Goal: Task Accomplishment & Management: Manage account settings

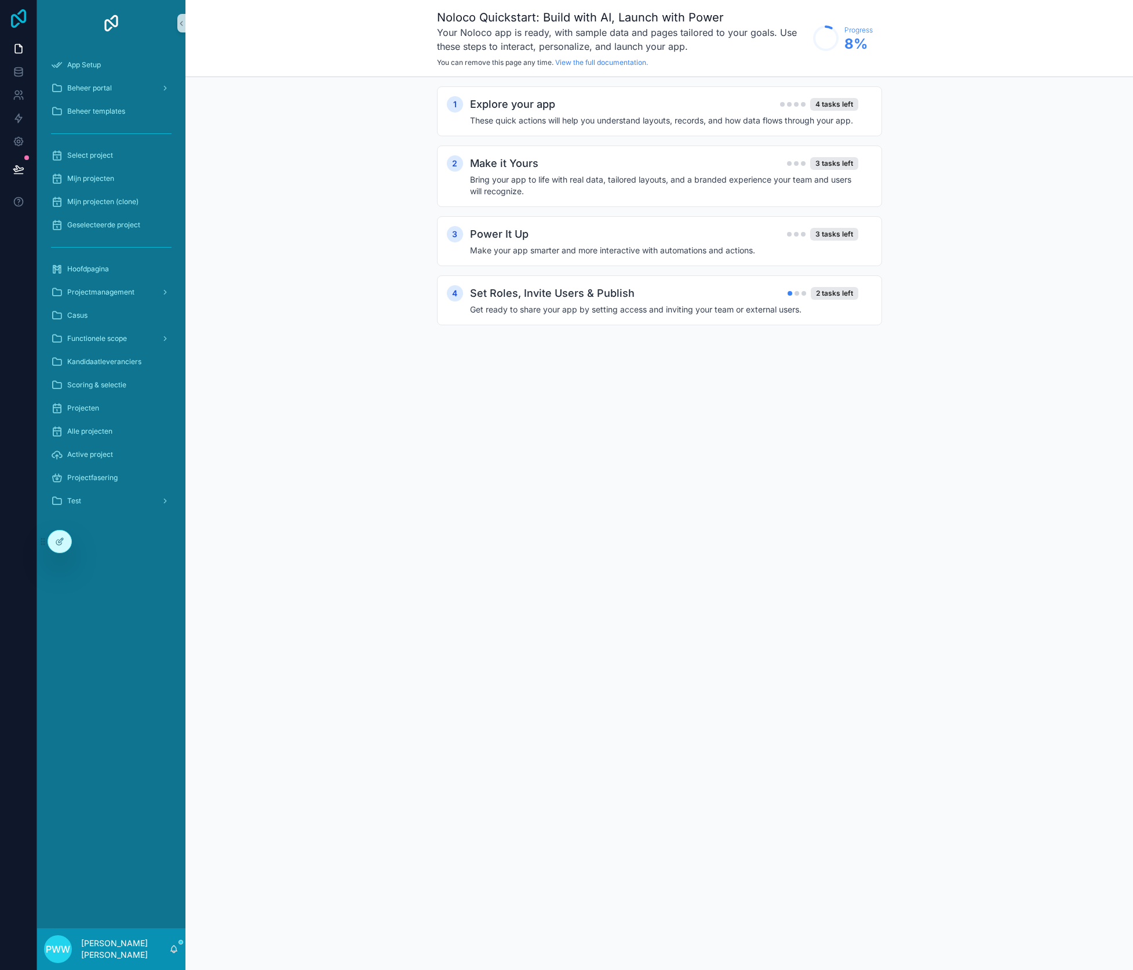
click at [12, 23] on icon at bounding box center [18, 18] width 15 height 19
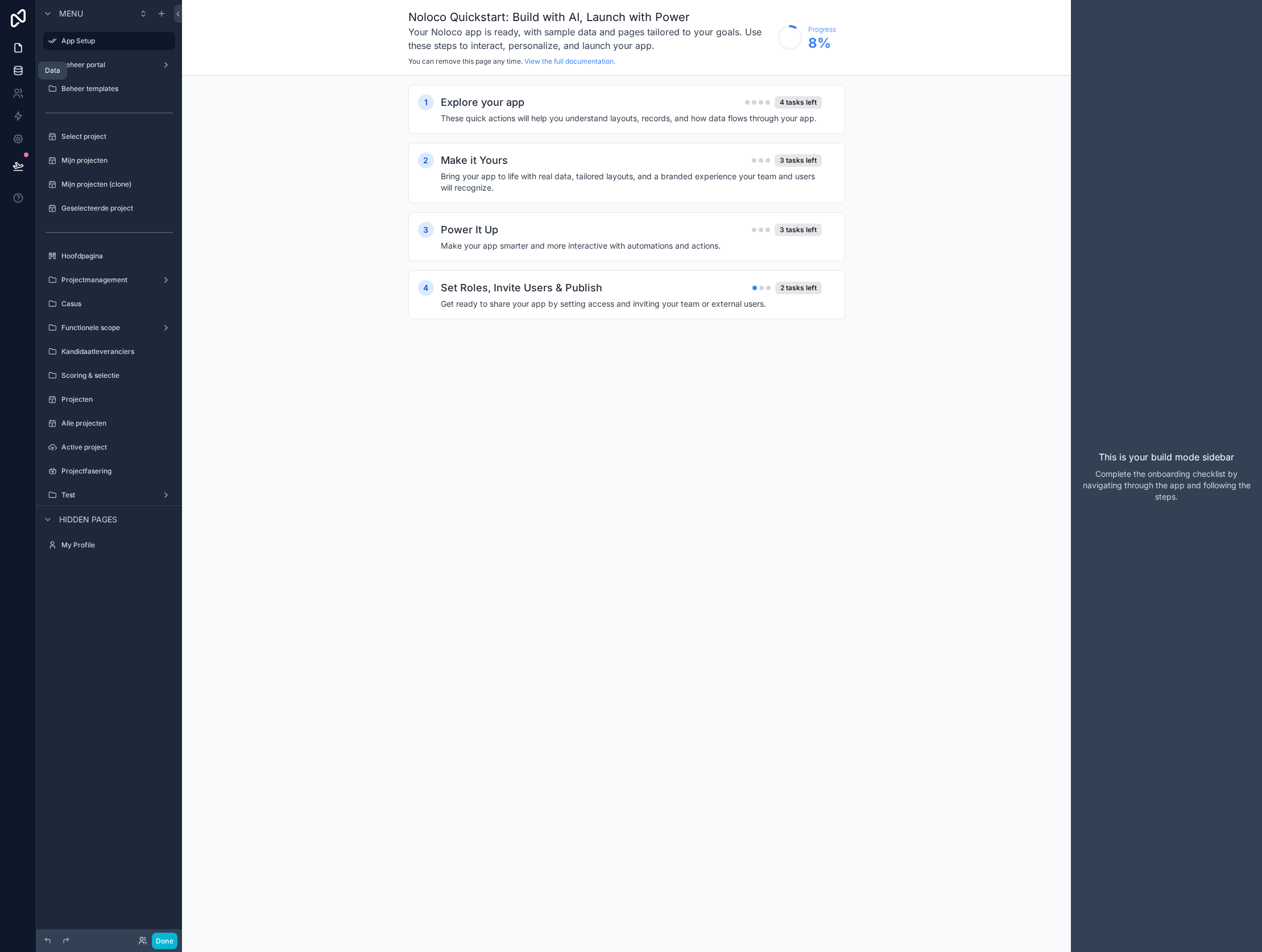
click at [26, 64] on link at bounding box center [18, 70] width 36 height 23
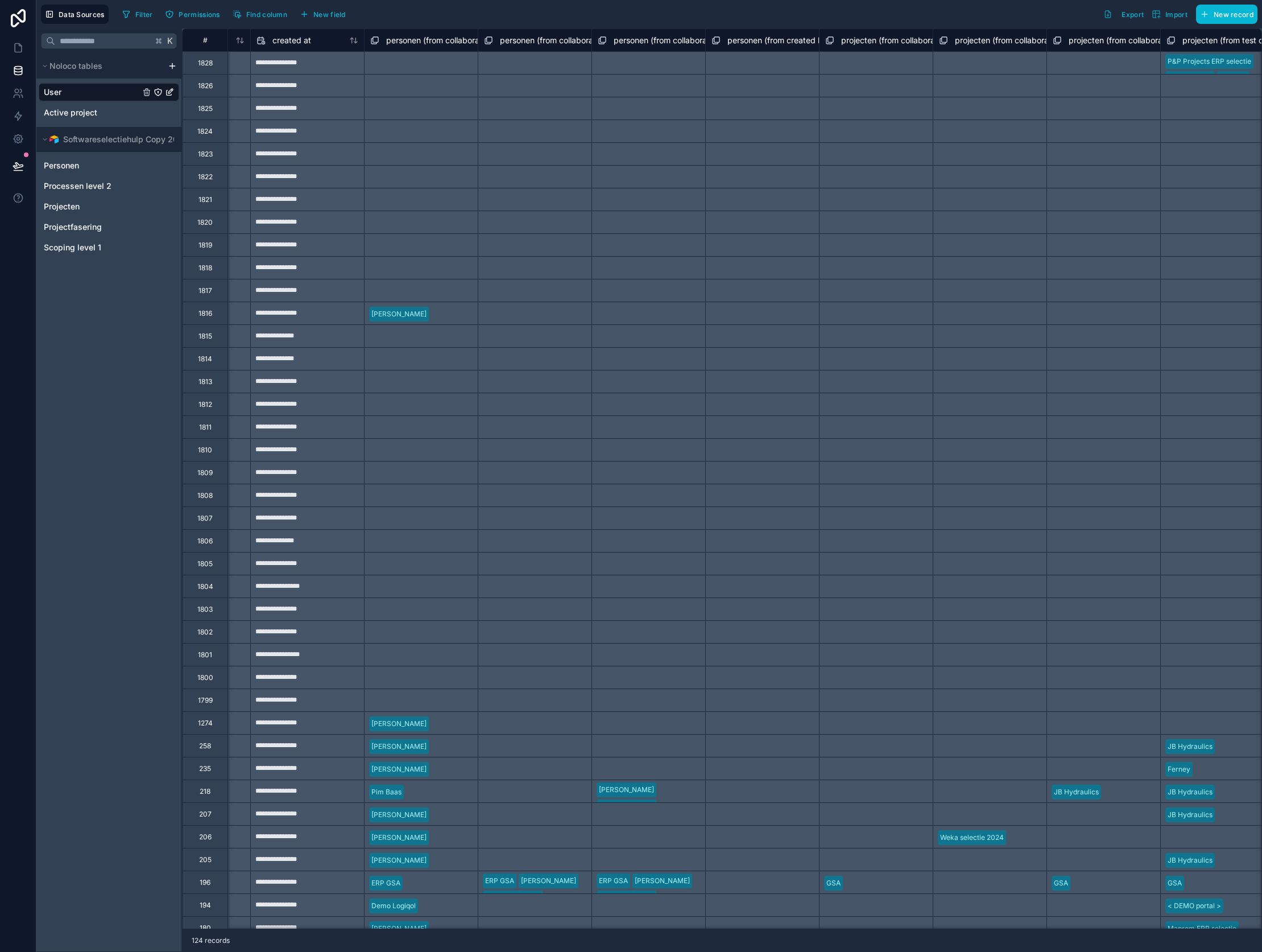
scroll to position [0, 1379]
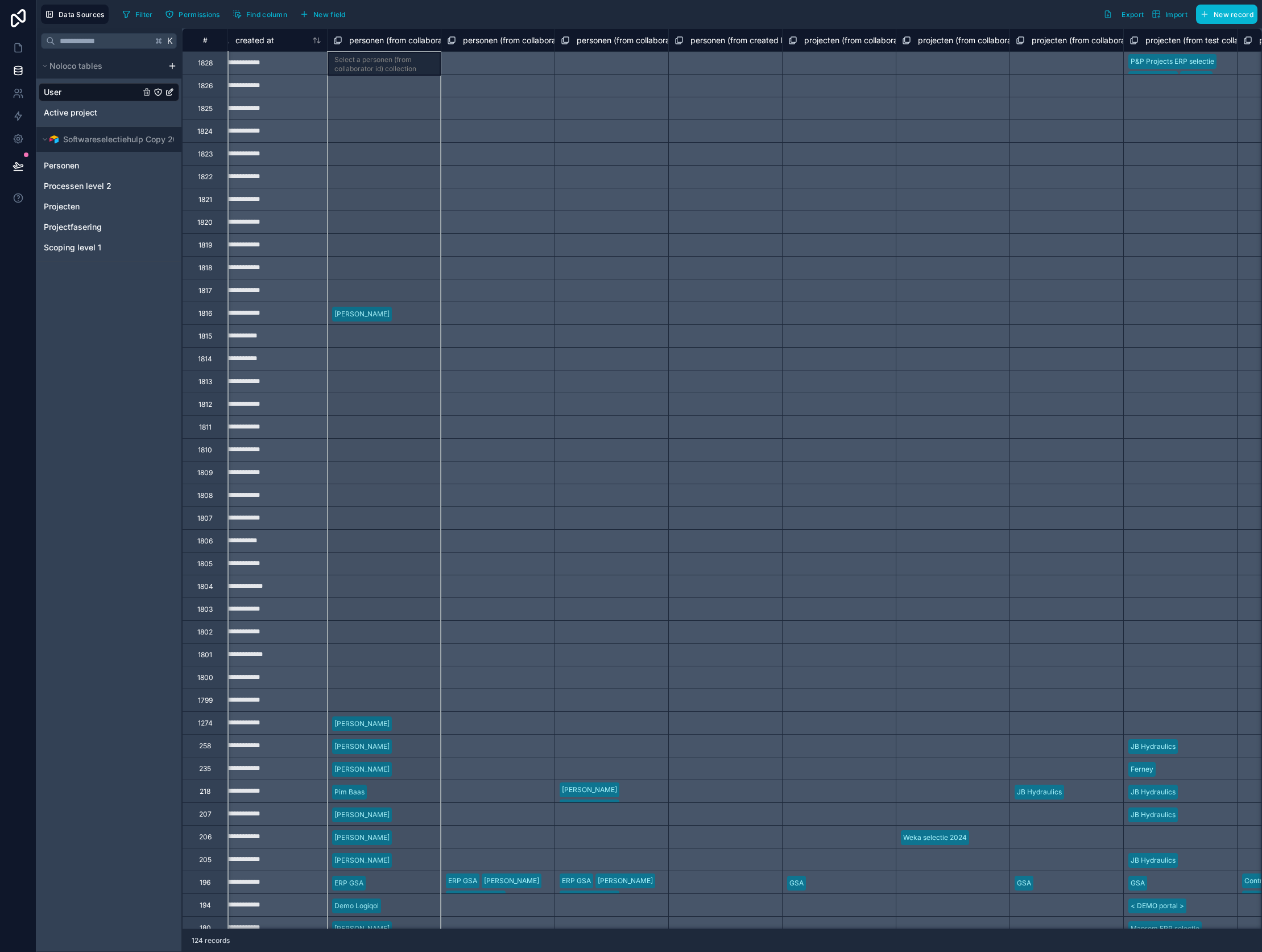
click at [364, 45] on span "personen (from collaborator id) collection" at bounding box center [426, 40] width 153 height 12
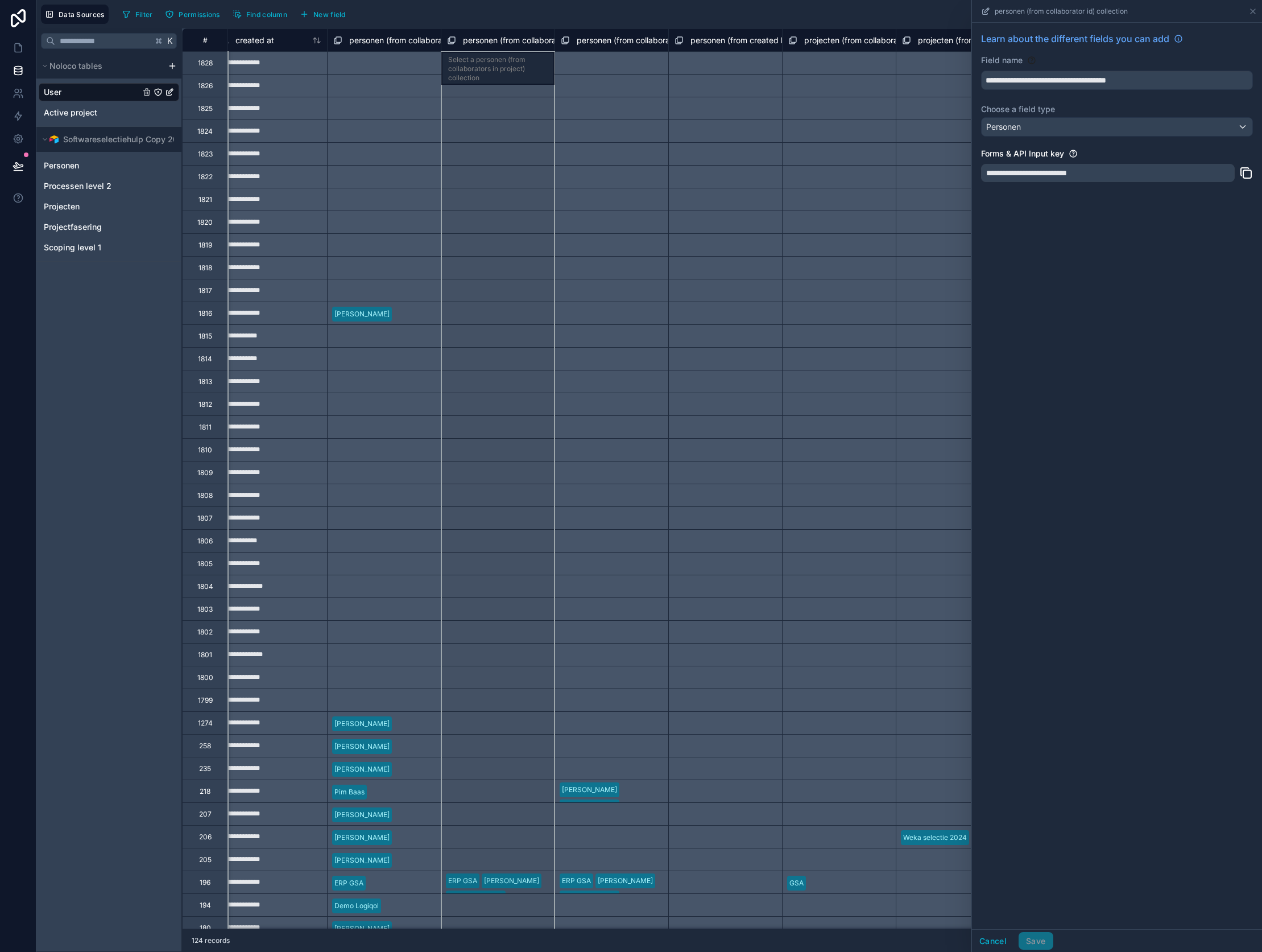
click at [478, 44] on span "personen (from collaborators in project) collection" at bounding box center [555, 40] width 184 height 12
click at [591, 43] on span "personen (from collaborators vanuit gekozen project (from gekozen project voor …" at bounding box center [770, 40] width 388 height 12
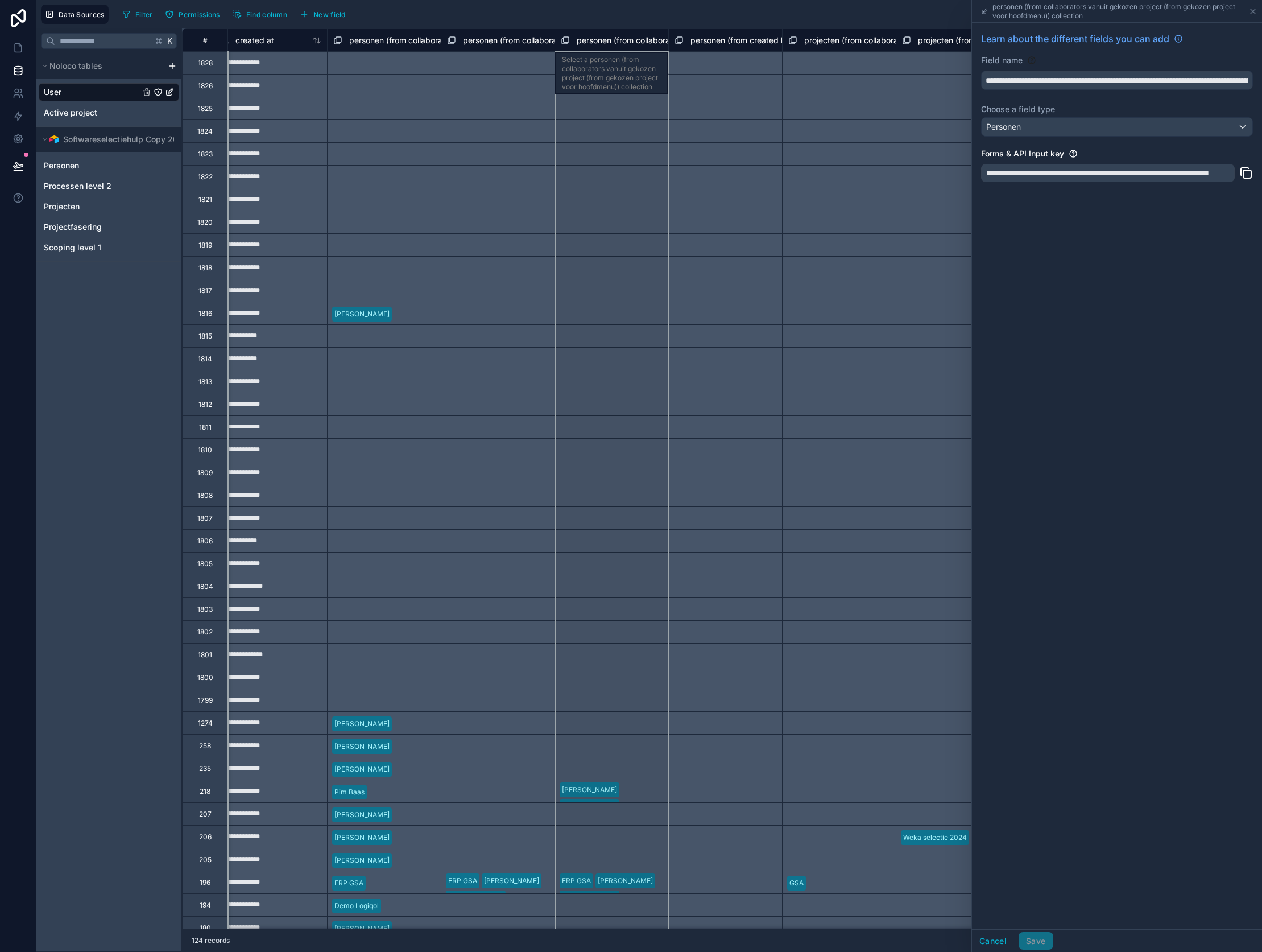
click at [456, 170] on div "Select a personen (from collaborators in project) collection" at bounding box center [498, 176] width 114 height 23
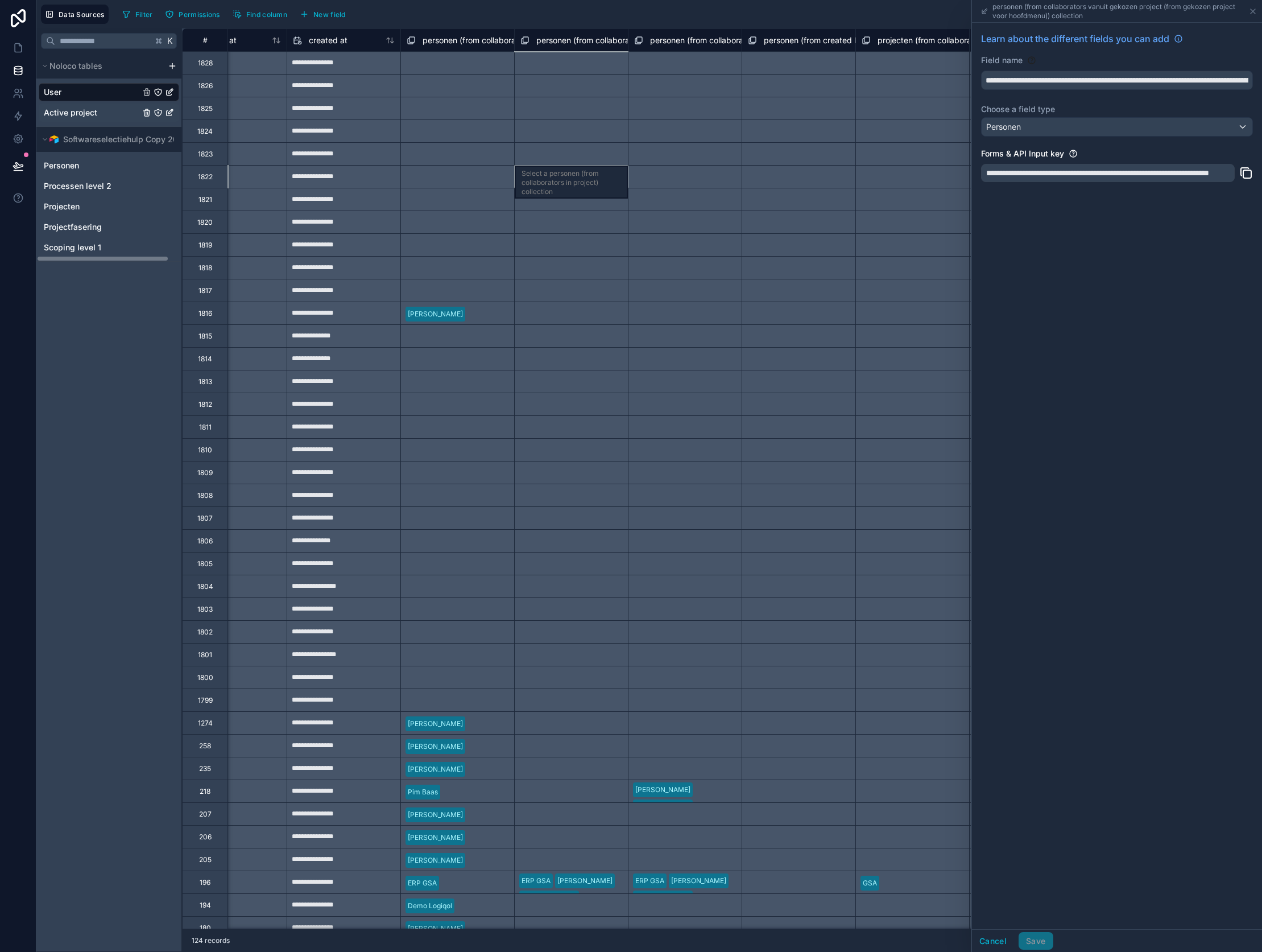
scroll to position [0, 1301]
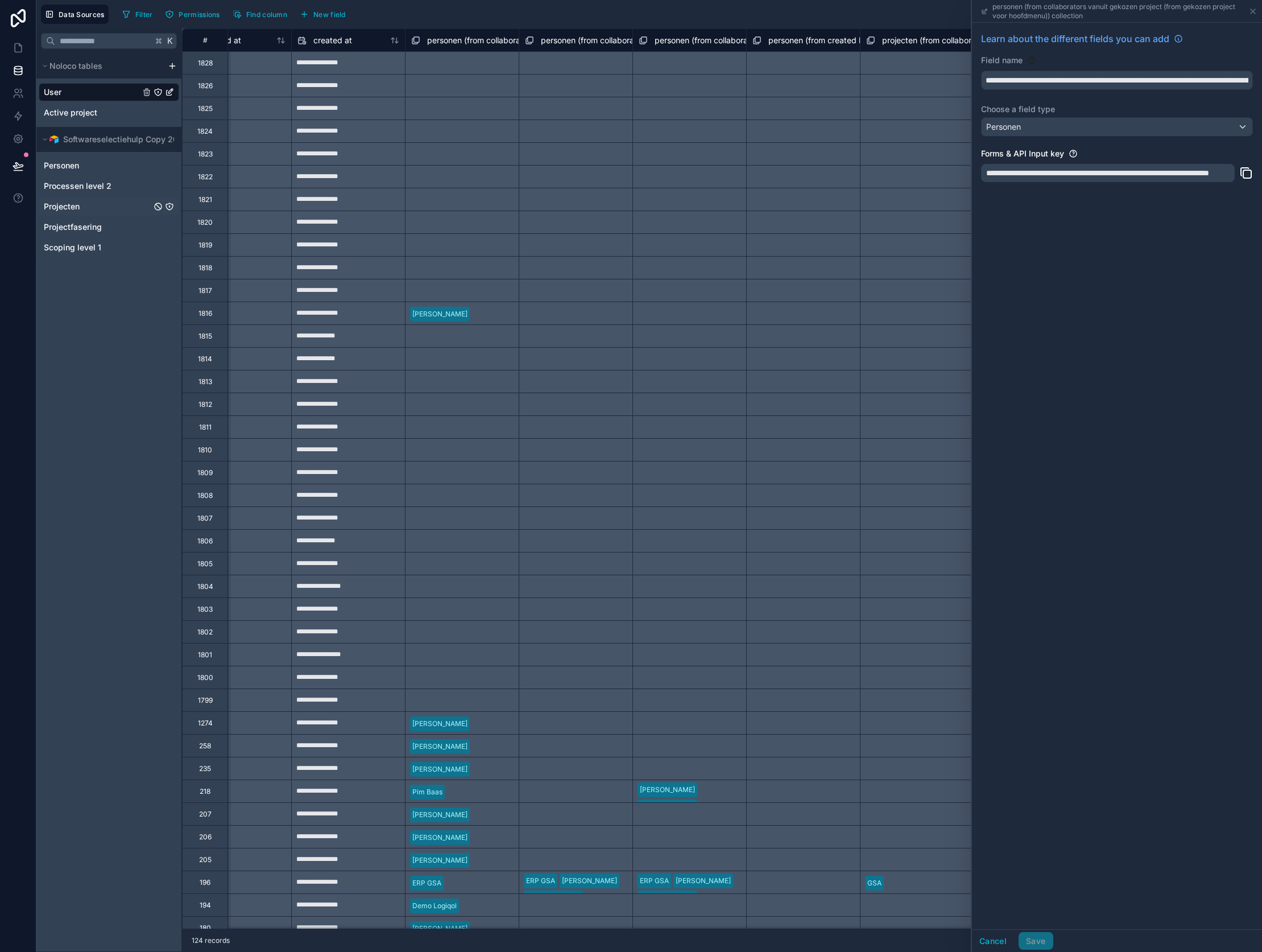
click at [84, 210] on div "Projecten" at bounding box center [108, 206] width 140 height 19
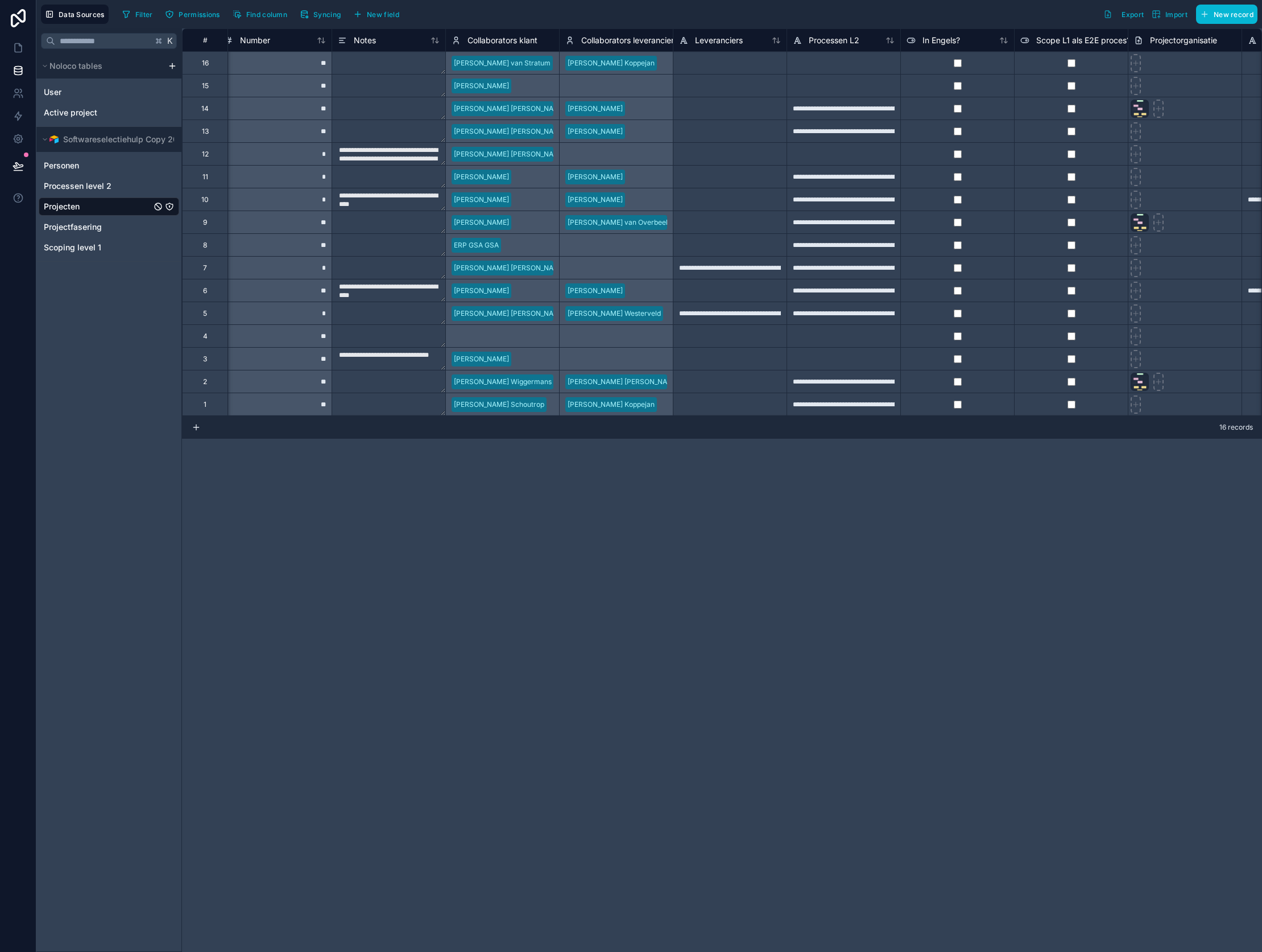
scroll to position [0, 489]
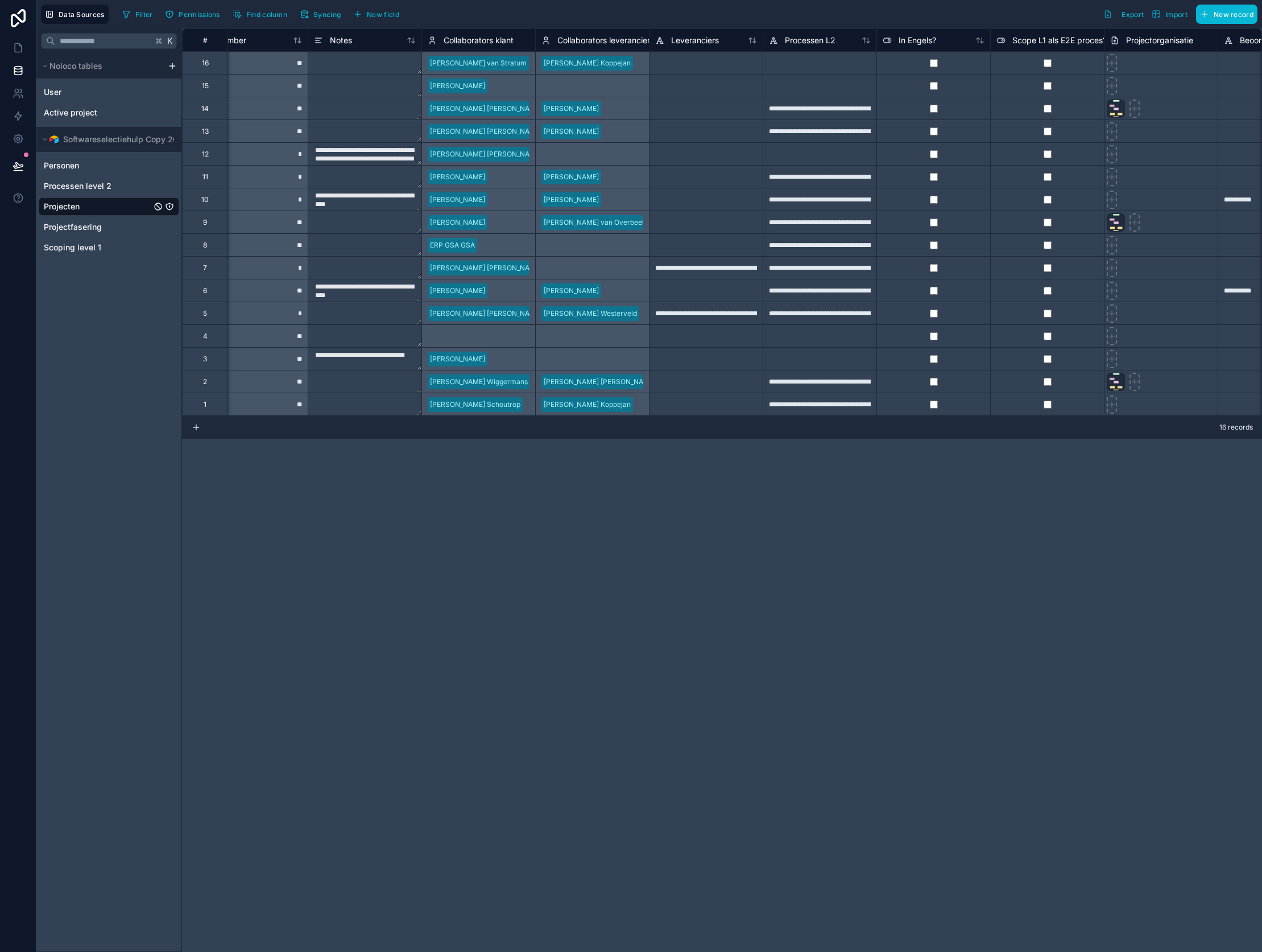
click at [621, 271] on div "Select a Collaborators leverancier" at bounding box center [592, 267] width 114 height 23
click at [645, 189] on div "[PERSON_NAME]" at bounding box center [592, 198] width 114 height 23
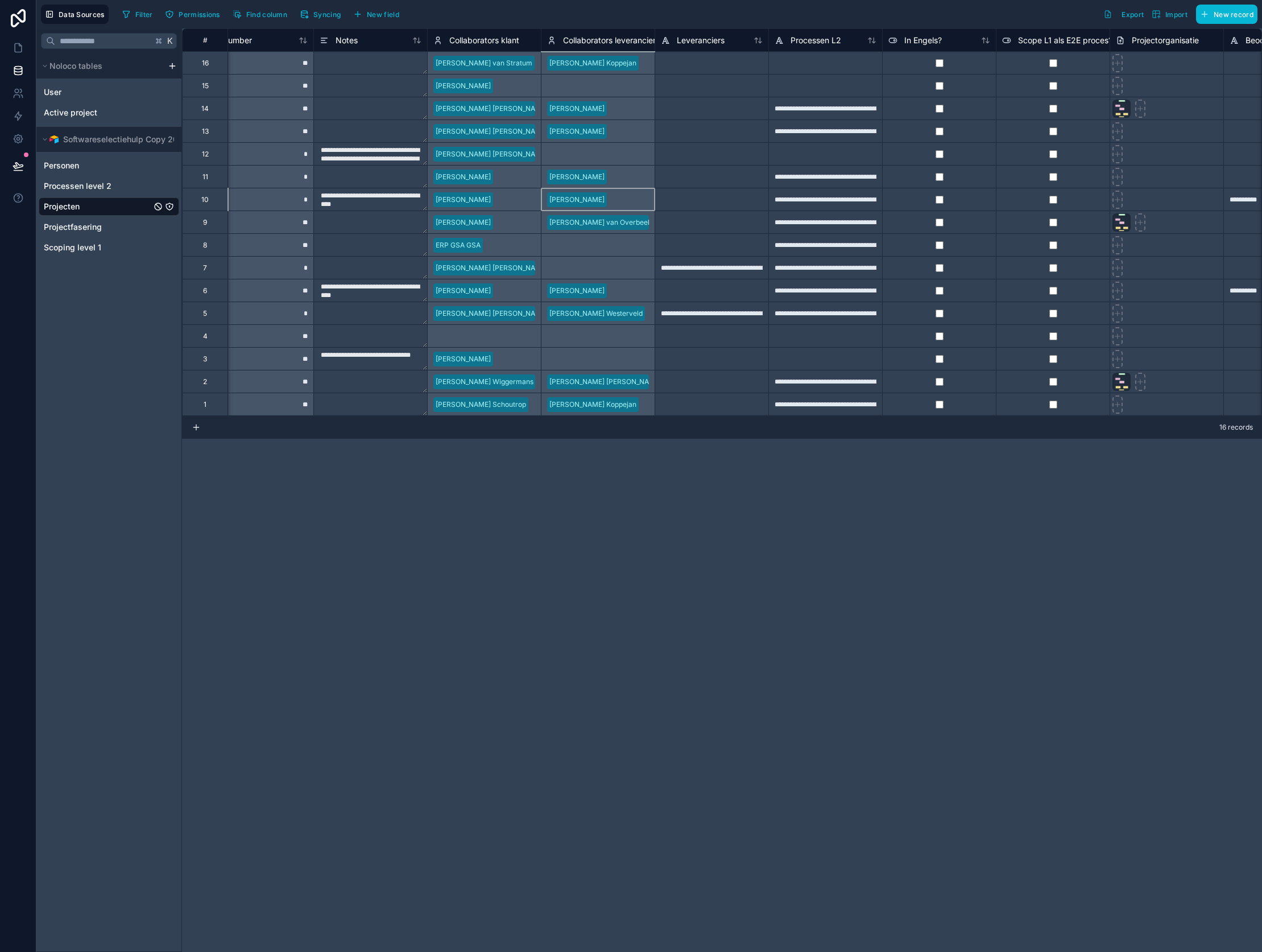
scroll to position [0, 486]
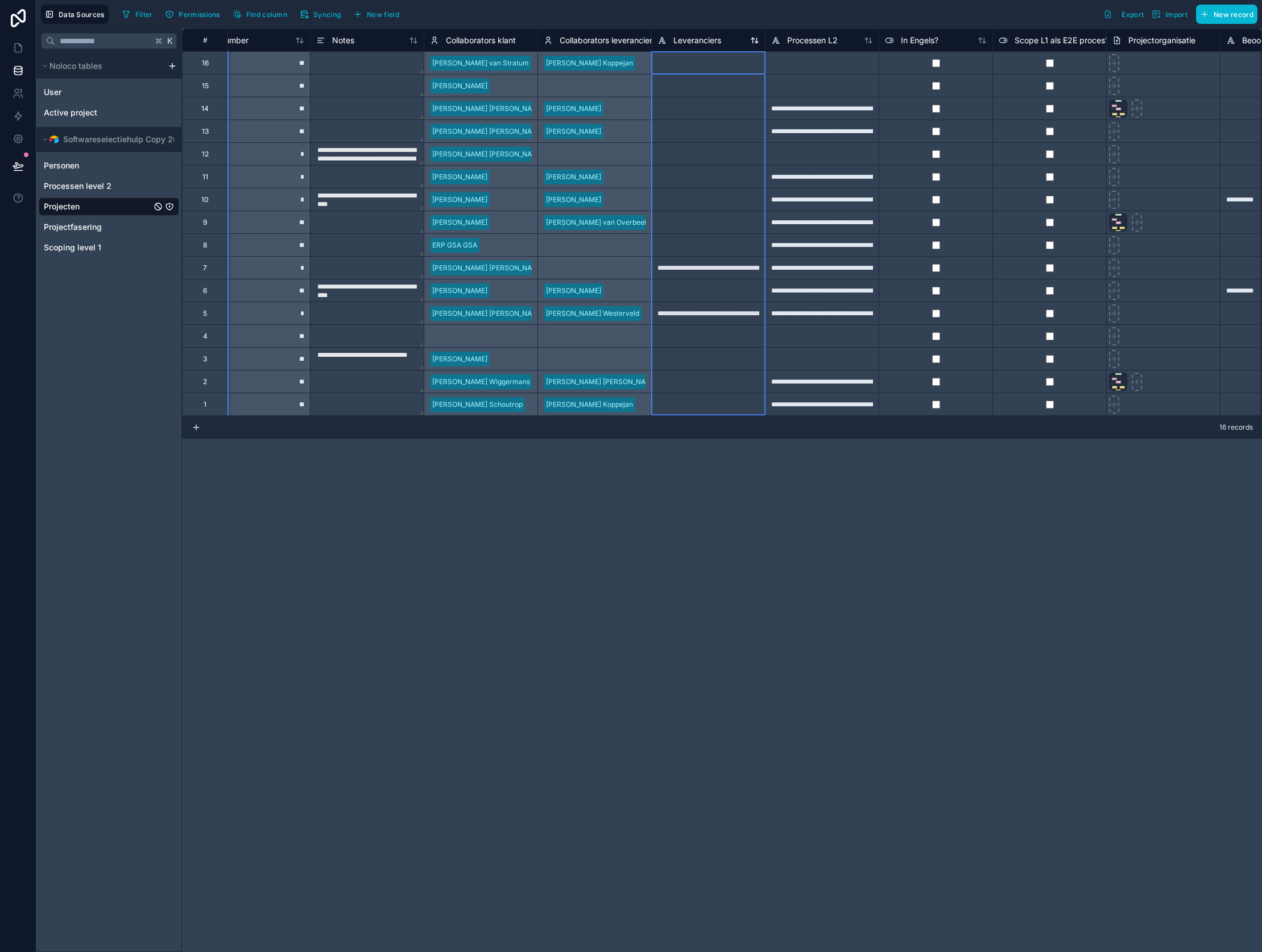
drag, startPoint x: 652, startPoint y: 36, endPoint x: 696, endPoint y: 36, distance: 44.0
click at [696, 36] on div "Leveranciers" at bounding box center [709, 39] width 114 height 23
drag, startPoint x: 651, startPoint y: 34, endPoint x: 672, endPoint y: 34, distance: 21.0
click at [593, 94] on div "Select a Collaborators leverancier" at bounding box center [595, 84] width 114 height 23
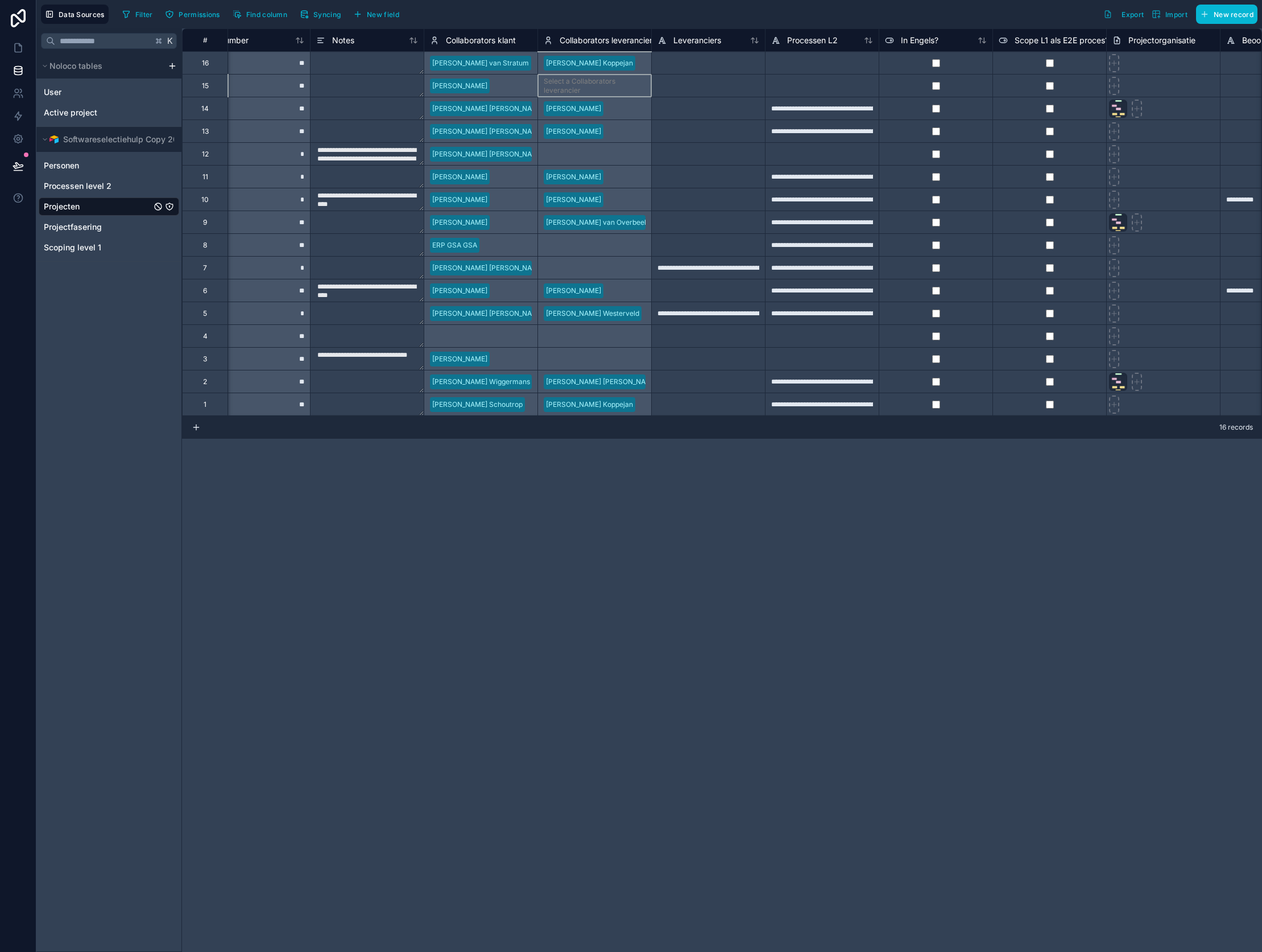
click at [525, 88] on div "[PERSON_NAME]" at bounding box center [481, 84] width 114 height 23
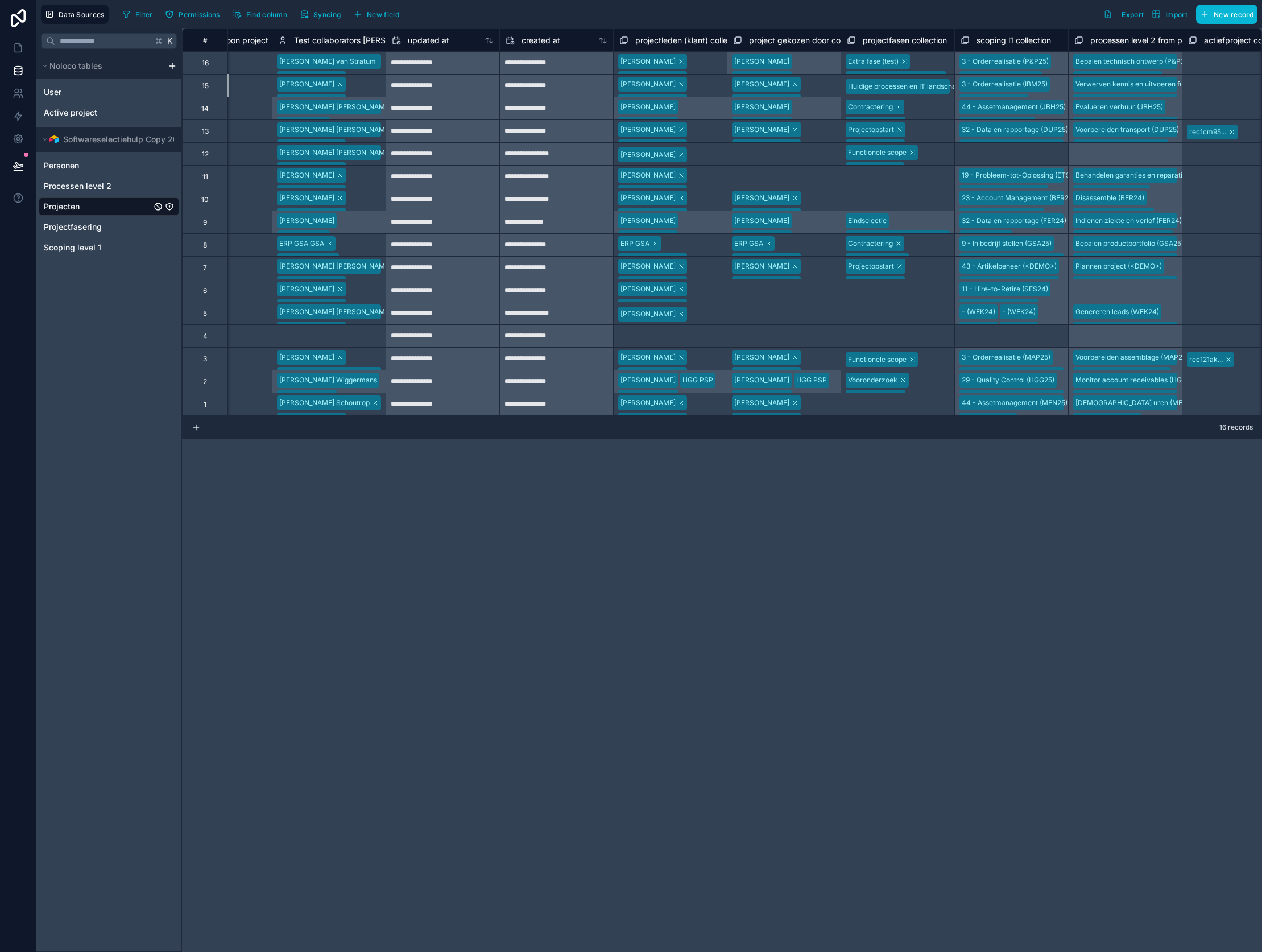
scroll to position [0, 3516]
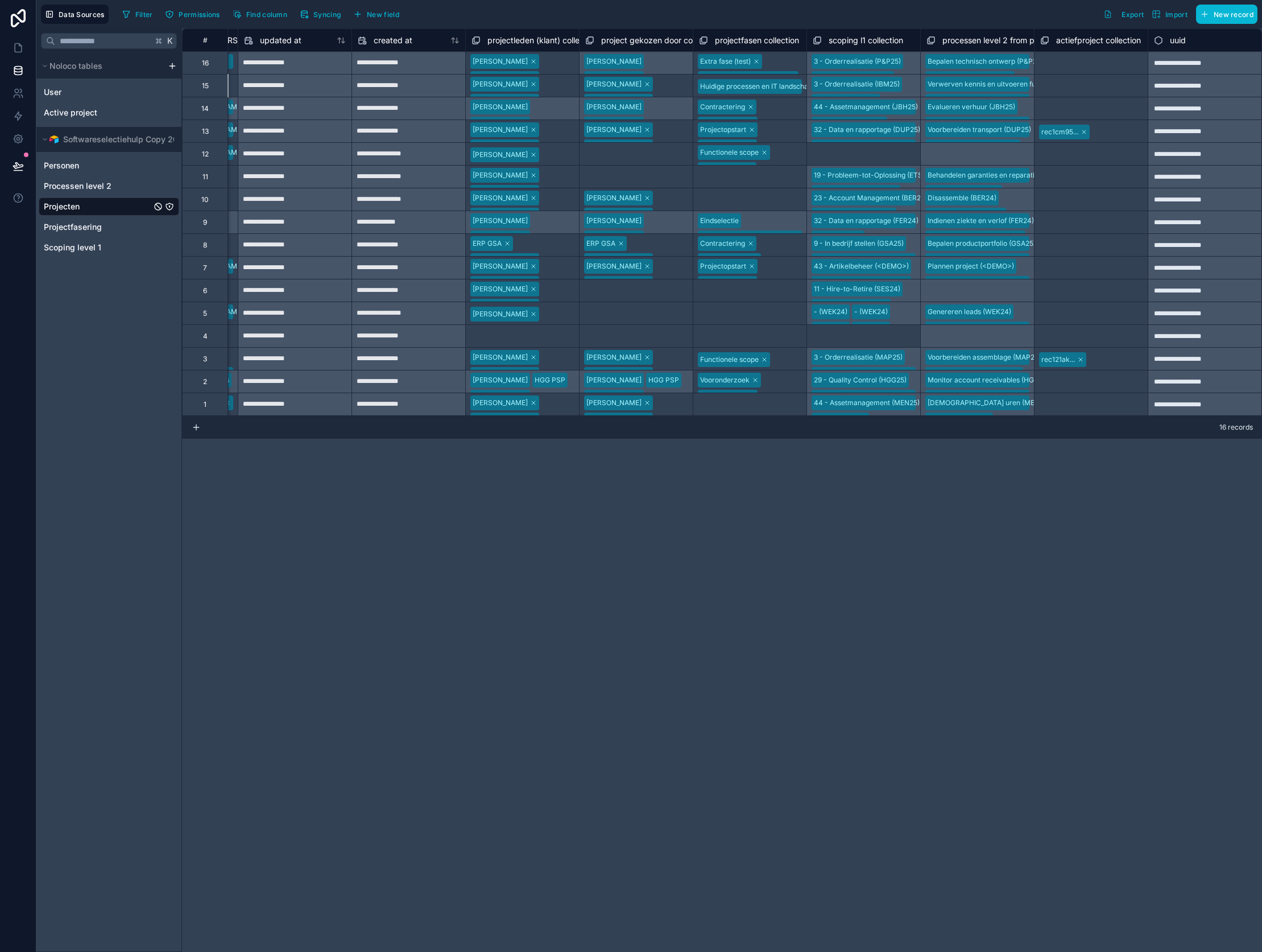
click at [554, 63] on div "[PERSON_NAME] [PERSON_NAME] [PERSON_NAME] [PERSON_NAME] [PERSON_NAME] [PERSON_N…" at bounding box center [522, 63] width 113 height 23
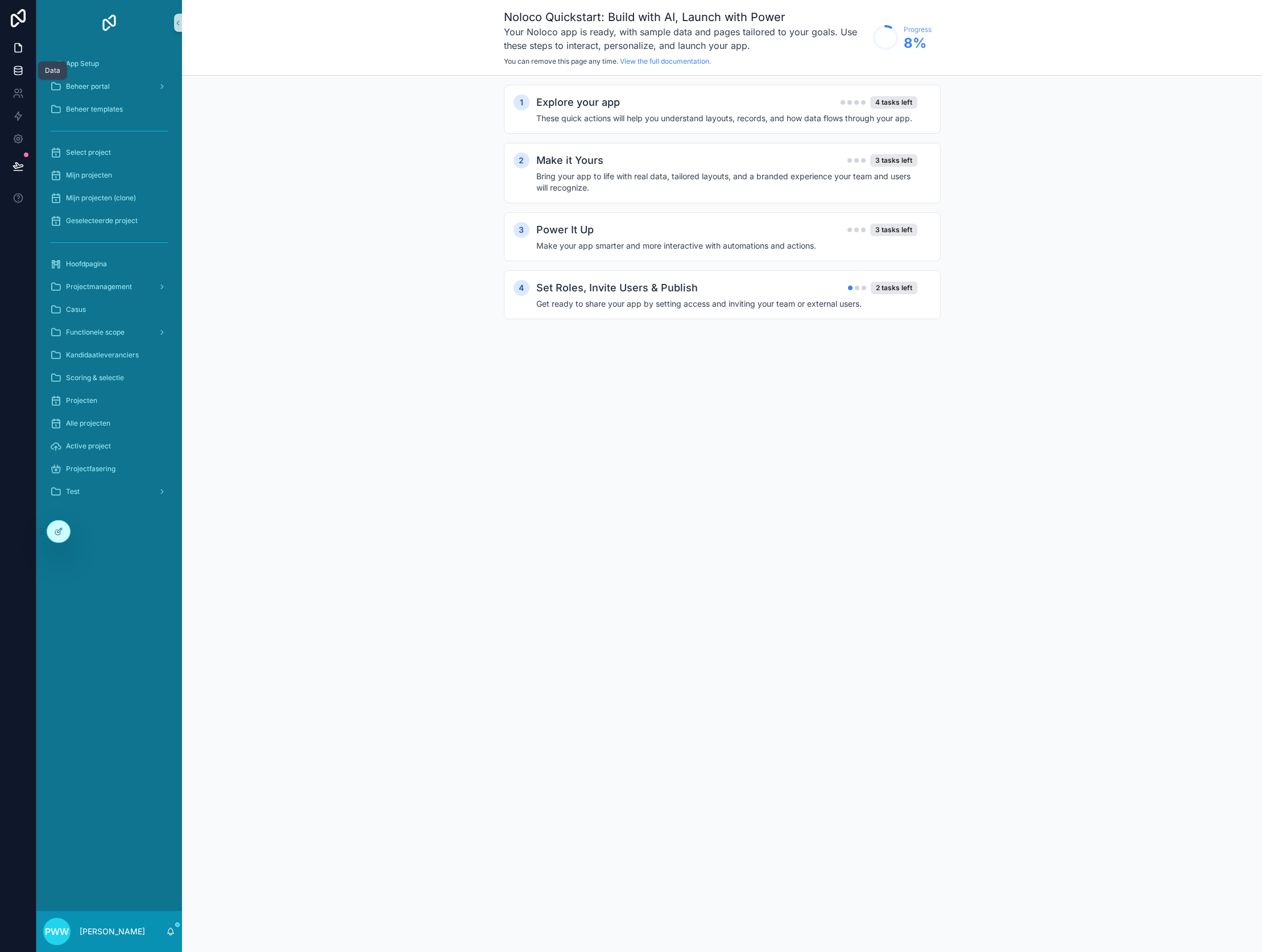
click at [24, 71] on link at bounding box center [18, 70] width 36 height 23
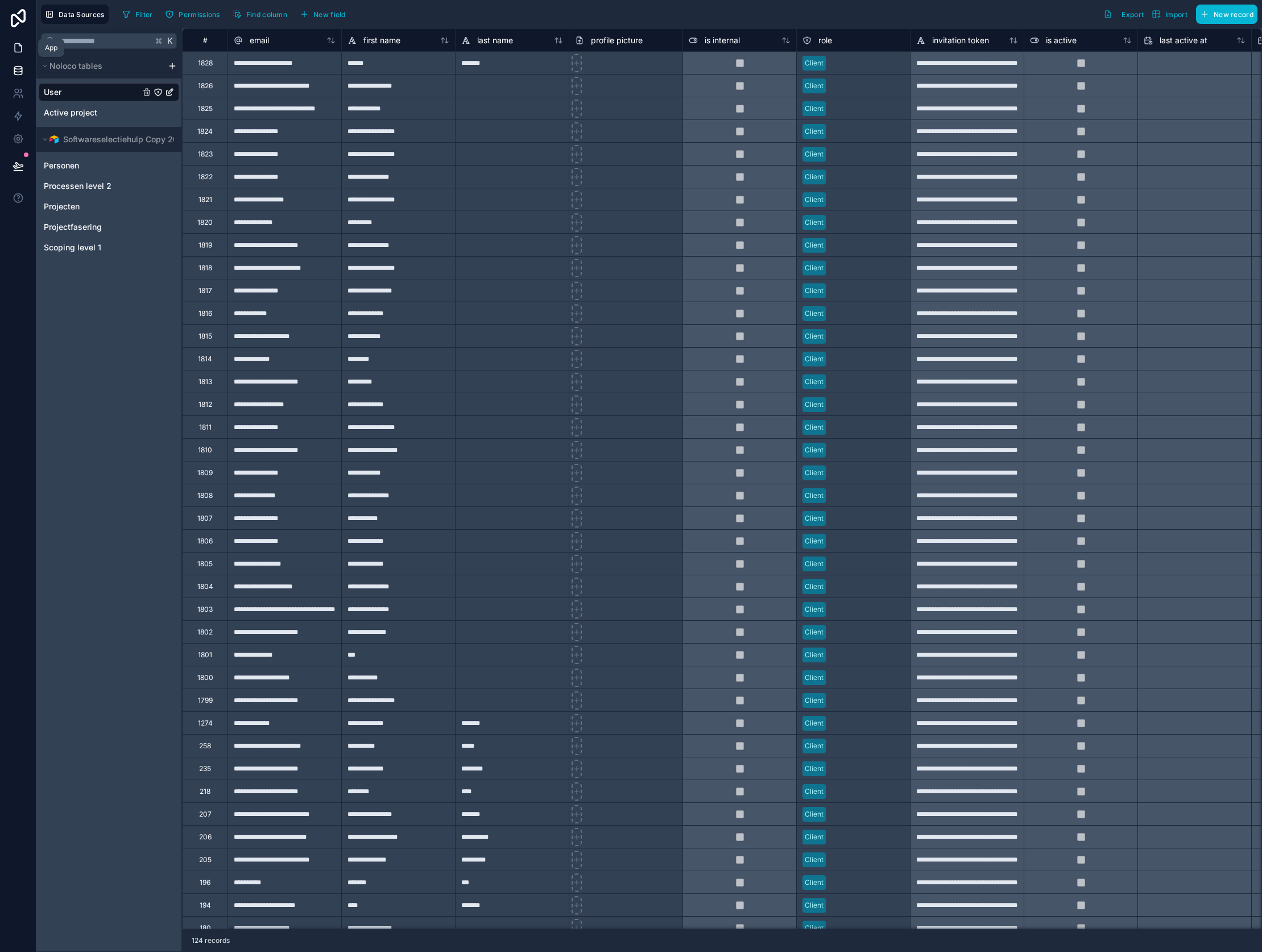
click at [17, 50] on icon at bounding box center [19, 48] width 12 height 12
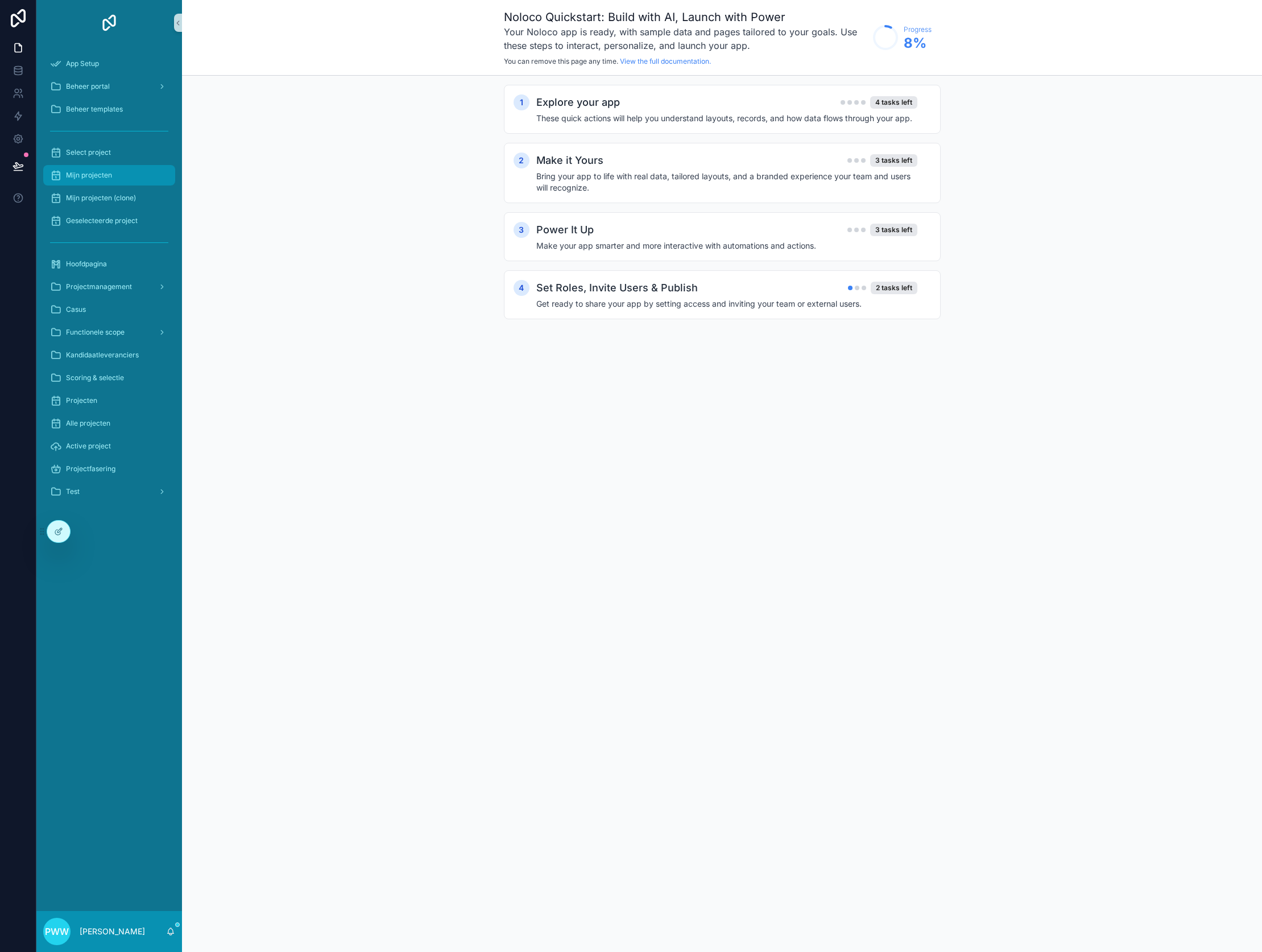
click at [112, 182] on div "Mijn projecten" at bounding box center [109, 175] width 119 height 19
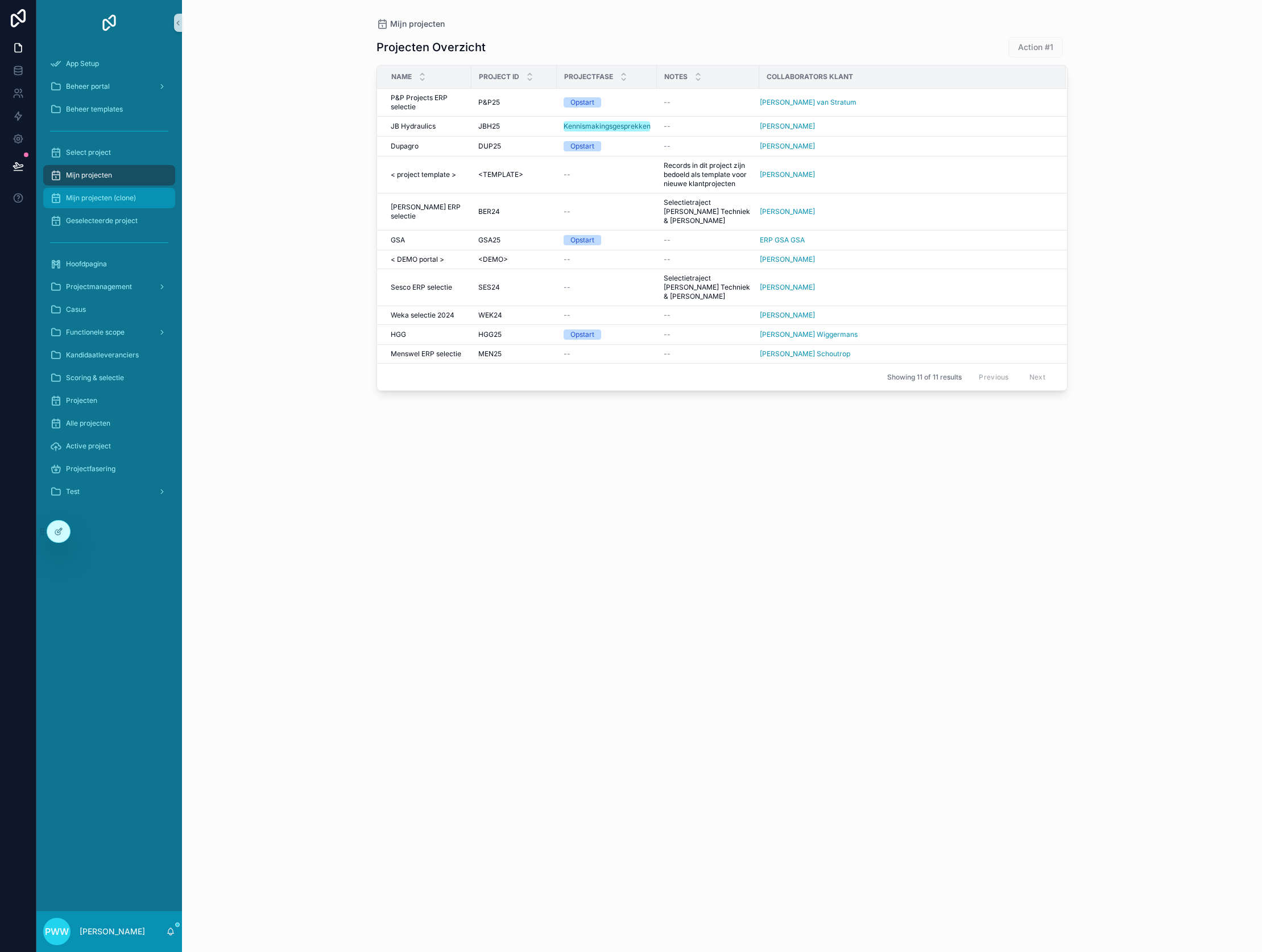
click at [110, 199] on span "Mijn projecten (clone)" at bounding box center [100, 197] width 70 height 9
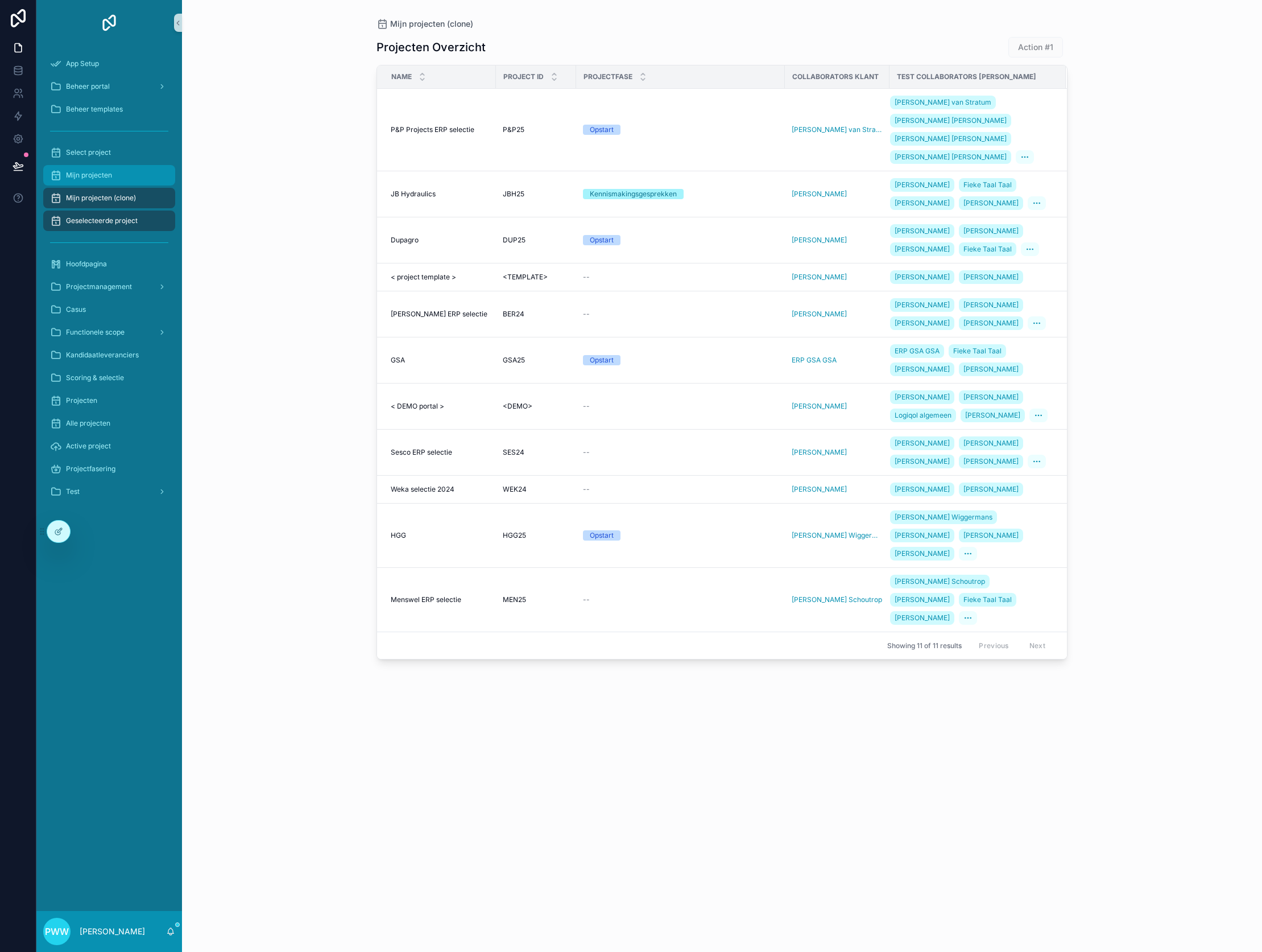
click at [113, 178] on div "Mijn projecten" at bounding box center [109, 175] width 119 height 19
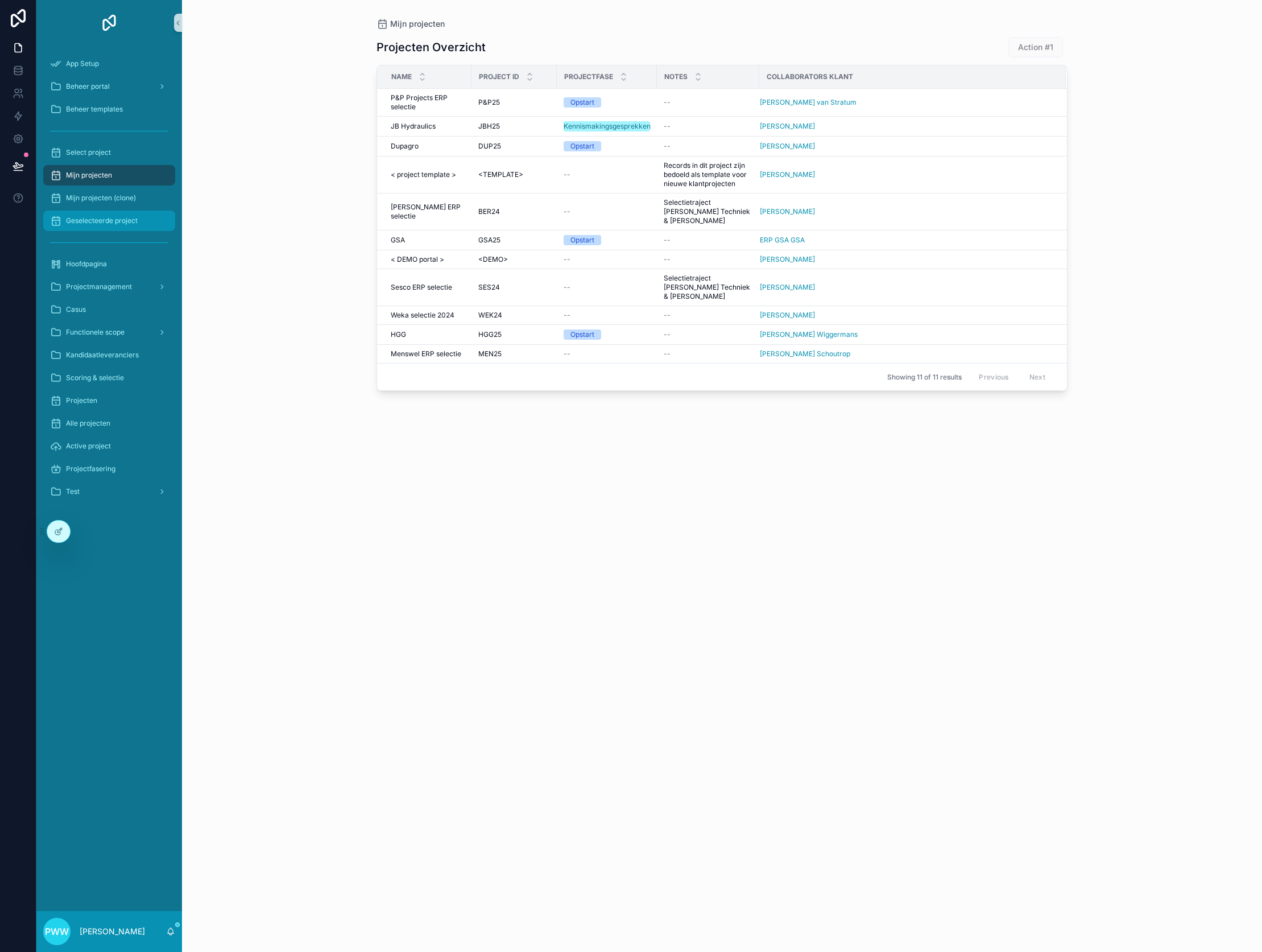
click at [109, 222] on span "Geselecteerde project" at bounding box center [101, 220] width 72 height 9
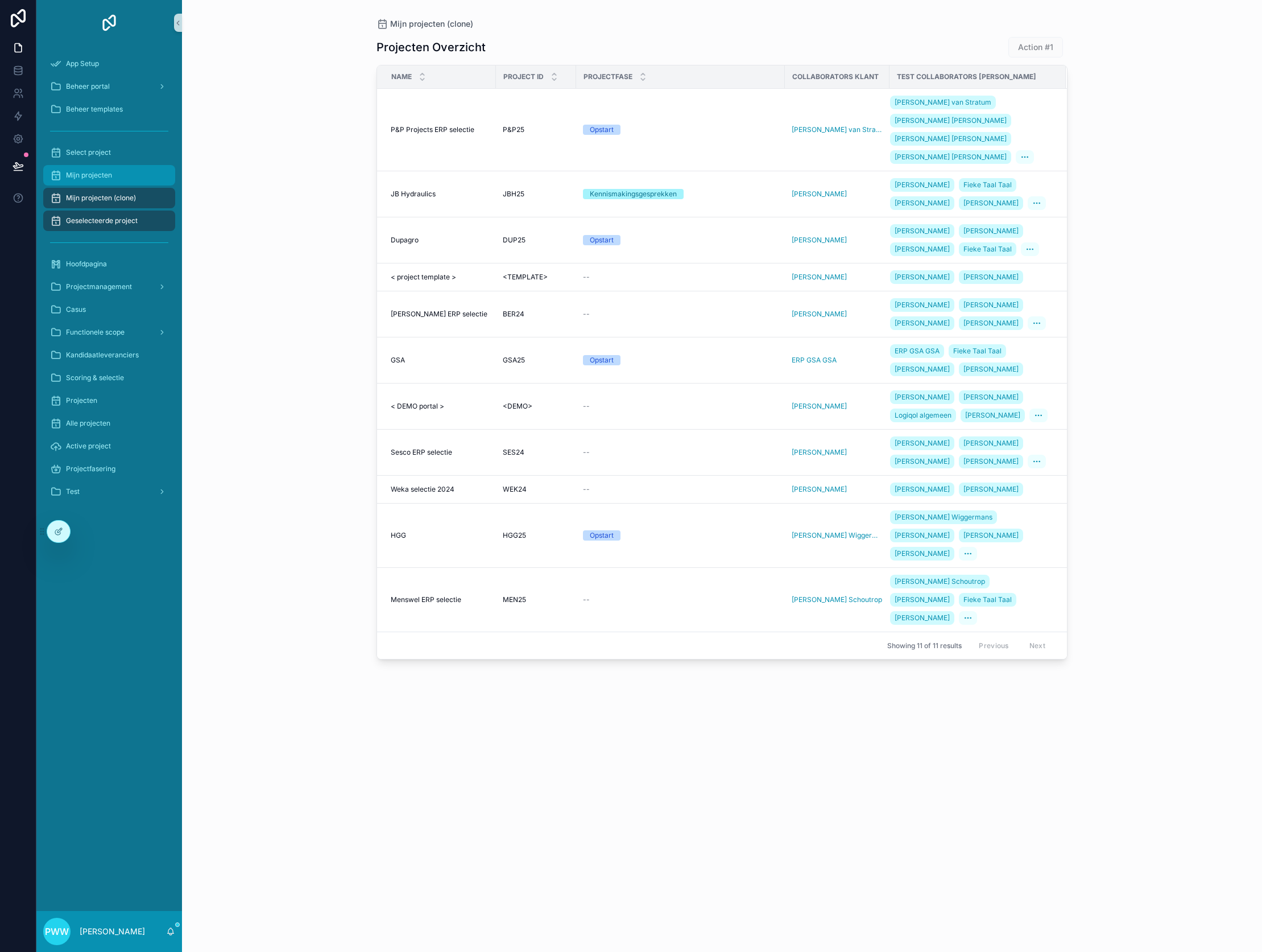
click at [104, 177] on span "Mijn projecten" at bounding box center [88, 175] width 46 height 9
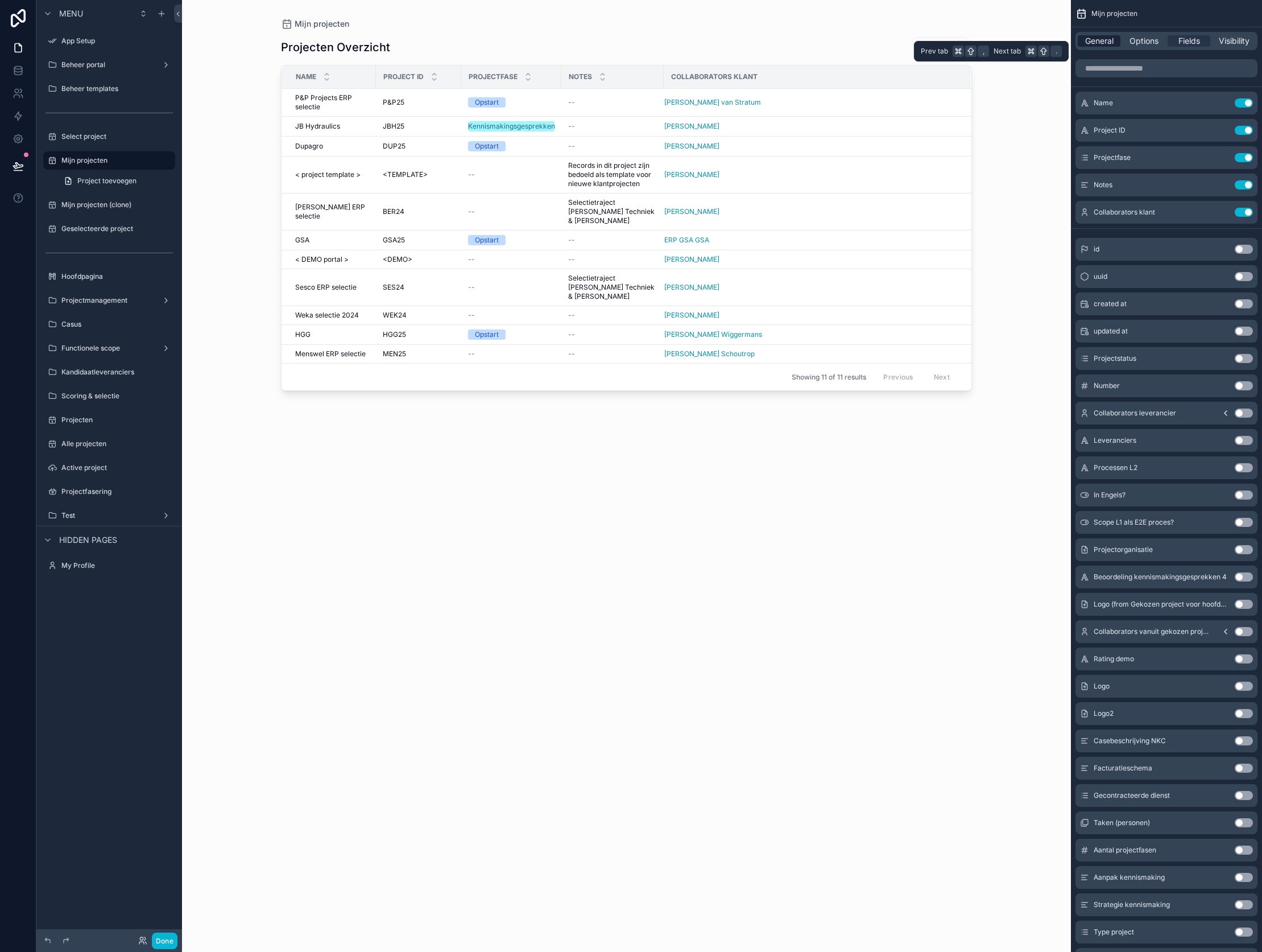
click at [1116, 43] on div "General" at bounding box center [1098, 41] width 42 height 12
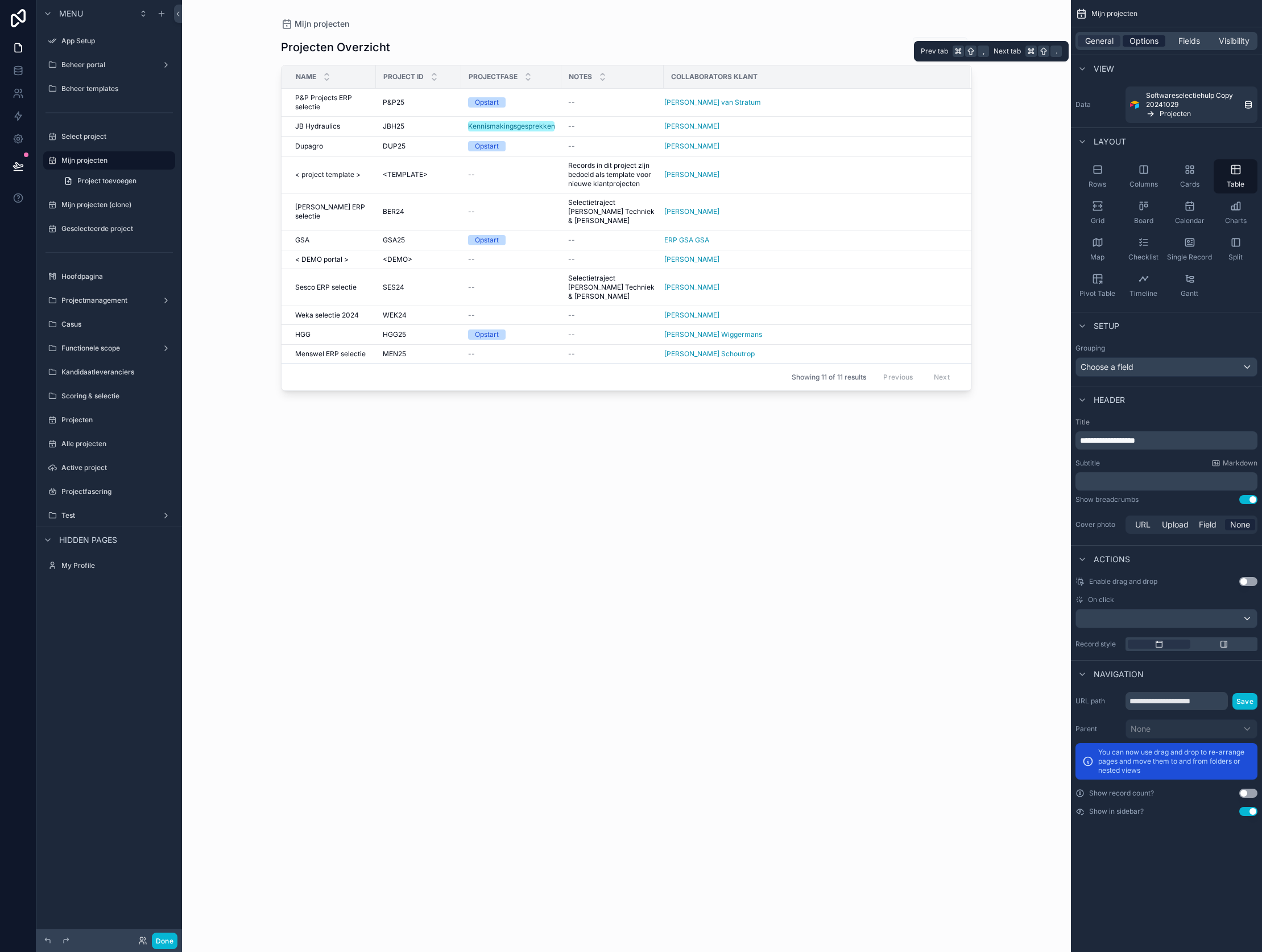
click at [1136, 44] on span "Options" at bounding box center [1144, 41] width 29 height 12
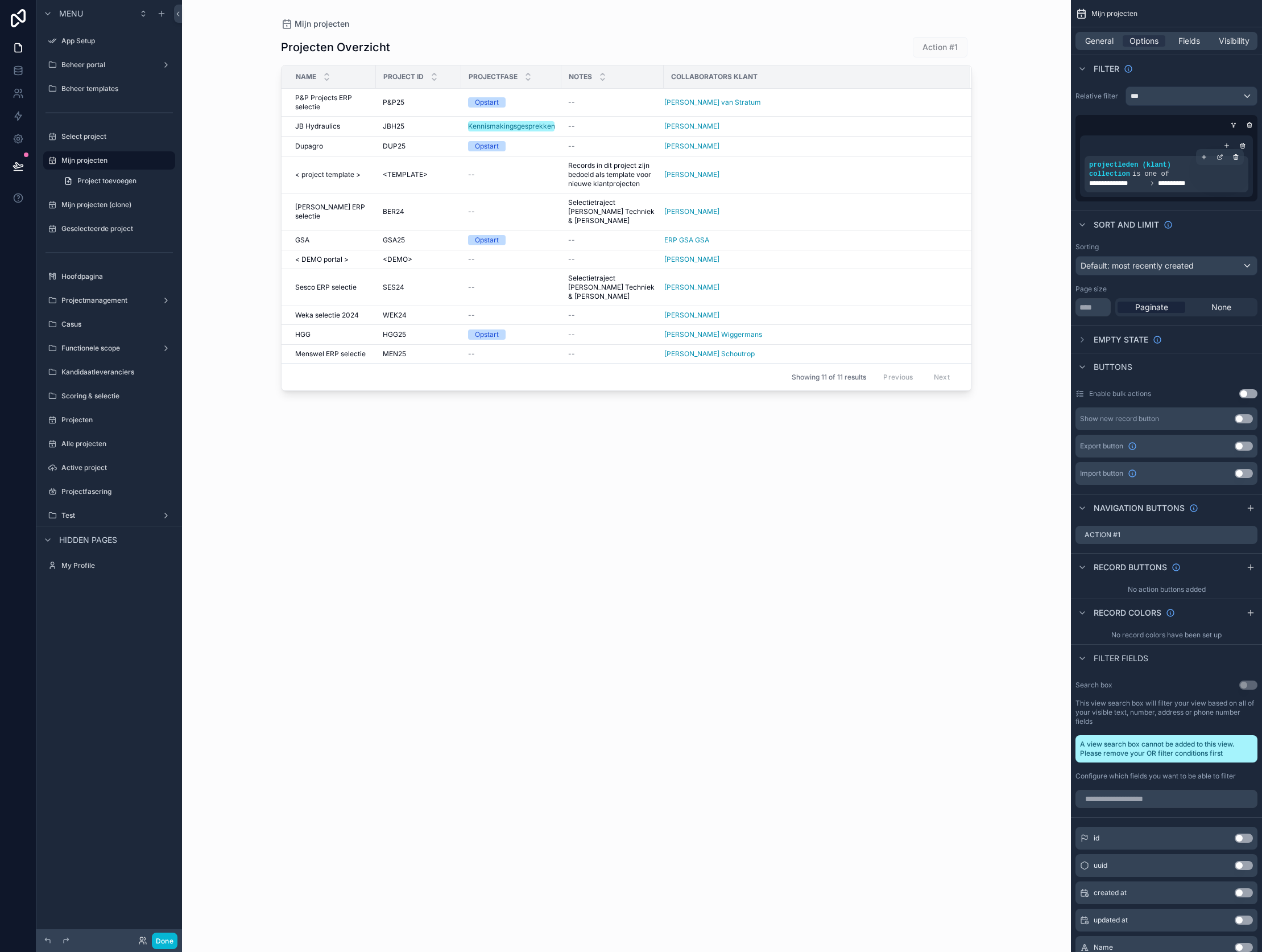
click at [1158, 178] on div "**********" at bounding box center [1167, 174] width 155 height 27
click at [1231, 142] on icon "scrollable content" at bounding box center [1227, 145] width 7 height 7
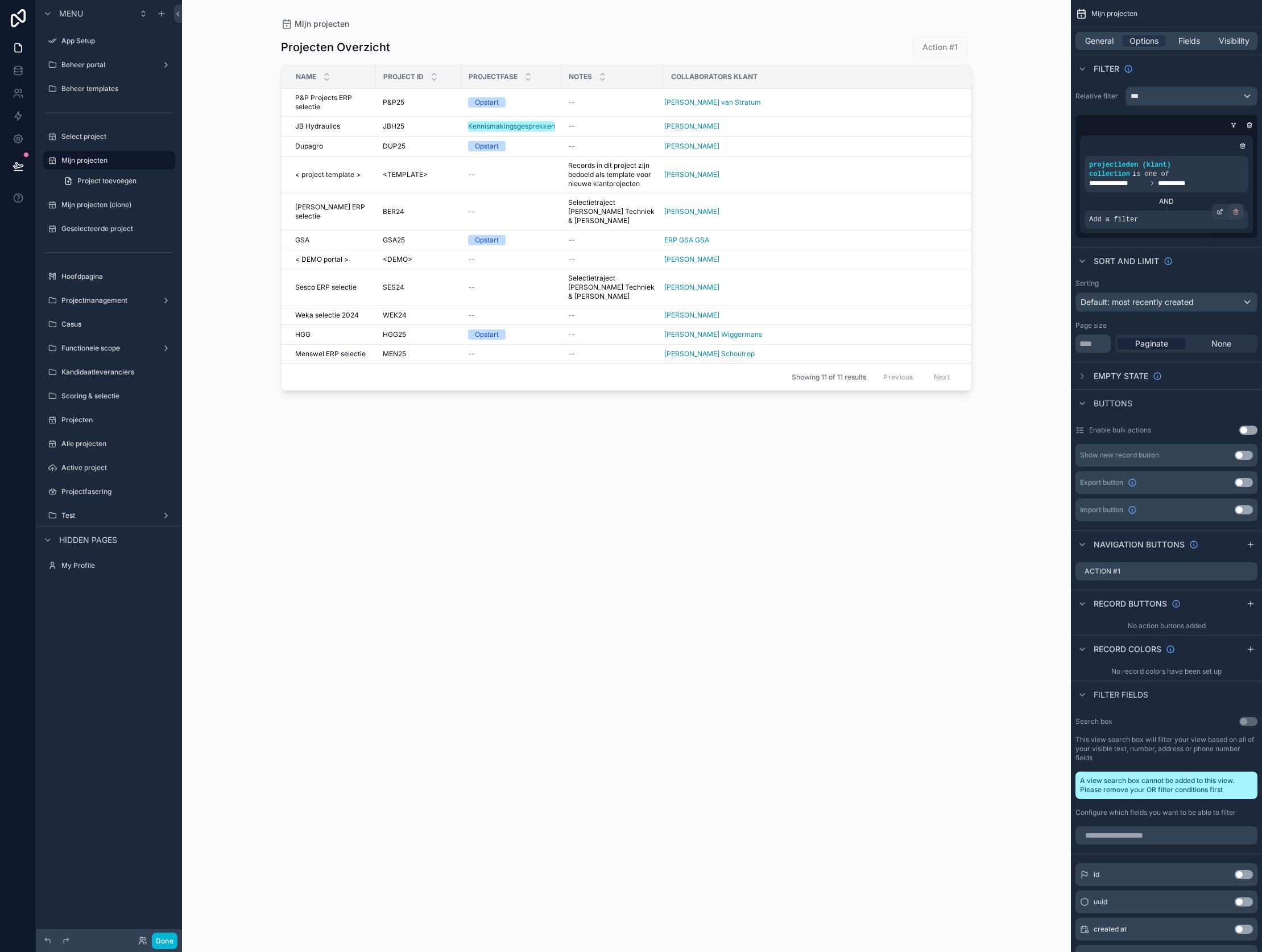
click at [1239, 212] on div "scrollable content" at bounding box center [1236, 211] width 16 height 16
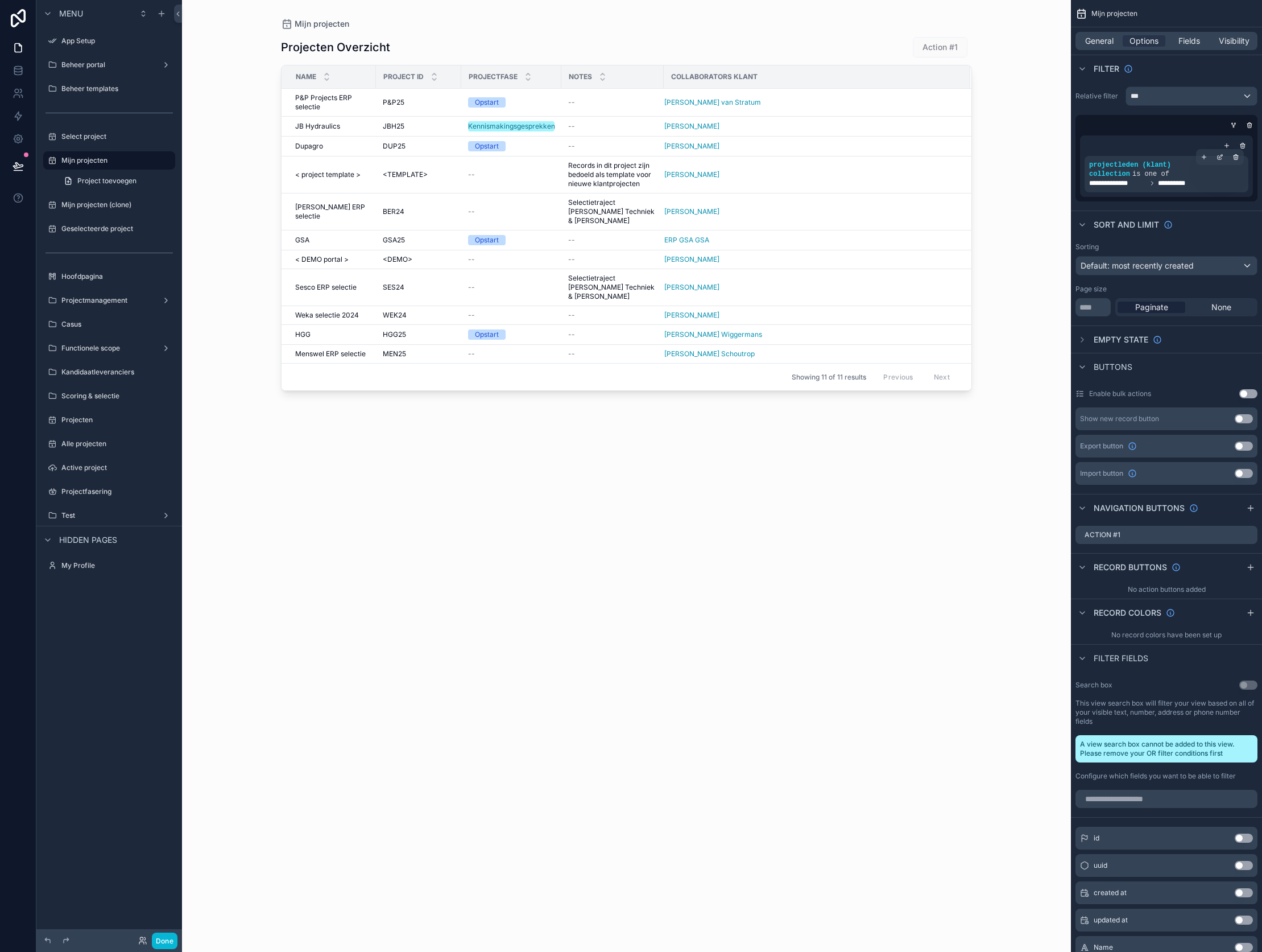
click at [1164, 183] on span "**********" at bounding box center [1179, 183] width 41 height 9
click at [1221, 158] on icon "scrollable content" at bounding box center [1221, 155] width 3 height 3
click at [144, 937] on icon at bounding box center [142, 939] width 9 height 9
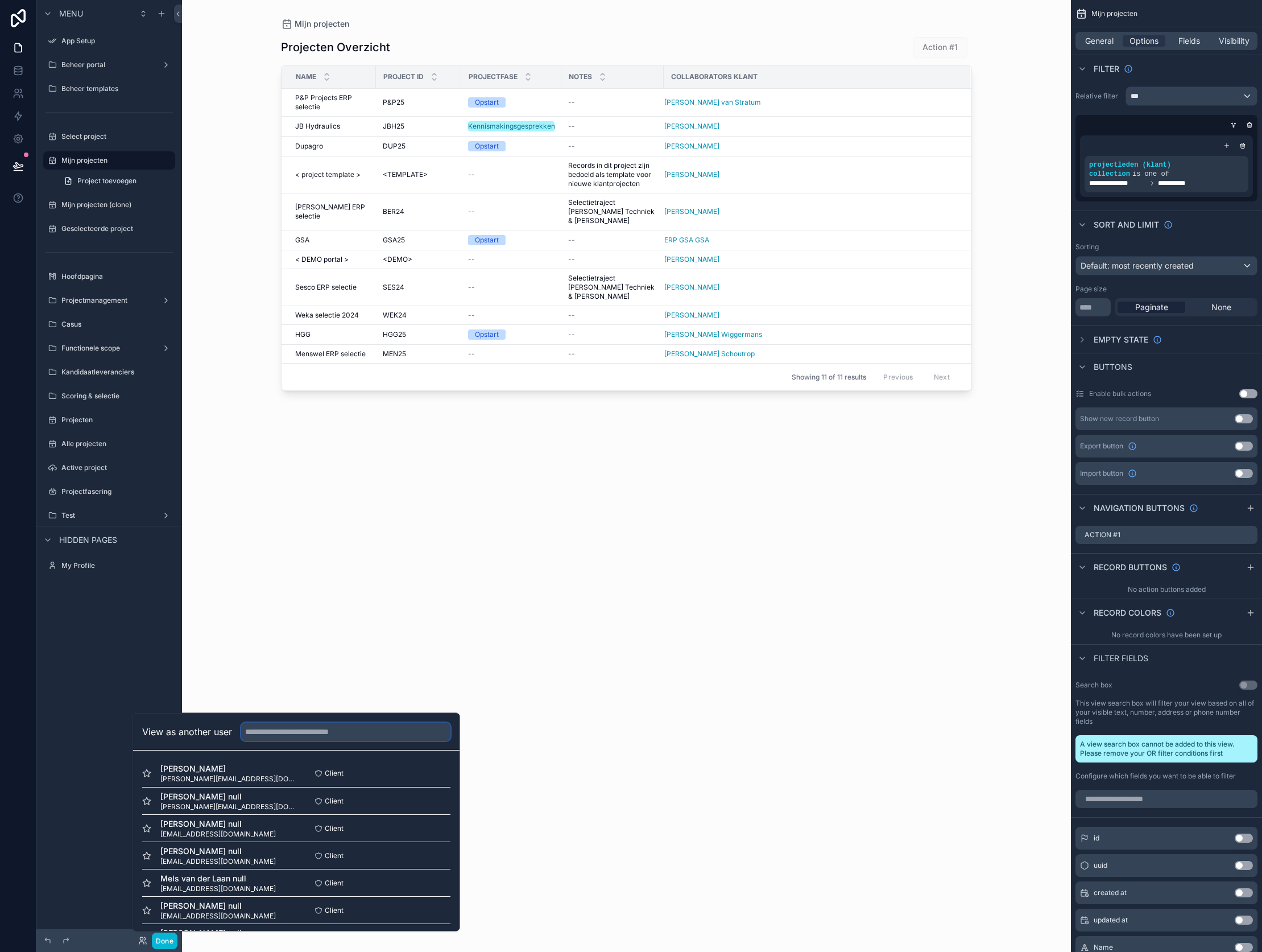
click at [292, 727] on input "text" at bounding box center [345, 731] width 209 height 19
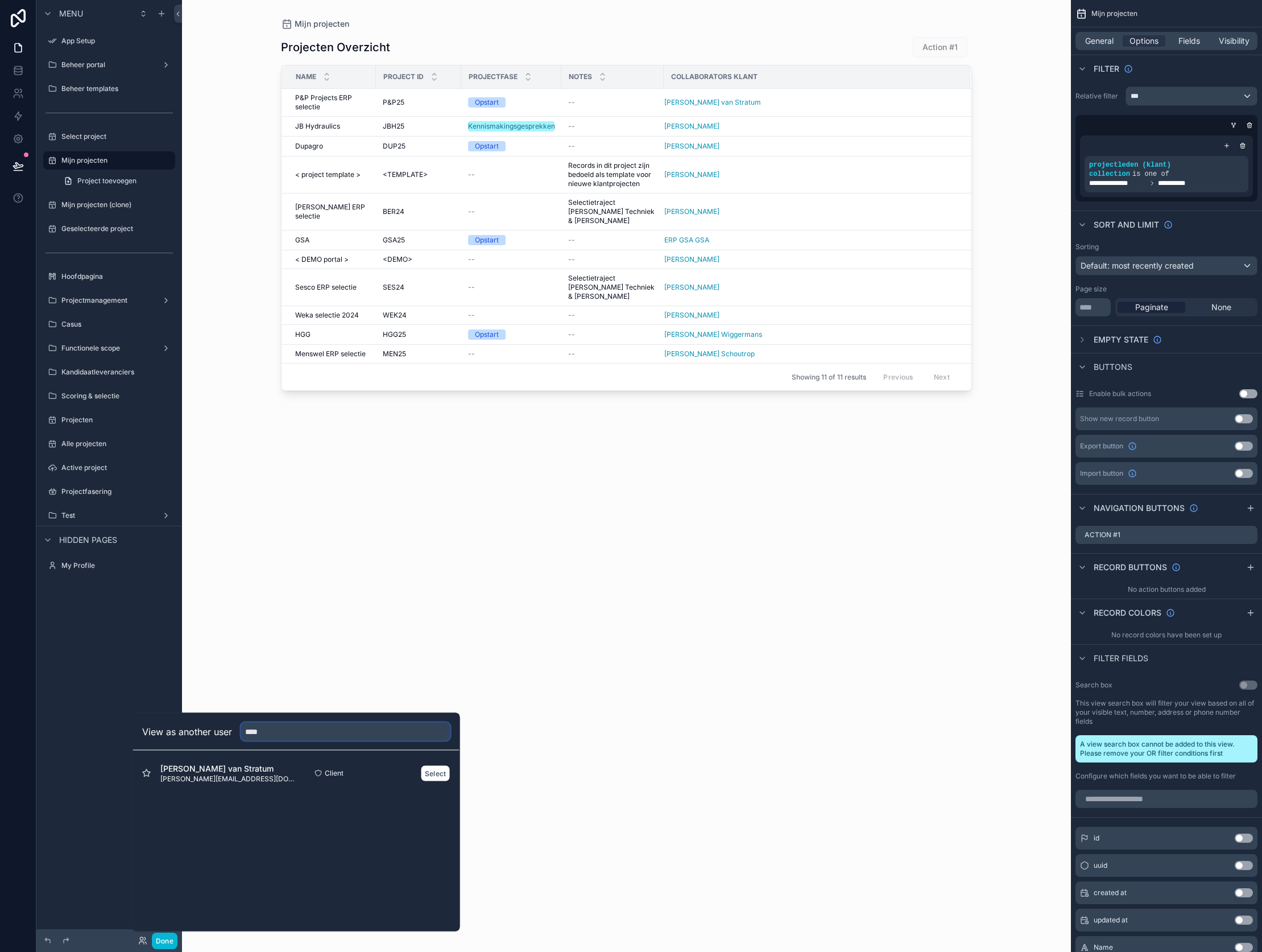
type input "****"
click at [246, 775] on span "vivian@ppprojects.com" at bounding box center [228, 778] width 136 height 9
click at [439, 777] on button "Select" at bounding box center [436, 772] width 29 height 17
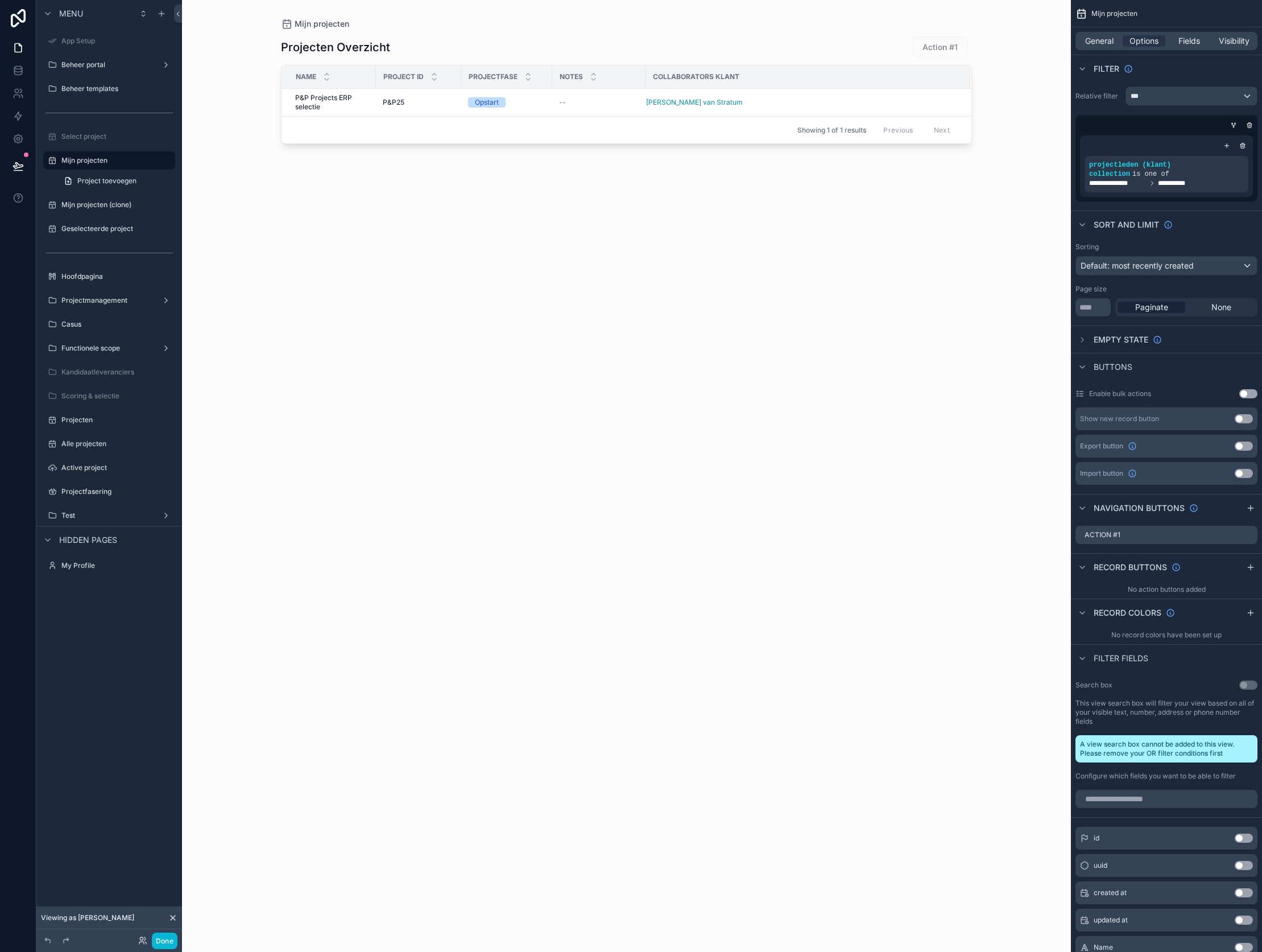
click at [174, 917] on icon at bounding box center [173, 917] width 9 height 9
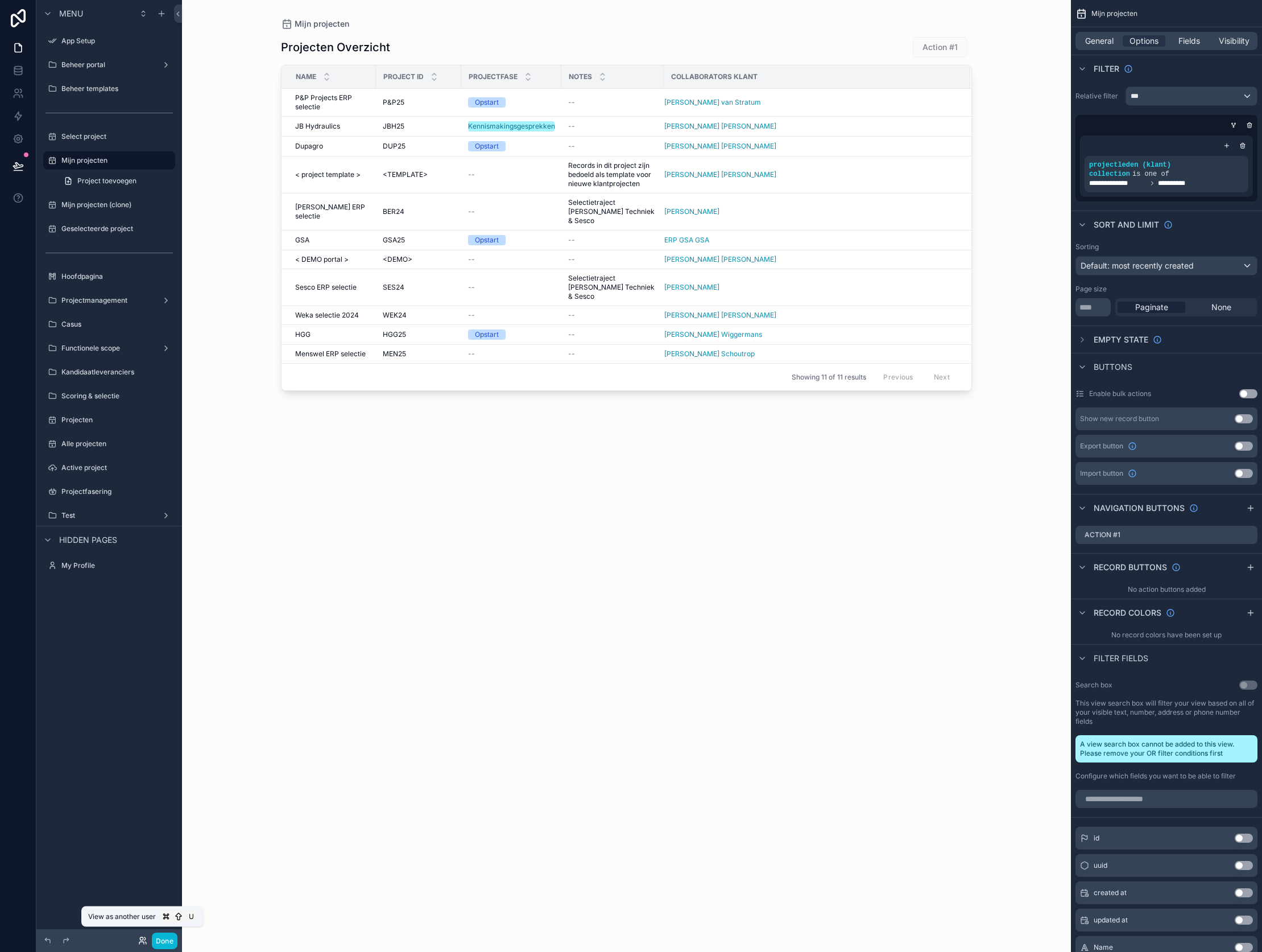
click at [141, 941] on icon at bounding box center [141, 942] width 5 height 2
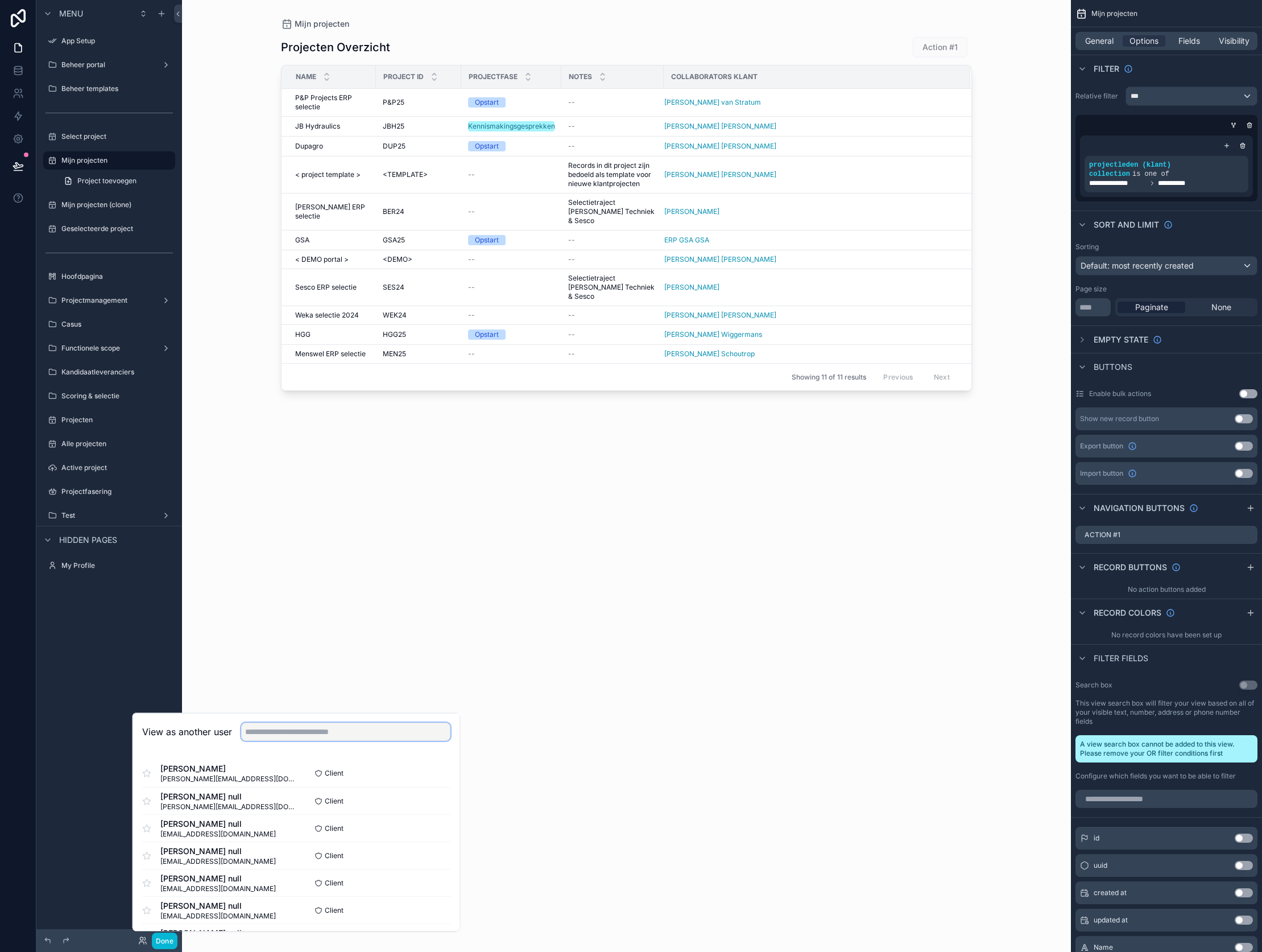
click at [264, 732] on input "text" at bounding box center [345, 731] width 209 height 19
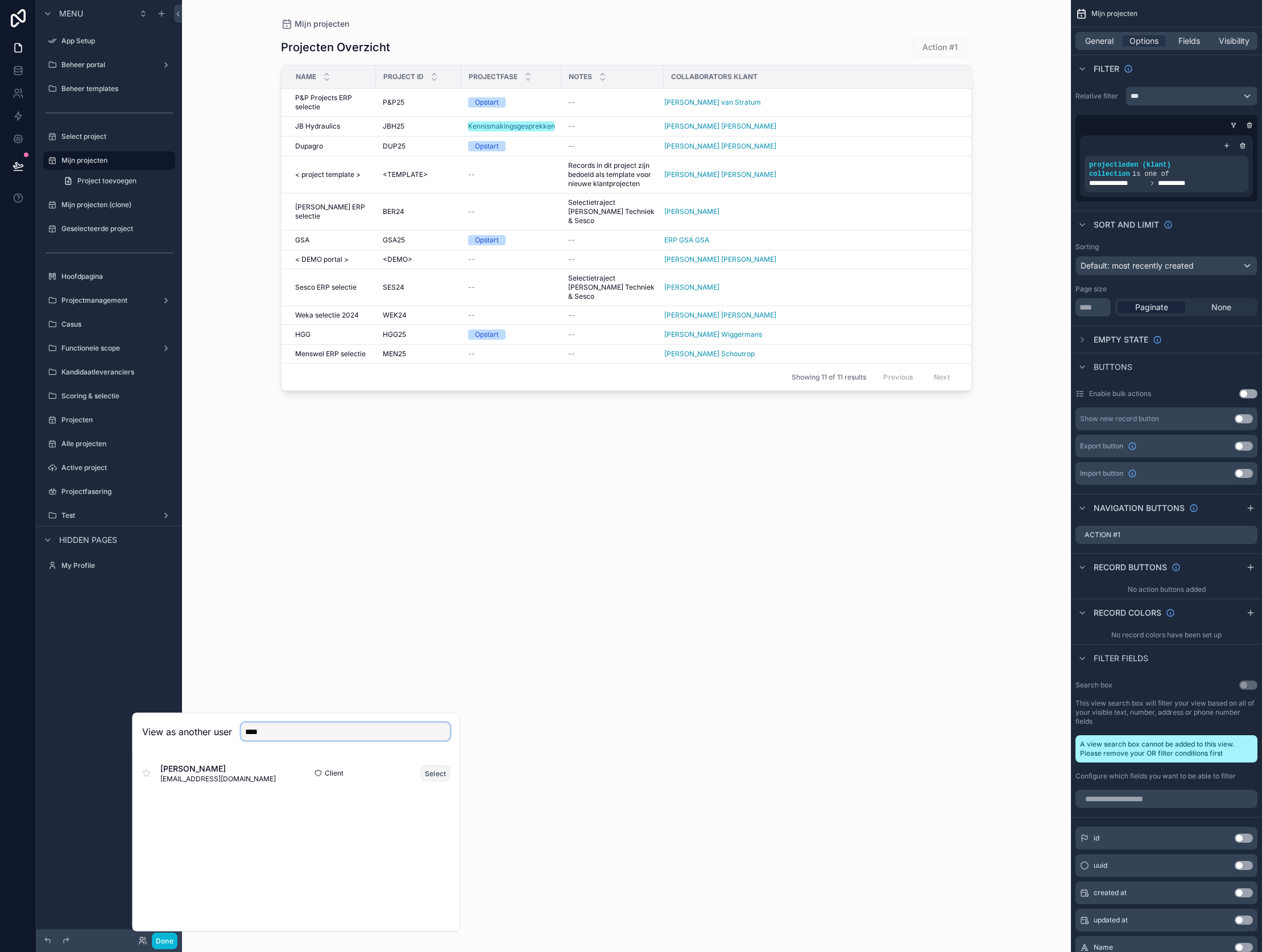
type input "****"
click at [433, 771] on button "Select" at bounding box center [436, 772] width 29 height 17
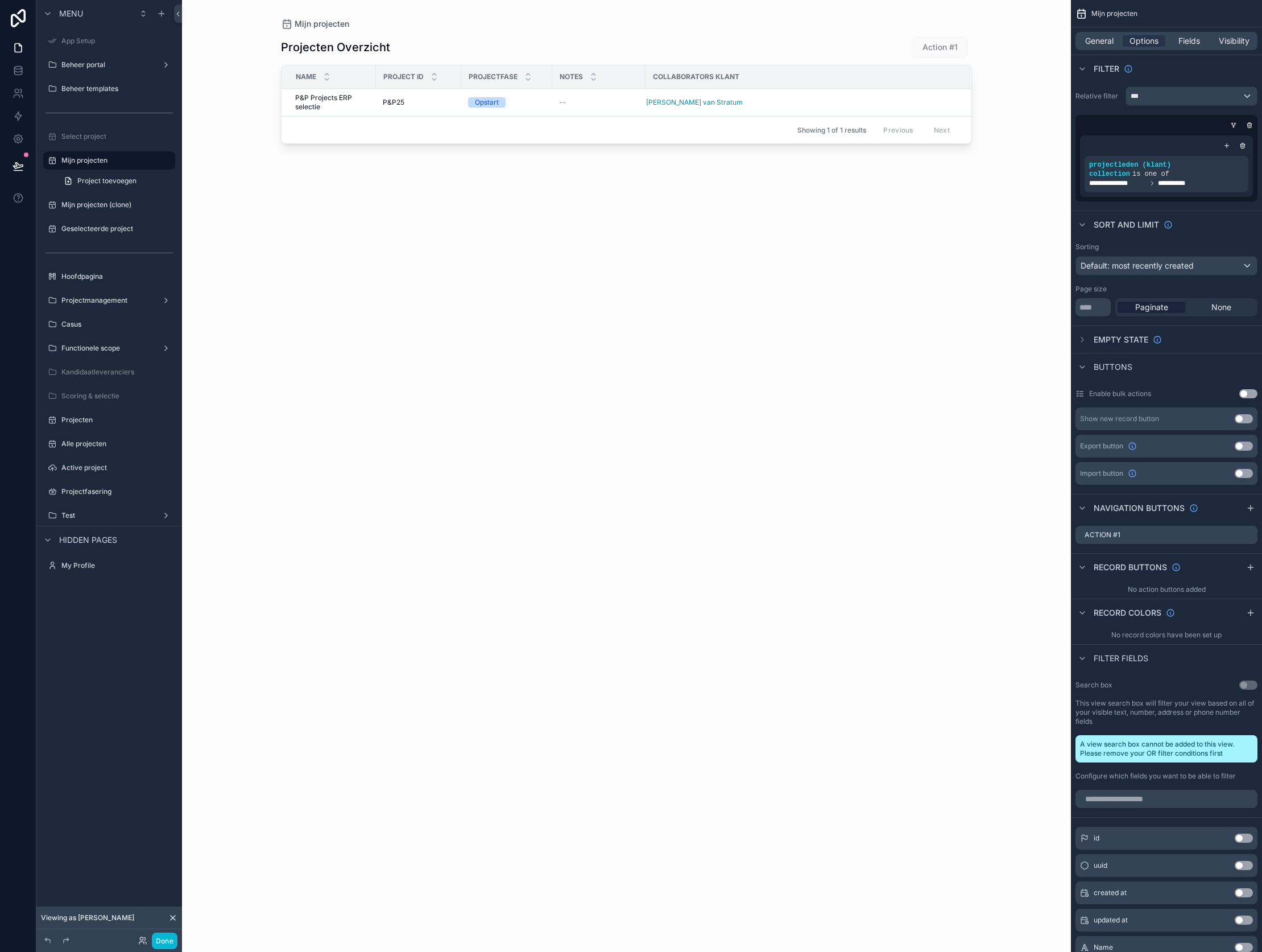
click at [1227, 143] on icon "scrollable content" at bounding box center [1227, 145] width 7 height 7
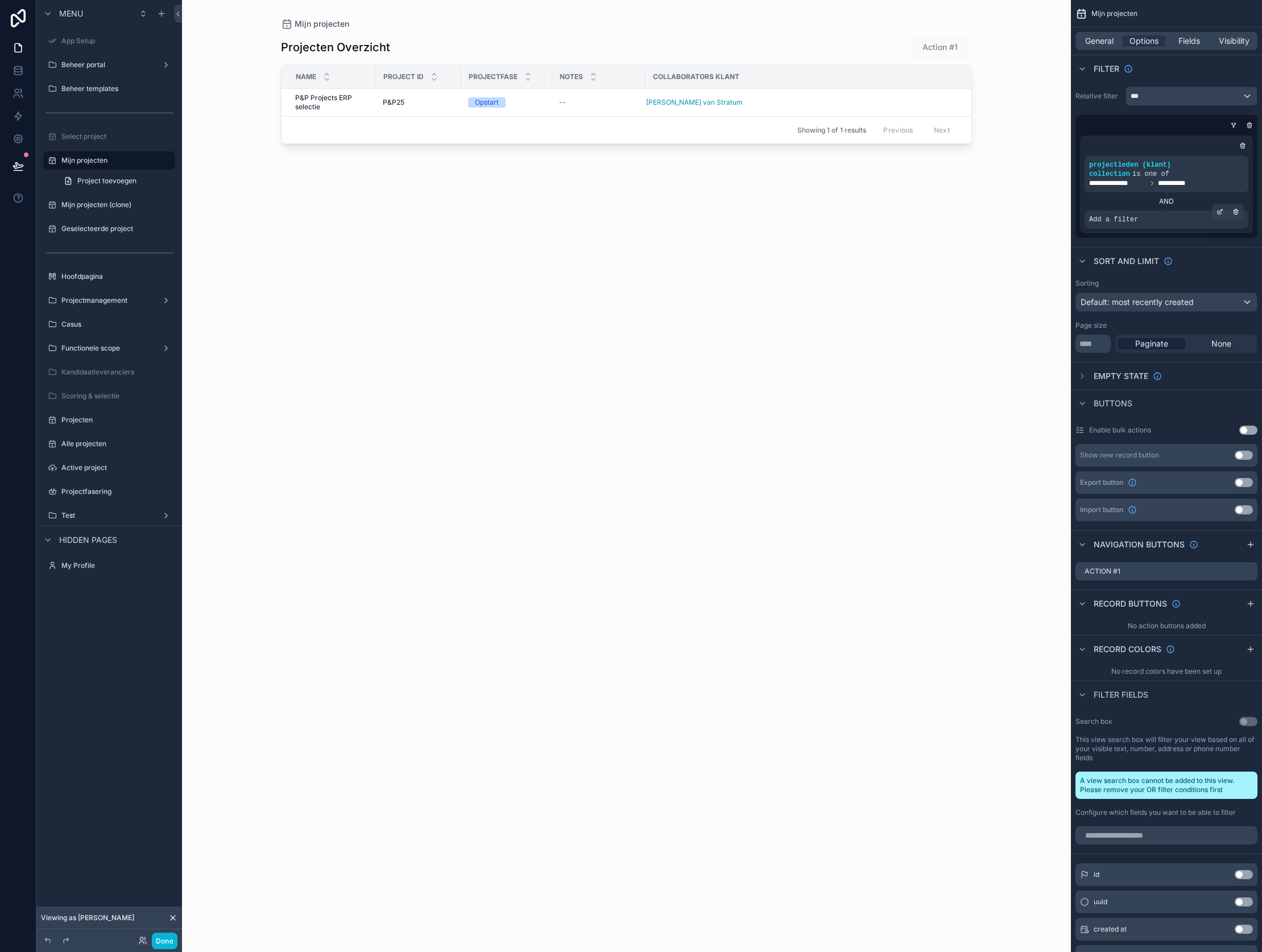
click at [1145, 217] on div "Add a filter" at bounding box center [1166, 219] width 164 height 19
click at [1197, 224] on div "Add a filter" at bounding box center [1166, 219] width 164 height 19
click at [1227, 211] on div "scrollable content" at bounding box center [1220, 211] width 16 height 16
click at [990, 202] on span "Select a field" at bounding box center [969, 202] width 48 height 10
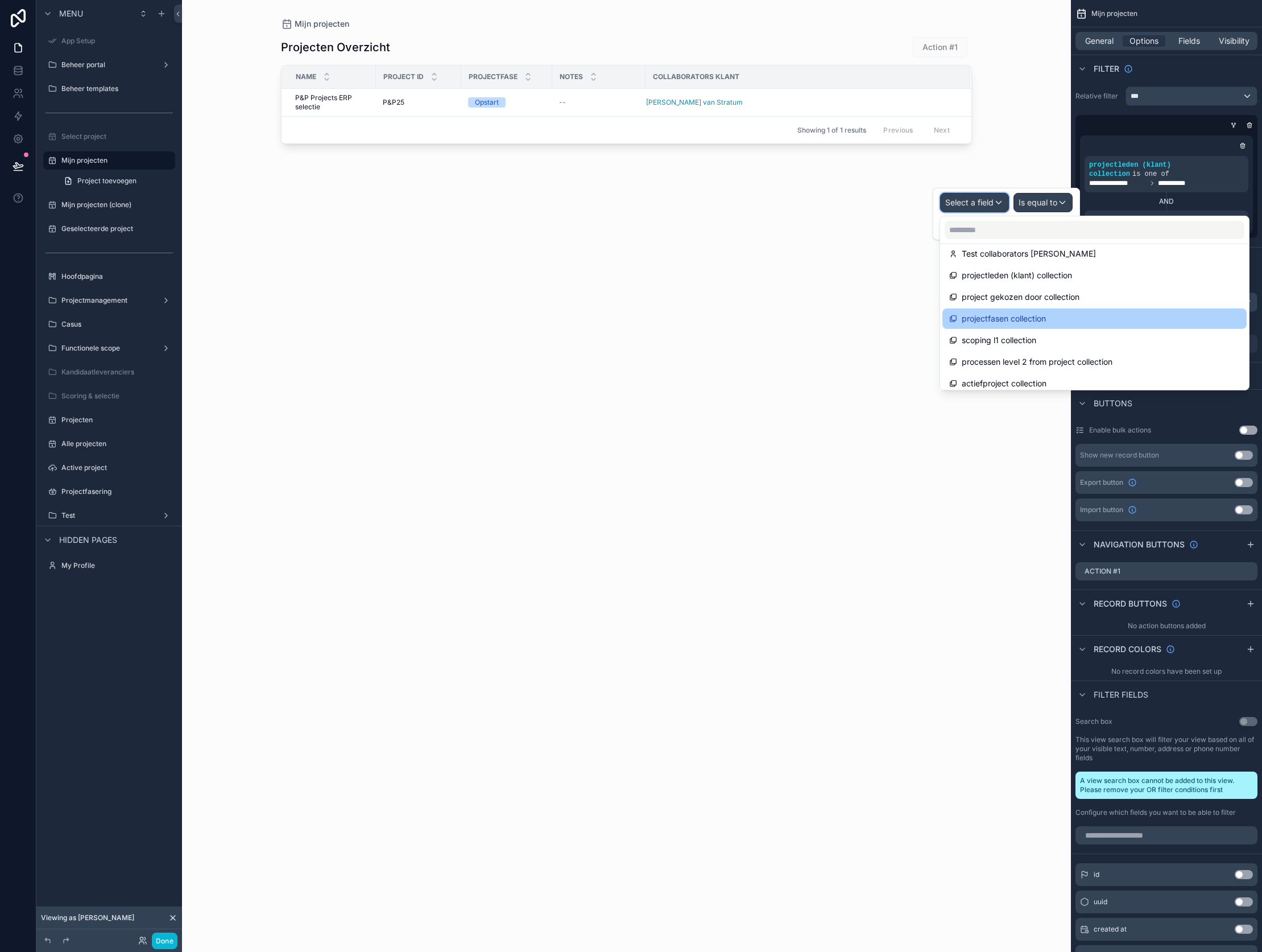
scroll to position [744, 0]
click at [1020, 280] on span "projectleden (klant) collection" at bounding box center [1017, 276] width 110 height 14
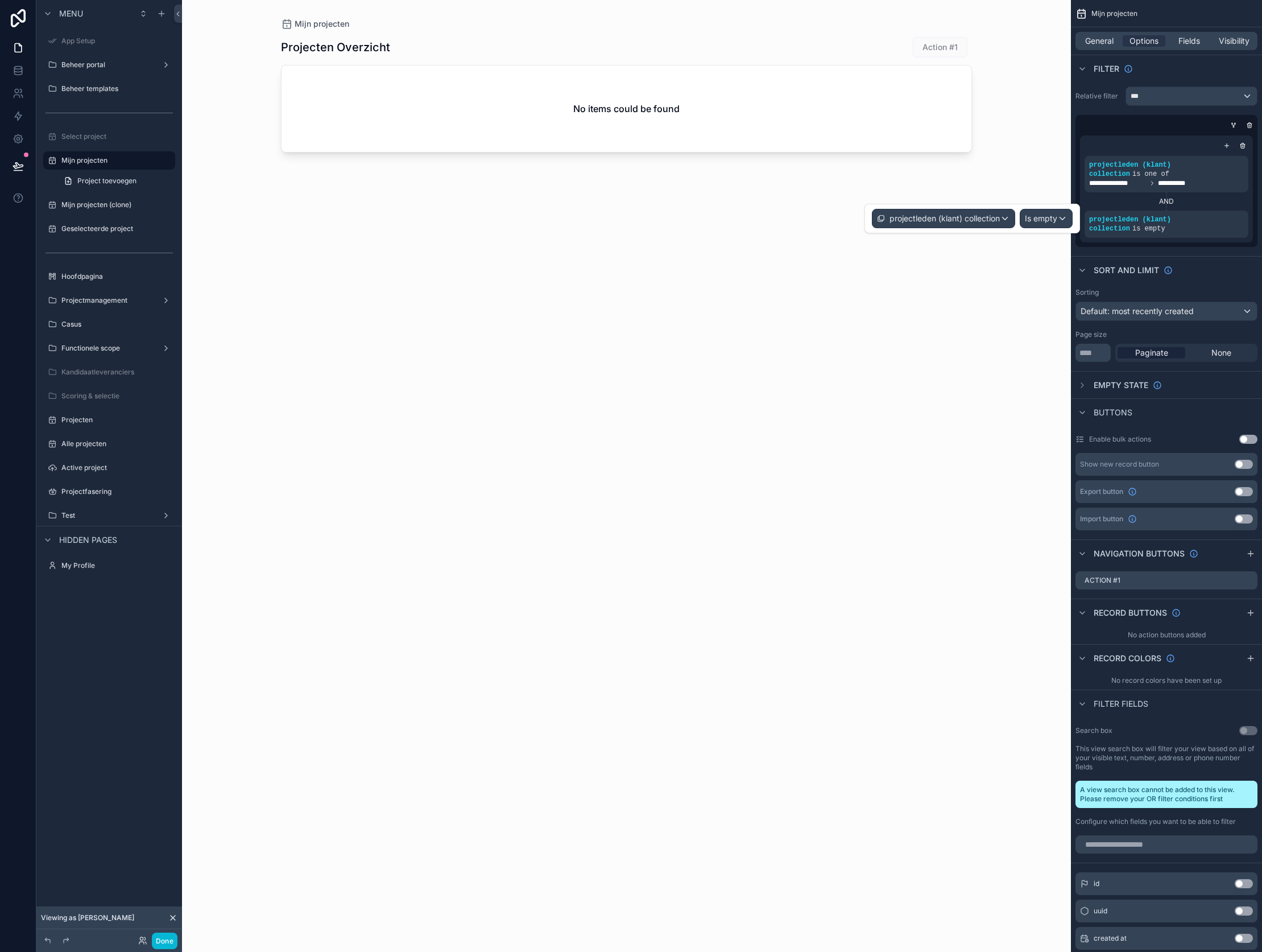
click at [1050, 204] on div "projectleden (klant) collection Is empty" at bounding box center [973, 218] width 216 height 29
click at [1049, 213] on span "Is empty" at bounding box center [1040, 219] width 32 height 12
click at [1090, 324] on div "Is one of" at bounding box center [1072, 323] width 84 height 14
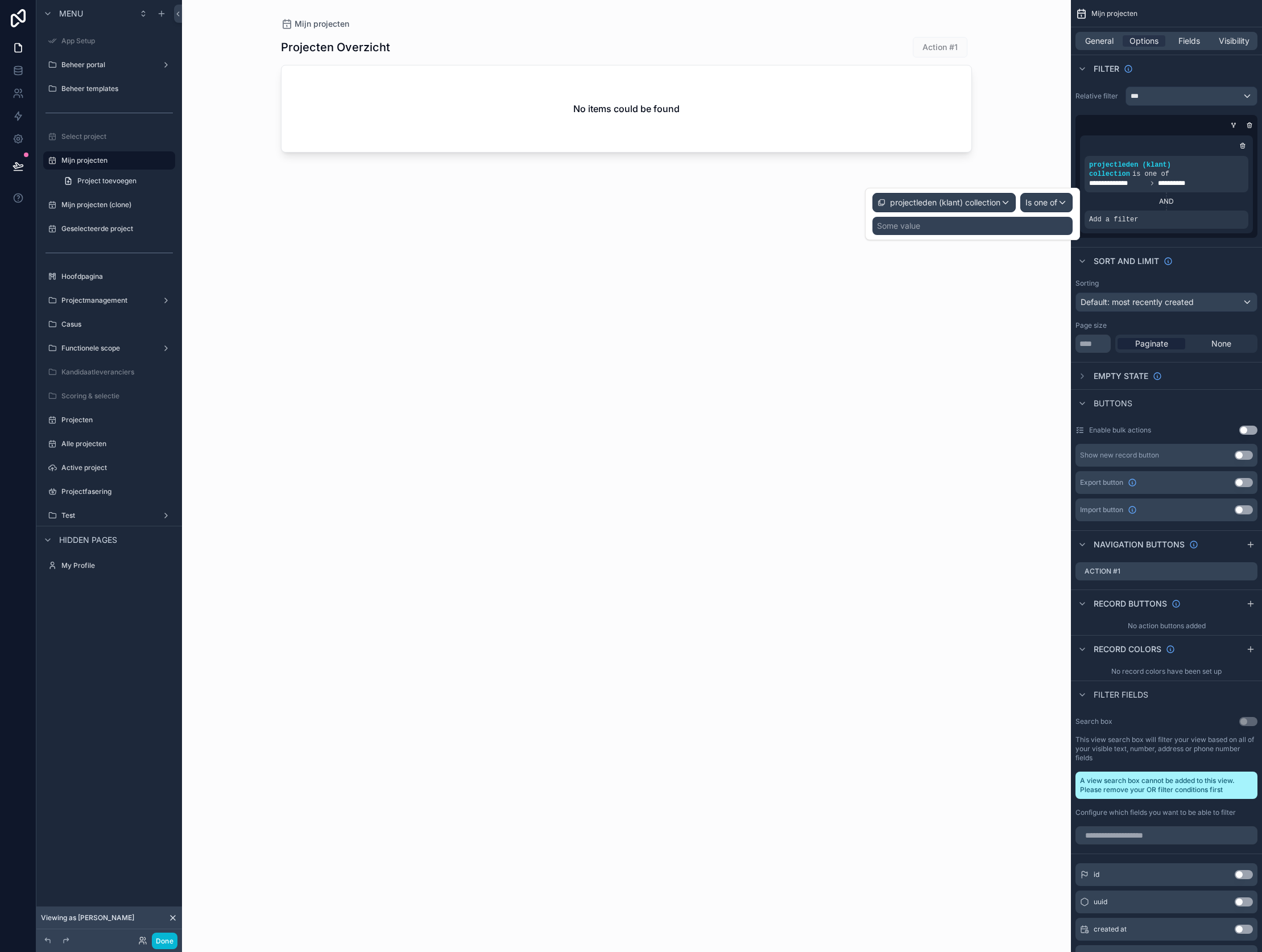
click at [897, 229] on div "Some value" at bounding box center [899, 226] width 43 height 12
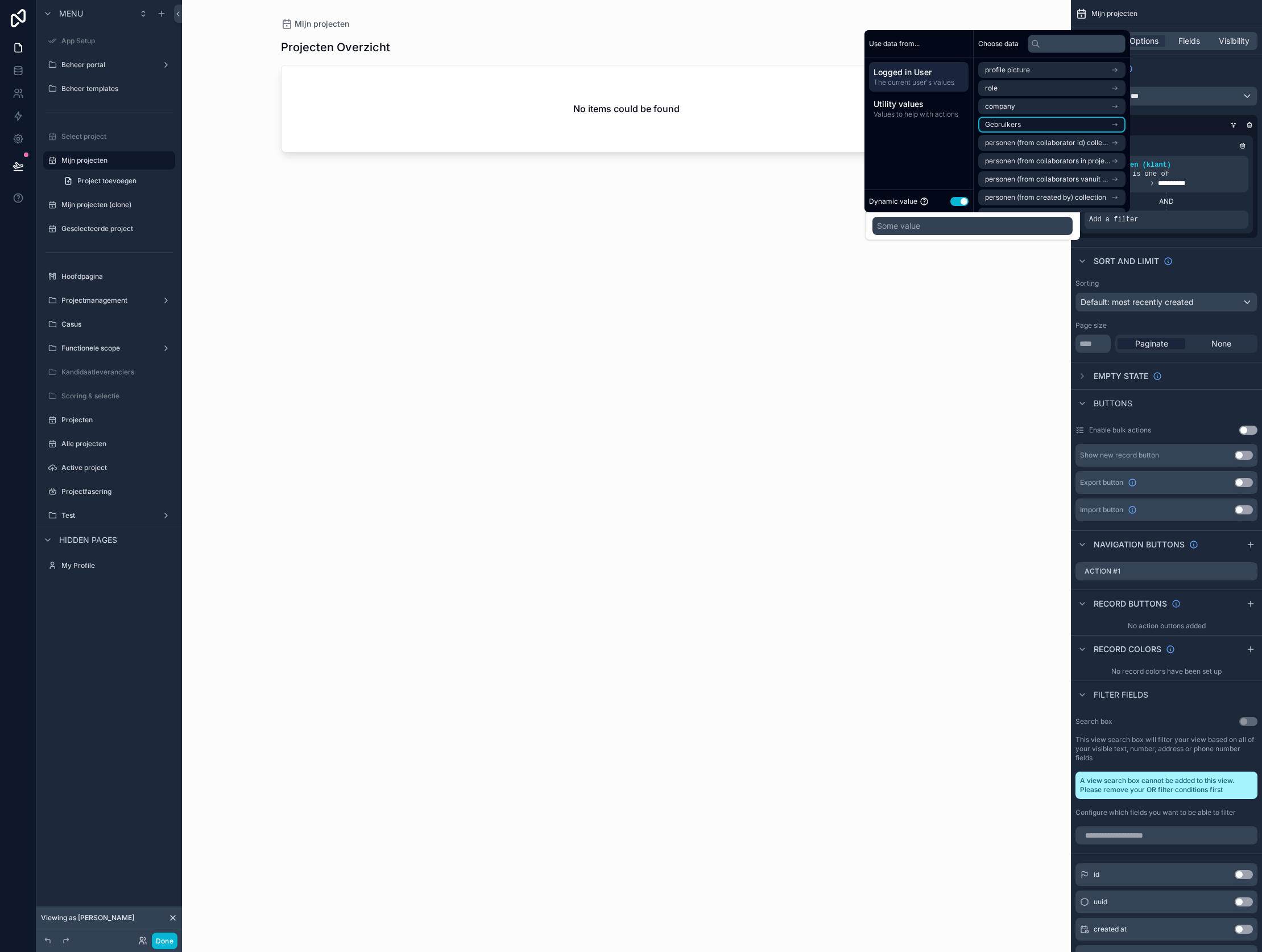
click at [1010, 123] on span "Gebruikers" at bounding box center [1003, 124] width 36 height 9
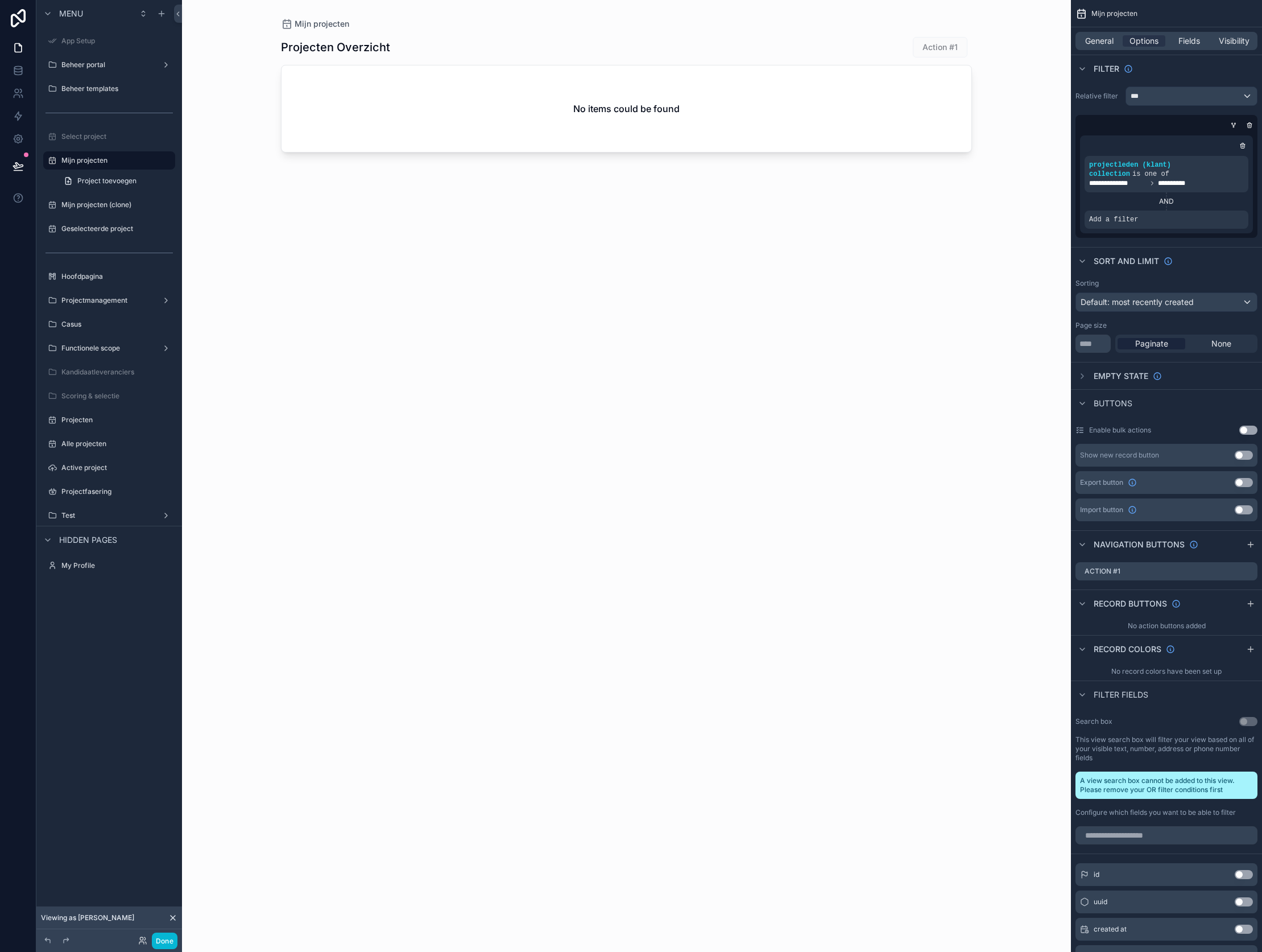
drag, startPoint x: 995, startPoint y: 334, endPoint x: 985, endPoint y: 331, distance: 10.4
click at [995, 334] on div "Mijn projecten Projecten Overzicht Action #1 No items could be found" at bounding box center [626, 476] width 889 height 952
click at [1239, 211] on div "scrollable content" at bounding box center [1236, 211] width 16 height 16
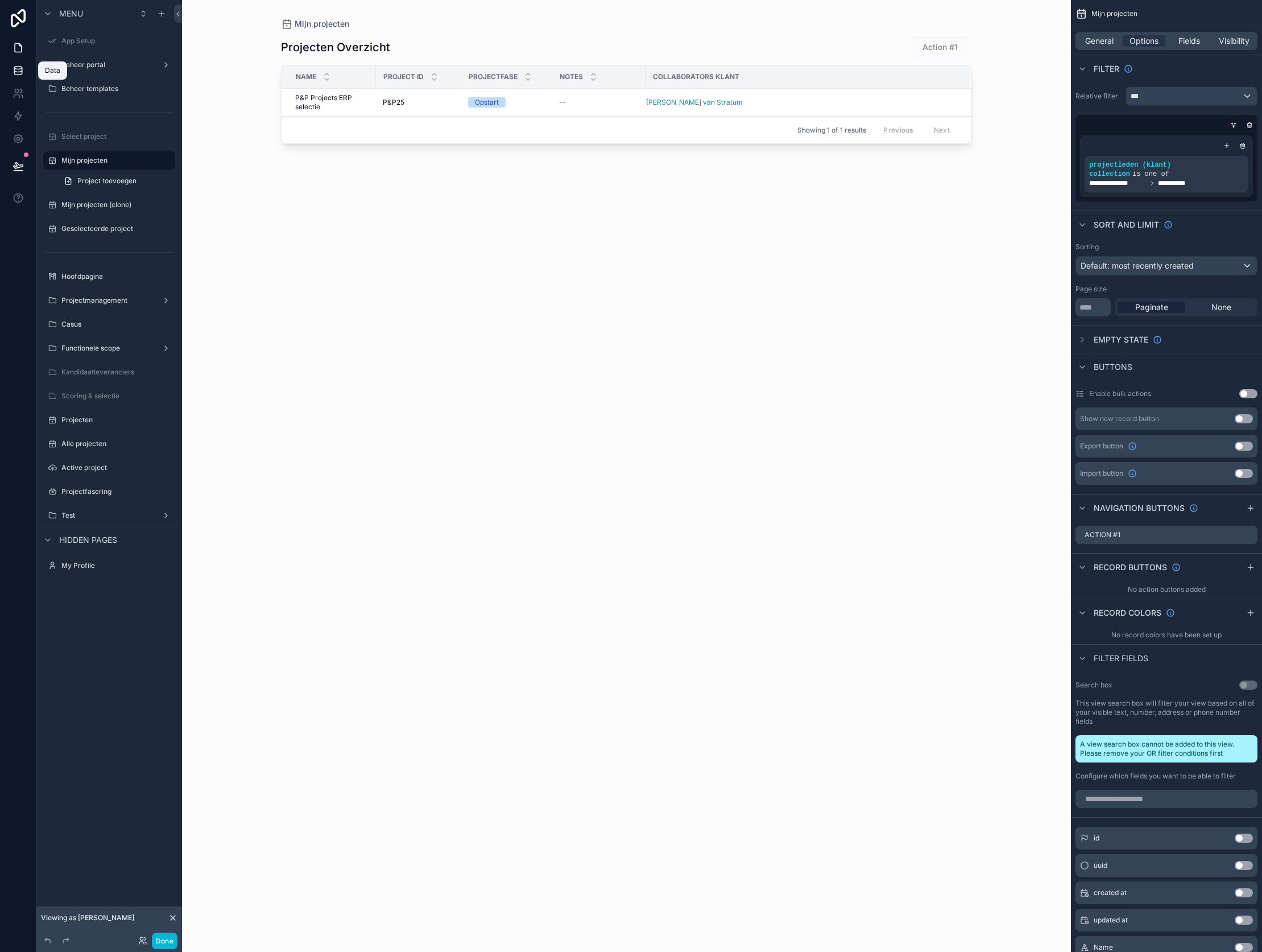
click at [25, 70] on link at bounding box center [18, 70] width 36 height 23
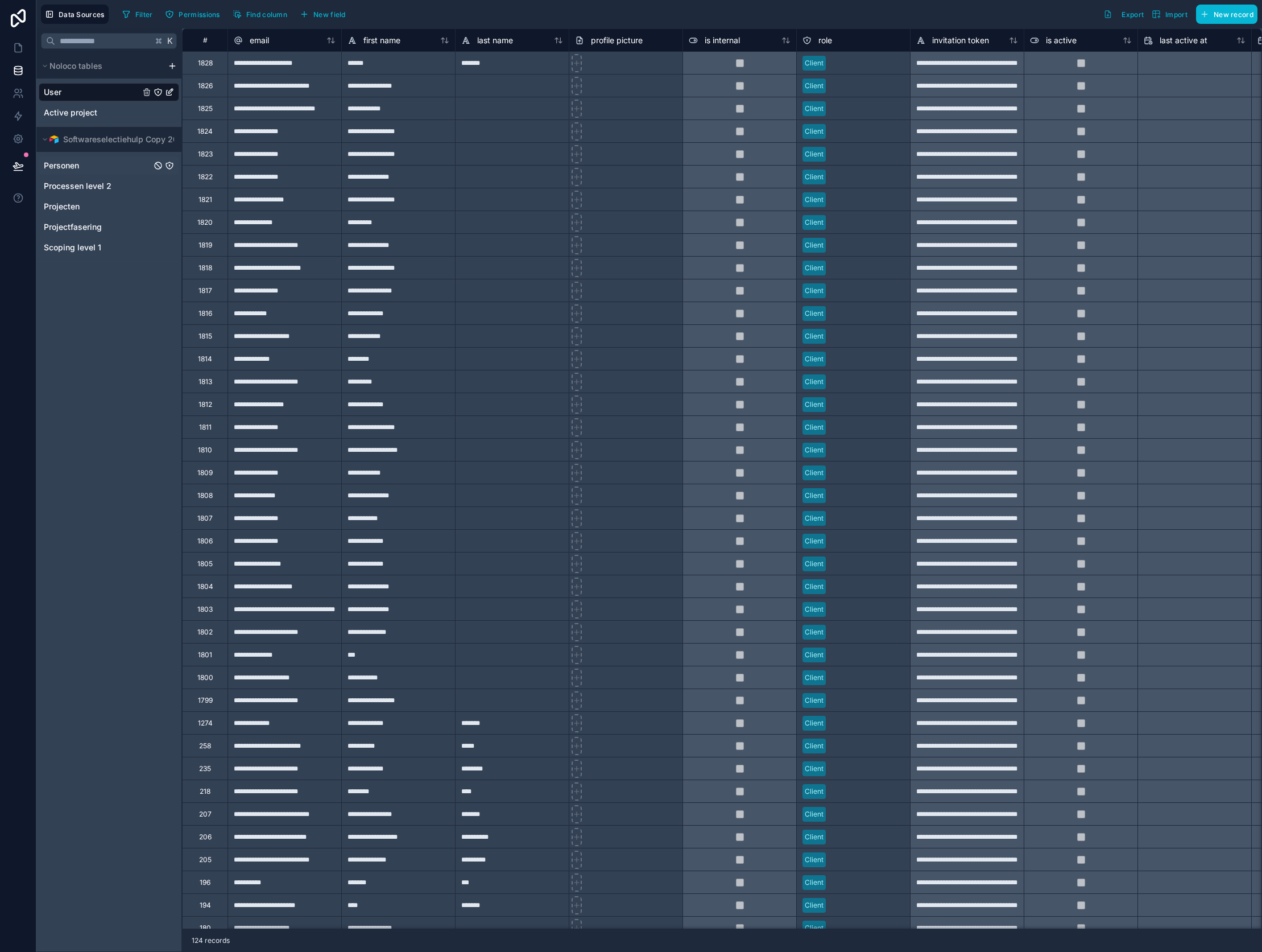
click at [77, 166] on span "Personen" at bounding box center [62, 166] width 35 height 12
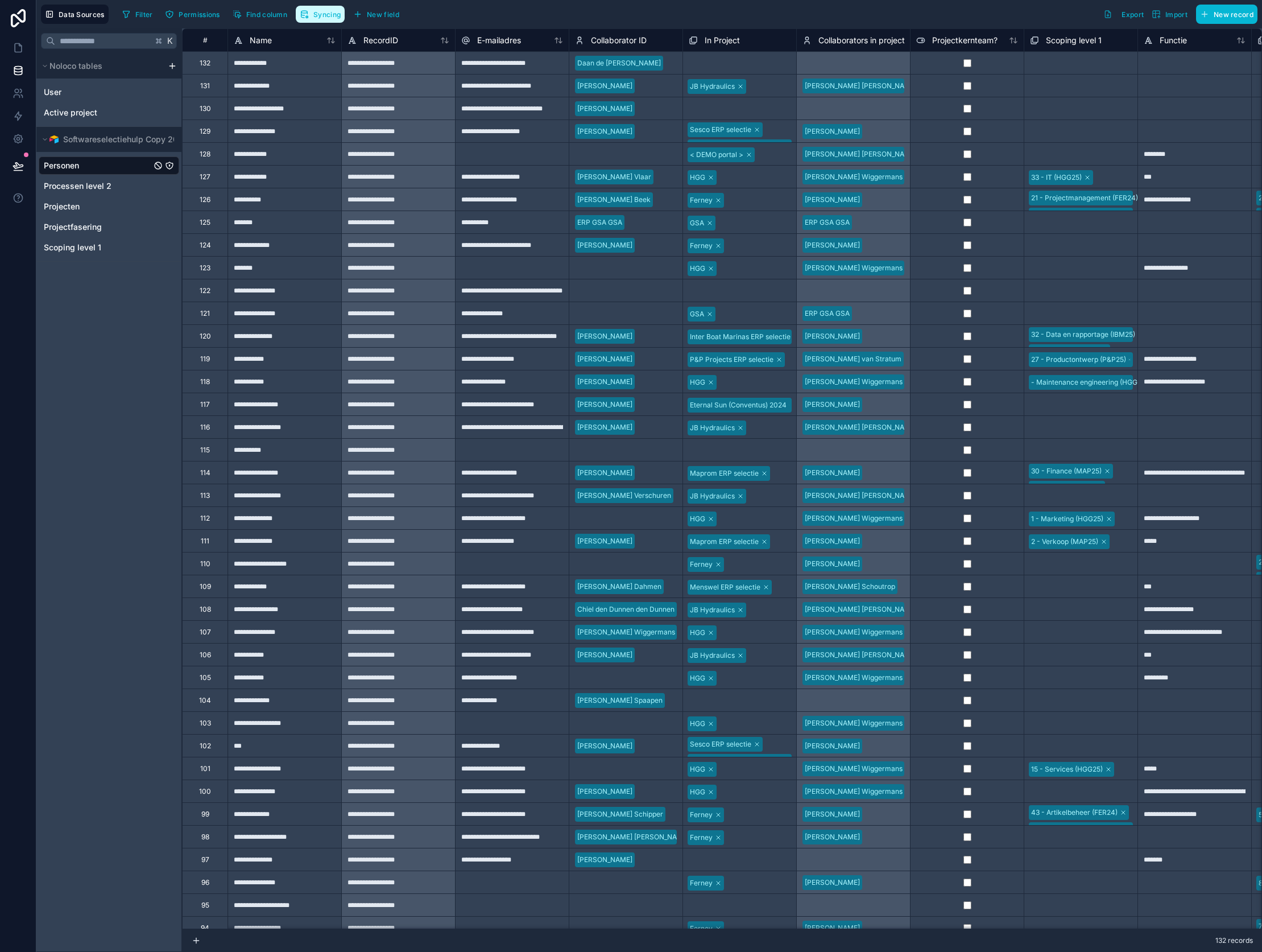
click at [310, 13] on button "Syncing" at bounding box center [320, 14] width 49 height 17
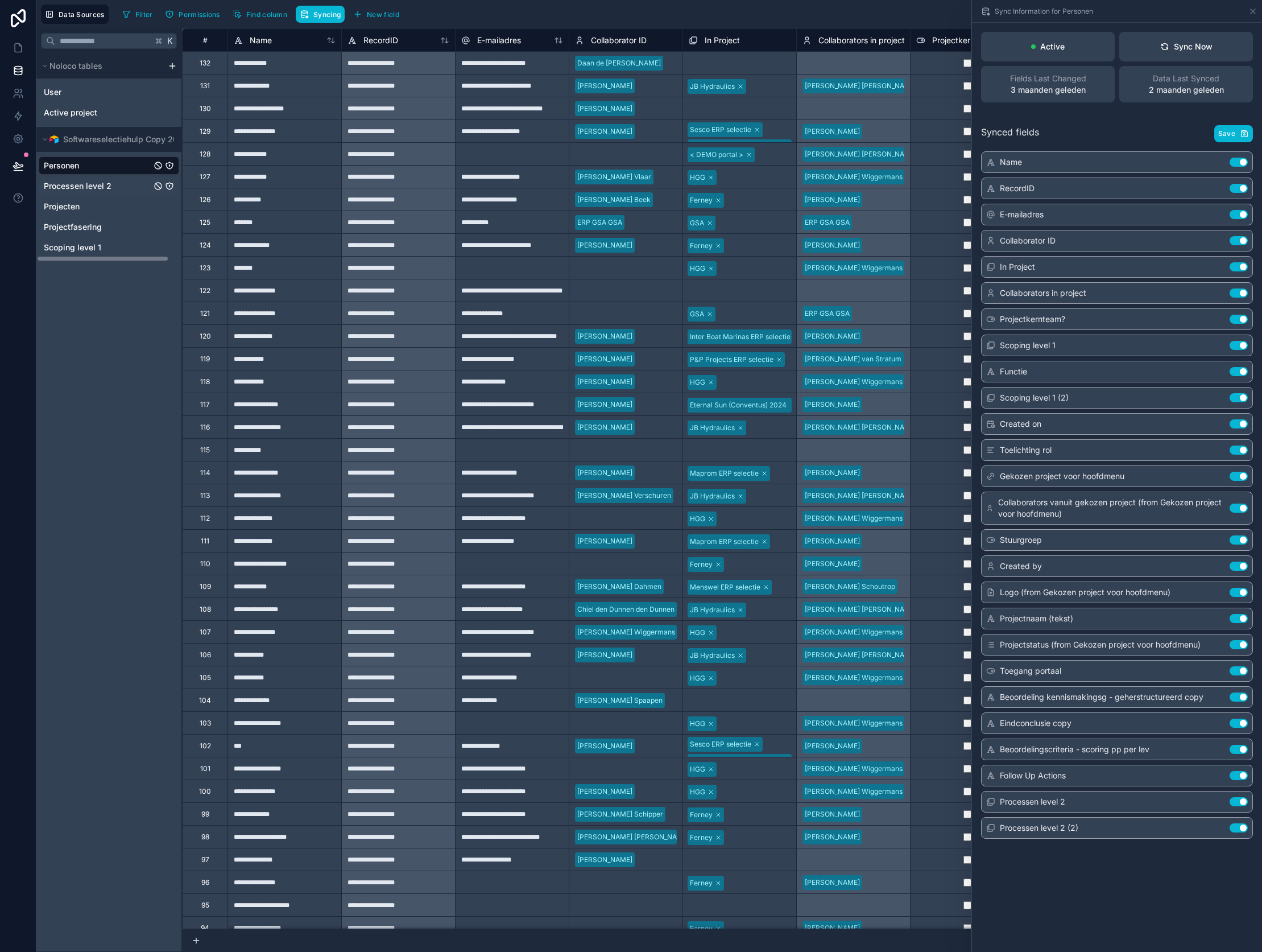
click at [105, 190] on span "Processen level 2" at bounding box center [78, 186] width 68 height 12
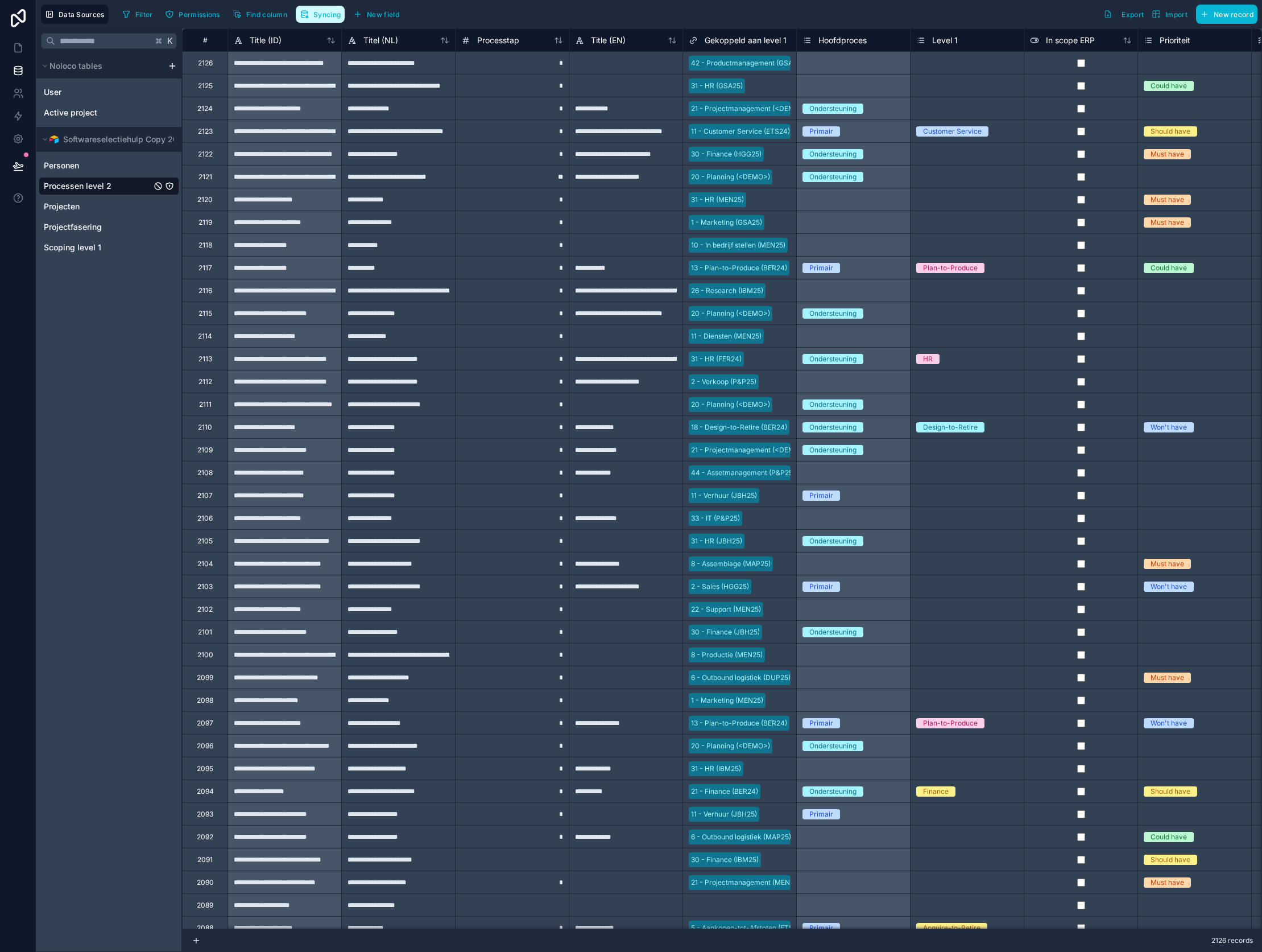
click at [334, 17] on span "Syncing" at bounding box center [327, 14] width 27 height 9
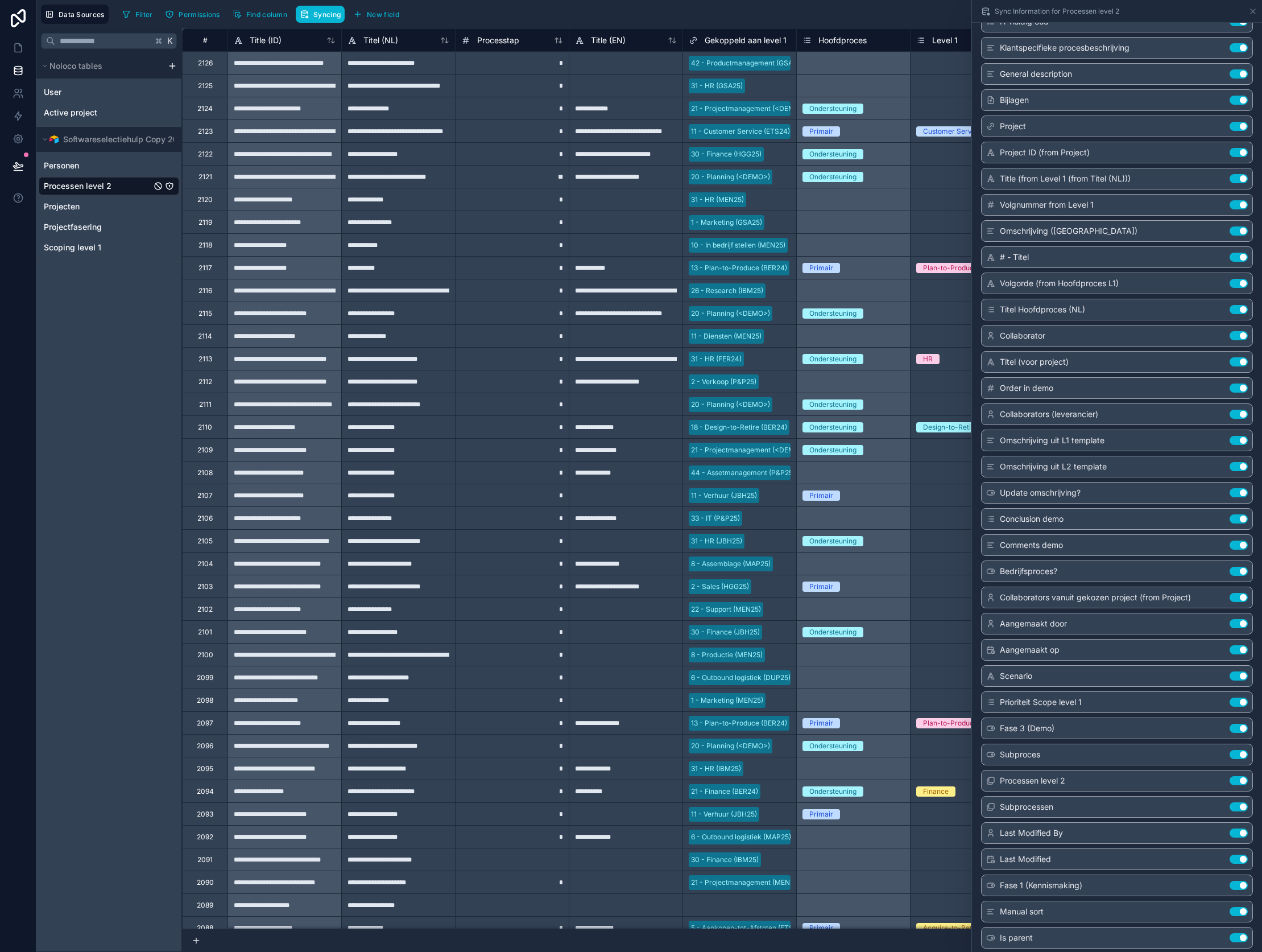
scroll to position [826, 0]
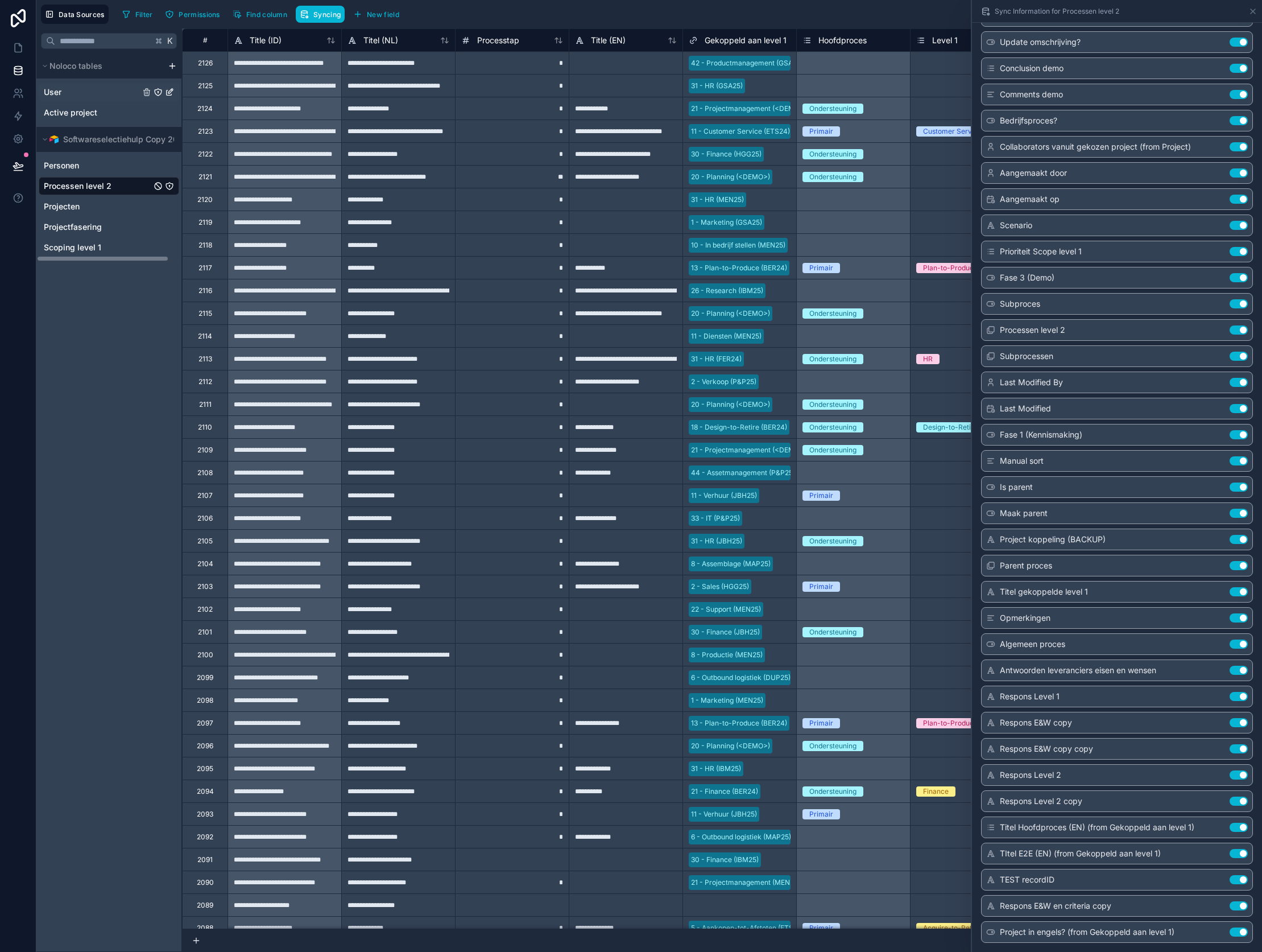
click at [89, 88] on div "User" at bounding box center [108, 92] width 140 height 19
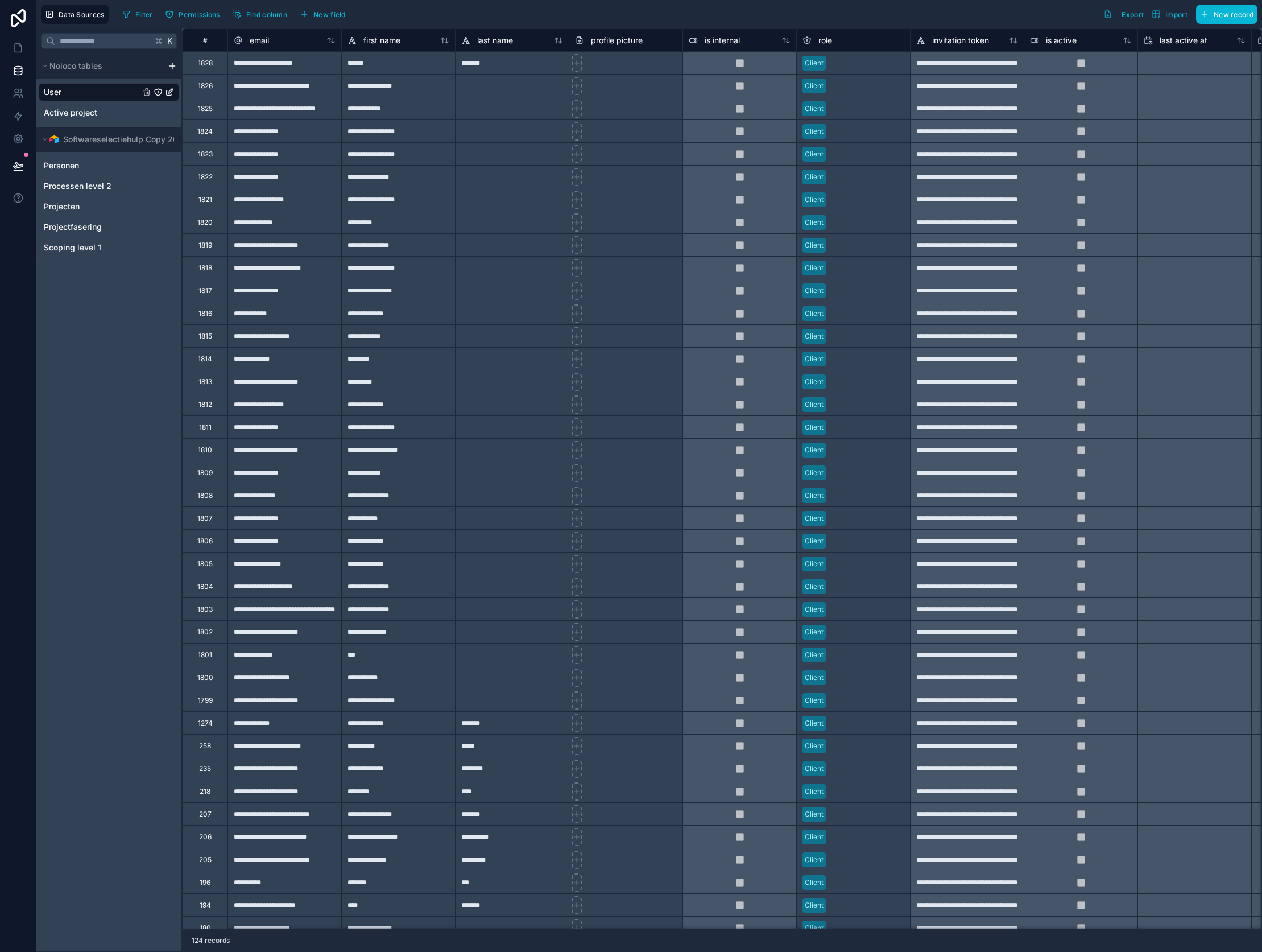
click at [170, 93] on icon "User" at bounding box center [171, 90] width 5 height 5
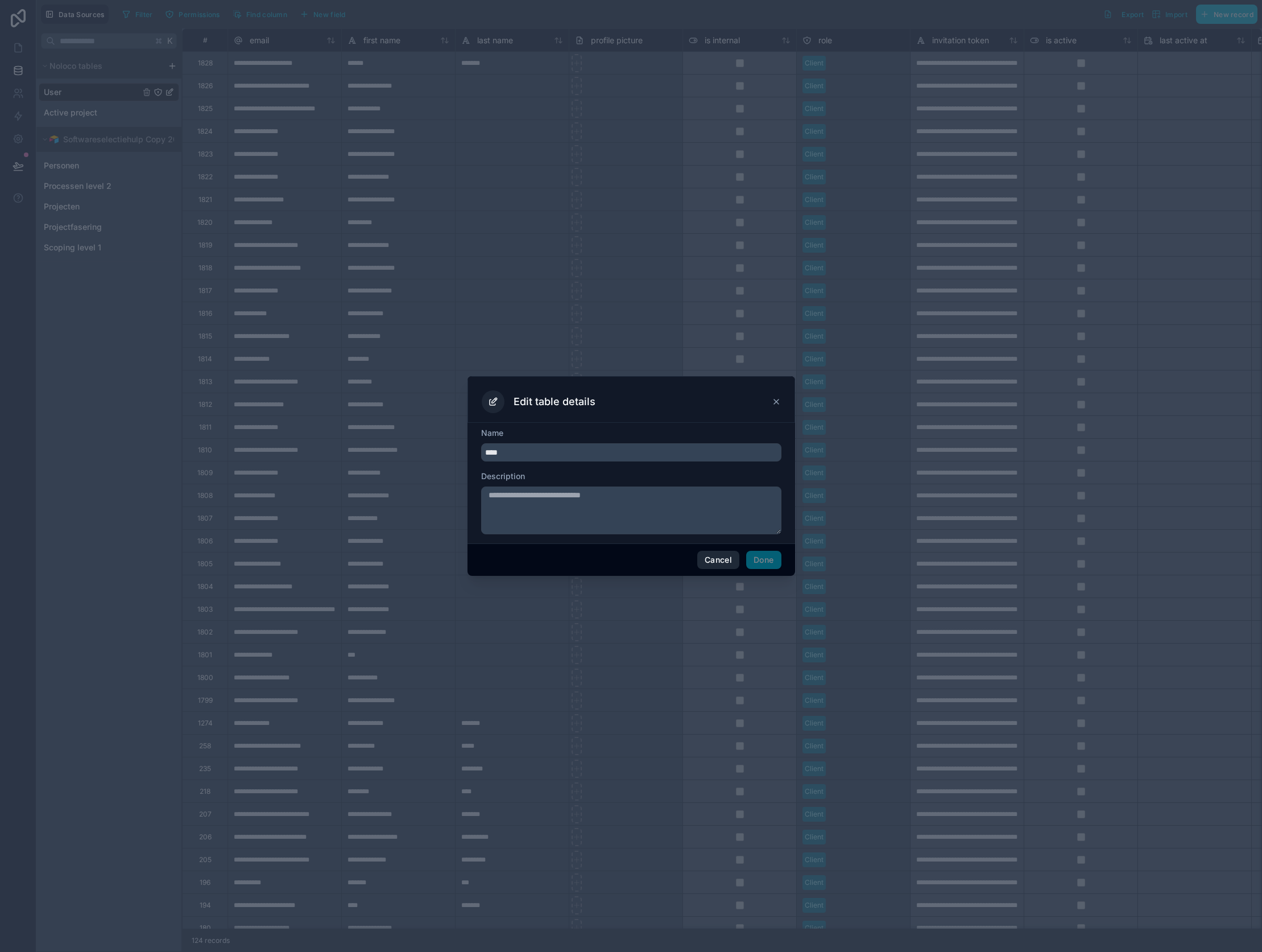
click at [724, 562] on button "Cancel" at bounding box center [718, 559] width 42 height 19
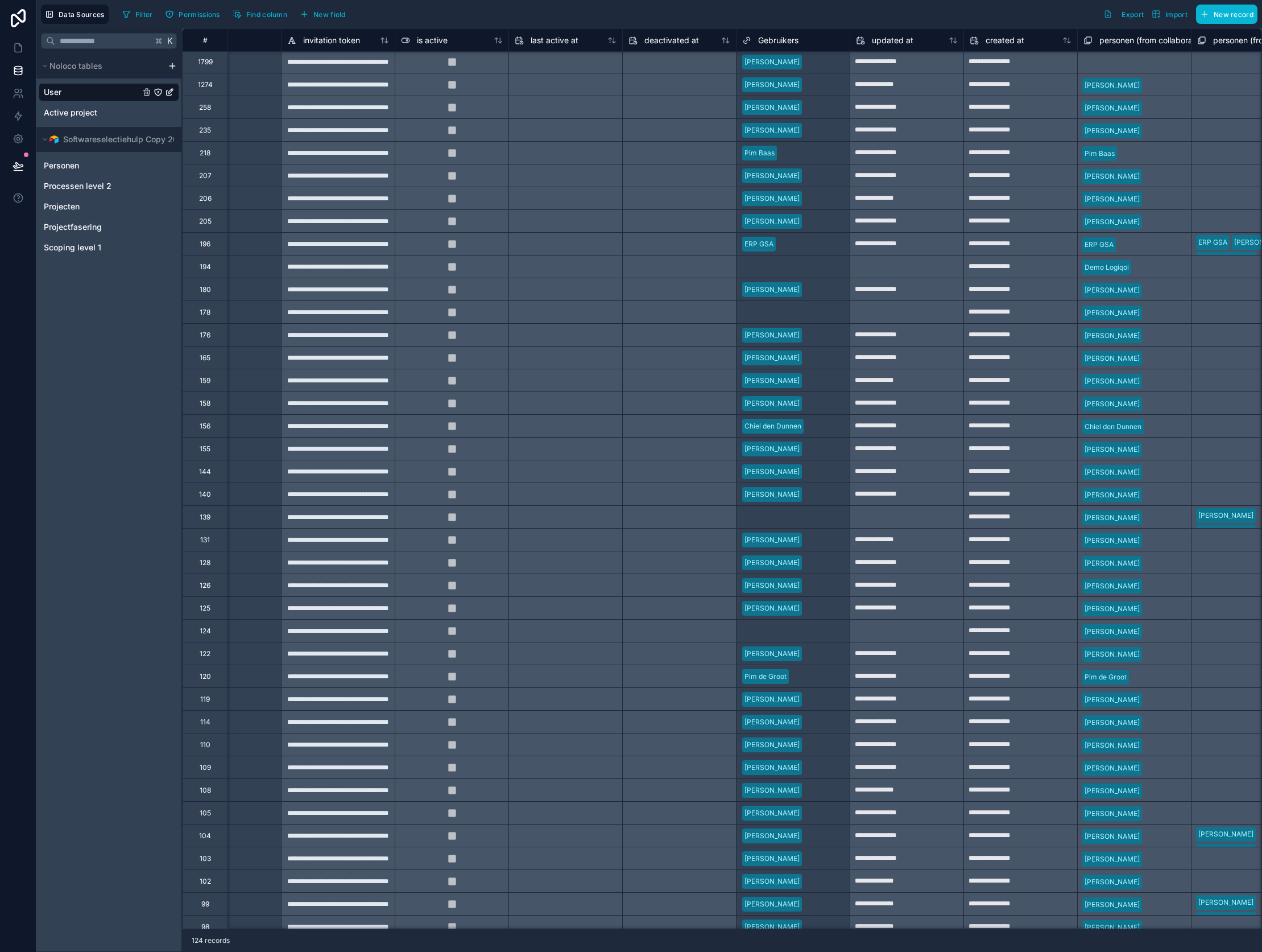
scroll to position [638, 679]
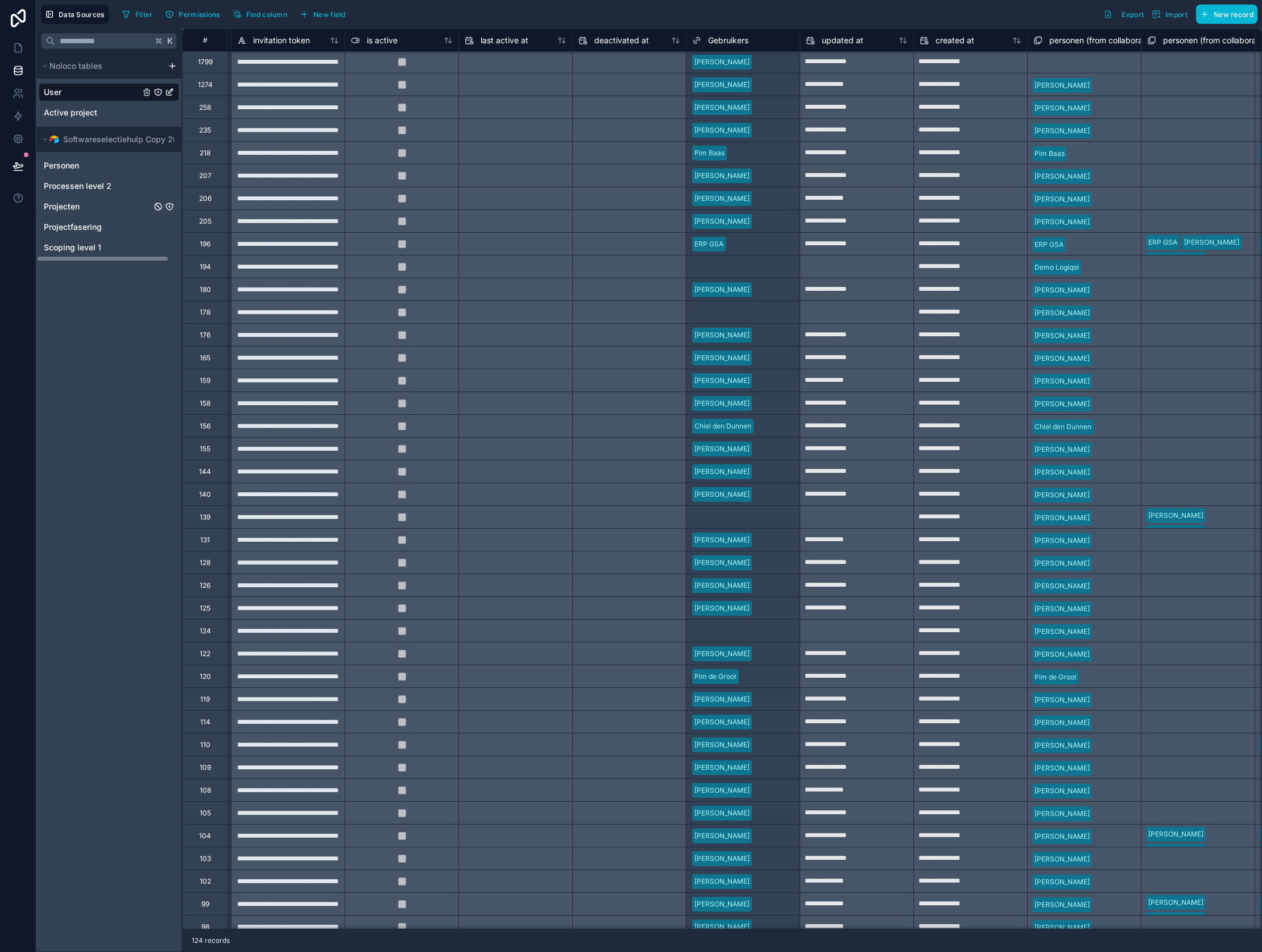
click at [99, 208] on div "Projecten" at bounding box center [108, 206] width 140 height 19
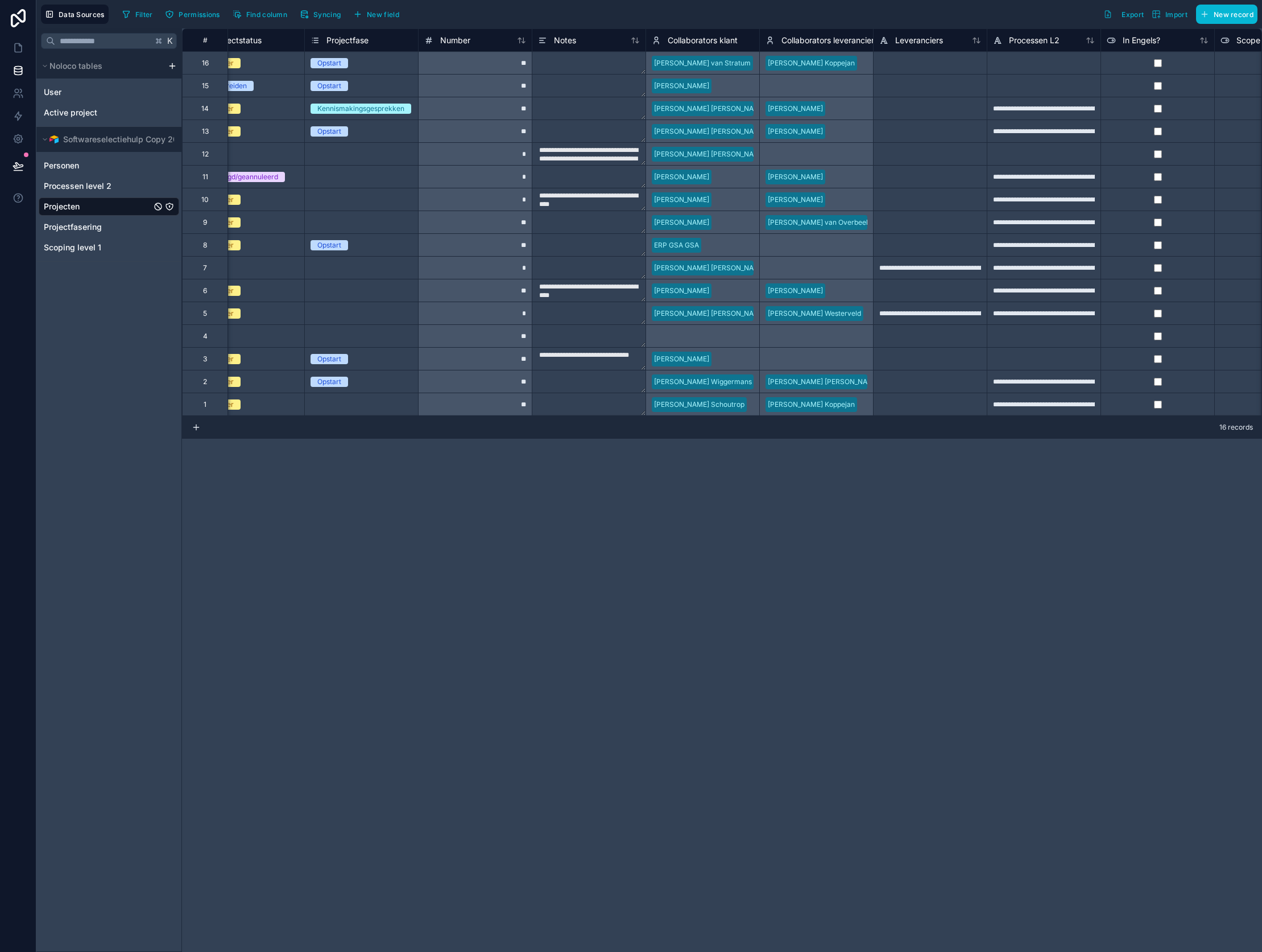
scroll to position [0, 267]
click at [758, 38] on div "Collaborators leverancier" at bounding box center [813, 40] width 113 height 14
click at [755, 38] on div "Collaborators klant" at bounding box center [699, 40] width 113 height 14
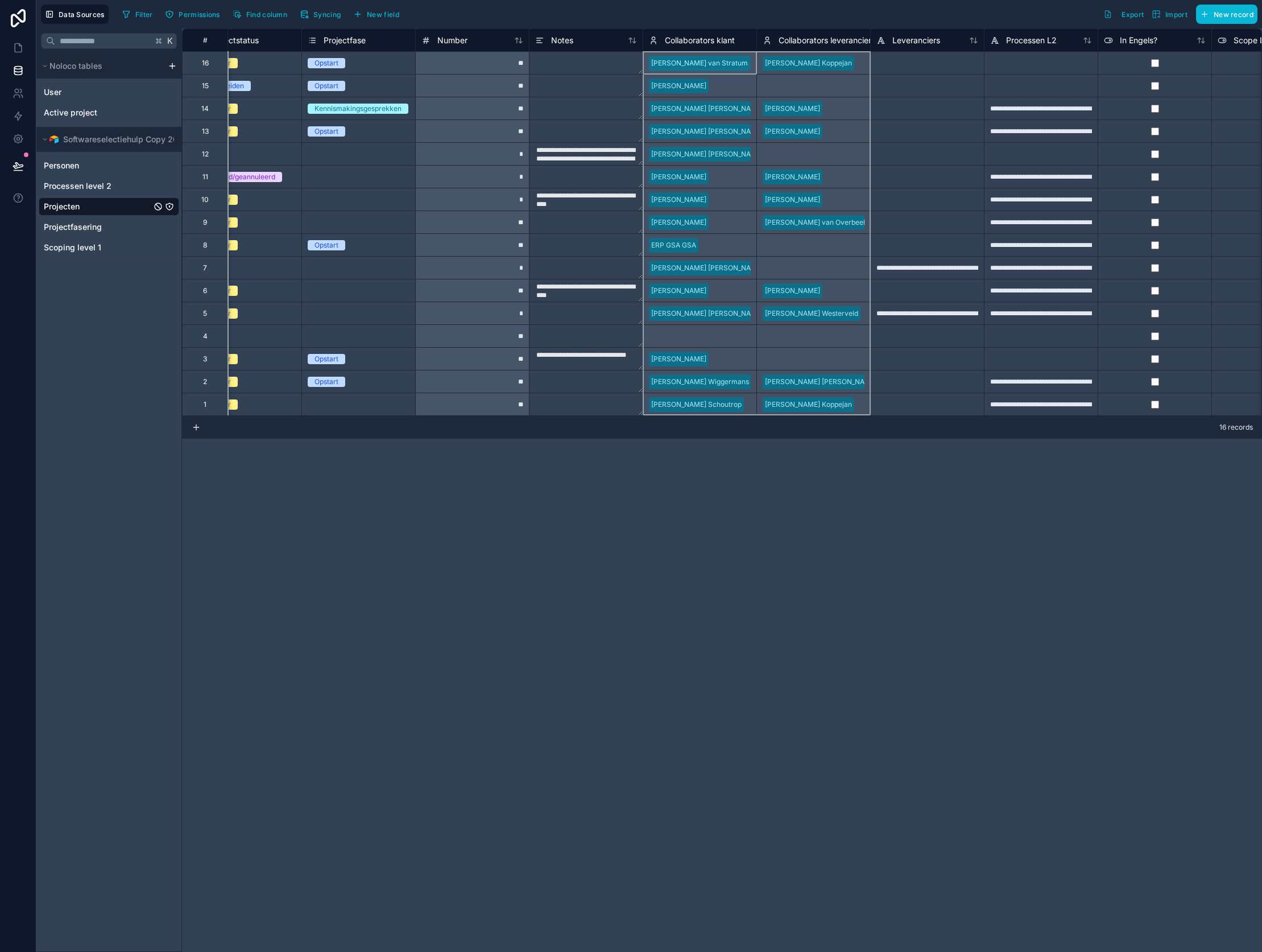
drag, startPoint x: 755, startPoint y: 37, endPoint x: 815, endPoint y: 36, distance: 60.0
click at [749, 391] on div "[PERSON_NAME] Wiggermans" at bounding box center [698, 381] width 114 height 23
click at [751, 378] on div "[PERSON_NAME] Wiggermans" at bounding box center [698, 381] width 114 height 23
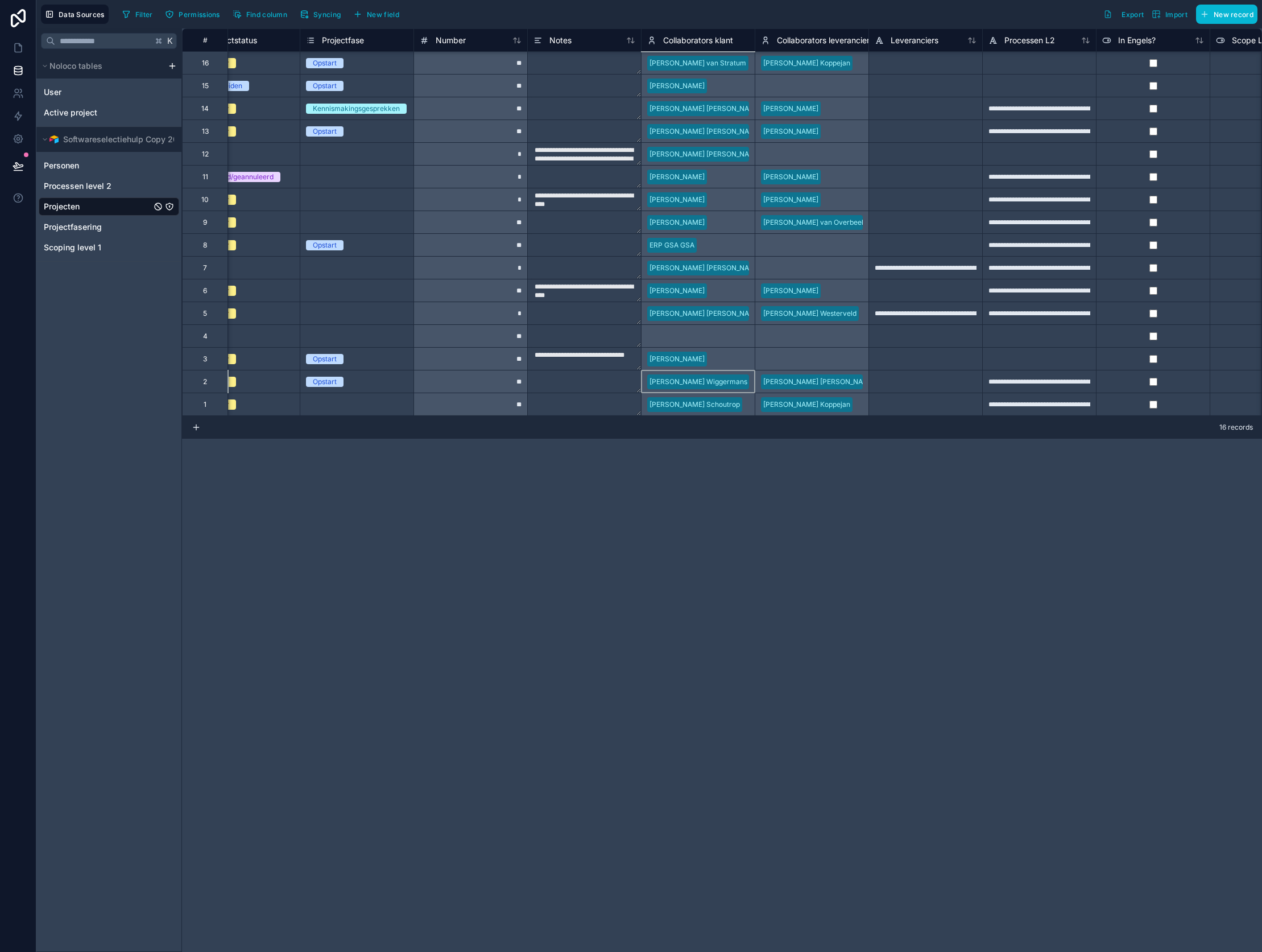
click at [751, 378] on div "[PERSON_NAME] Wiggermans" at bounding box center [698, 381] width 114 height 23
click at [689, 389] on div "[PERSON_NAME] Wiggermans" at bounding box center [698, 381] width 114 height 23
click at [682, 382] on div "[PERSON_NAME] Wiggermans" at bounding box center [698, 381] width 114 height 23
drag, startPoint x: 682, startPoint y: 382, endPoint x: 683, endPoint y: 422, distance: 40.0
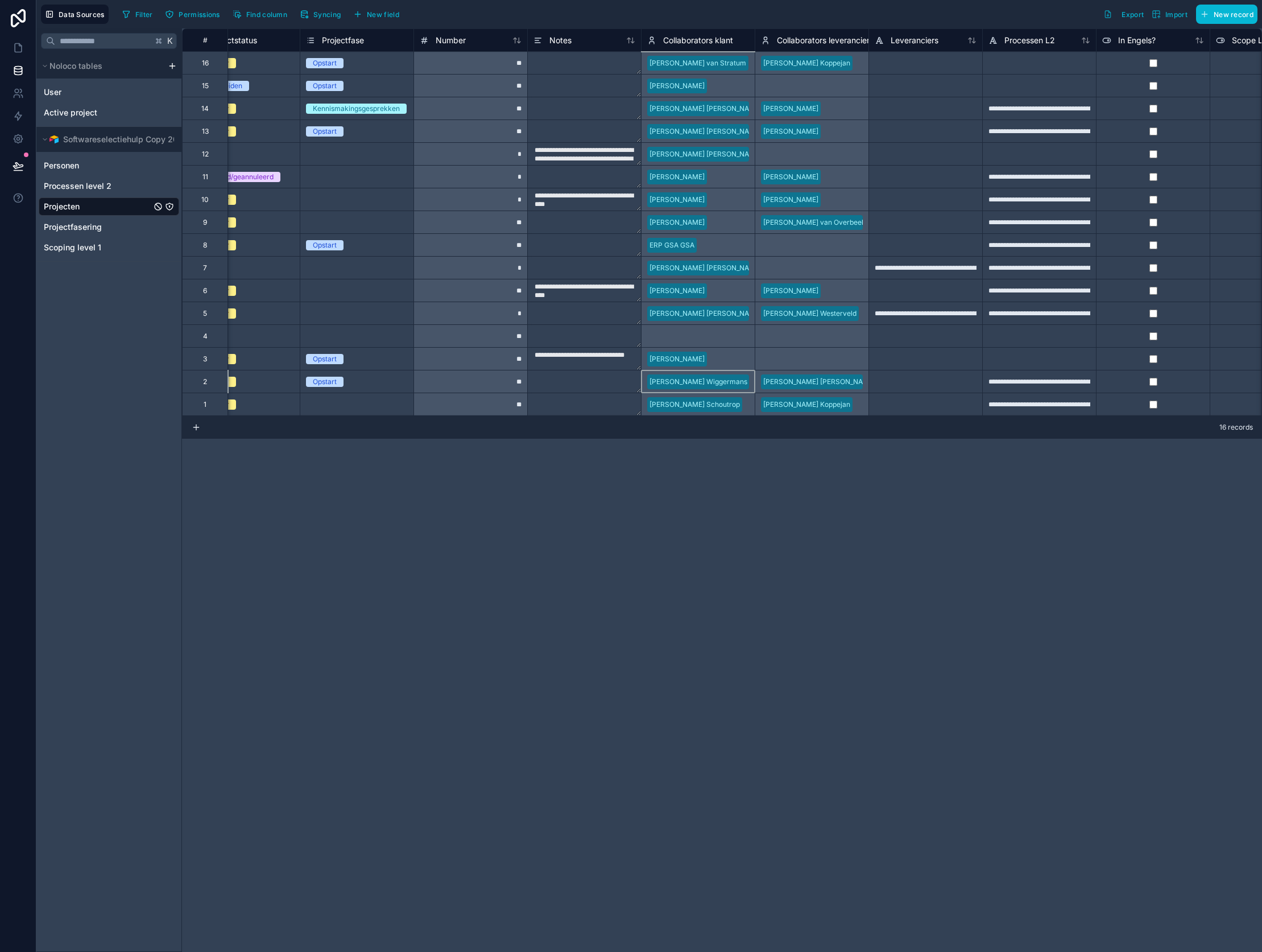
click at [682, 382] on div "[PERSON_NAME] Wiggermans" at bounding box center [698, 381] width 114 height 23
click at [689, 403] on div "[PERSON_NAME] Schoutrop" at bounding box center [698, 403] width 114 height 23
drag, startPoint x: 756, startPoint y: 36, endPoint x: 771, endPoint y: 36, distance: 15.0
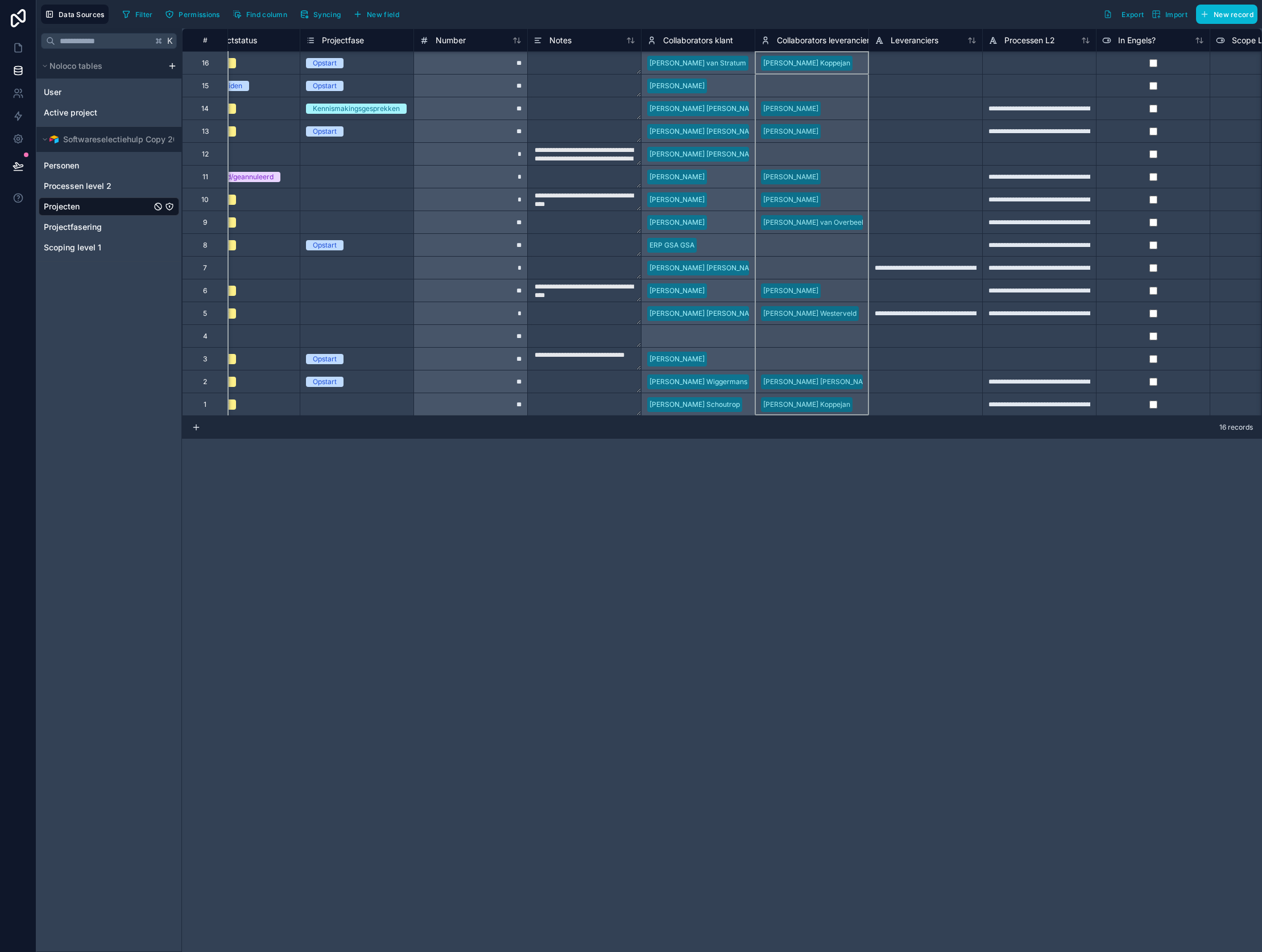
click at [769, 37] on div "Collaborators leverancier" at bounding box center [812, 40] width 113 height 14
drag, startPoint x: 869, startPoint y: 33, endPoint x: 902, endPoint y: 36, distance: 33.1
click at [902, 36] on div "Leveranciers" at bounding box center [925, 39] width 114 height 23
click at [801, 82] on div "Select a Collaborators leverancier" at bounding box center [812, 84] width 114 height 23
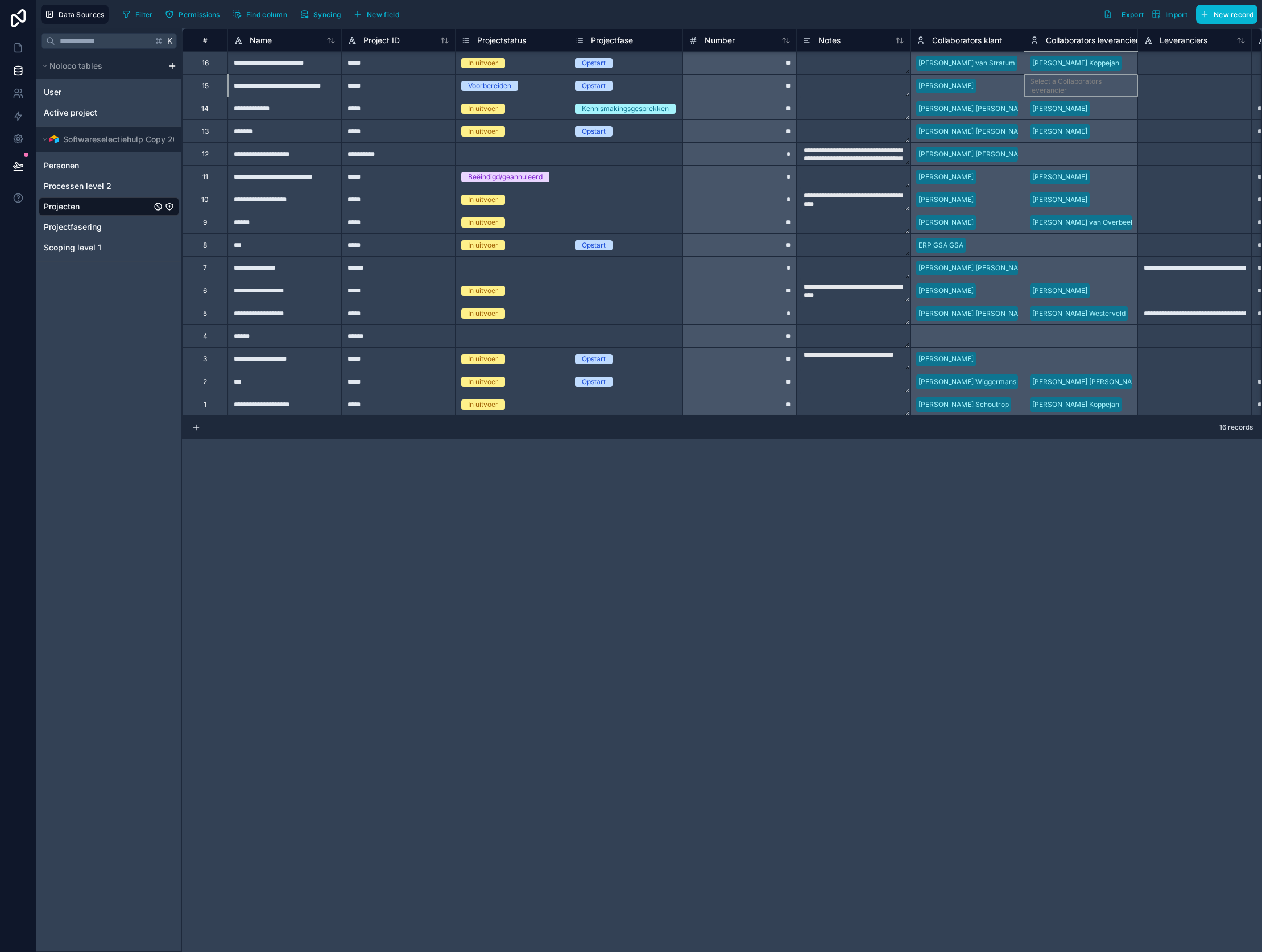
scroll to position [0, 0]
click at [107, 93] on div "User" at bounding box center [108, 92] width 140 height 19
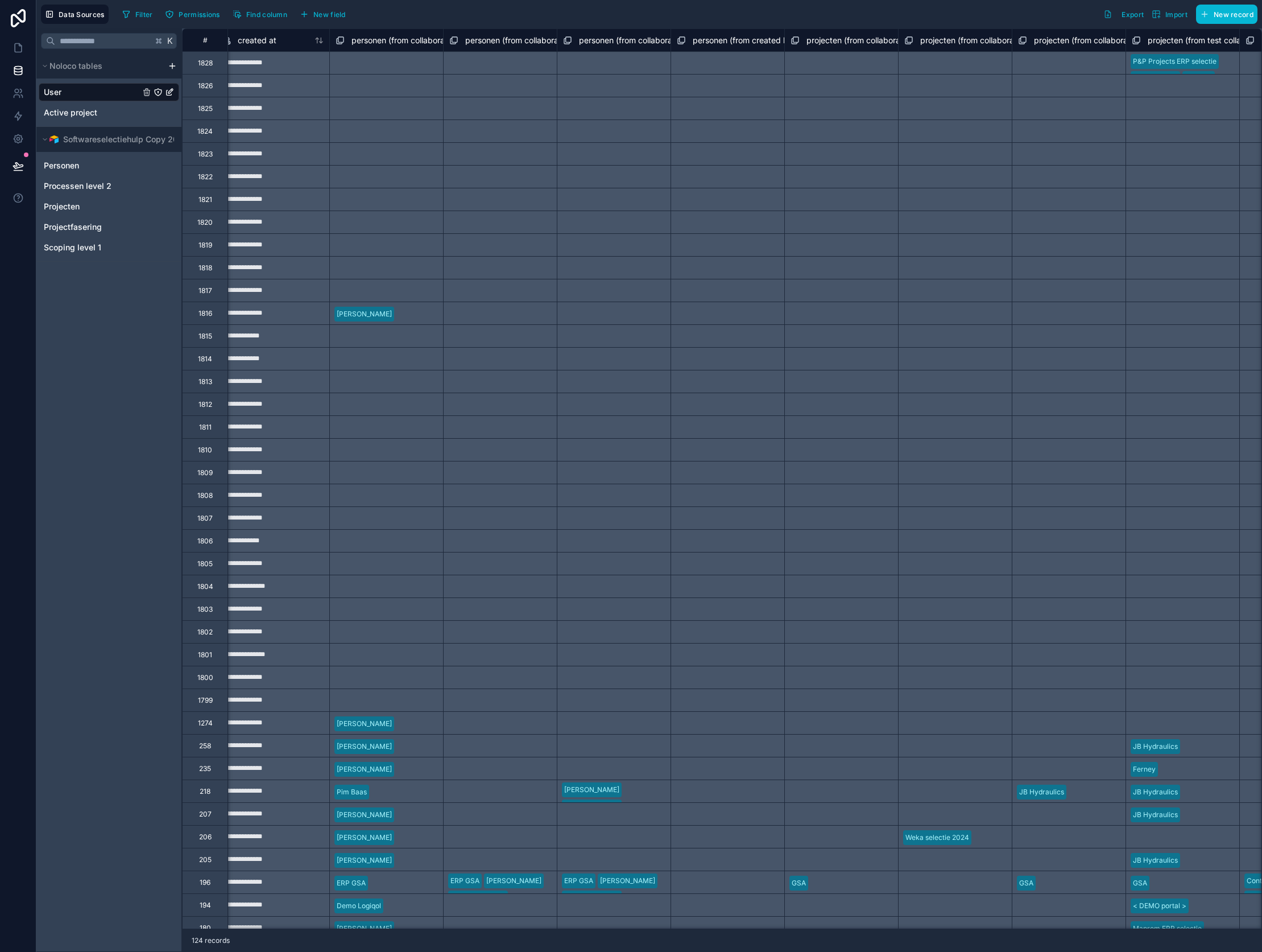
scroll to position [0, 1376]
click at [869, 37] on span "projecten (from collaborators klant) collection" at bounding box center [892, 40] width 169 height 12
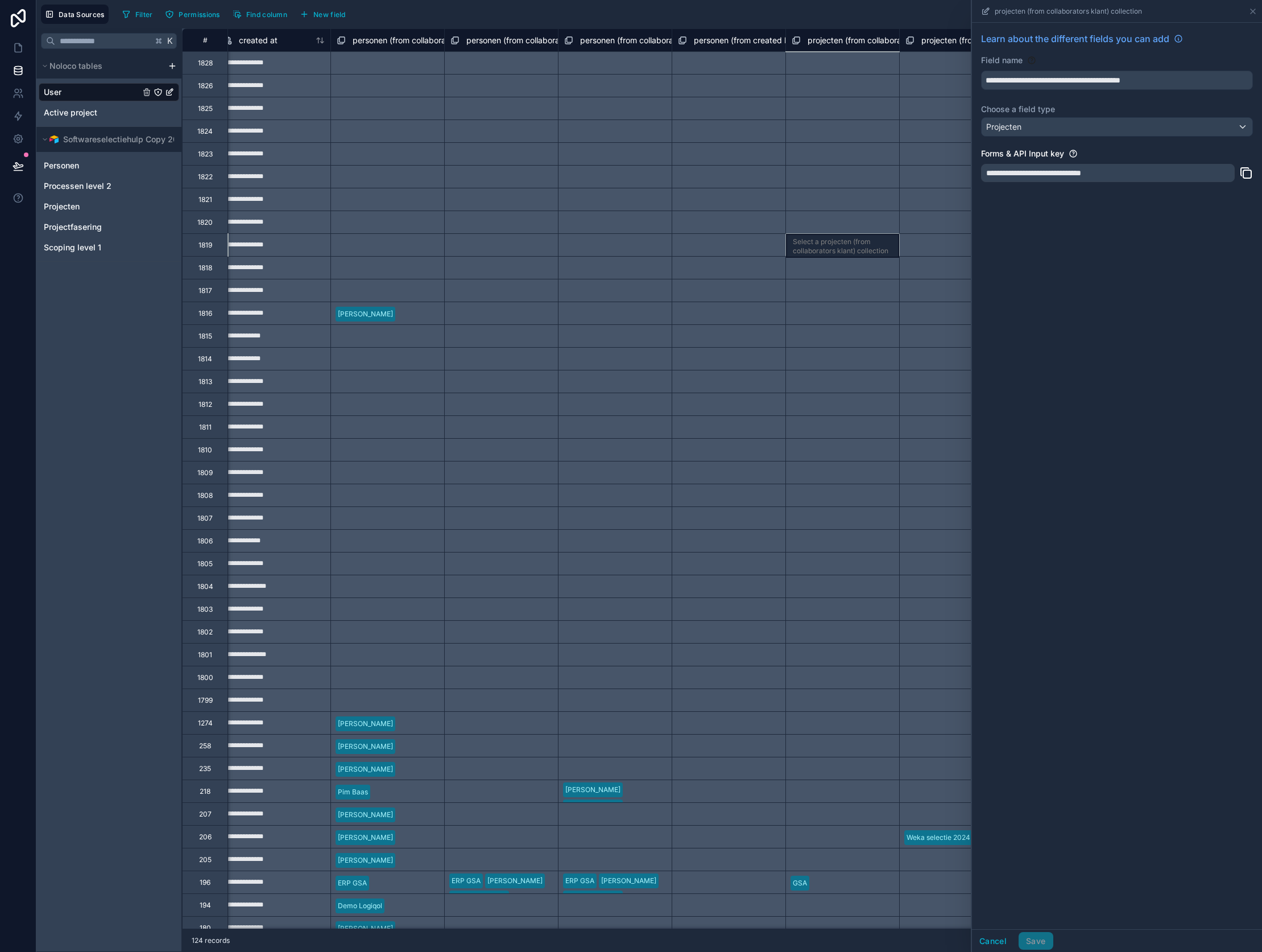
click at [828, 248] on div "Select a projecten (from collaborators klant) collection" at bounding box center [842, 244] width 114 height 23
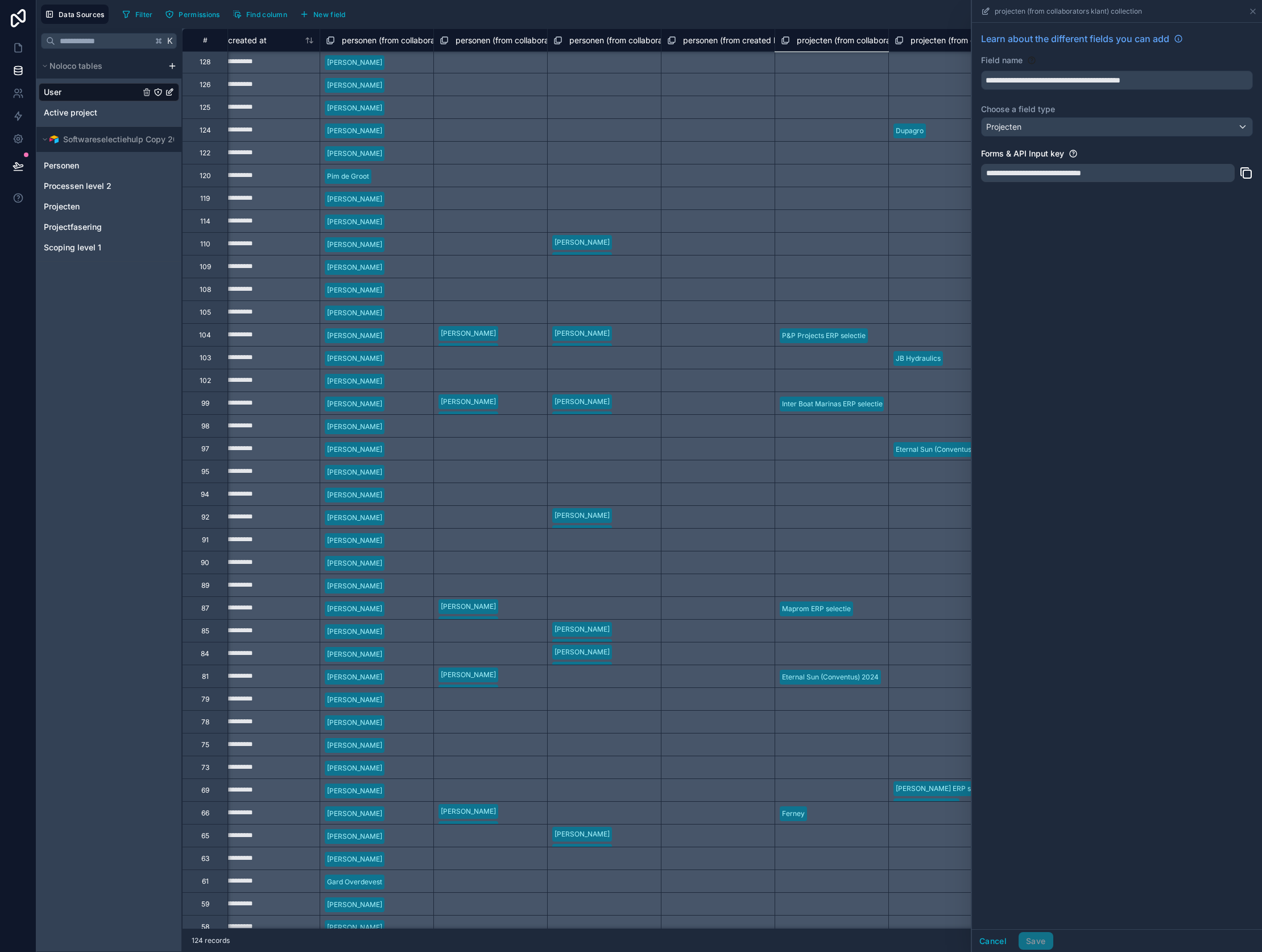
scroll to position [1143, 1387]
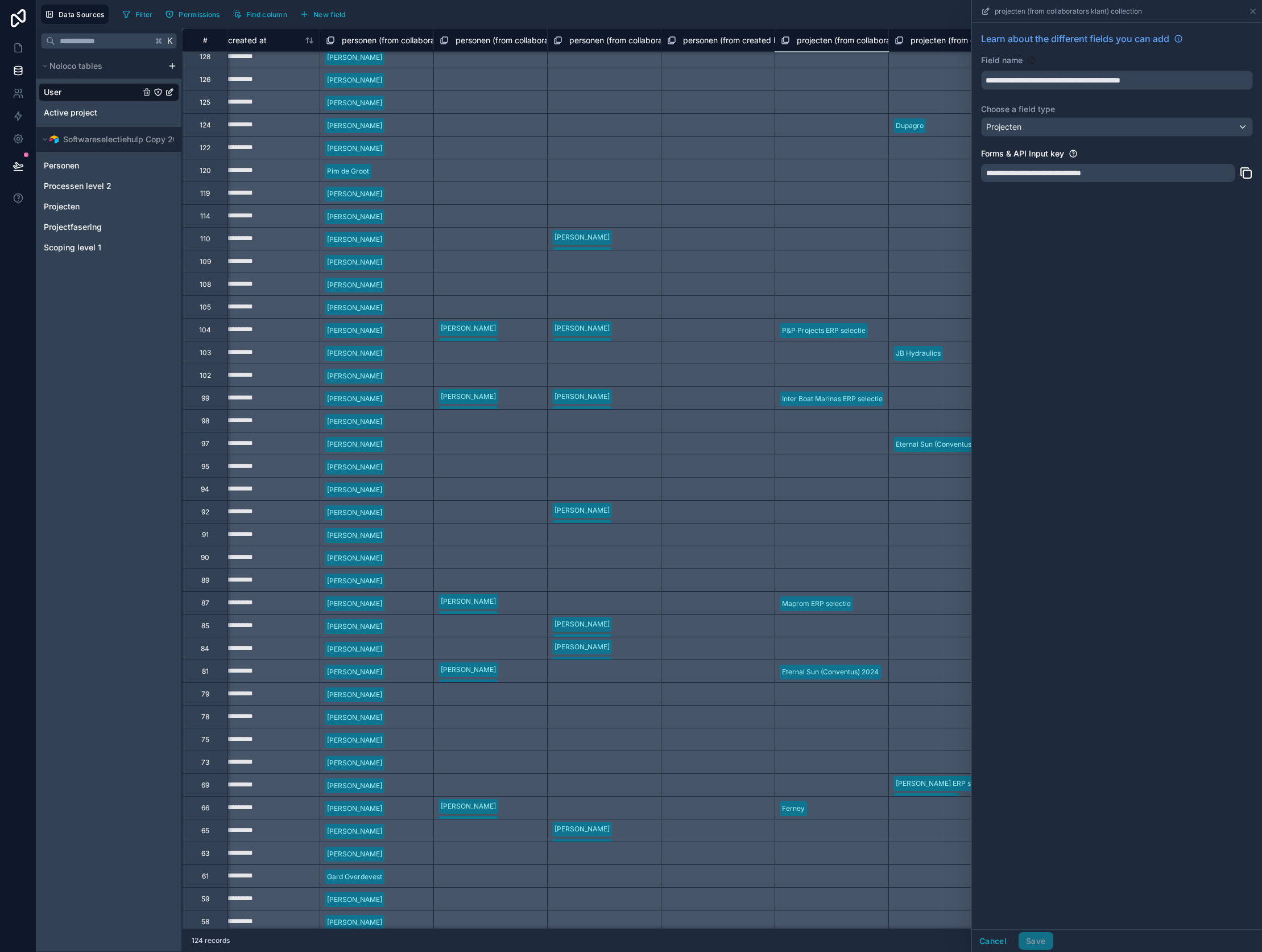
click at [829, 240] on div "Select a projecten (from collaborators klant) collection" at bounding box center [831, 238] width 114 height 23
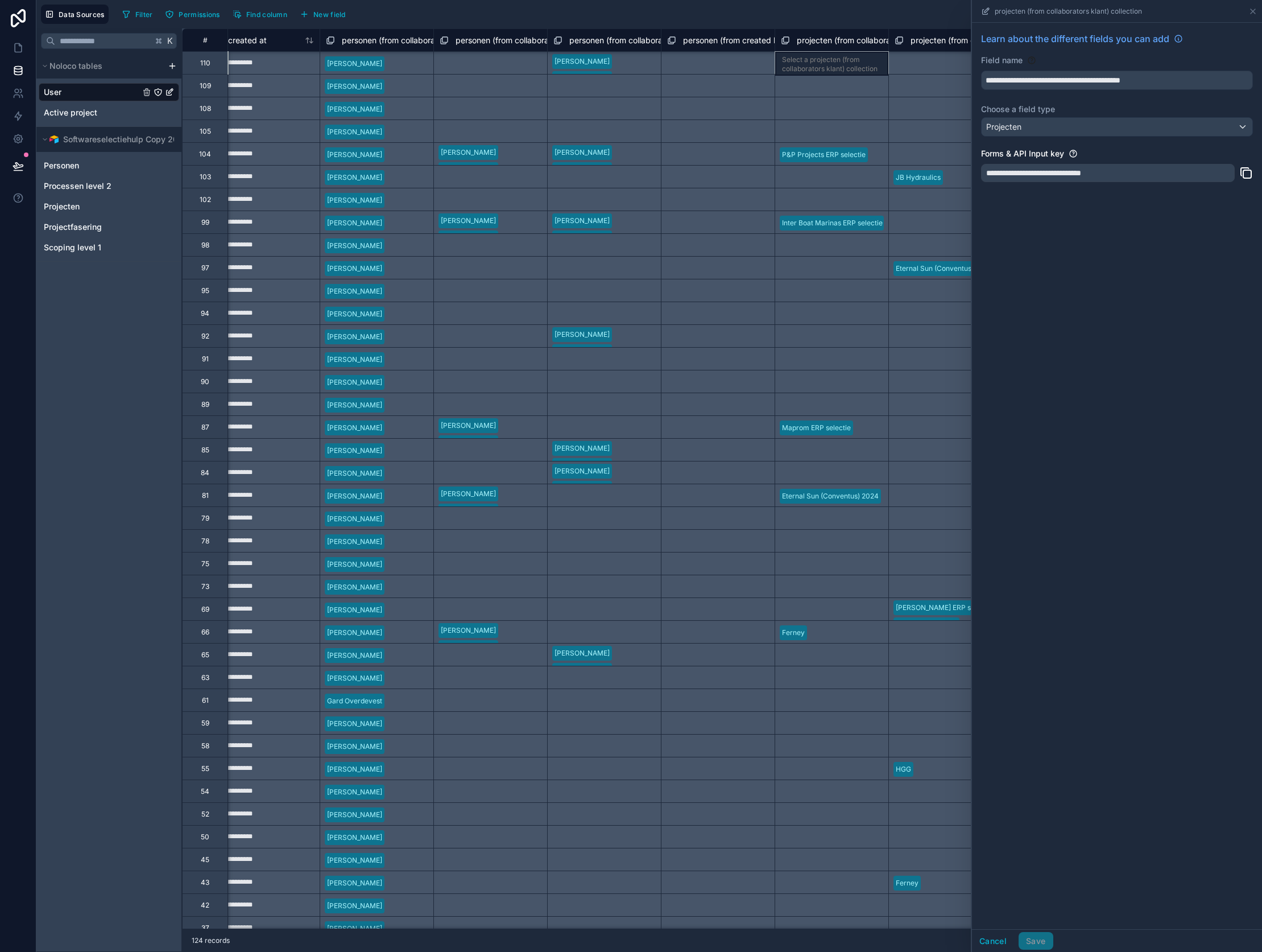
scroll to position [1335, 1387]
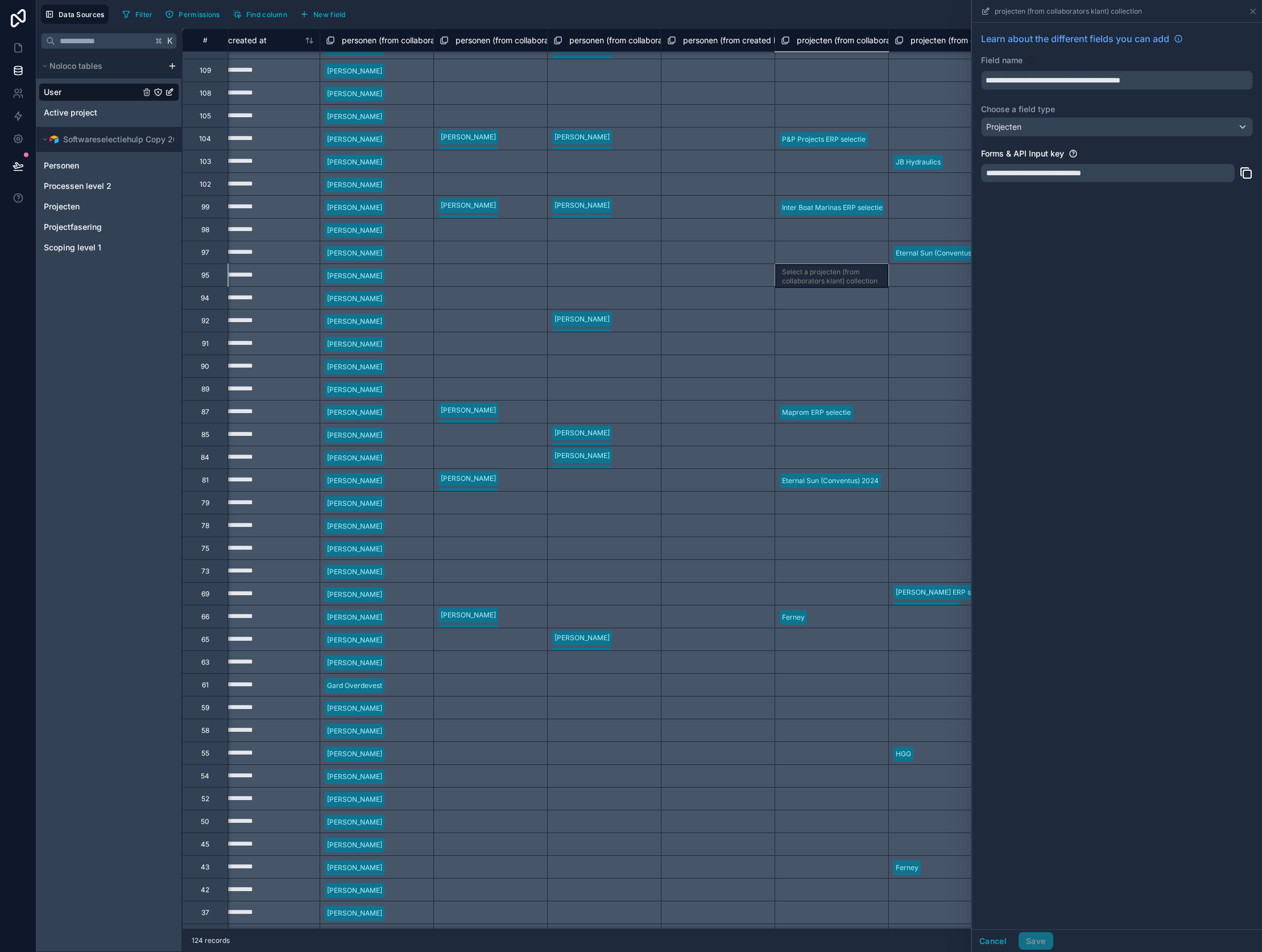
click at [827, 269] on div "**********" at bounding box center [809, 116] width 4026 height 2844
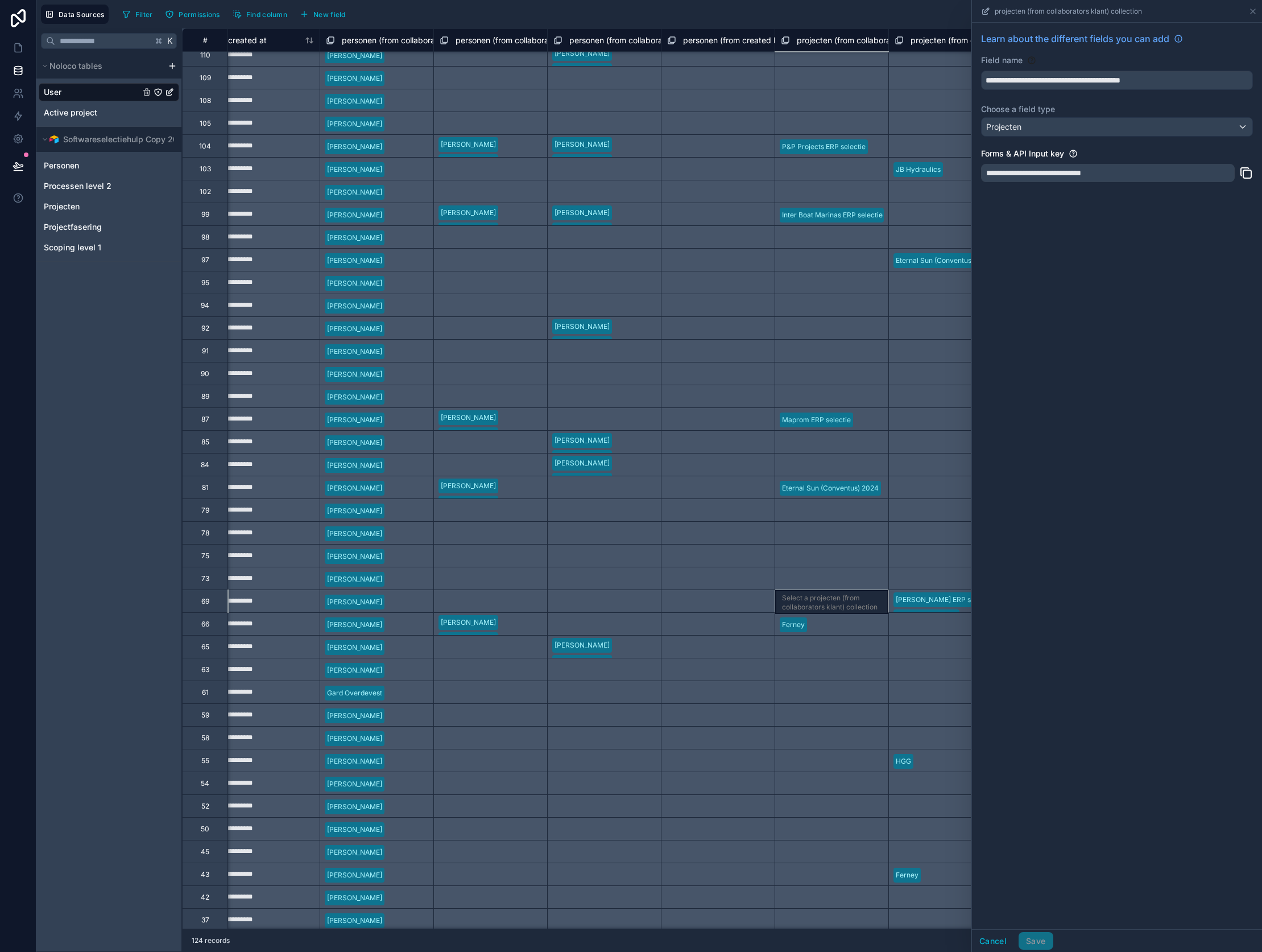
click at [843, 599] on div "Select a projecten (from collaborators klant) collection" at bounding box center [831, 600] width 114 height 23
click at [168, 91] on icon "User" at bounding box center [169, 91] width 9 height 9
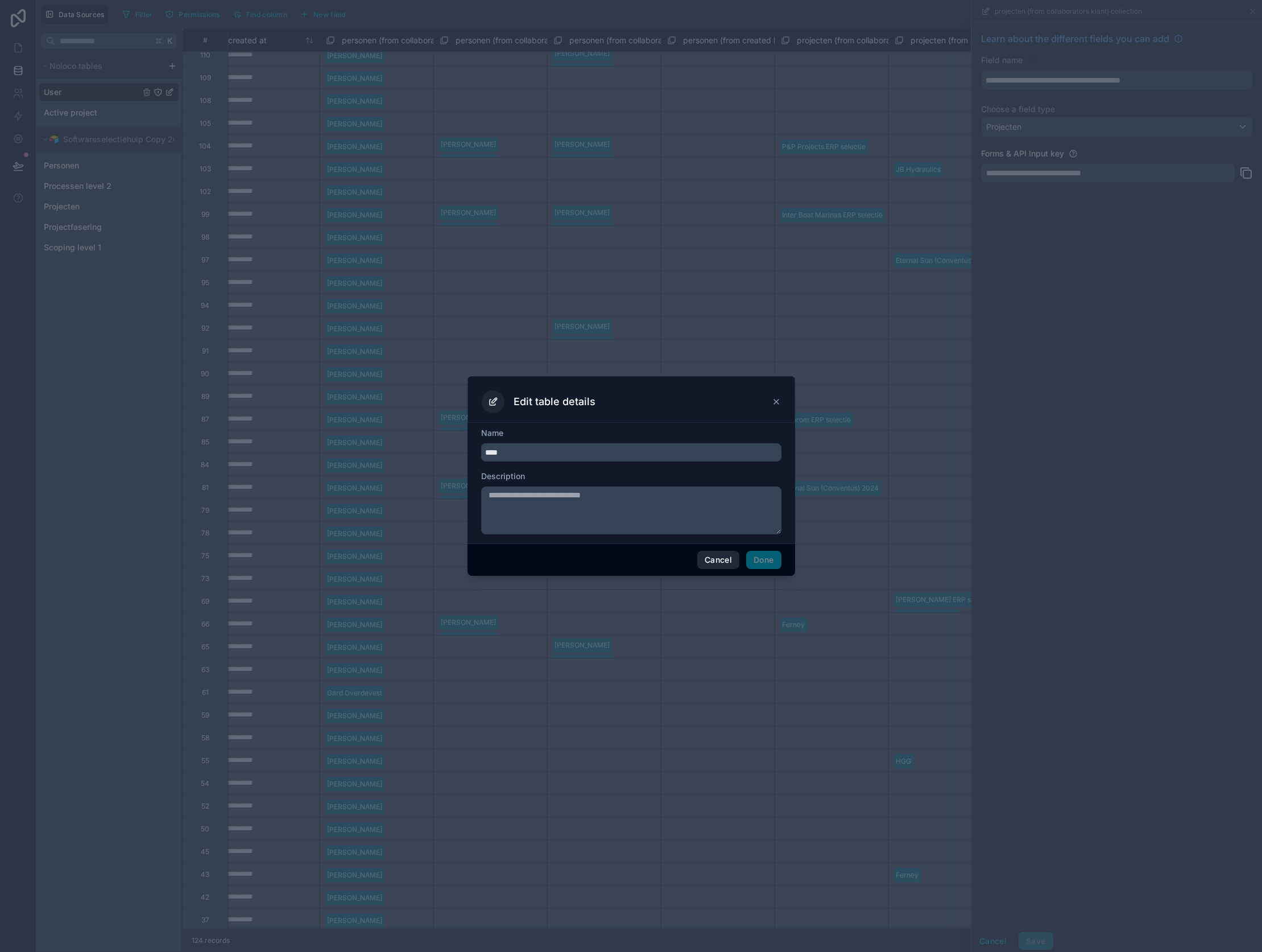
click at [723, 561] on button "Cancel" at bounding box center [718, 559] width 42 height 19
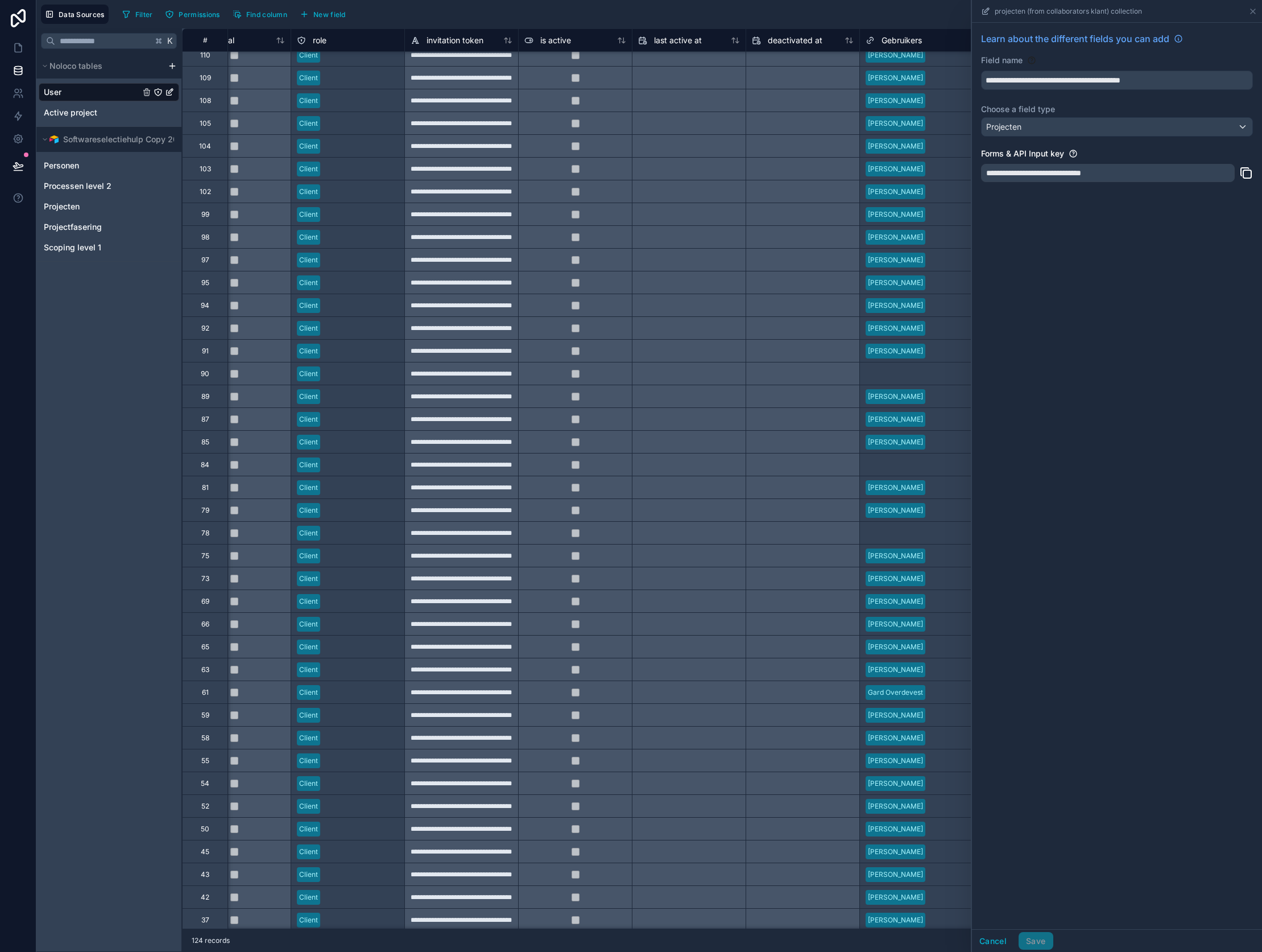
scroll to position [1328, 0]
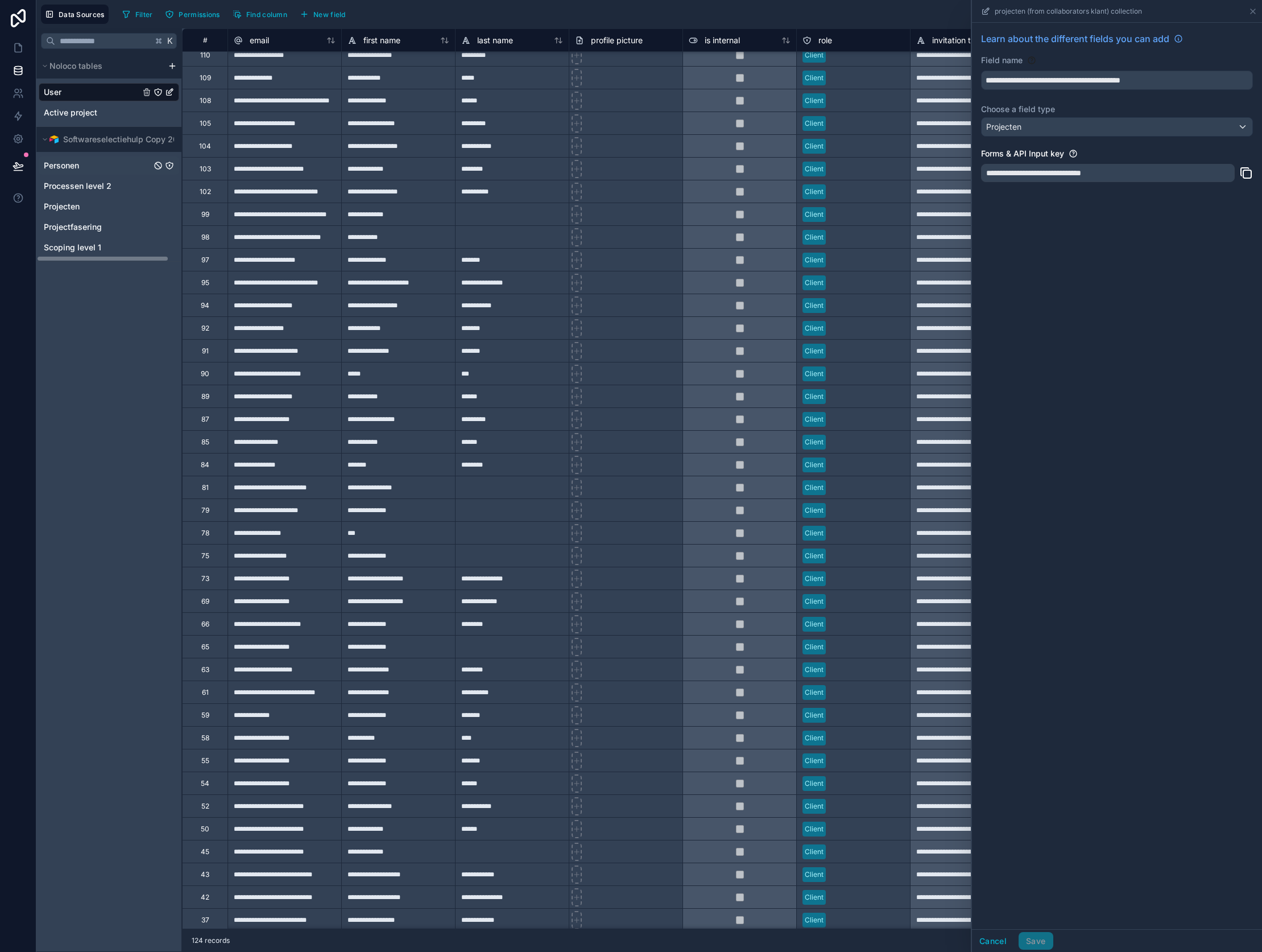
click at [54, 169] on span "Personen" at bounding box center [62, 166] width 35 height 12
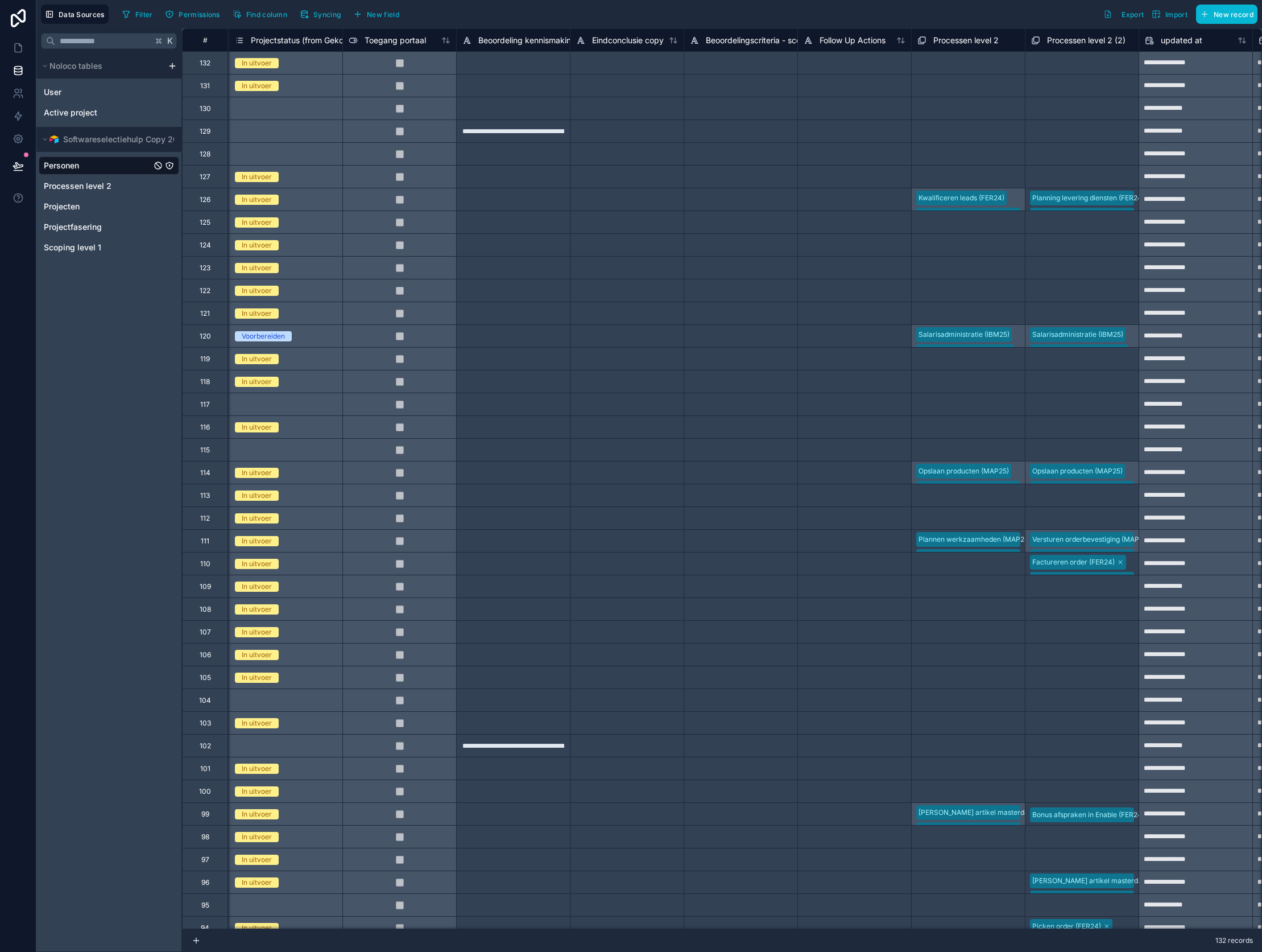
scroll to position [0, 2048]
click at [95, 92] on div "User" at bounding box center [108, 92] width 140 height 19
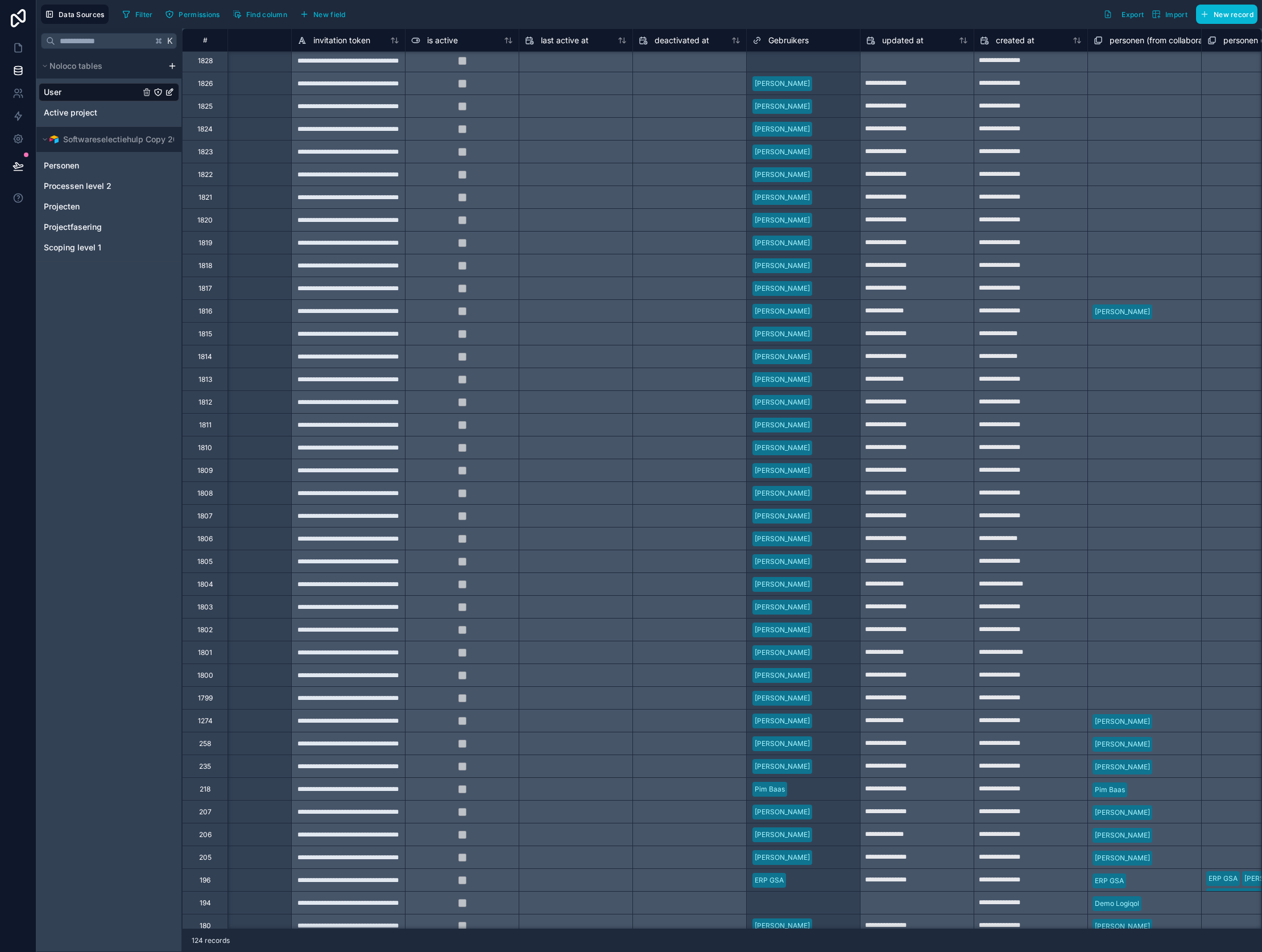
scroll to position [2, 628]
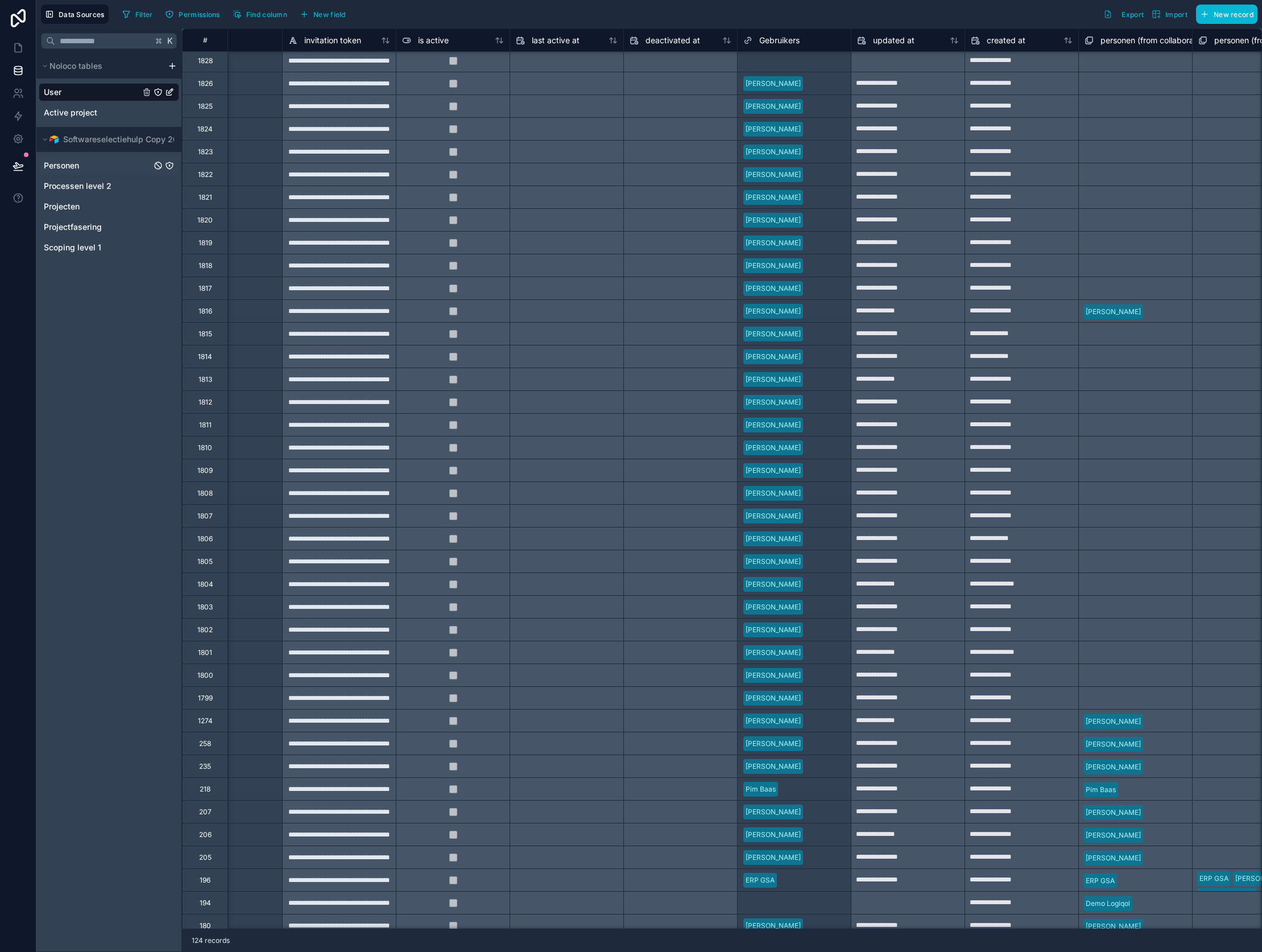
click at [96, 162] on div "Personen" at bounding box center [108, 165] width 140 height 19
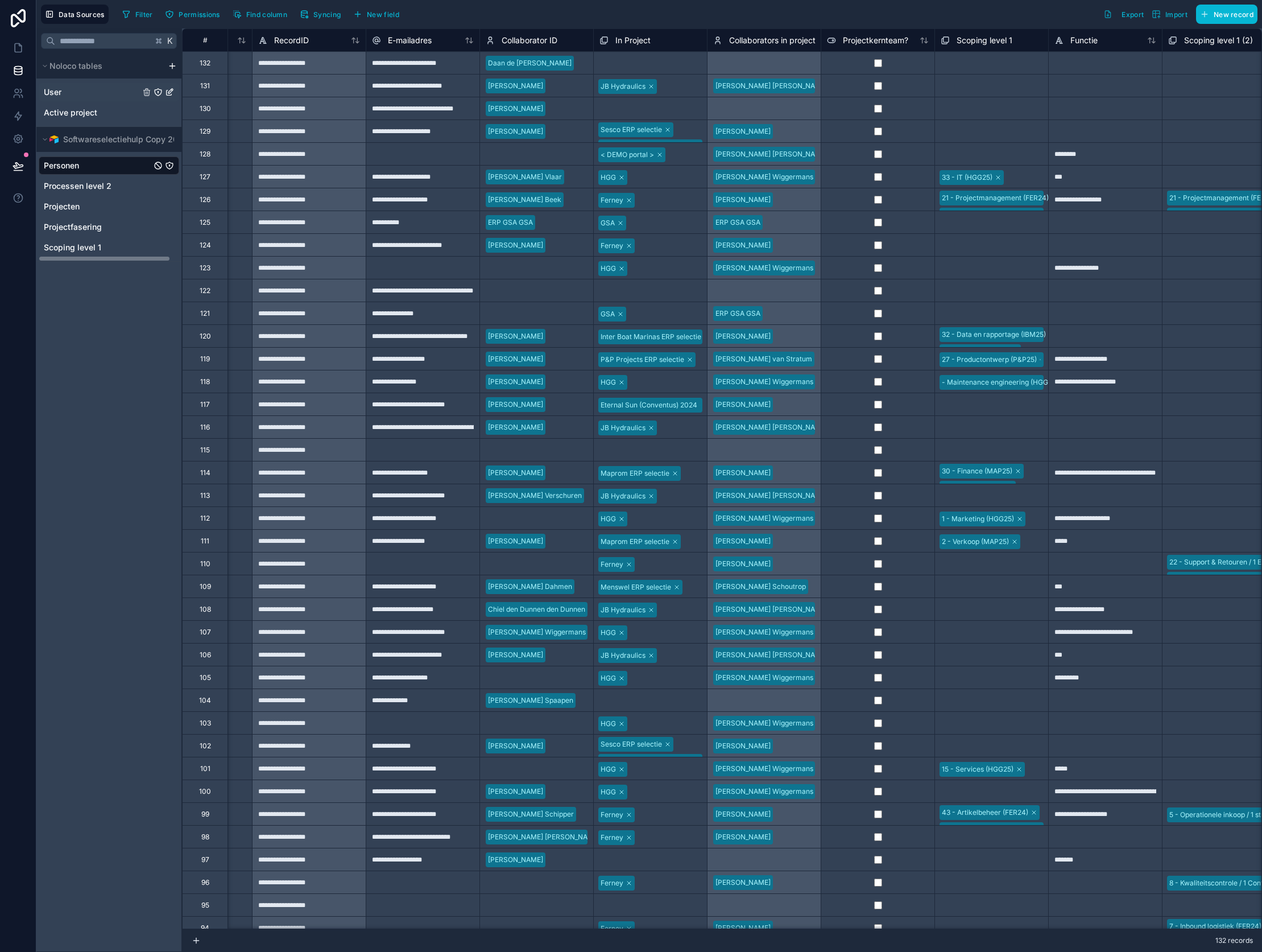
scroll to position [0, 3]
click at [78, 95] on div "User" at bounding box center [106, 92] width 140 height 19
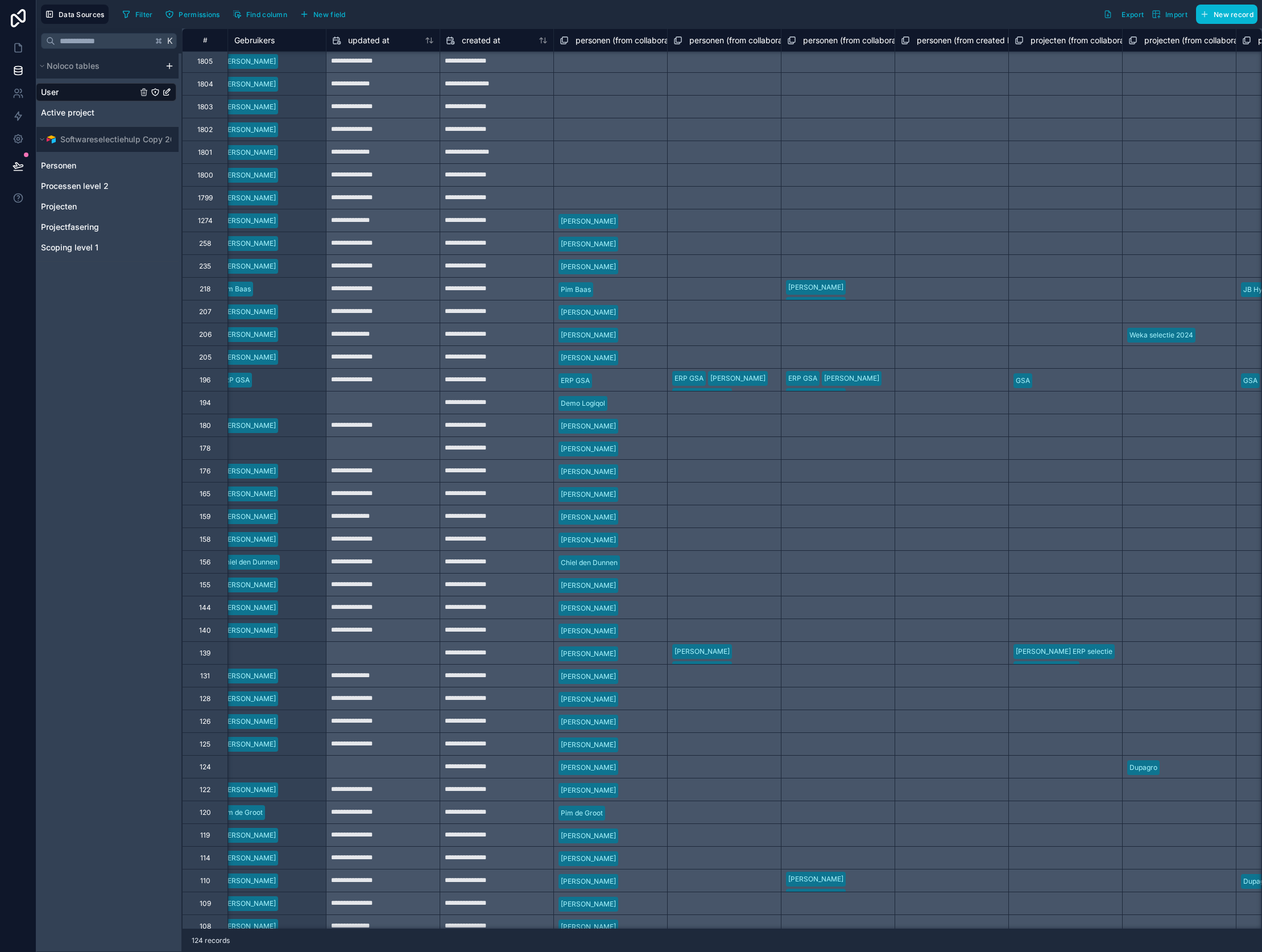
scroll to position [502, 1150]
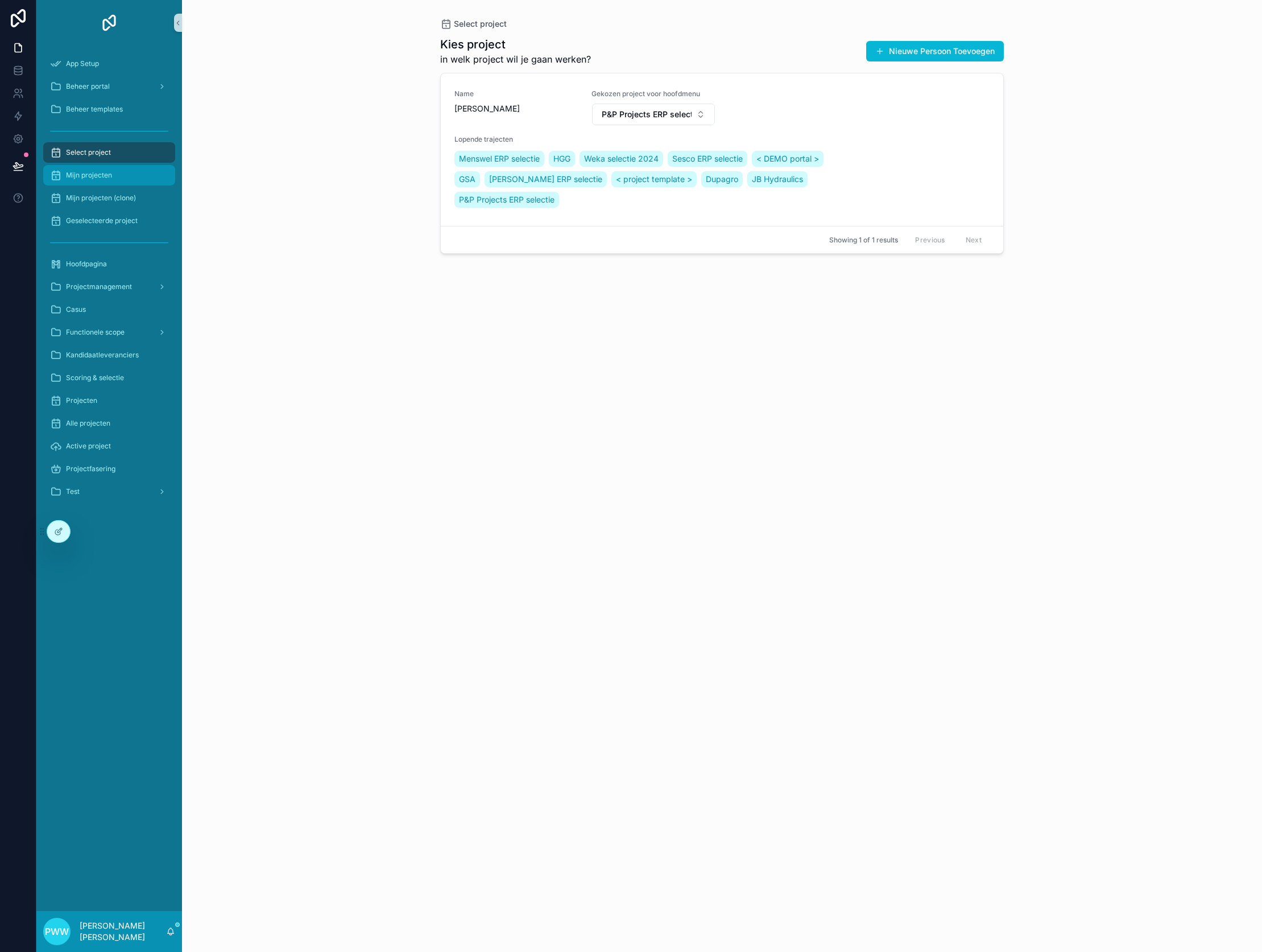
click at [112, 179] on span "Mijn projecten" at bounding box center [88, 175] width 46 height 9
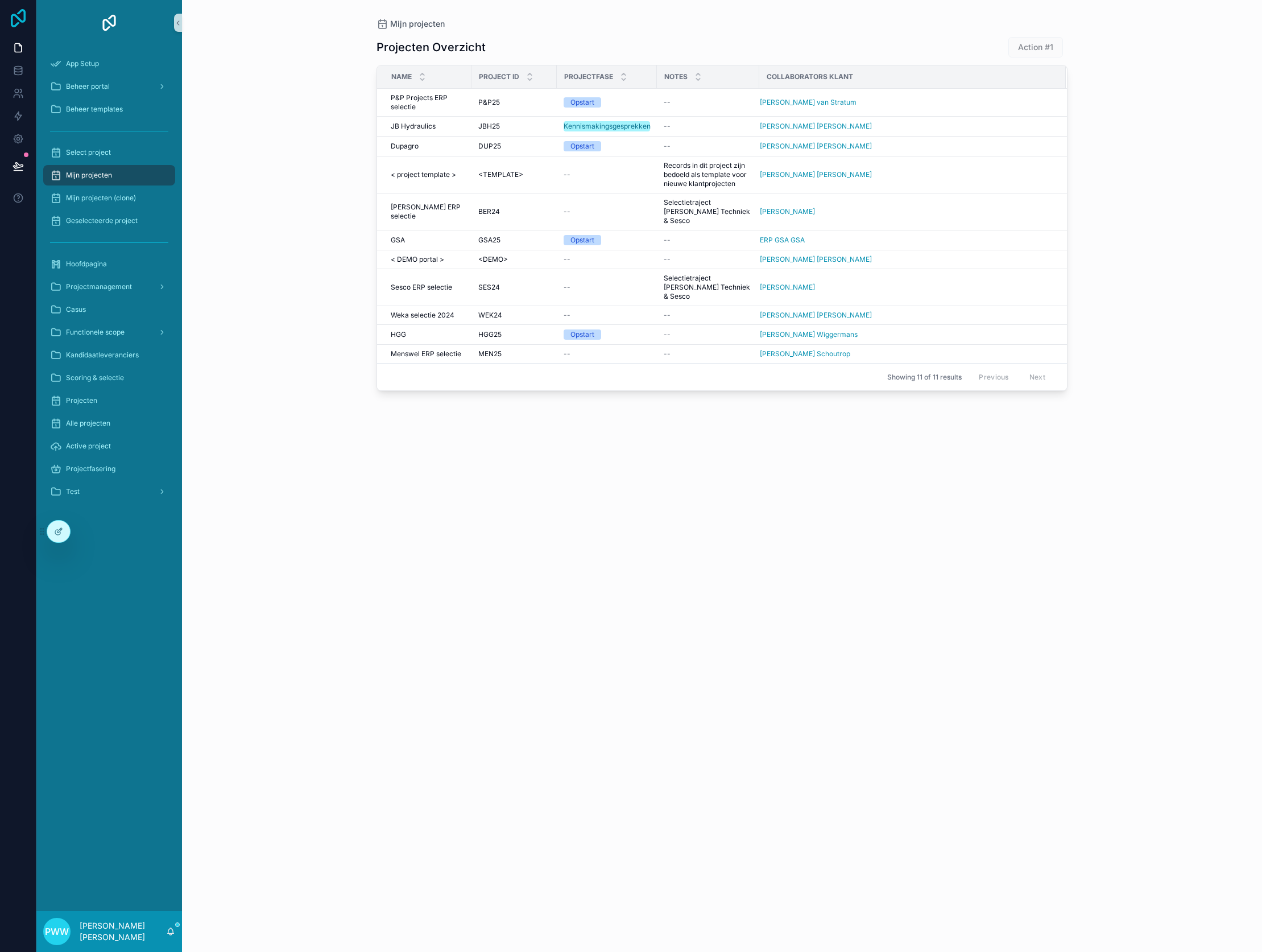
click at [17, 21] on icon at bounding box center [18, 18] width 23 height 19
click at [130, 926] on p "[PERSON_NAME]" at bounding box center [112, 931] width 66 height 12
click at [145, 933] on p "[PERSON_NAME]" at bounding box center [112, 931] width 66 height 12
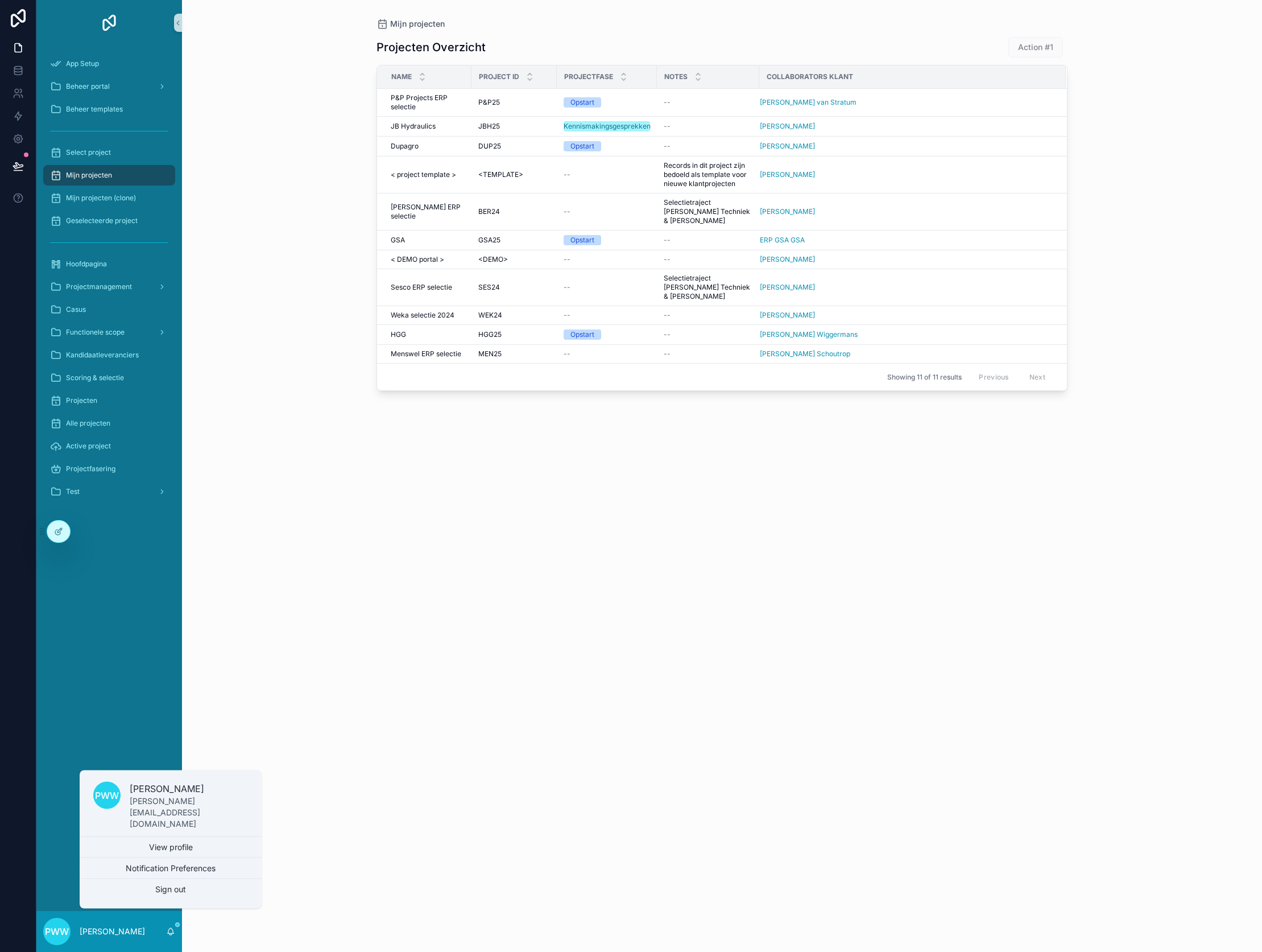
click at [413, 791] on div "Projecten Overzicht Action #1 Name Project ID Projectfase Notes Collaborators k…" at bounding box center [722, 484] width 691 height 909
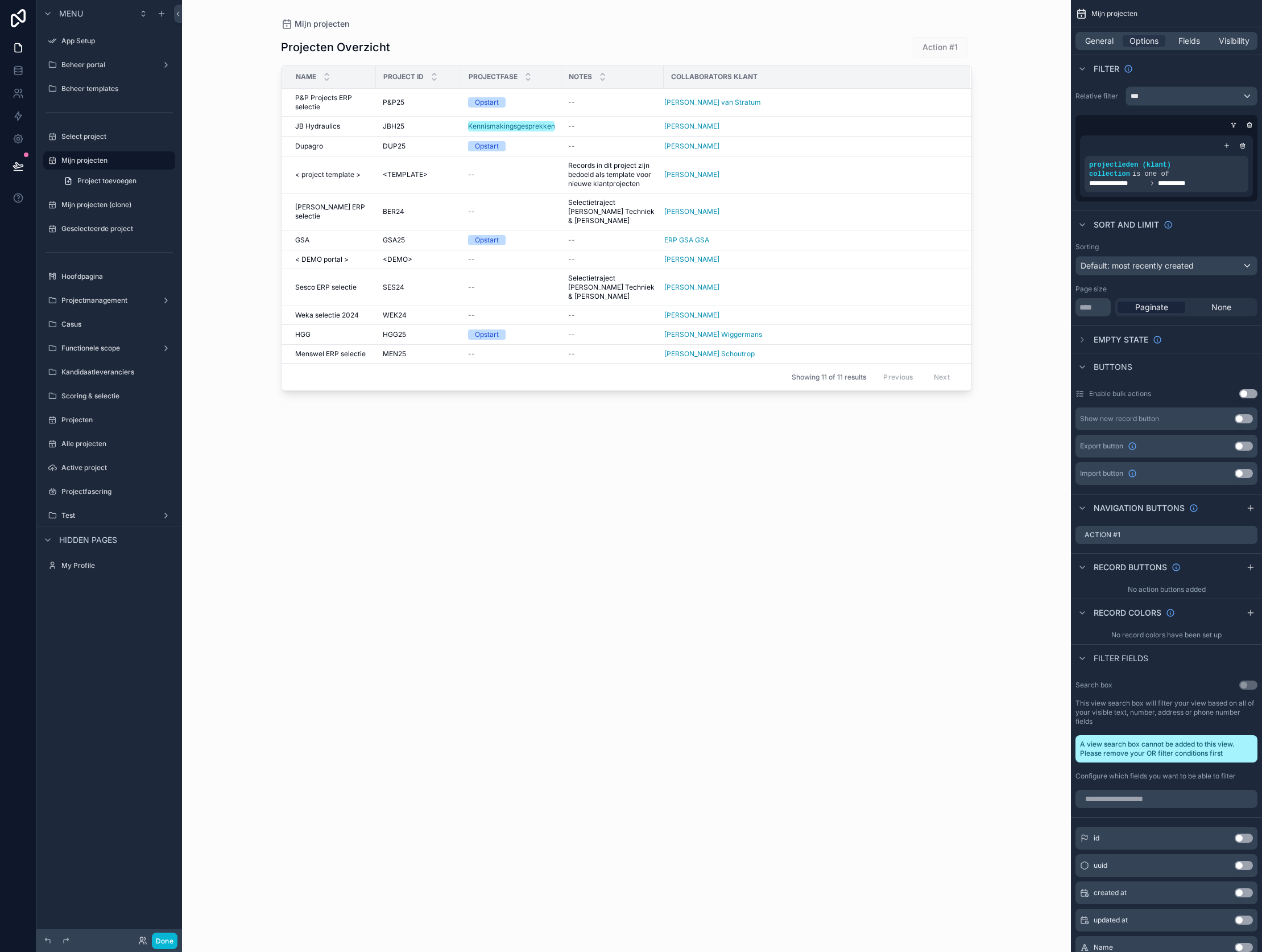
click at [138, 943] on div "Done" at bounding box center [154, 940] width 45 height 17
click at [142, 939] on icon at bounding box center [141, 937] width 3 height 3
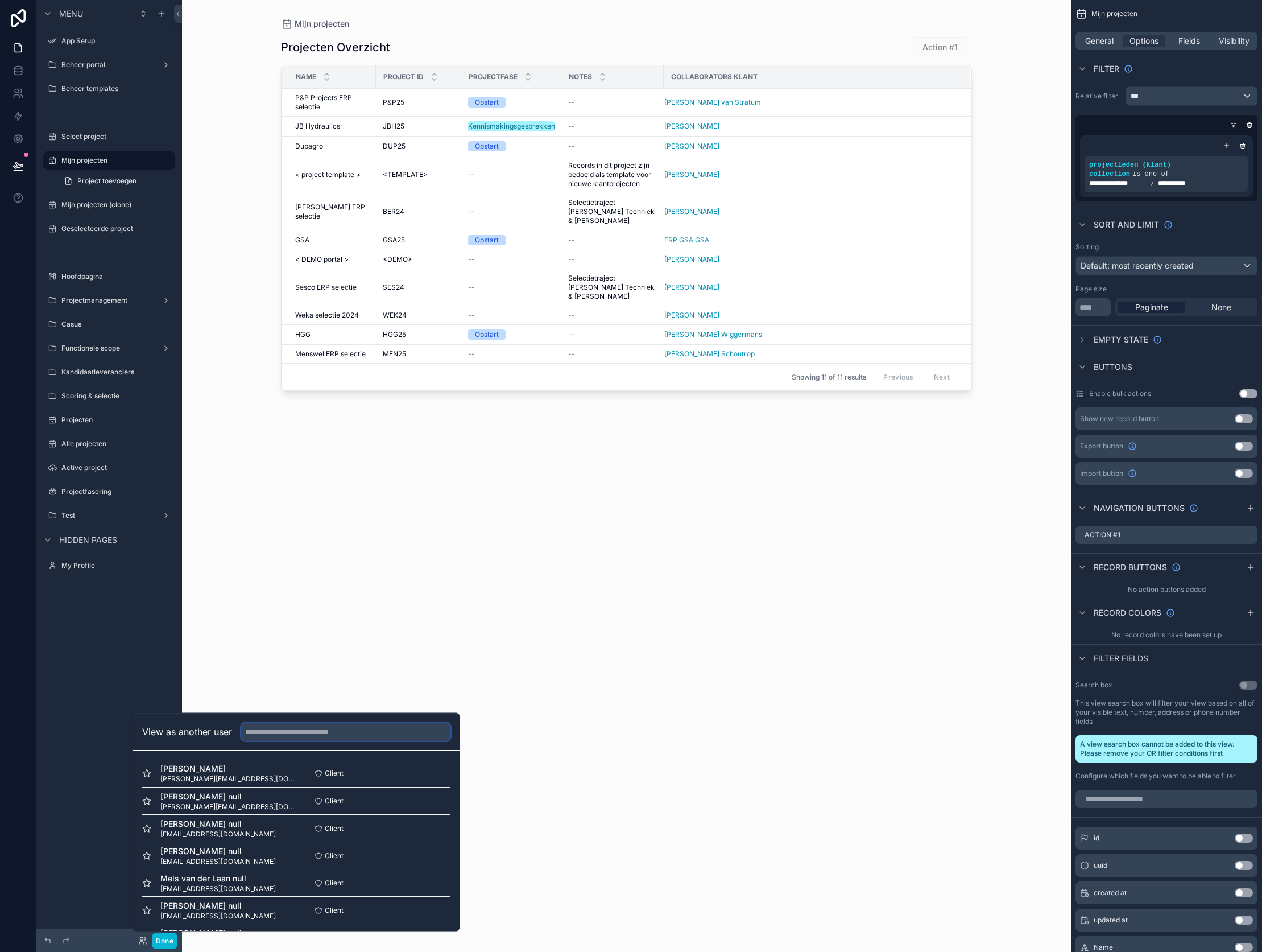
click at [264, 731] on input "text" at bounding box center [345, 731] width 209 height 19
click at [242, 806] on span "[PERSON_NAME][EMAIL_ADDRESS][DOMAIN_NAME]" at bounding box center [228, 806] width 136 height 9
click at [432, 801] on button "Select" at bounding box center [436, 800] width 29 height 17
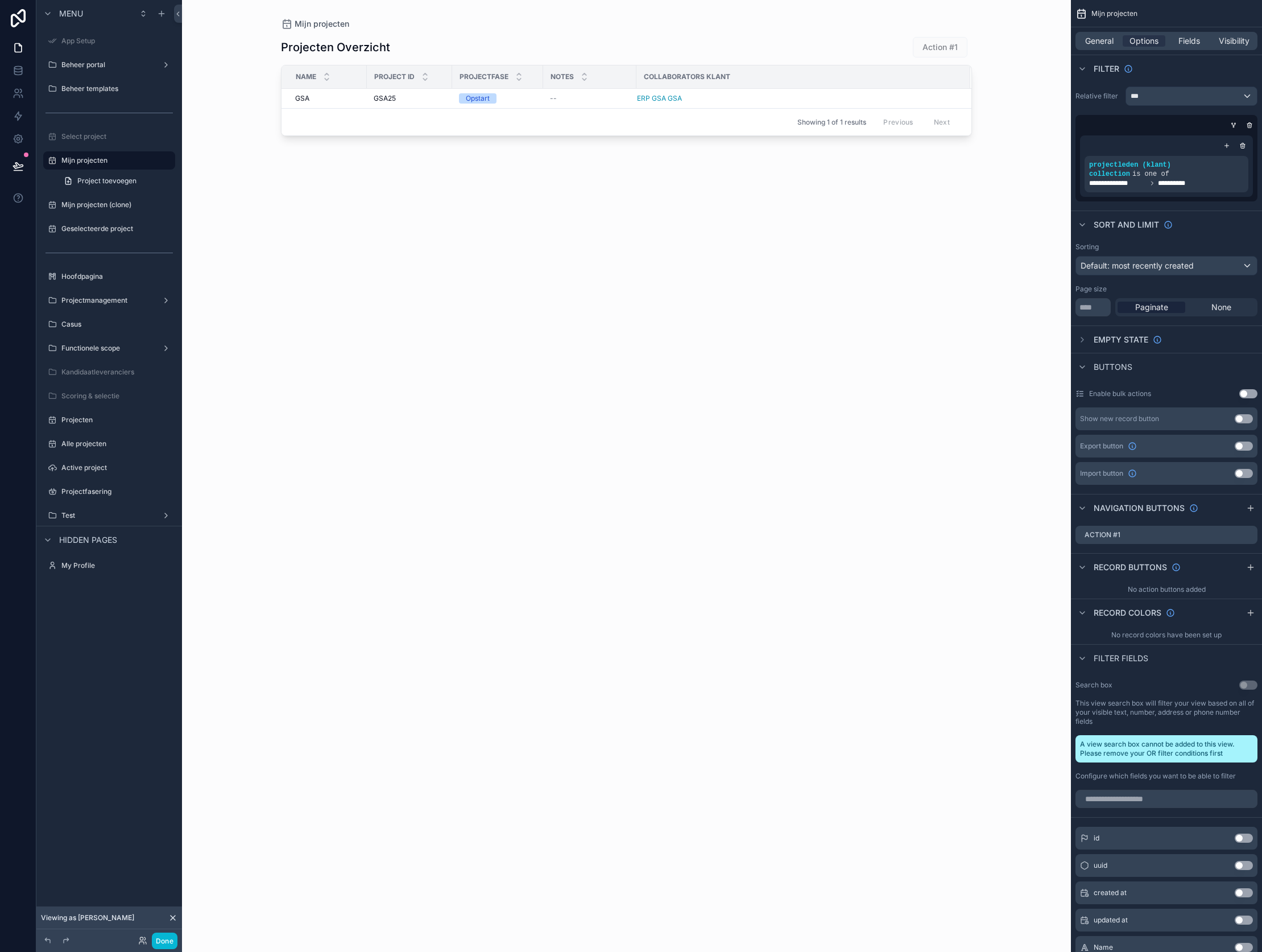
click at [1225, 144] on icon "scrollable content" at bounding box center [1227, 145] width 7 height 7
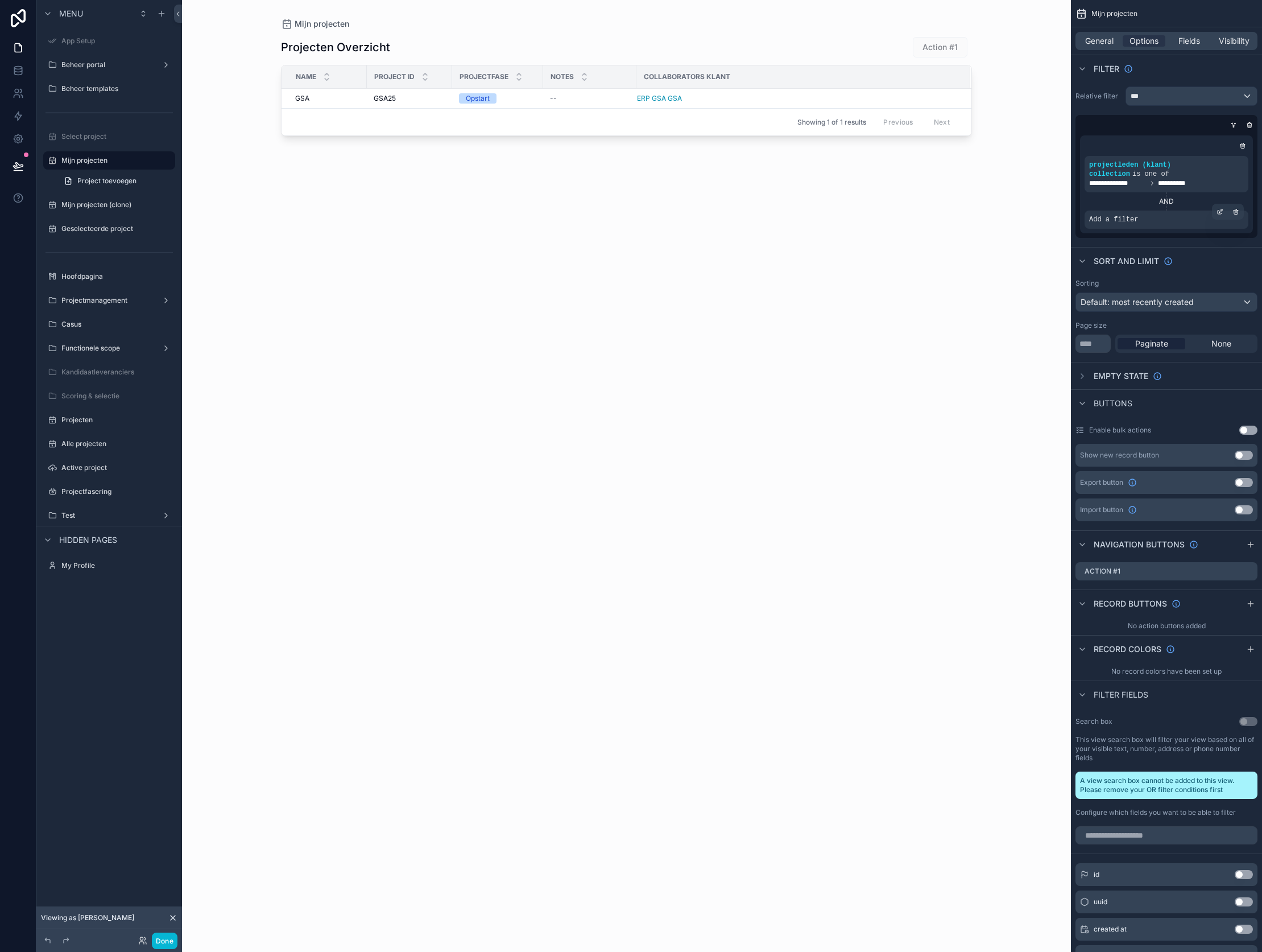
click at [1122, 221] on span "Add a filter" at bounding box center [1114, 219] width 49 height 9
click at [1222, 214] on icon "scrollable content" at bounding box center [1220, 211] width 7 height 7
click at [980, 204] on span "Select a field" at bounding box center [969, 202] width 48 height 10
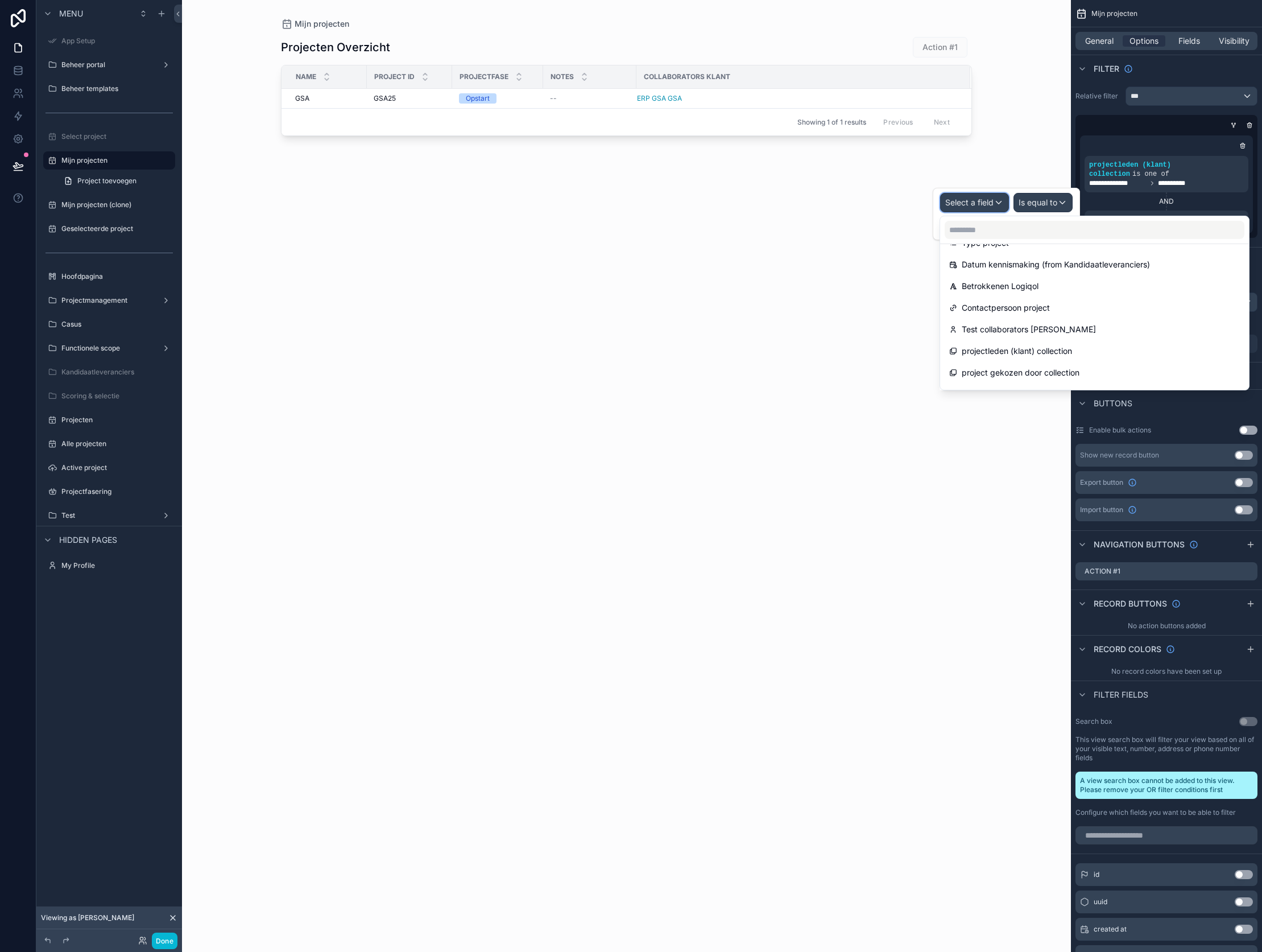
scroll to position [751, 0]
click at [800, 330] on div "scrollable content" at bounding box center [626, 469] width 727 height 938
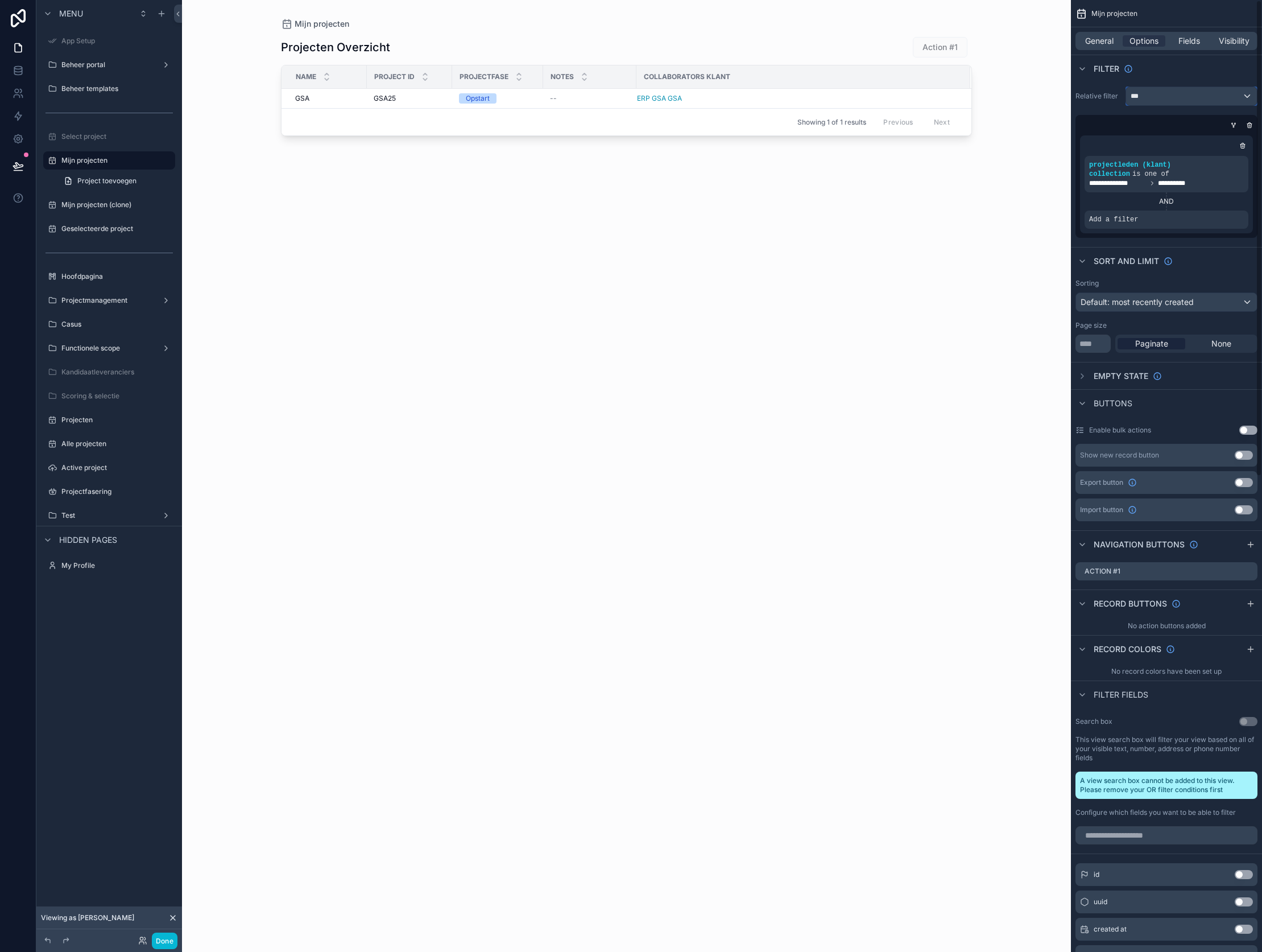
click at [1184, 105] on div "***" at bounding box center [1190, 96] width 131 height 19
click at [1182, 188] on span "The current user's values" at bounding box center [1183, 193] width 94 height 12
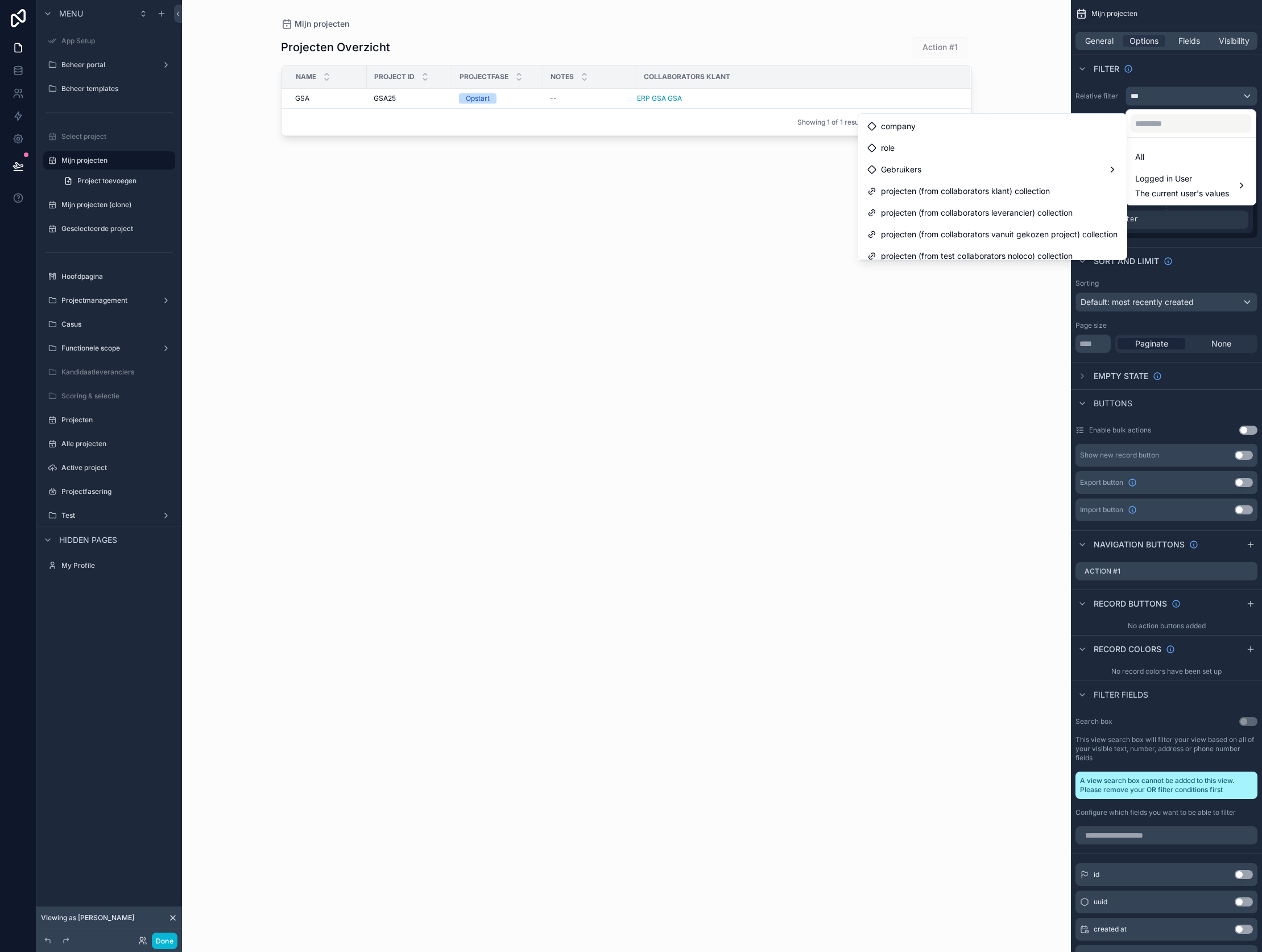
click at [298, 219] on div "Projecten Overzicht Action #1 Name Project ID Projectfase Notes Collaborators k…" at bounding box center [626, 484] width 691 height 909
click at [128, 208] on div "scrollable content" at bounding box center [631, 476] width 1262 height 952
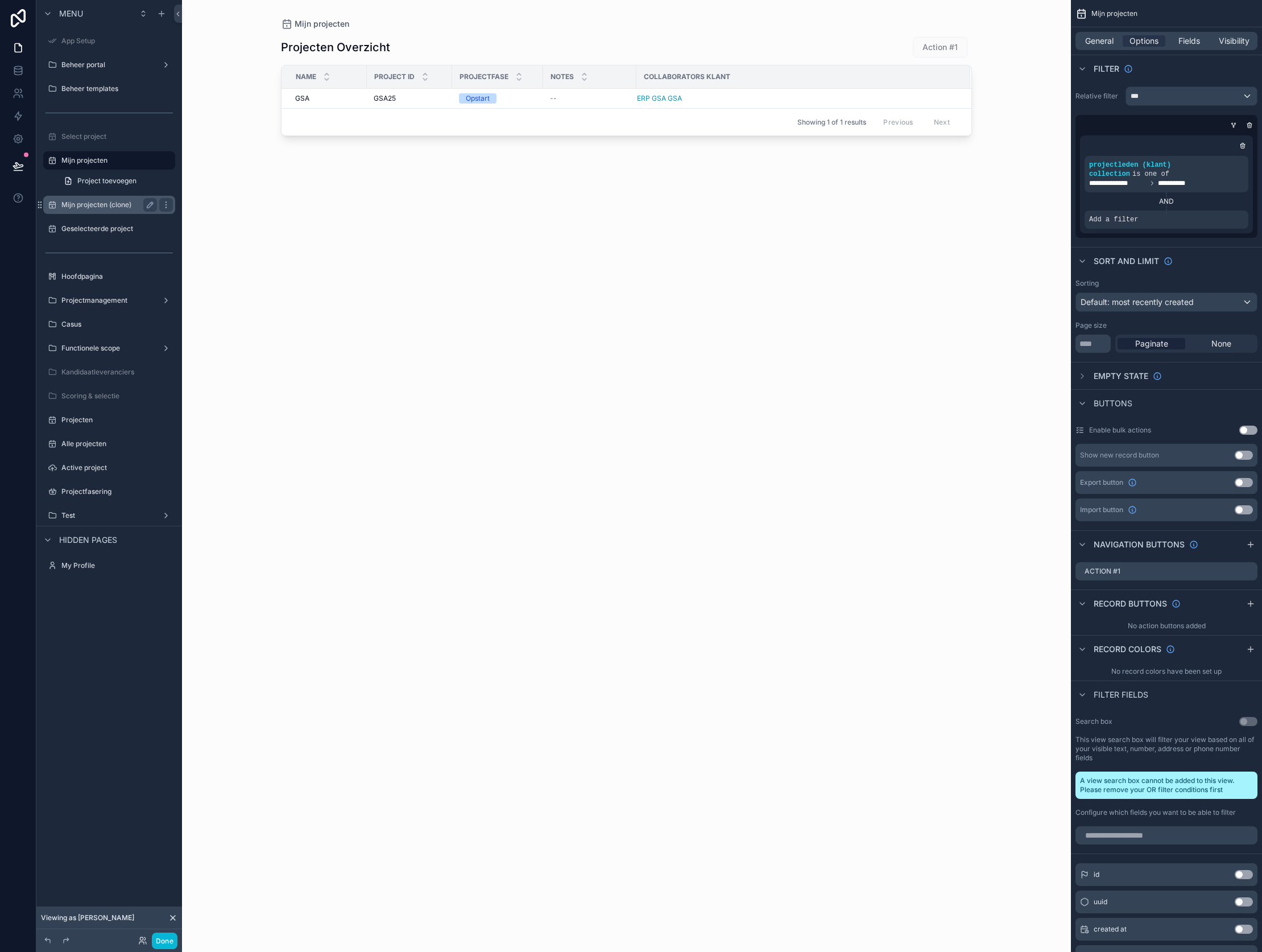
click at [117, 205] on label "Mijn projecten (clone)" at bounding box center [107, 204] width 91 height 9
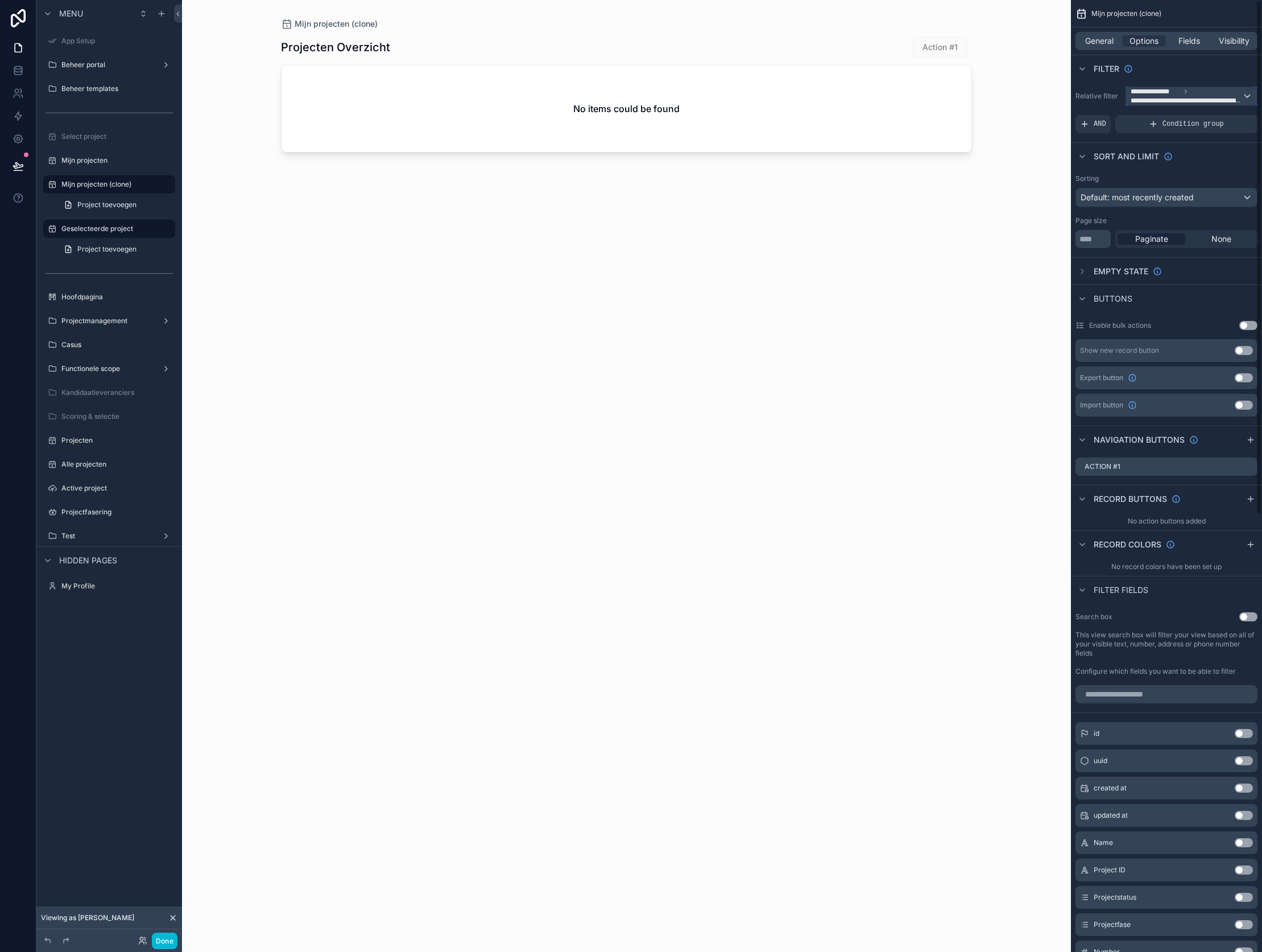
click at [1208, 101] on span "**********" at bounding box center [1186, 100] width 112 height 9
click at [1180, 189] on span "The current user's values" at bounding box center [1183, 193] width 94 height 12
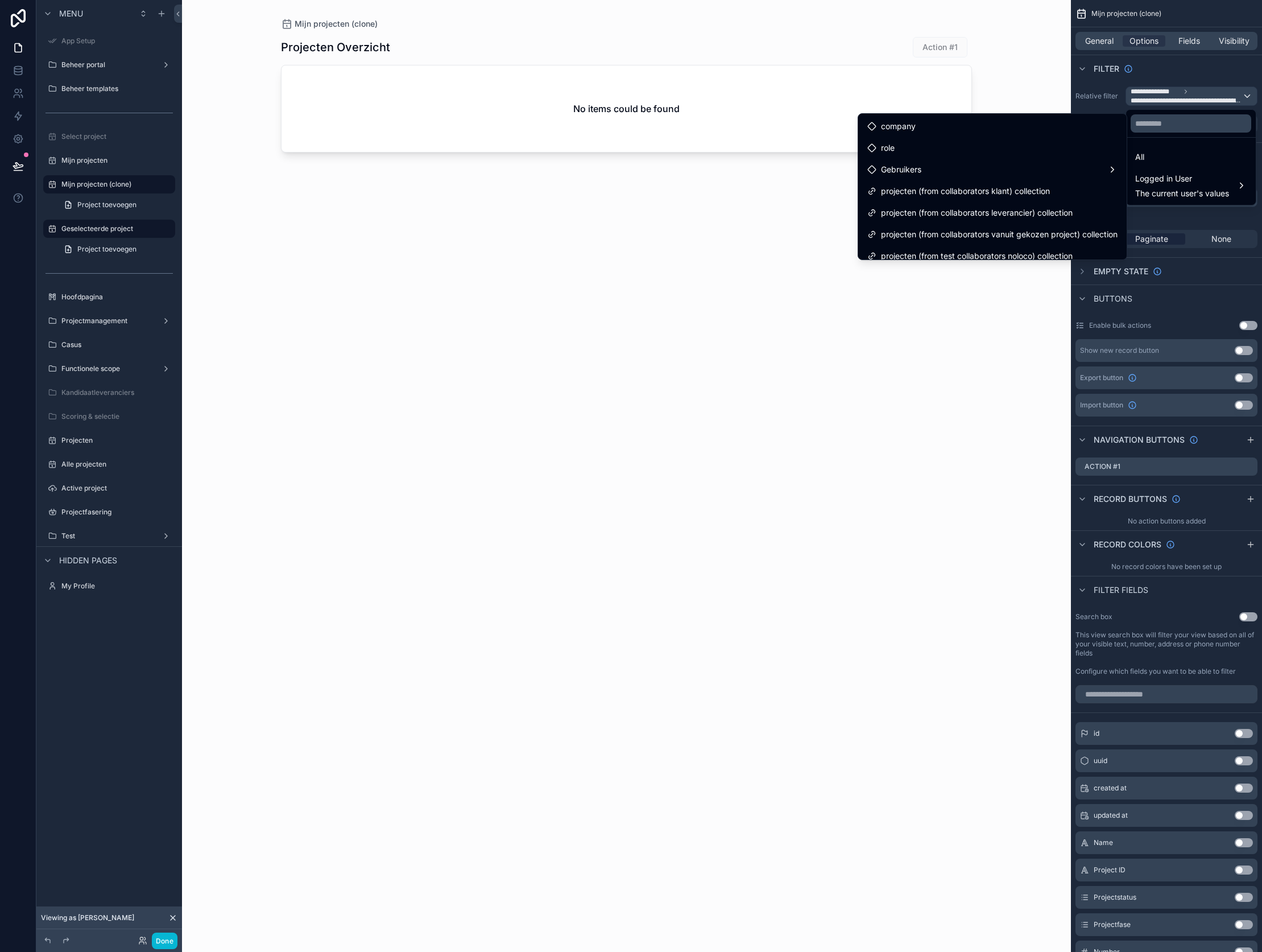
click at [608, 272] on div "scrollable content" at bounding box center [626, 469] width 727 height 938
click at [562, 331] on div "Projecten Overzicht Action #1 No items could be found" at bounding box center [626, 484] width 691 height 909
click at [871, 330] on div "Projecten Overzicht Action #1 No items could be found" at bounding box center [626, 484] width 691 height 909
click at [754, 205] on div "Projecten Overzicht Action #1 No items could be found" at bounding box center [626, 484] width 691 height 909
click at [1224, 103] on div "scrollable content" at bounding box center [631, 476] width 1262 height 952
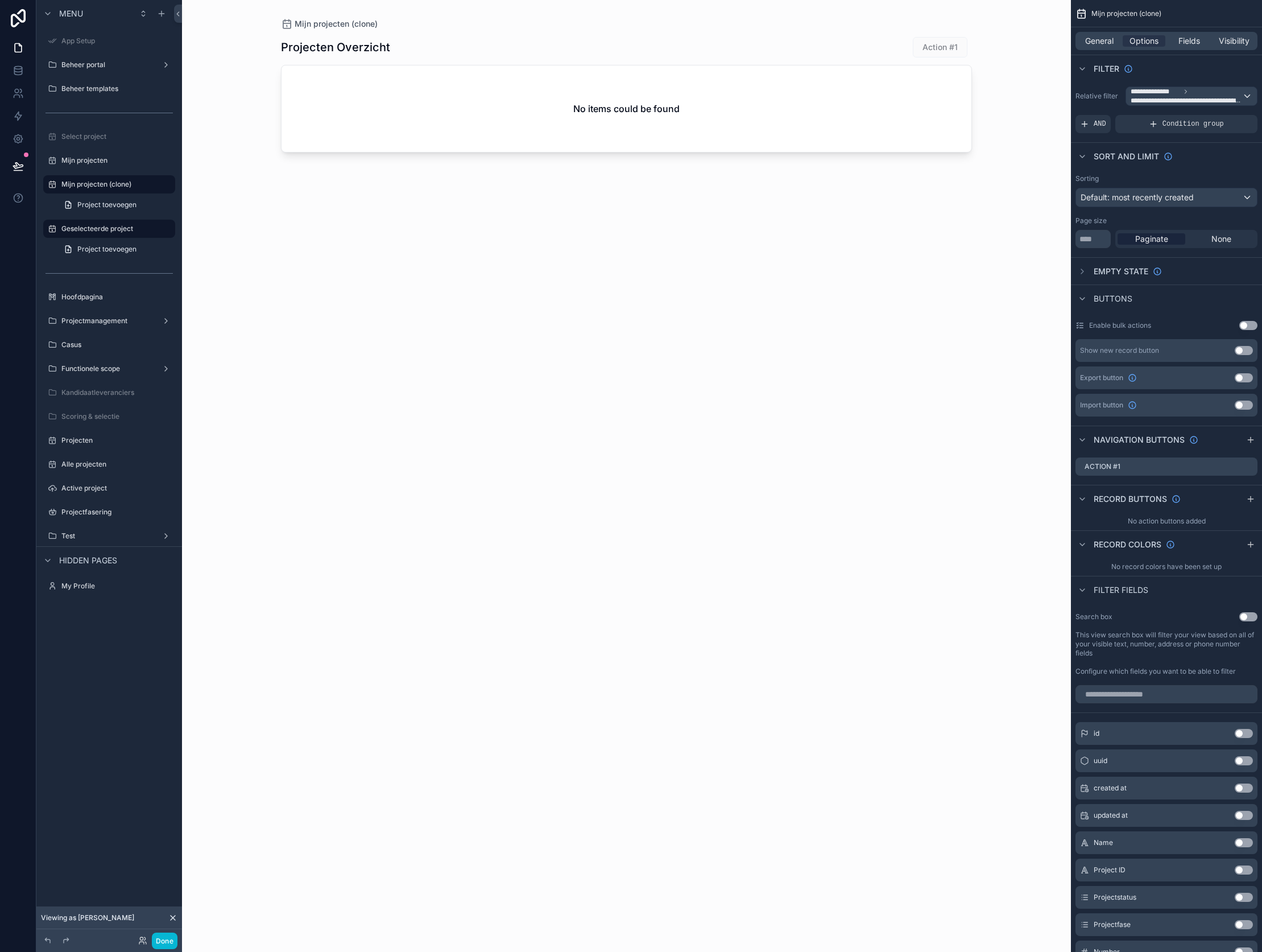
click at [177, 918] on icon at bounding box center [173, 917] width 9 height 9
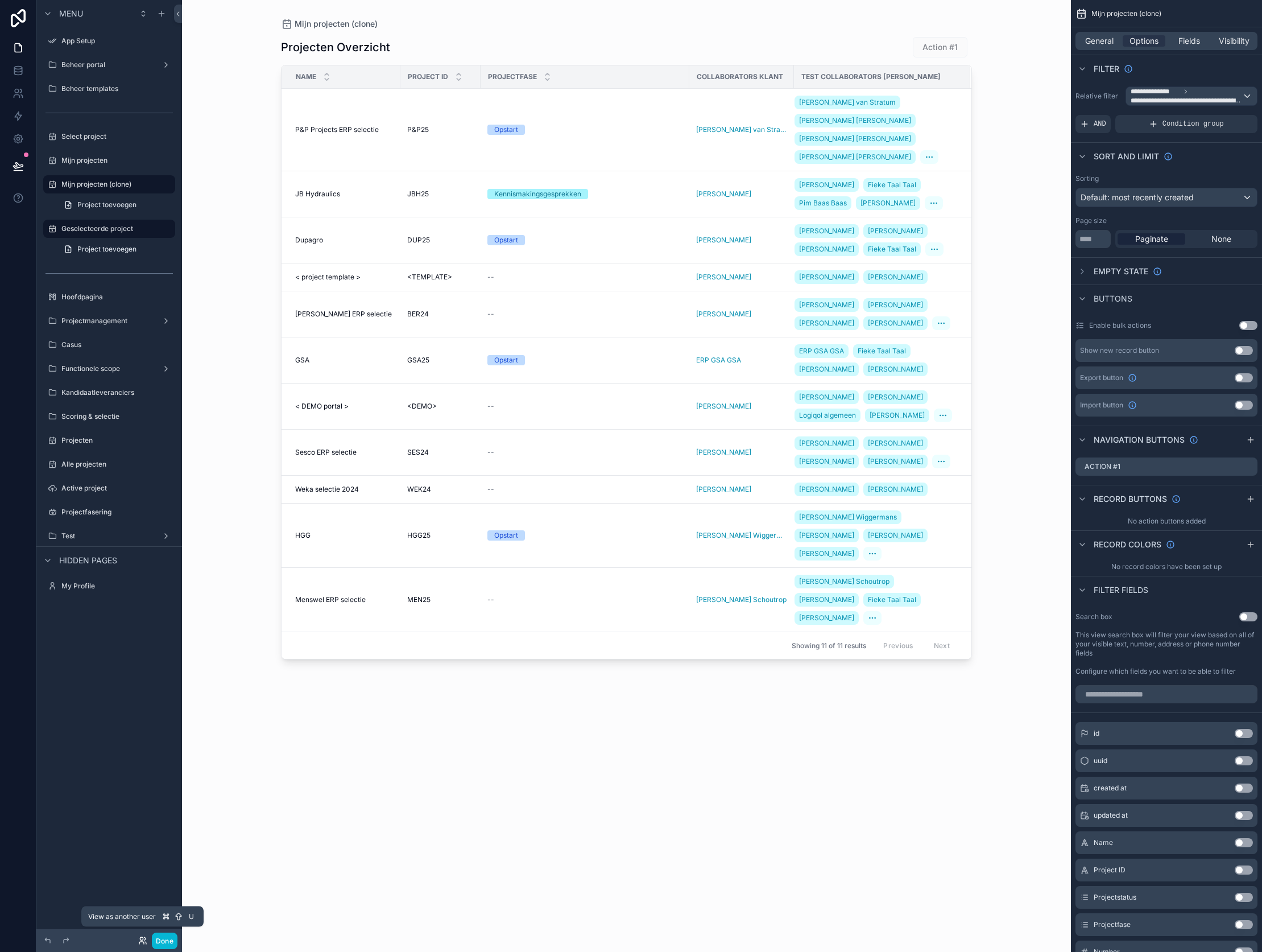
click at [144, 943] on icon at bounding box center [142, 939] width 9 height 9
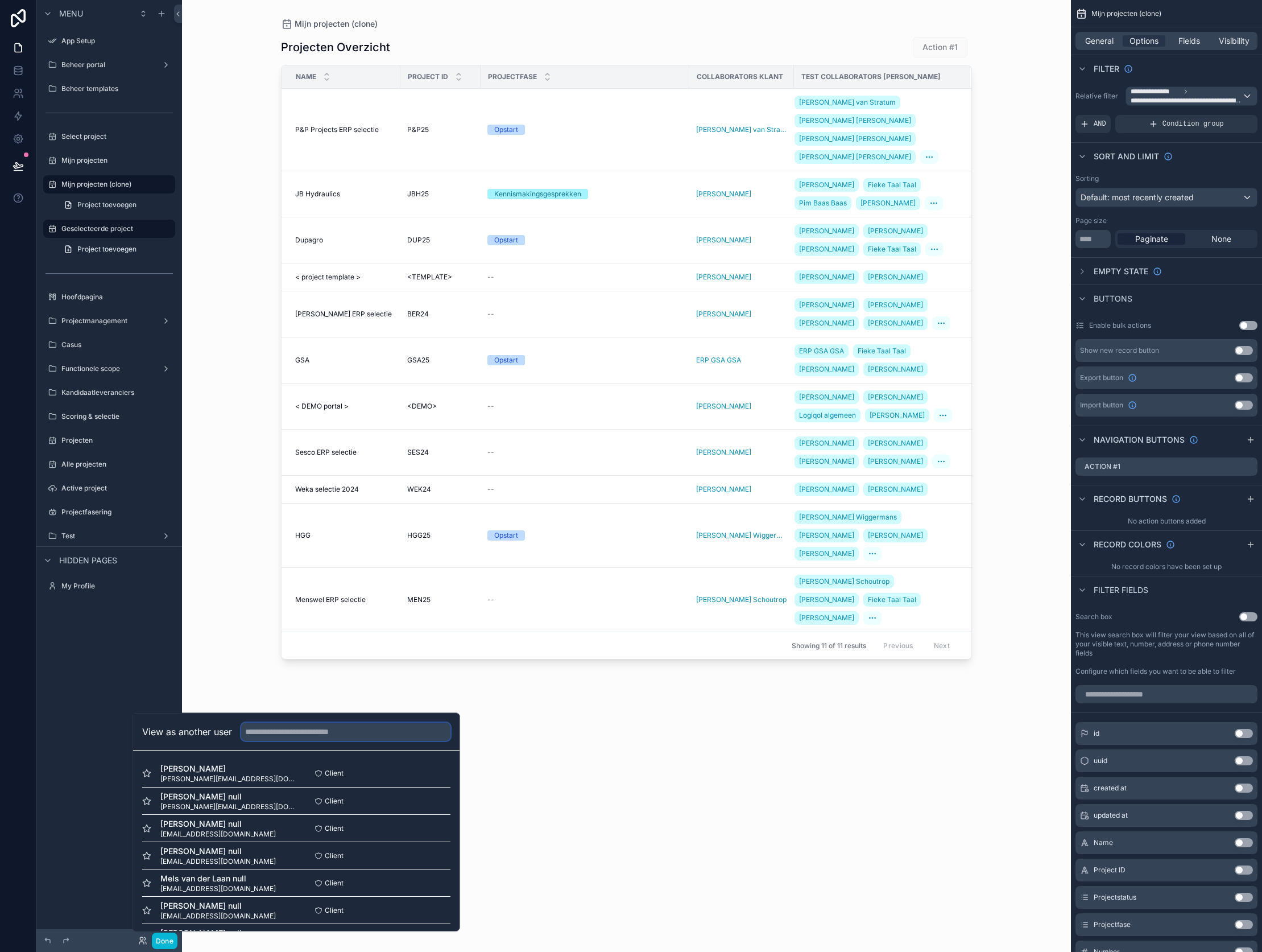
click at [296, 730] on input "text" at bounding box center [345, 731] width 209 height 19
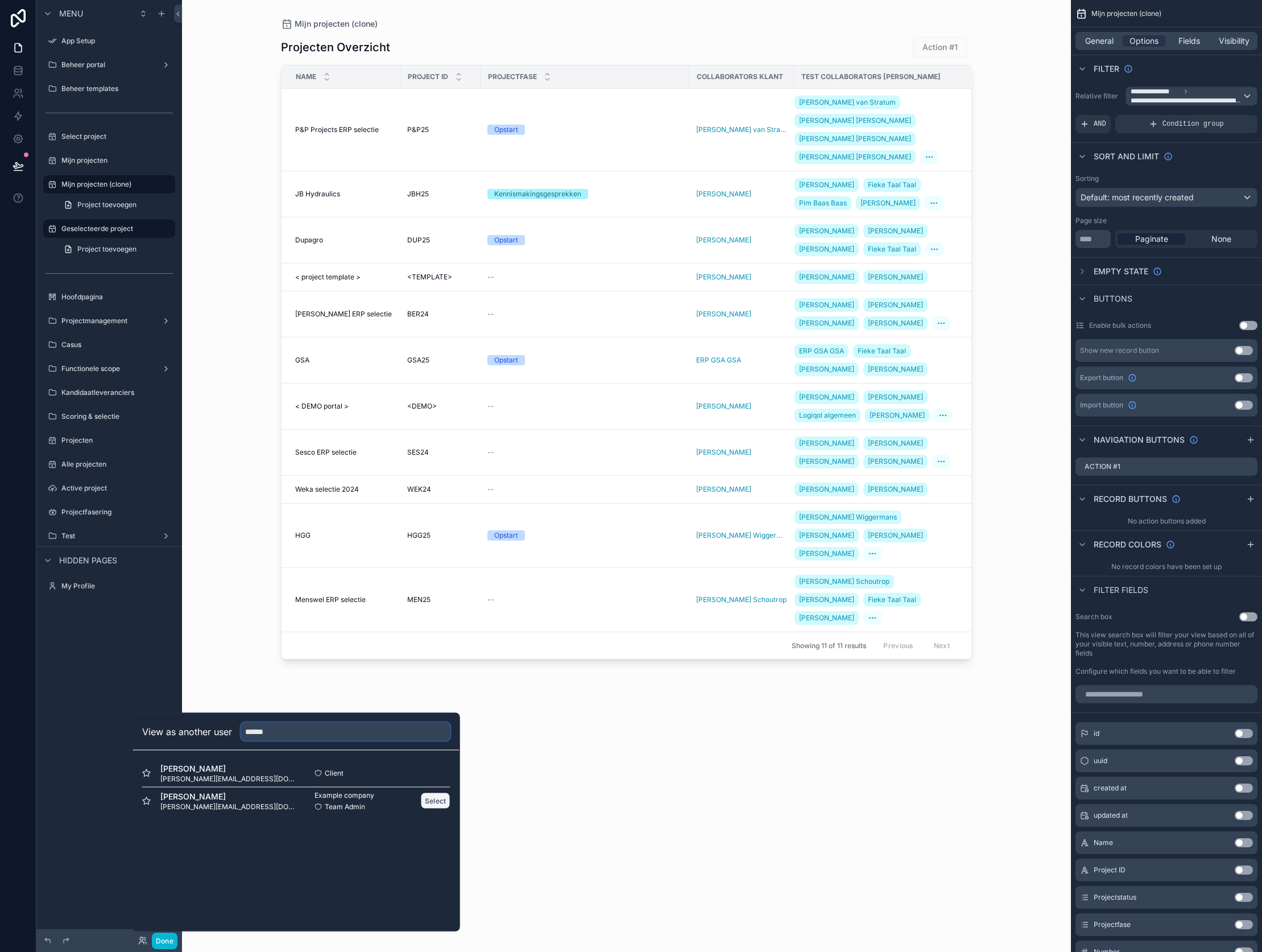
type input "******"
click at [432, 800] on button "Select" at bounding box center [436, 800] width 29 height 17
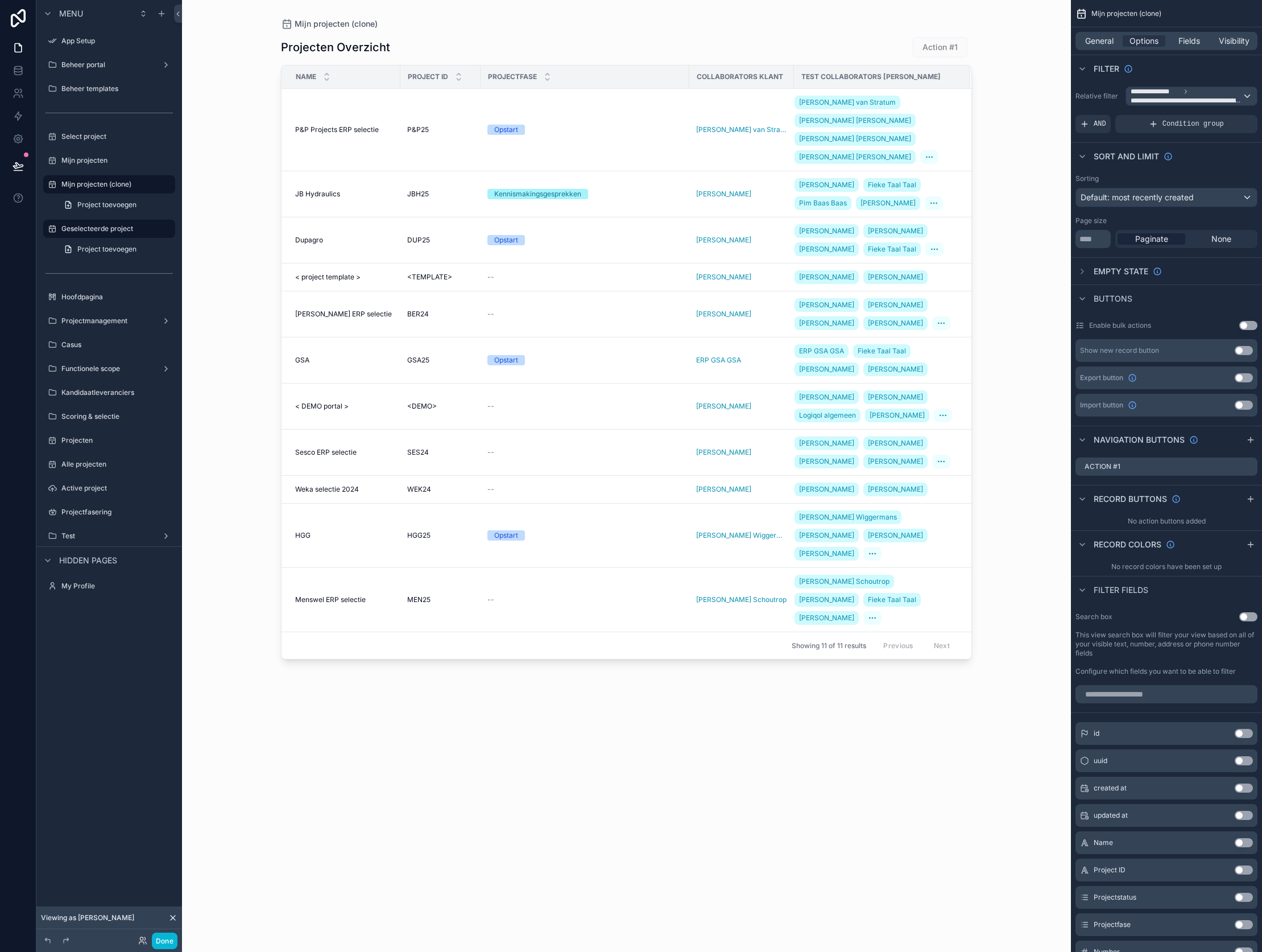
click at [175, 920] on icon at bounding box center [173, 917] width 9 height 9
click at [144, 942] on icon at bounding box center [142, 939] width 9 height 9
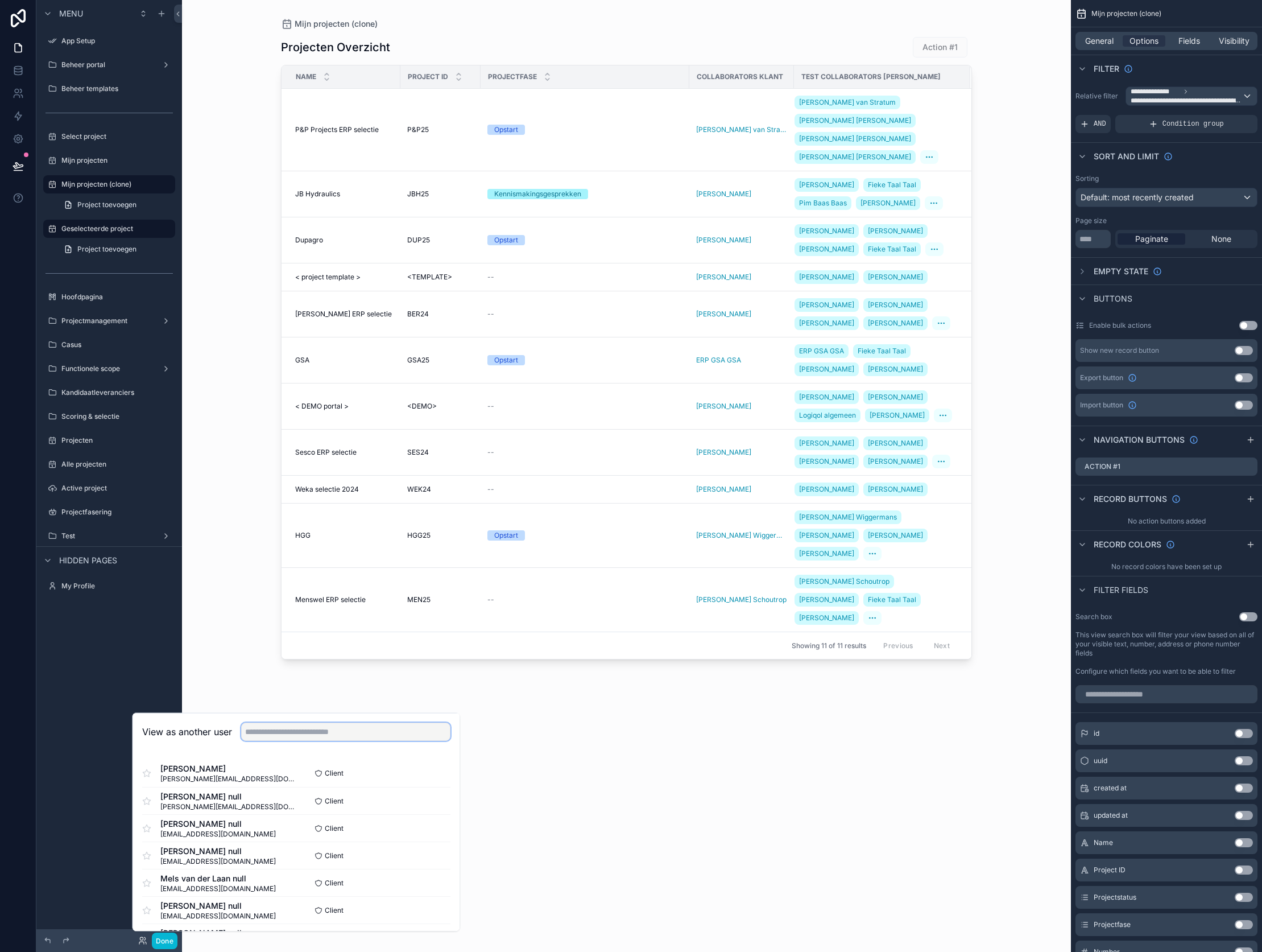
click at [309, 730] on input "text" at bounding box center [345, 731] width 209 height 19
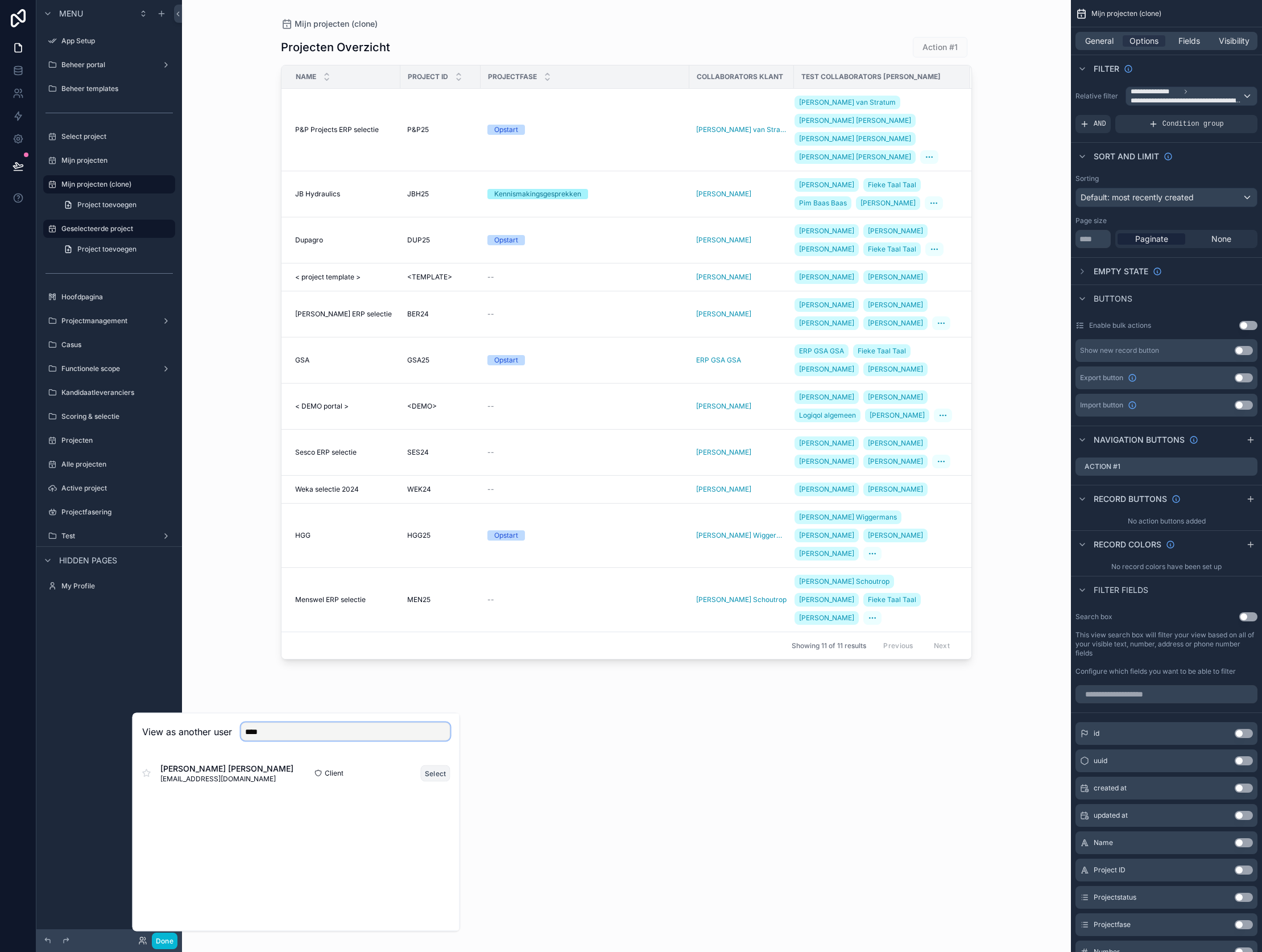
type input "****"
click at [427, 775] on button "Select" at bounding box center [436, 772] width 29 height 17
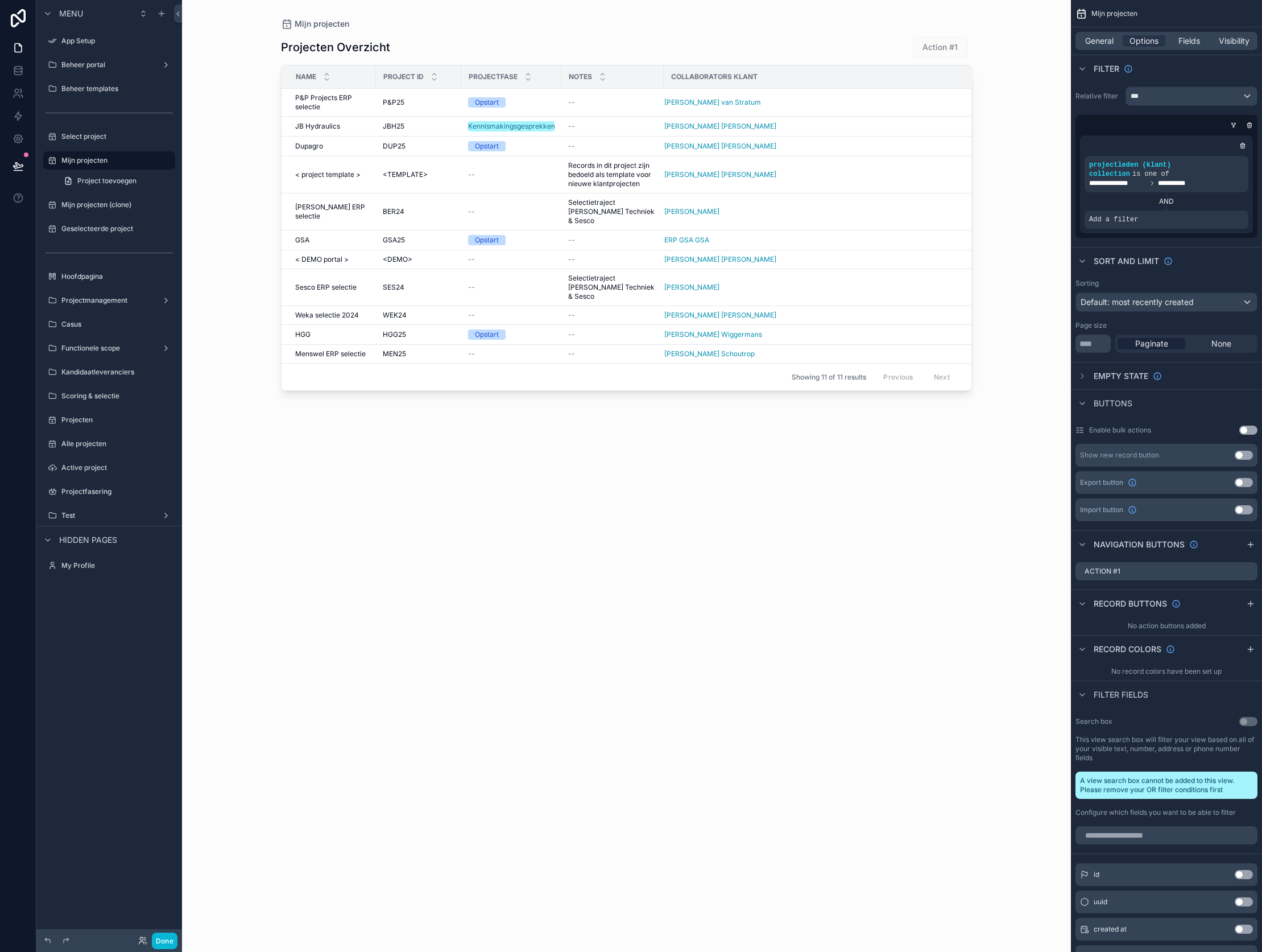
click at [210, 260] on div "Mijn projecten Projecten Overzicht Action #1 Name Project ID Projectfase Notes …" at bounding box center [626, 476] width 889 height 952
click at [120, 215] on div "Mijn projecten (clone)" at bounding box center [109, 204] width 145 height 21
click at [120, 206] on label "Mijn projecten (clone)" at bounding box center [107, 204] width 91 height 9
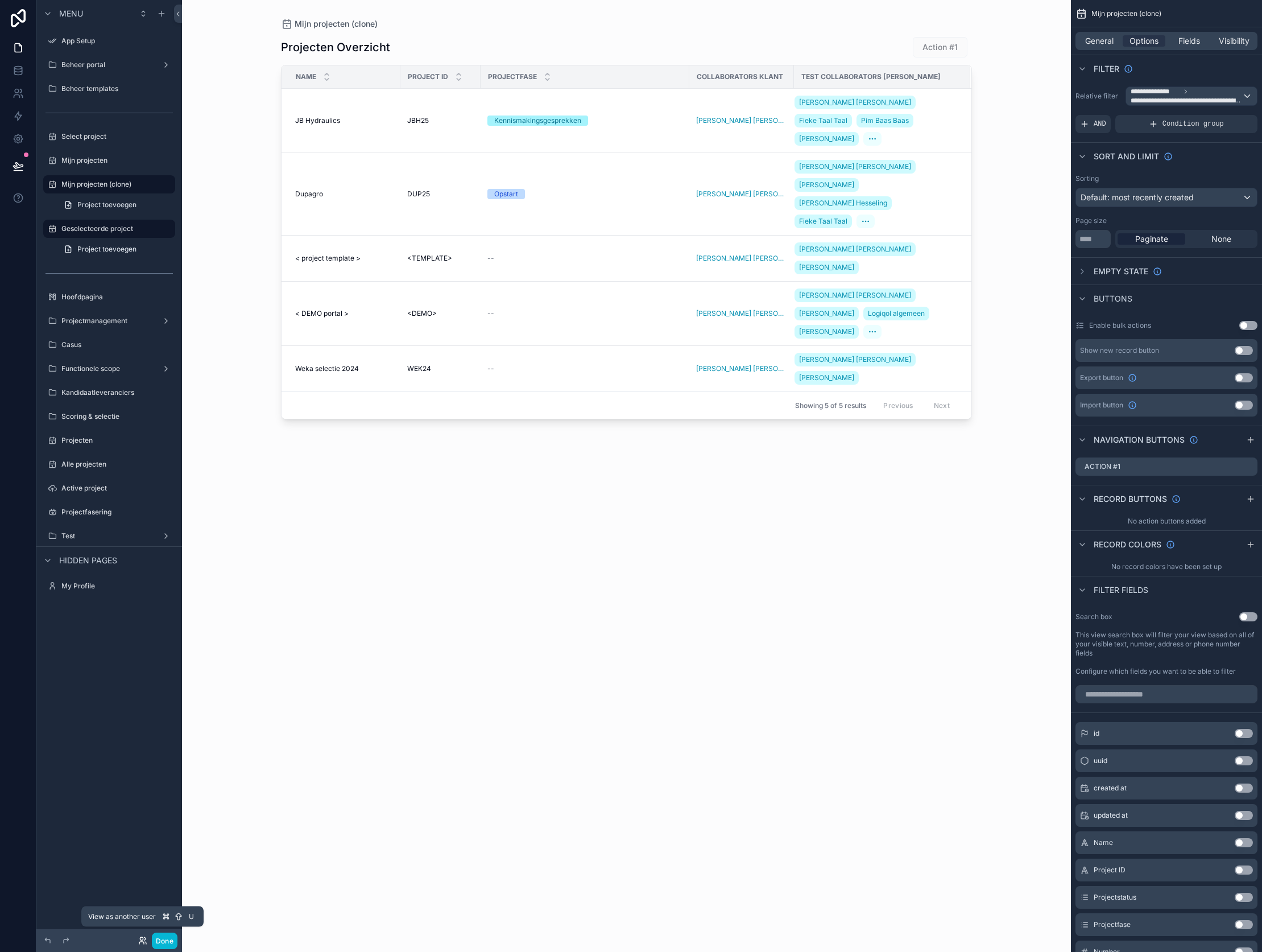
click at [140, 942] on icon at bounding box center [142, 939] width 9 height 9
click at [536, 820] on div "scrollable content" at bounding box center [626, 469] width 727 height 938
click at [898, 897] on div "Projecten Overzicht Action #1 Name Project ID Projectfase Collaborators klant T…" at bounding box center [626, 484] width 691 height 909
click at [1172, 98] on span "**********" at bounding box center [1186, 100] width 112 height 9
click at [698, 516] on div "Projecten Overzicht Action #1 Name Project ID Projectfase Collaborators klant T…" at bounding box center [626, 484] width 691 height 909
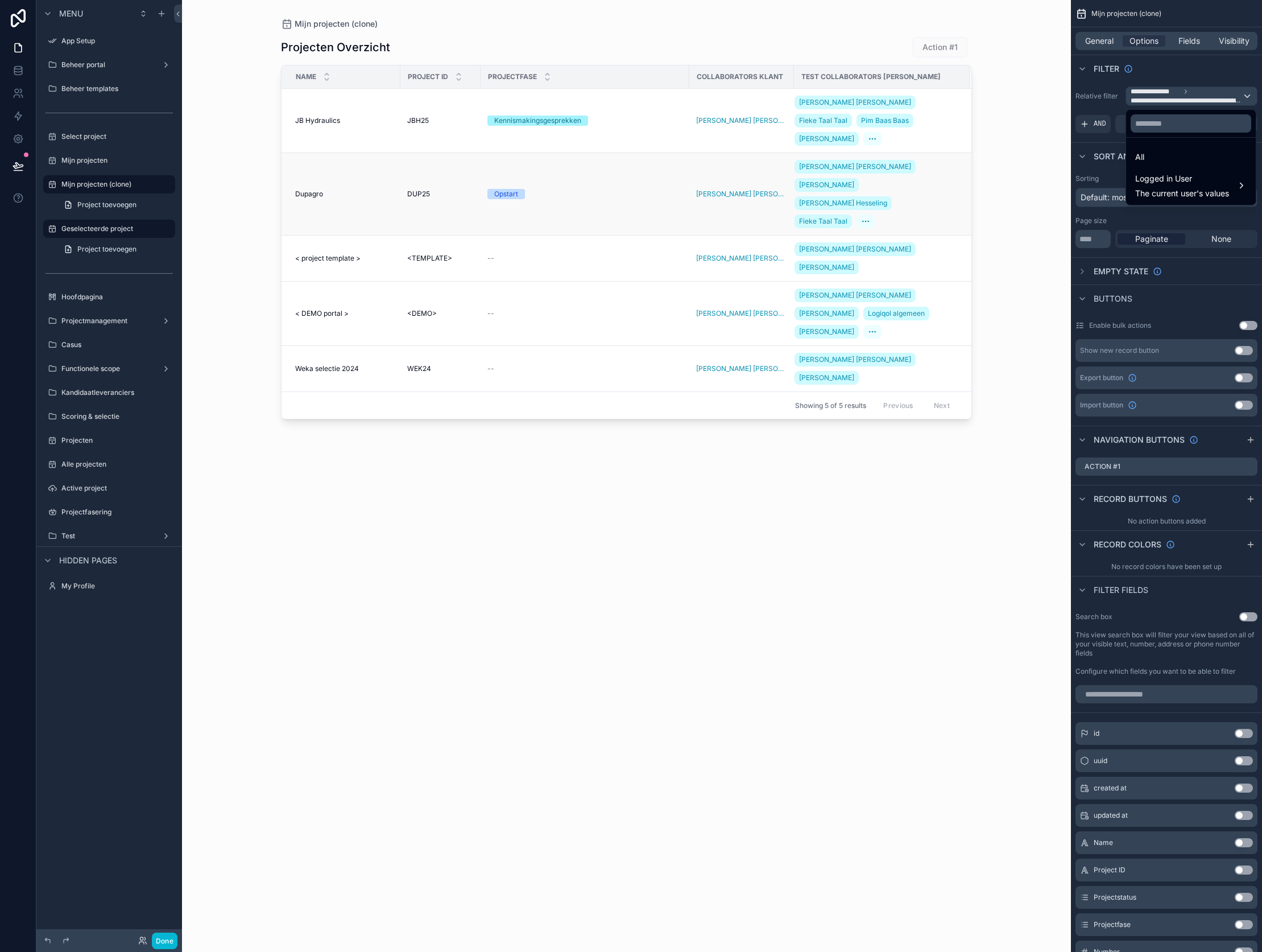
drag, startPoint x: 606, startPoint y: 513, endPoint x: 611, endPoint y: 188, distance: 325.0
click at [607, 503] on div "Projecten Overzicht Action #1 Name Project ID Projectfase Collaborators klant T…" at bounding box center [626, 484] width 691 height 909
click at [1196, 38] on div "scrollable content" at bounding box center [631, 476] width 1262 height 952
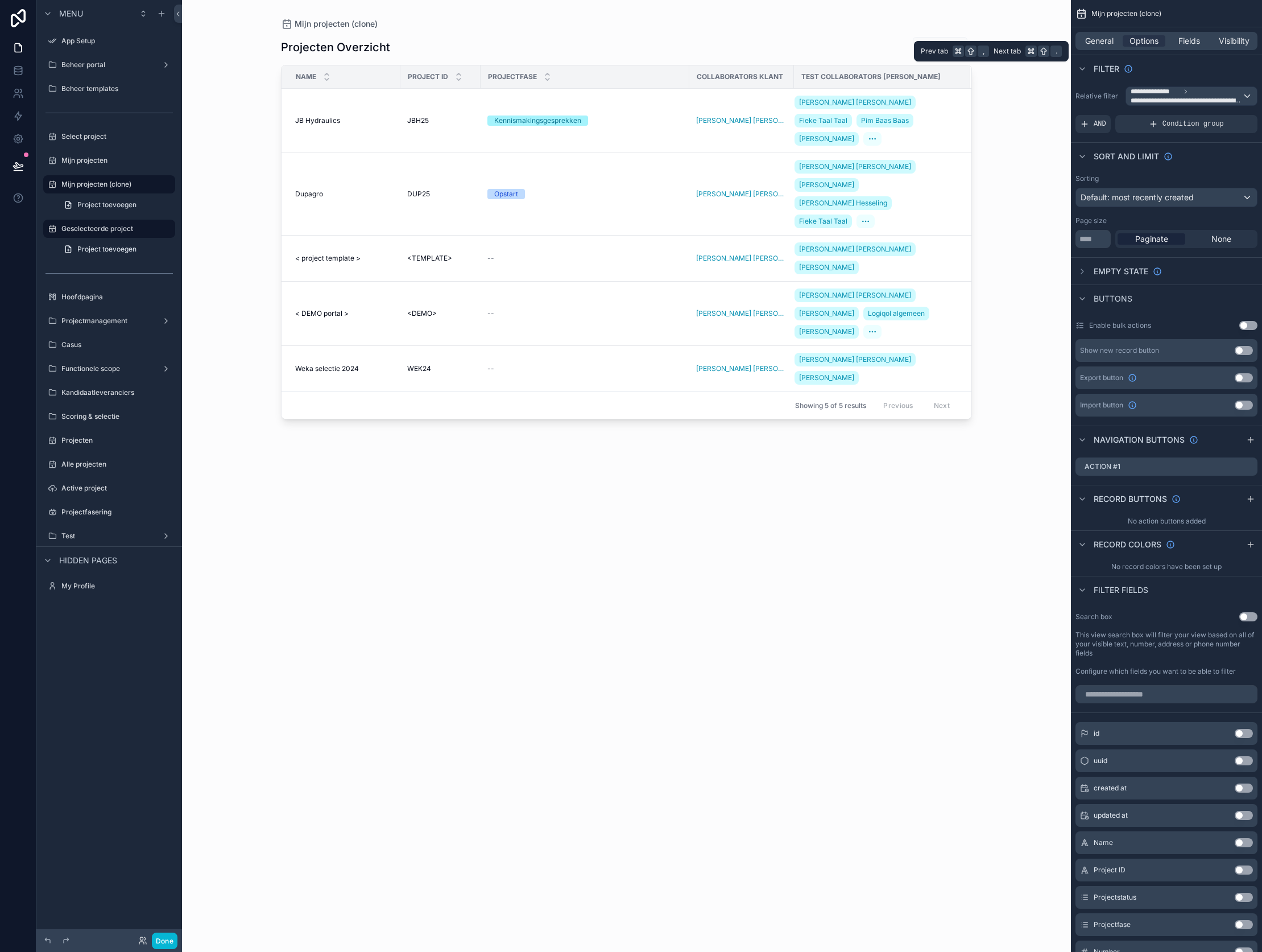
click at [1196, 38] on span "Fields" at bounding box center [1189, 41] width 22 height 12
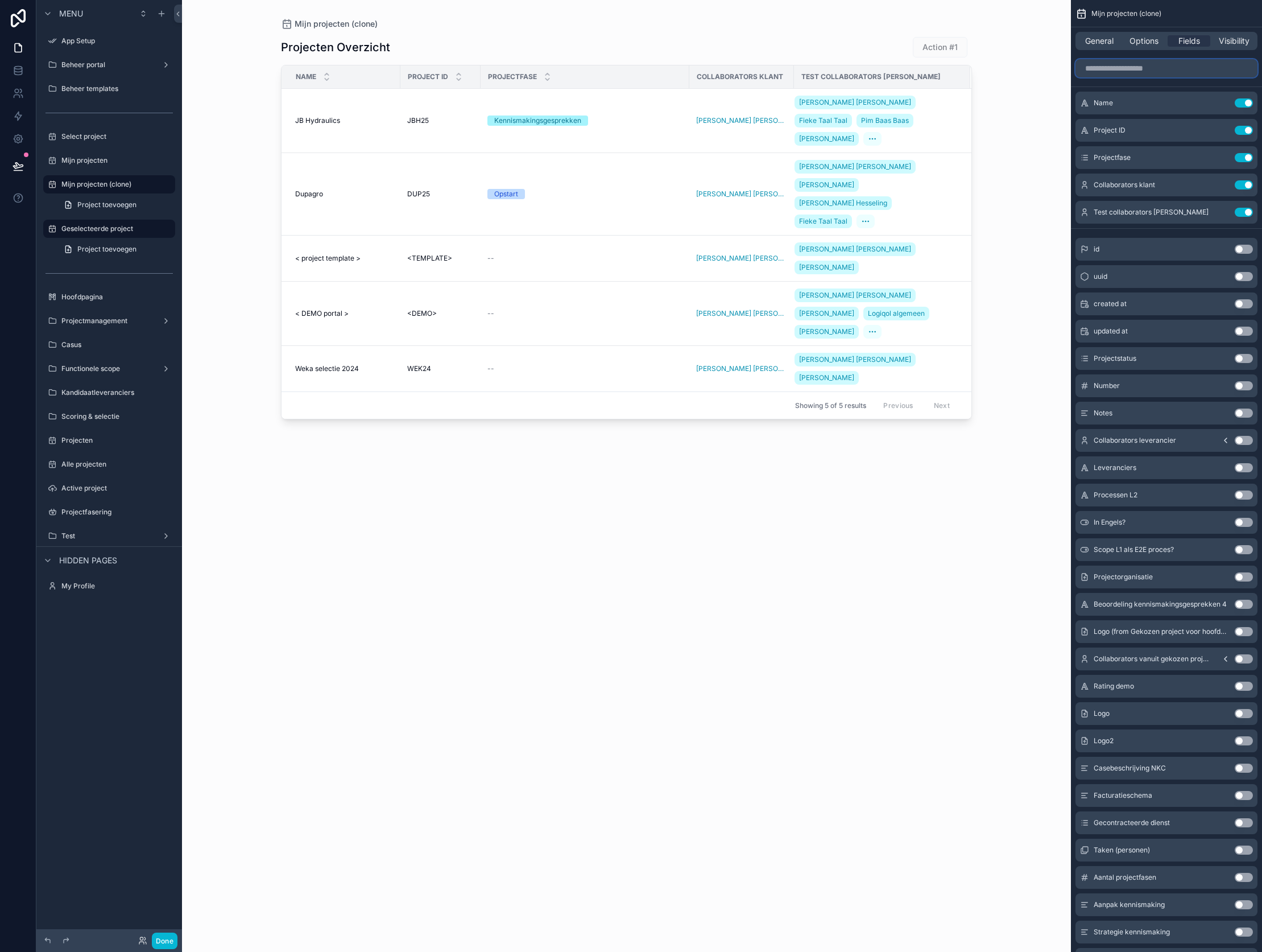
click at [1114, 72] on input "scrollable content" at bounding box center [1166, 68] width 182 height 19
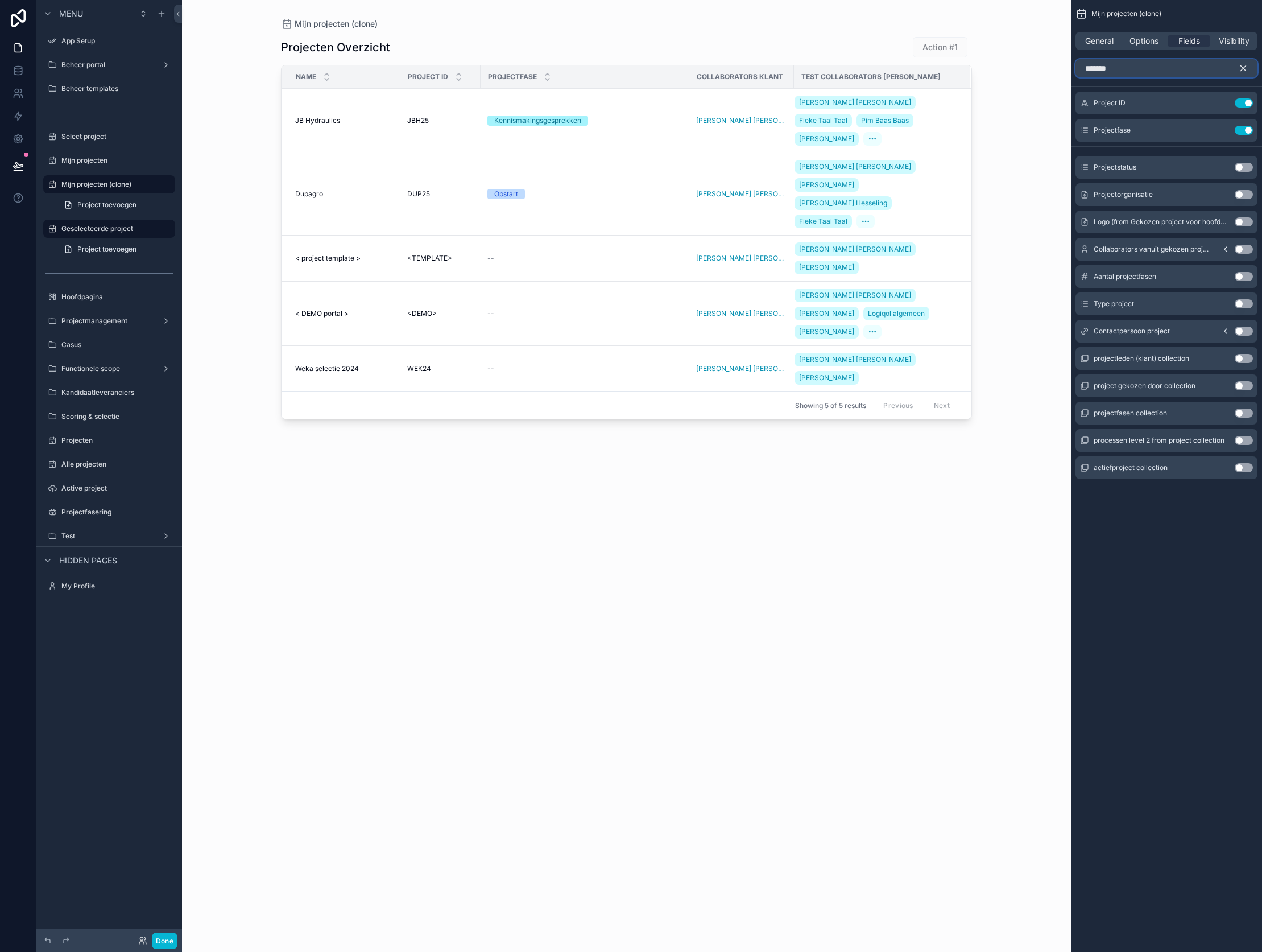
type input "*******"
click at [1249, 358] on button "Use setting" at bounding box center [1243, 357] width 19 height 9
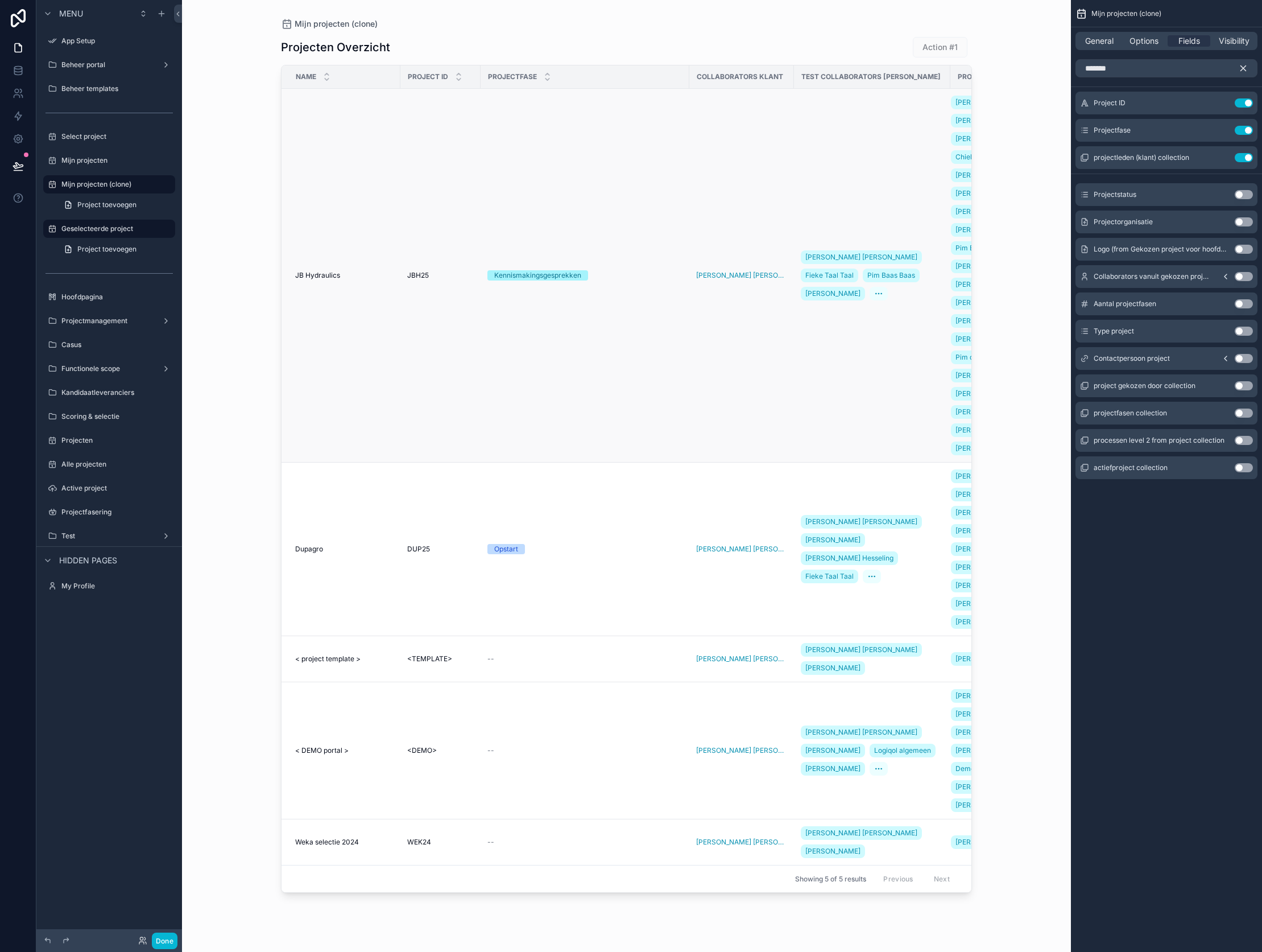
scroll to position [0, 61]
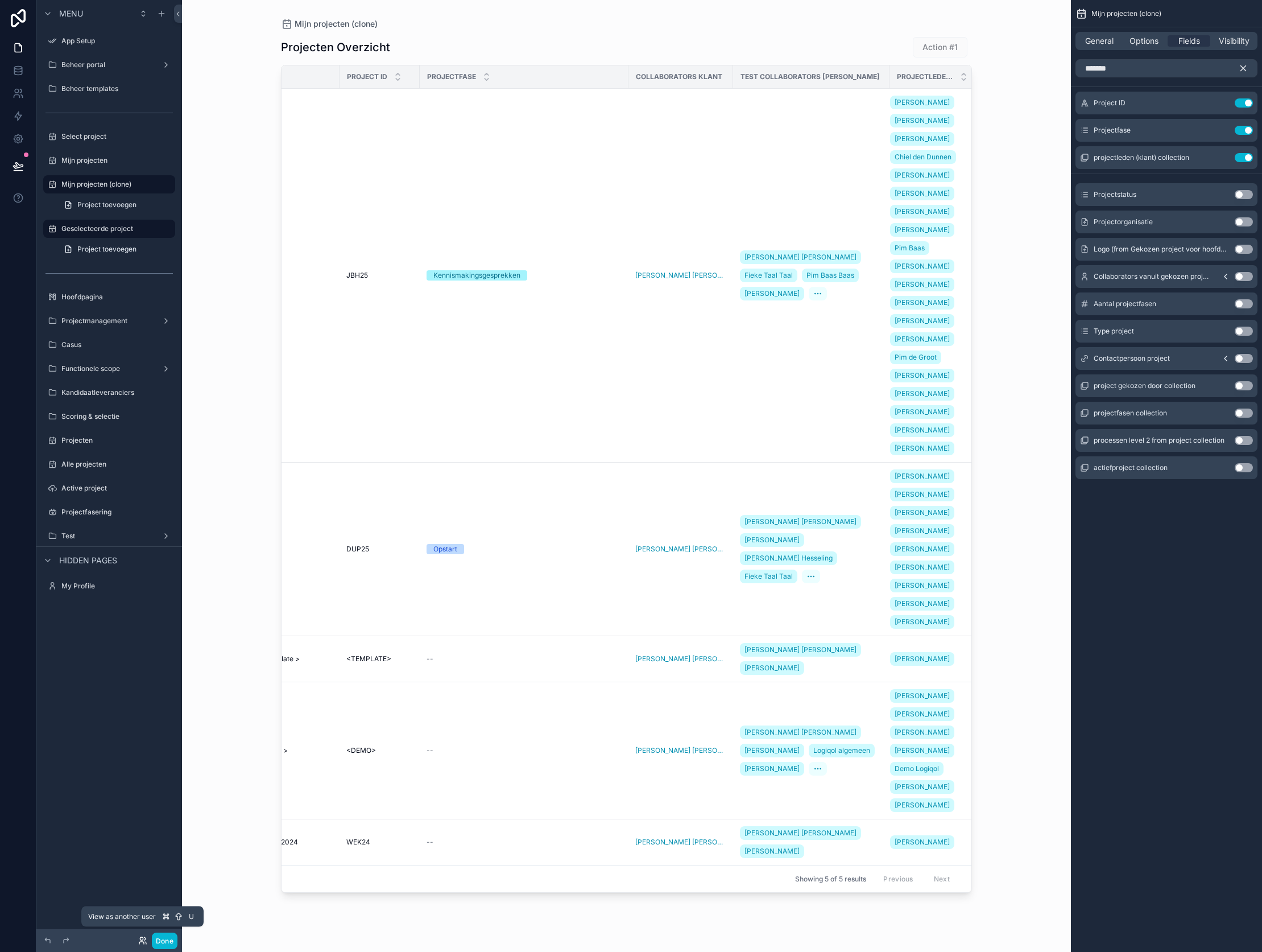
click at [143, 941] on icon at bounding box center [142, 939] width 9 height 9
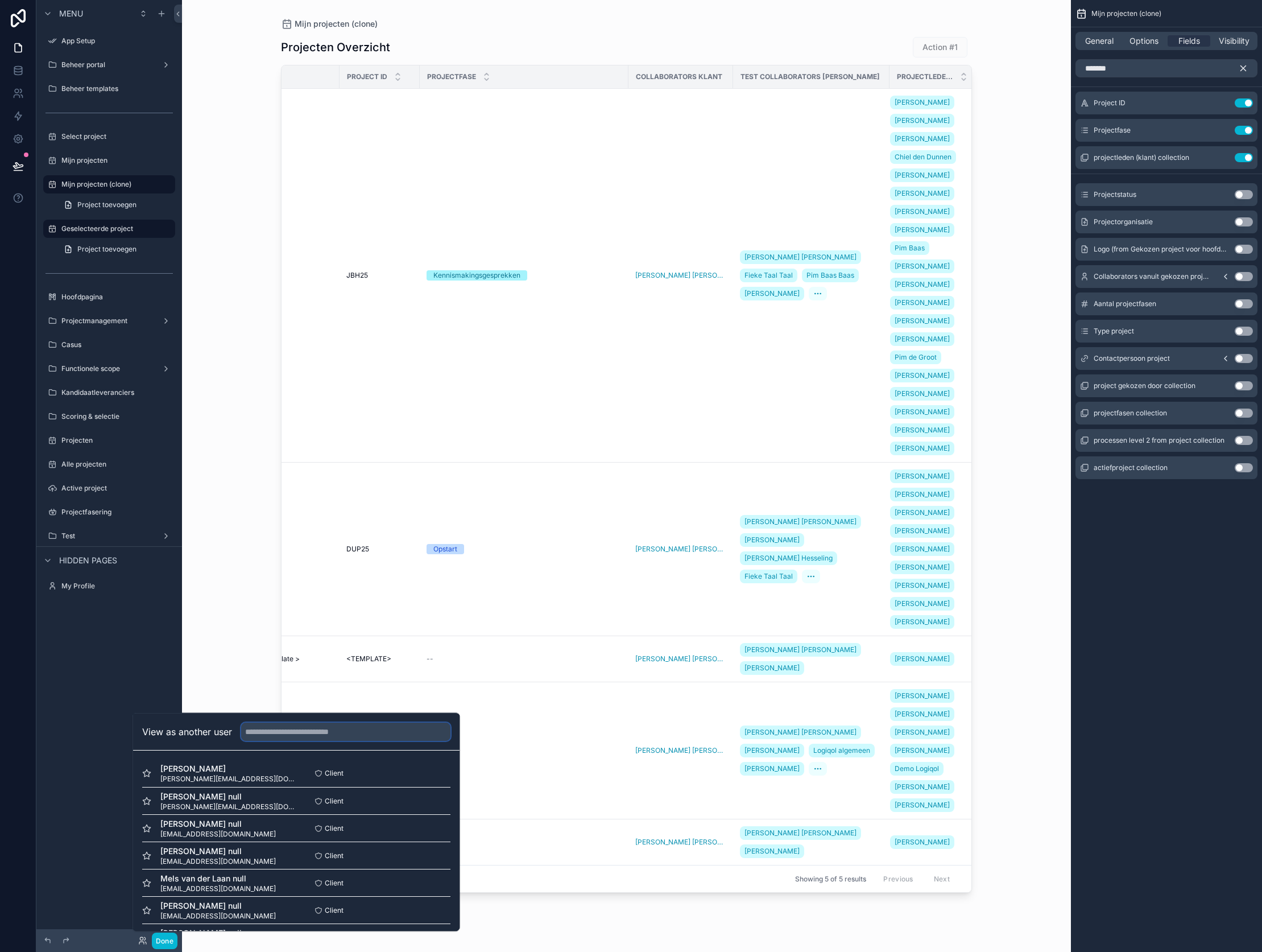
click at [270, 728] on input "text" at bounding box center [345, 731] width 209 height 19
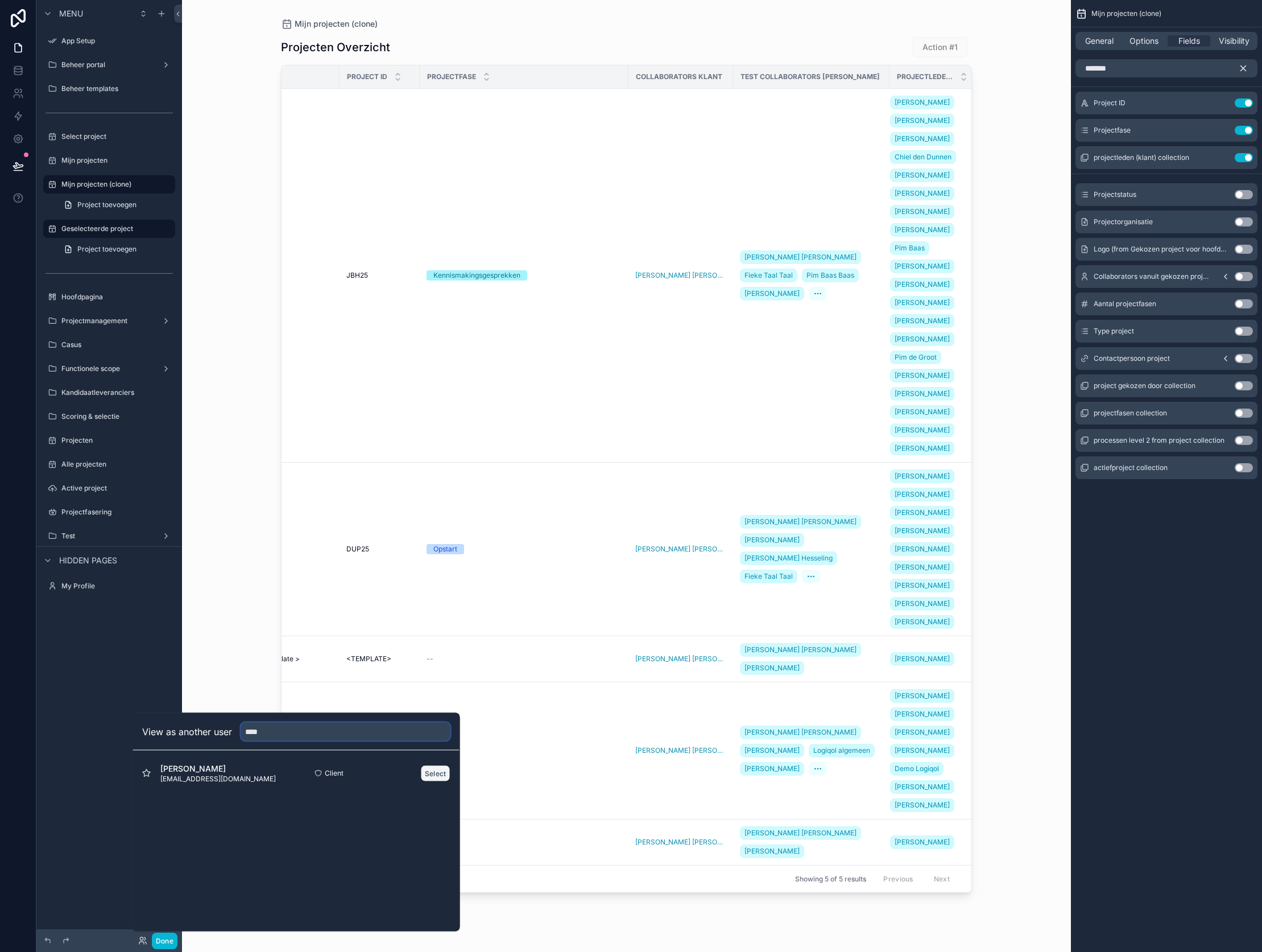
type input "****"
click at [446, 775] on button "Select" at bounding box center [436, 772] width 29 height 17
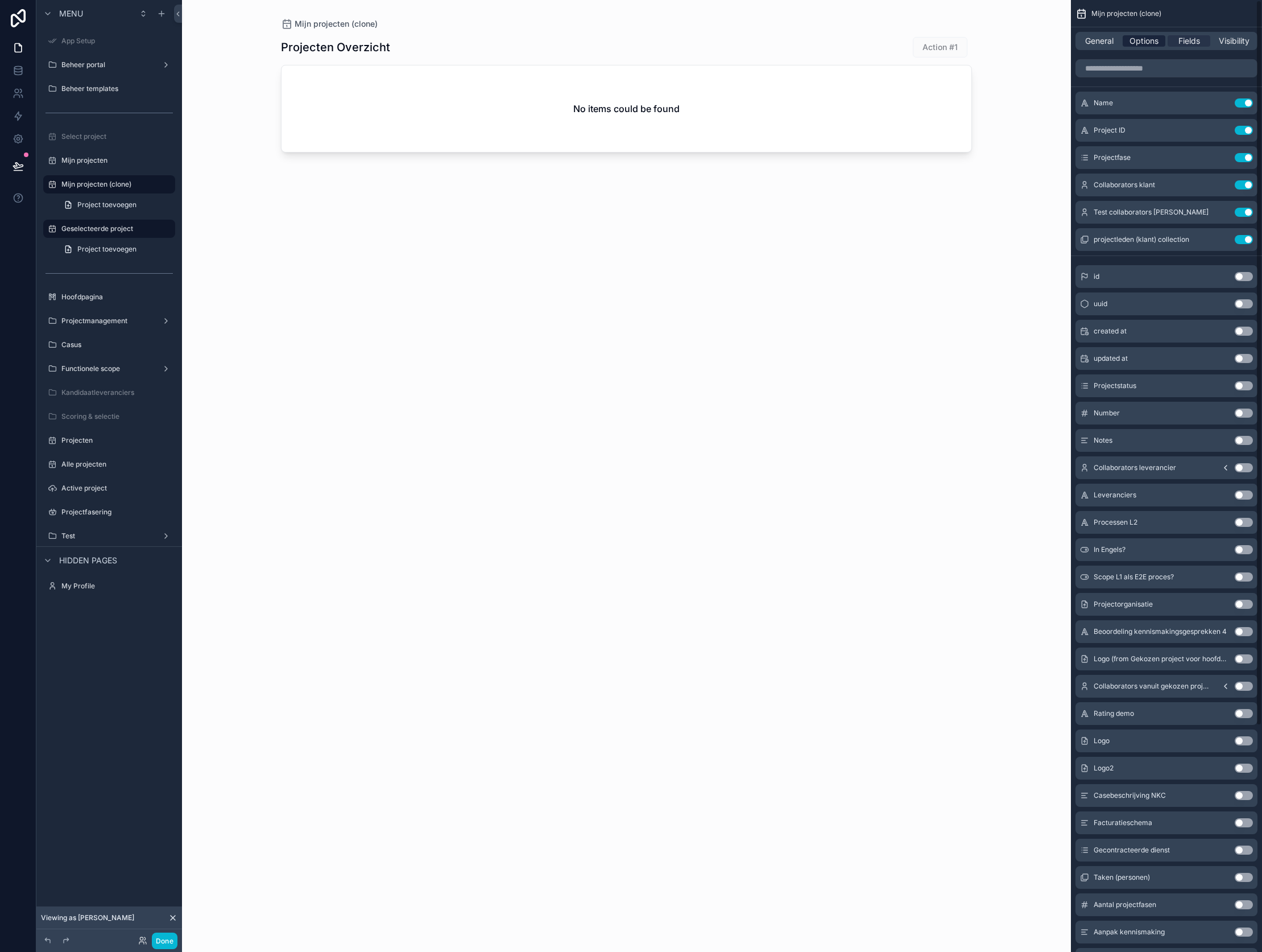
click at [1162, 41] on div "Options" at bounding box center [1143, 41] width 42 height 12
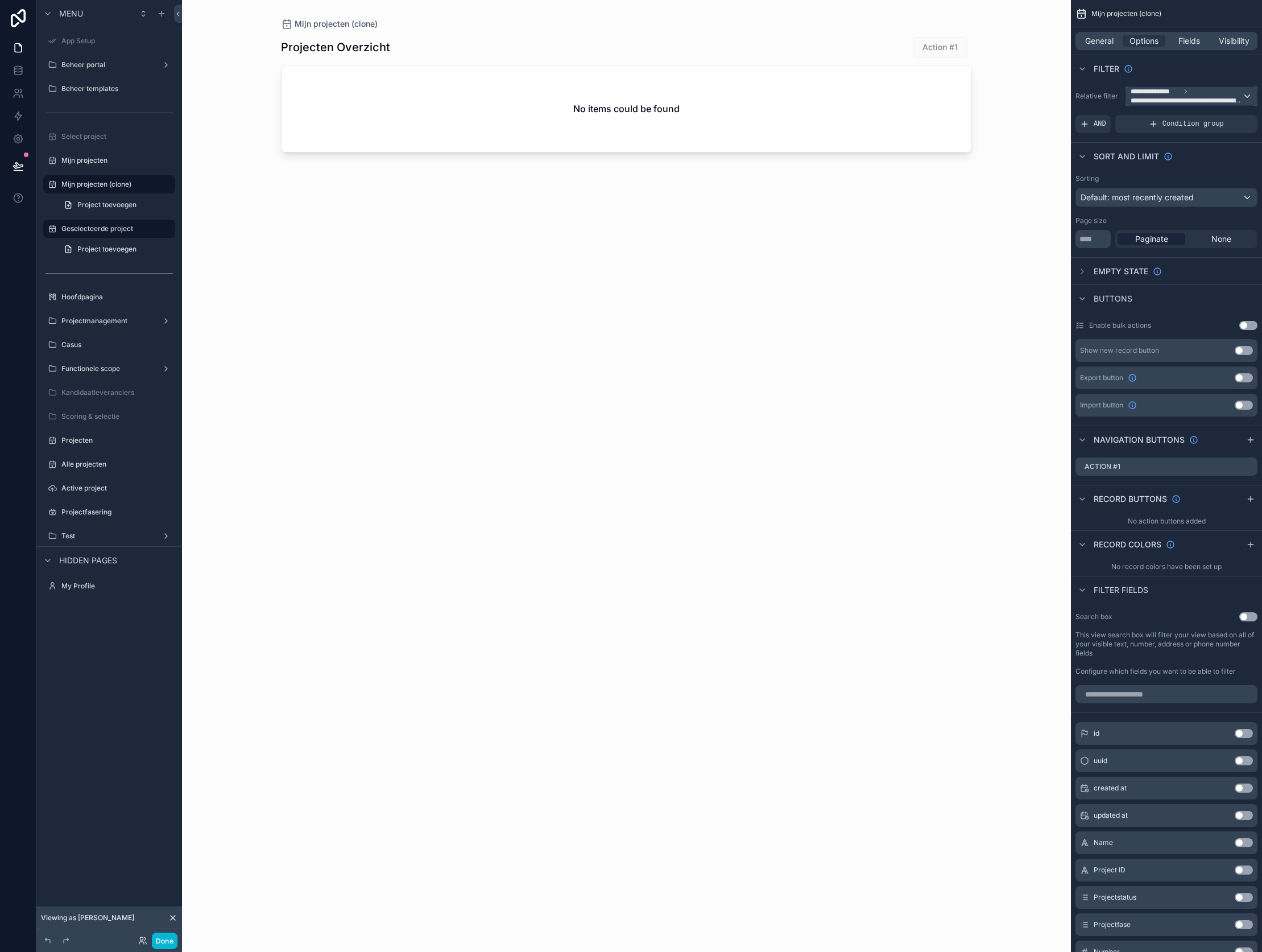
click at [1181, 102] on span "**********" at bounding box center [1186, 100] width 112 height 9
click at [1182, 189] on span "The current user's values" at bounding box center [1183, 193] width 94 height 12
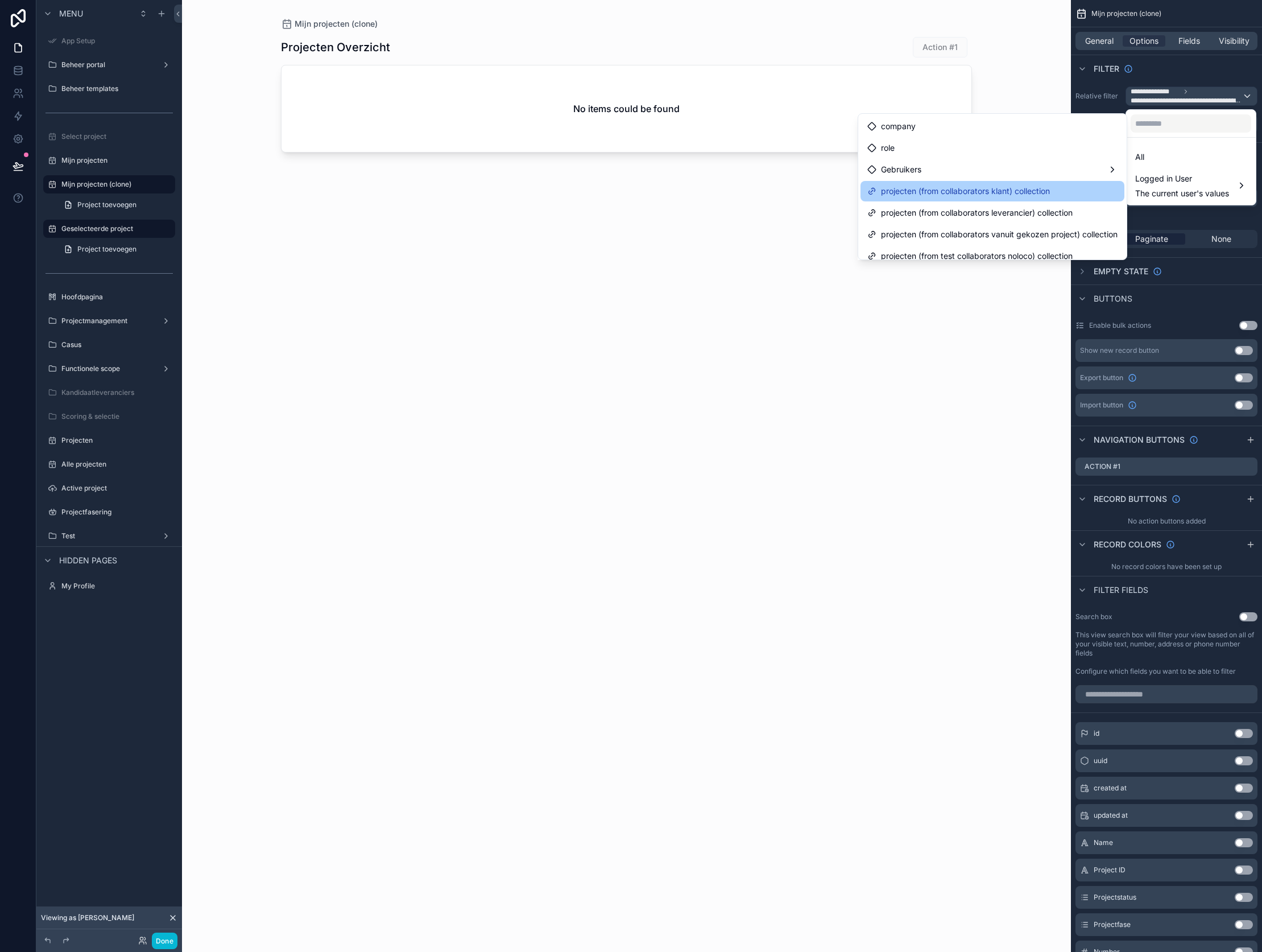
scroll to position [9, 0]
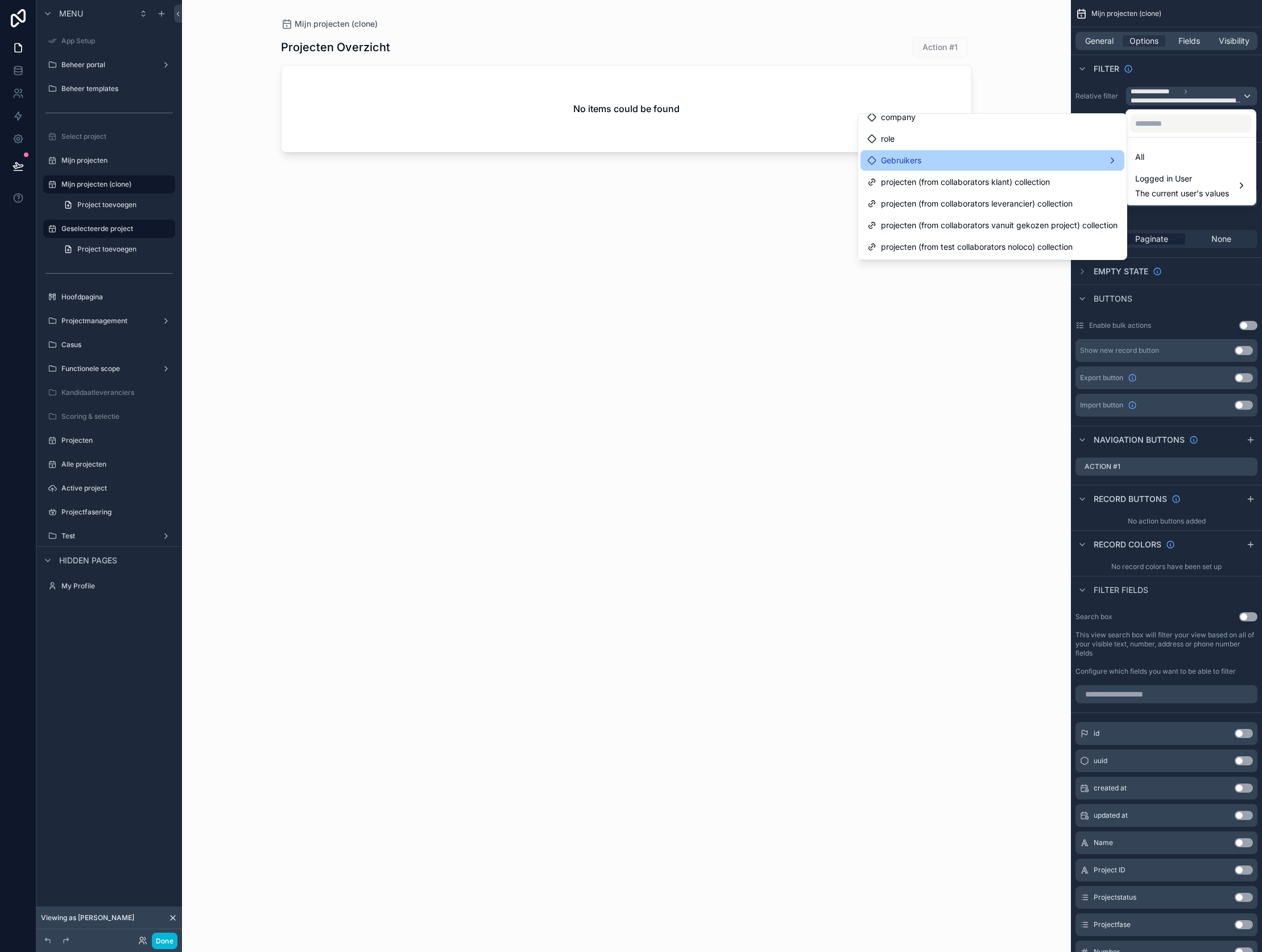
click at [1002, 162] on div "Gebruikers" at bounding box center [992, 160] width 250 height 14
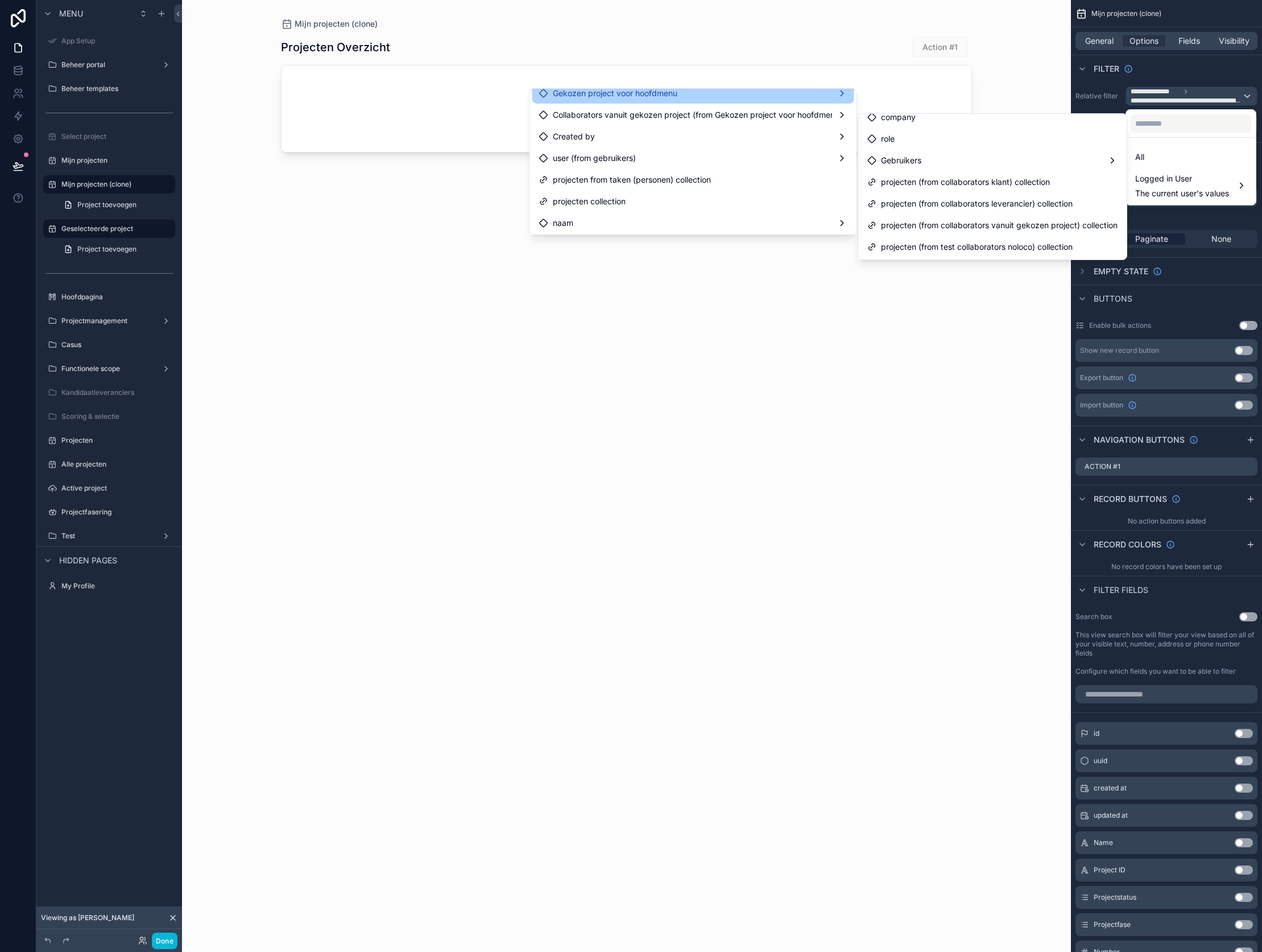
scroll to position [74, 0]
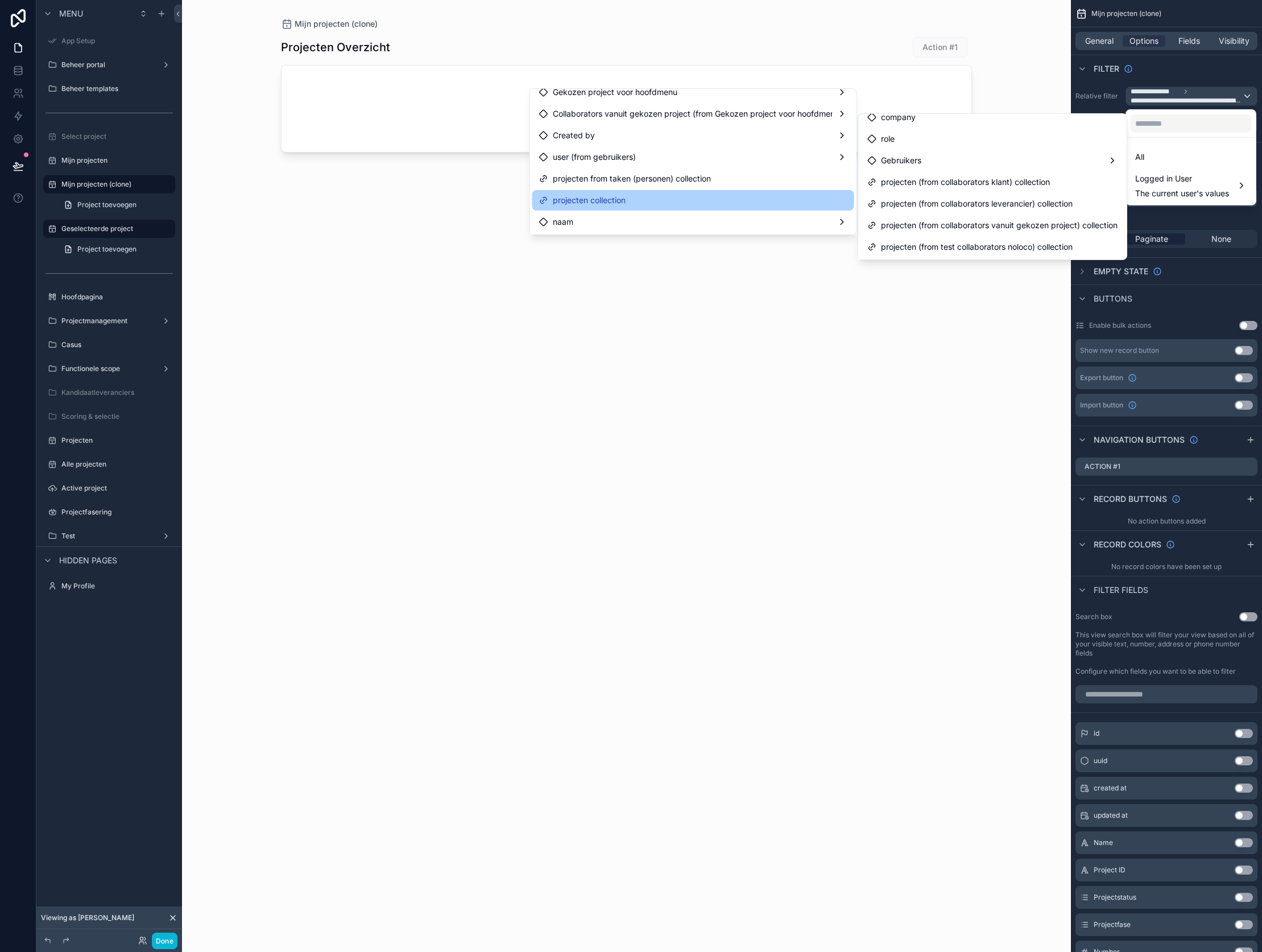
click at [688, 196] on div "projecten collection" at bounding box center [693, 200] width 308 height 14
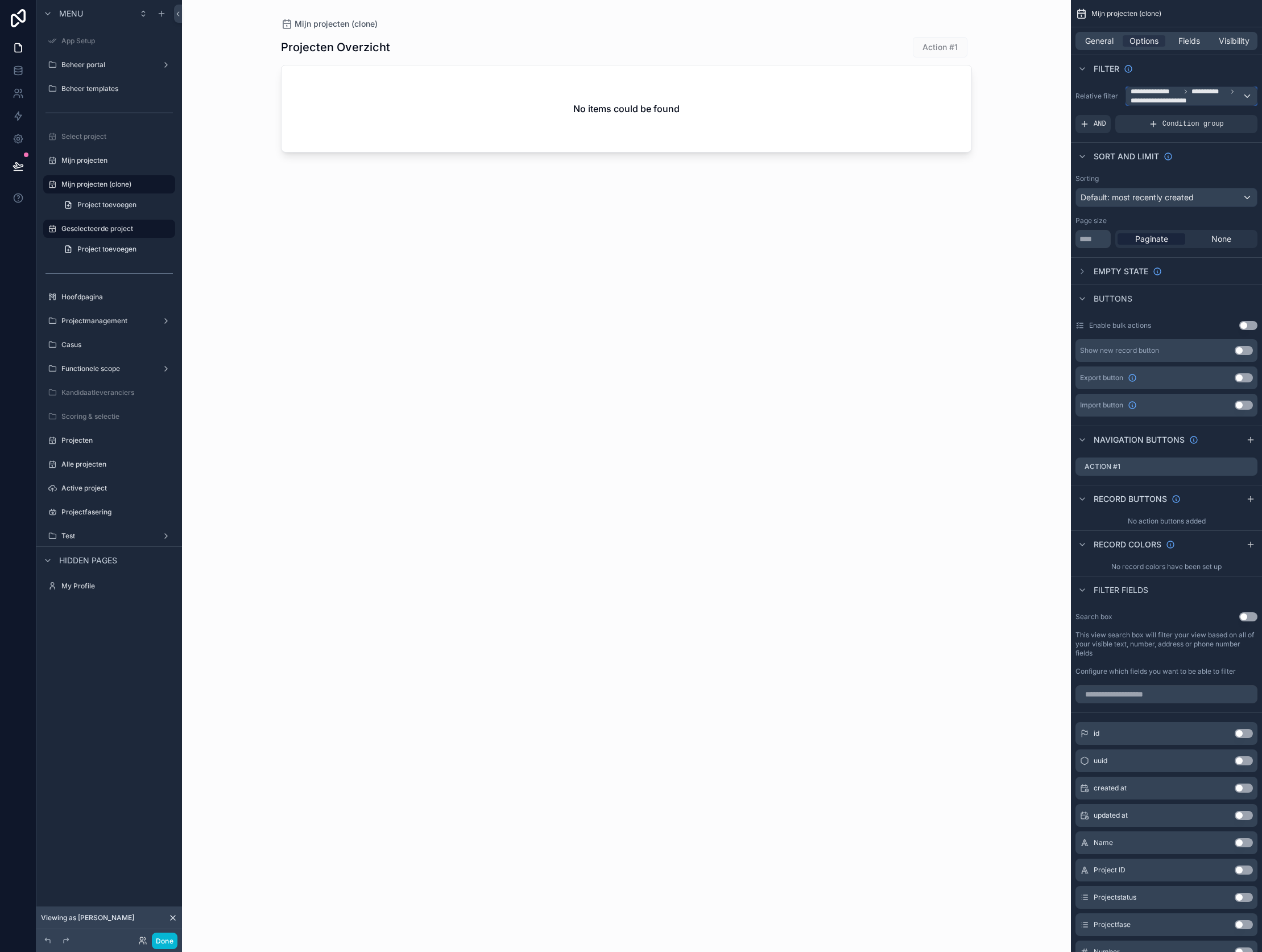
click at [1215, 94] on span "**********" at bounding box center [1209, 91] width 35 height 9
click at [1158, 192] on span "The current user's values" at bounding box center [1183, 193] width 94 height 12
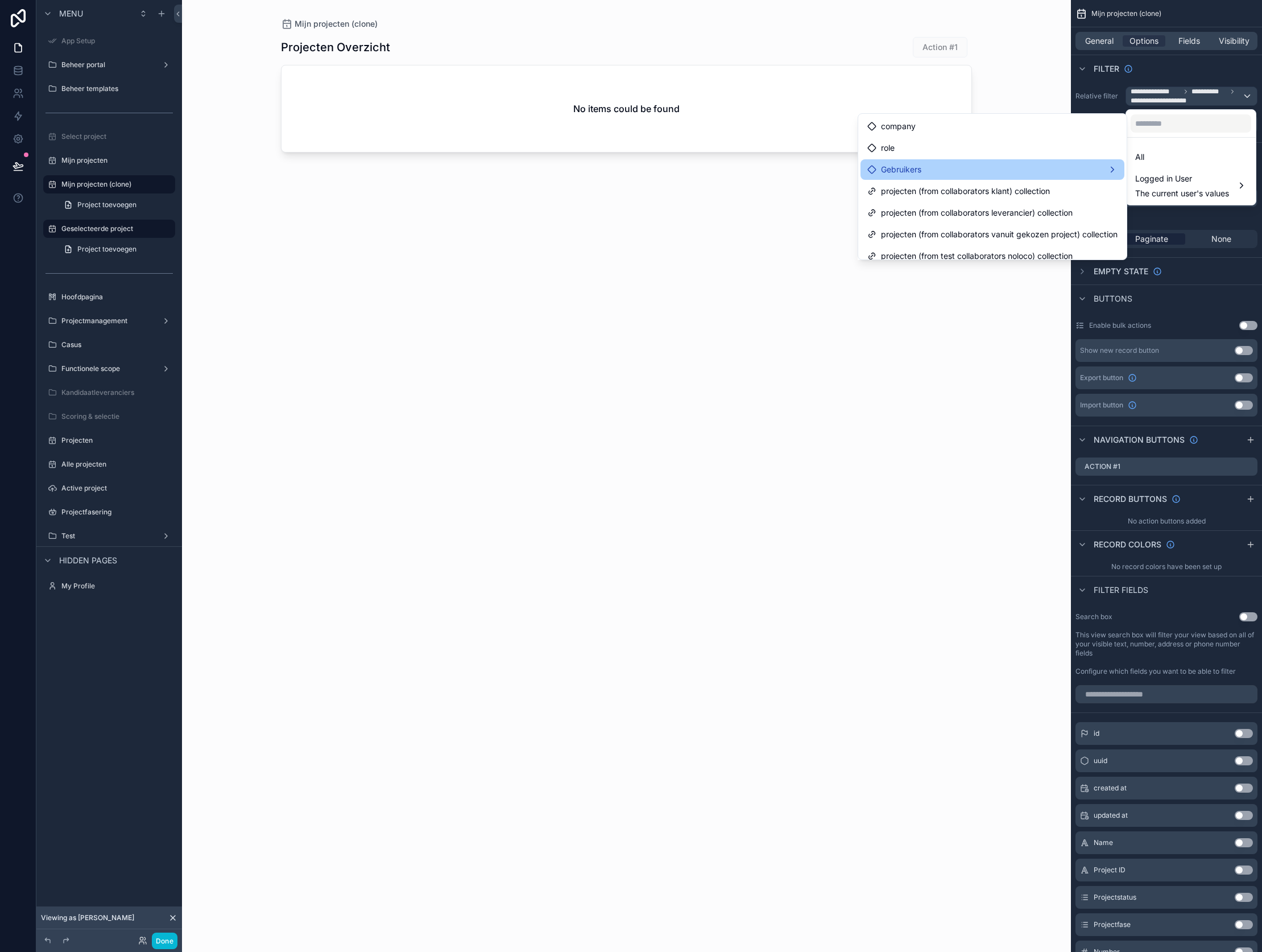
click at [957, 174] on div "Gebruikers" at bounding box center [992, 170] width 250 height 14
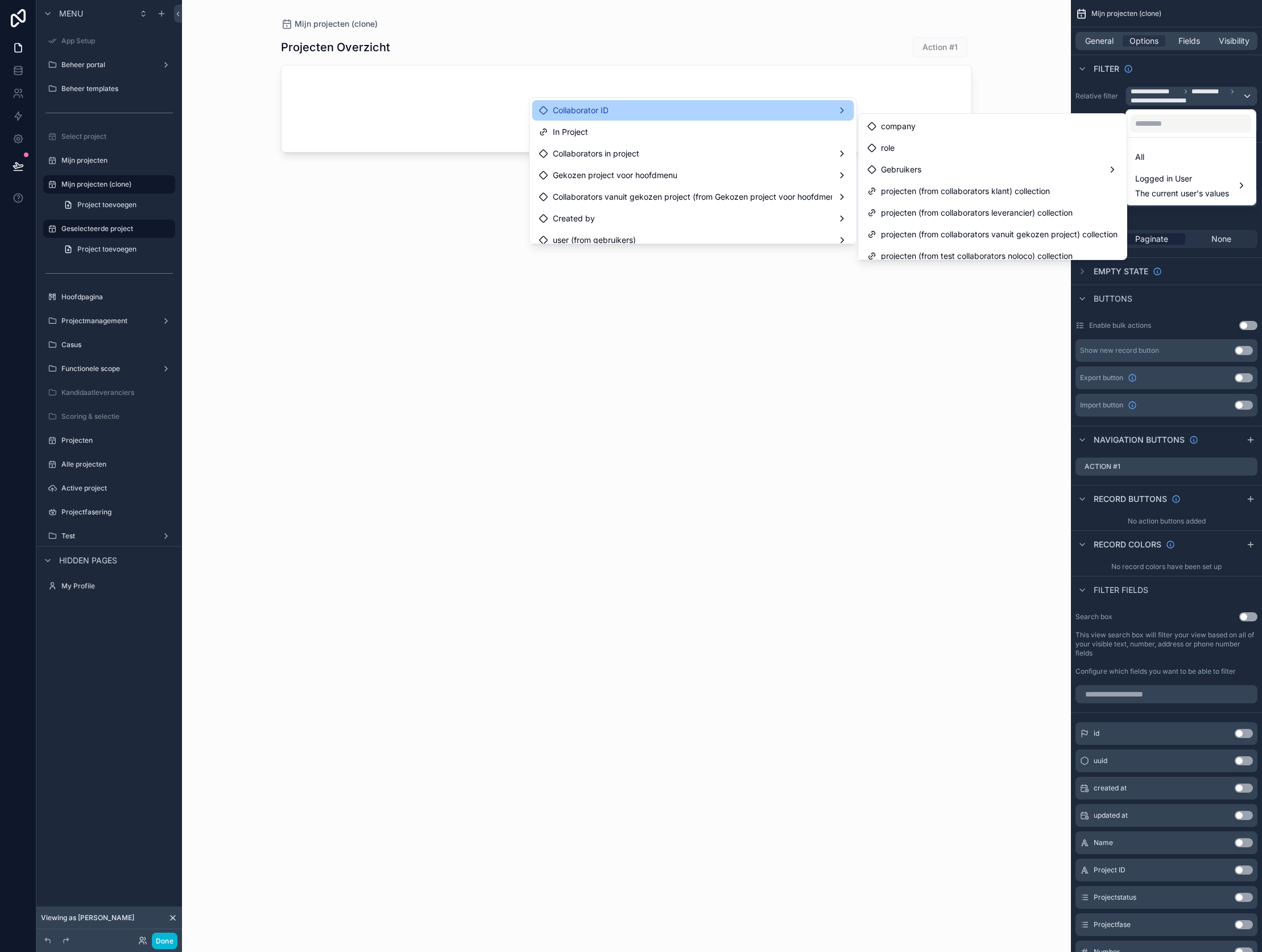
click at [727, 114] on div "Collaborator ID" at bounding box center [693, 110] width 308 height 14
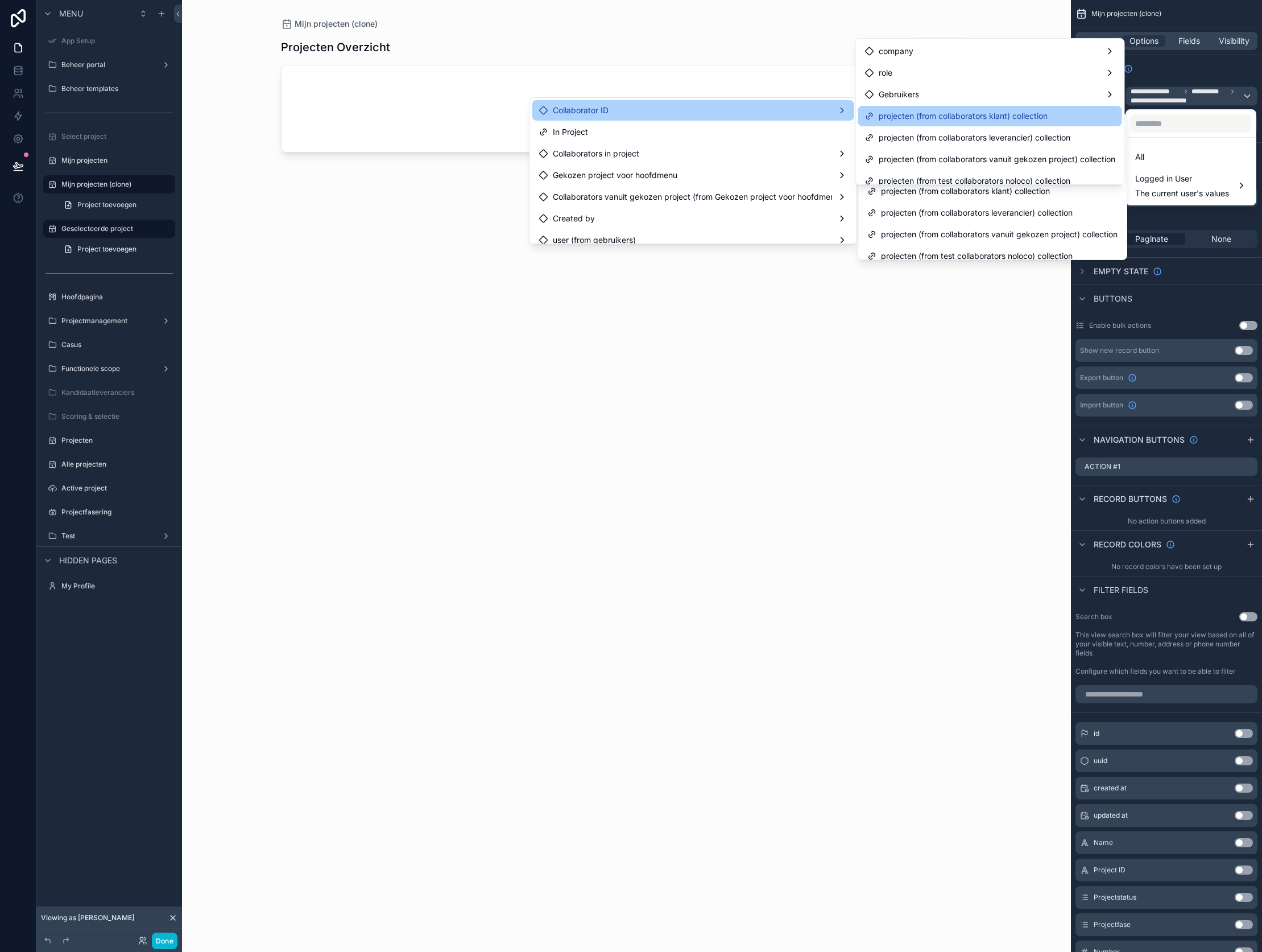
scroll to position [9, 0]
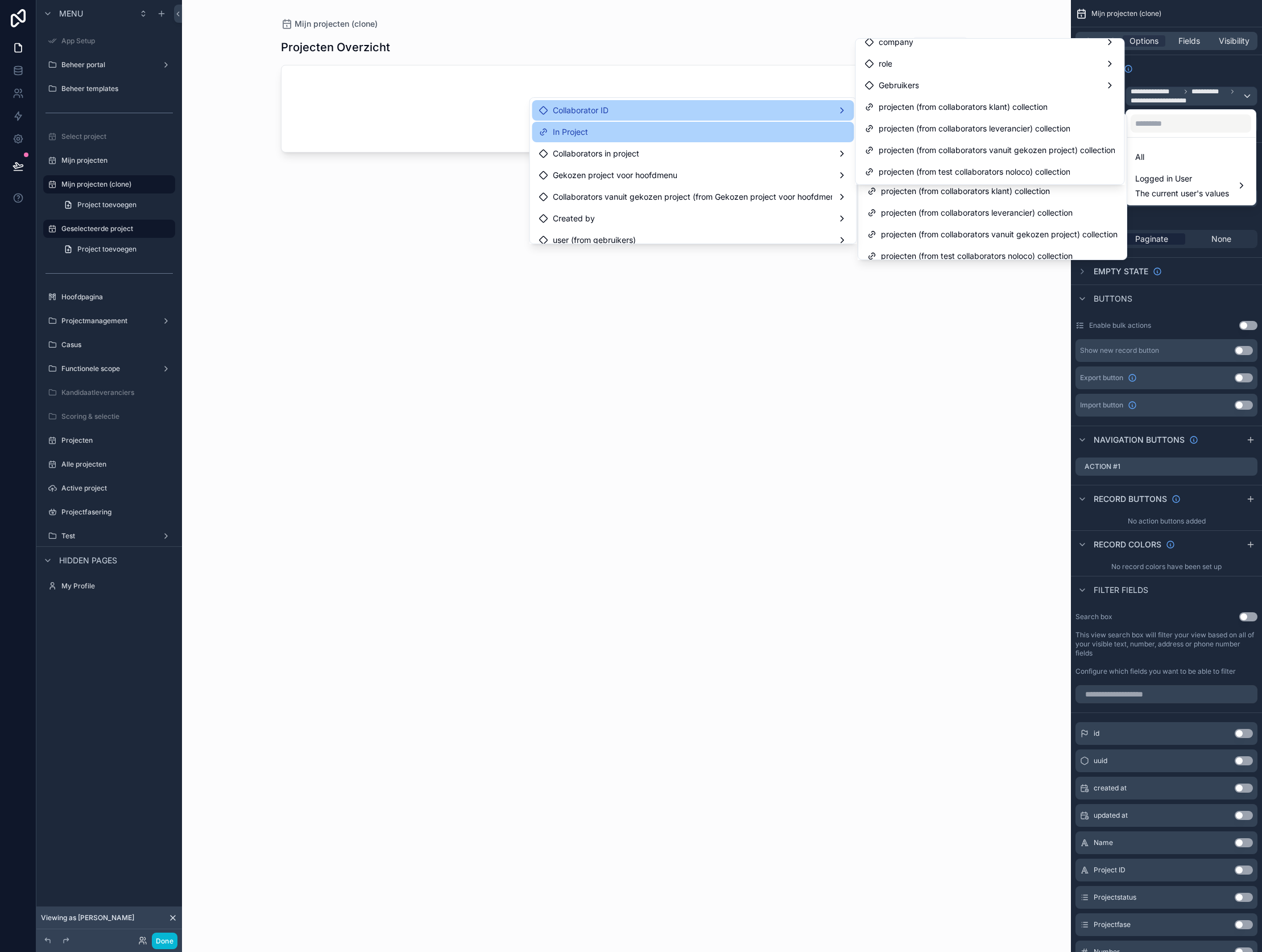
click at [674, 138] on div "In Project" at bounding box center [693, 132] width 308 height 14
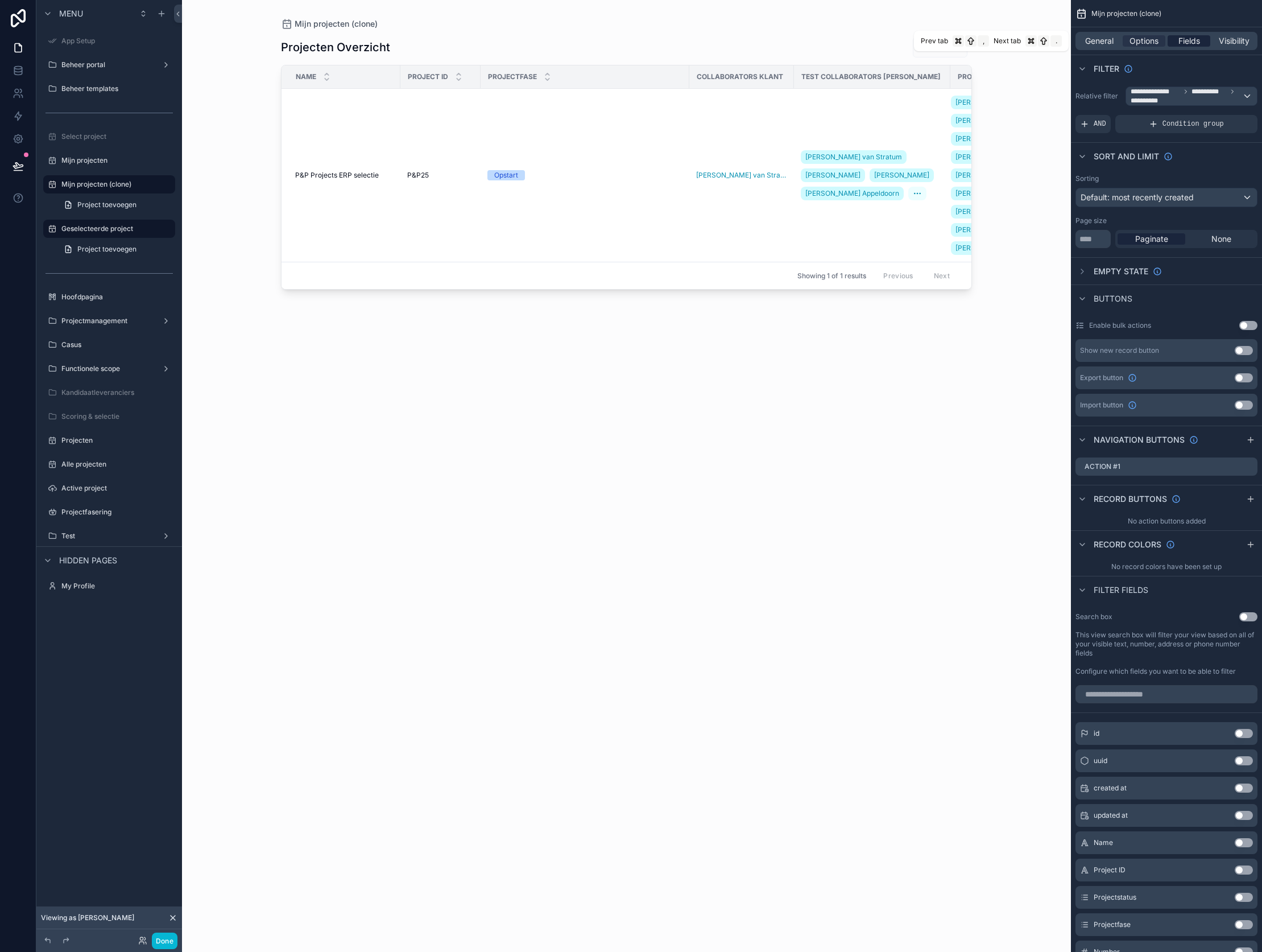
click at [1188, 36] on span "Fields" at bounding box center [1189, 41] width 22 height 12
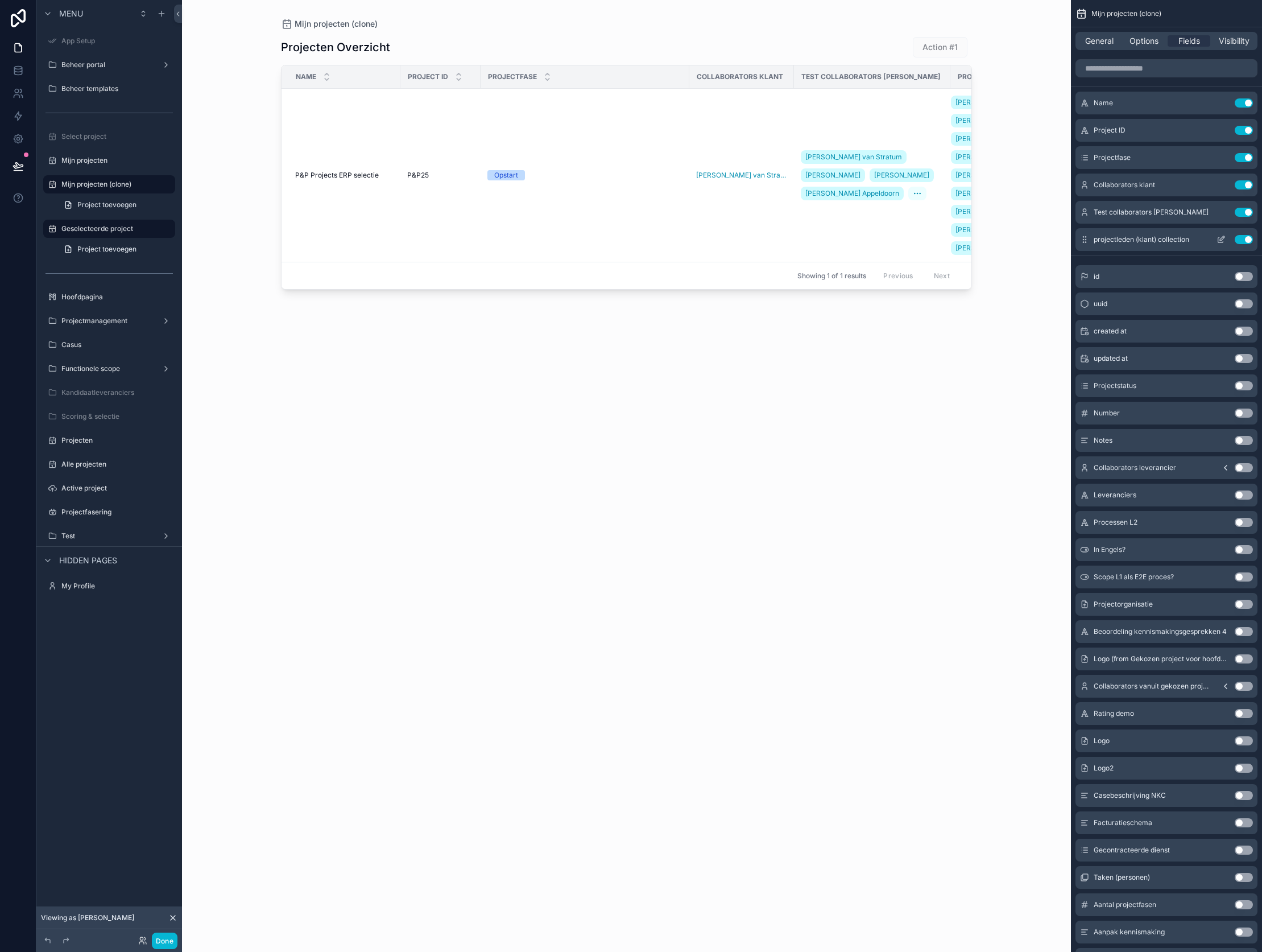
click at [1243, 243] on button "Use setting" at bounding box center [1243, 238] width 19 height 9
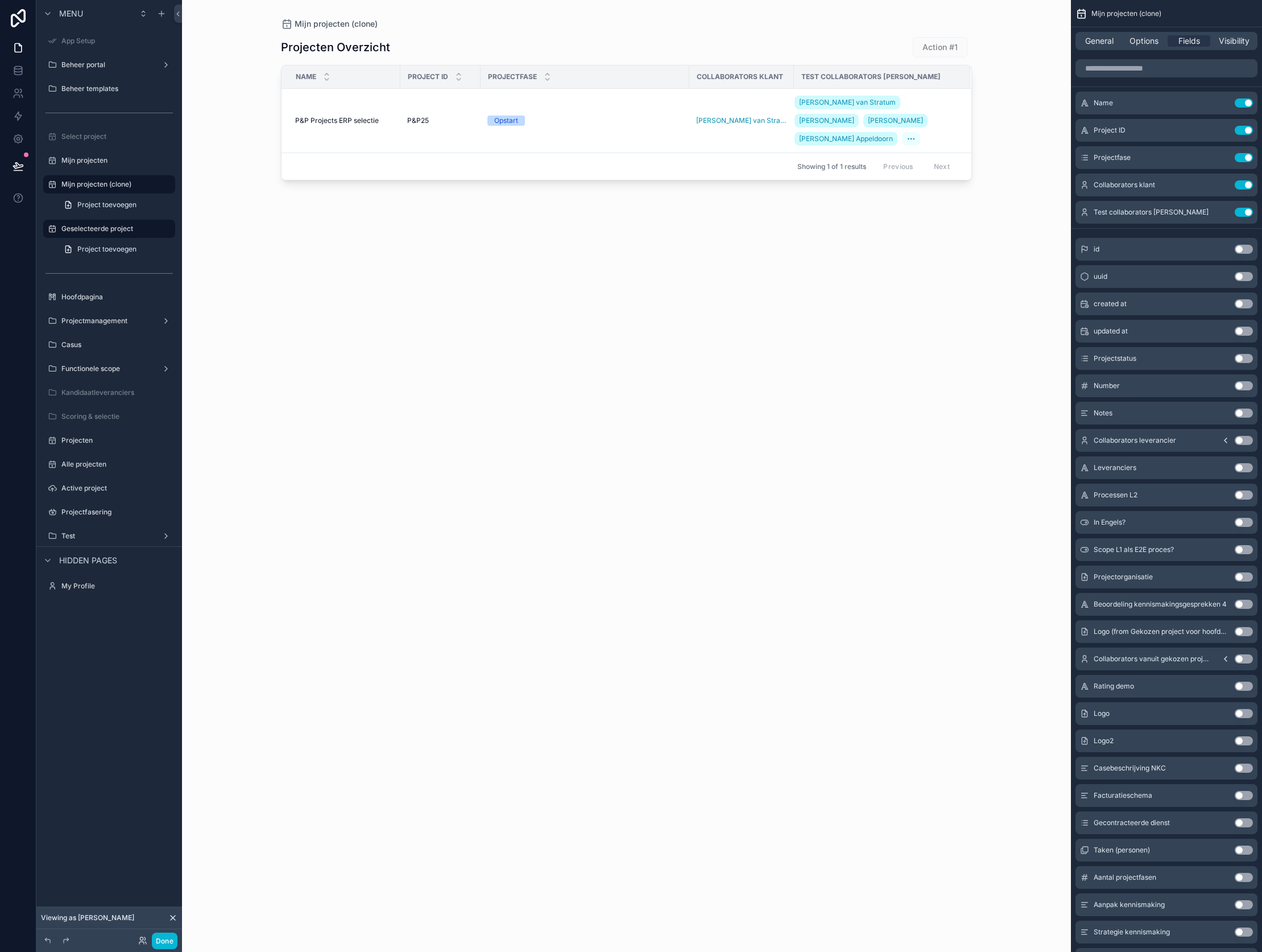
click at [761, 271] on div "Projecten Overzicht Action #1 Name Project ID Projectfase Collaborators klant T…" at bounding box center [626, 484] width 691 height 909
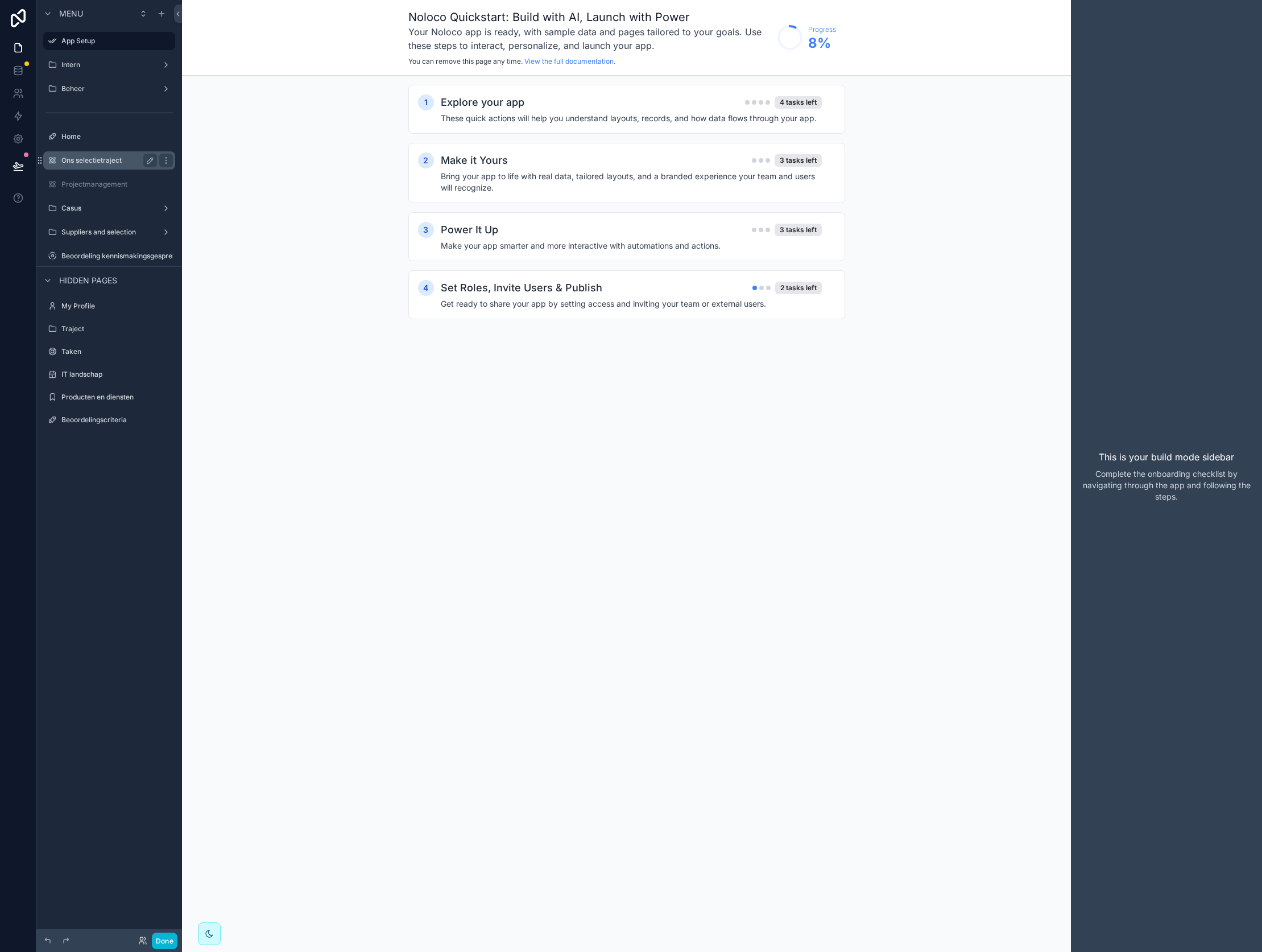
click at [111, 159] on label "Ons selectietraject" at bounding box center [107, 160] width 91 height 9
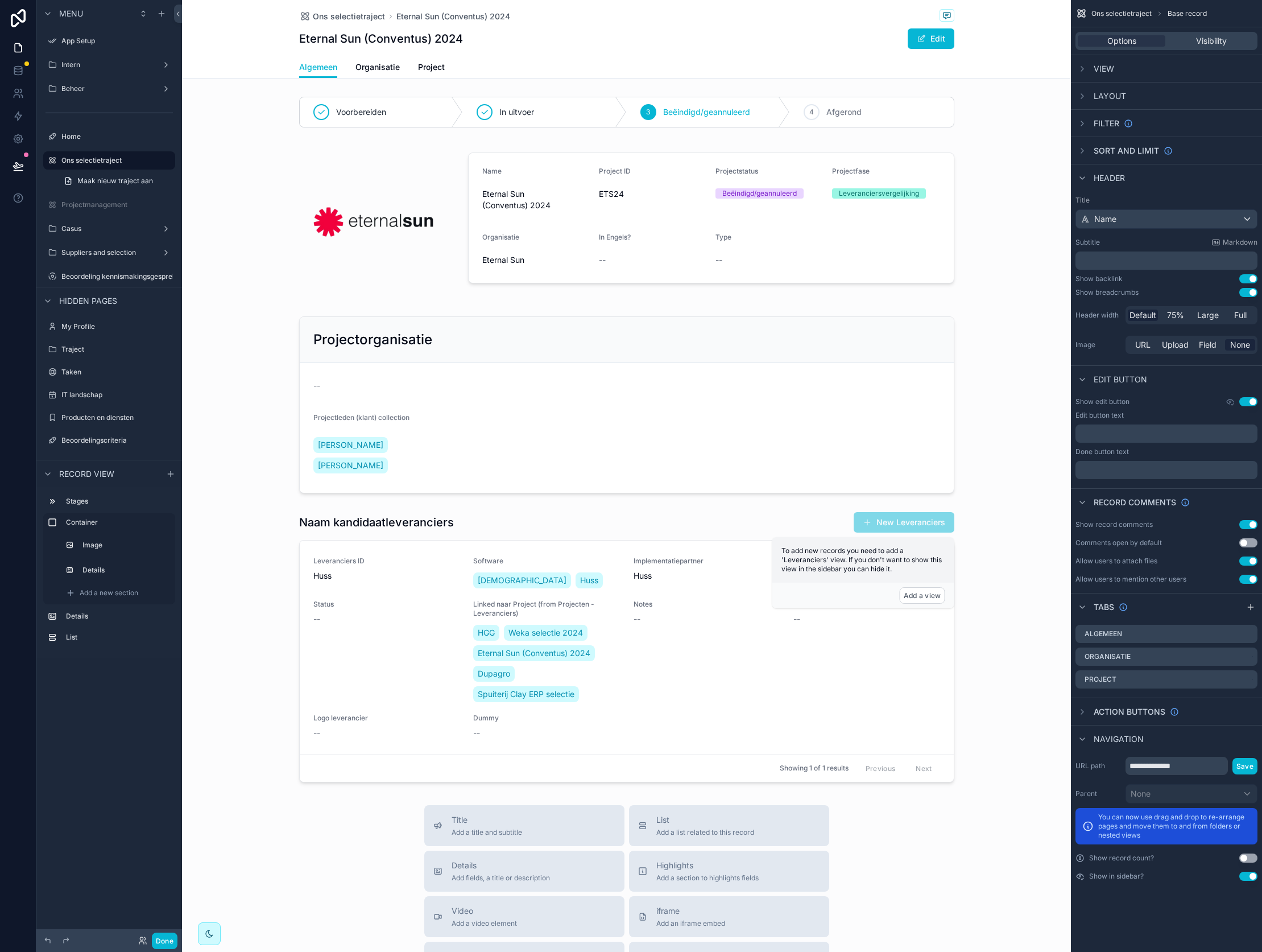
click at [242, 31] on div "Ons selectietraject Eternal Sun (Conventus) 2024 Eternal Sun (Conventus) 2024 E…" at bounding box center [626, 39] width 889 height 79
click at [1005, 16] on div "Ons selectietraject Eternal Sun (Conventus) 2024 Eternal Sun (Conventus) 2024 E…" at bounding box center [626, 39] width 889 height 79
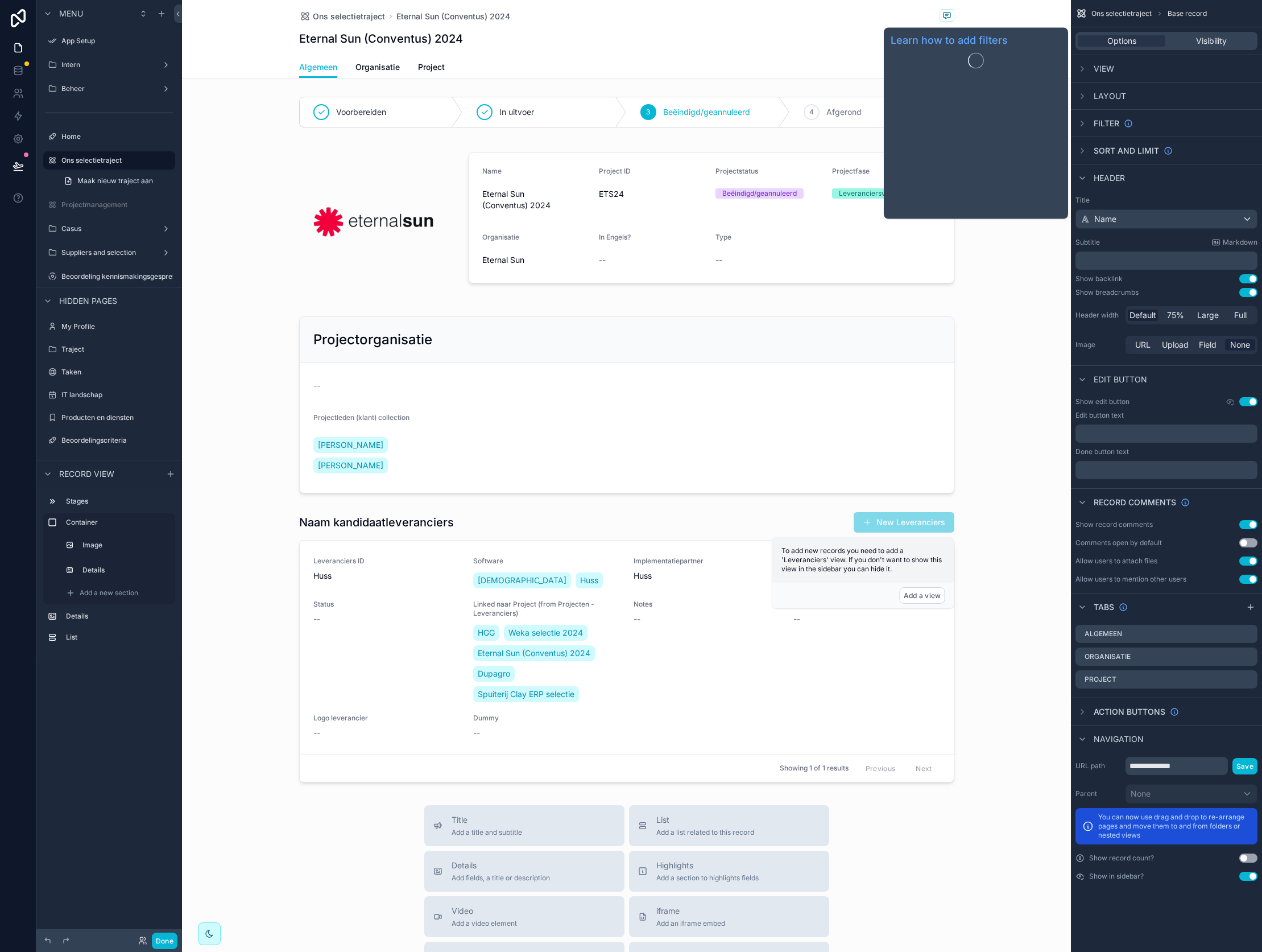
click at [1109, 124] on span "Filter" at bounding box center [1106, 124] width 26 height 12
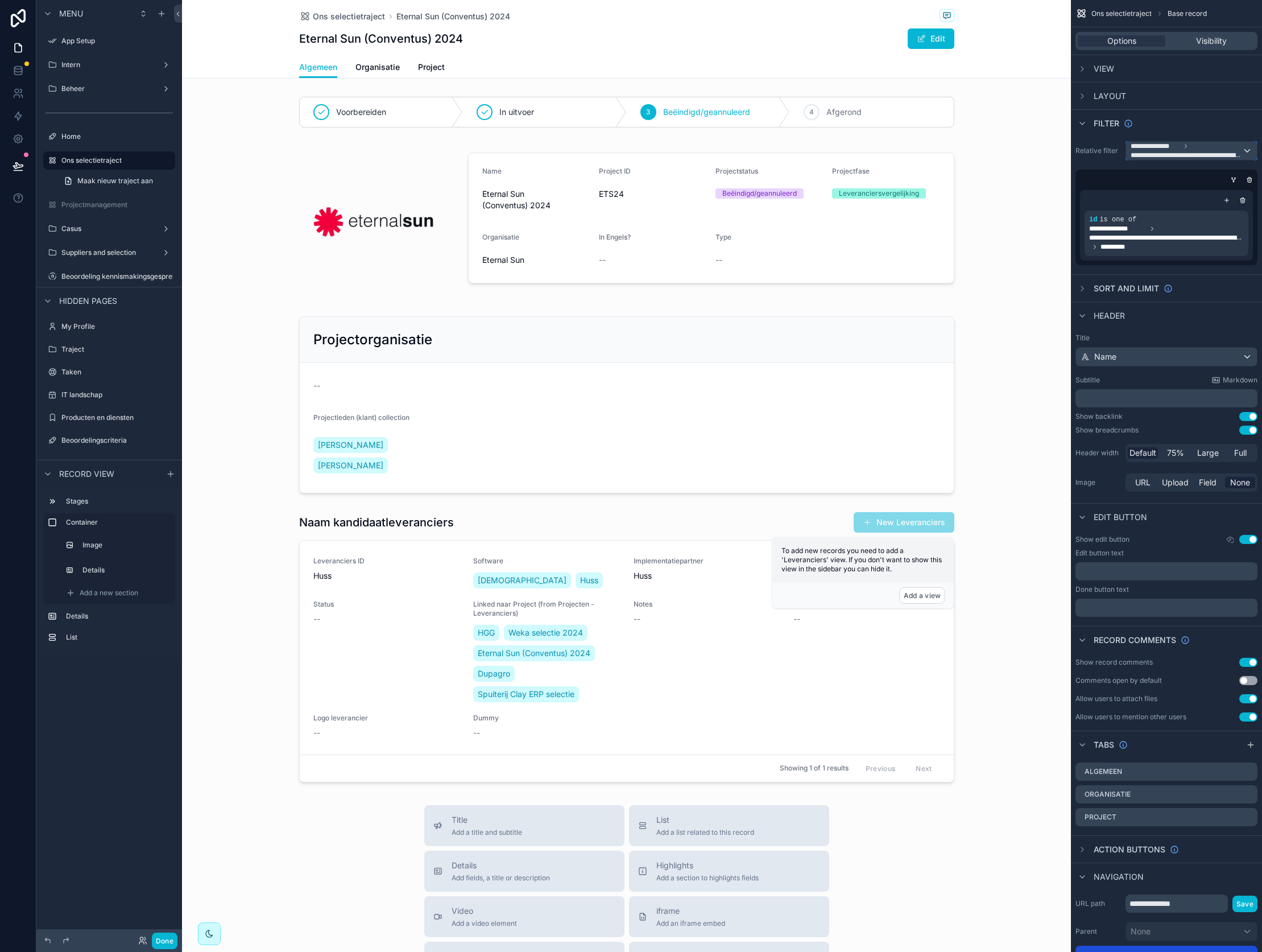
click at [1144, 153] on span "**********" at bounding box center [1186, 155] width 112 height 9
click at [1189, 236] on span "Logged in User" at bounding box center [1183, 234] width 94 height 14
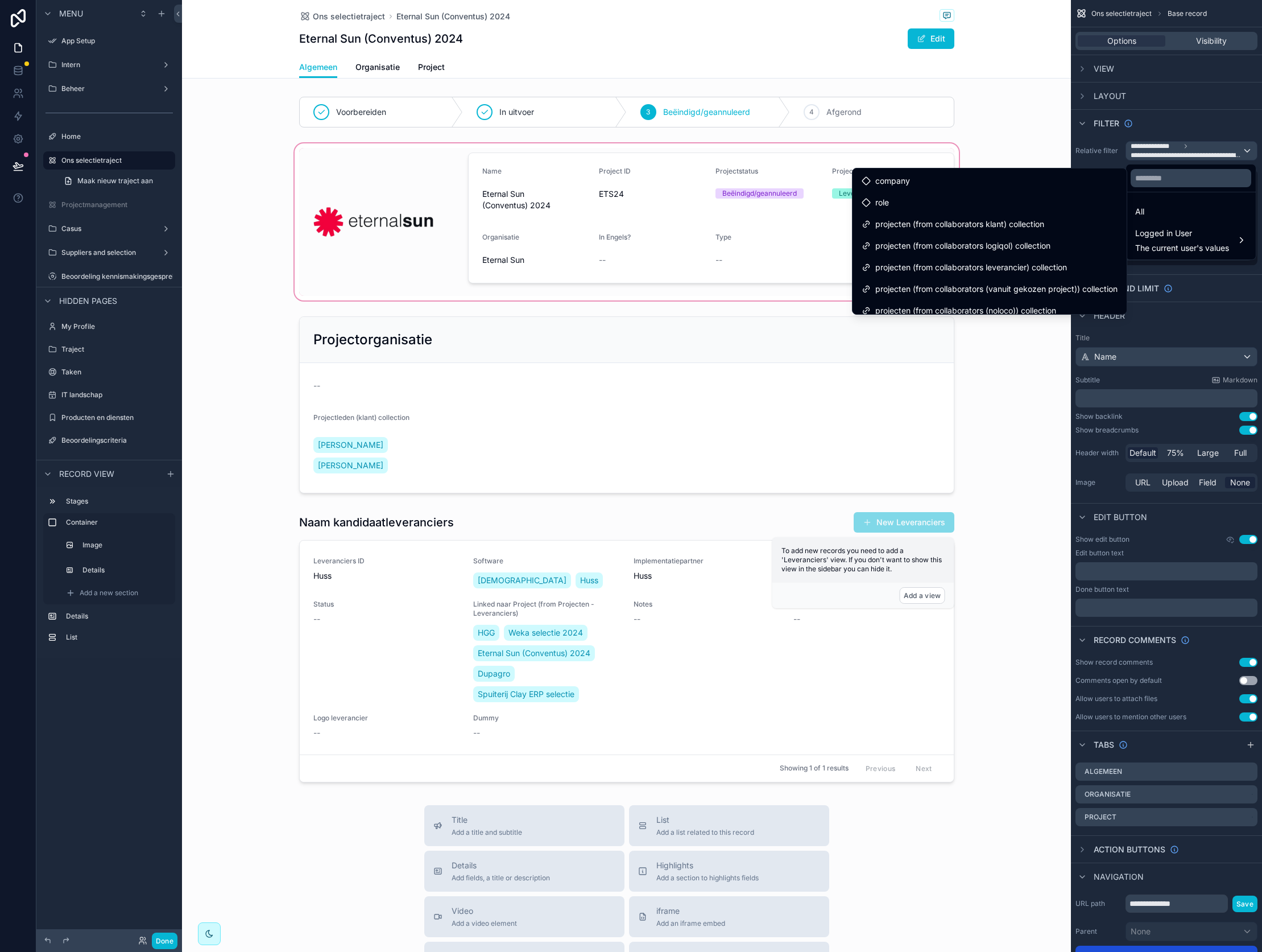
click at [219, 156] on div "scrollable content" at bounding box center [626, 222] width 889 height 162
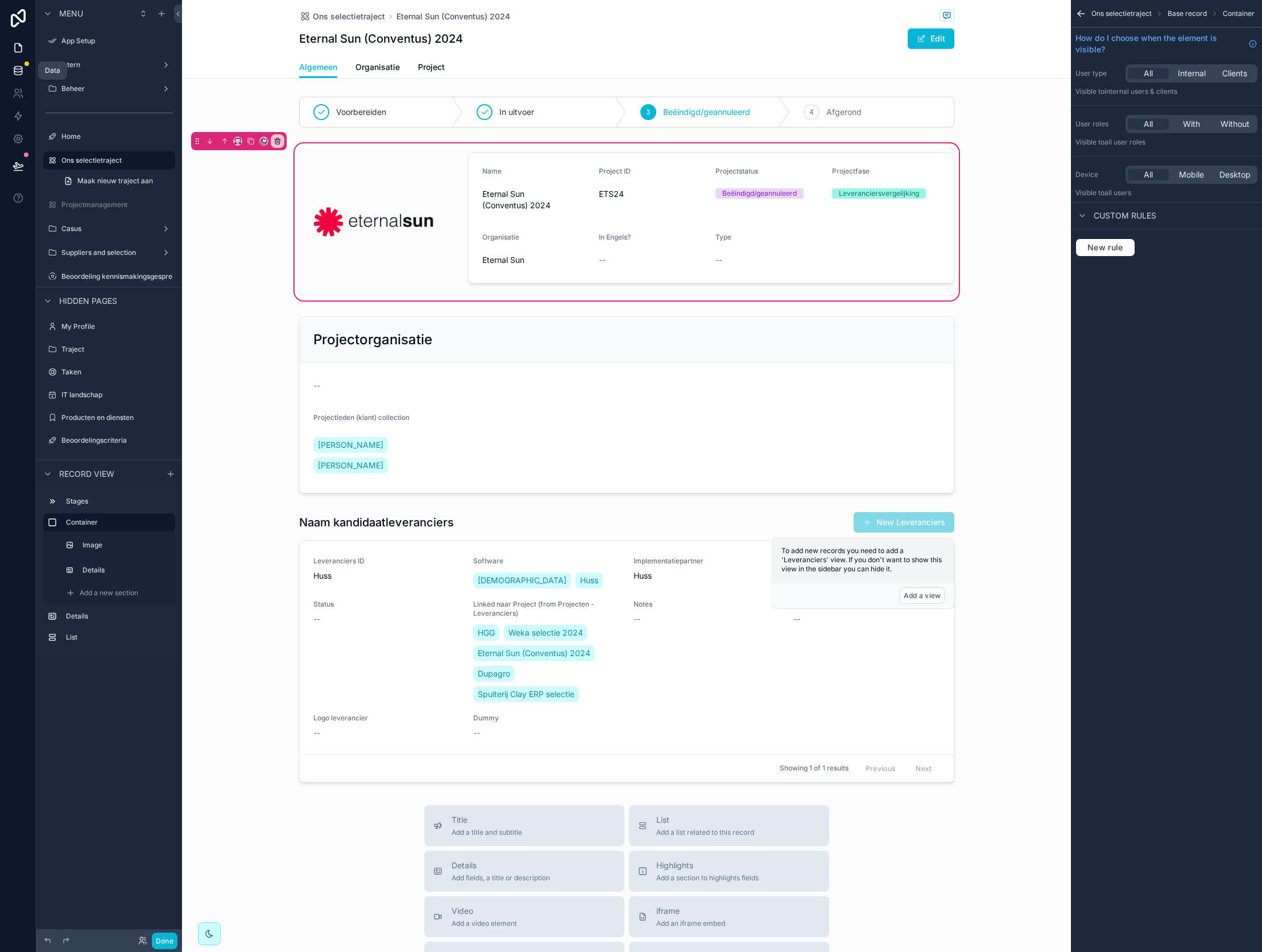
click at [23, 69] on icon at bounding box center [19, 71] width 12 height 12
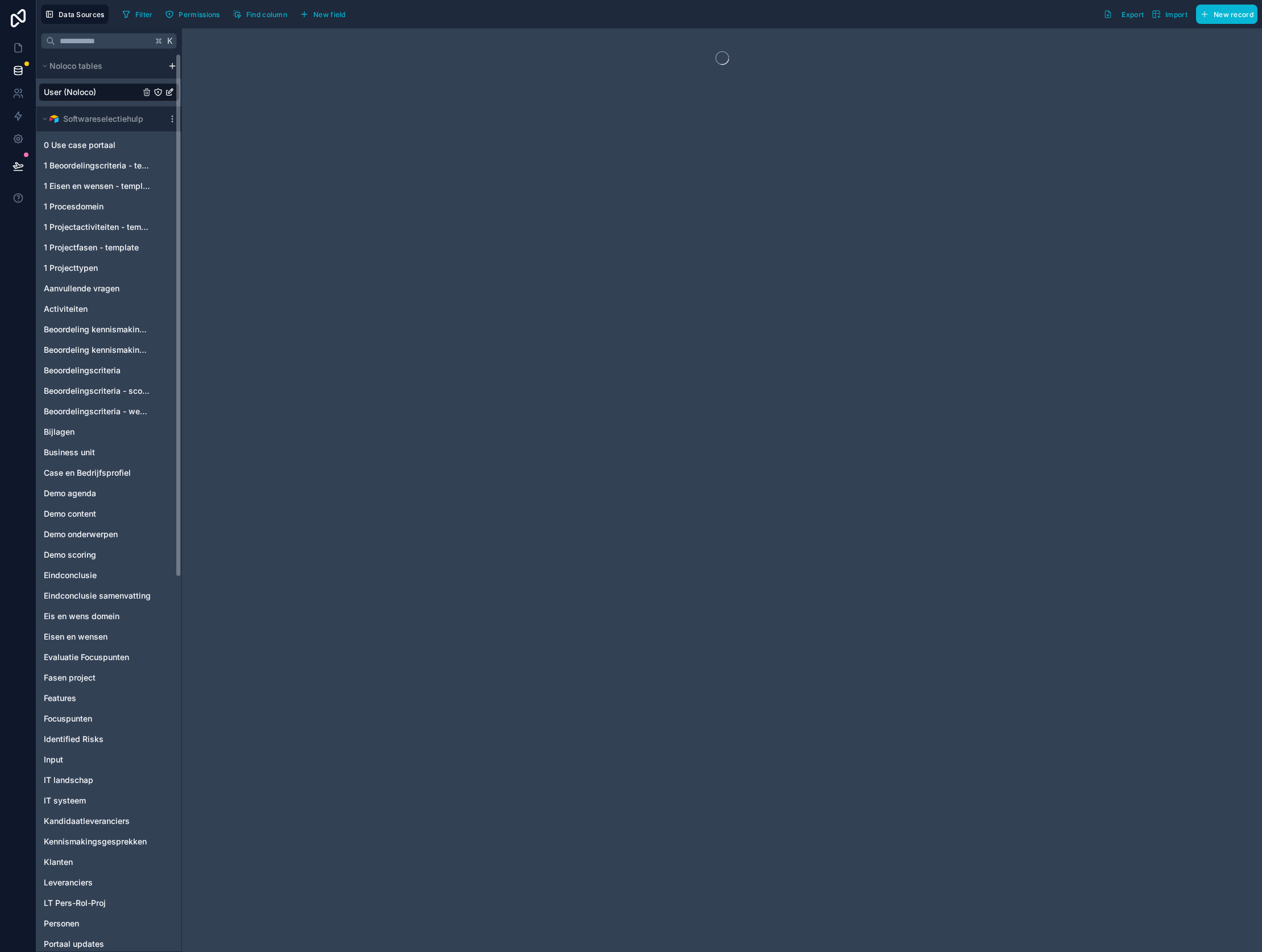
click at [96, 95] on span "User (Noloco)" at bounding box center [70, 92] width 52 height 12
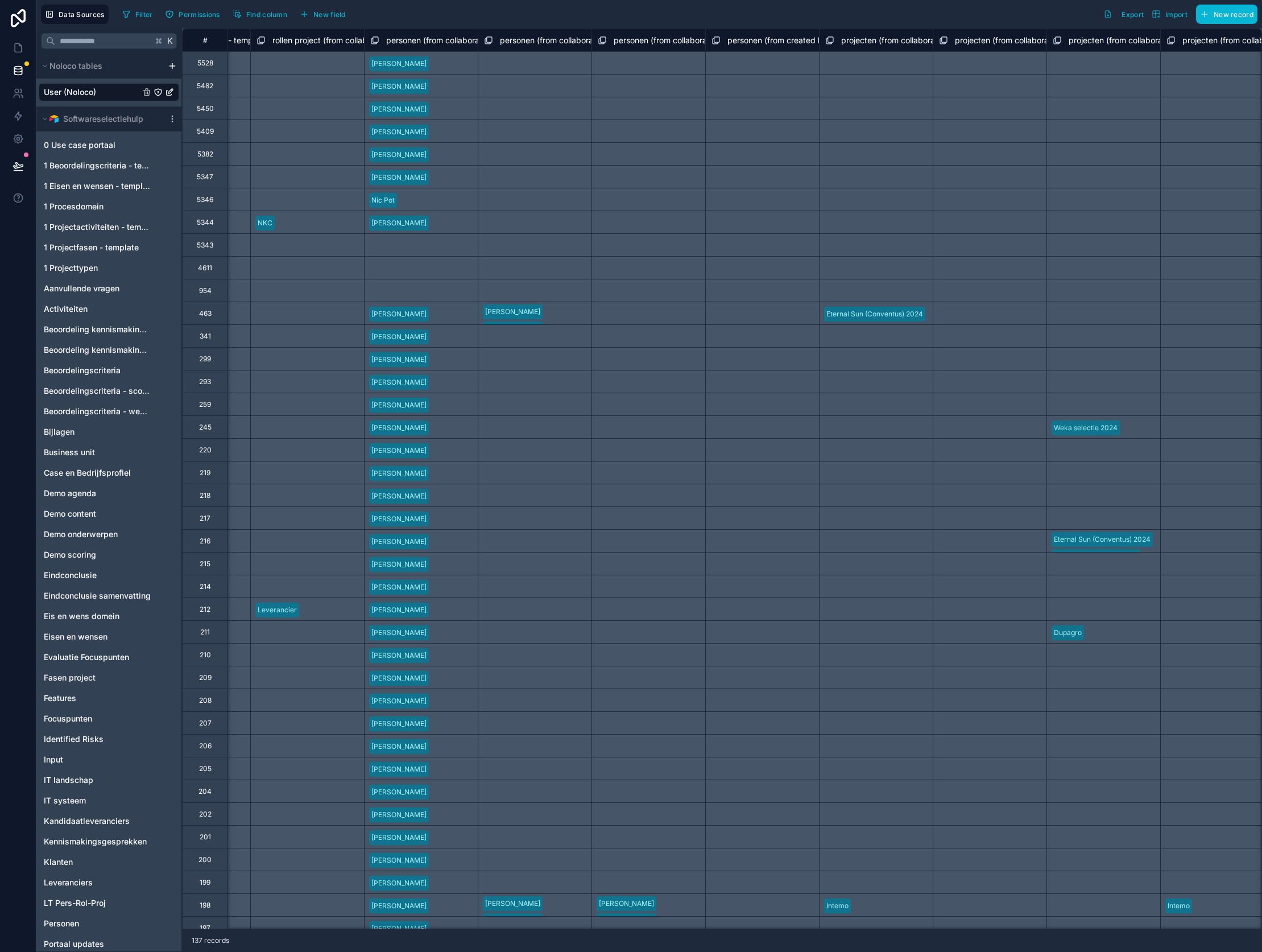
scroll to position [0, 1800]
click at [458, 41] on span "personen (from collaborator id) collection" at bounding box center [460, 40] width 153 height 12
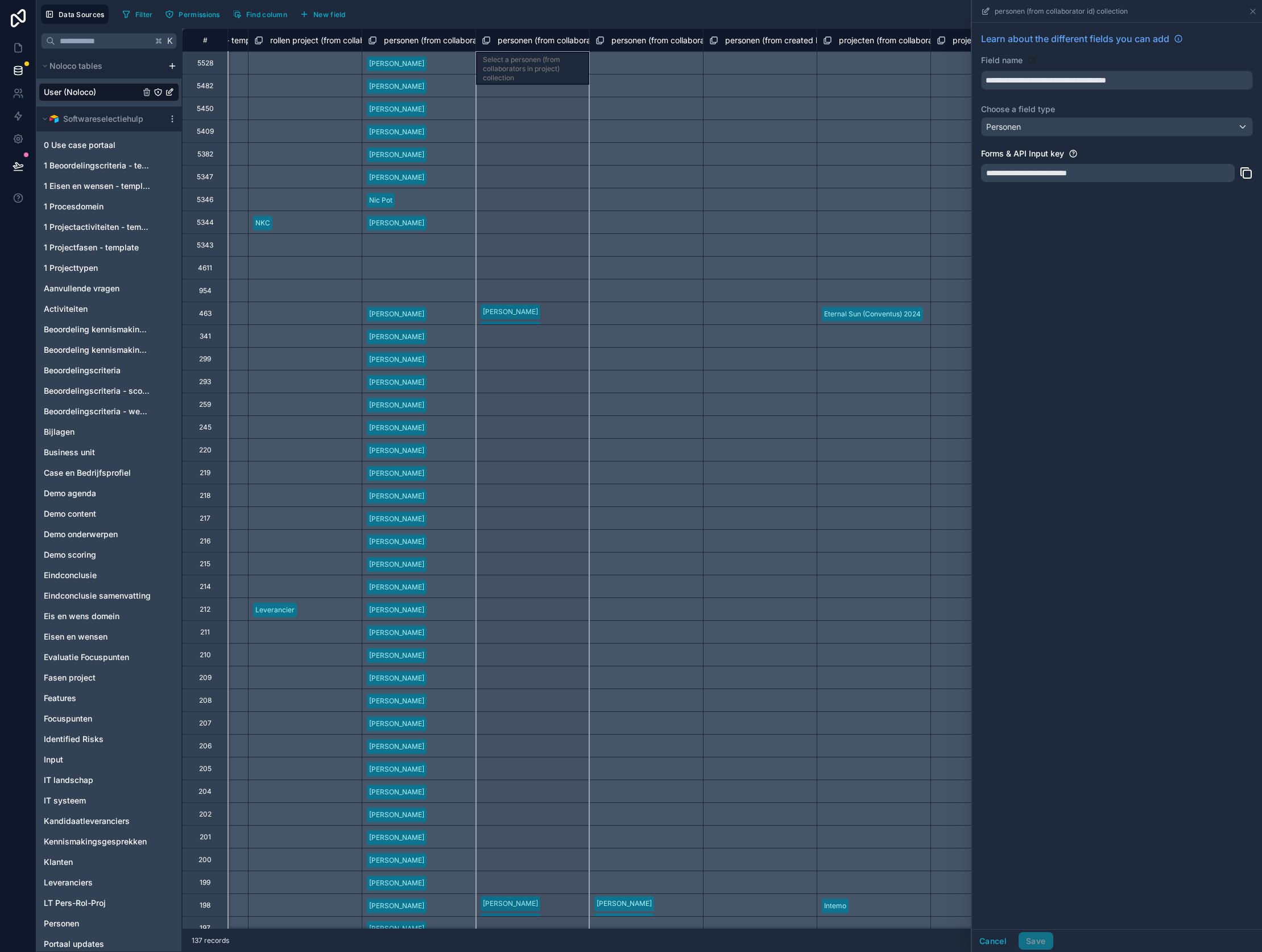
click at [550, 41] on span "personen (from collaborators in project) collection" at bounding box center [590, 40] width 184 height 12
click at [653, 38] on span "personen (from collaborators (vanuit gekozen project)) collection" at bounding box center [732, 40] width 241 height 12
click at [761, 49] on div "personen (from created by) collection" at bounding box center [760, 39] width 114 height 23
click at [838, 49] on div "projecten (from collaborators klant) collection" at bounding box center [873, 39] width 114 height 23
click at [956, 48] on div "projecten (from collaborators logiqol) collection" at bounding box center [987, 39] width 114 height 23
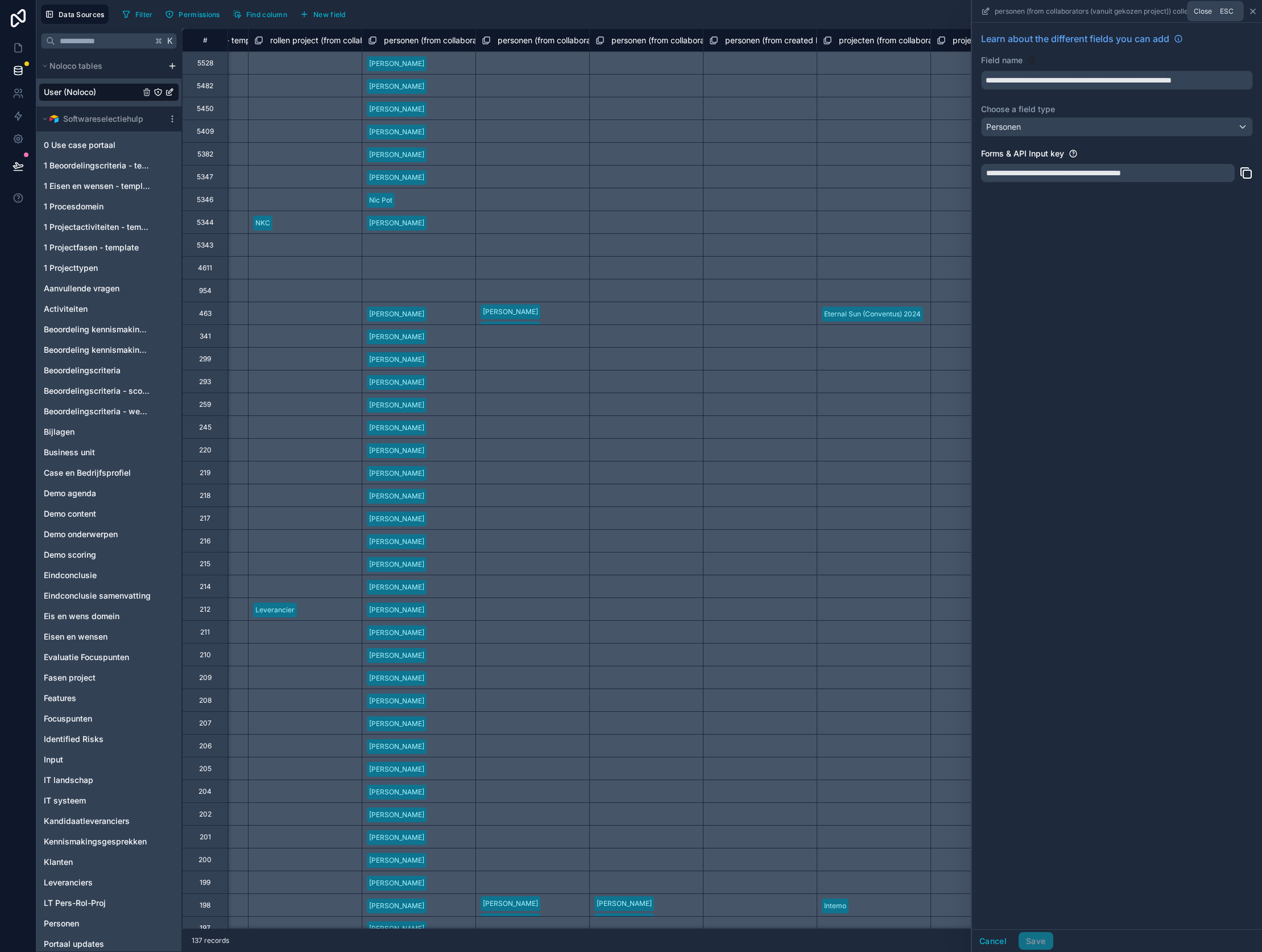
click at [1253, 12] on icon at bounding box center [1252, 11] width 5 height 5
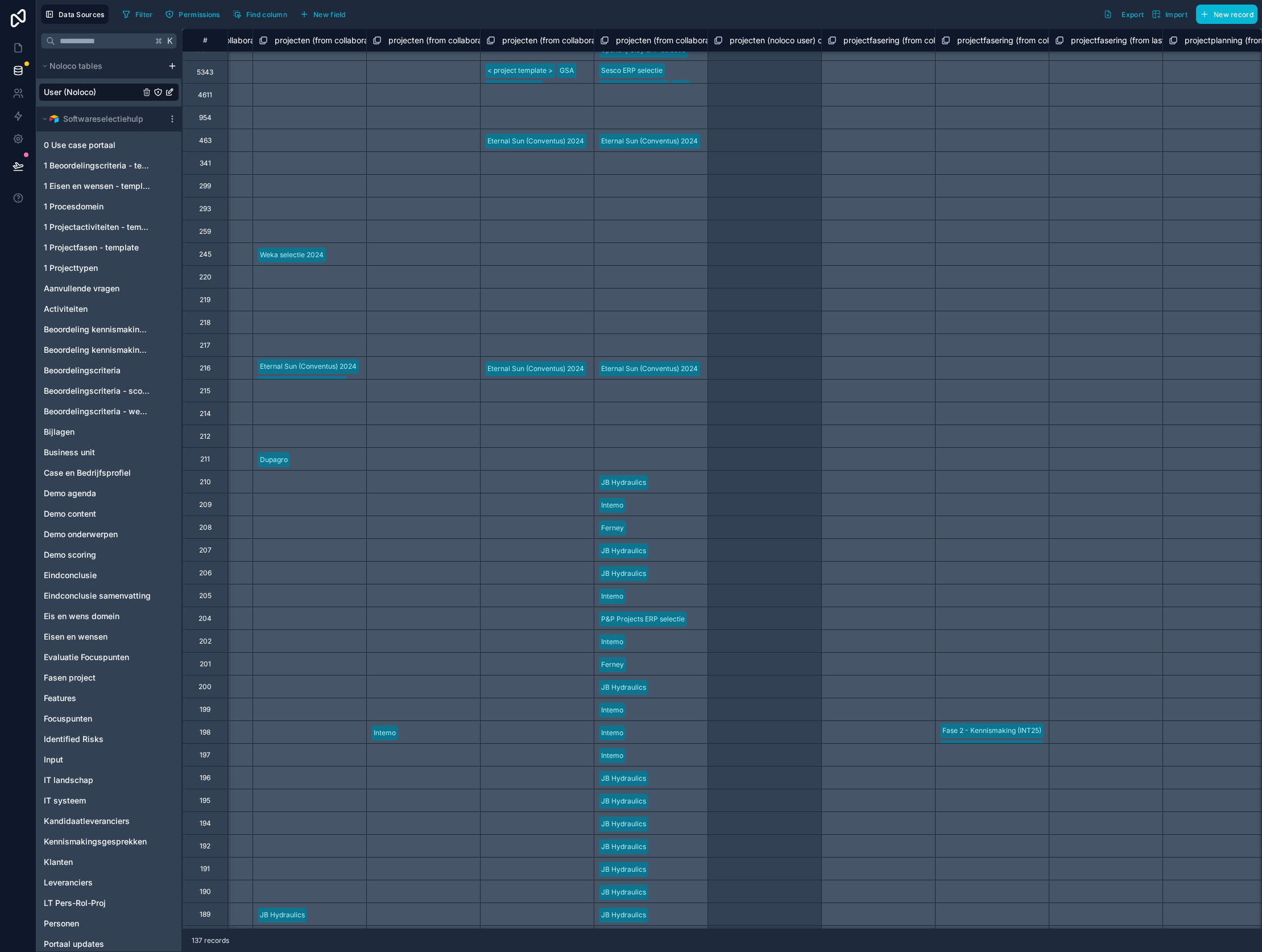
scroll to position [0, 2591]
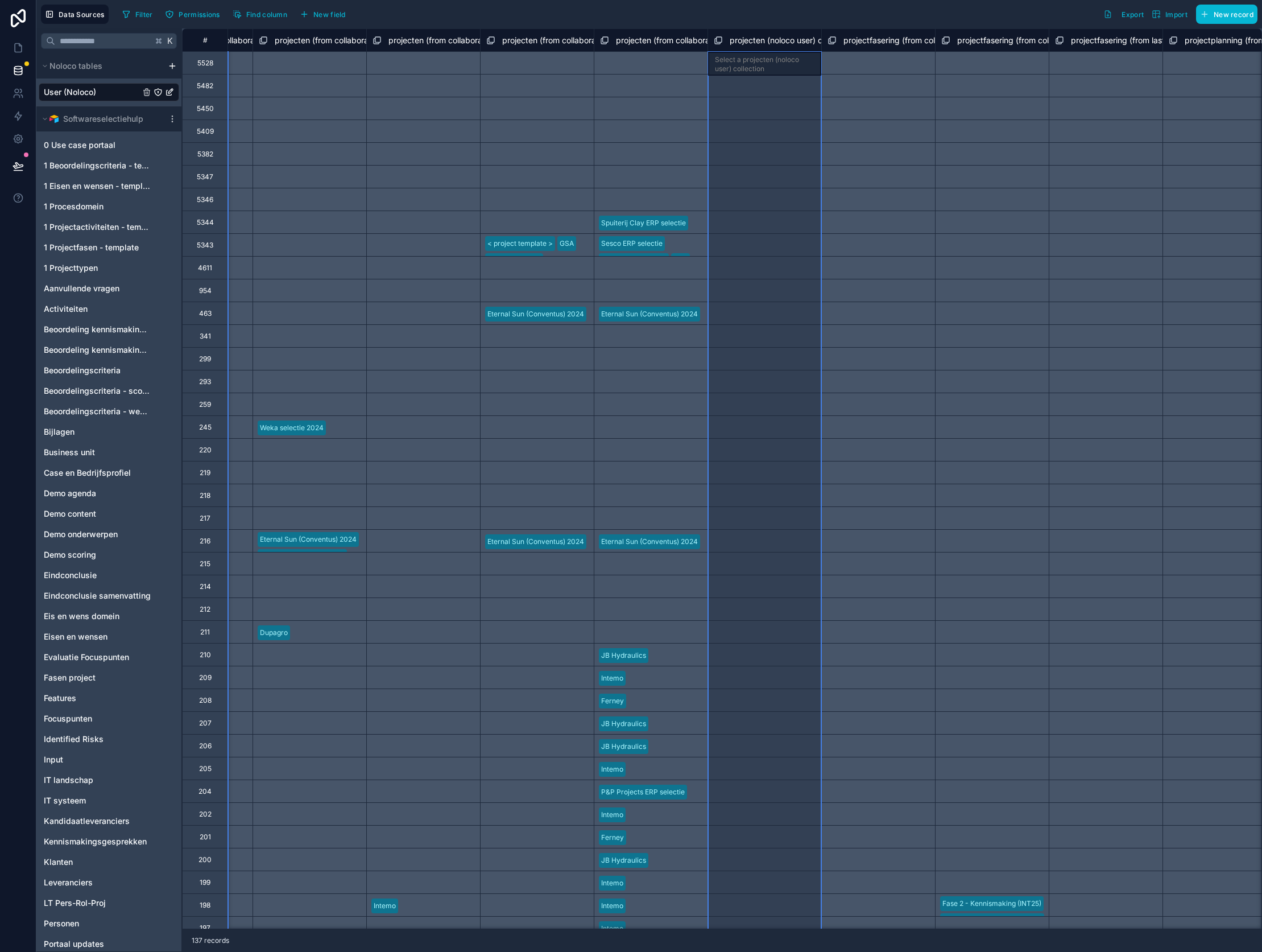
click at [806, 41] on span "projecten (noloco user) collection" at bounding box center [792, 40] width 124 height 12
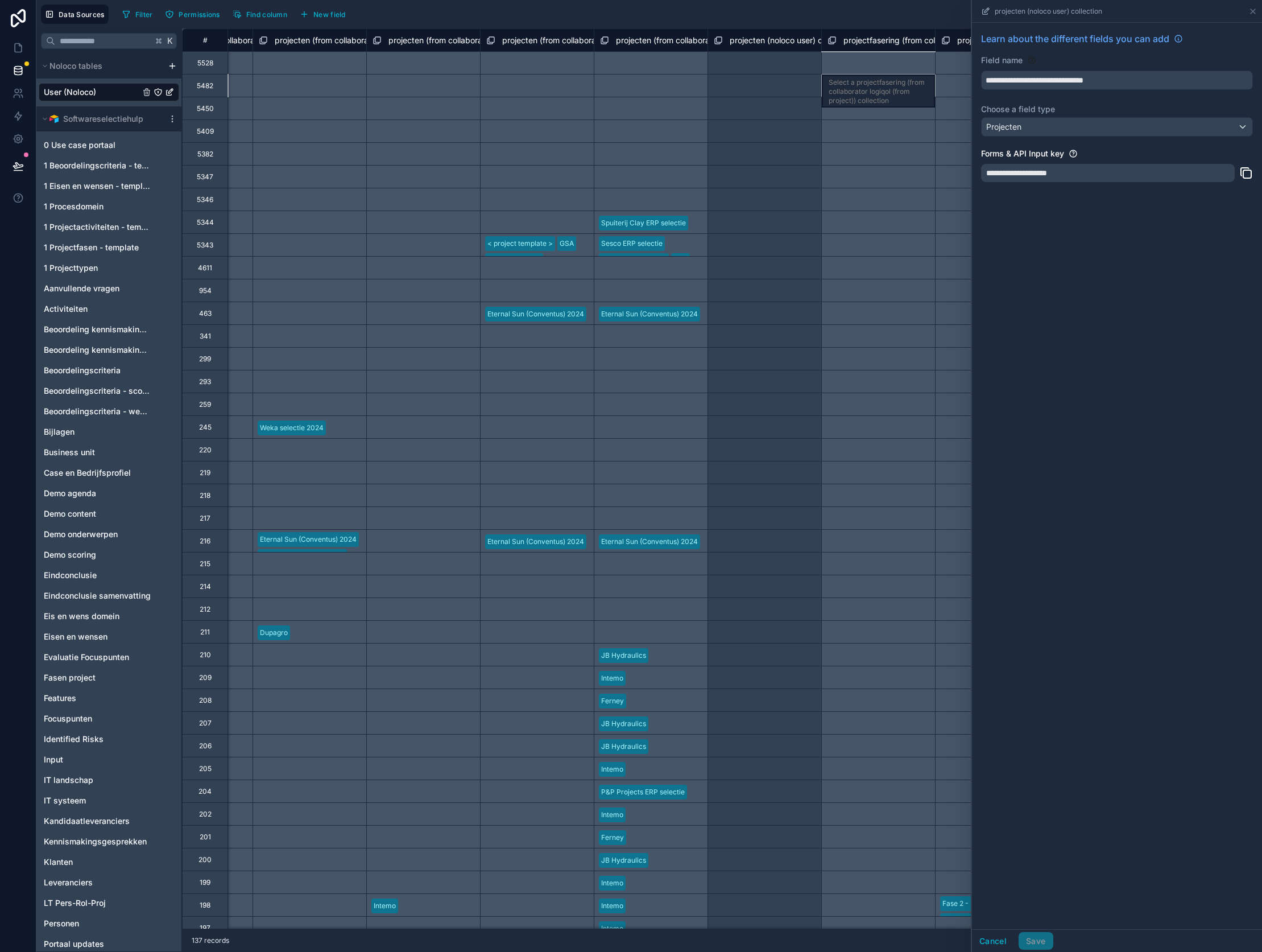
click at [868, 88] on div "Select a projectfasering (from collaborator logiqol (from project)) collection" at bounding box center [878, 84] width 114 height 23
drag, startPoint x: 1253, startPoint y: 11, endPoint x: 1074, endPoint y: 95, distance: 197.7
click at [1253, 11] on icon at bounding box center [1252, 11] width 9 height 9
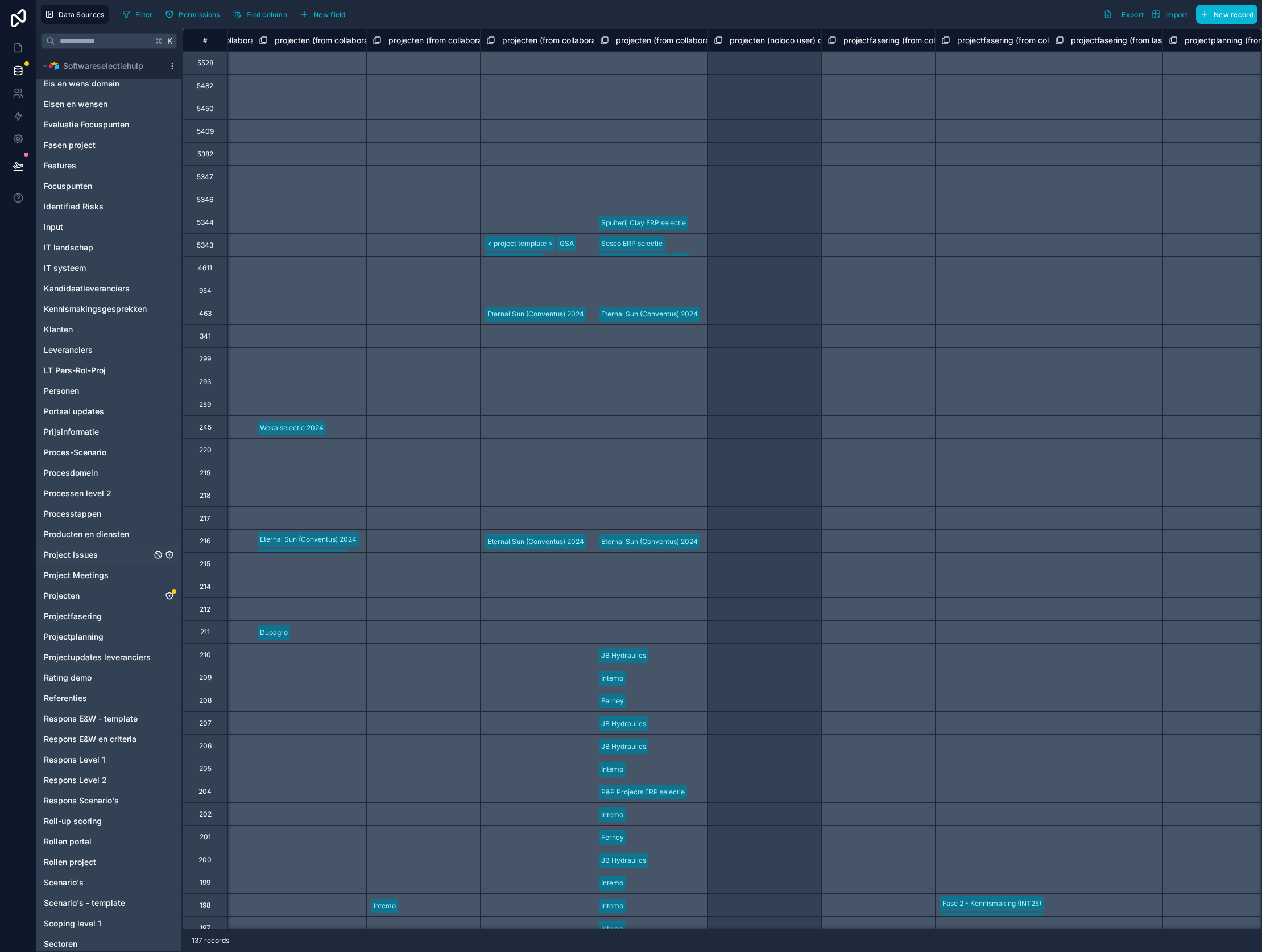
scroll to position [642, 0]
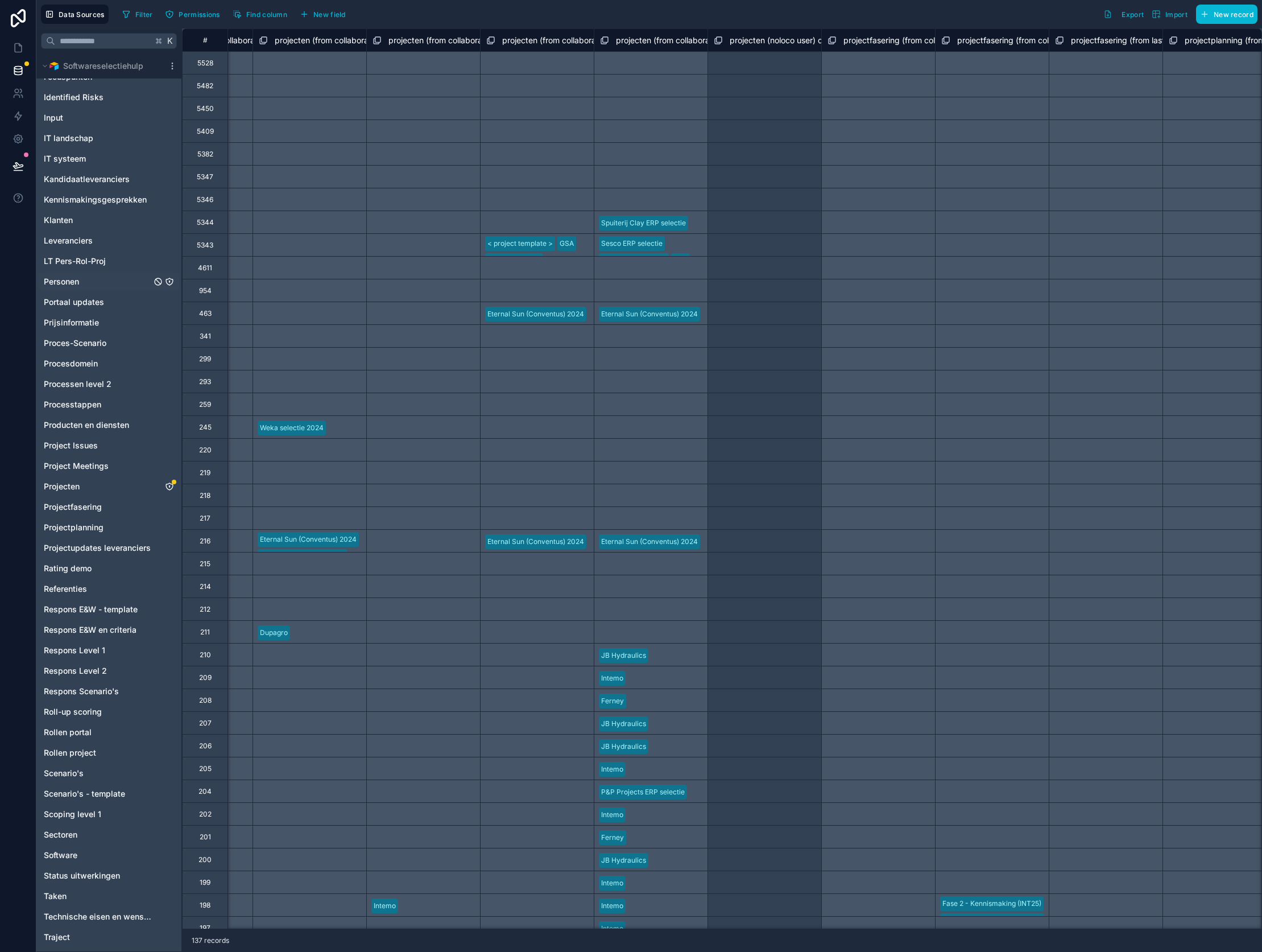
click at [106, 277] on div "Personen" at bounding box center [108, 282] width 140 height 19
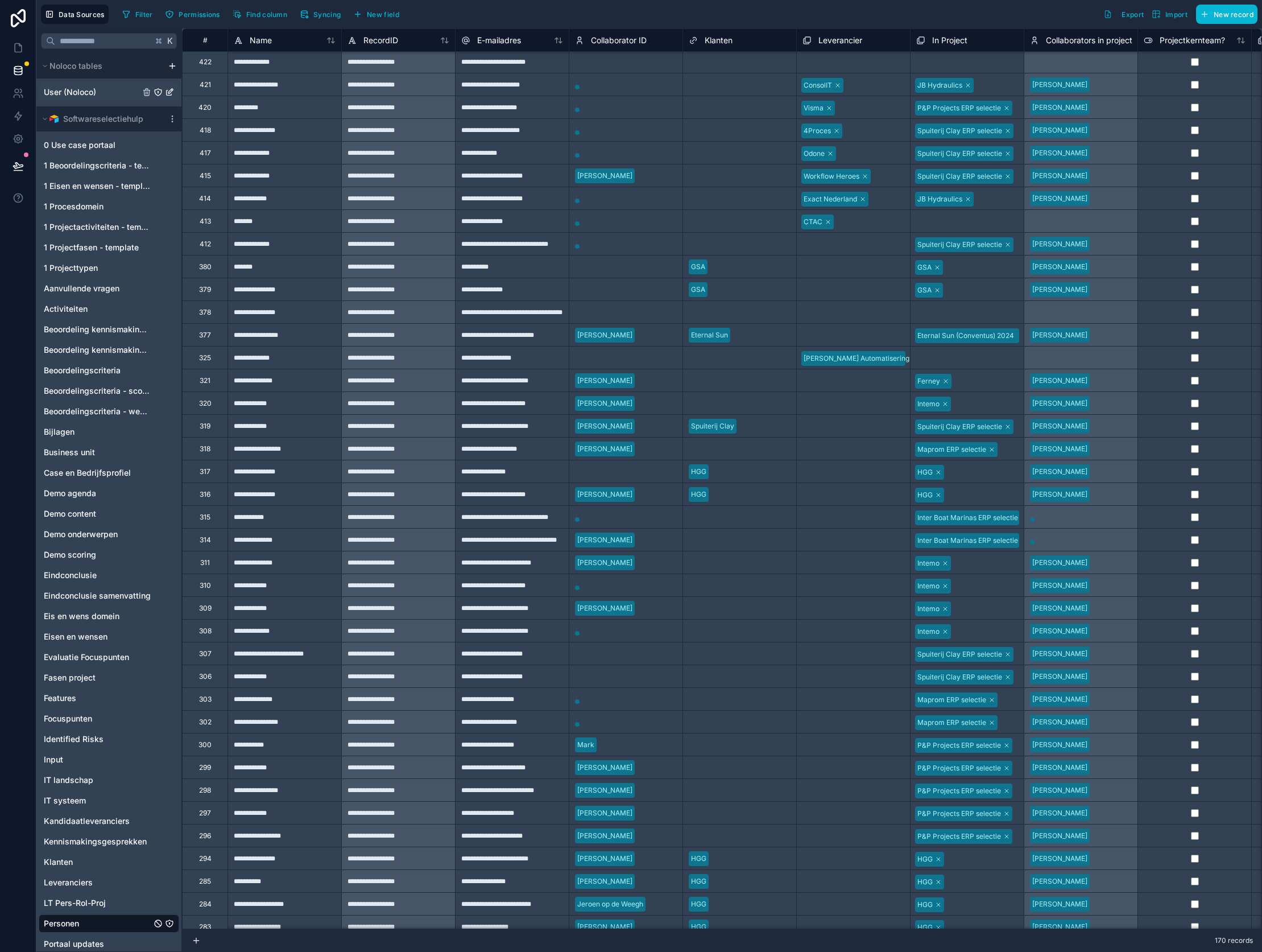
click at [76, 90] on span "User (Noloco)" at bounding box center [70, 92] width 52 height 12
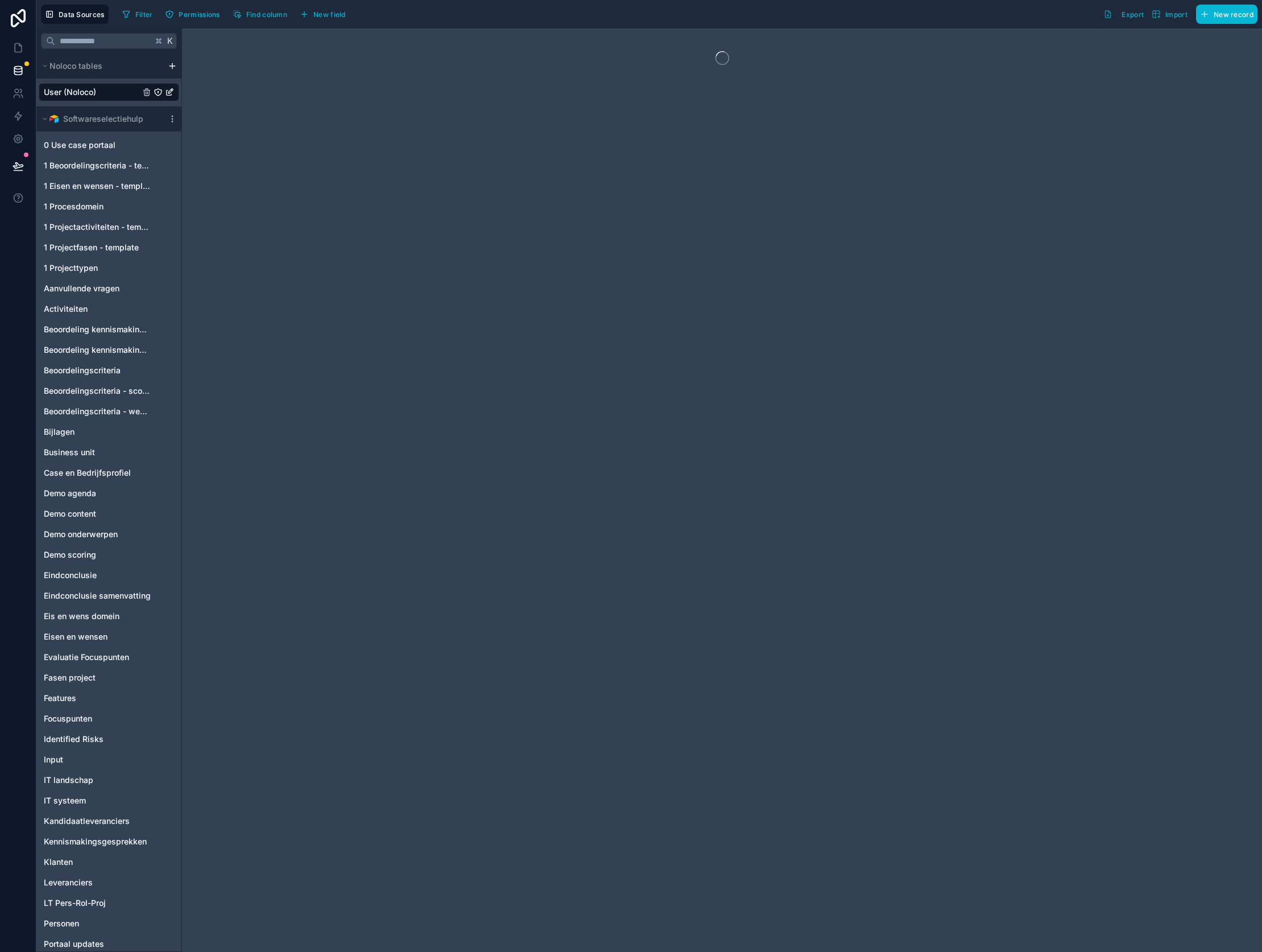
click at [172, 93] on icon "User (Noloco)" at bounding box center [169, 91] width 9 height 9
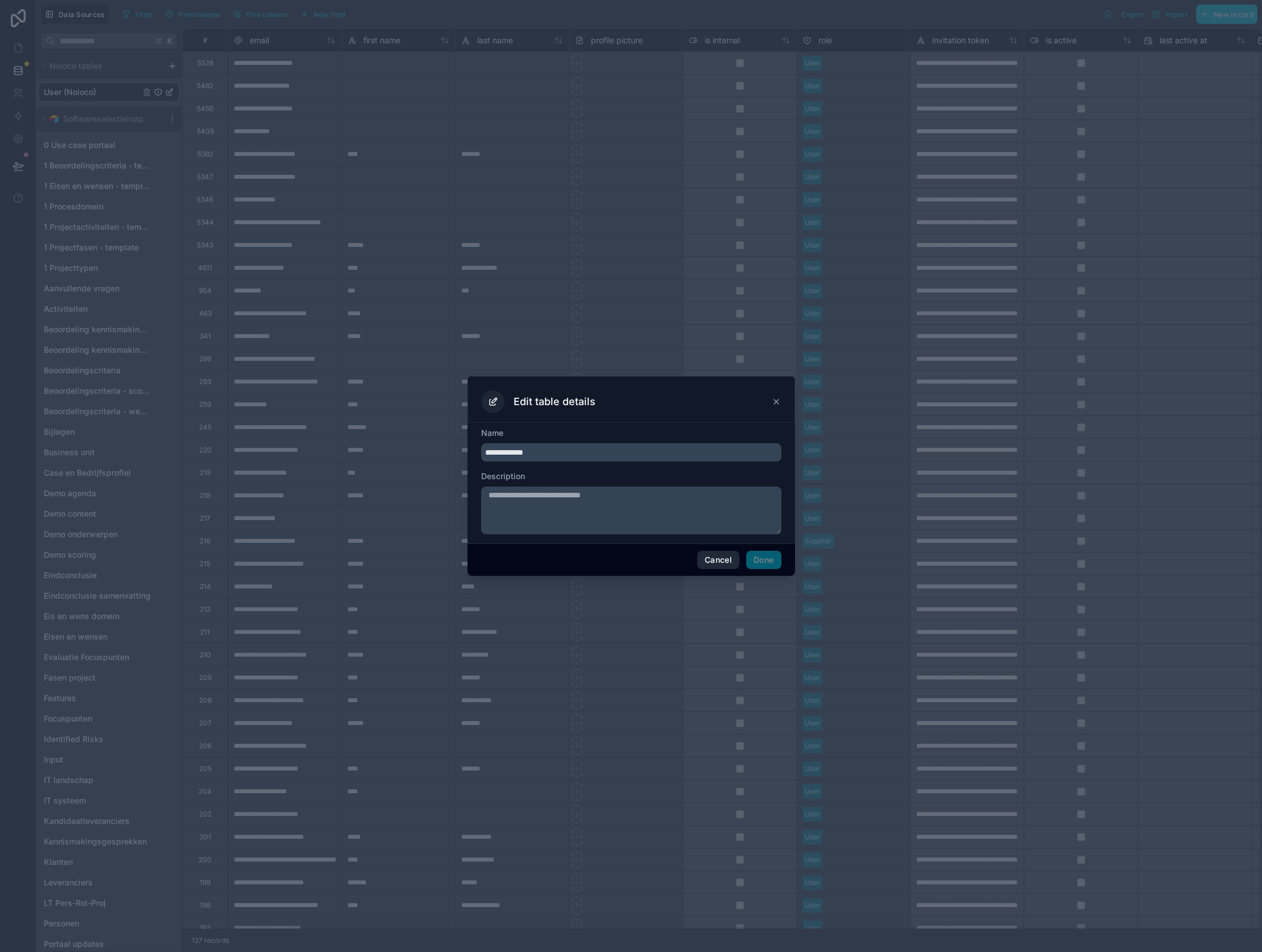
click at [728, 560] on button "Cancel" at bounding box center [718, 559] width 42 height 19
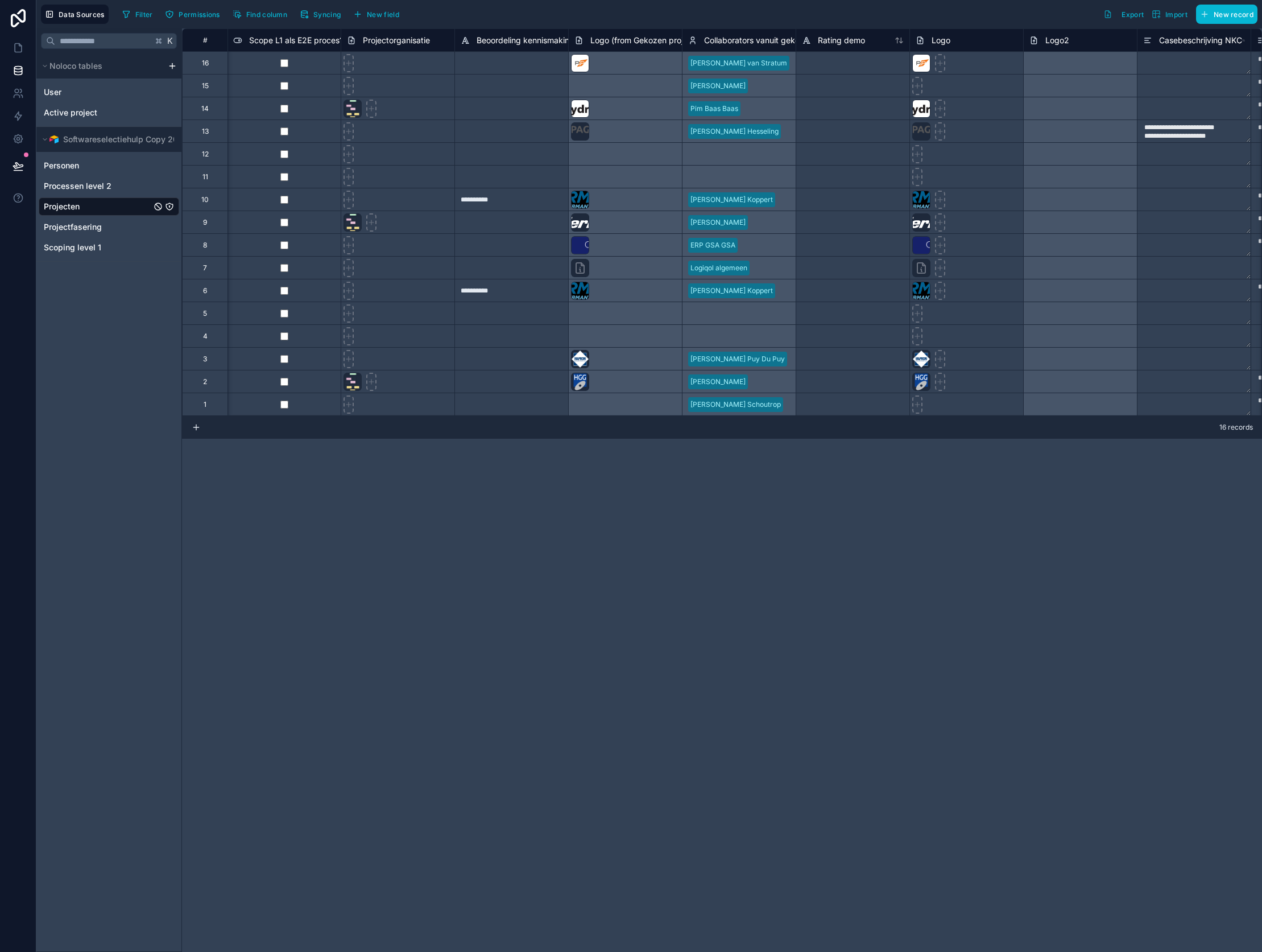
scroll to position [0, 1393]
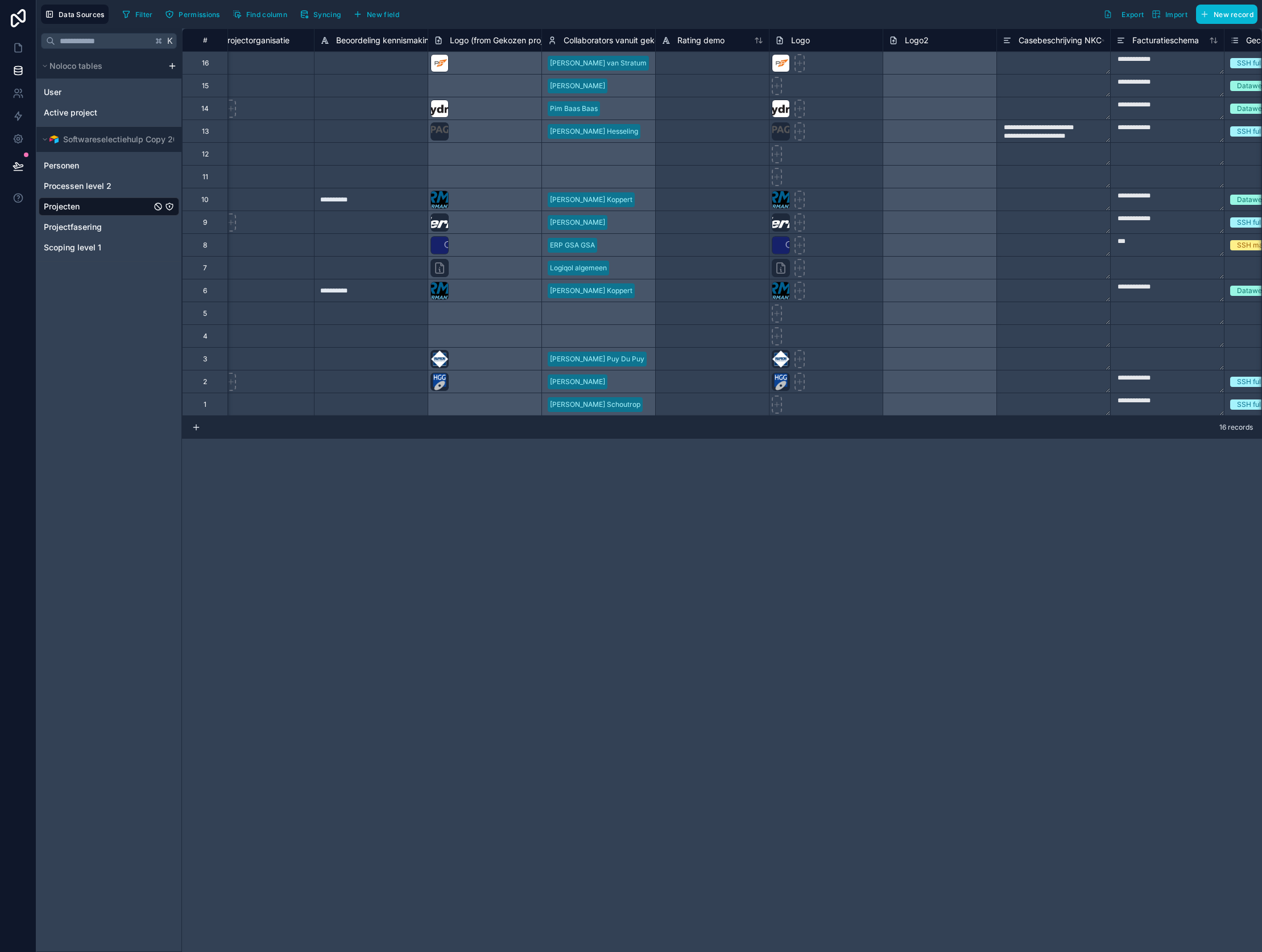
click at [614, 128] on div "[PERSON_NAME] Hesseling" at bounding box center [599, 131] width 114 height 23
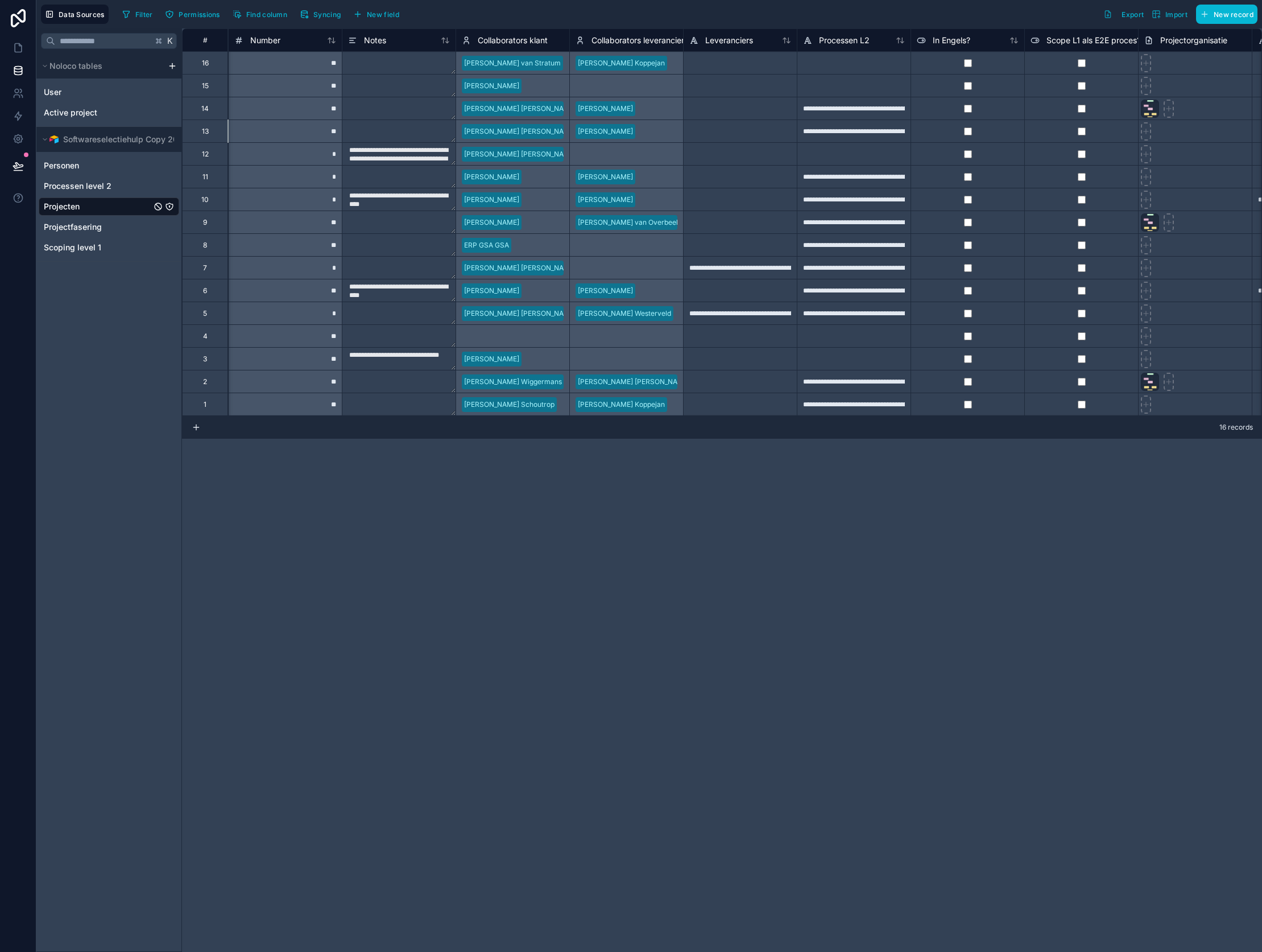
scroll to position [0, 0]
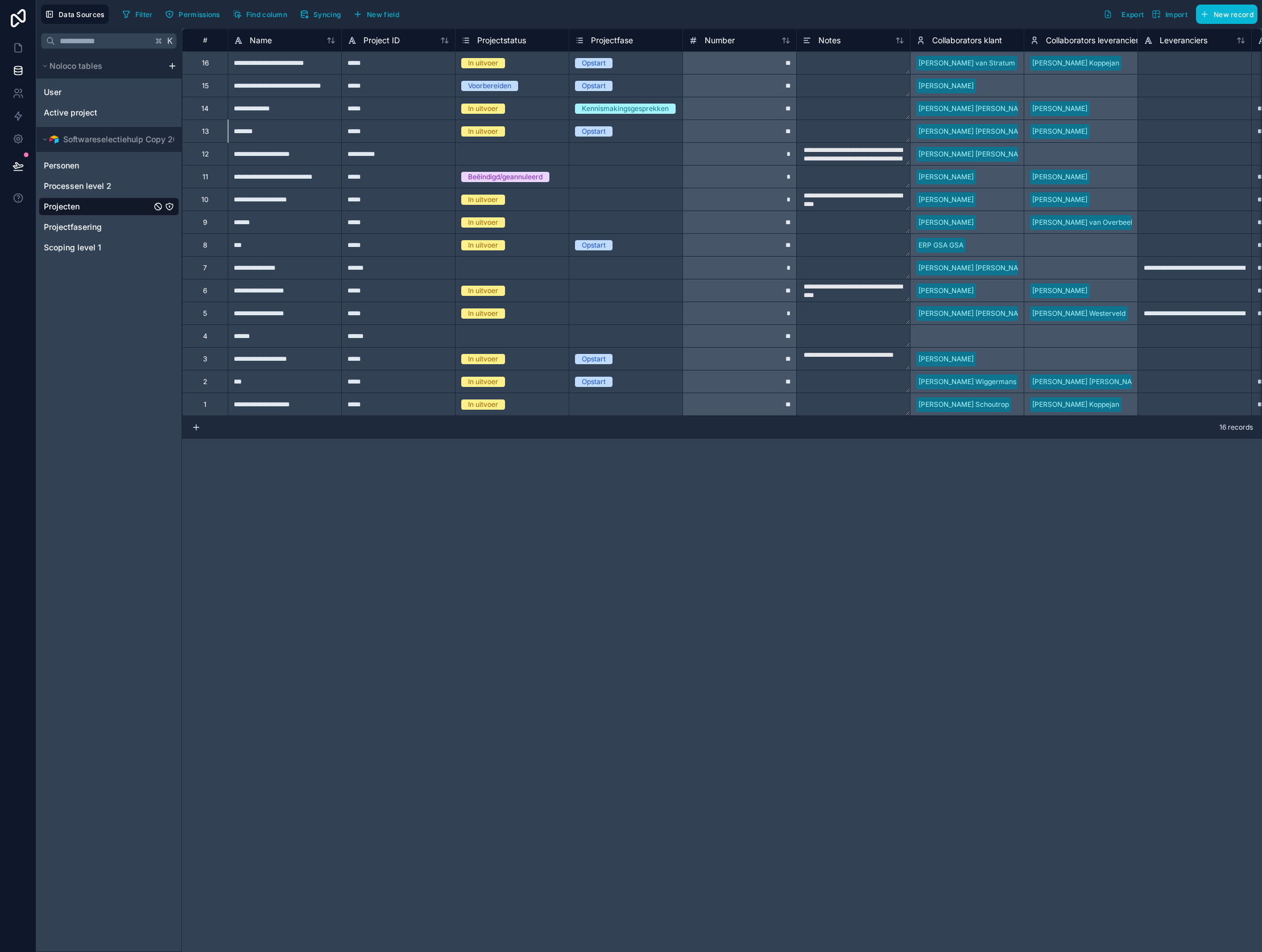
click at [304, 71] on div "**********" at bounding box center [285, 62] width 114 height 23
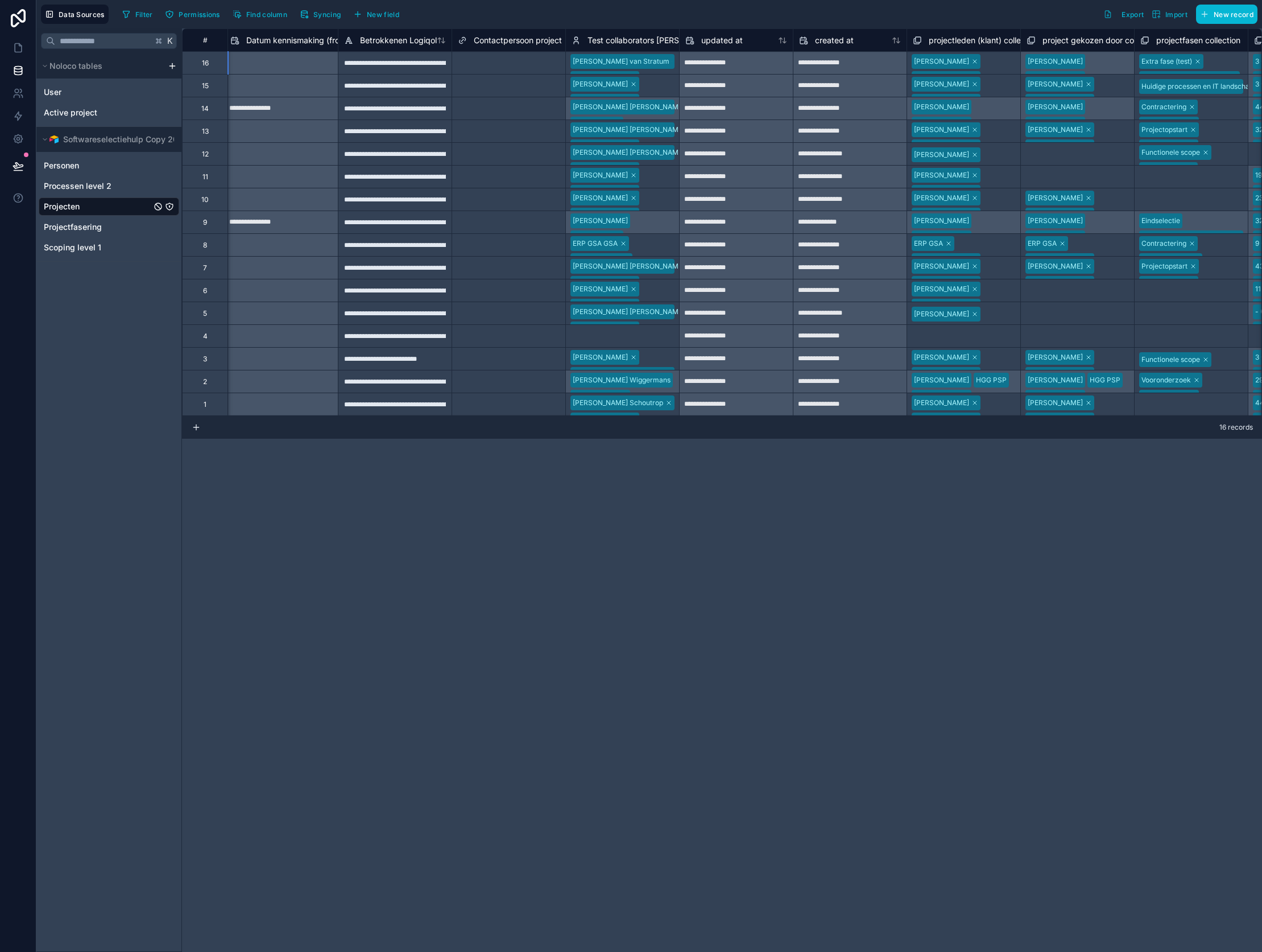
scroll to position [0, 3076]
click at [999, 63] on div "[PERSON_NAME] [PERSON_NAME] [PERSON_NAME] [PERSON_NAME] [PERSON_NAME] [PERSON_N…" at bounding box center [962, 131] width 113 height 157
click at [1129, 64] on div "[PERSON_NAME] [PERSON_NAME] [PERSON_NAME] [PERSON_NAME] [PERSON_NAME] [PERSON_N…" at bounding box center [1077, 62] width 114 height 23
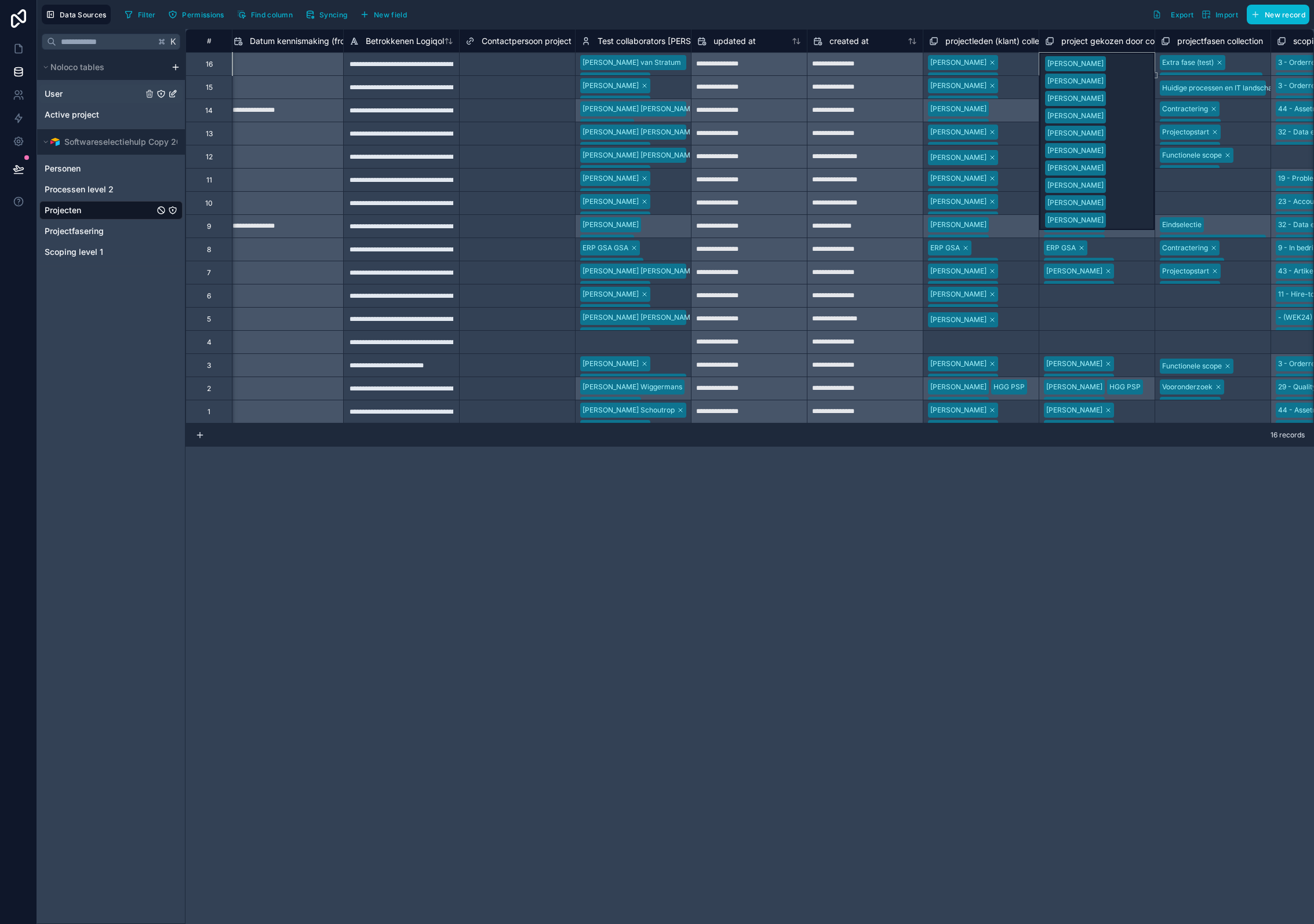
click at [100, 99] on div "User" at bounding box center [110, 94] width 143 height 19
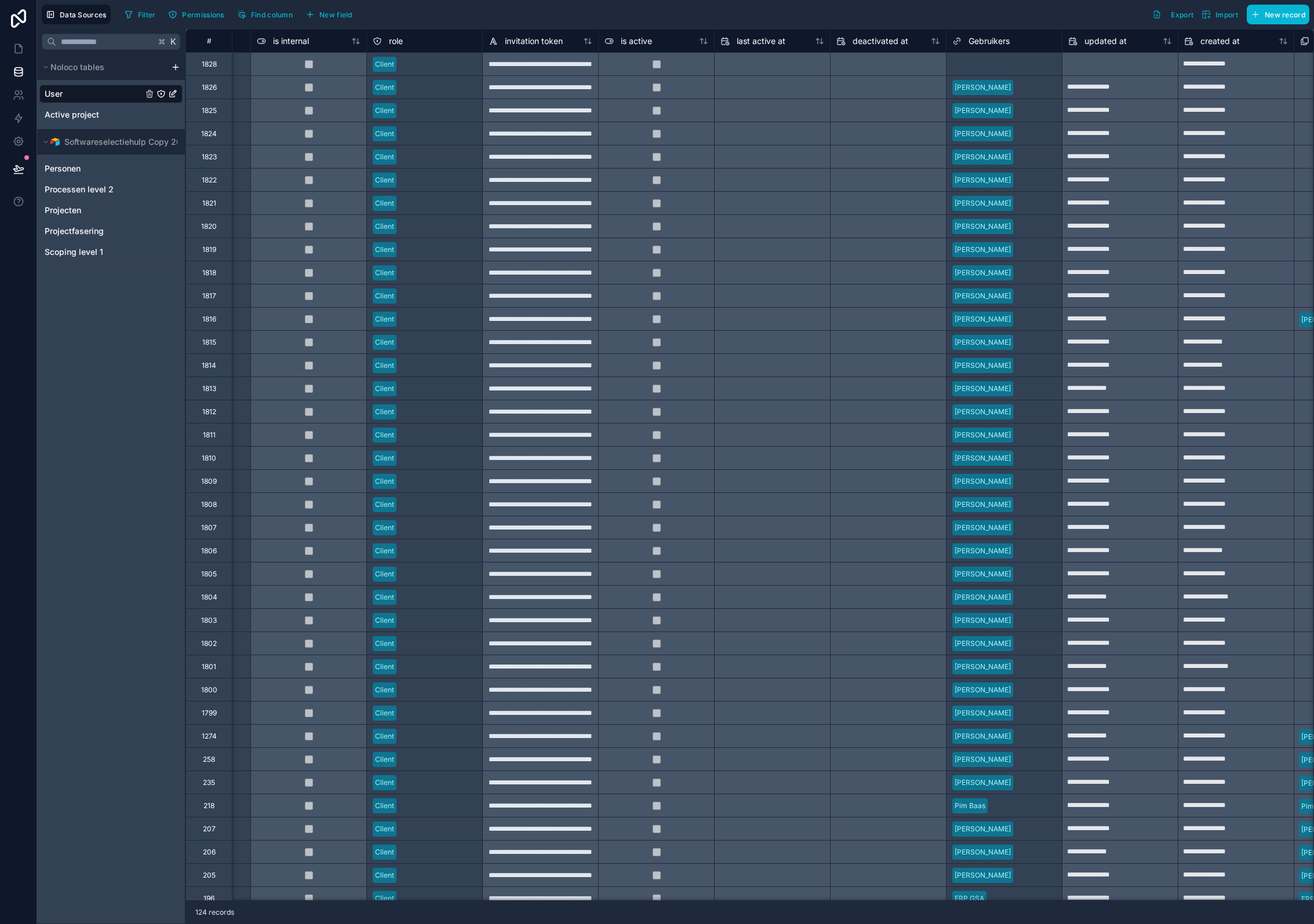
scroll to position [0, 450]
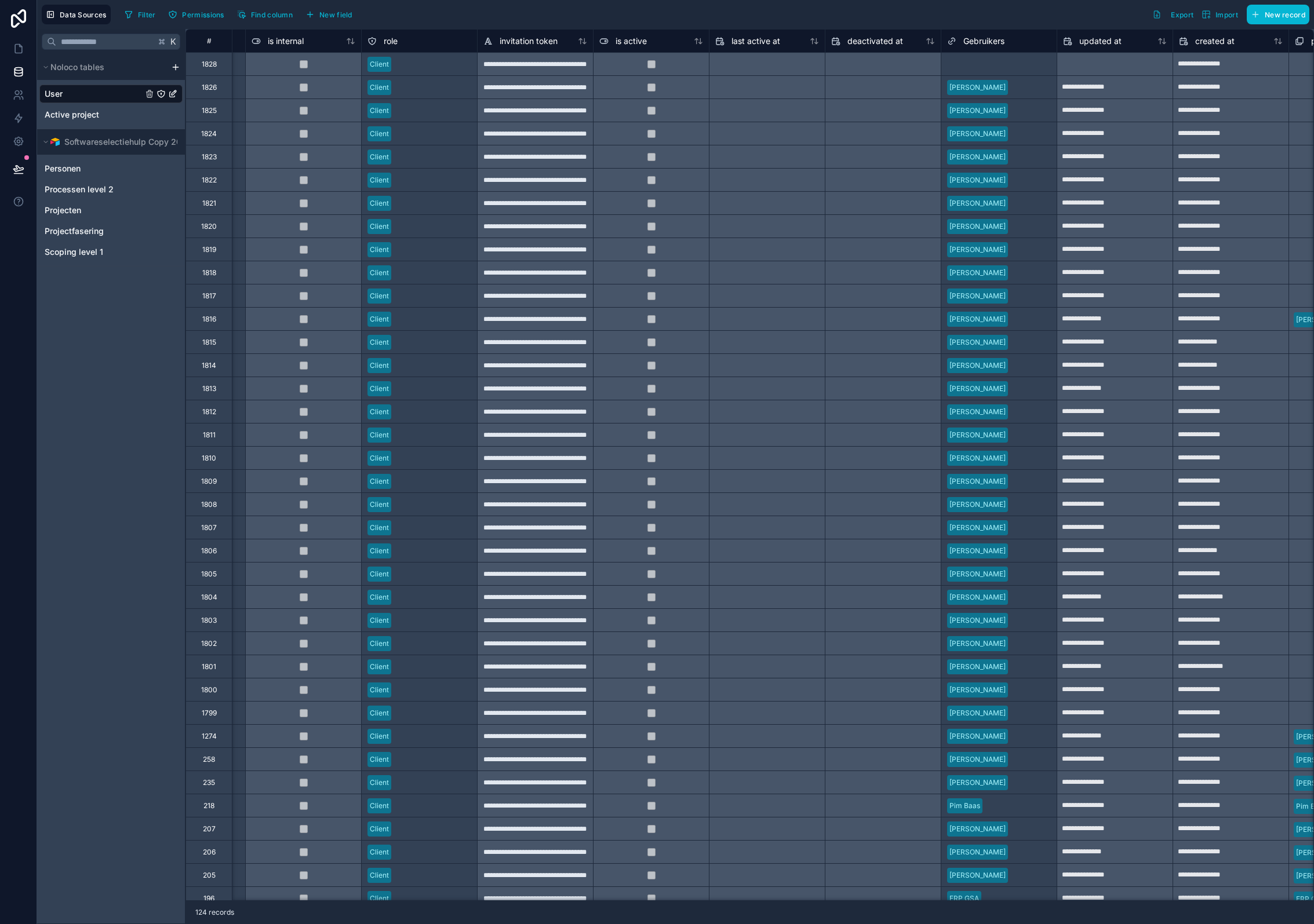
click at [1001, 38] on span "Gebruikers" at bounding box center [983, 41] width 41 height 12
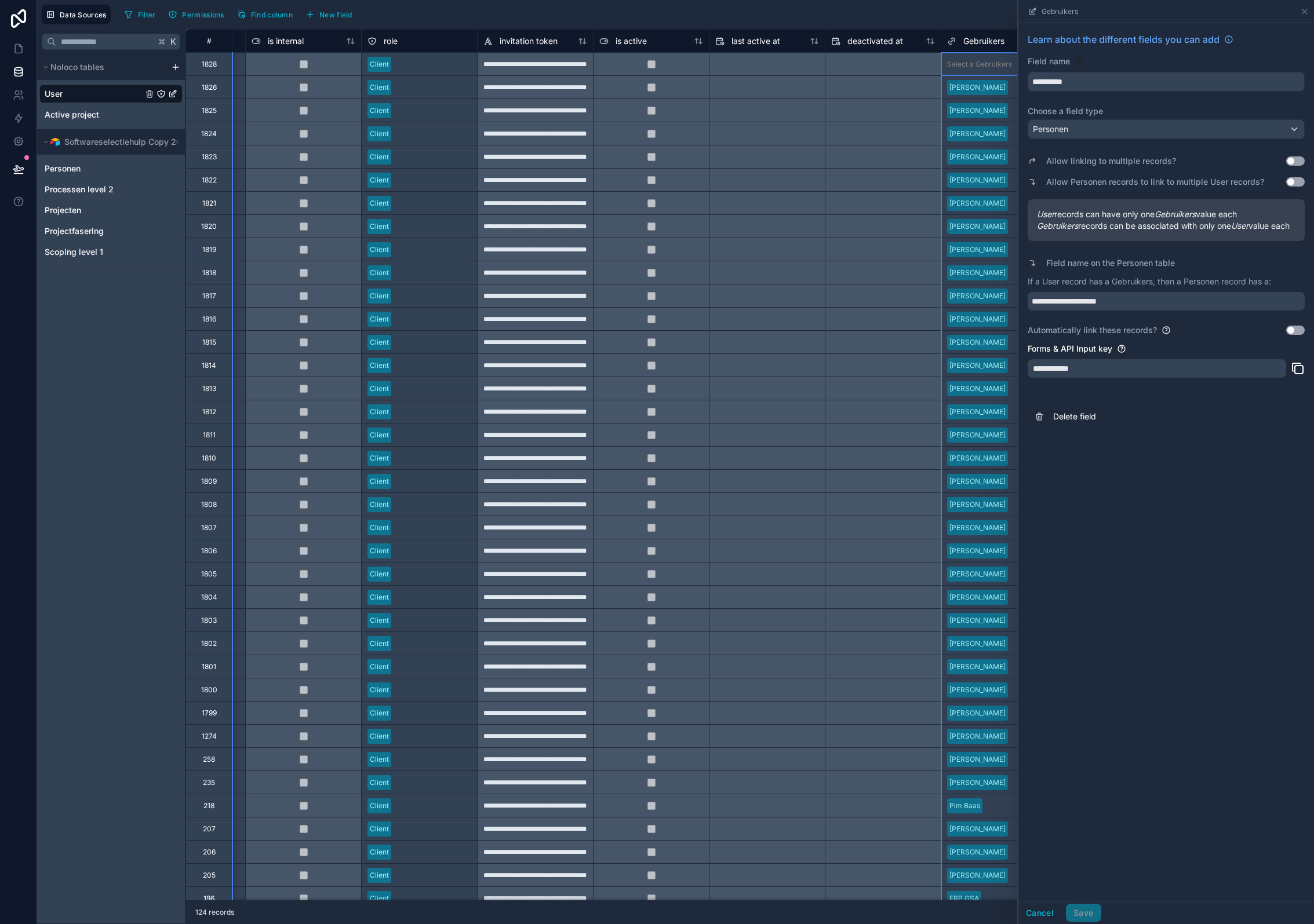
scroll to position [0, 450]
click at [1109, 129] on div "Personen" at bounding box center [1166, 129] width 276 height 19
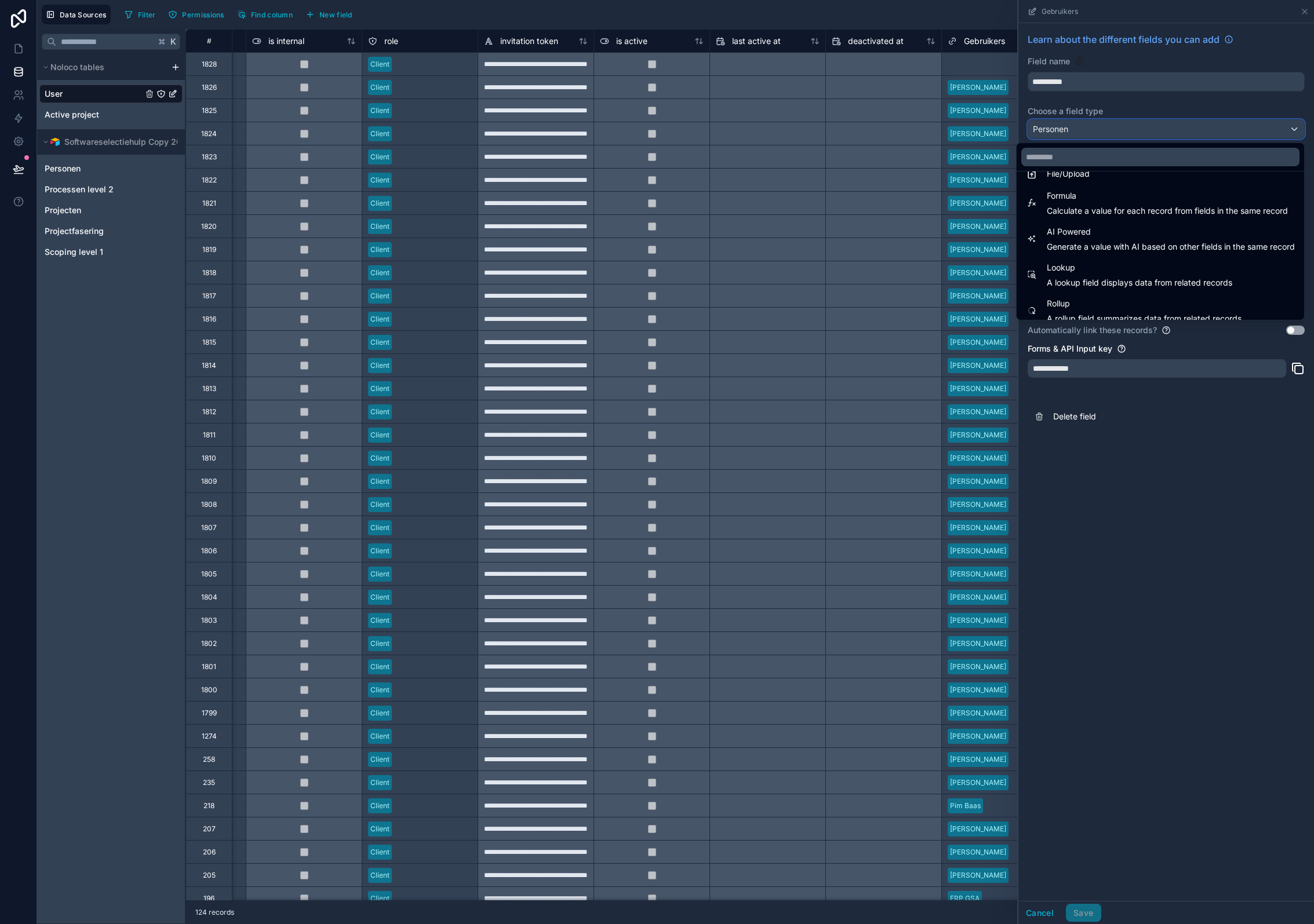
scroll to position [336, 0]
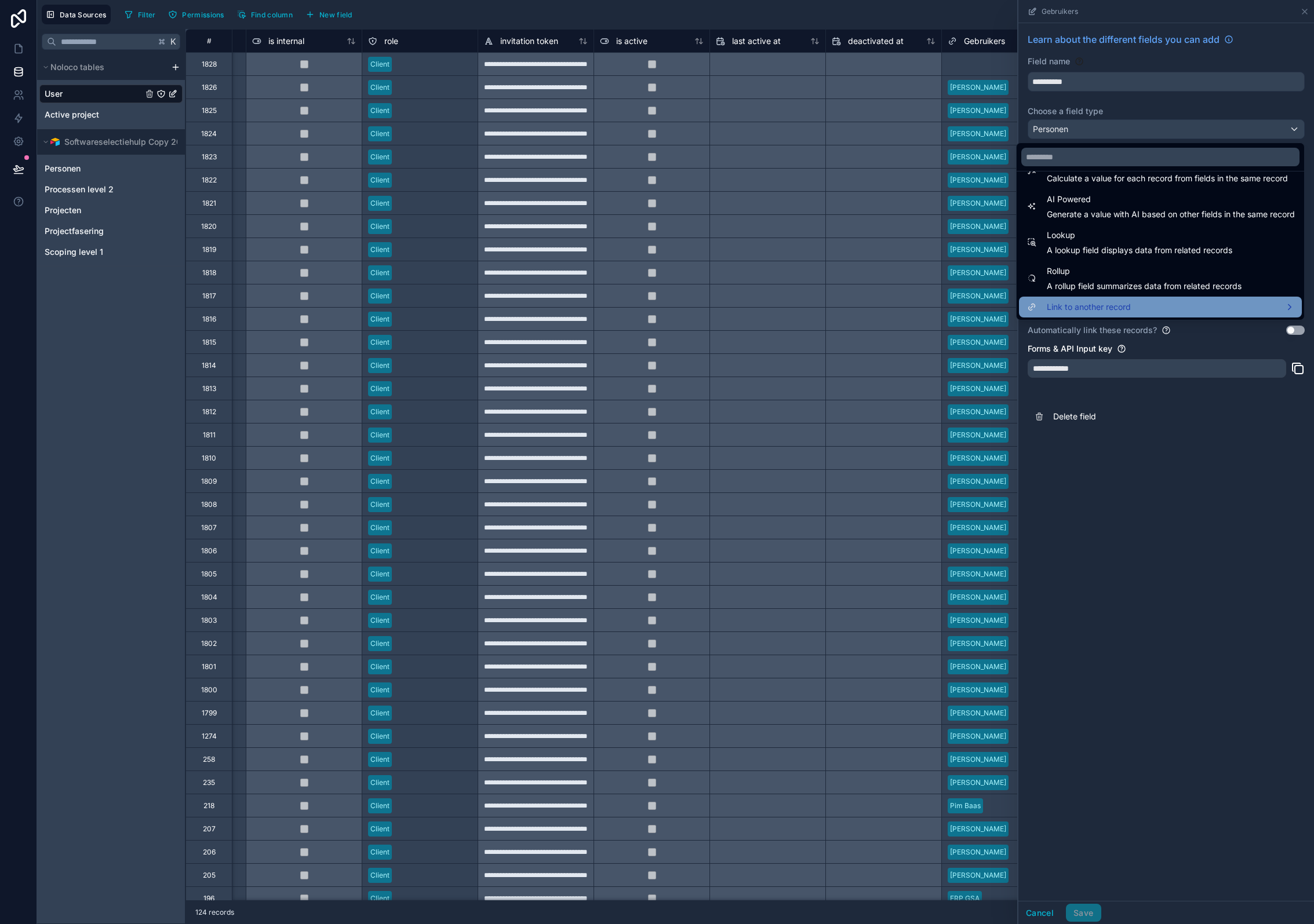
click at [1080, 304] on span "Link to another record" at bounding box center [1089, 307] width 84 height 14
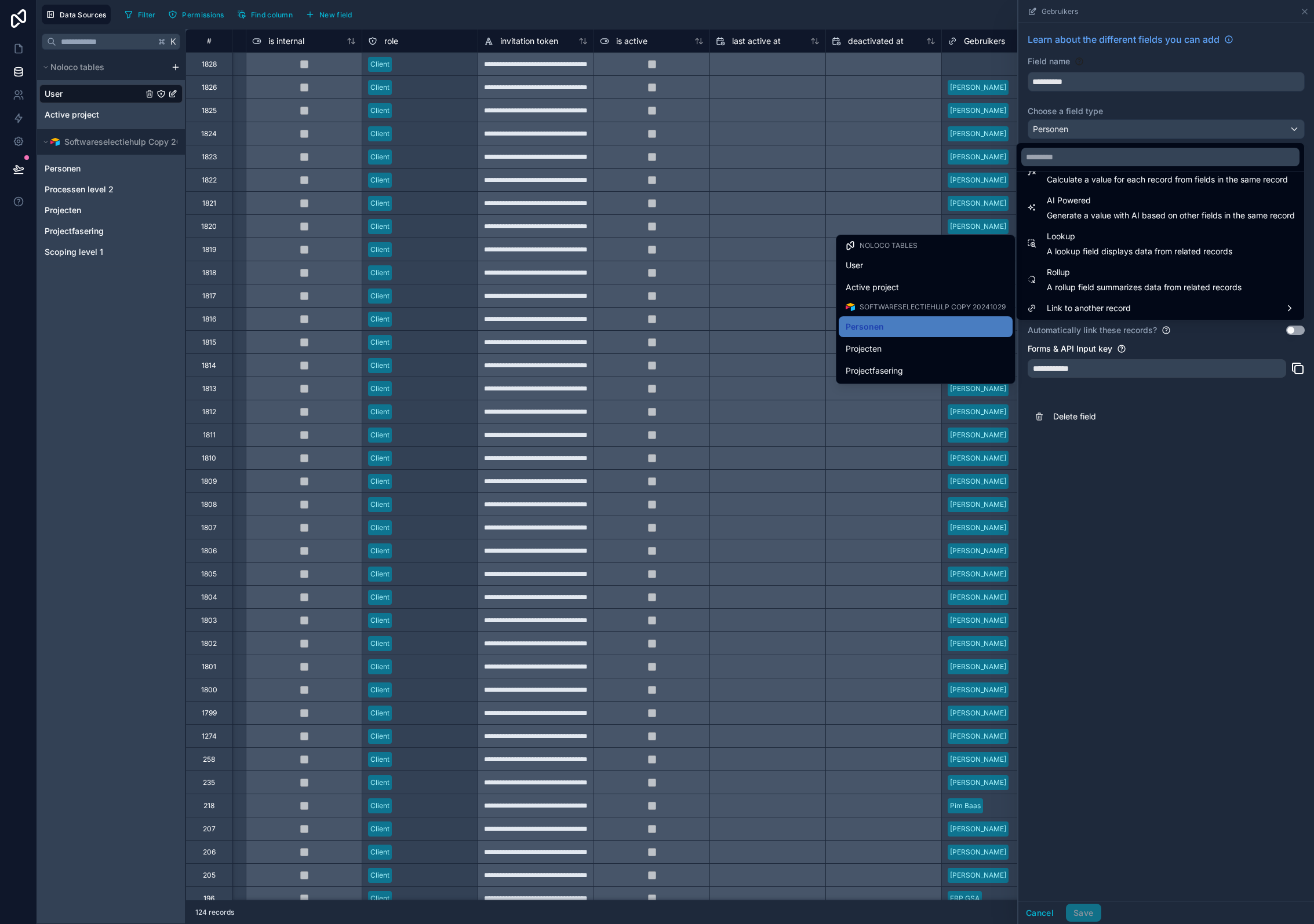
click at [1128, 561] on div at bounding box center [1166, 462] width 296 height 924
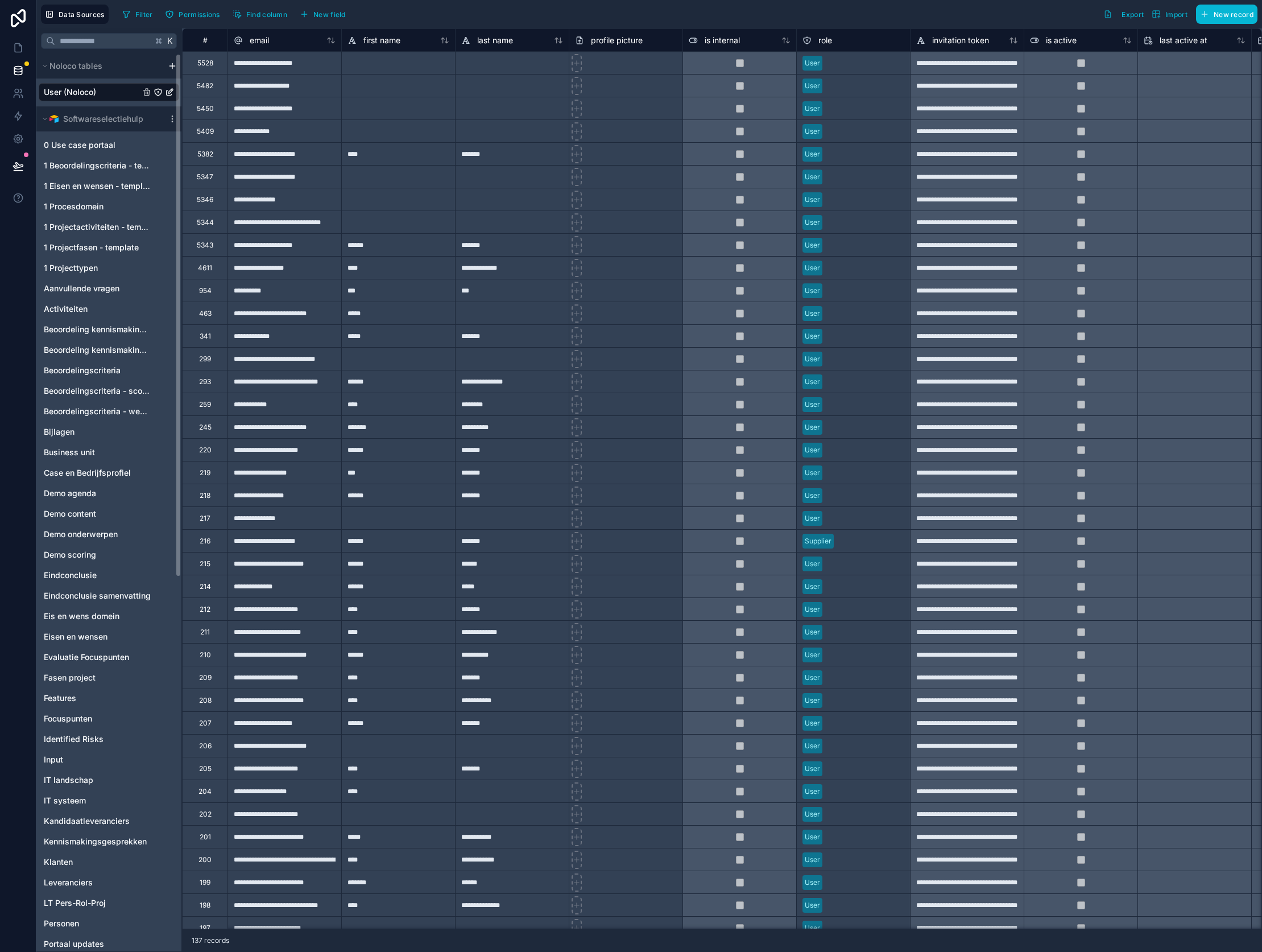
click at [117, 91] on div "User (Noloco)" at bounding box center [108, 92] width 140 height 19
click at [330, 13] on span "New field" at bounding box center [329, 14] width 32 height 9
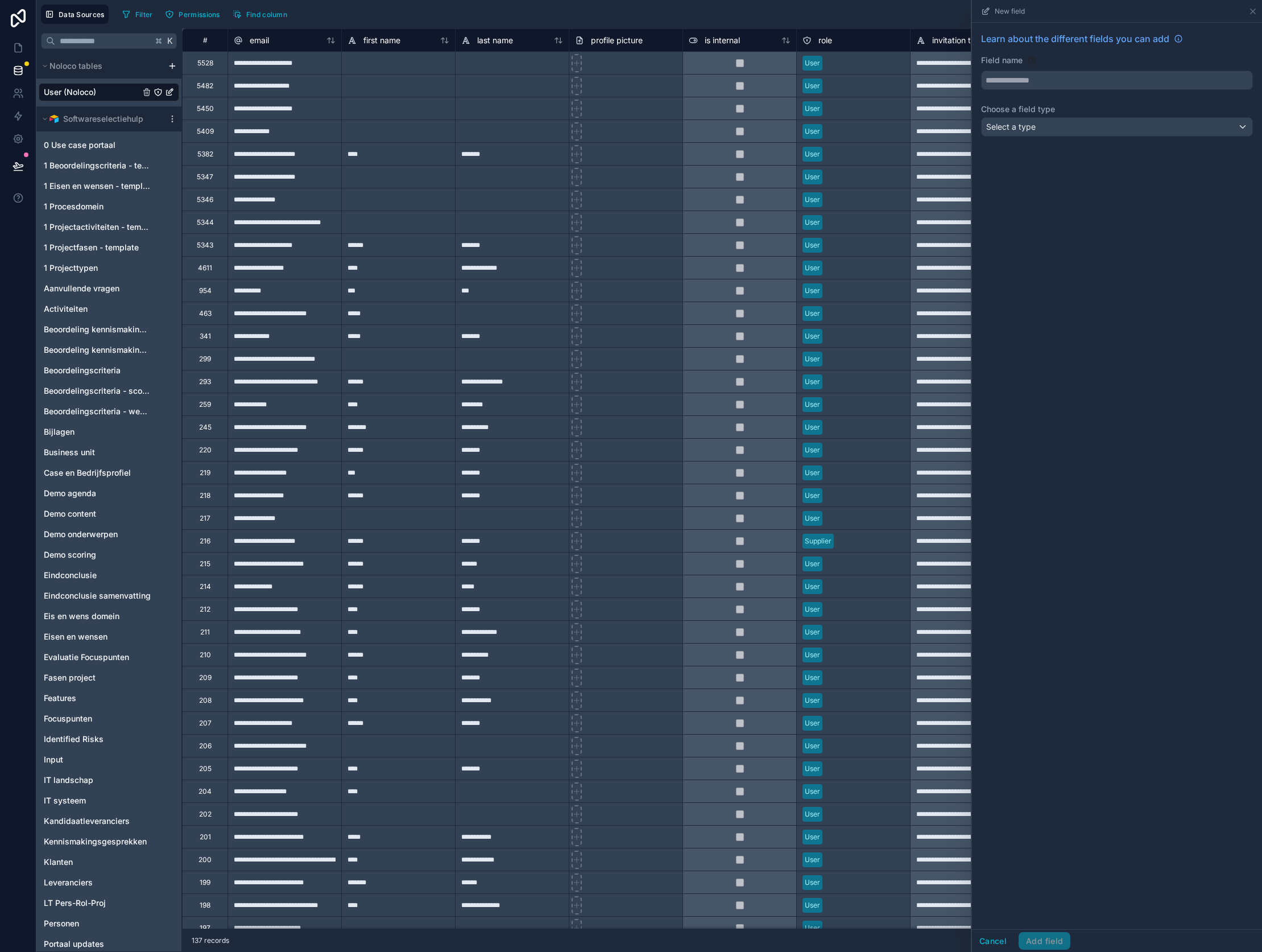
click at [1120, 142] on div "Learn about the different fields you can add Field name Choose a field type Sel…" at bounding box center [1117, 86] width 290 height 128
click at [1120, 132] on div "Select a type" at bounding box center [1117, 127] width 271 height 19
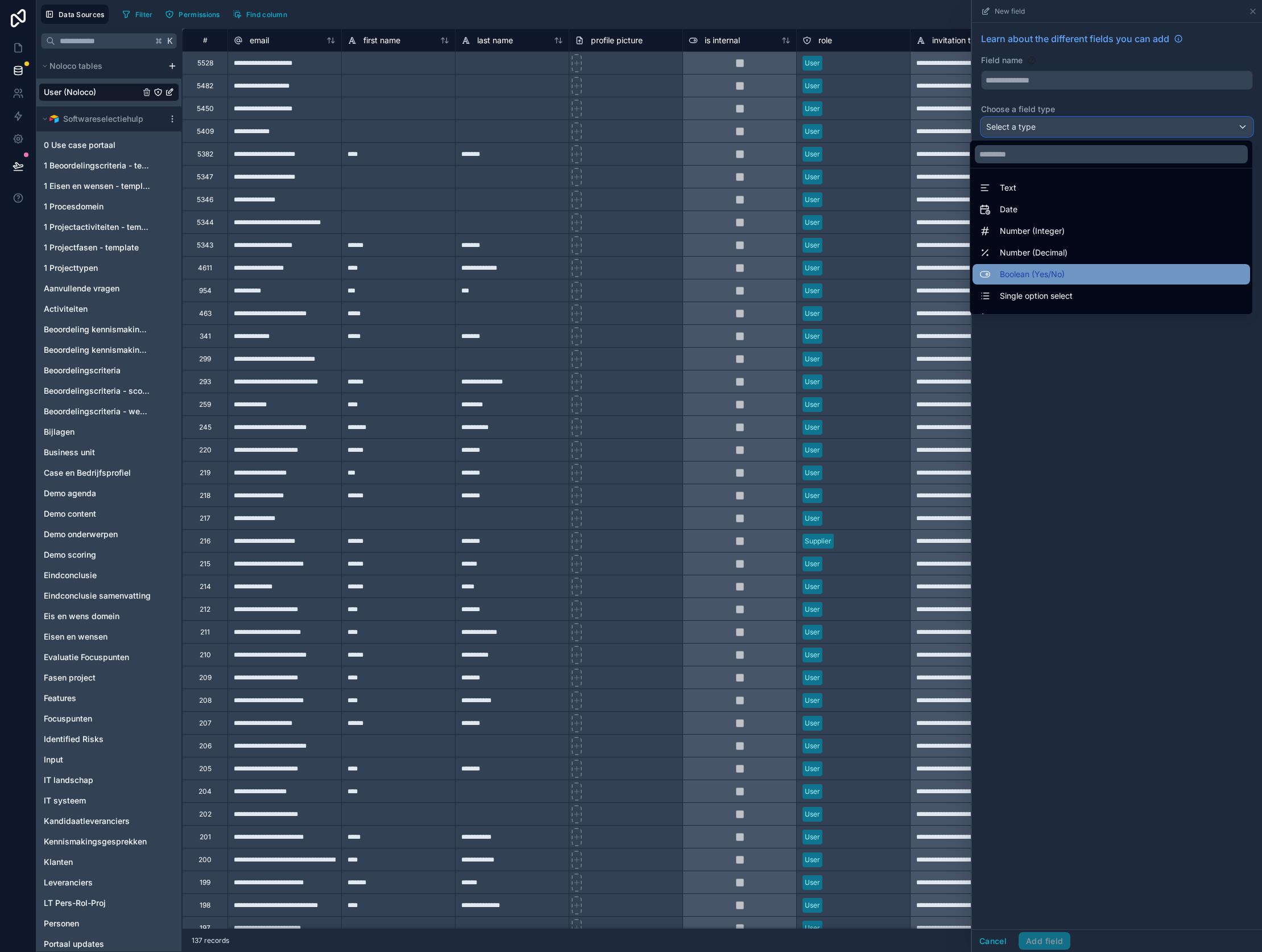
scroll to position [330, 0]
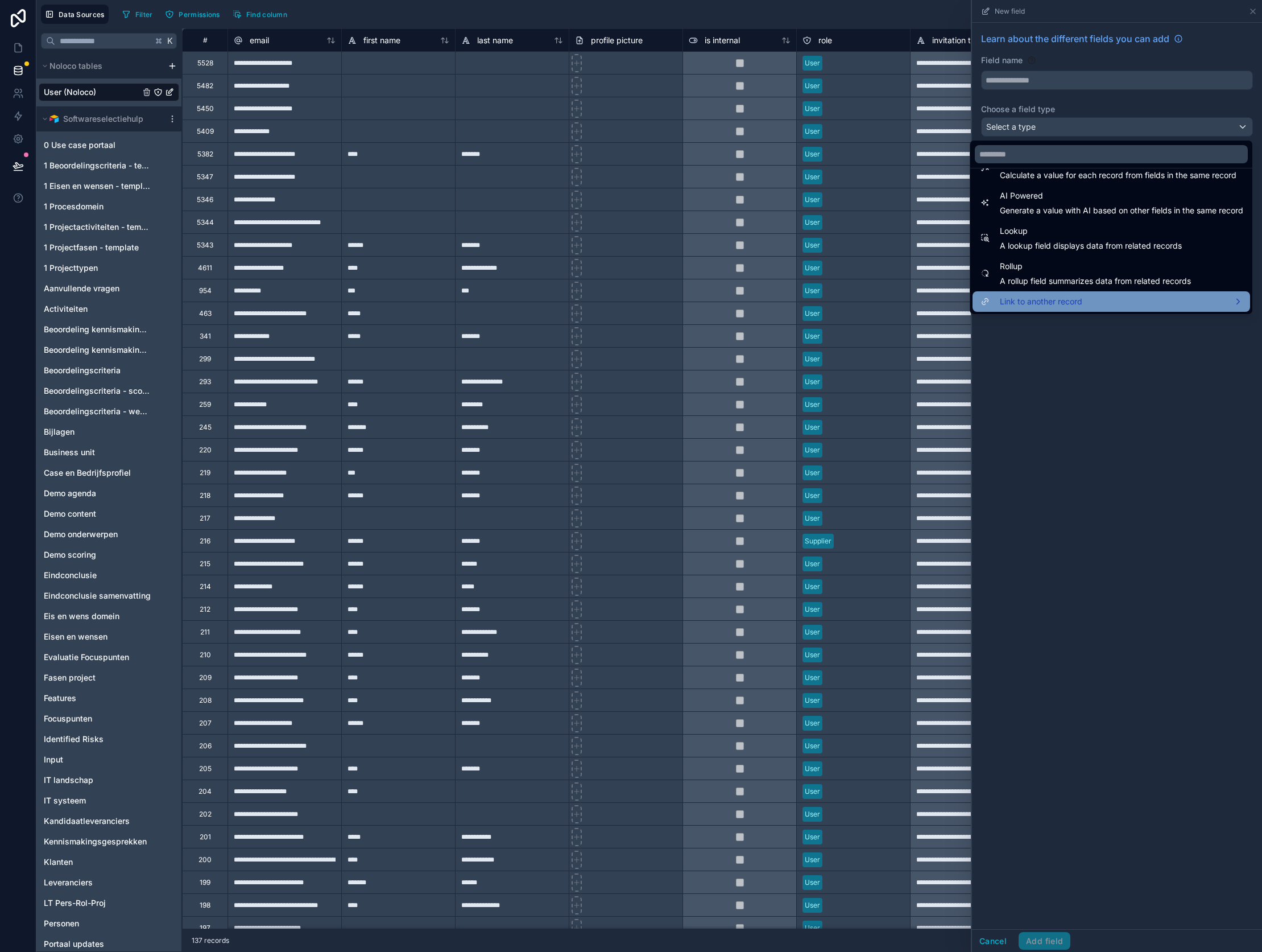
click at [1032, 294] on div "Link to another record" at bounding box center [1111, 301] width 278 height 21
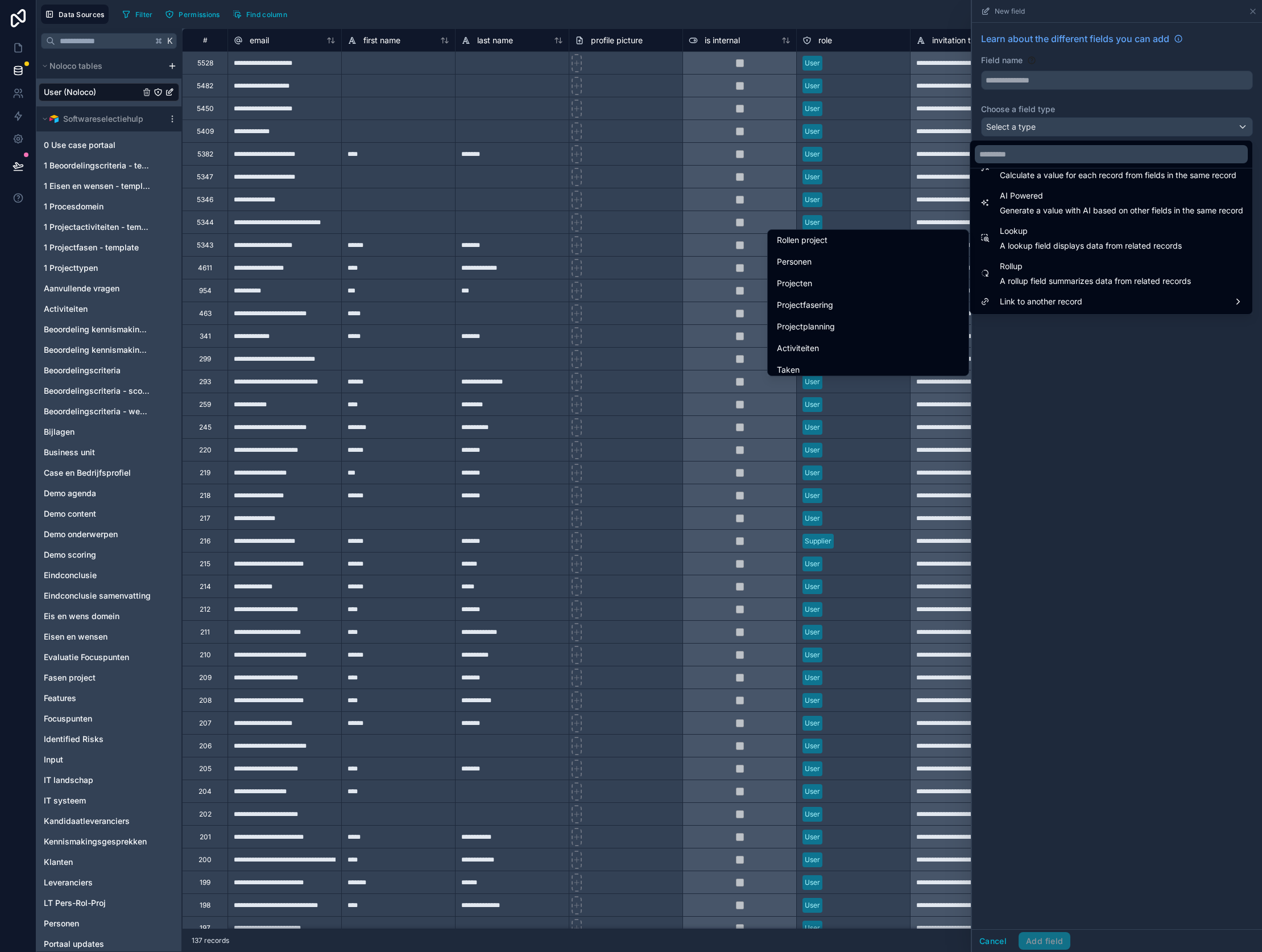
scroll to position [231, 0]
click at [852, 257] on div "Personen" at bounding box center [868, 262] width 183 height 14
type input "********"
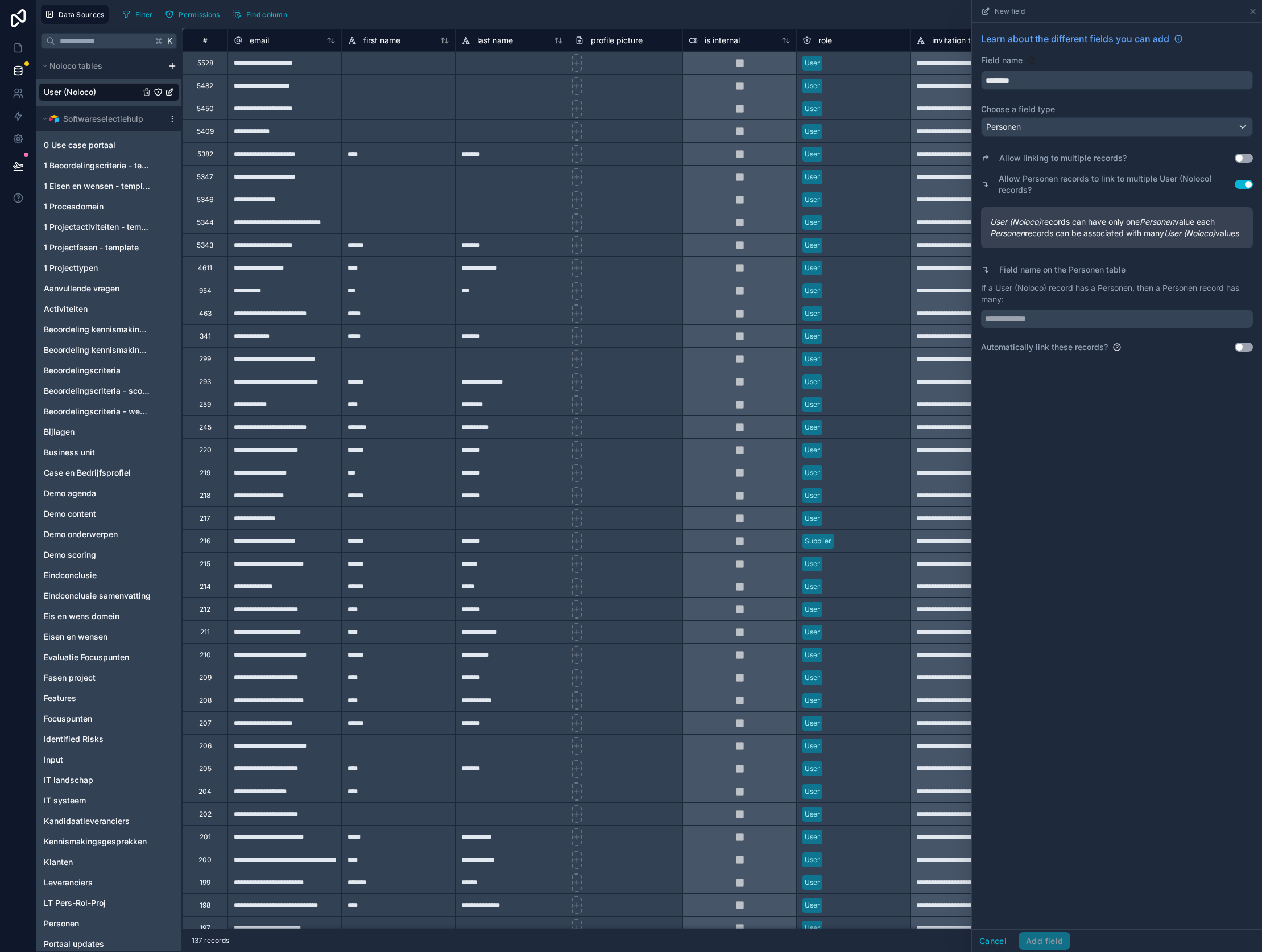
click at [1239, 185] on button "Use setting" at bounding box center [1243, 184] width 19 height 9
click at [1085, 316] on input "text" at bounding box center [1117, 318] width 272 height 19
click at [1074, 318] on input "text" at bounding box center [1117, 318] width 272 height 19
type input "*"
type input "**********"
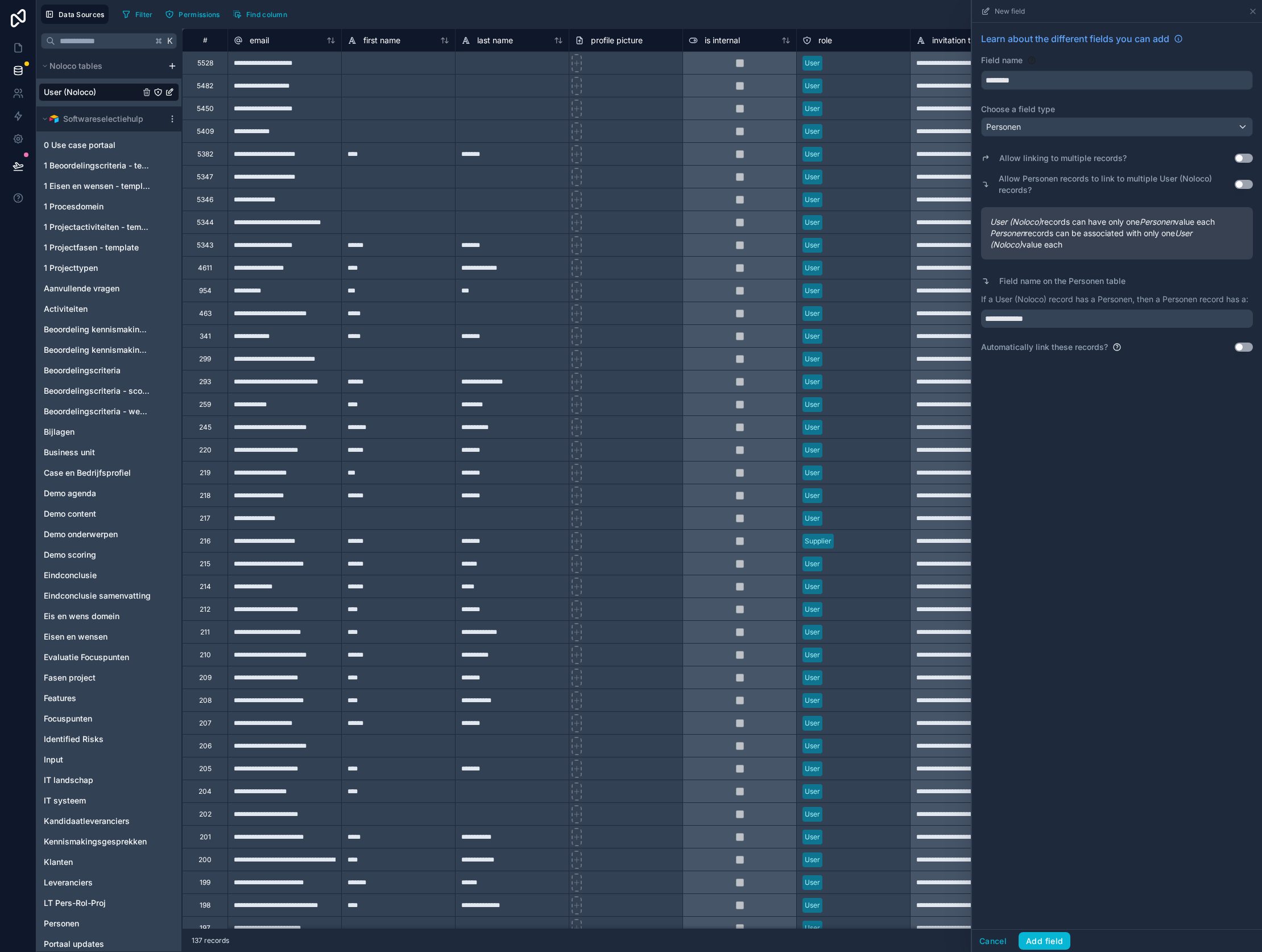
click at [1091, 395] on div "**********" at bounding box center [1117, 475] width 290 height 906
click at [1111, 344] on div "Automatically link these records? Use setting" at bounding box center [1117, 347] width 272 height 12
click at [1158, 362] on div "**********" at bounding box center [1117, 191] width 290 height 339
click at [1244, 347] on button "Use setting" at bounding box center [1243, 346] width 19 height 9
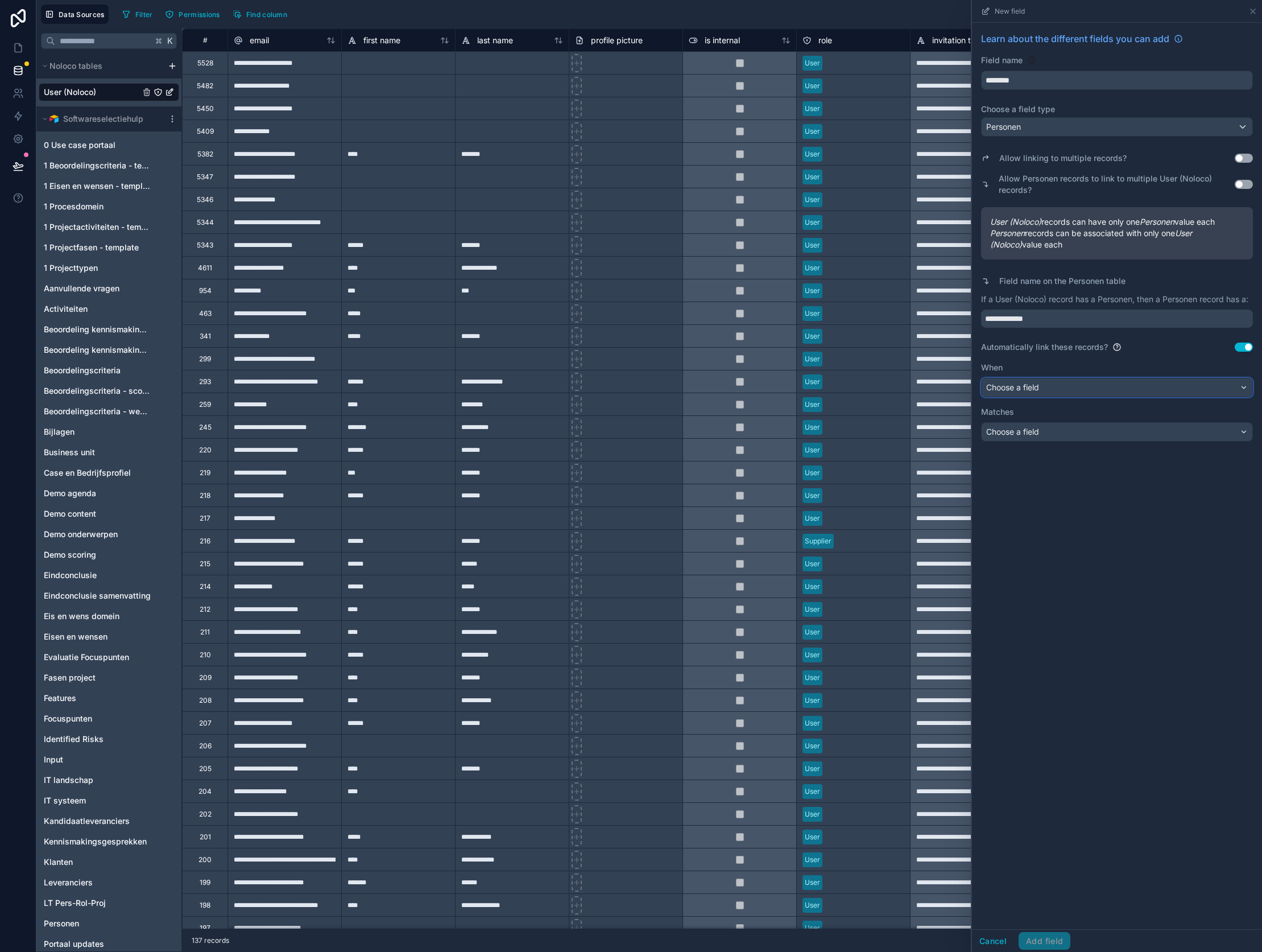
click at [1050, 395] on div "Choose a field" at bounding box center [1117, 387] width 271 height 19
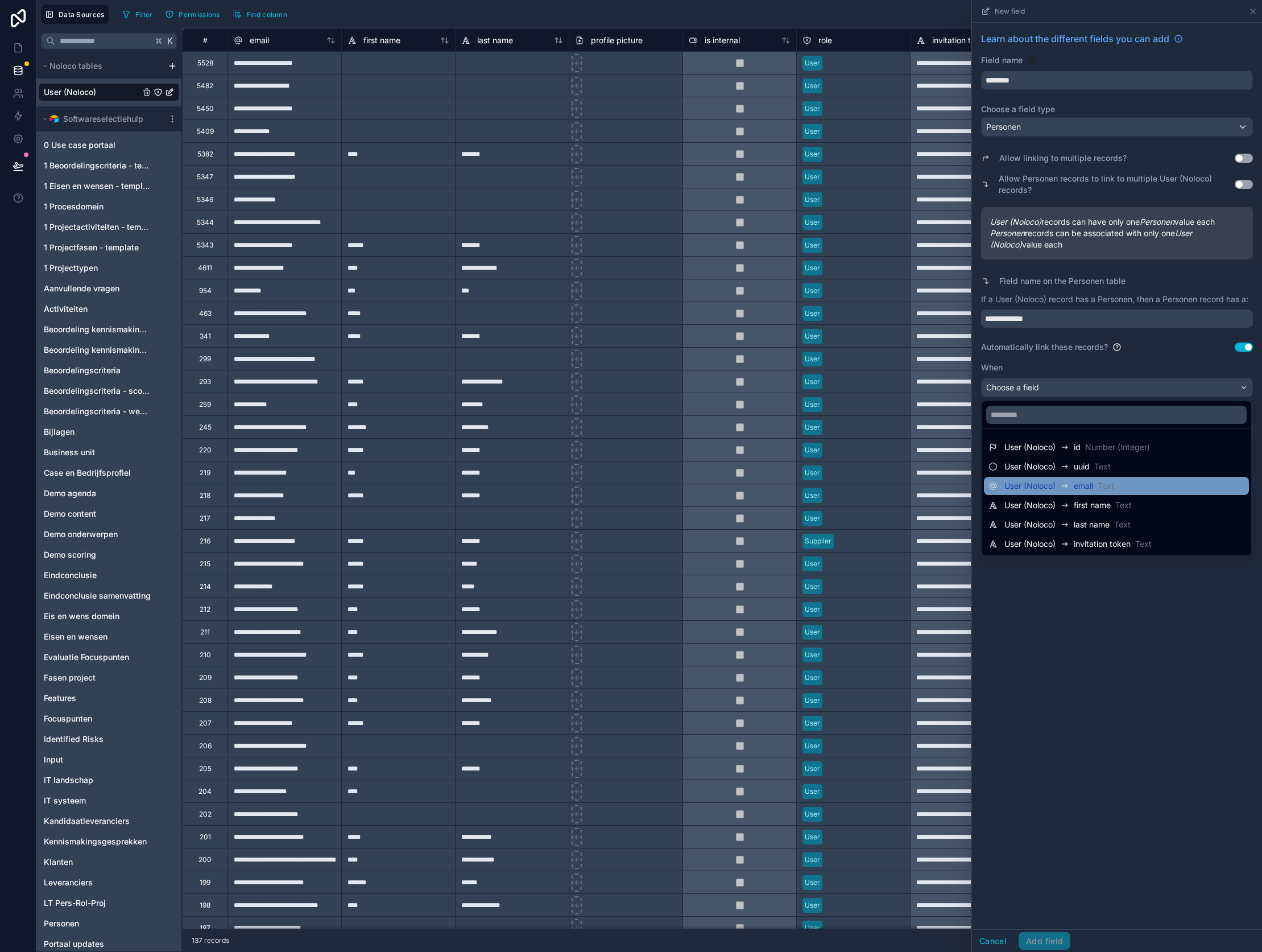
click at [1102, 484] on span "Text" at bounding box center [1105, 486] width 17 height 12
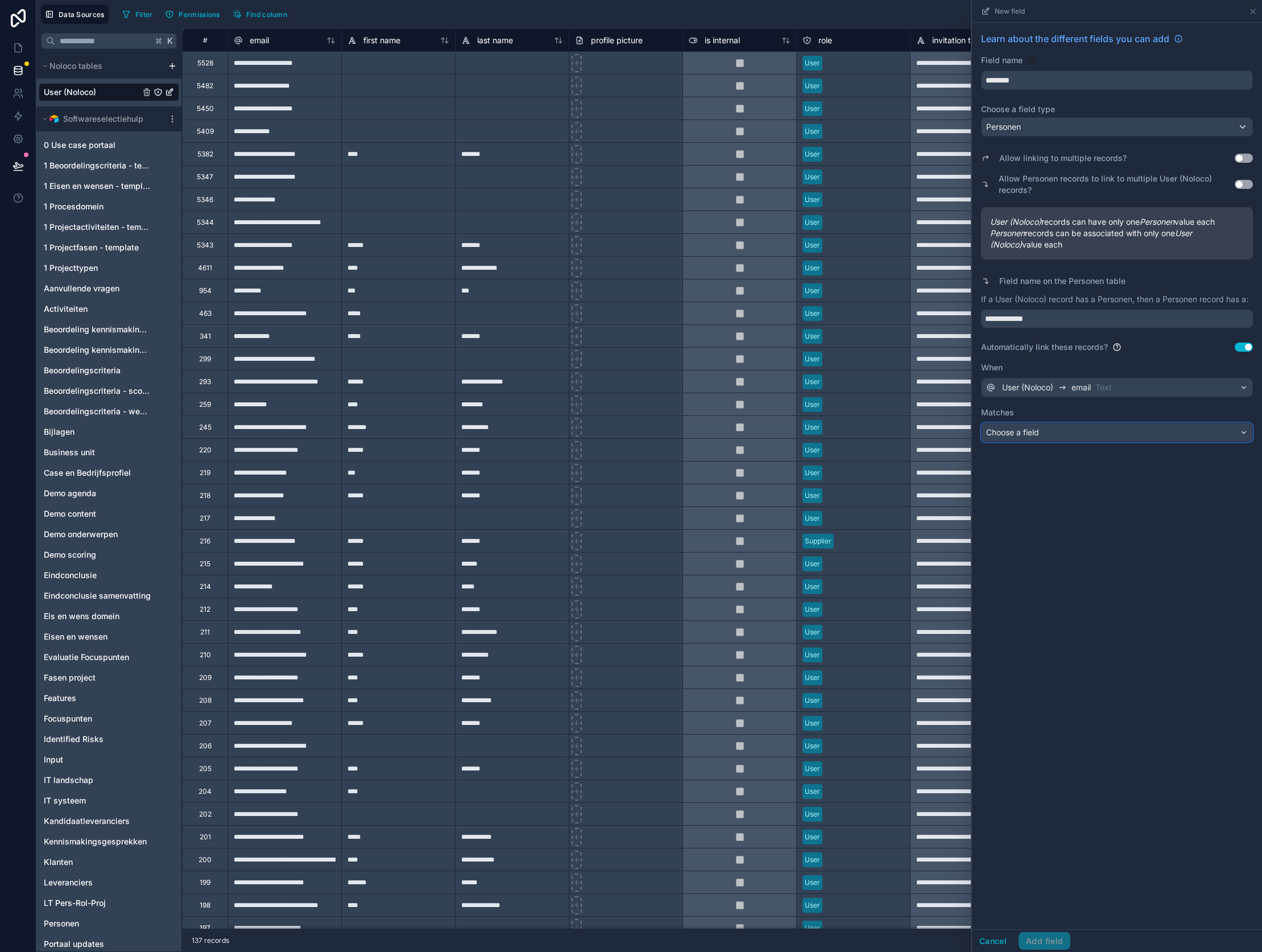
click at [1072, 435] on div "Choose a field" at bounding box center [1117, 432] width 271 height 19
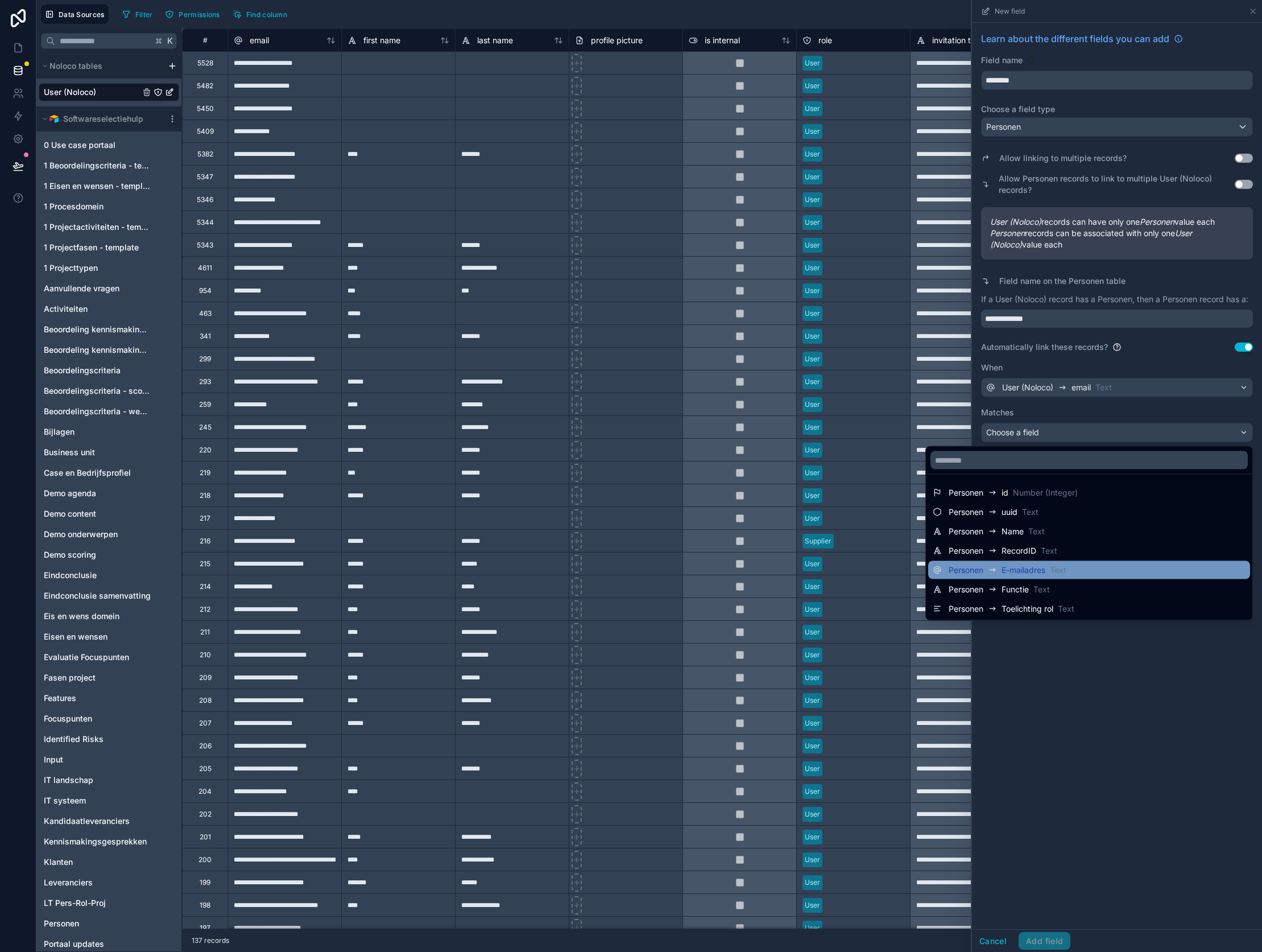
click at [1074, 567] on div "Personen E-mailadres Text" at bounding box center [1088, 570] width 313 height 14
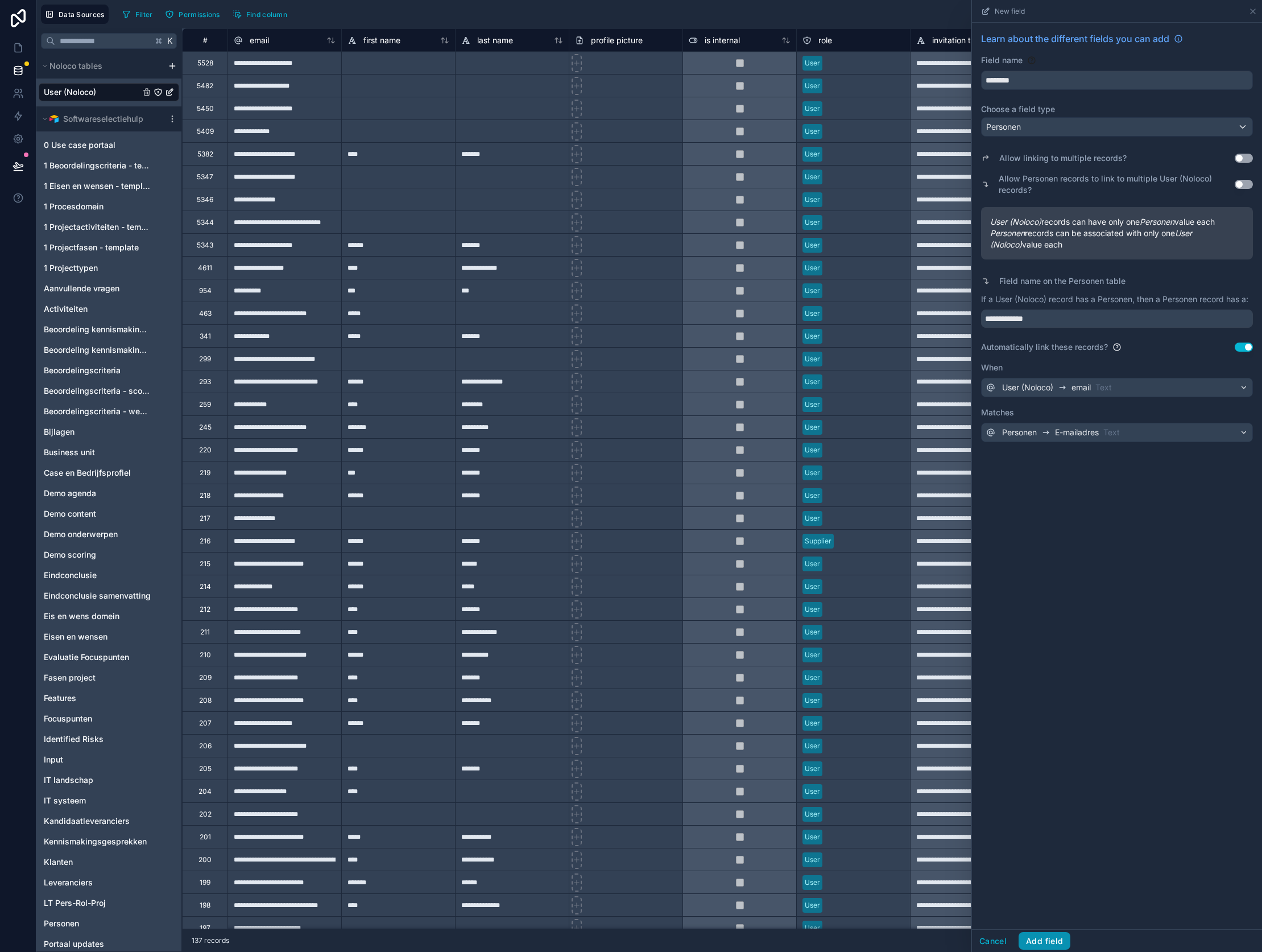
click at [1034, 939] on button "Add field" at bounding box center [1044, 940] width 52 height 19
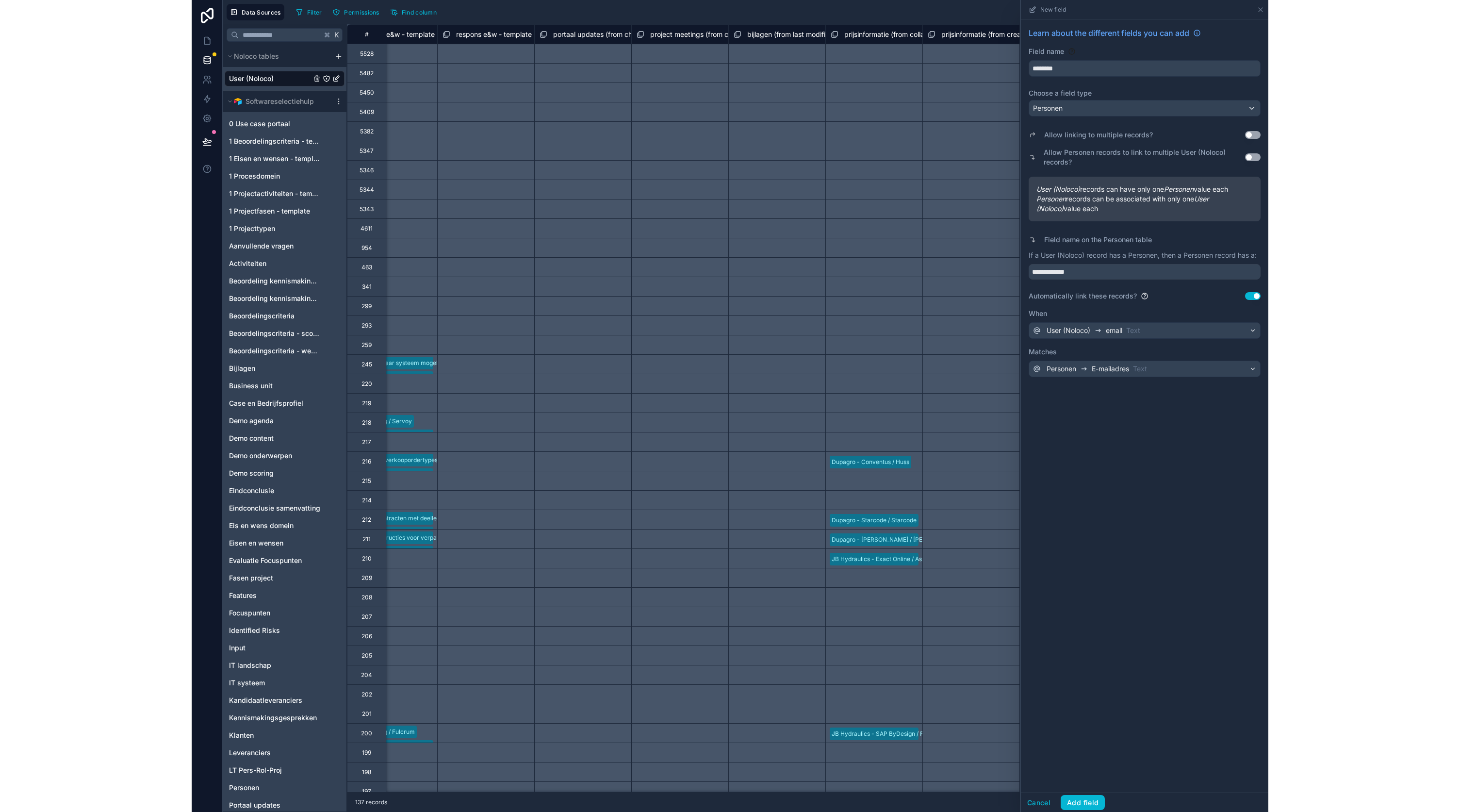
scroll to position [0, 12038]
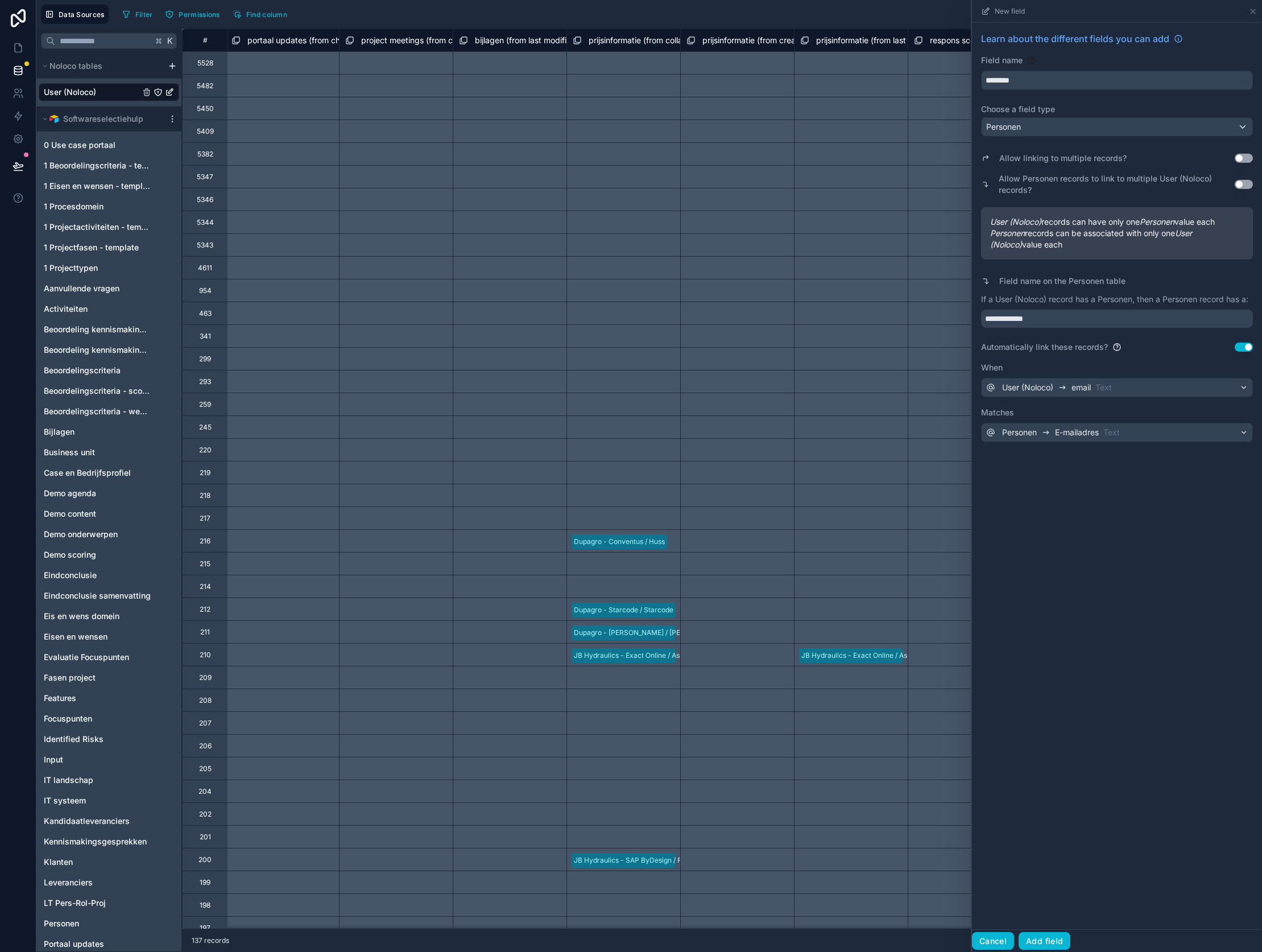
click at [985, 939] on button "Cancel" at bounding box center [992, 940] width 42 height 19
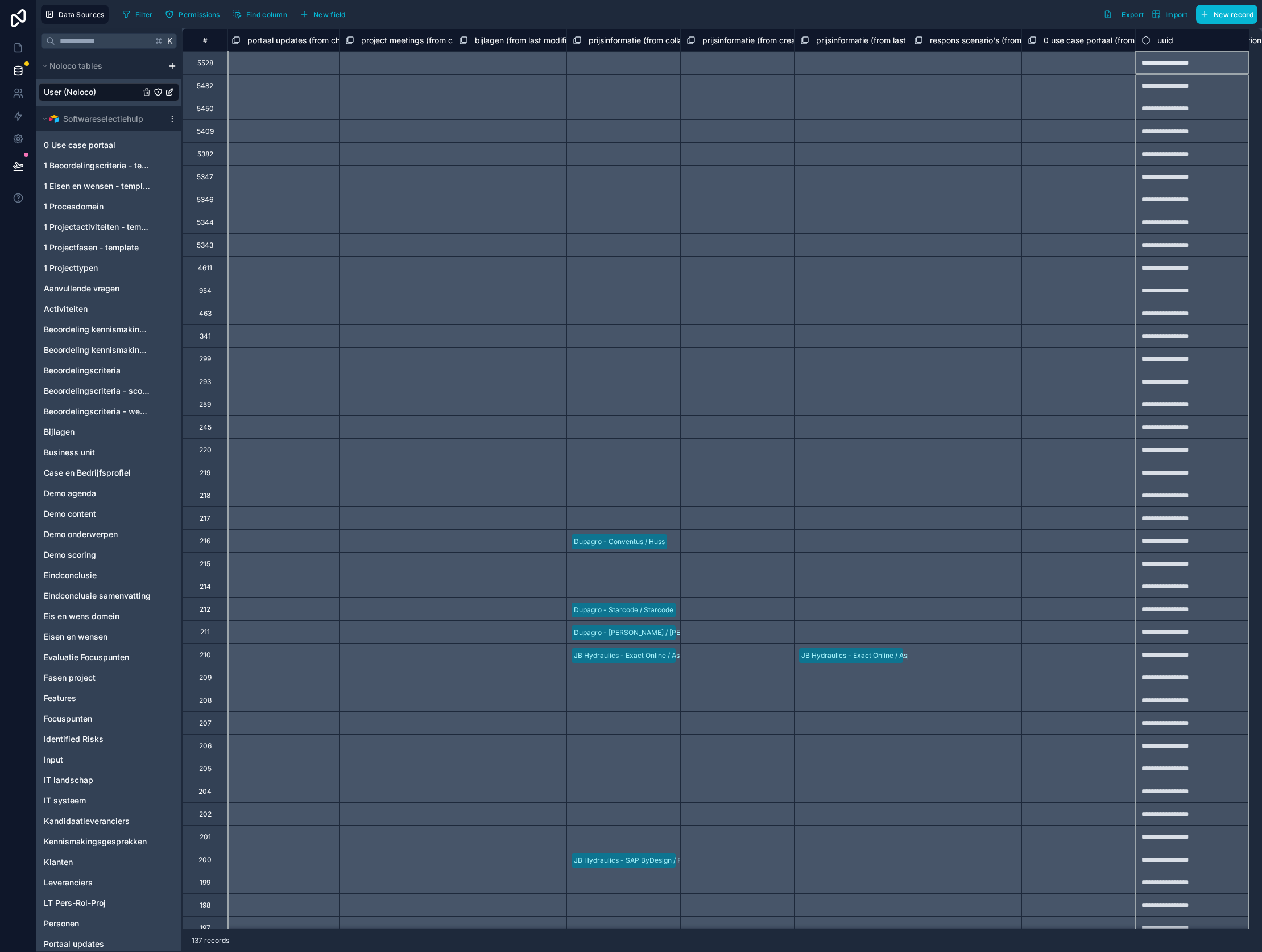
click at [1250, 38] on span "respons scenario's (from collaborators leverancier (from kandidaatleverancier))…" at bounding box center [1096, 40] width 332 height 12
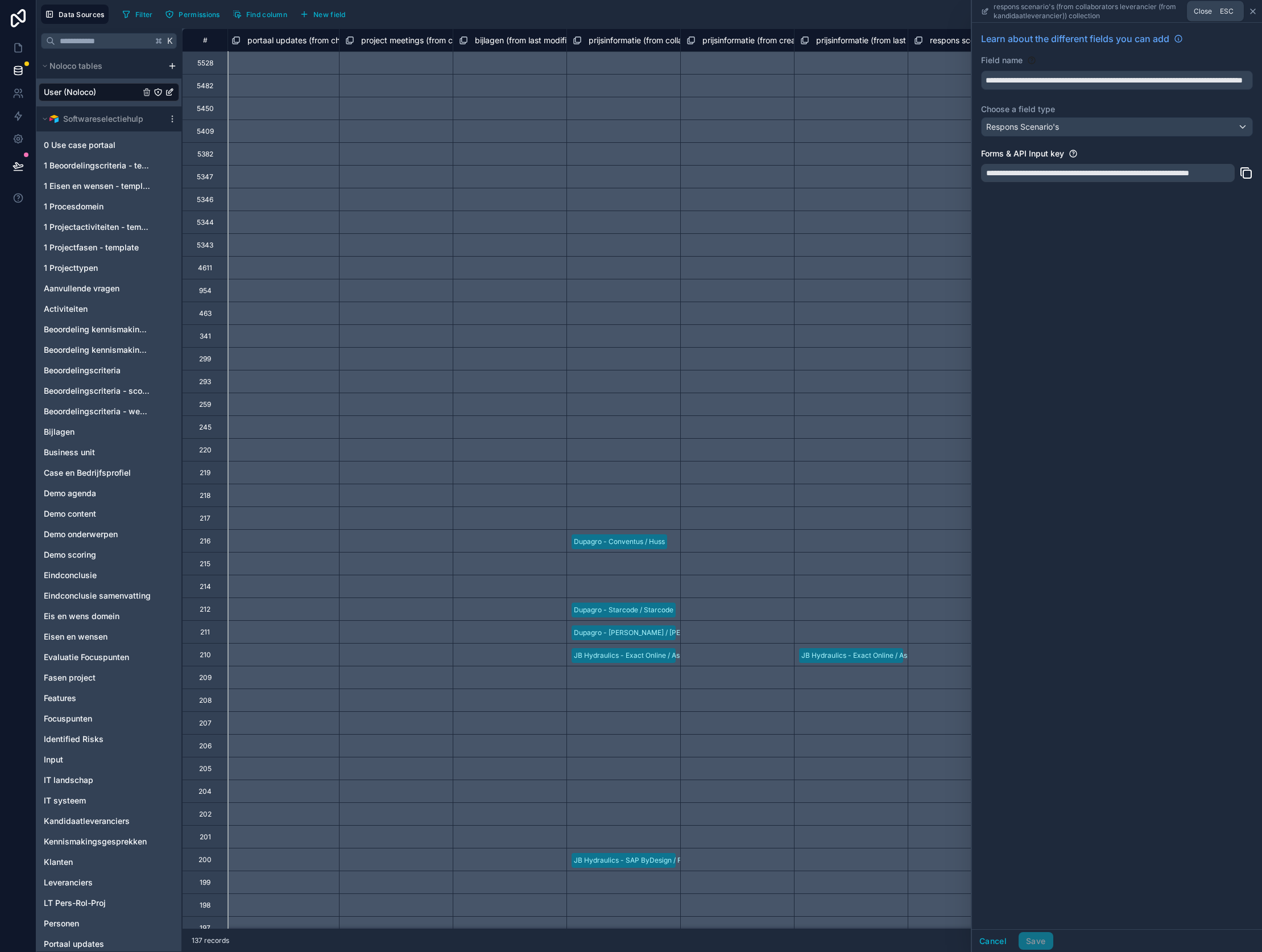
click at [1255, 13] on icon at bounding box center [1252, 11] width 9 height 9
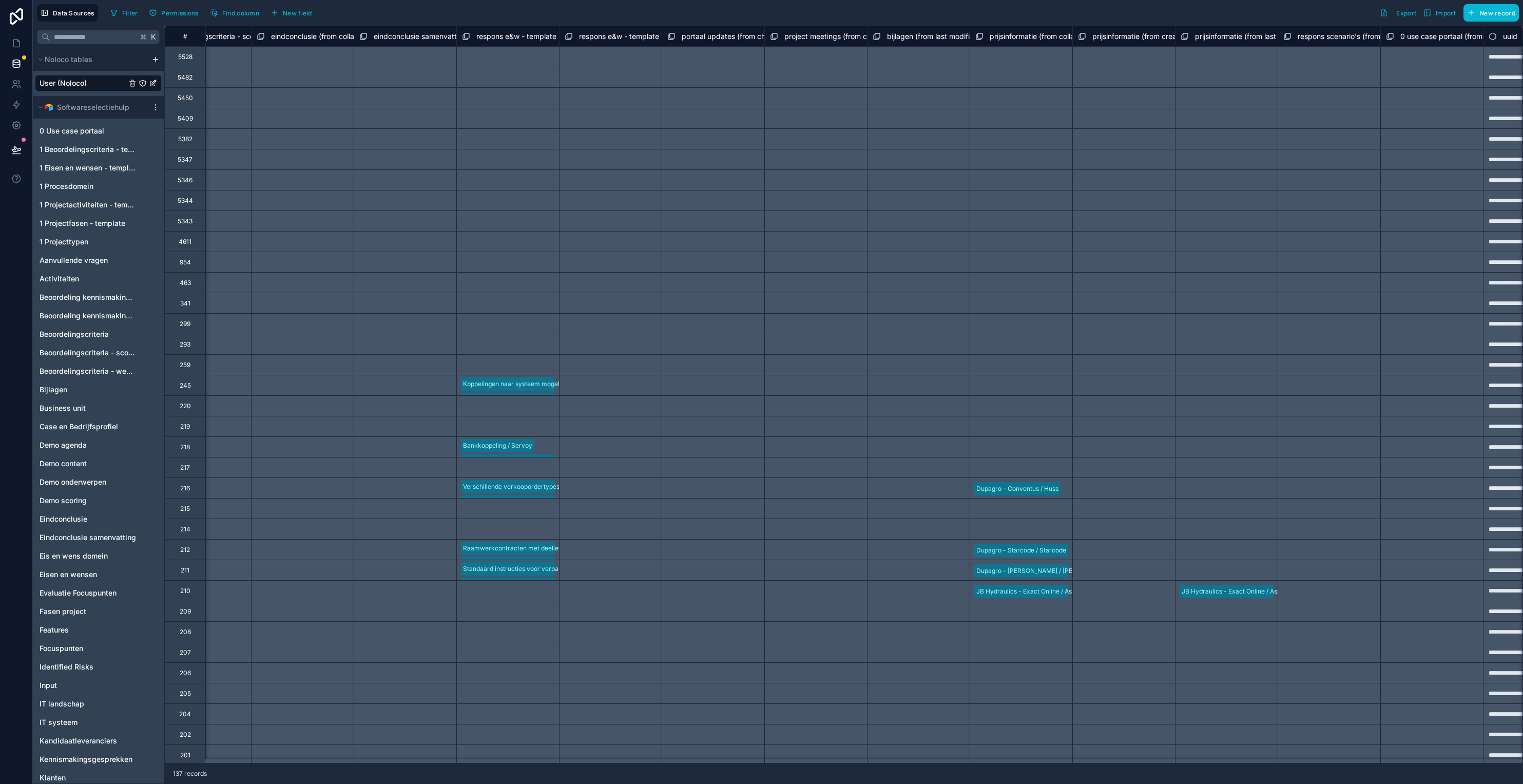
scroll to position [0, 12357]
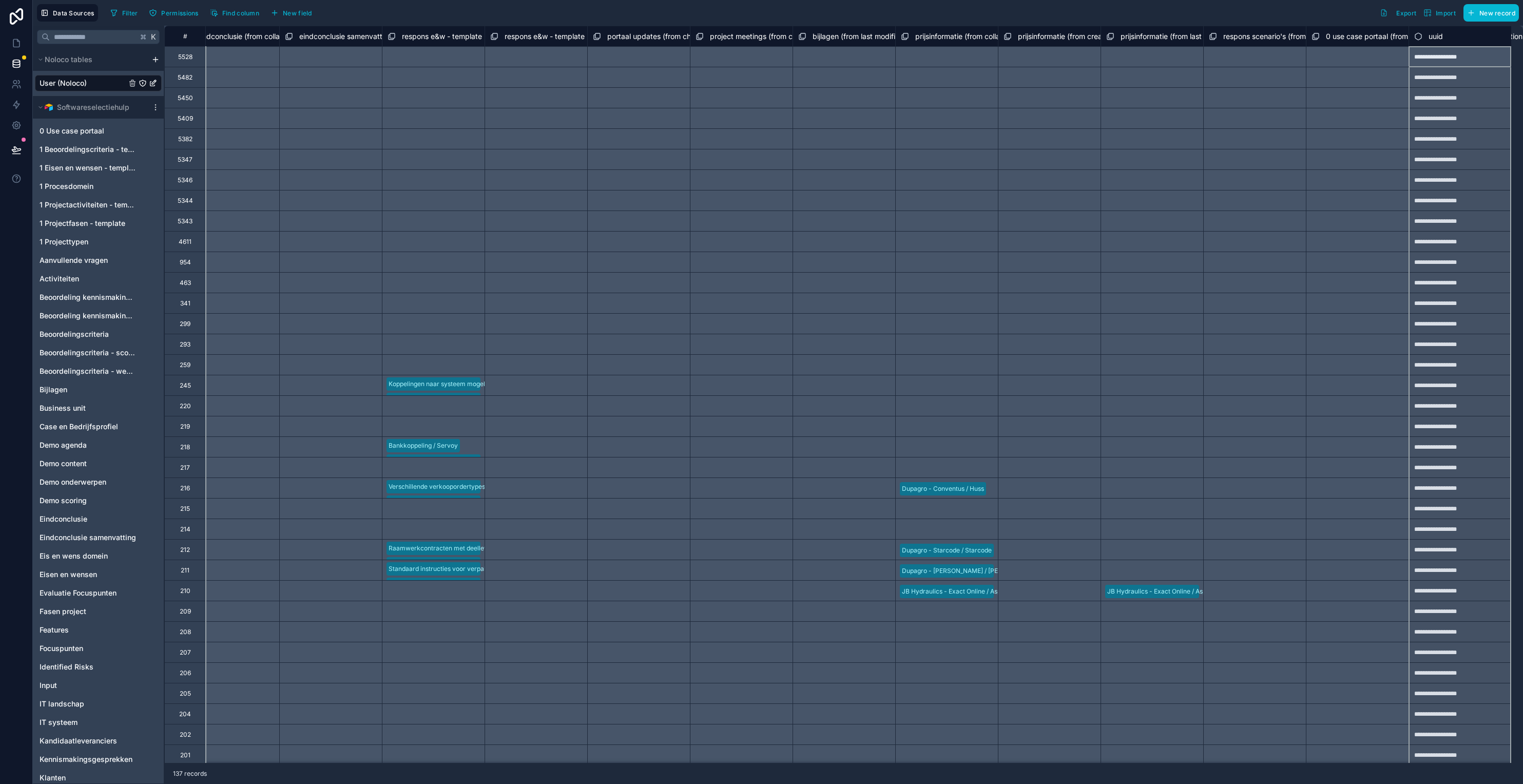
click at [1138, 37] on span "respons scenario's (from collaborators leverancier (from kandidaatleverancier))…" at bounding box center [1373, 36] width 299 height 11
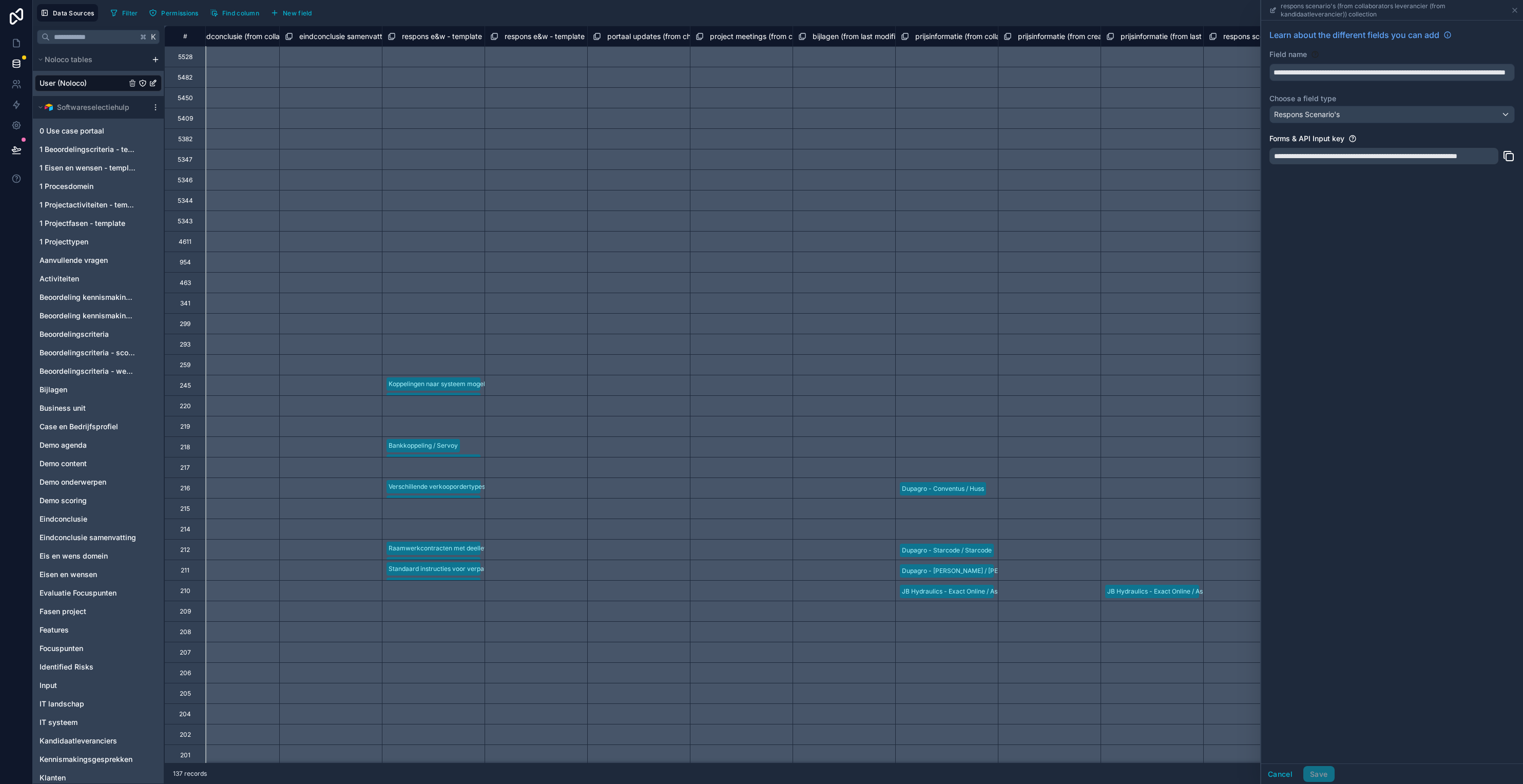
click at [1138, 102] on div "Select a respons scenario's (from collaborators leverancier (from kandidaatleve…" at bounding box center [1255, 97] width 103 height 20
click at [1138, 9] on icon at bounding box center [1515, 10] width 4 height 4
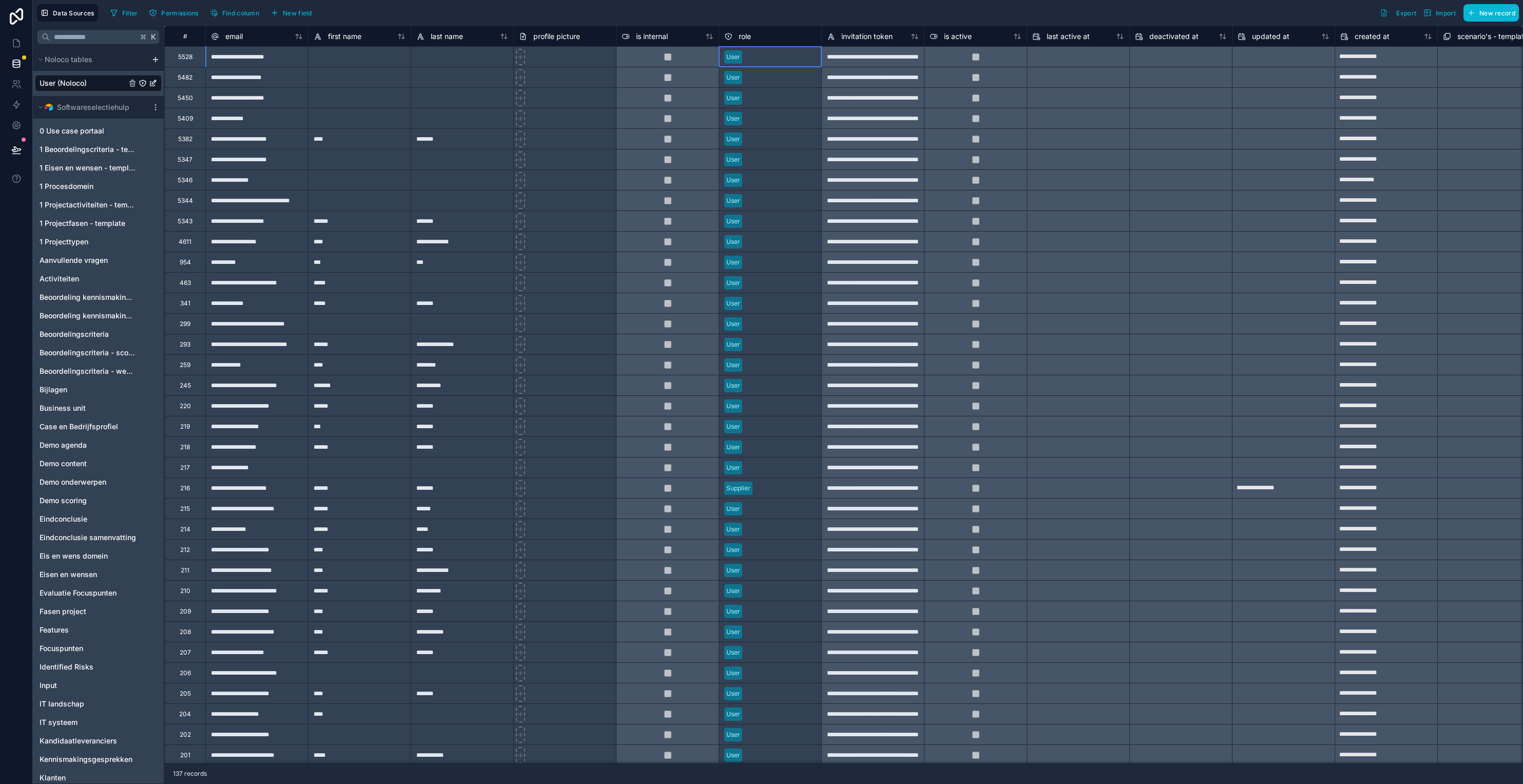
click at [727, 58] on div "User" at bounding box center [734, 57] width 14 height 9
click at [734, 55] on div "User" at bounding box center [734, 57] width 14 height 9
click at [621, 7] on div "Filter Permissions Find column New field Export Import New record" at bounding box center [812, 13] width 1413 height 18
click at [786, 8] on div "Filter Permissions Find column New field Export Import New record" at bounding box center [812, 13] width 1413 height 18
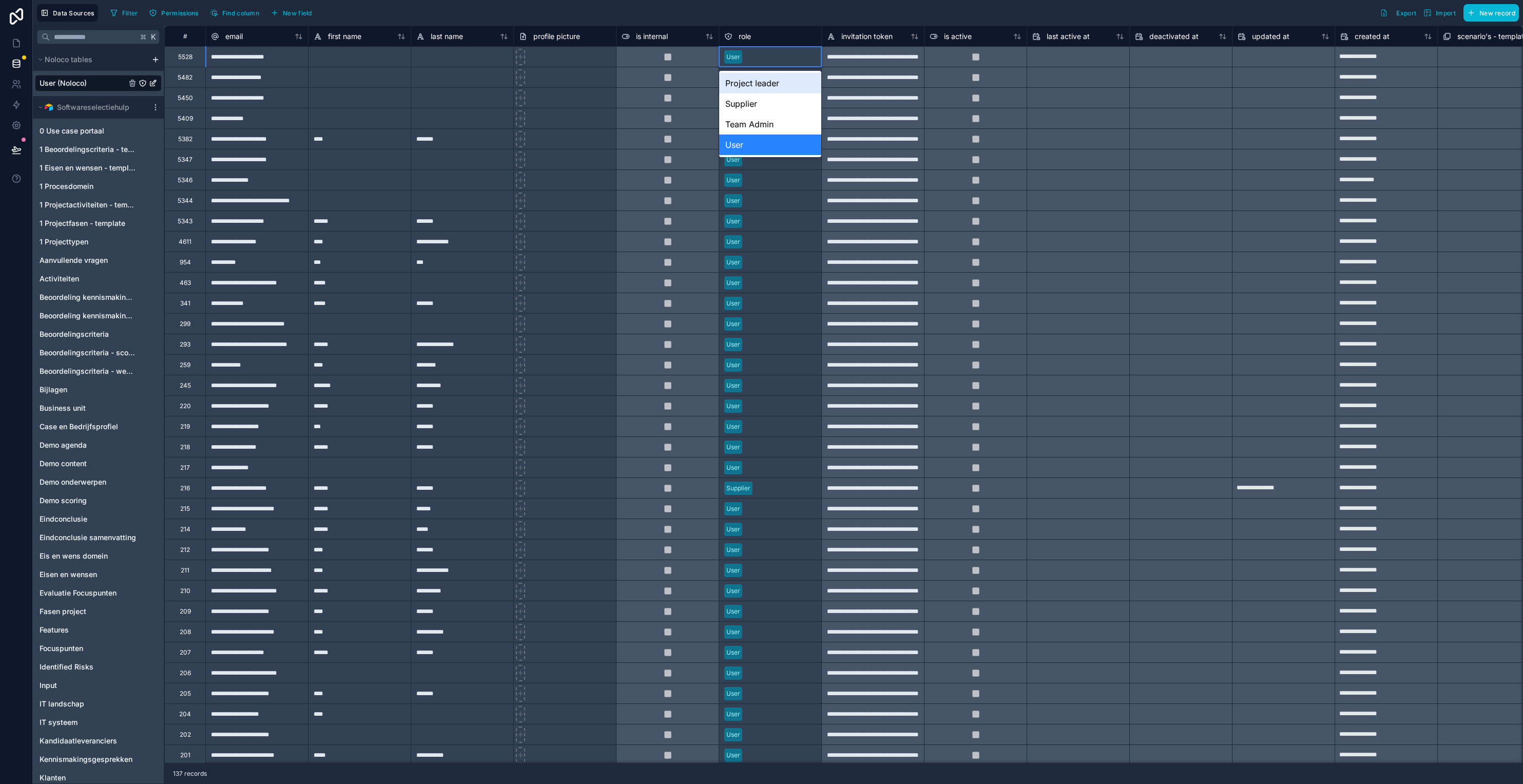
click at [570, 3] on div "Data Sources Filter Permissions Find column New field Export Import New record" at bounding box center [778, 12] width 1490 height 26
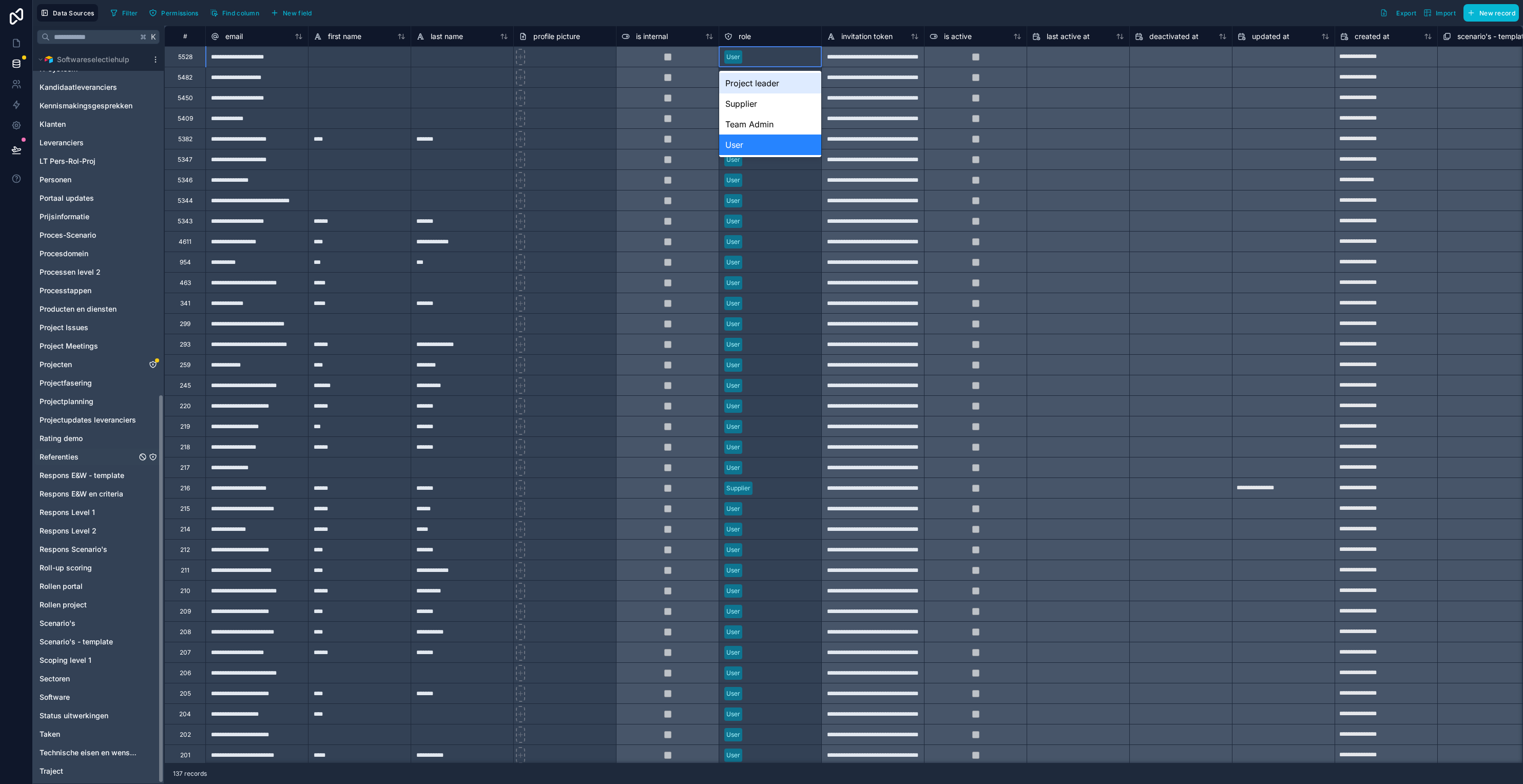
scroll to position [654, 0]
click at [130, 179] on div "Personen" at bounding box center [97, 179] width 127 height 17
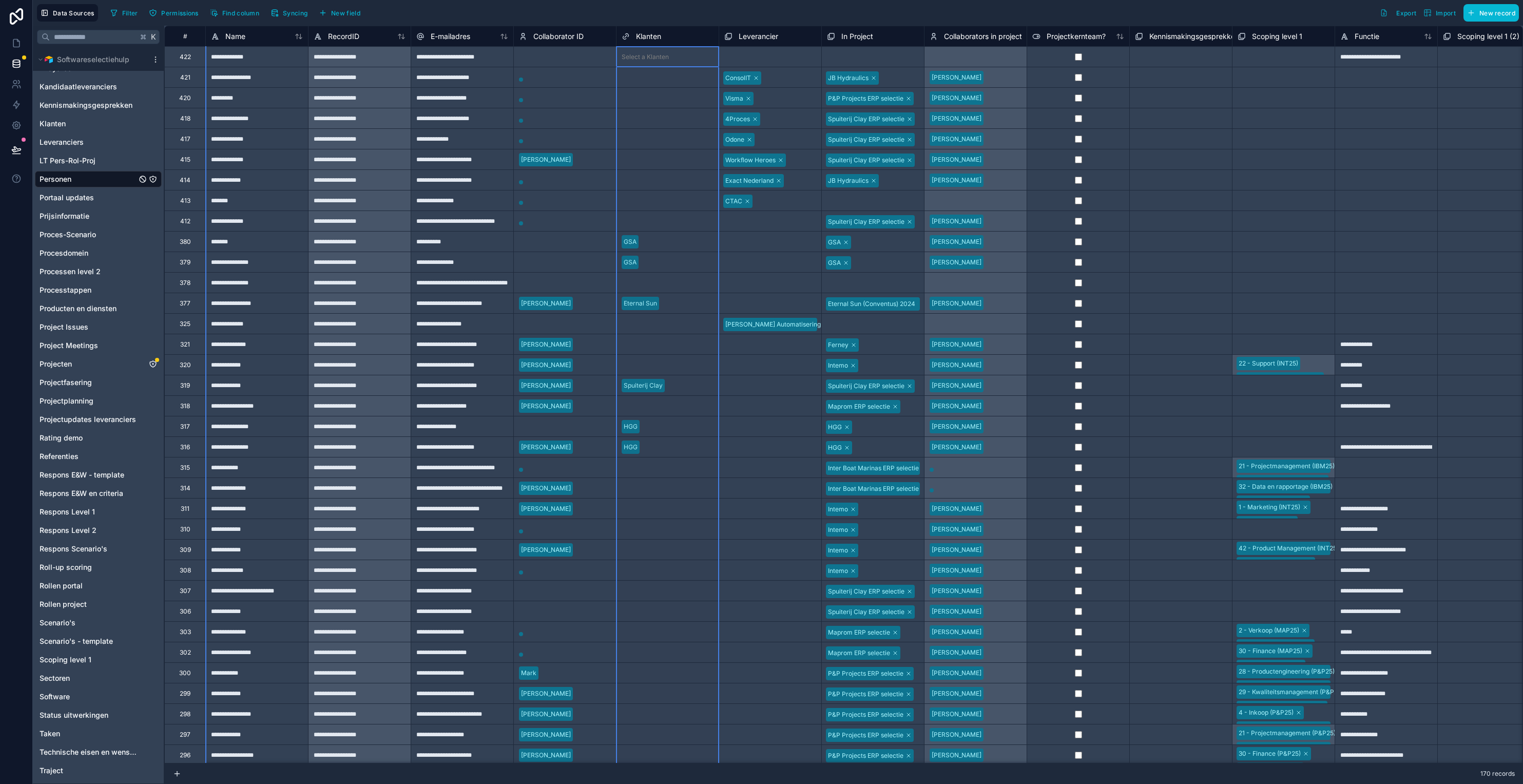
click at [664, 38] on div "Klanten" at bounding box center [668, 36] width 92 height 12
click at [638, 35] on span "Klanten" at bounding box center [649, 36] width 25 height 11
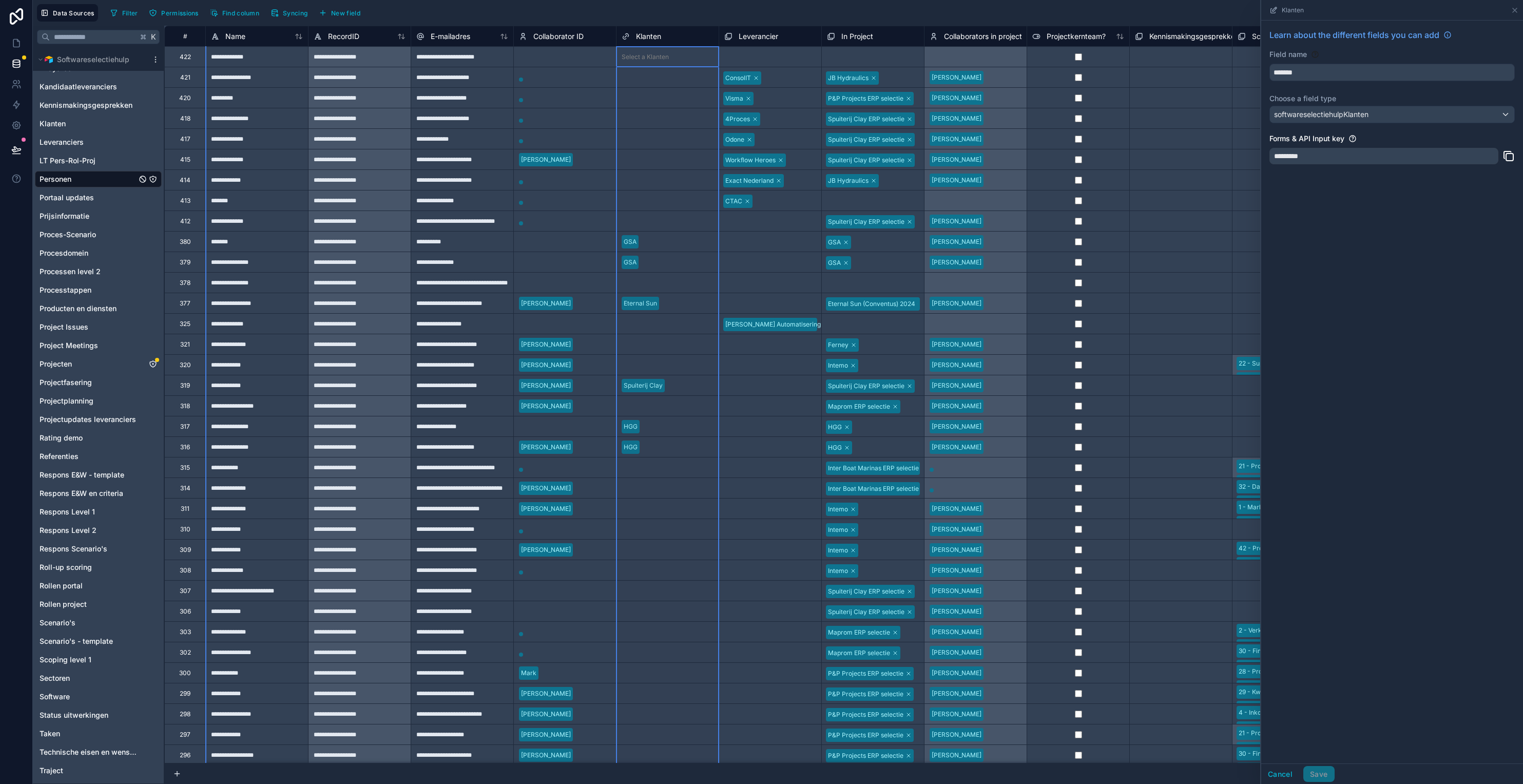
click at [652, 105] on div "Select a Klanten" at bounding box center [667, 97] width 102 height 20
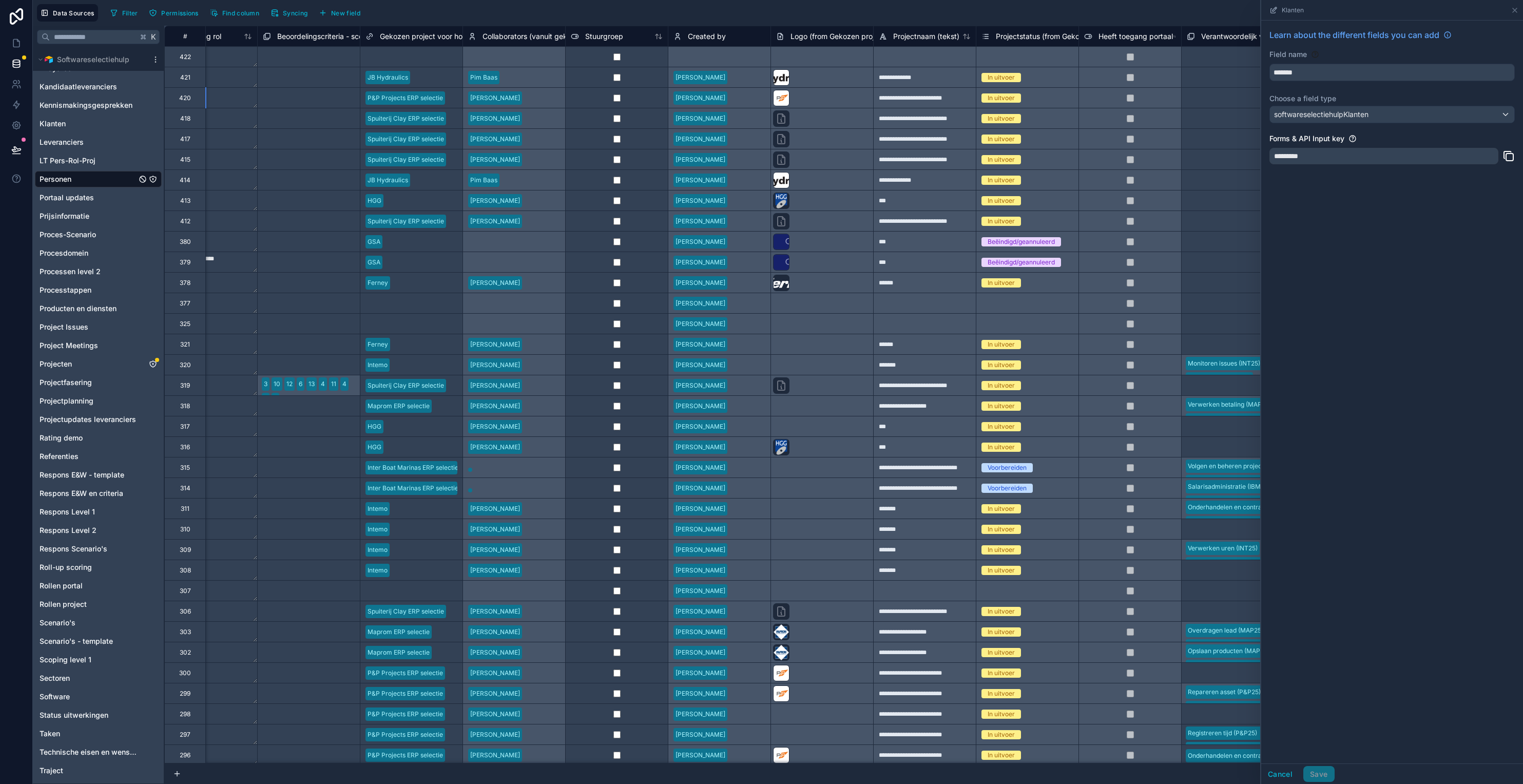
scroll to position [0, 1489]
click at [435, 37] on span "Gekozen project voor hoofdmenu" at bounding box center [435, 36] width 113 height 11
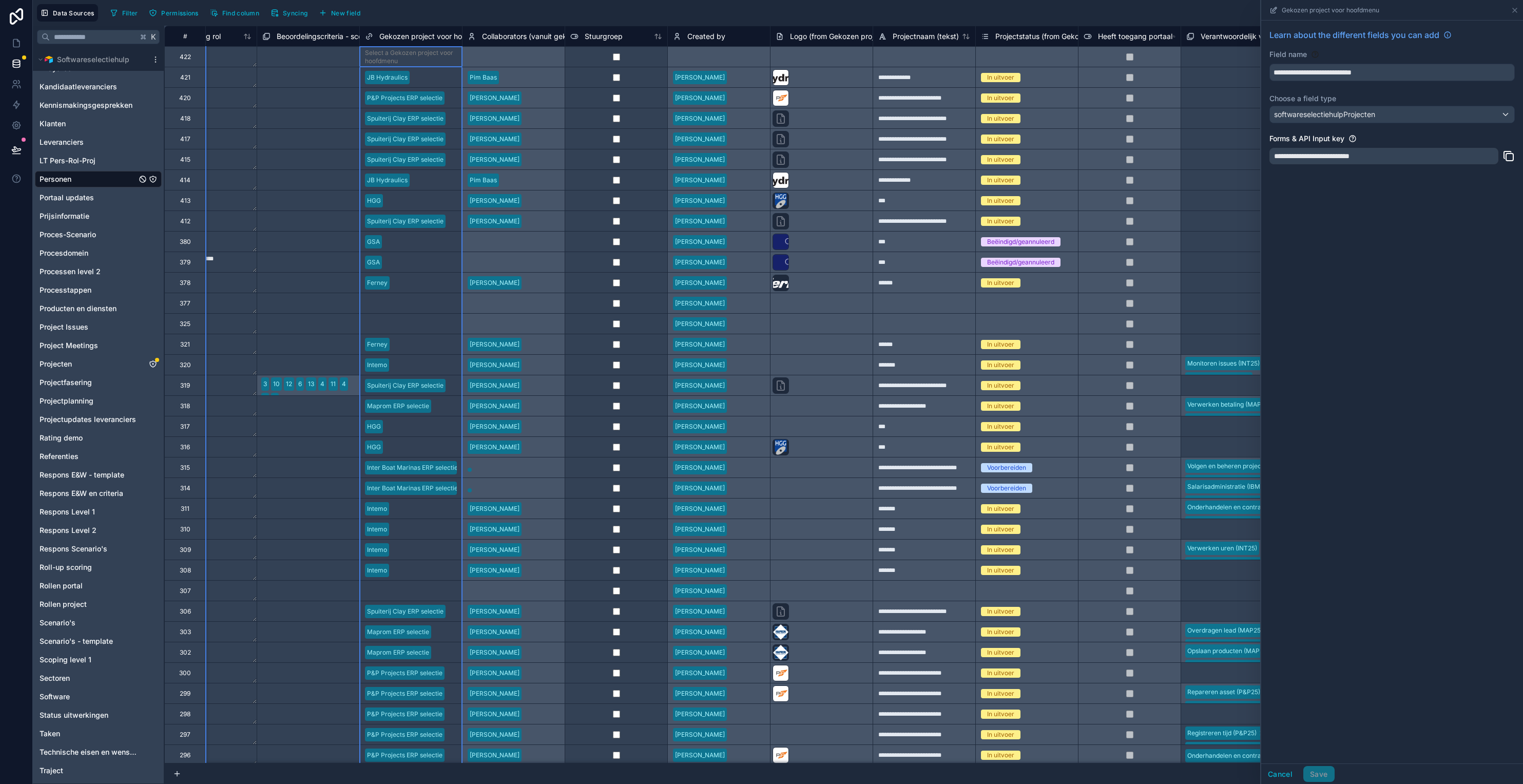
click at [758, 72] on div "[PERSON_NAME]" at bounding box center [719, 76] width 103 height 20
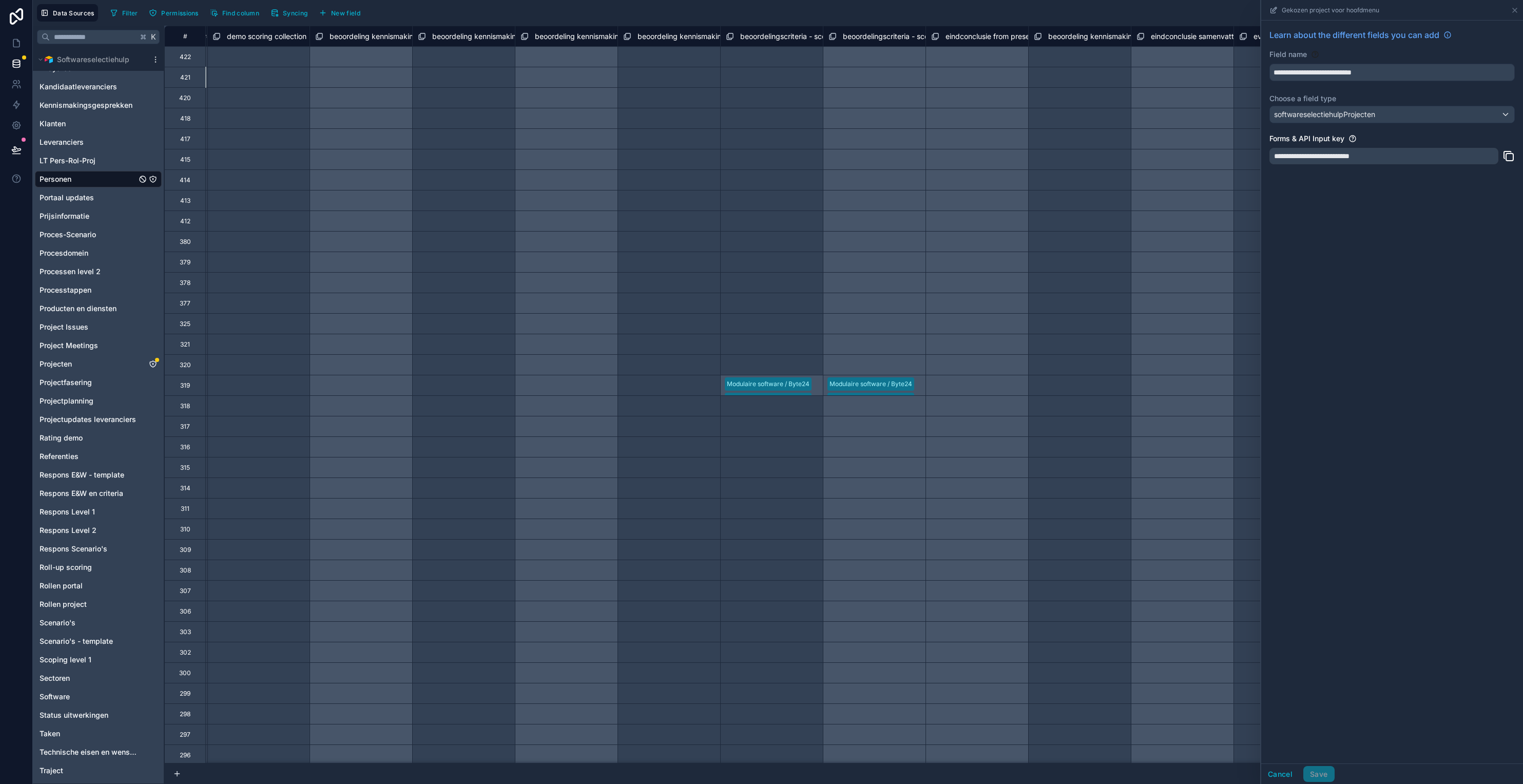
scroll to position [0, 4844]
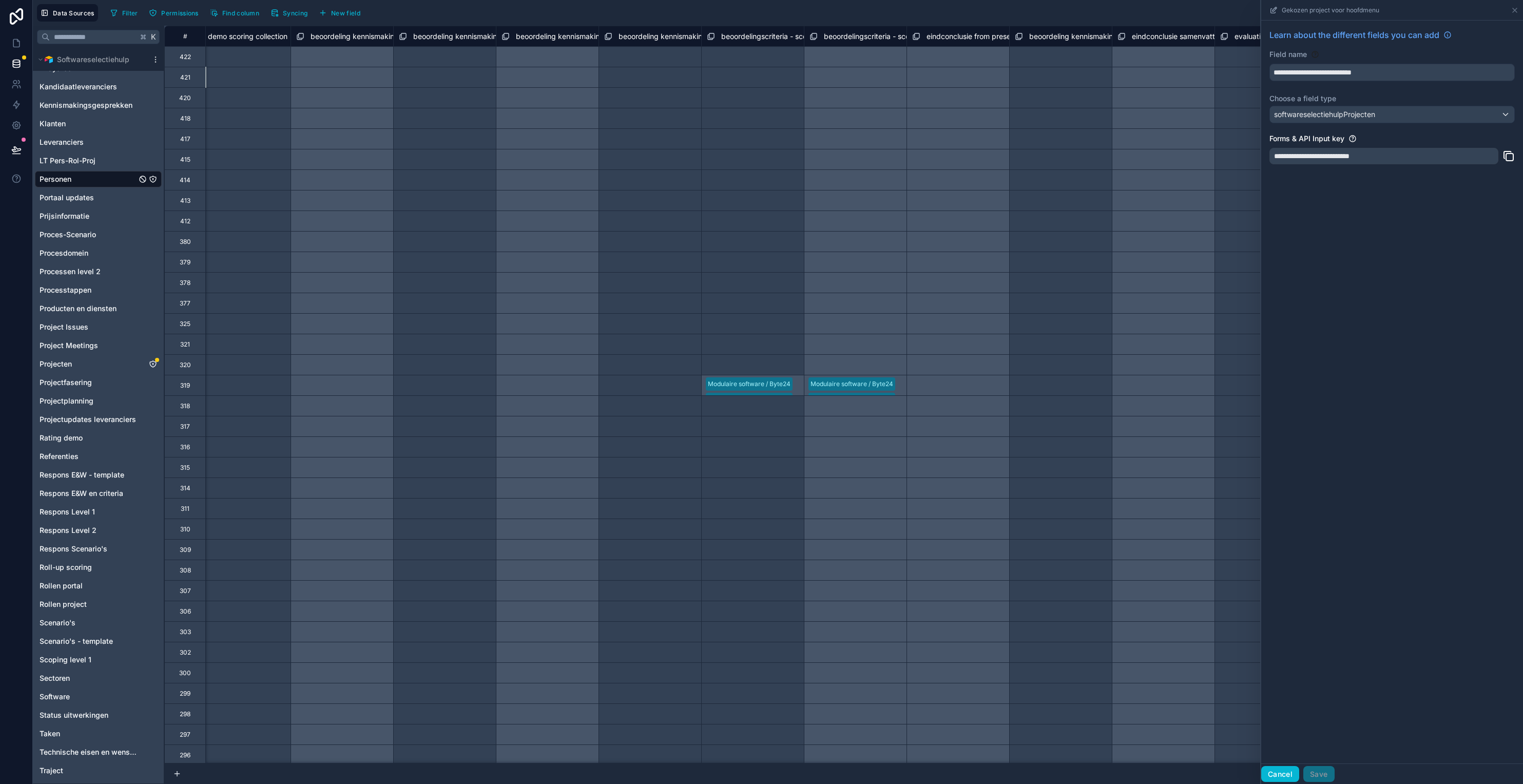
click at [1138, 778] on button "Cancel" at bounding box center [1280, 774] width 38 height 17
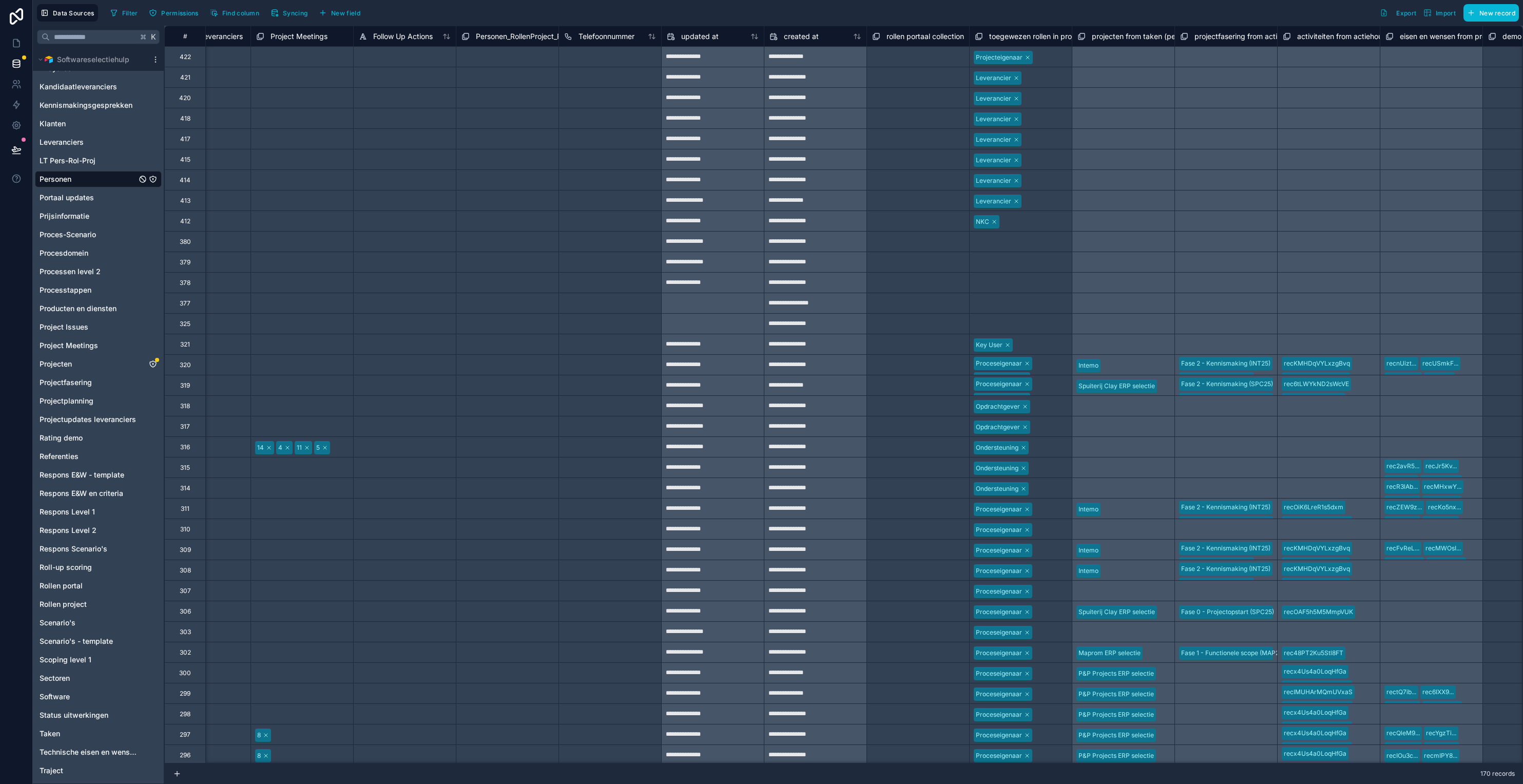
scroll to position [0, 3548]
click at [905, 63] on div "Select a rollen portaal collection" at bounding box center [918, 58] width 89 height 17
click at [905, 77] on div "Select a rollen portaal collection" at bounding box center [918, 78] width 89 height 17
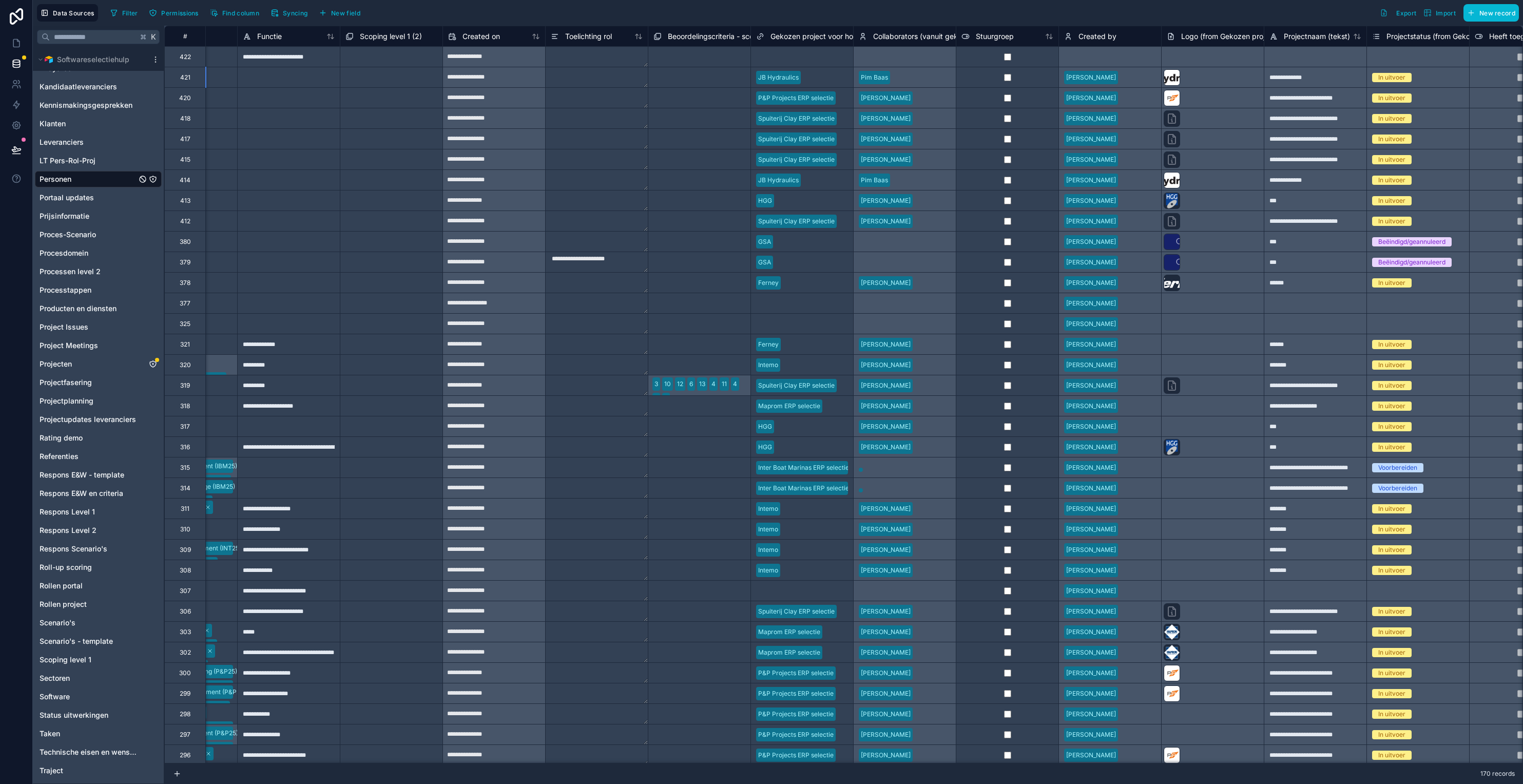
scroll to position [0, 1096]
click at [623, 263] on textarea "**********" at bounding box center [598, 262] width 102 height 20
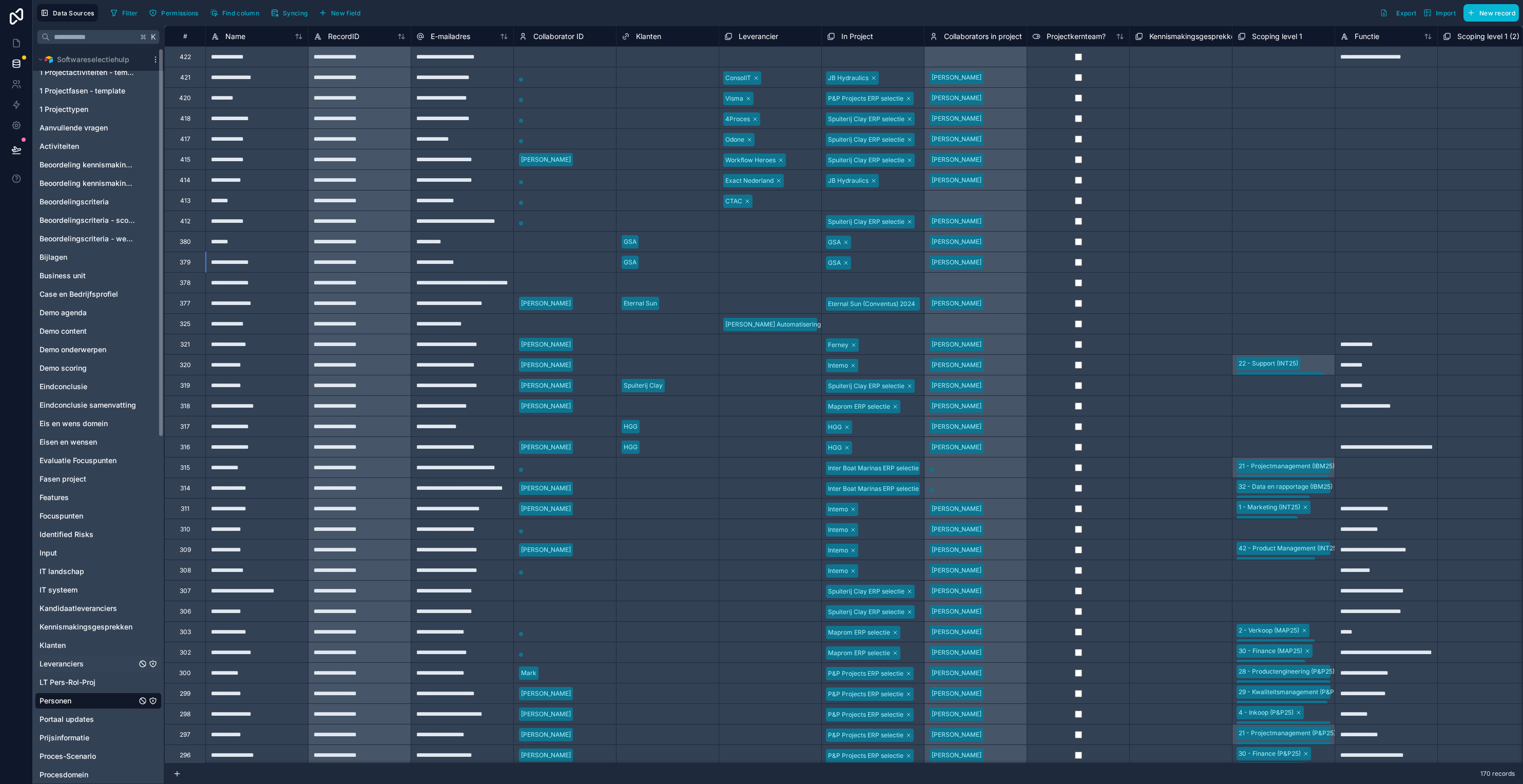
scroll to position [0, 0]
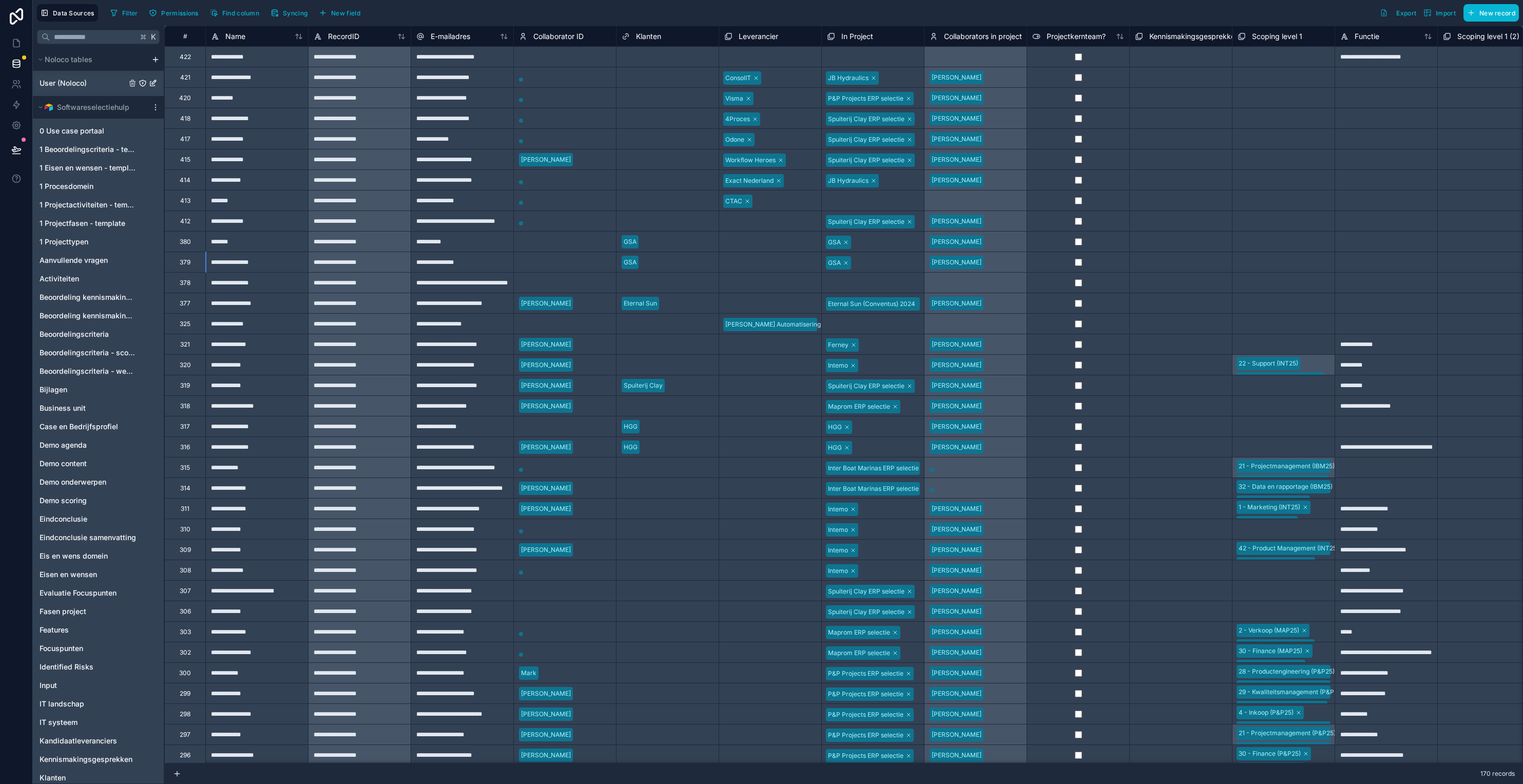
click at [103, 86] on div "User (Noloco)" at bounding box center [97, 83] width 127 height 17
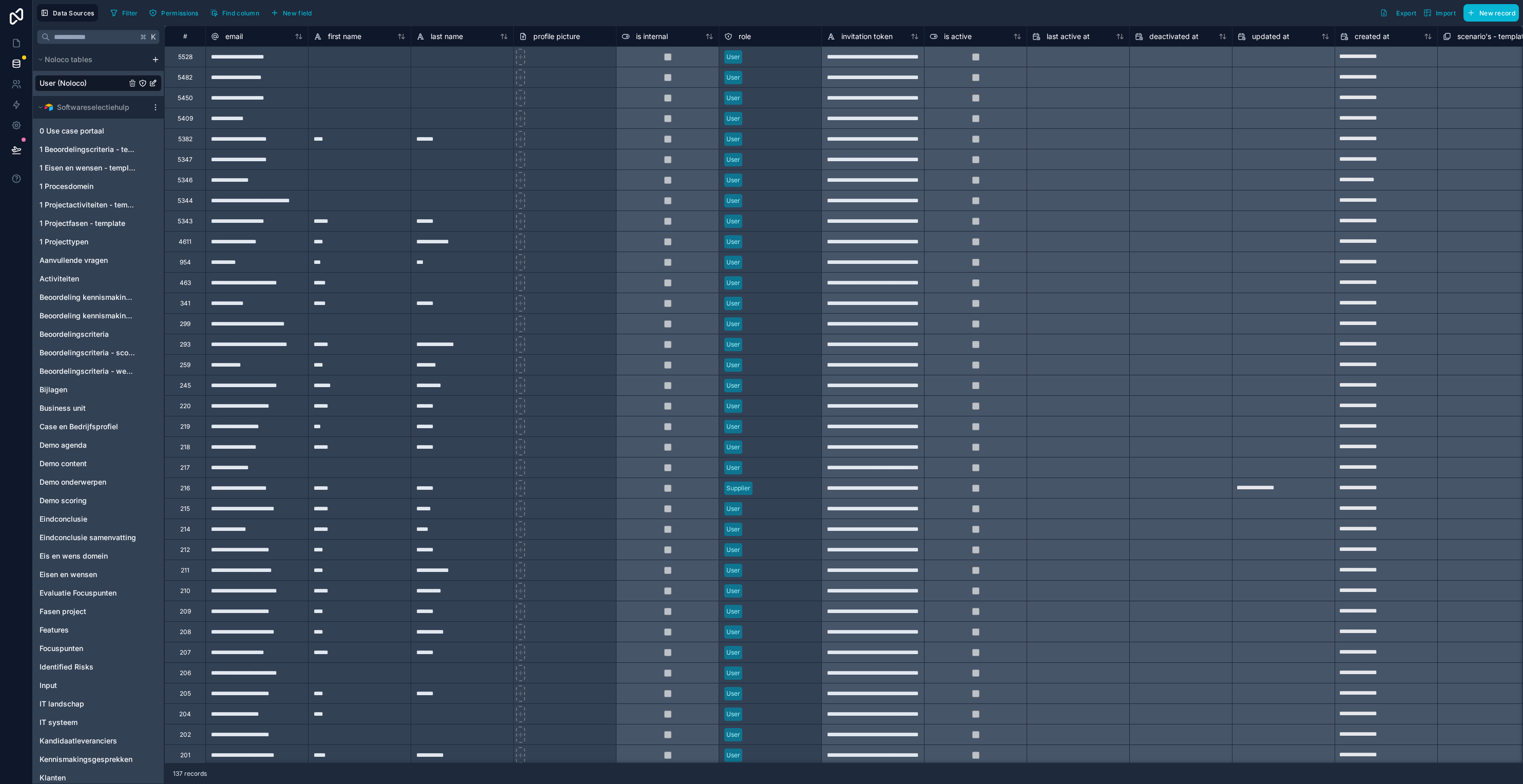
click at [154, 85] on icon "User (Noloco)" at bounding box center [152, 82] width 8 height 8
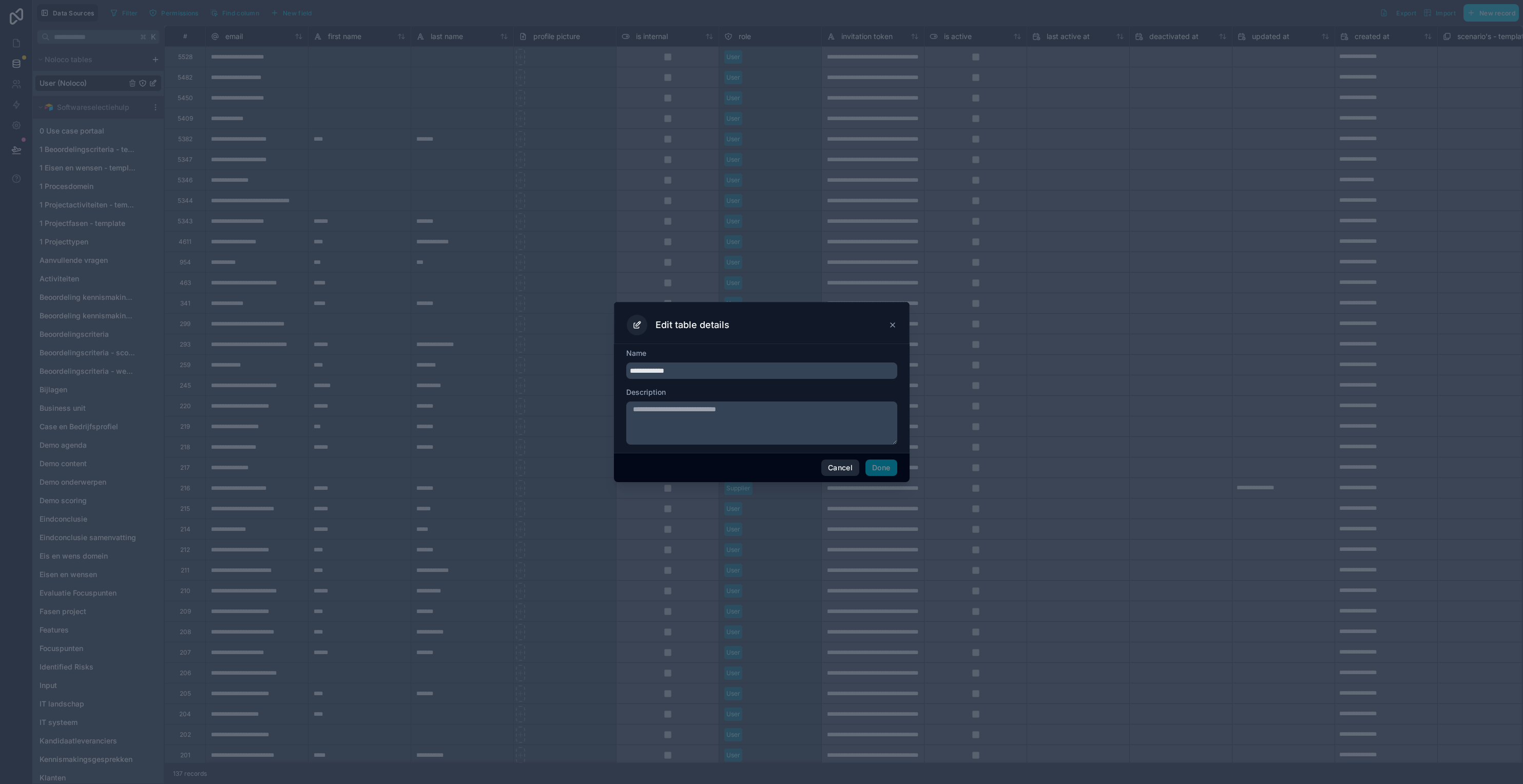
click at [843, 467] on button "Cancel" at bounding box center [840, 468] width 38 height 17
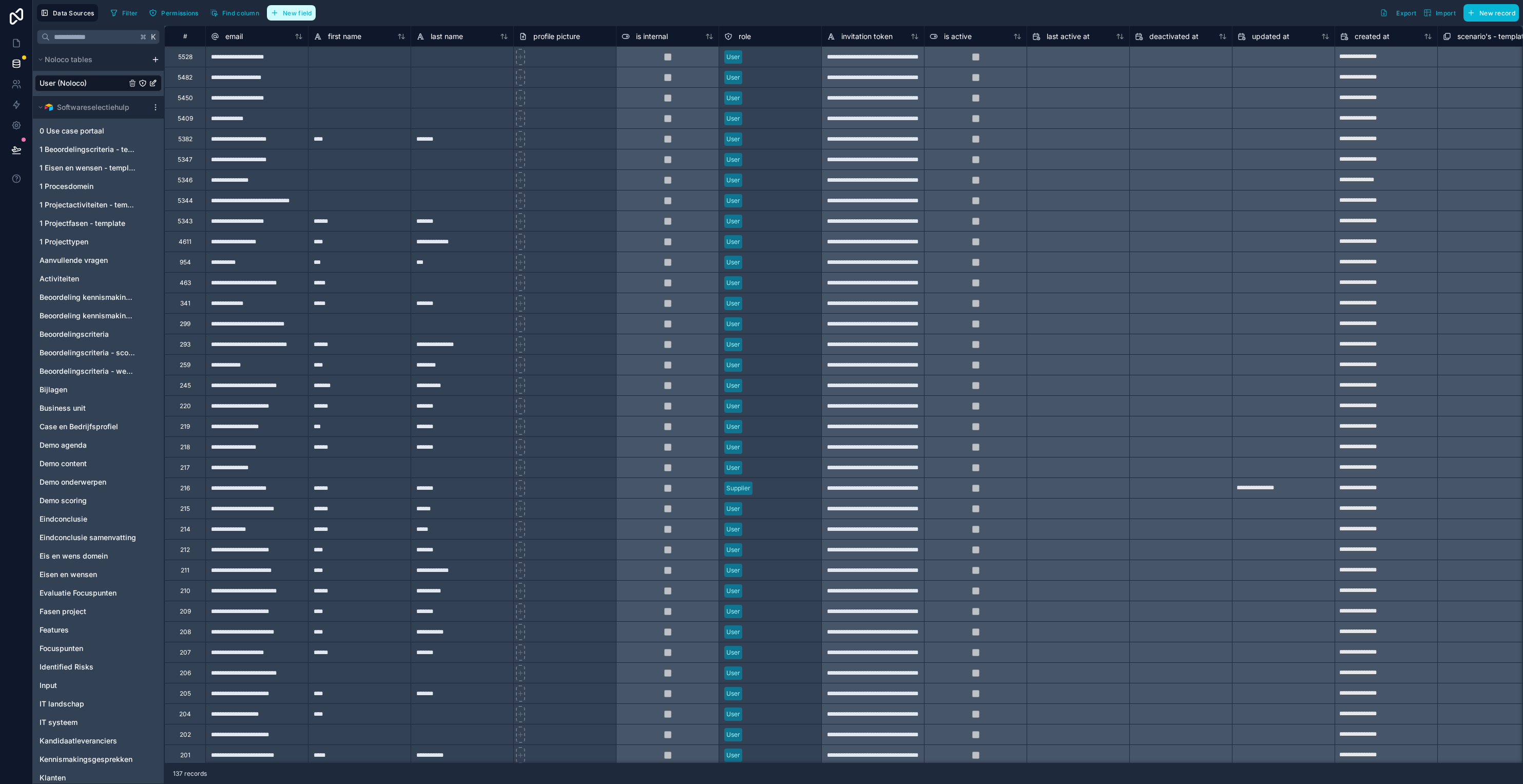
click at [298, 13] on span "New field" at bounding box center [297, 12] width 29 height 8
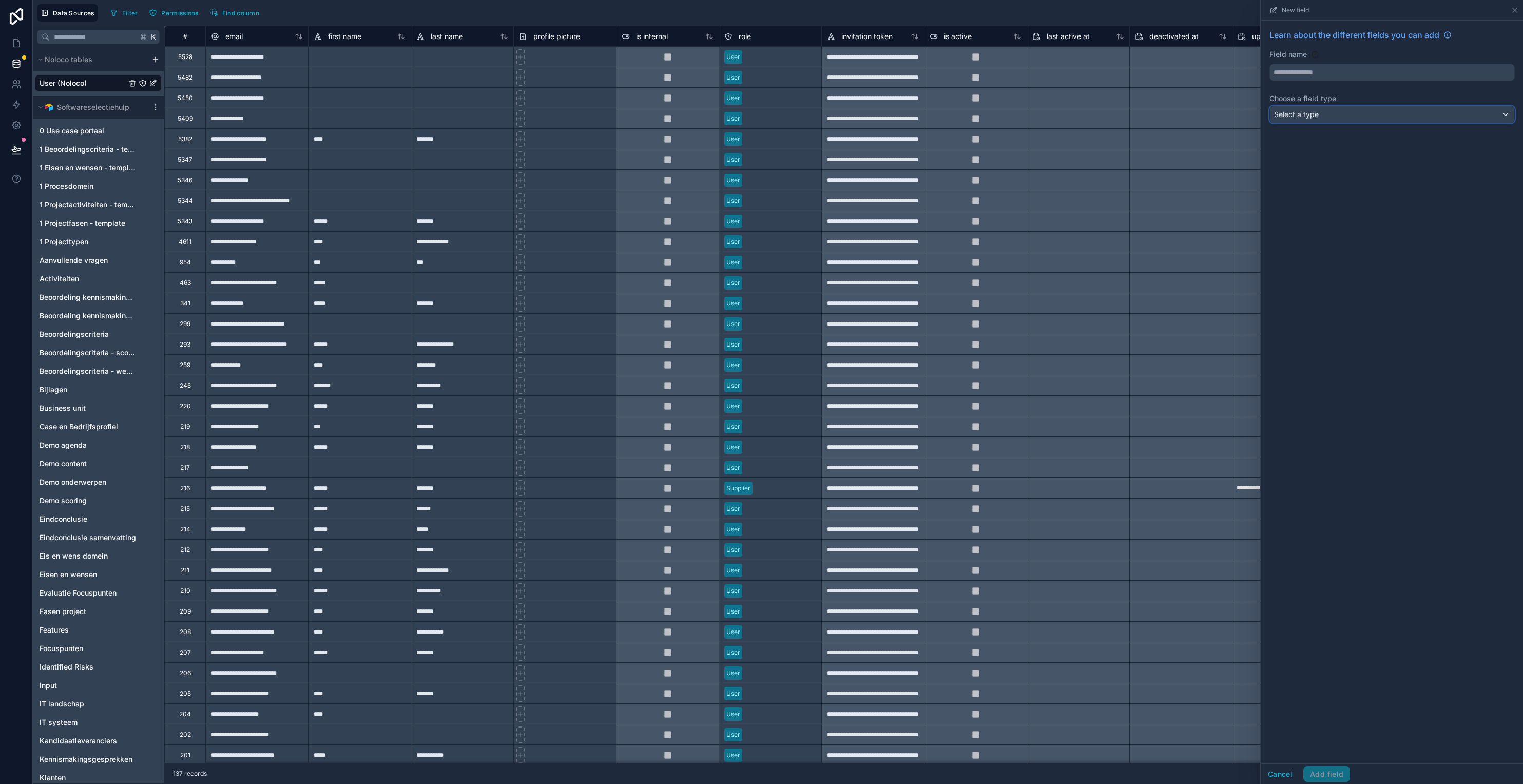
click at [1138, 114] on span "Select a type" at bounding box center [1296, 114] width 44 height 9
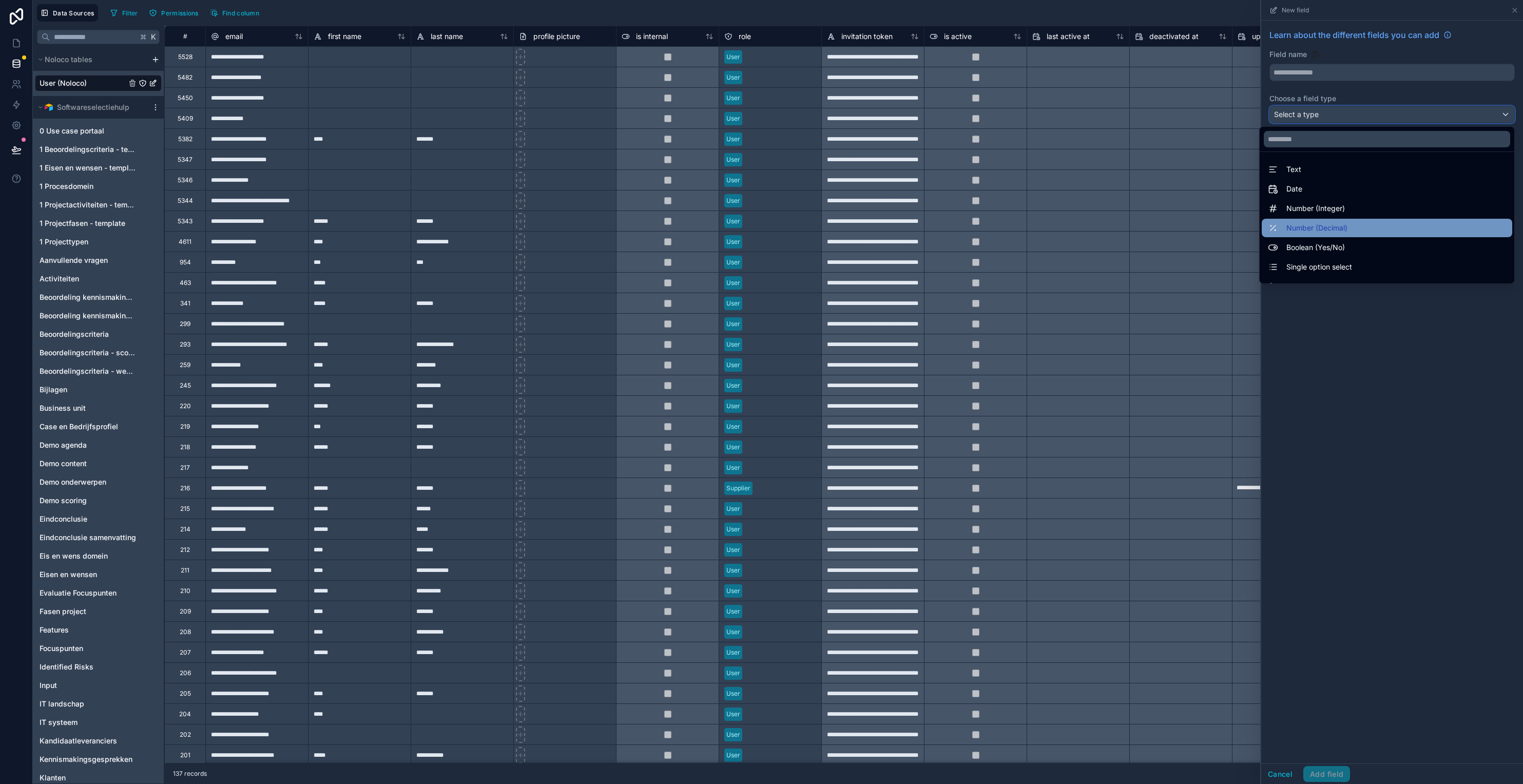
scroll to position [298, 0]
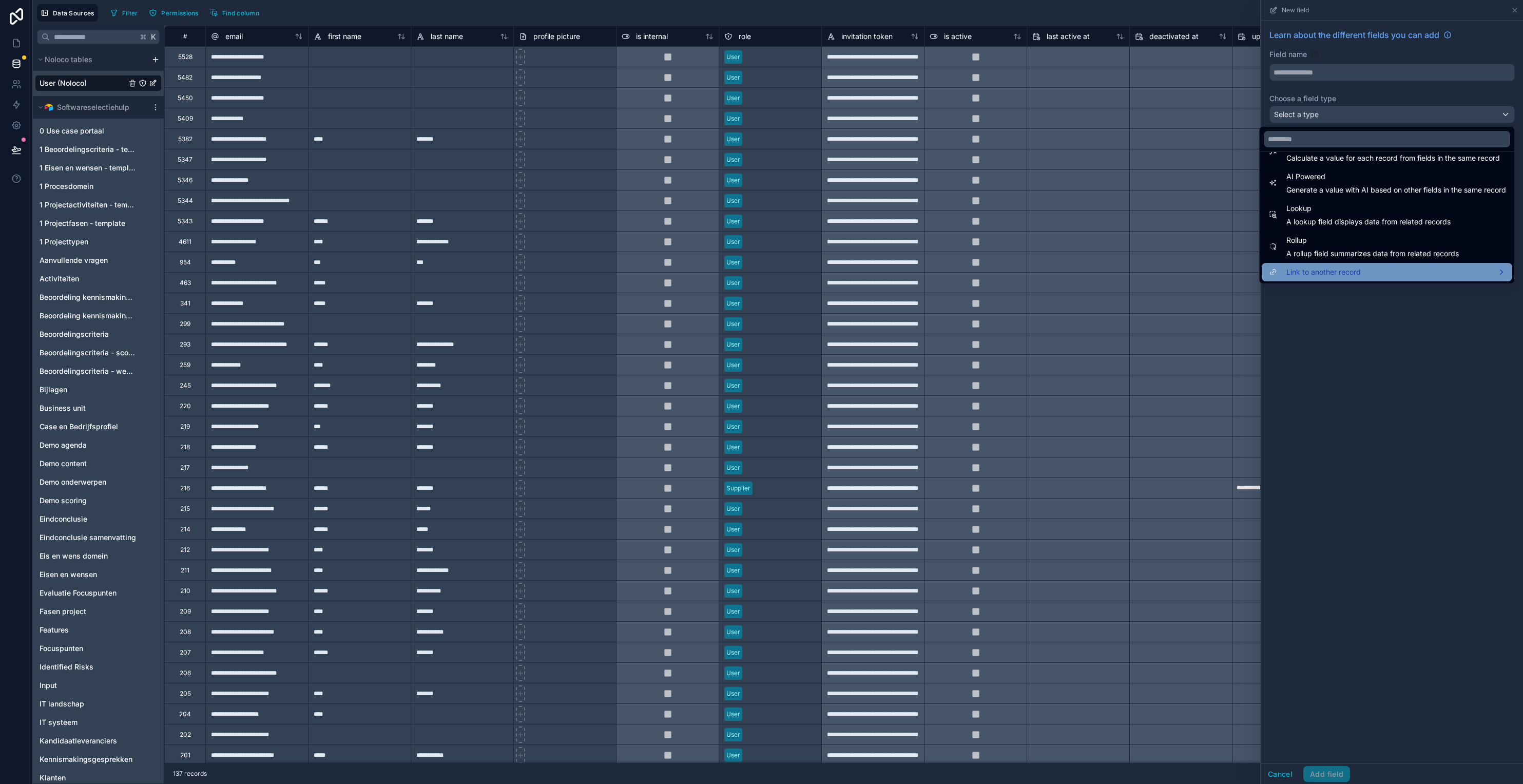
click at [1138, 270] on span "Link to another record" at bounding box center [1324, 272] width 74 height 12
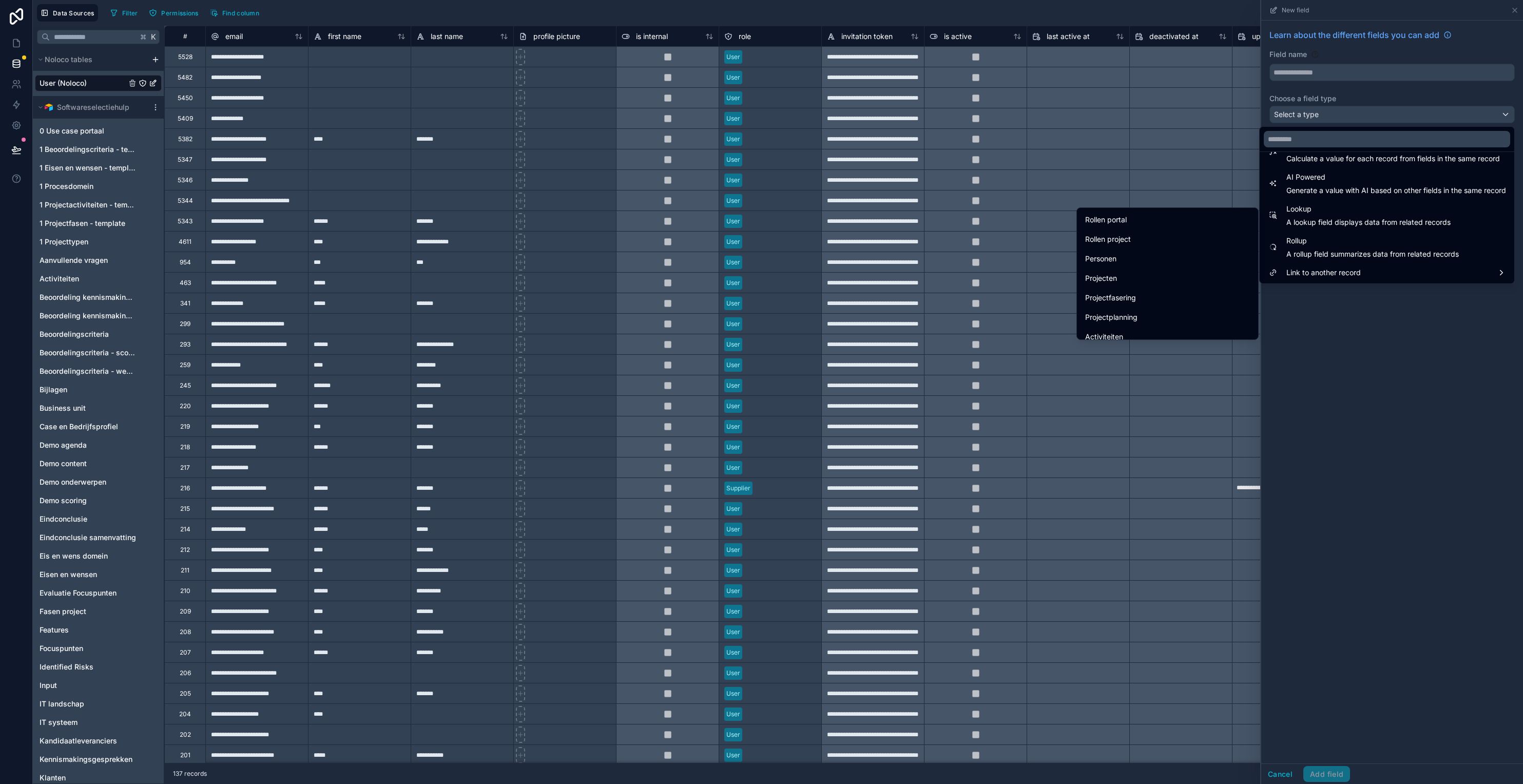
scroll to position [189, 0]
click at [1138, 255] on div "Personen" at bounding box center [1168, 256] width 165 height 12
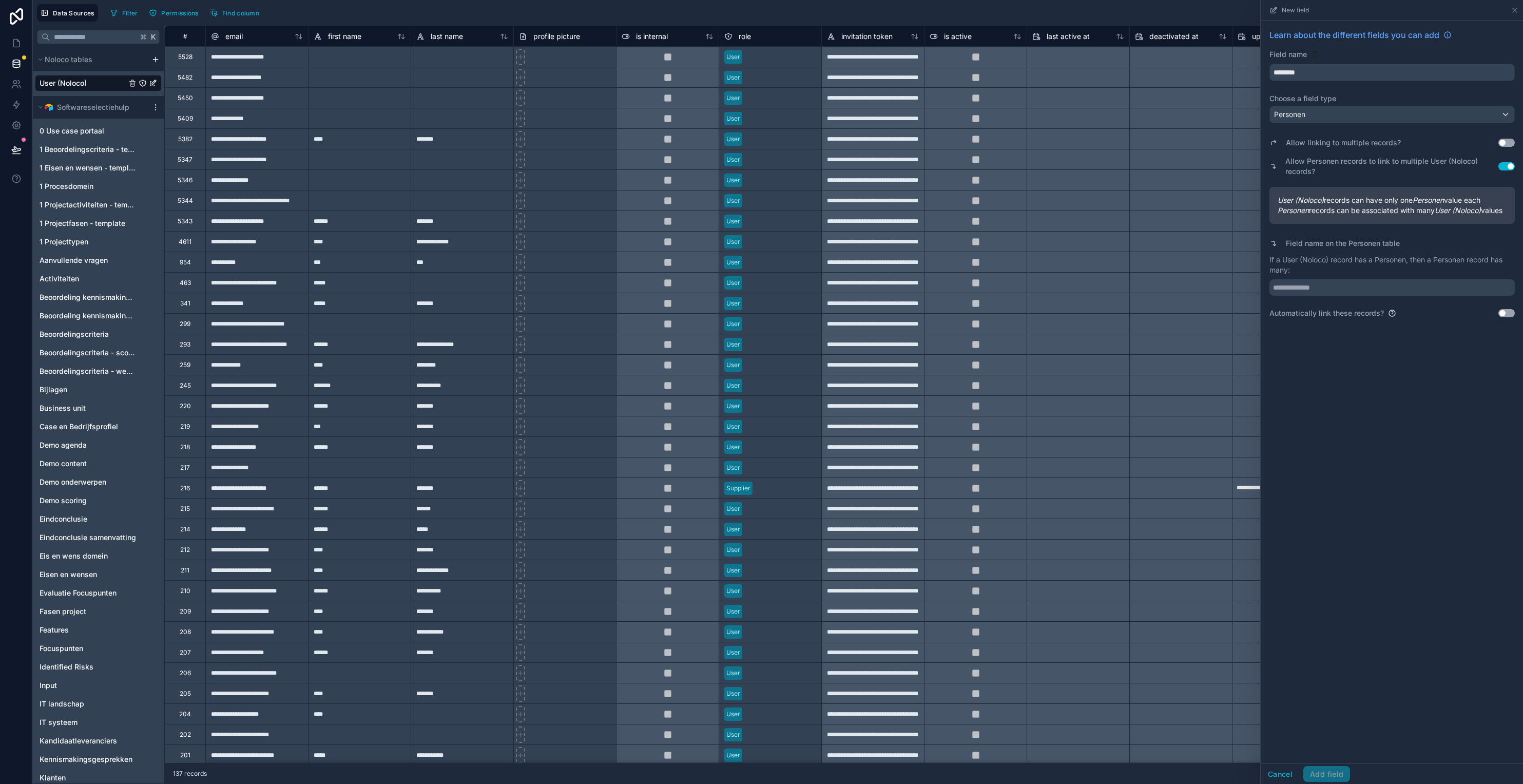
type input "********"
click at [1138, 162] on div "Allow Personen records to link to multiple User (Noloco) records? Use setting" at bounding box center [1392, 167] width 245 height 25
click at [1138, 169] on button "Use setting" at bounding box center [1507, 166] width 17 height 8
click at [1138, 289] on input "text" at bounding box center [1392, 287] width 245 height 17
type input "*****"
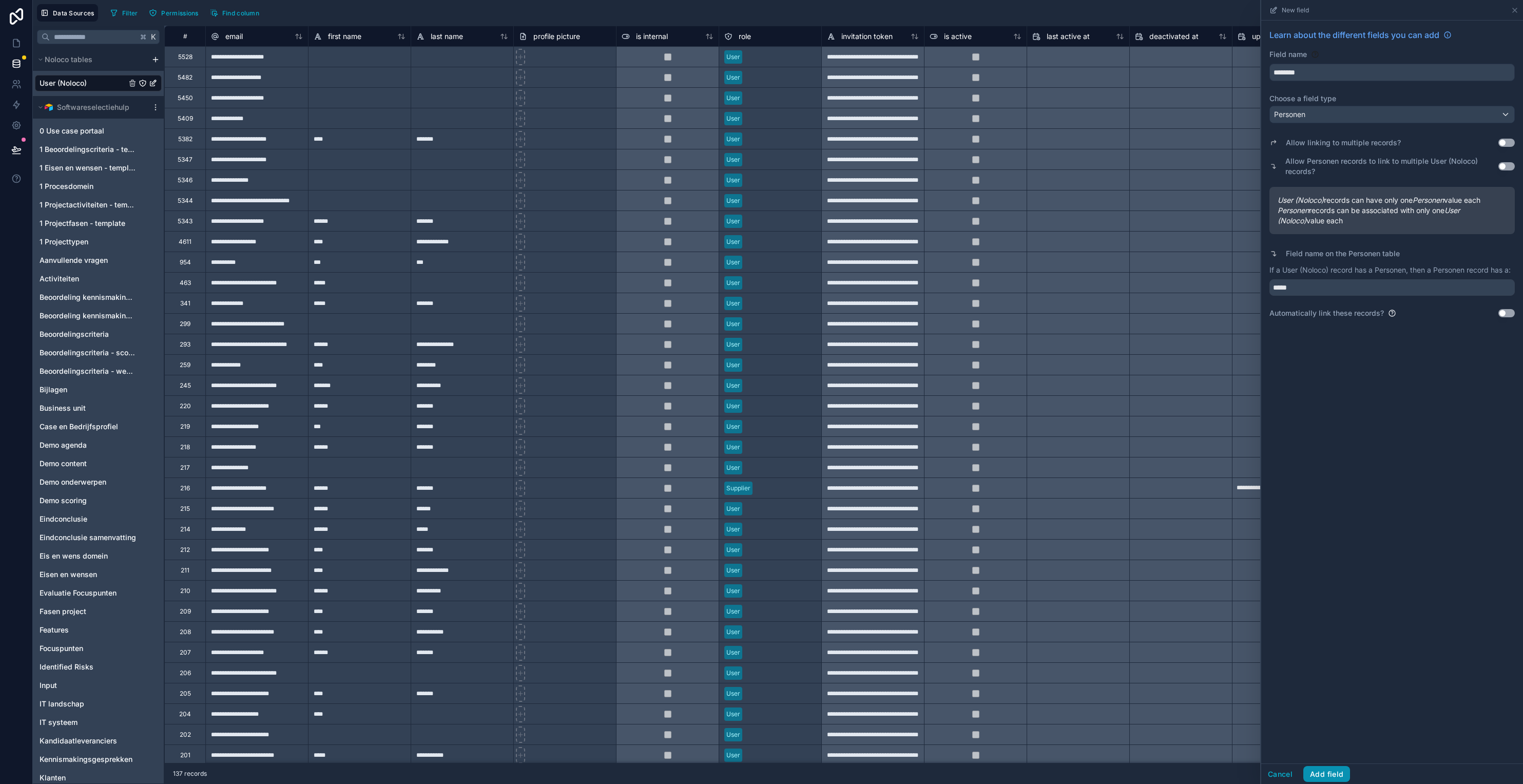
click at [1138, 779] on button "Add field" at bounding box center [1326, 774] width 47 height 17
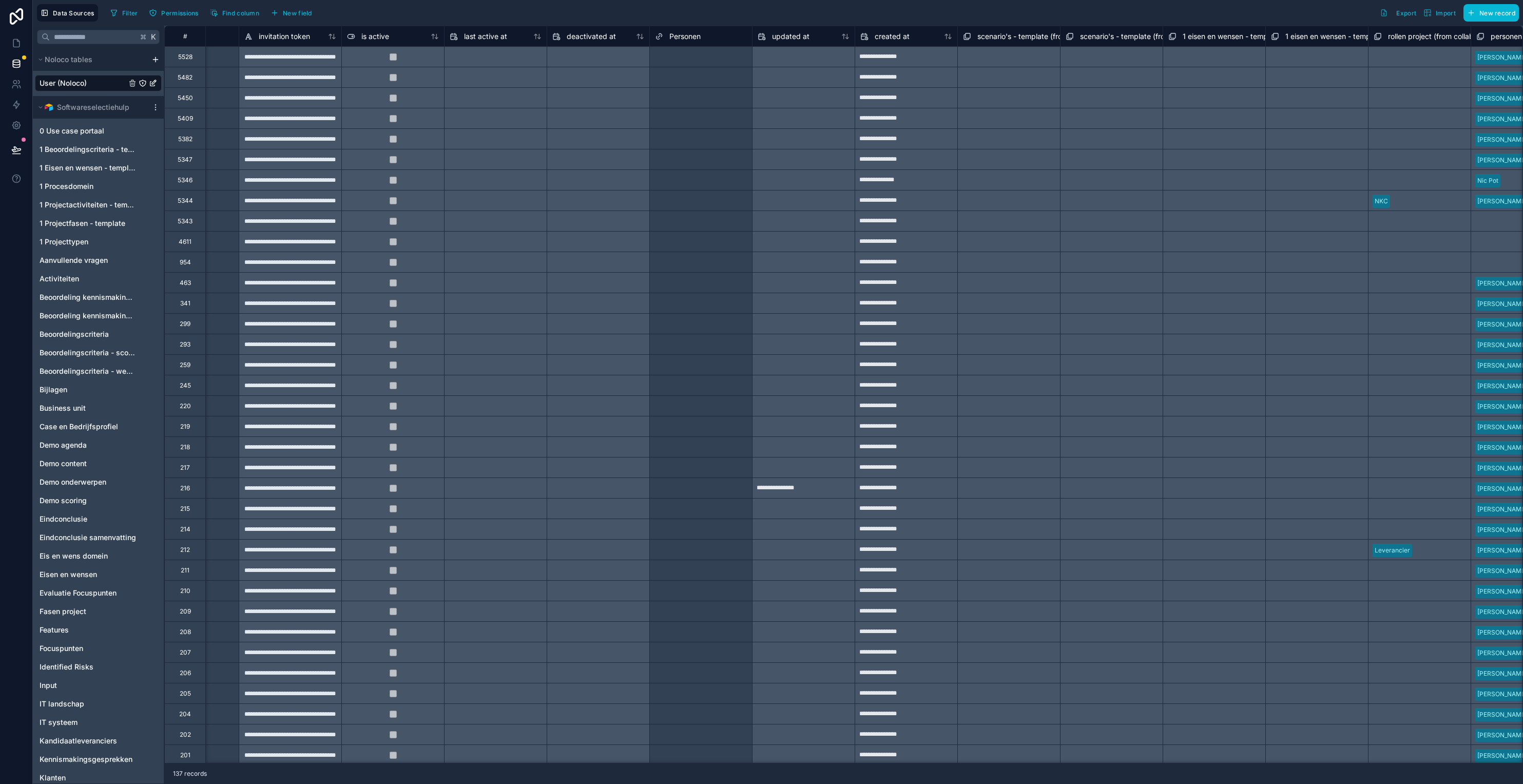
scroll to position [0, 412]
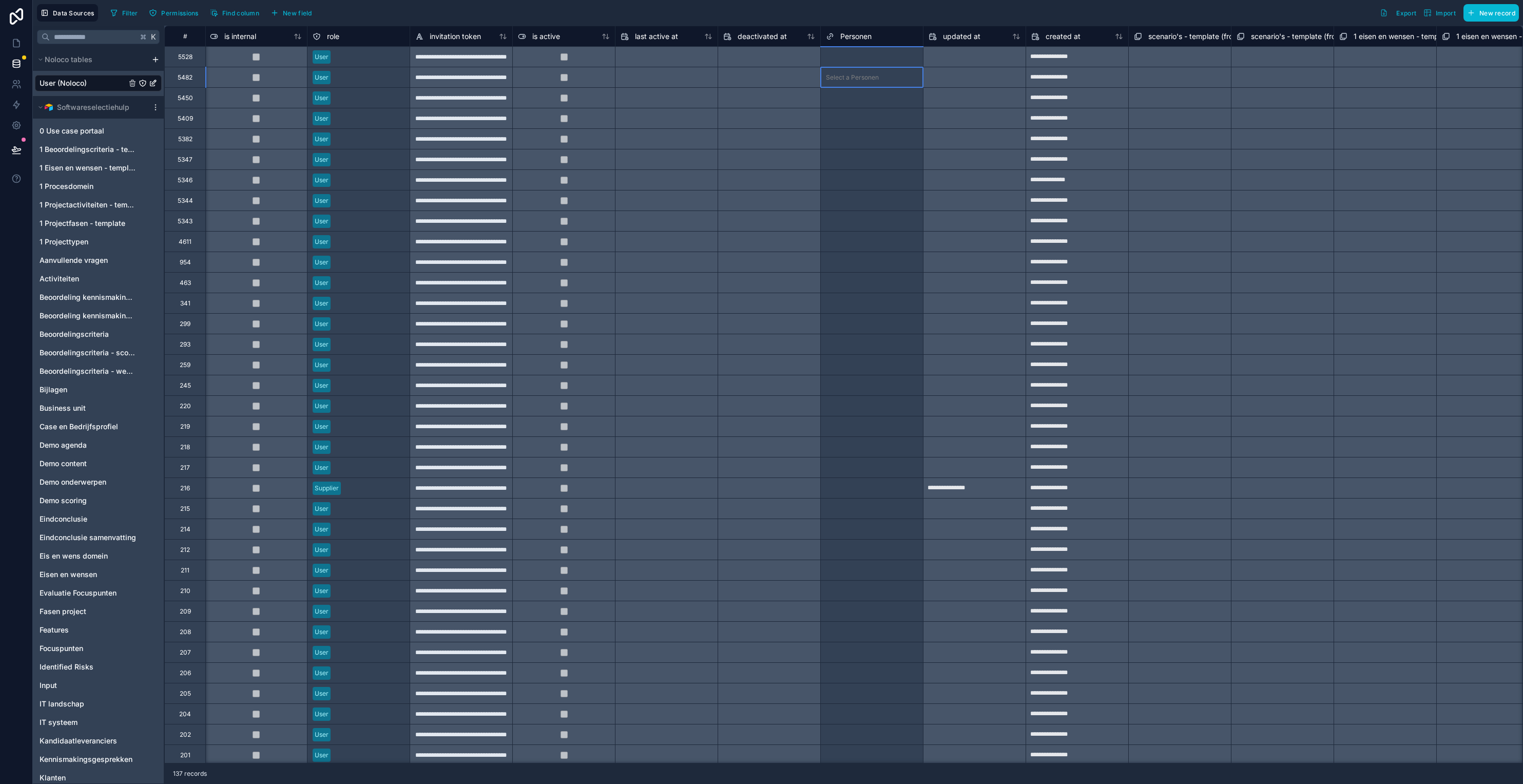
drag, startPoint x: 881, startPoint y: 86, endPoint x: 882, endPoint y: 106, distance: 20.0
click at [881, 86] on div "Select a Personen" at bounding box center [872, 77] width 102 height 20
click at [845, 53] on div "Select a Personen" at bounding box center [852, 57] width 53 height 8
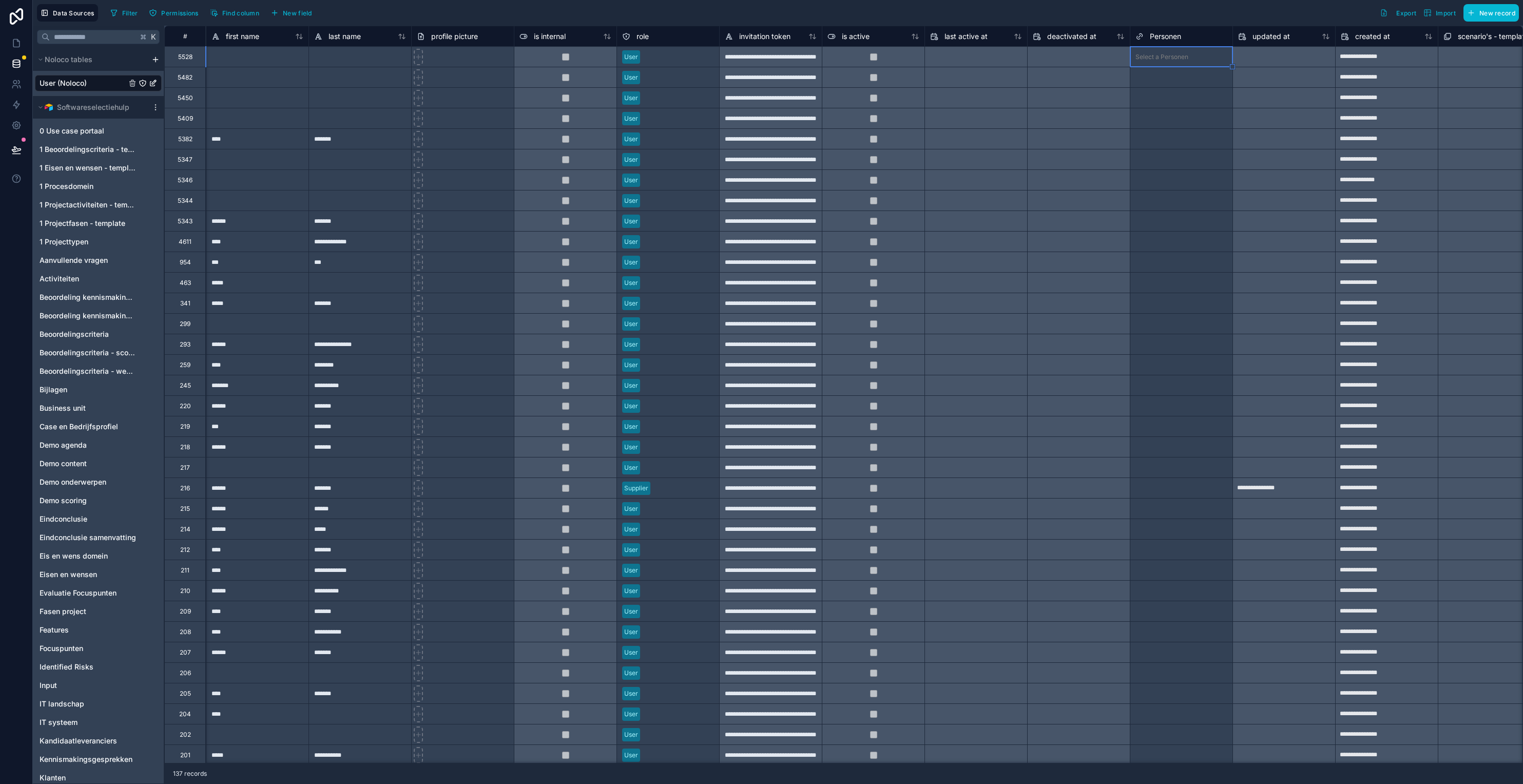
scroll to position [0, 0]
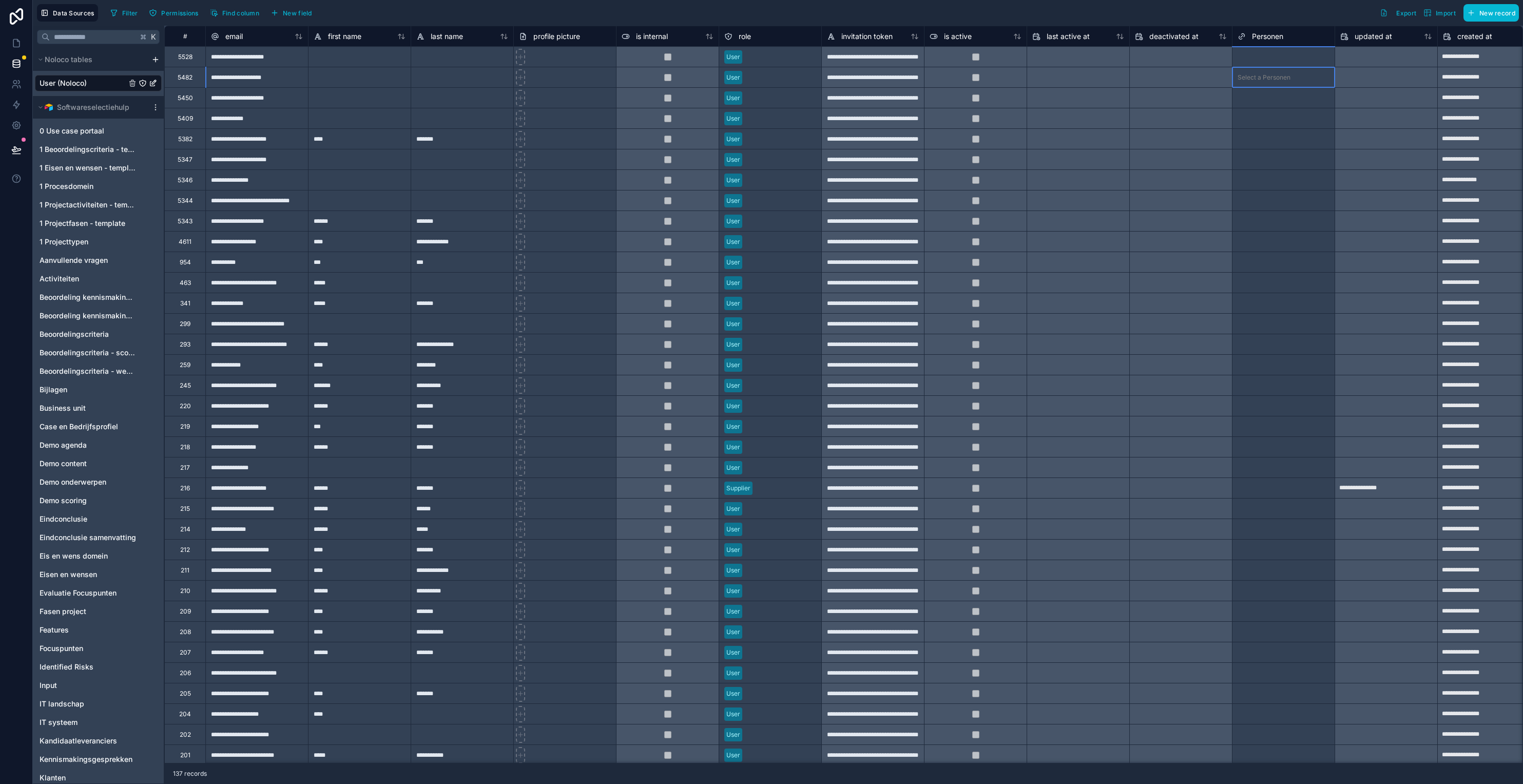
click at [1138, 86] on div "Select a Personen" at bounding box center [1283, 77] width 102 height 20
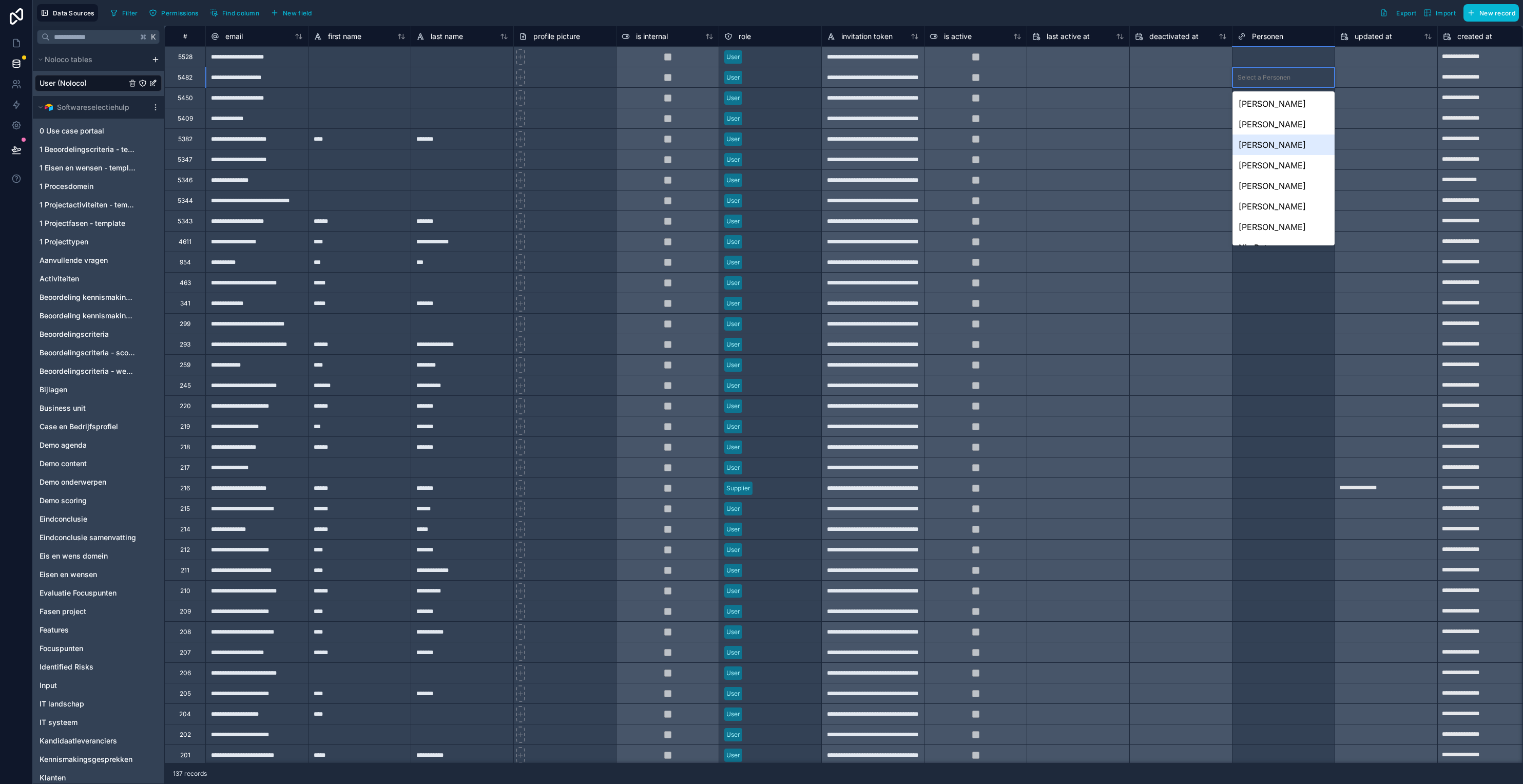
click at [1138, 143] on div "[PERSON_NAME]" at bounding box center [1283, 144] width 102 height 20
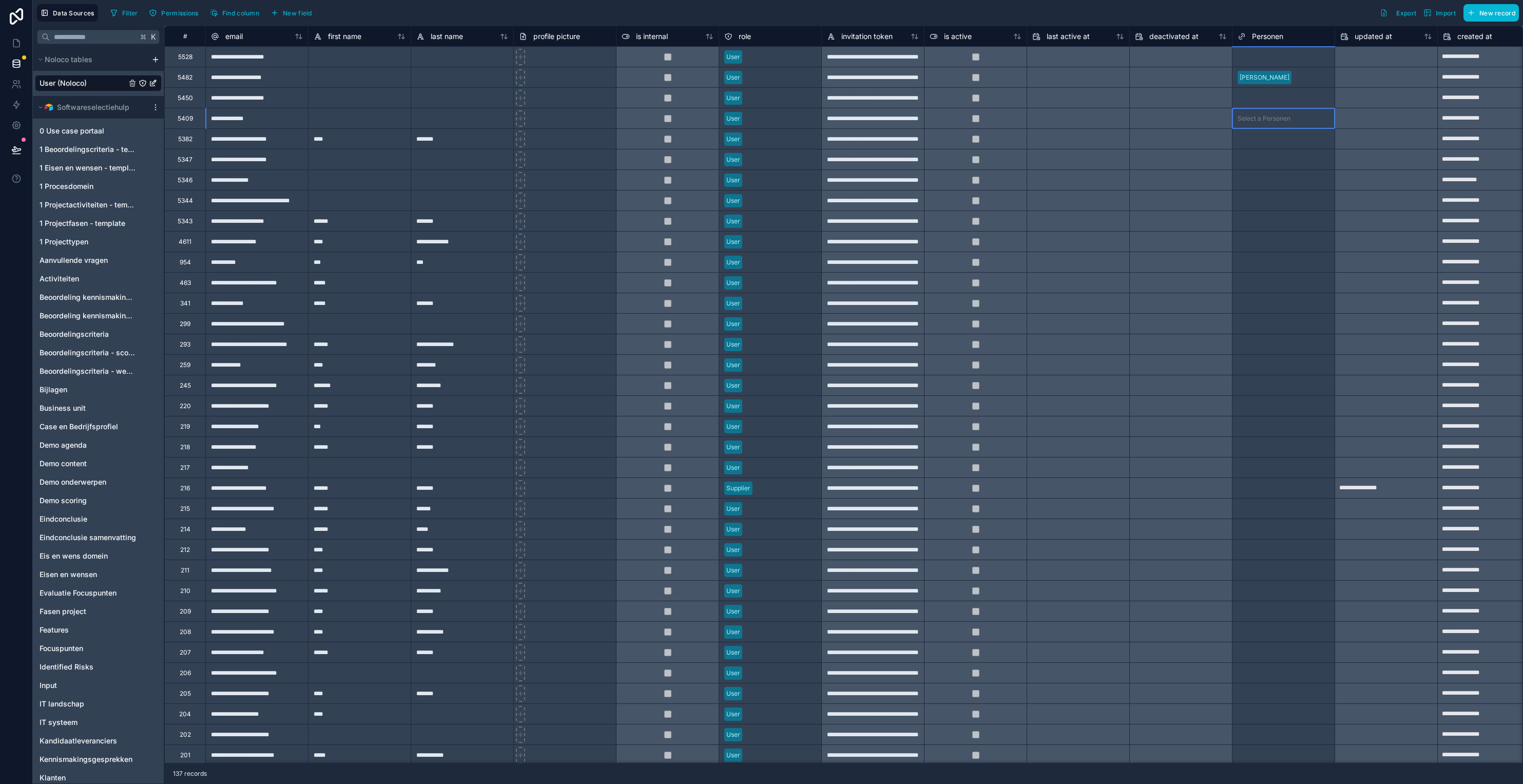
click at [1138, 117] on div "Select a Personen" at bounding box center [1264, 118] width 53 height 8
click at [1138, 59] on div "Select a Personen" at bounding box center [1264, 57] width 53 height 8
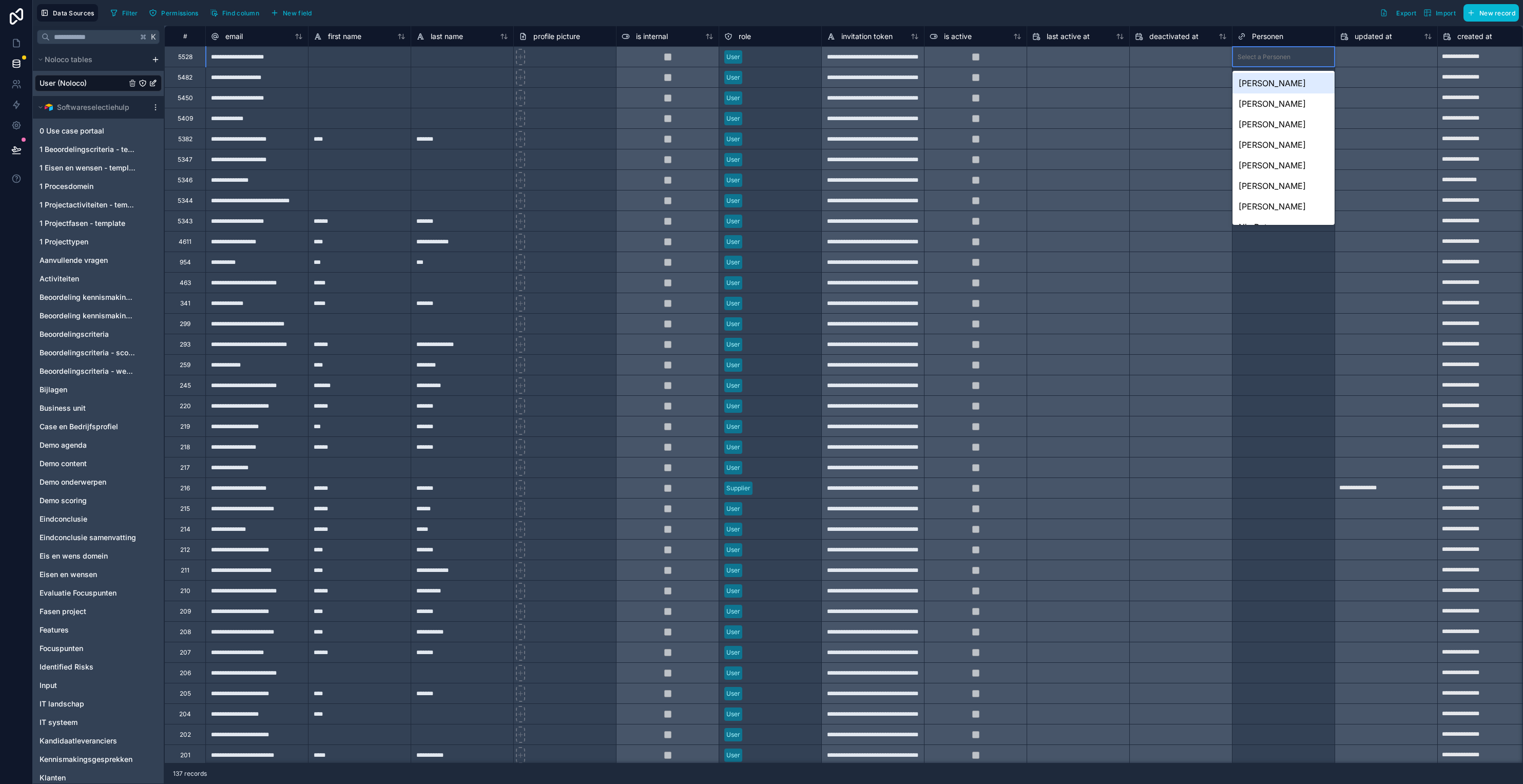
click at [1138, 59] on div "Select a Personen" at bounding box center [1264, 57] width 53 height 8
click at [1138, 102] on div "[PERSON_NAME]" at bounding box center [1283, 103] width 102 height 20
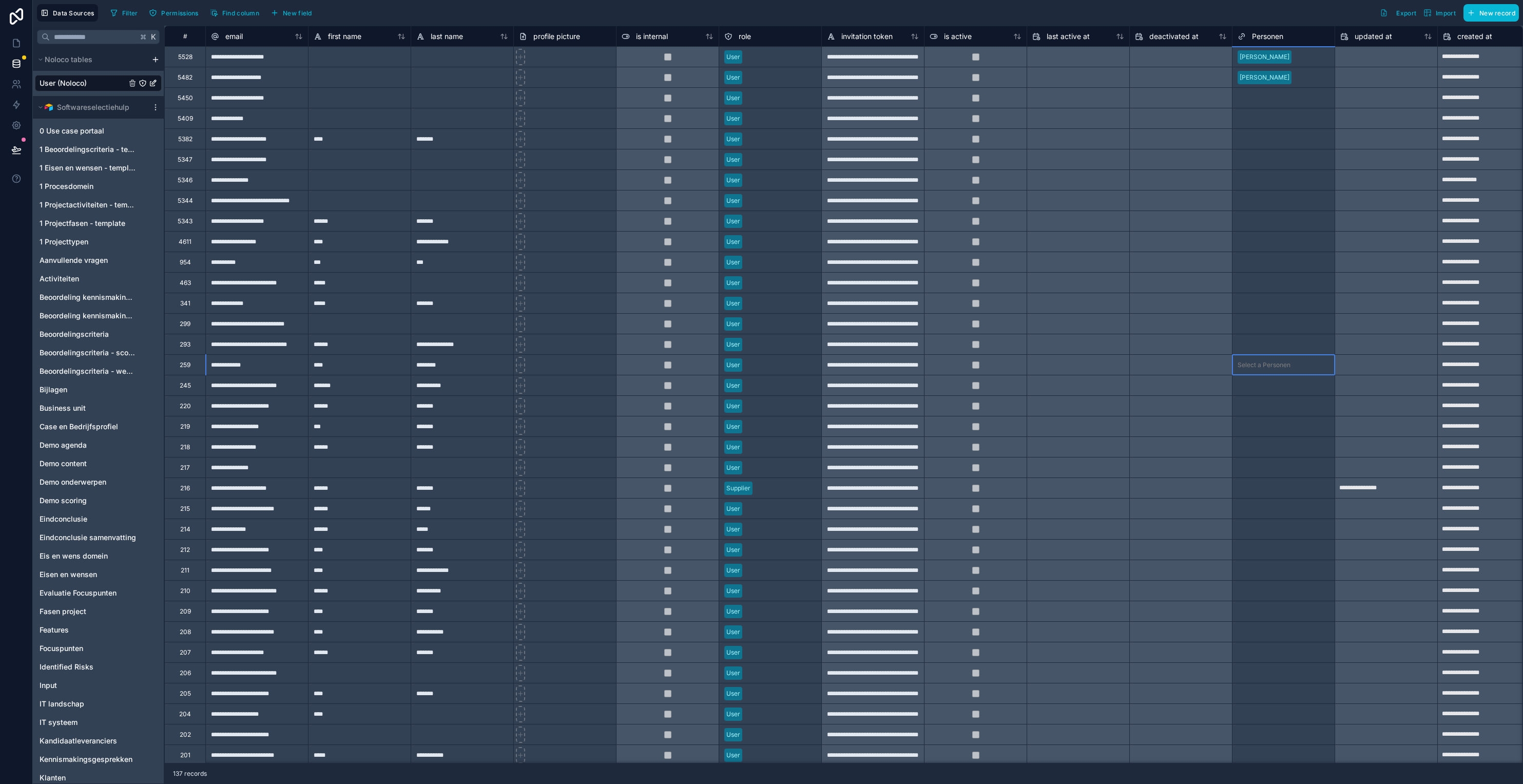
click at [1138, 357] on div "Select a Personen" at bounding box center [1283, 364] width 102 height 20
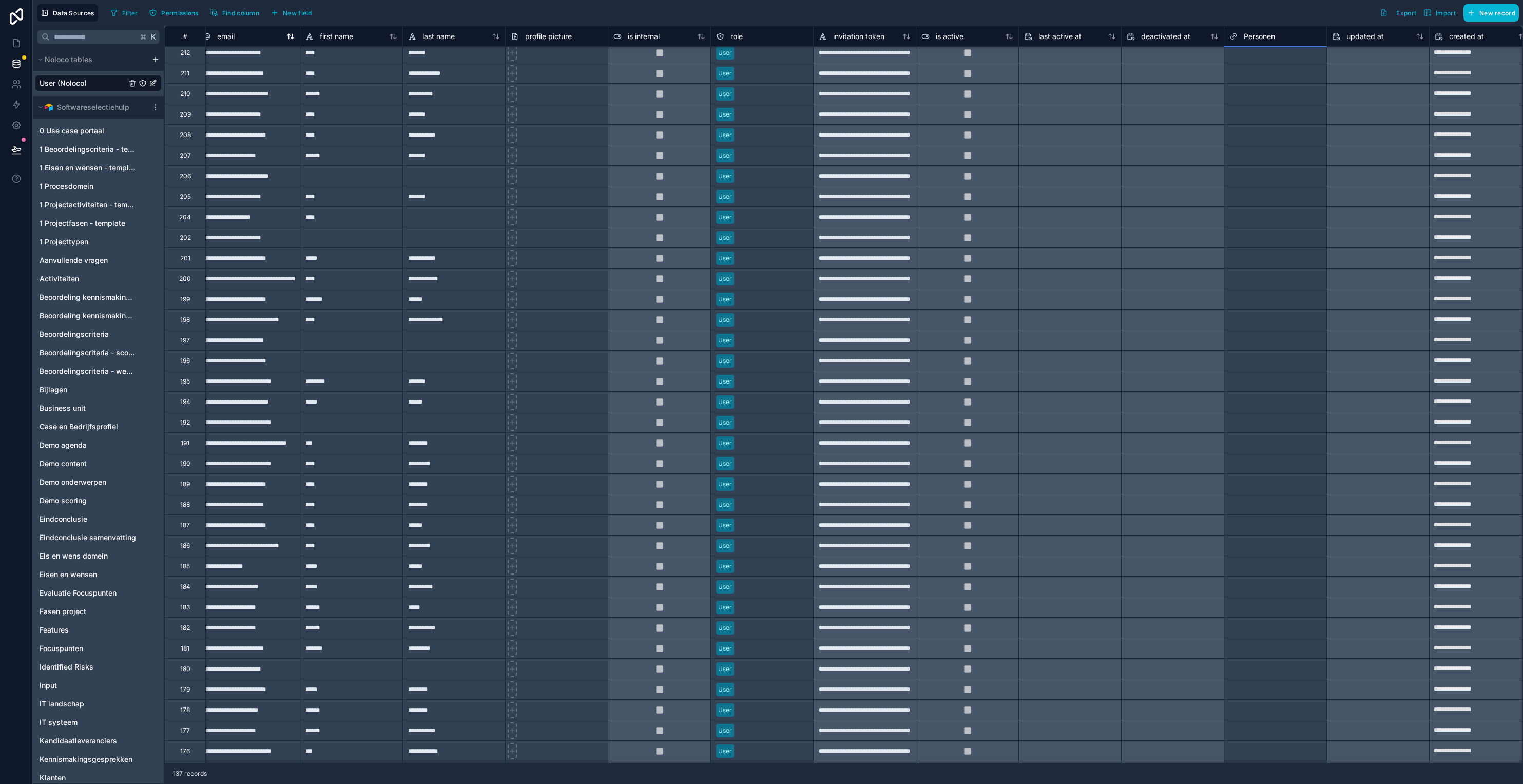
scroll to position [499, 8]
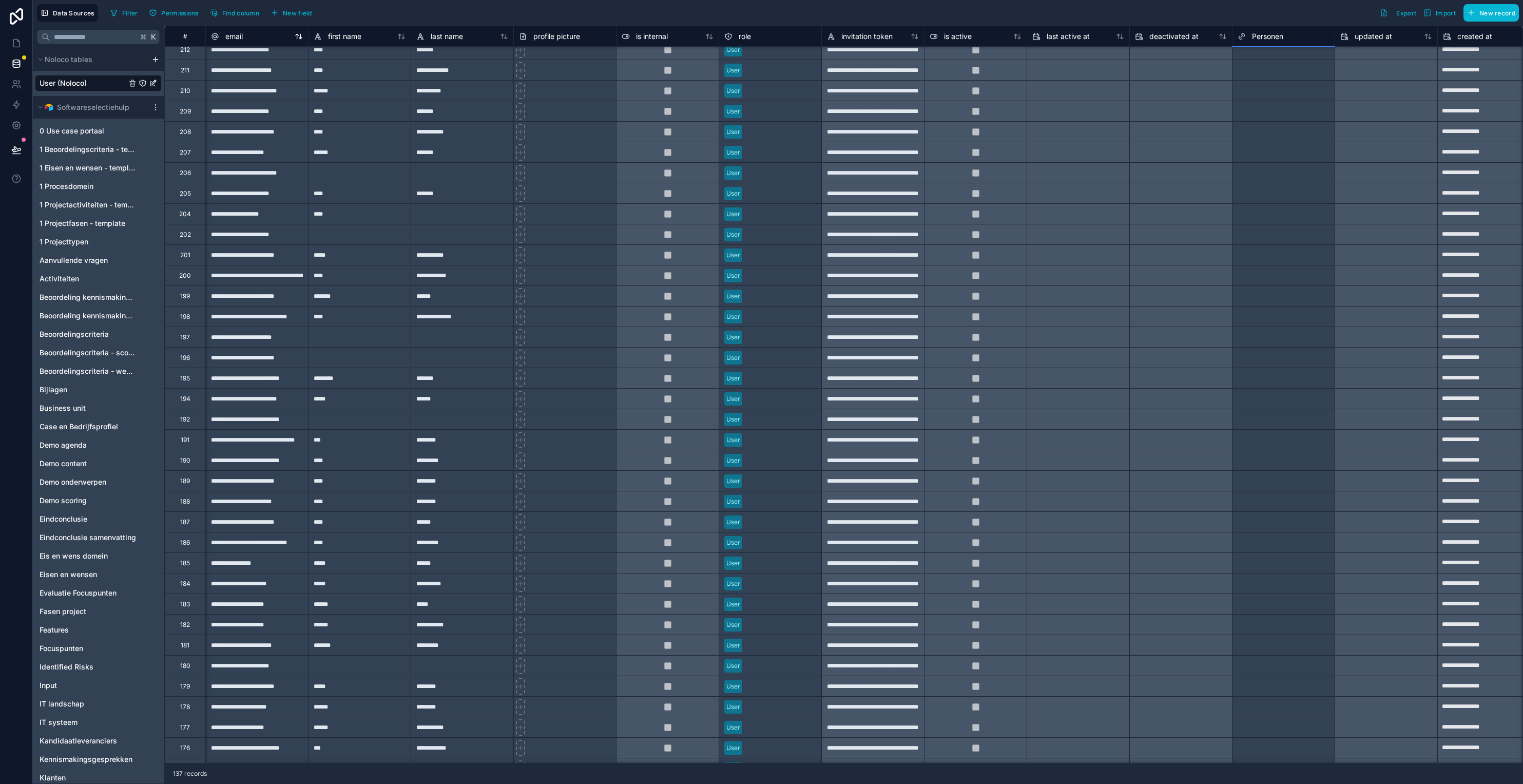
click at [250, 36] on div "email" at bounding box center [257, 36] width 92 height 12
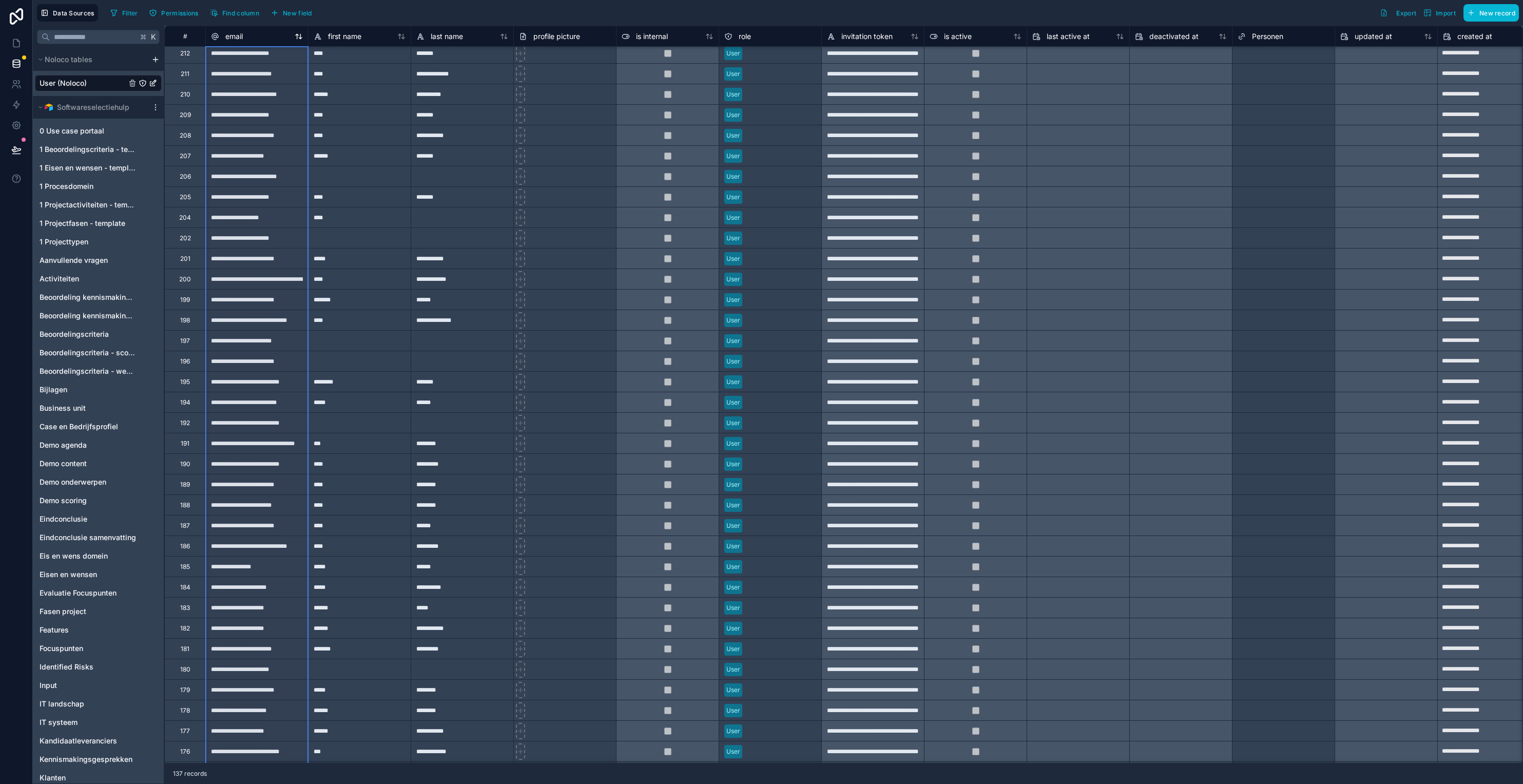
scroll to position [496, 1]
click at [299, 36] on icon at bounding box center [298, 36] width 8 height 8
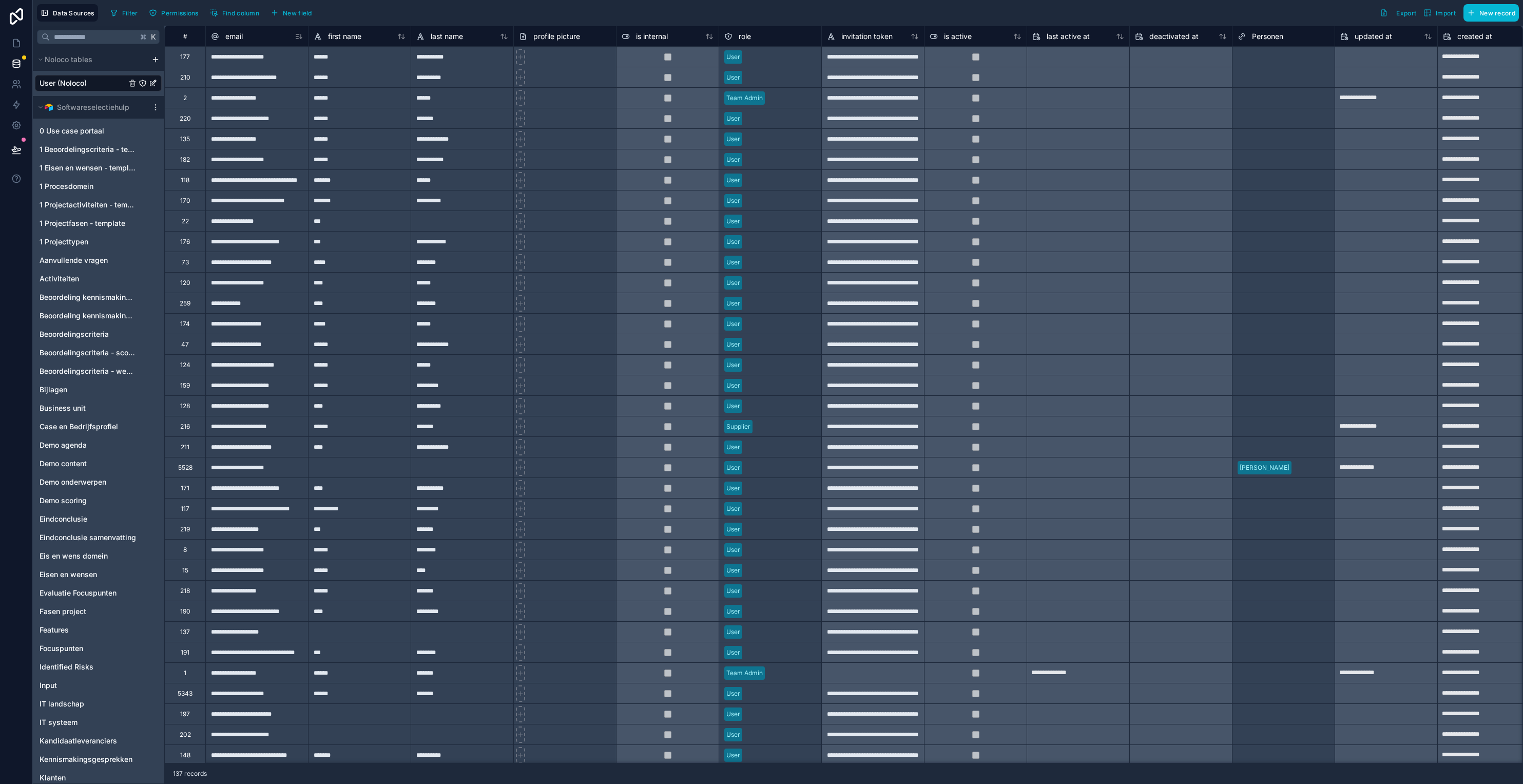
click at [1138, 39] on div "Personen" at bounding box center [1284, 36] width 92 height 12
click at [1138, 35] on div "Personen" at bounding box center [1261, 36] width 46 height 12
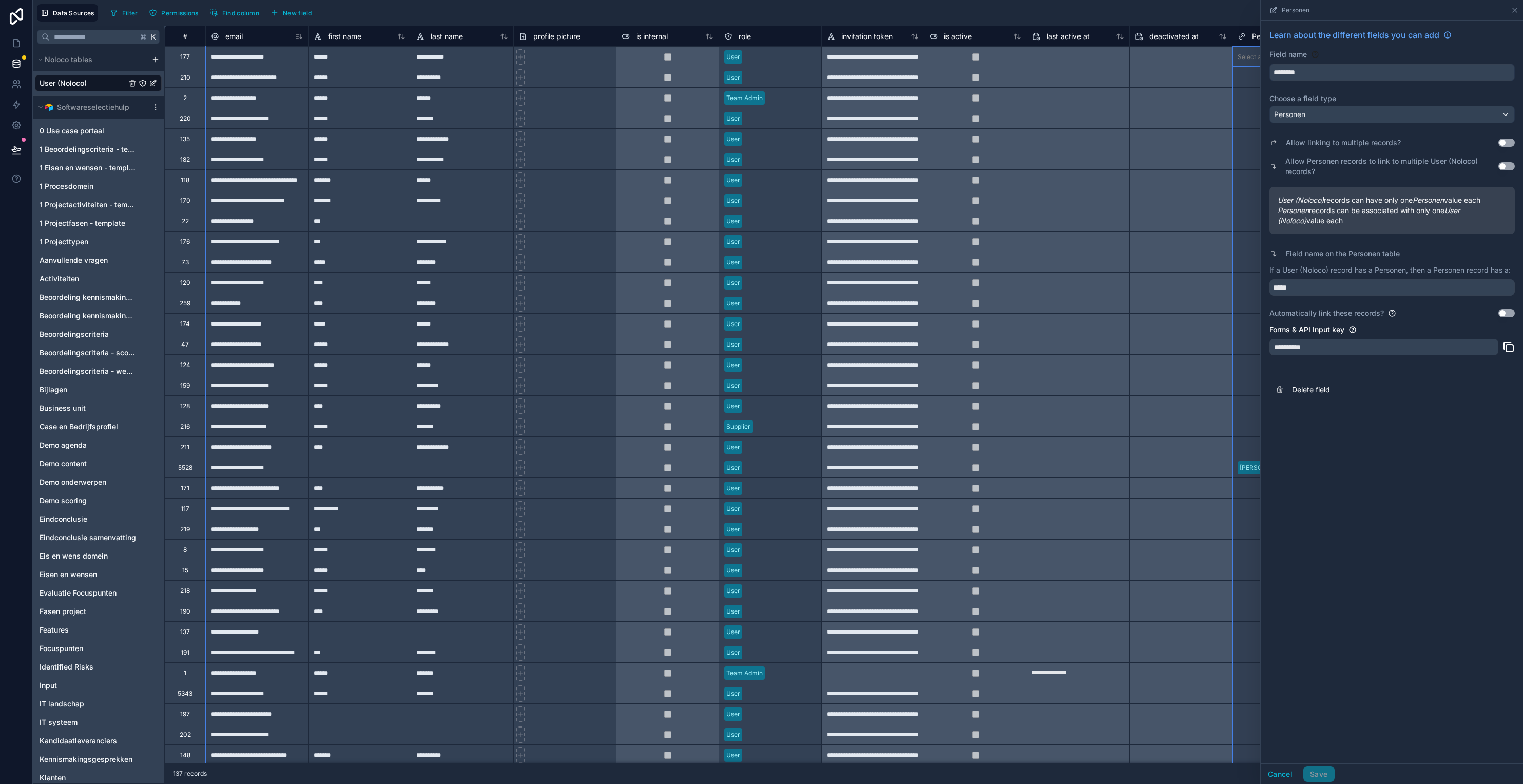
click at [1138, 312] on button "Use setting" at bounding box center [1507, 313] width 17 height 8
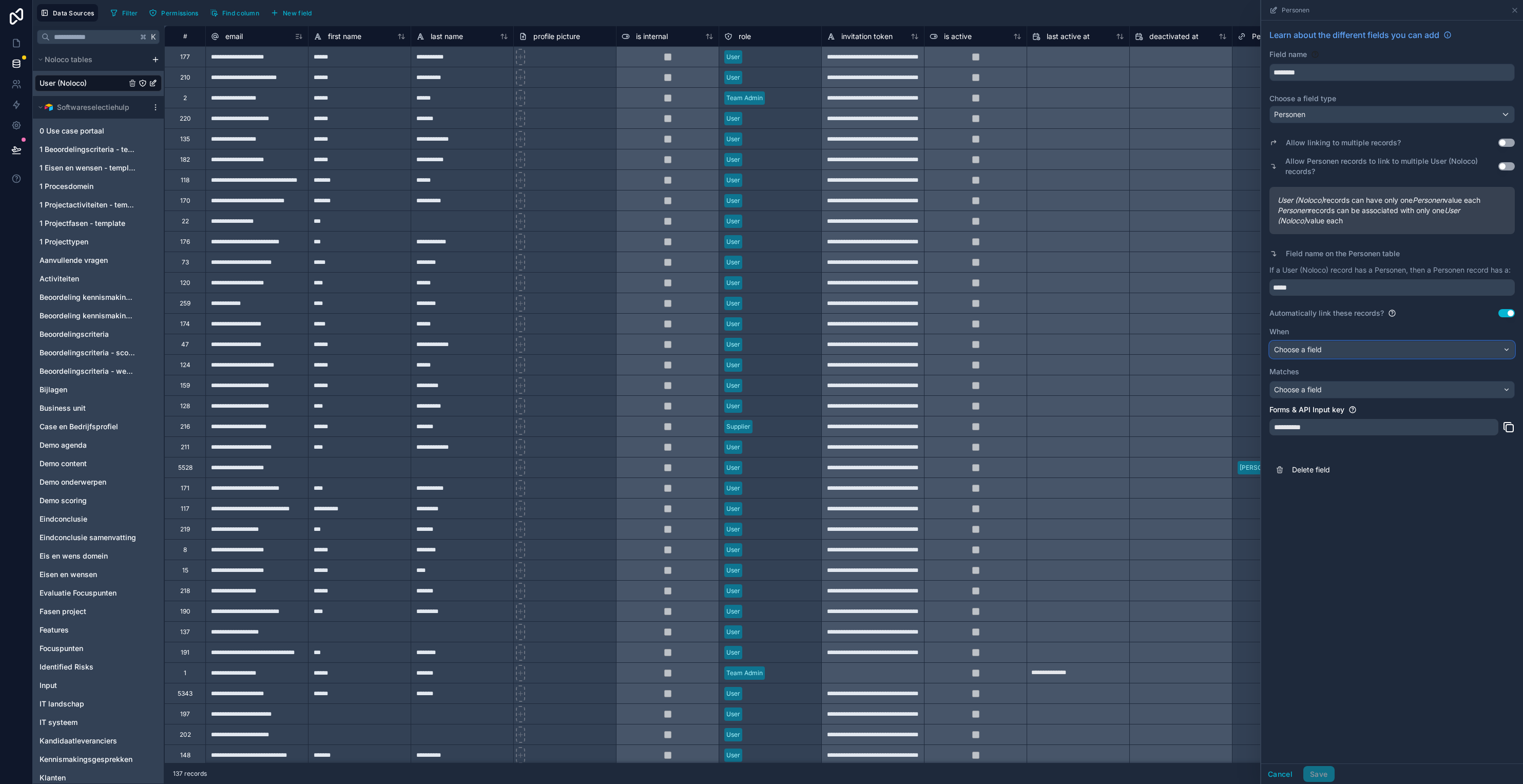
click at [1138, 352] on span "Choose a field" at bounding box center [1298, 349] width 48 height 9
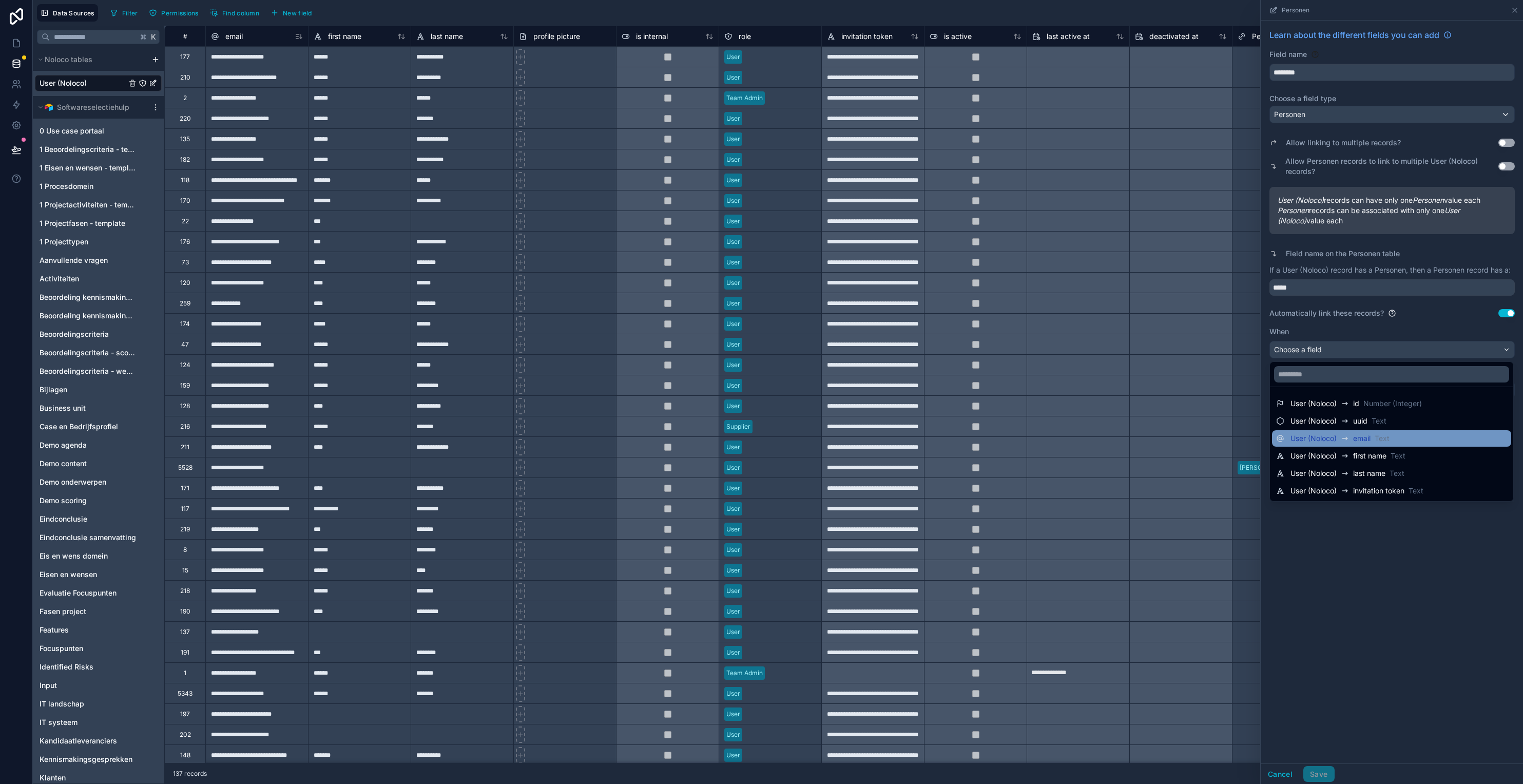
click at [1138, 441] on span "User (Noloco)" at bounding box center [1314, 439] width 46 height 11
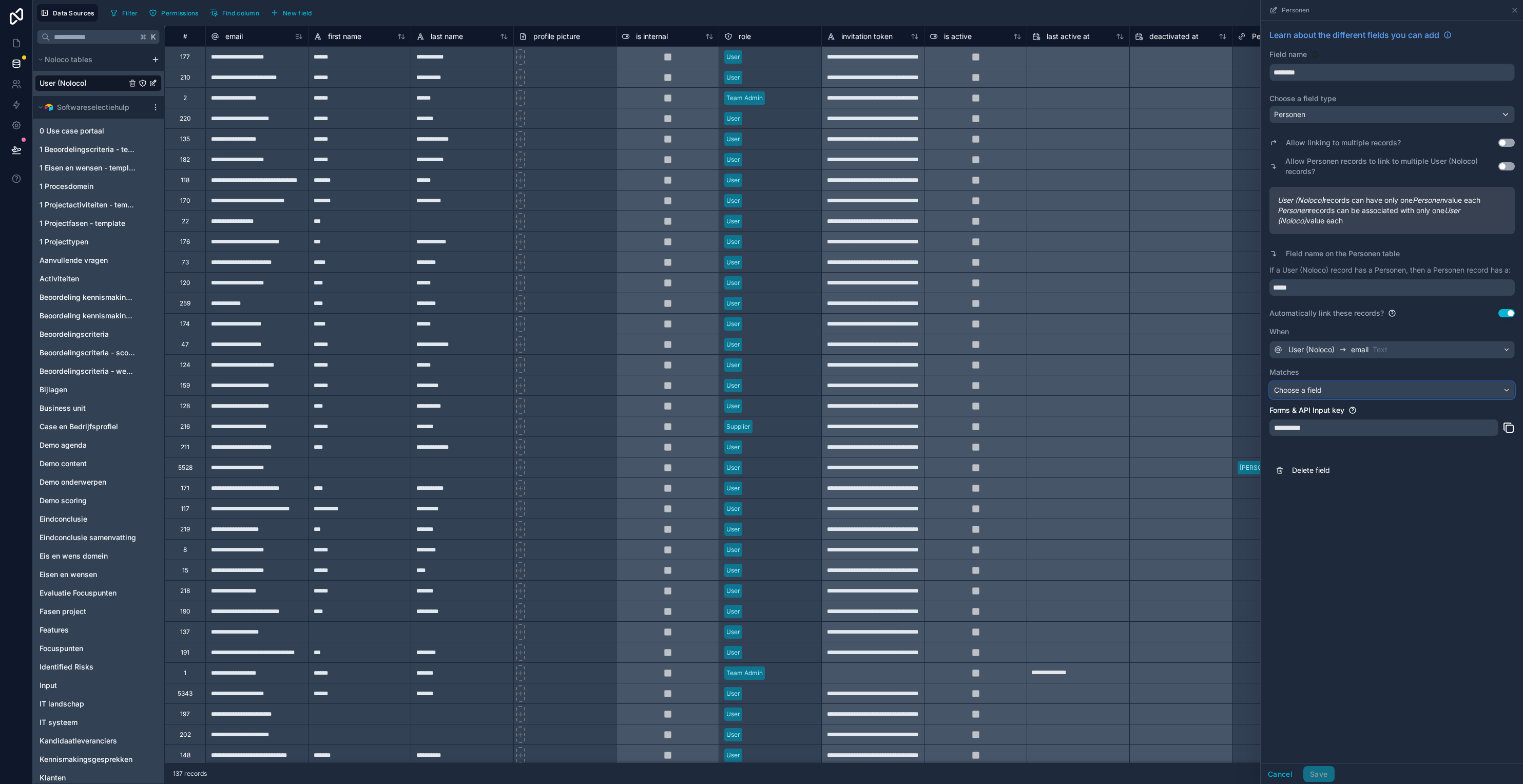
click at [1138, 392] on div "Choose a field" at bounding box center [1393, 390] width 245 height 17
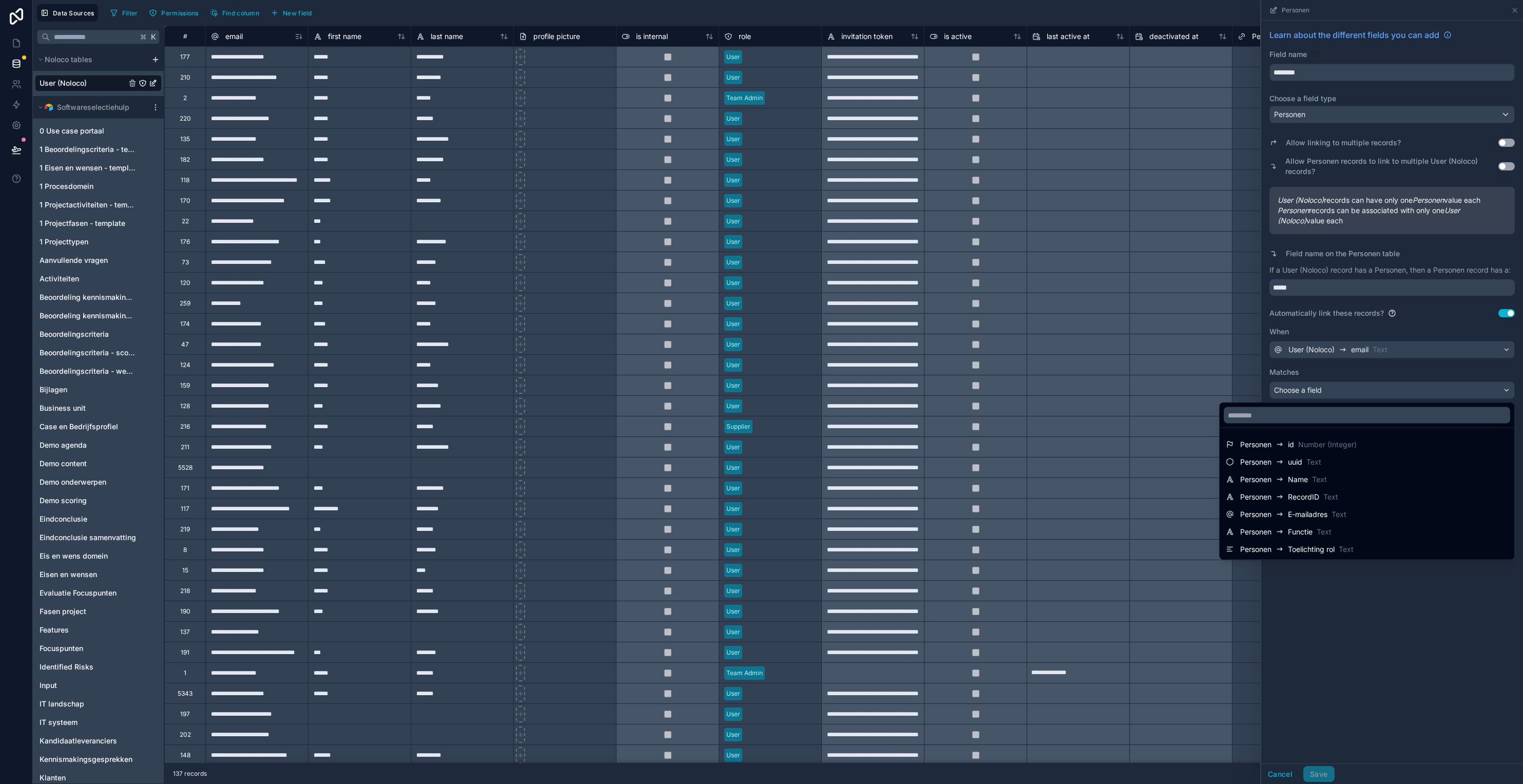
click at [1138, 508] on div "Personen E-mailadres Text" at bounding box center [1294, 515] width 106 height 12
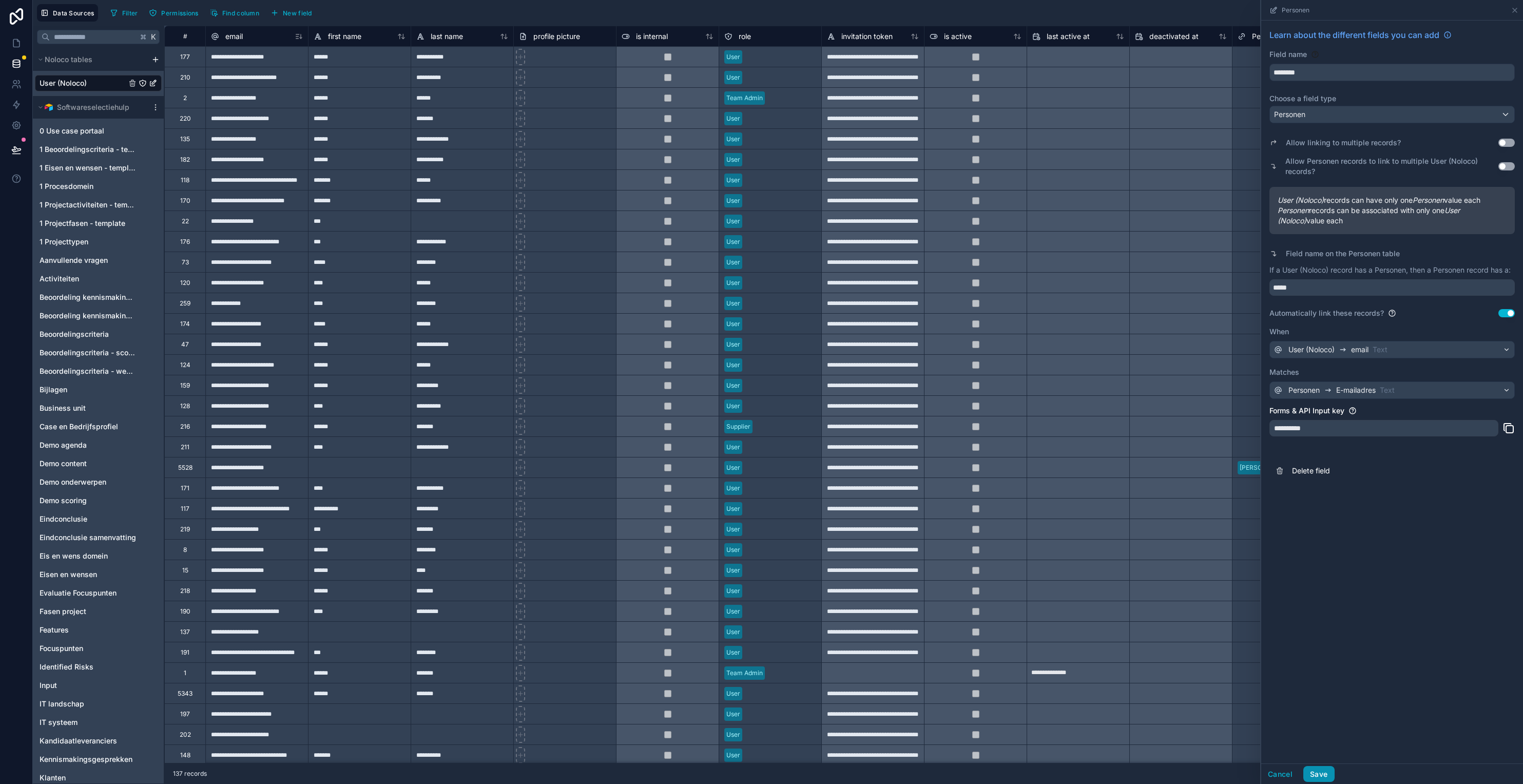
click at [1138, 773] on button "Save" at bounding box center [1318, 774] width 31 height 17
click at [256, 34] on div "email" at bounding box center [257, 36] width 92 height 12
click at [234, 36] on span "email" at bounding box center [234, 36] width 18 height 11
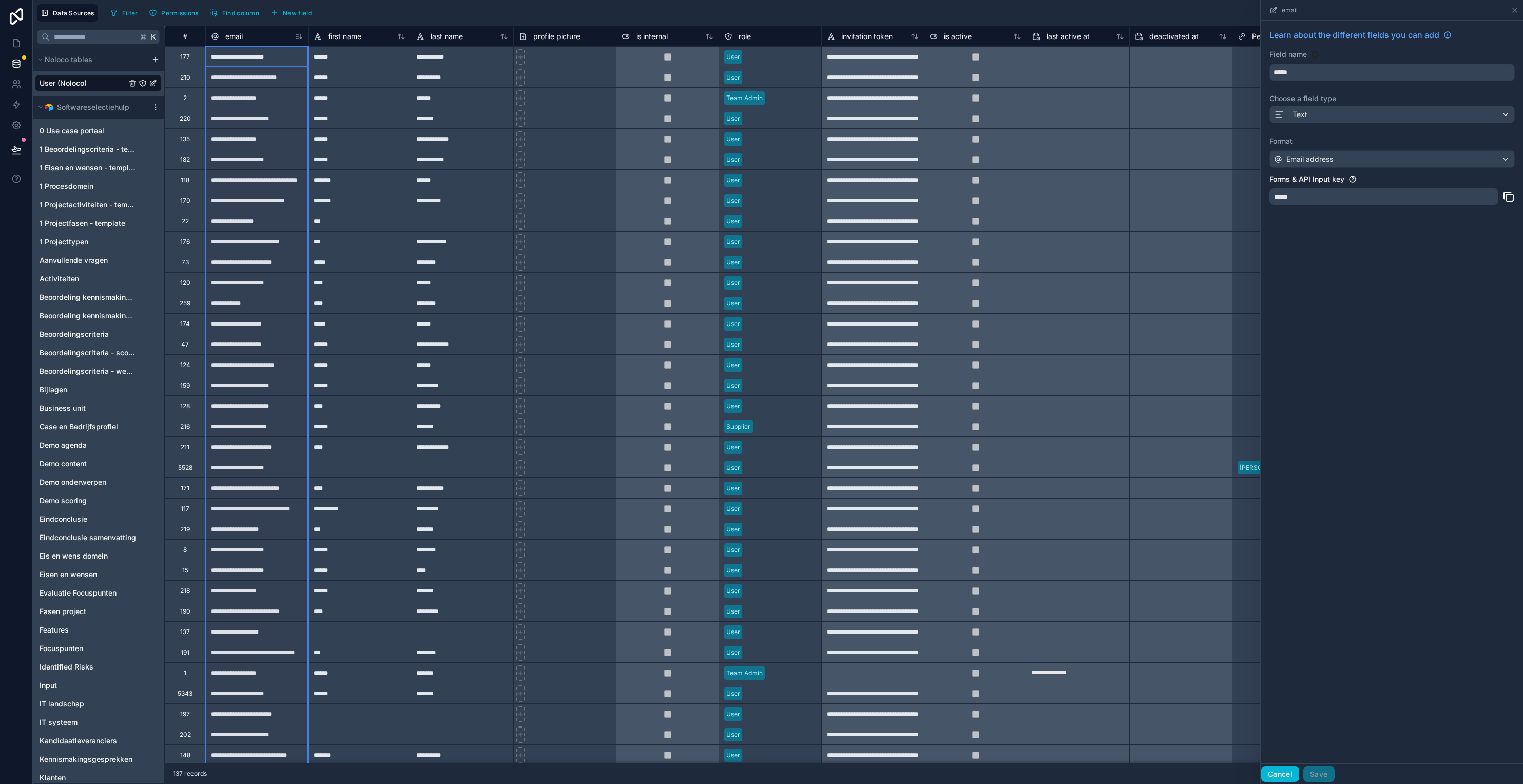
click at [1138, 772] on button "Cancel" at bounding box center [1280, 774] width 38 height 17
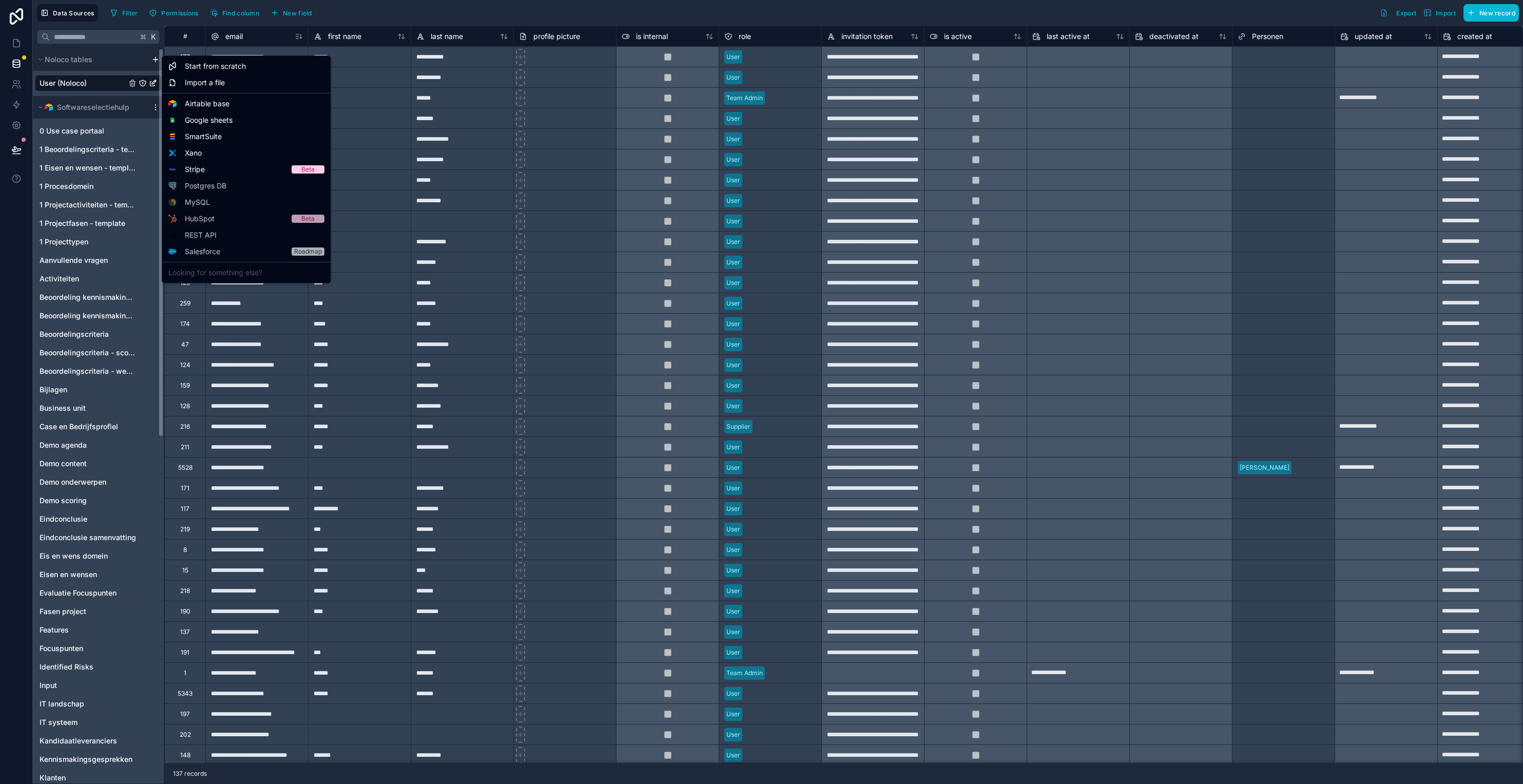
click at [152, 59] on html "Data Sources Filter Permissions Find column New field Export Import New record …" at bounding box center [761, 392] width 1523 height 784
click at [214, 67] on span "Start from scratch" at bounding box center [215, 66] width 61 height 11
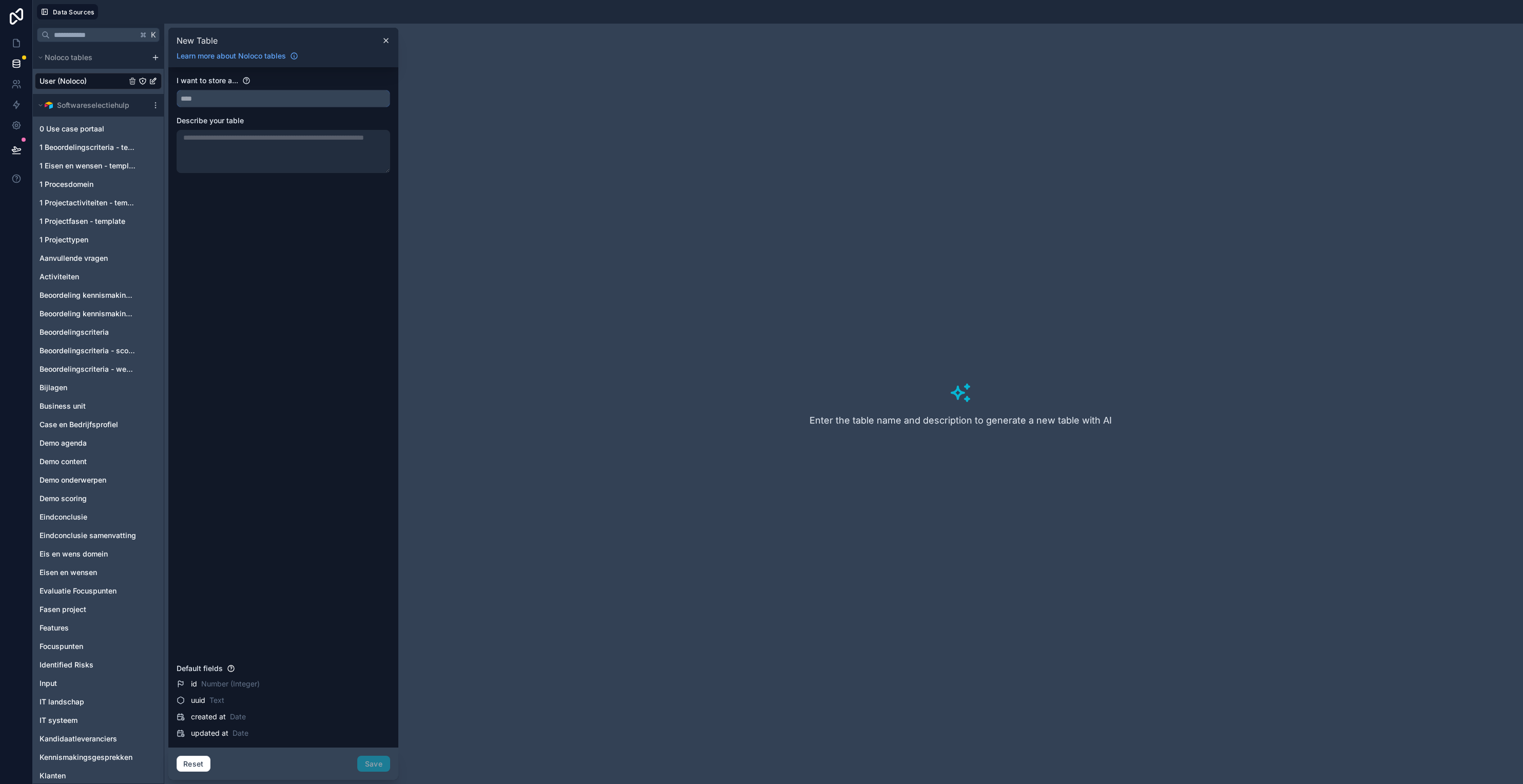
click at [212, 101] on input "text" at bounding box center [284, 98] width 213 height 17
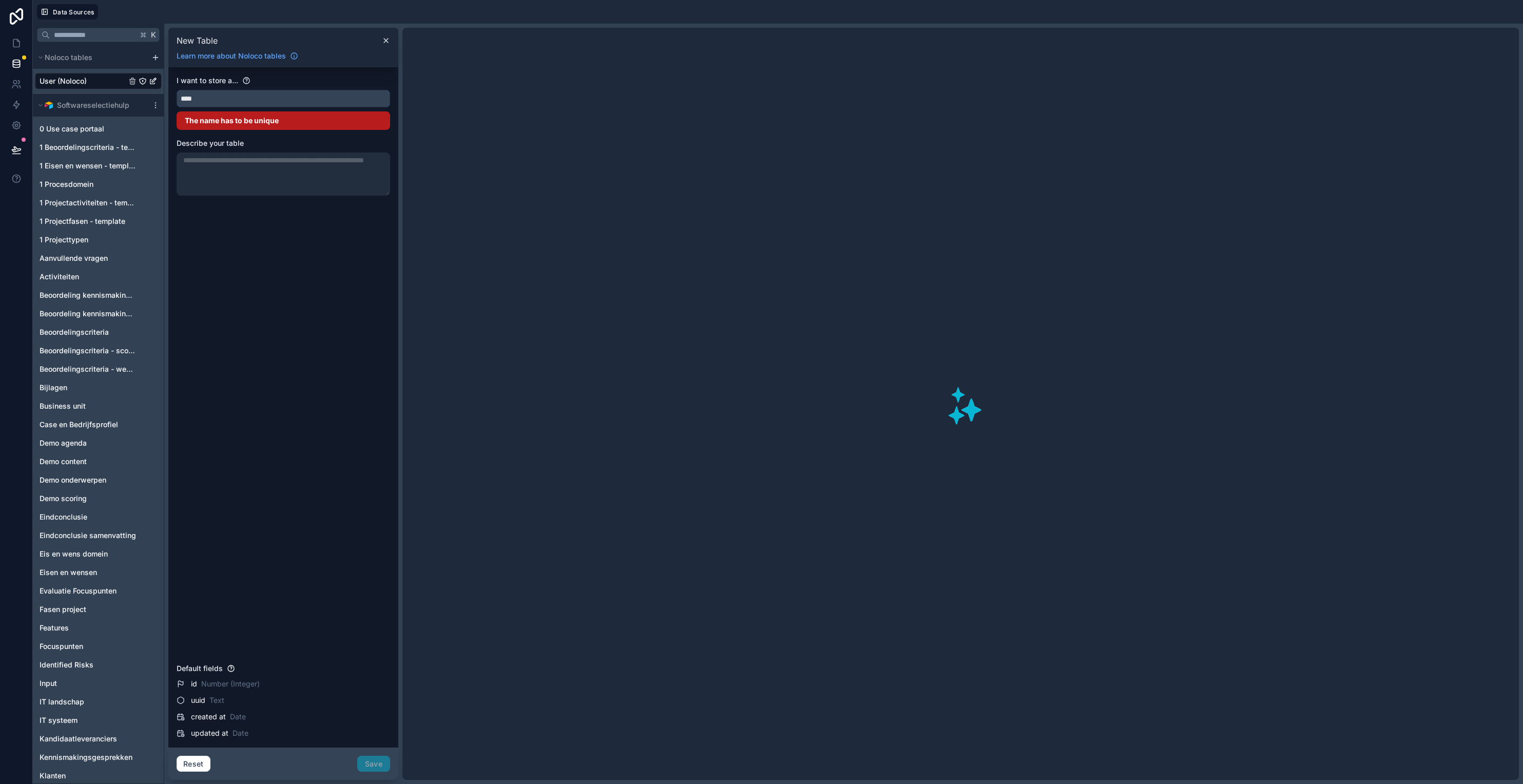
click at [215, 101] on input "****" at bounding box center [284, 98] width 213 height 17
type input "****"
click at [236, 311] on div "I want to store a... **** The name has to be unique Describe your table" at bounding box center [283, 367] width 214 height 584
click at [384, 39] on icon at bounding box center [385, 40] width 8 height 8
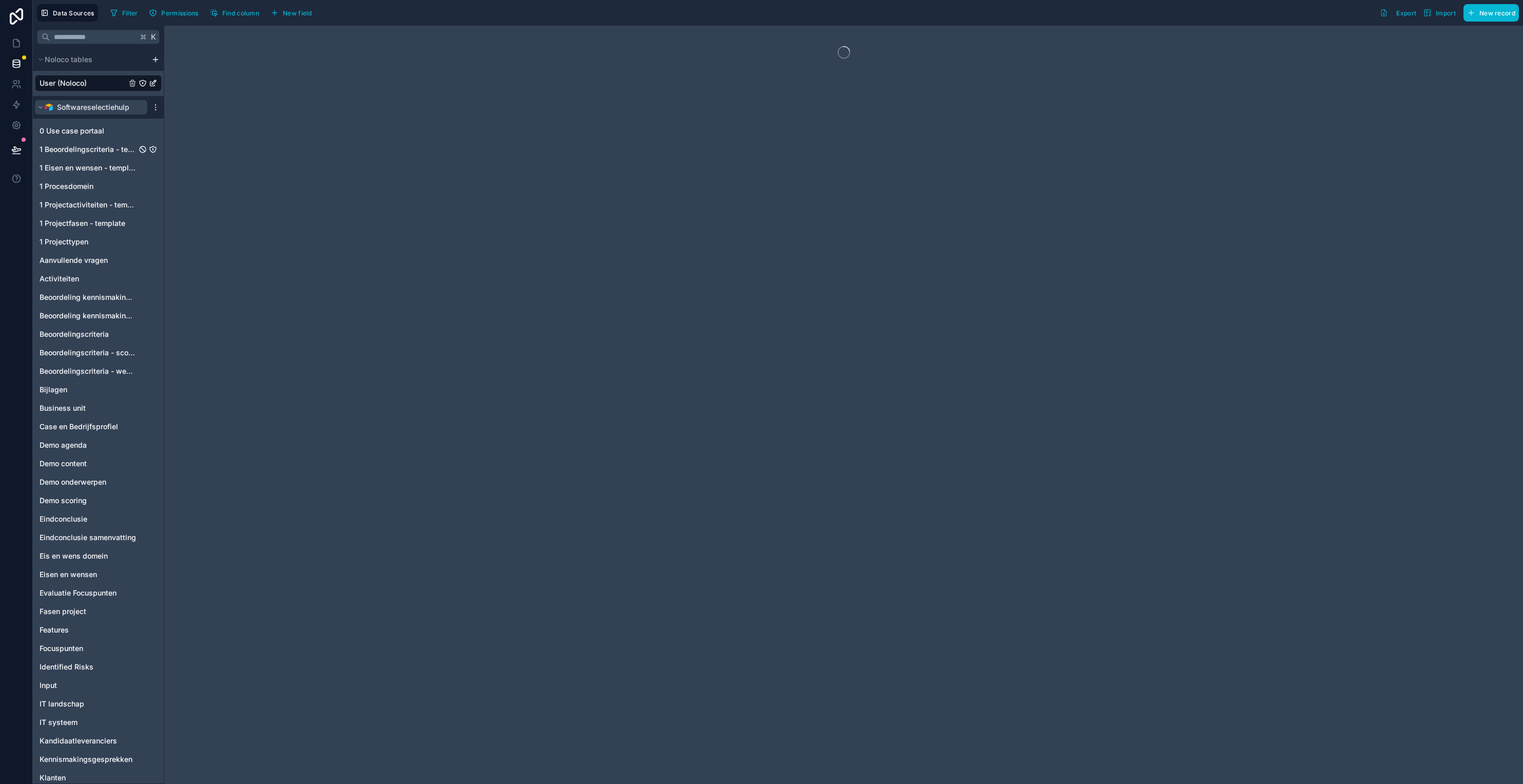
drag, startPoint x: 113, startPoint y: 144, endPoint x: 95, endPoint y: 113, distance: 35.8
click at [113, 144] on span "1 Beoordelingscriteria - template" at bounding box center [89, 150] width 97 height 11
click at [93, 80] on div "User (Noloco)" at bounding box center [97, 83] width 127 height 17
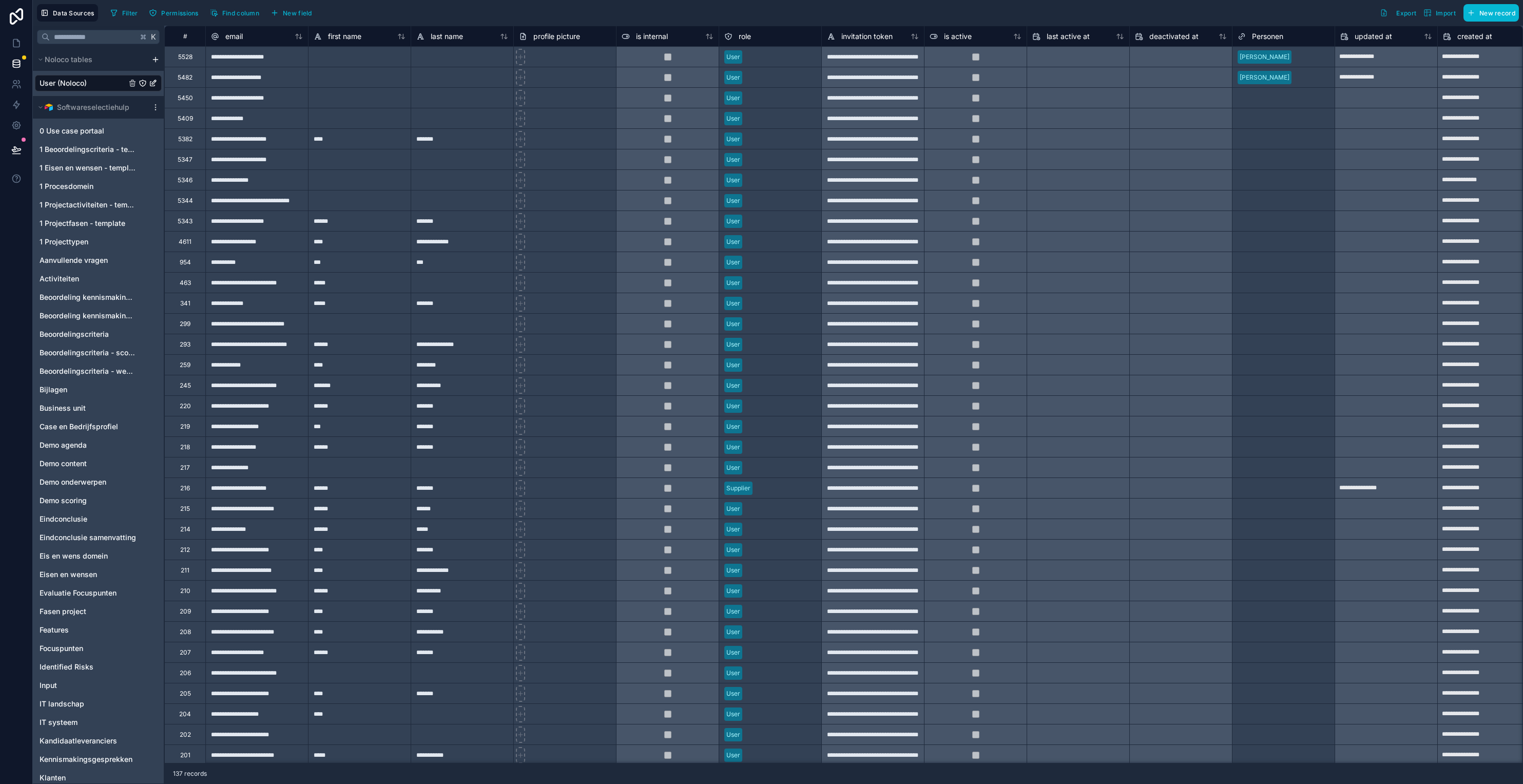
click at [408, 69] on div at bounding box center [360, 76] width 103 height 20
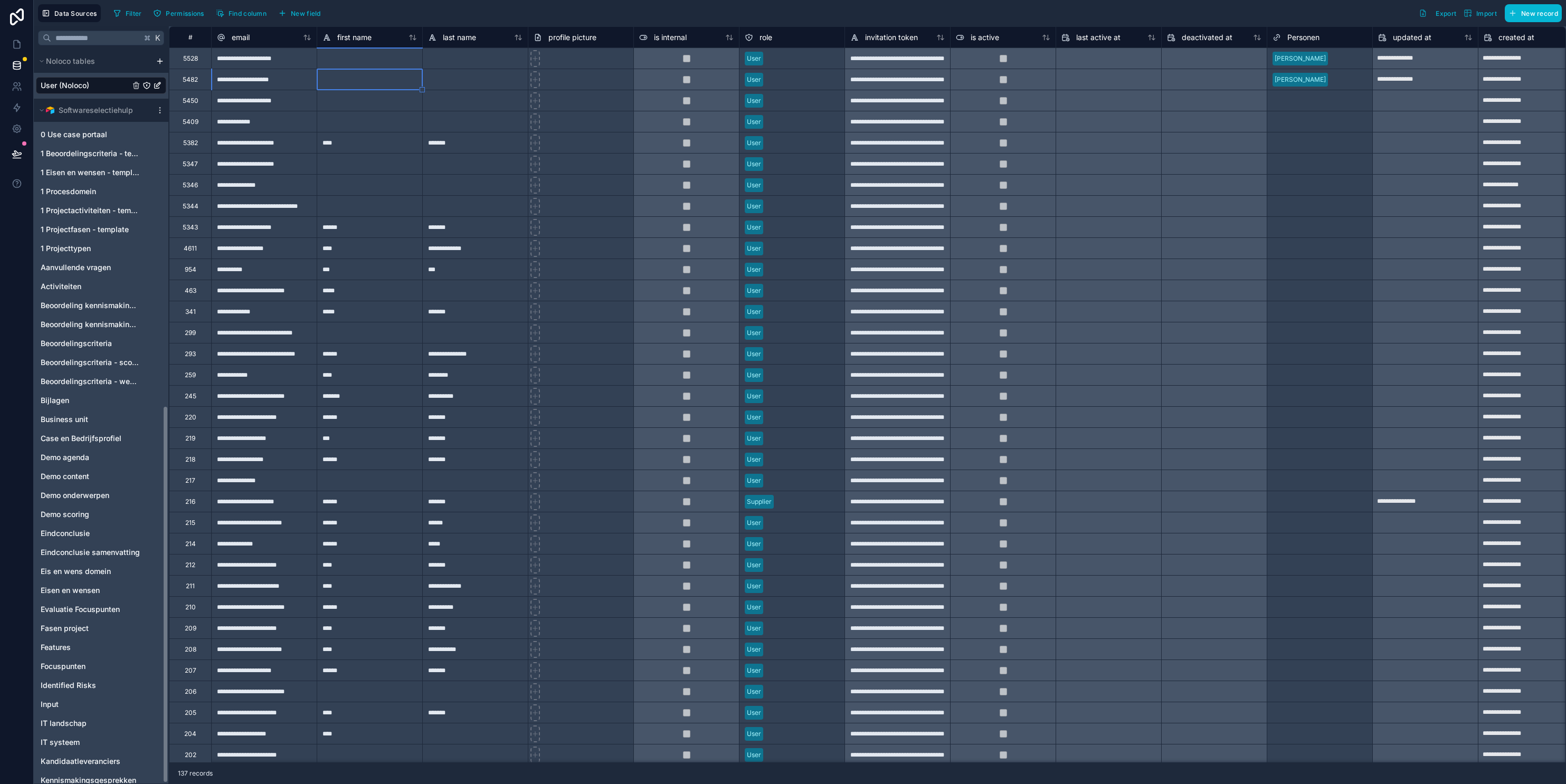
scroll to position [694, 0]
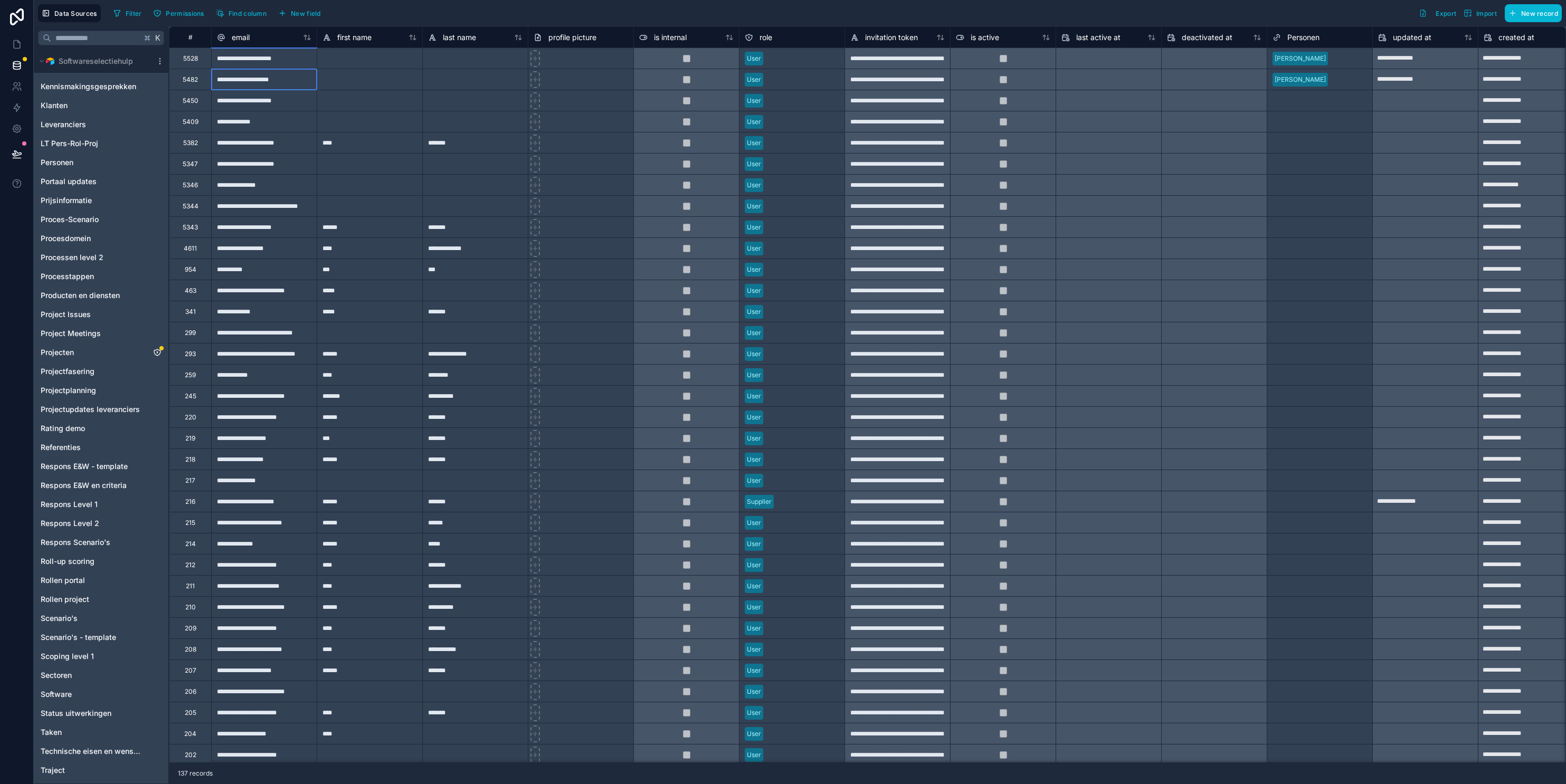
click at [273, 89] on div "**********" at bounding box center [264, 78] width 106 height 21
click at [306, 37] on icon at bounding box center [307, 37] width 8 height 8
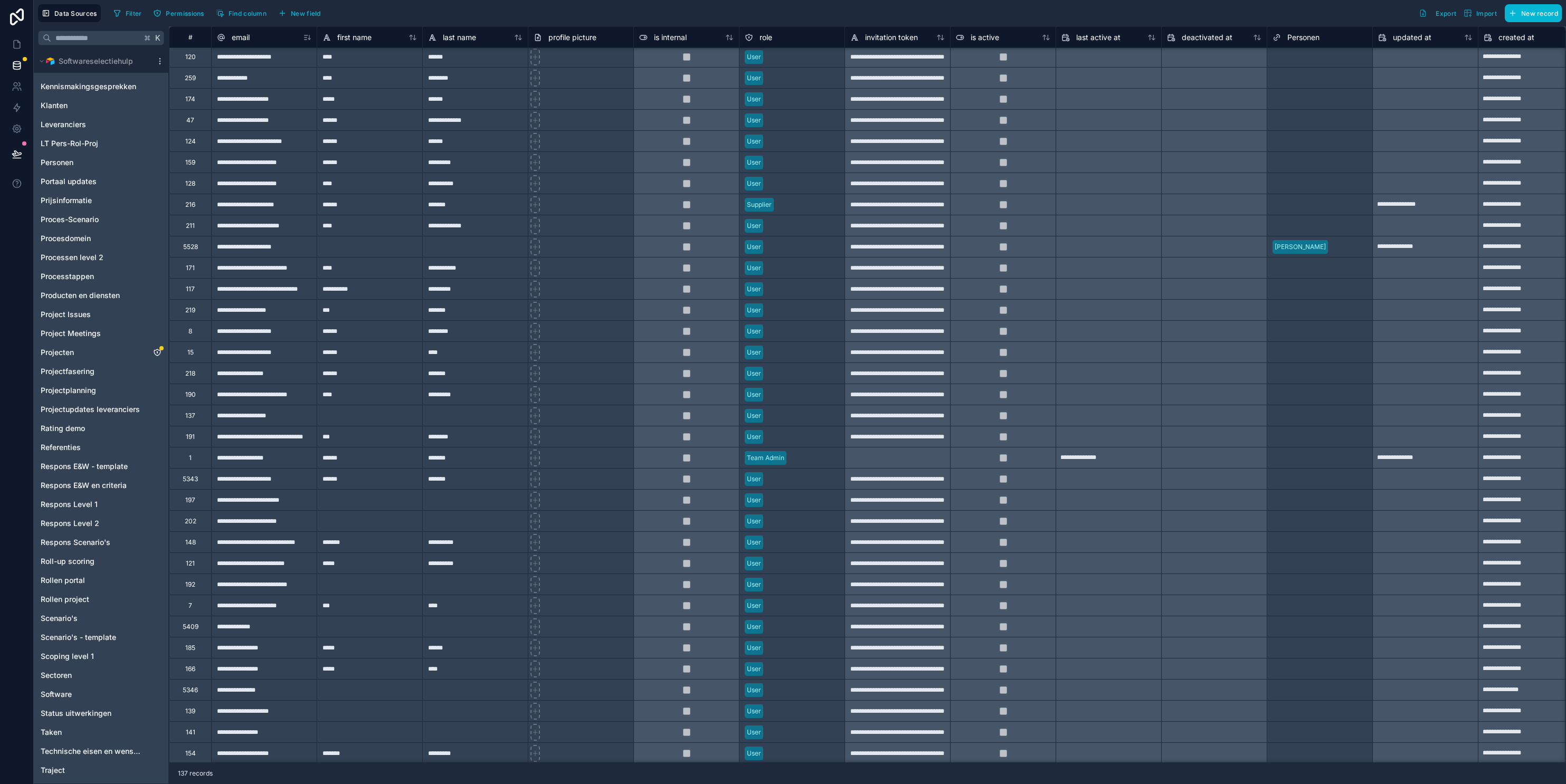
scroll to position [235, 0]
click at [243, 611] on div "**********" at bounding box center [264, 603] width 106 height 21
click at [1171, 610] on div "Select a Personen" at bounding box center [1319, 604] width 105 height 21
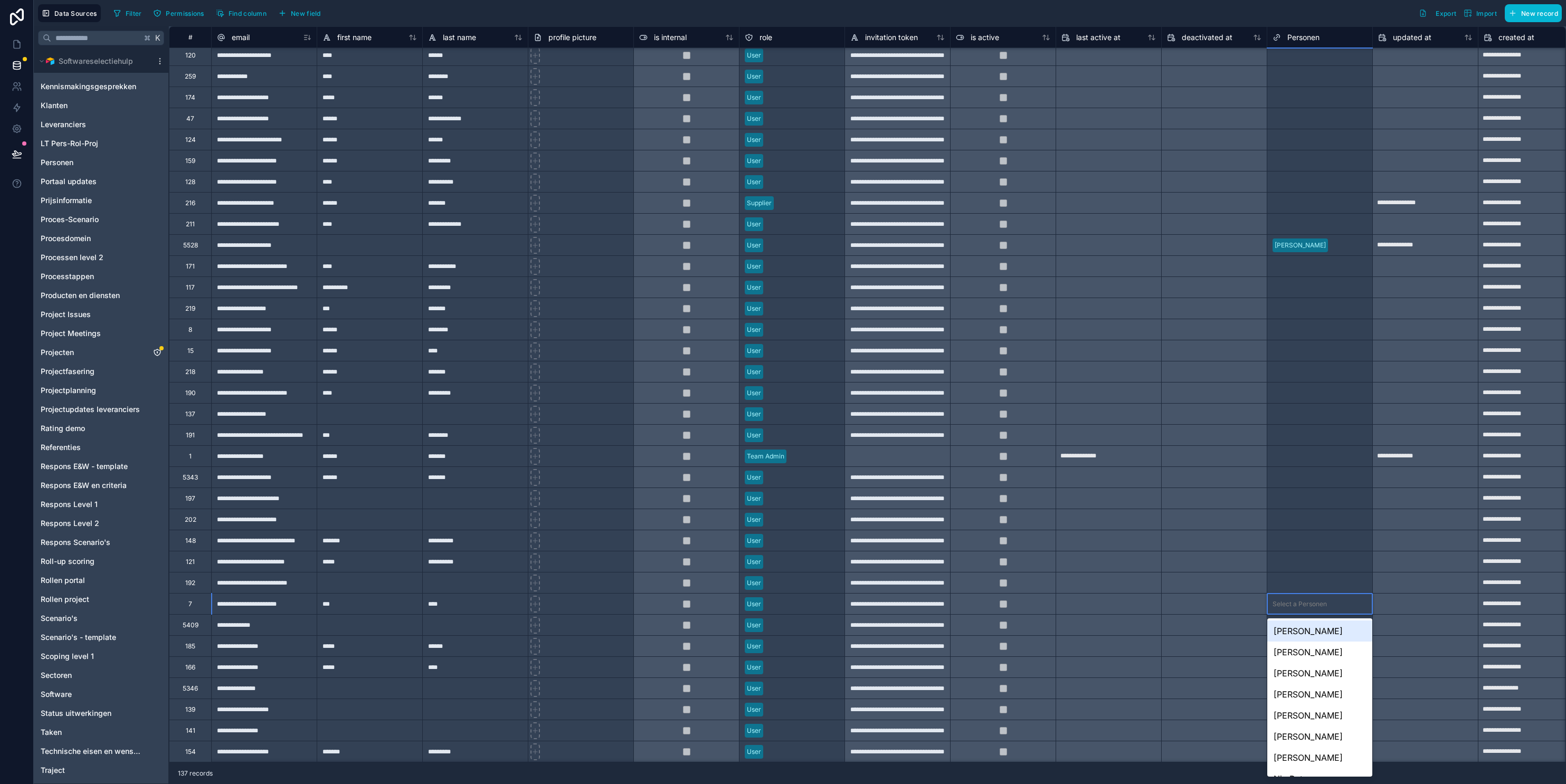
click at [1171, 606] on div "Select a Personen" at bounding box center [1300, 604] width 55 height 8
click at [1171, 585] on div "Select a Personen" at bounding box center [1300, 583] width 55 height 8
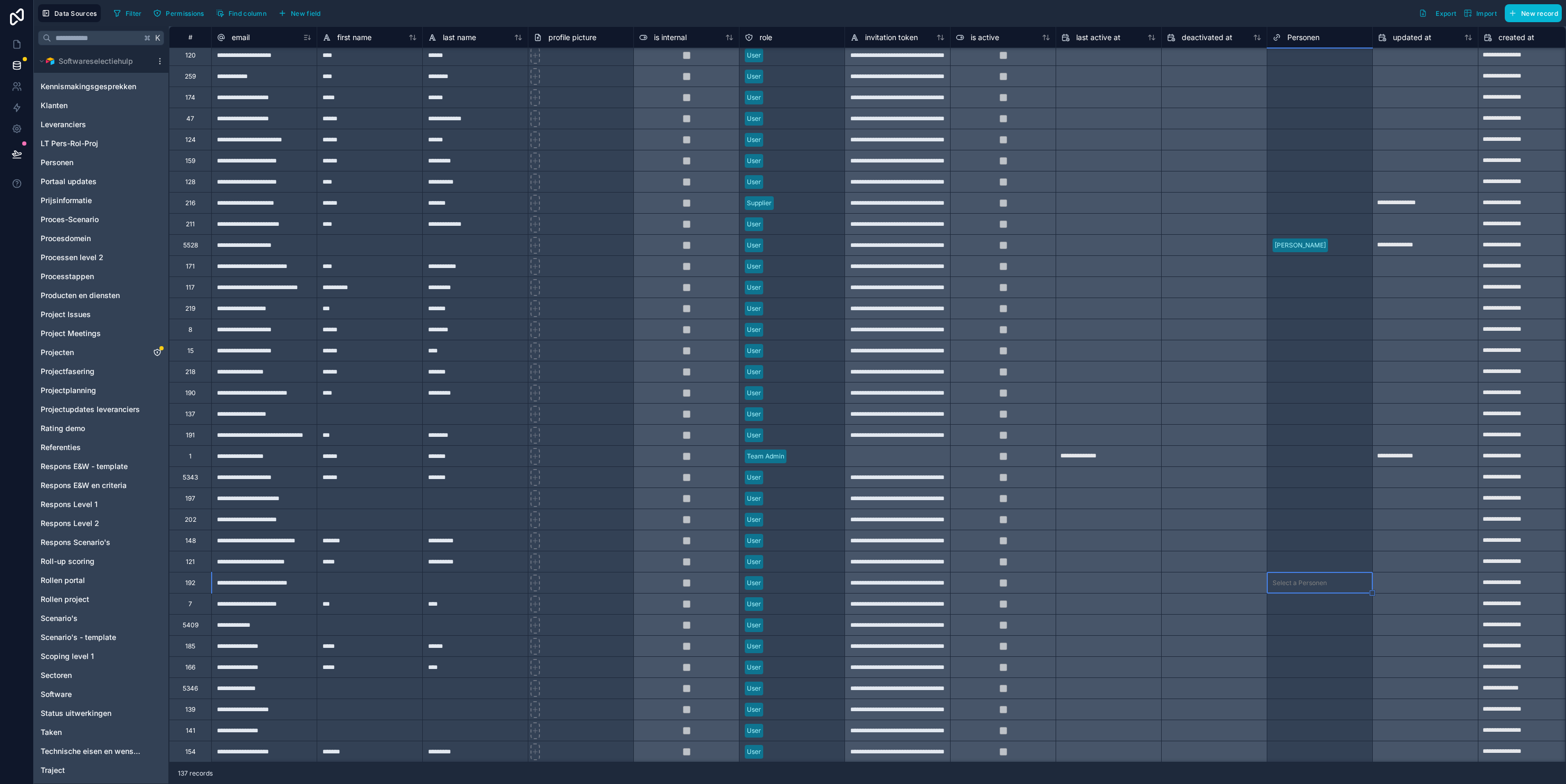
click at [1171, 602] on div "Select a Personen" at bounding box center [1300, 604] width 55 height 8
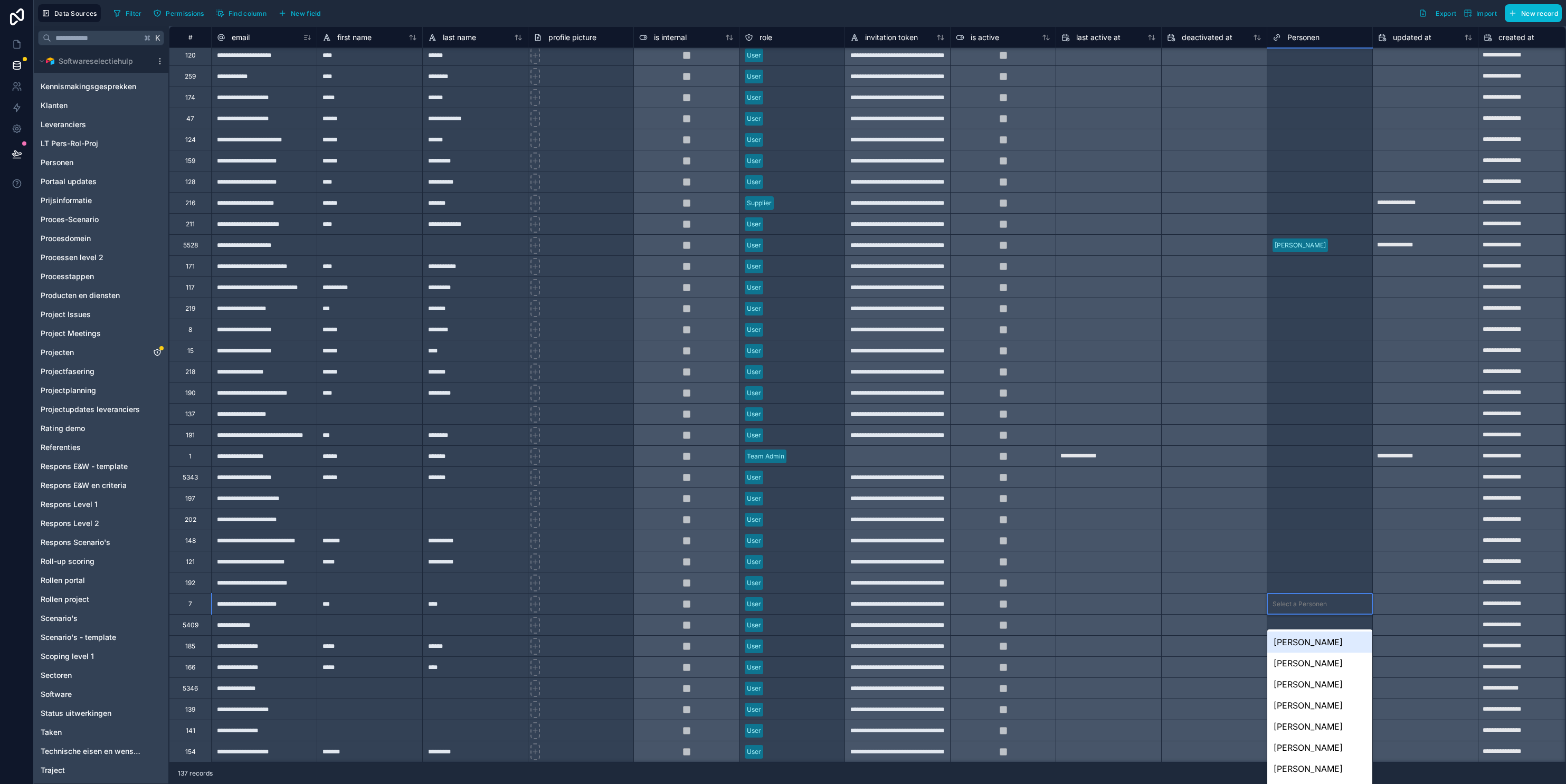
scroll to position [178, 0]
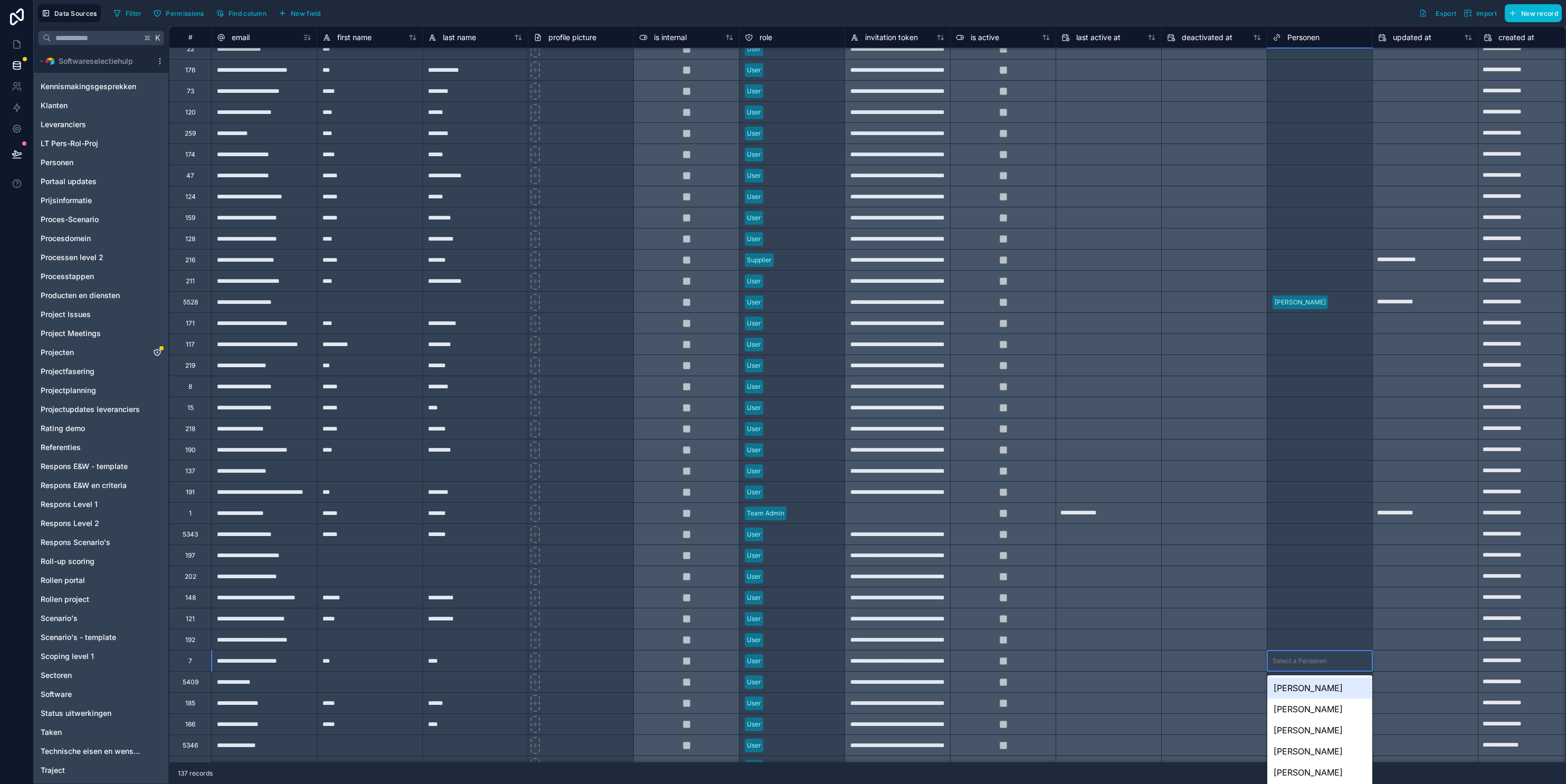
click at [1171, 604] on div "Select a Personen" at bounding box center [1319, 597] width 105 height 21
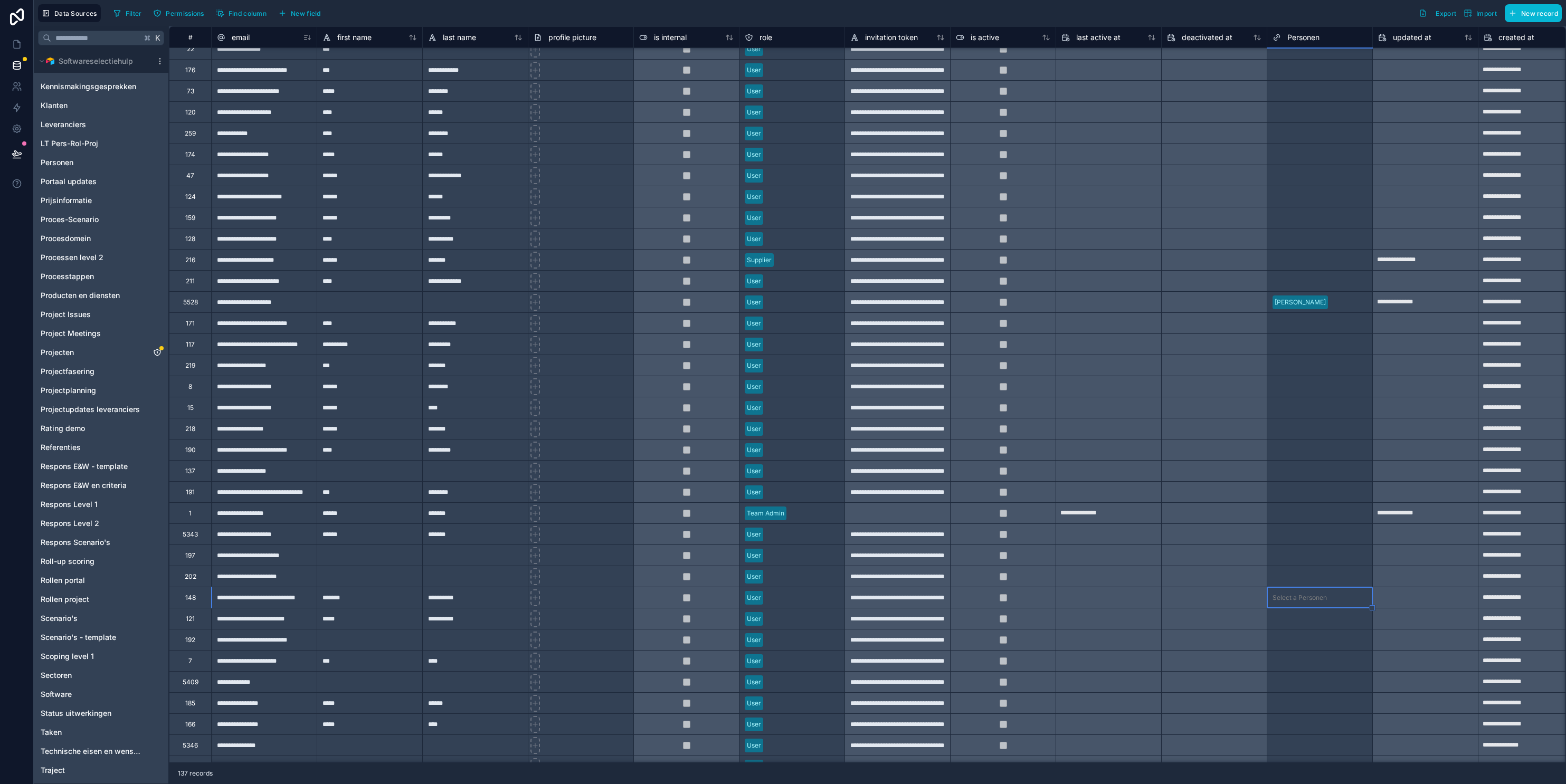
click at [1171, 647] on div "Select a Personen" at bounding box center [1319, 639] width 105 height 21
click at [1171, 666] on div "Select a Personen" at bounding box center [1319, 661] width 105 height 11
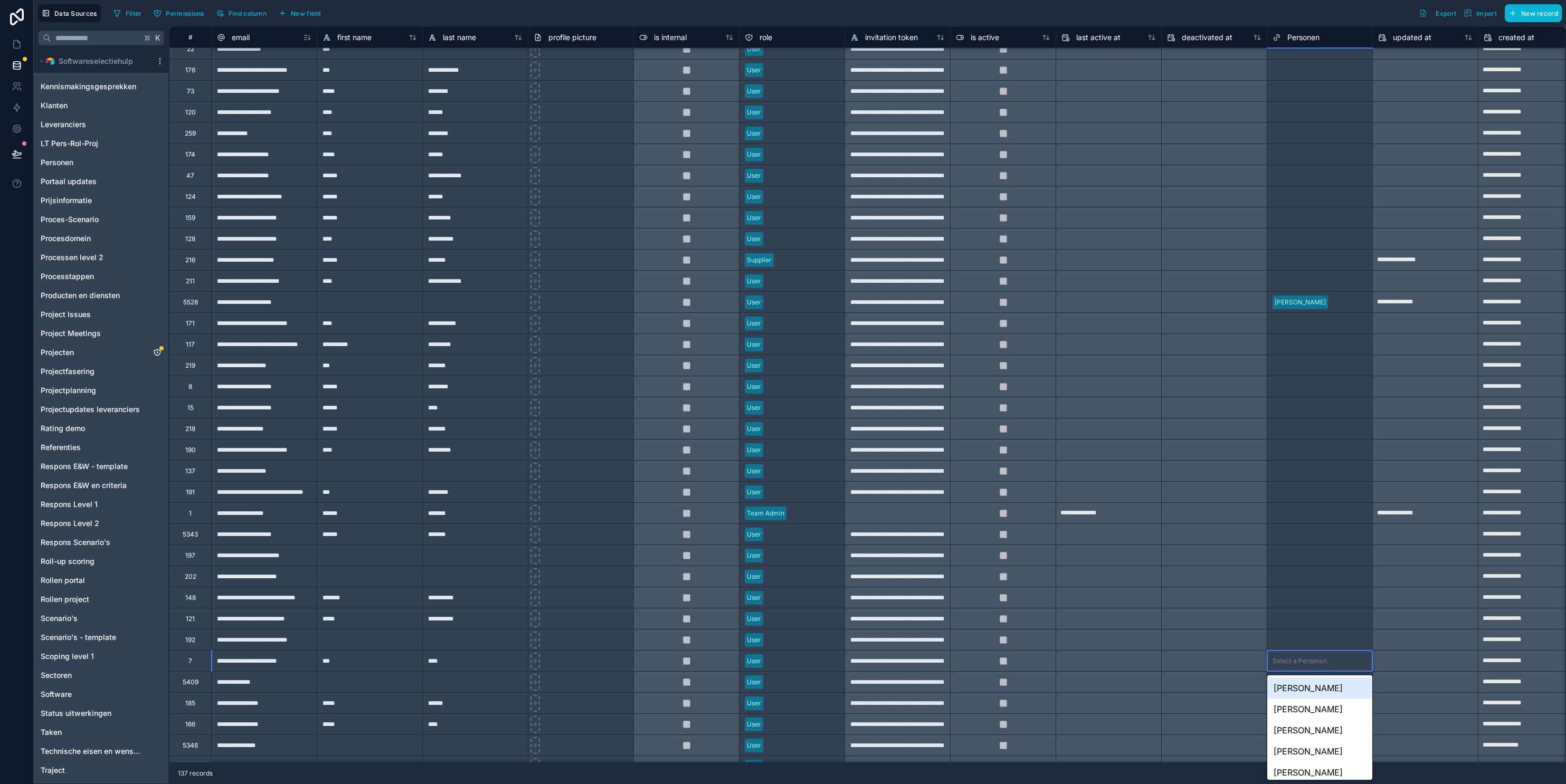
click at [1171, 666] on div "Select a Personen" at bounding box center [1319, 661] width 105 height 11
click at [75, 170] on div "Personen" at bounding box center [100, 167] width 130 height 17
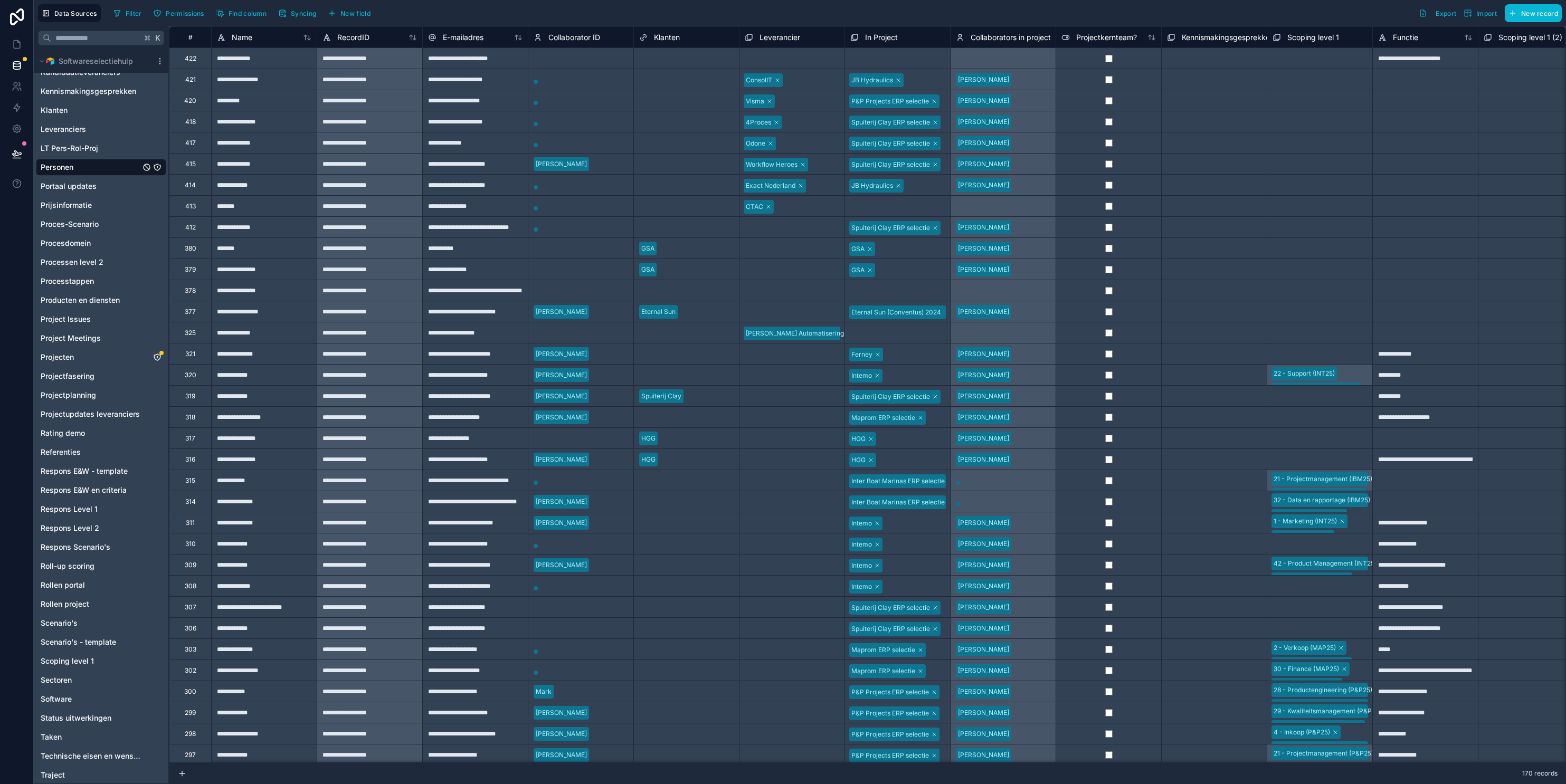
click at [555, 104] on div at bounding box center [580, 101] width 105 height 11
click at [564, 101] on div at bounding box center [580, 101] width 105 height 11
click at [679, 101] on div "Select a Klanten" at bounding box center [663, 100] width 48 height 8
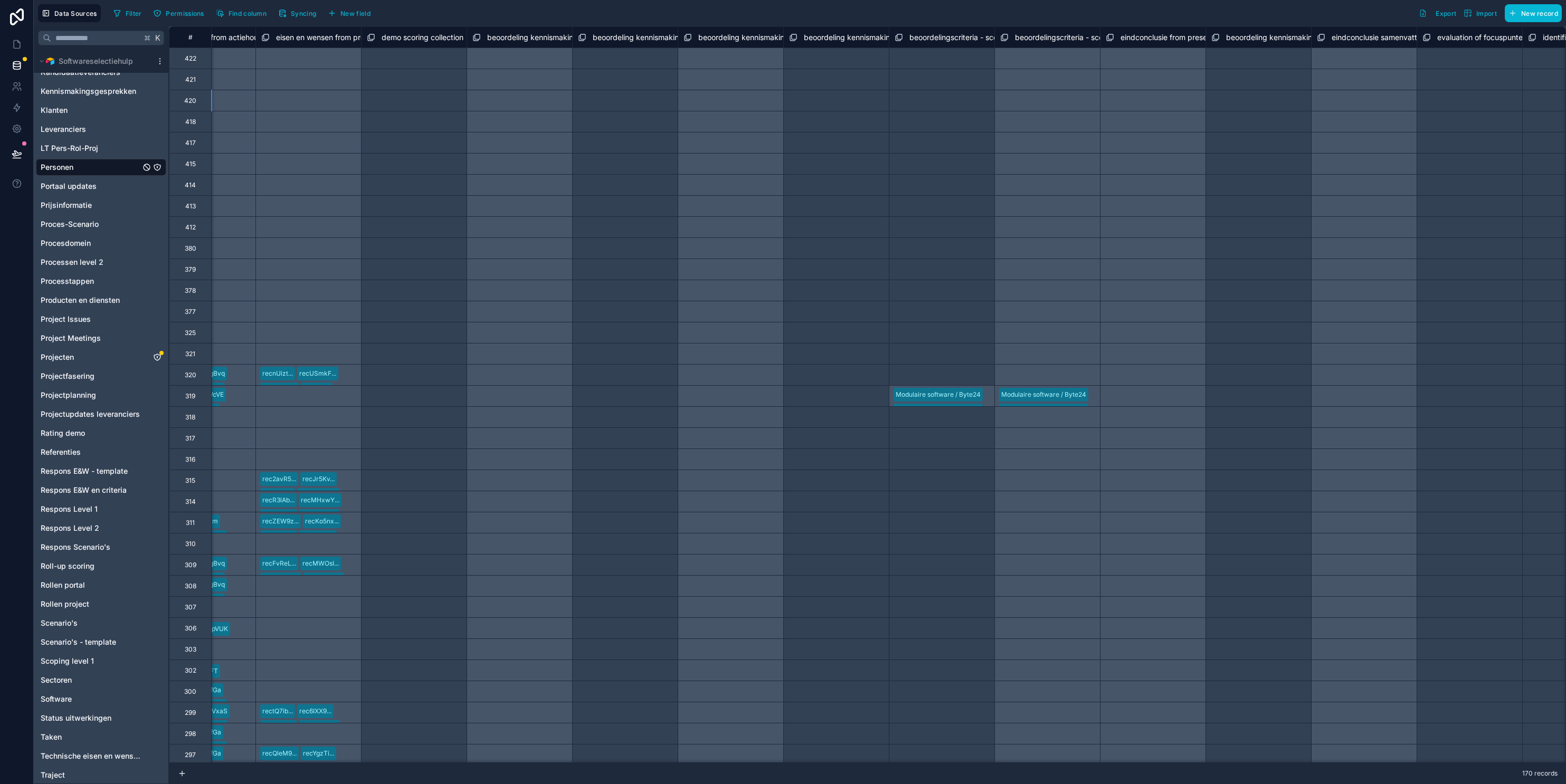
scroll to position [0, 5086]
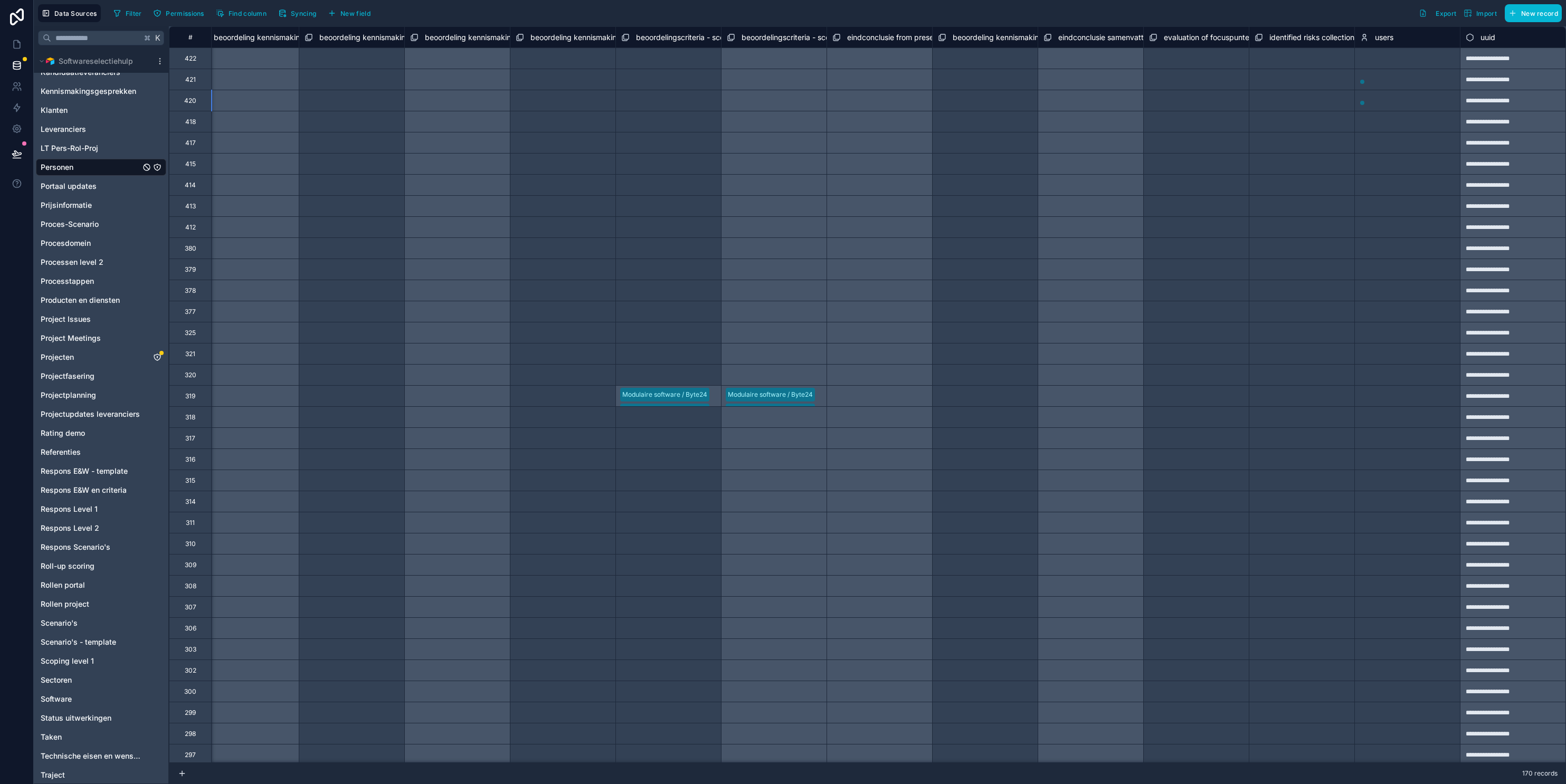
click at [1171, 168] on div "Select a users" at bounding box center [1407, 164] width 105 height 11
click at [1171, 92] on div at bounding box center [1407, 100] width 105 height 21
click at [1171, 84] on div at bounding box center [1407, 80] width 105 height 11
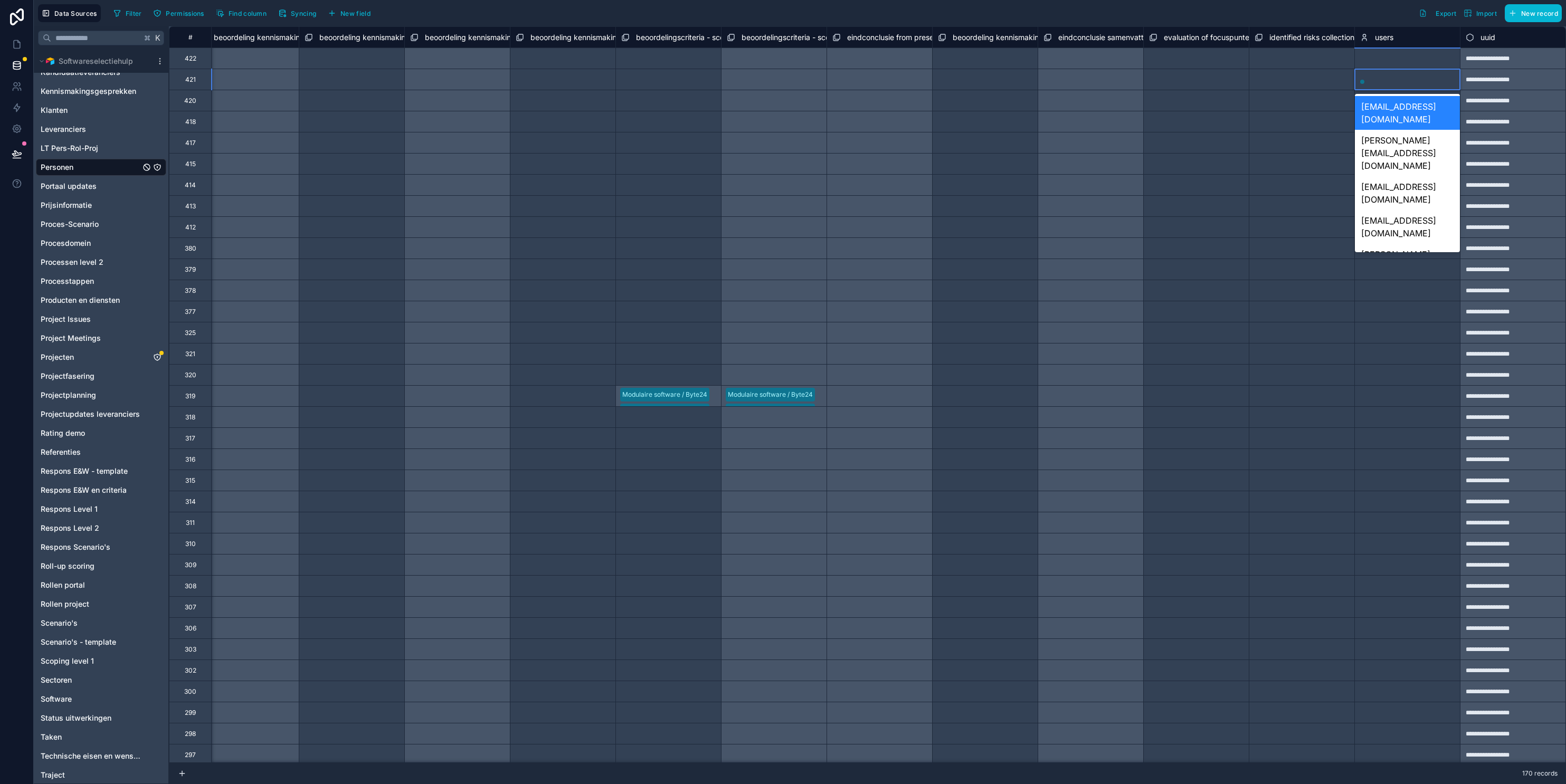
click at [1171, 84] on div at bounding box center [1407, 80] width 105 height 11
click at [1171, 390] on div "Select a users" at bounding box center [1407, 396] width 105 height 21
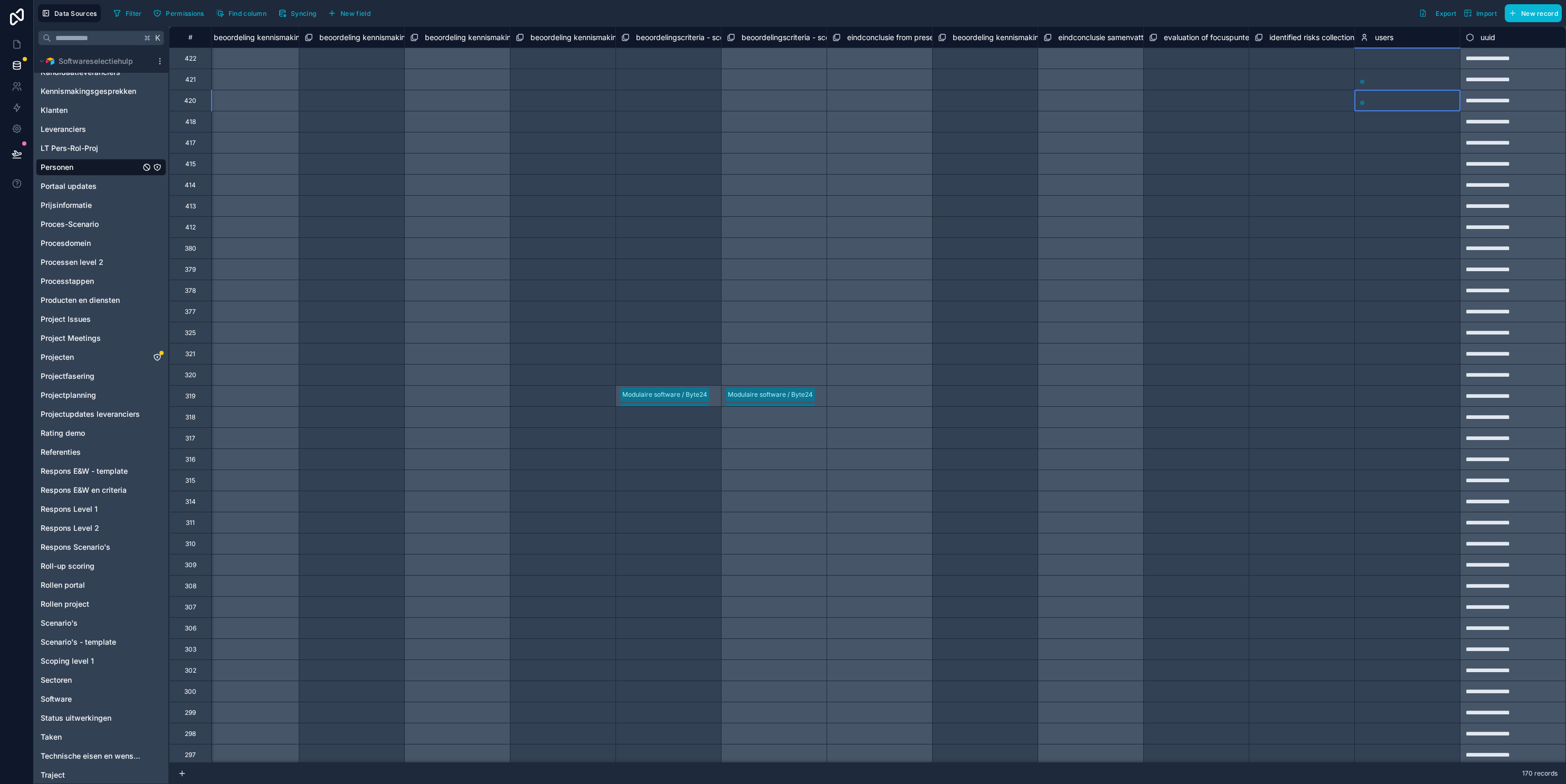
click at [1171, 101] on div at bounding box center [1407, 101] width 105 height 11
click at [1171, 116] on div "Select a users" at bounding box center [1407, 121] width 105 height 21
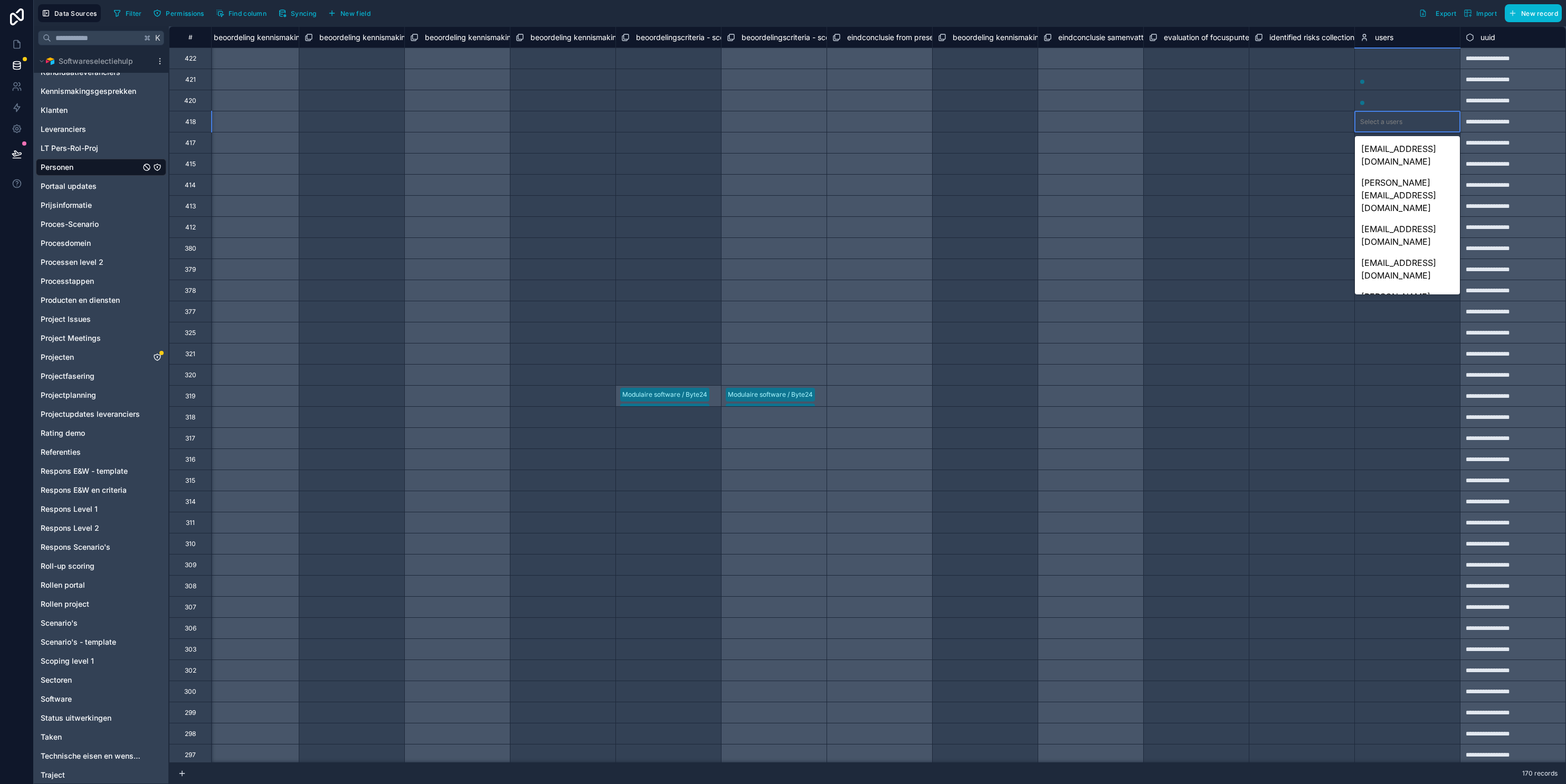
click at [1171, 363] on div "Select a users" at bounding box center [1407, 353] width 105 height 21
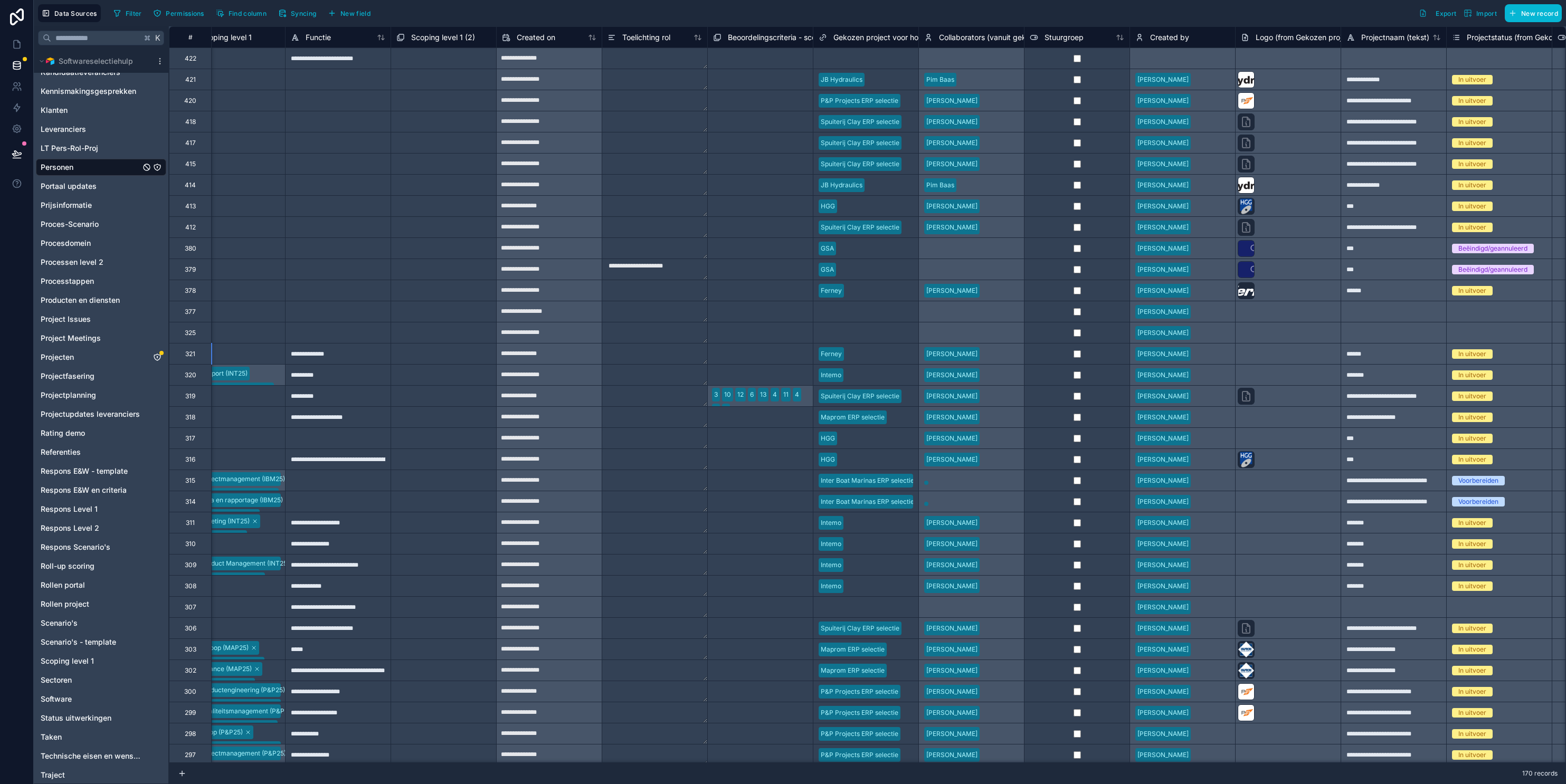
scroll to position [0, 0]
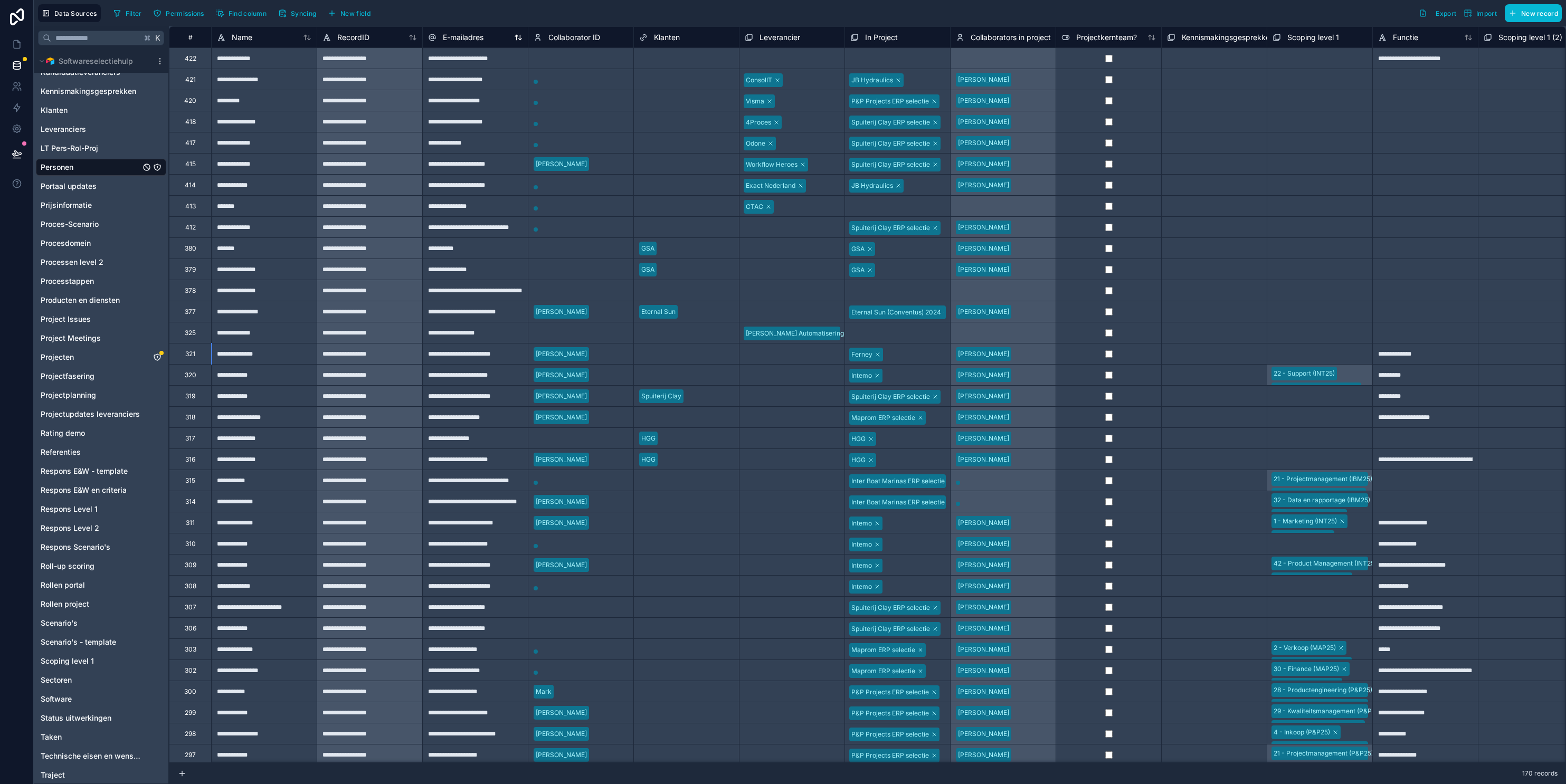
click at [478, 36] on span "E-mailadres" at bounding box center [463, 37] width 41 height 11
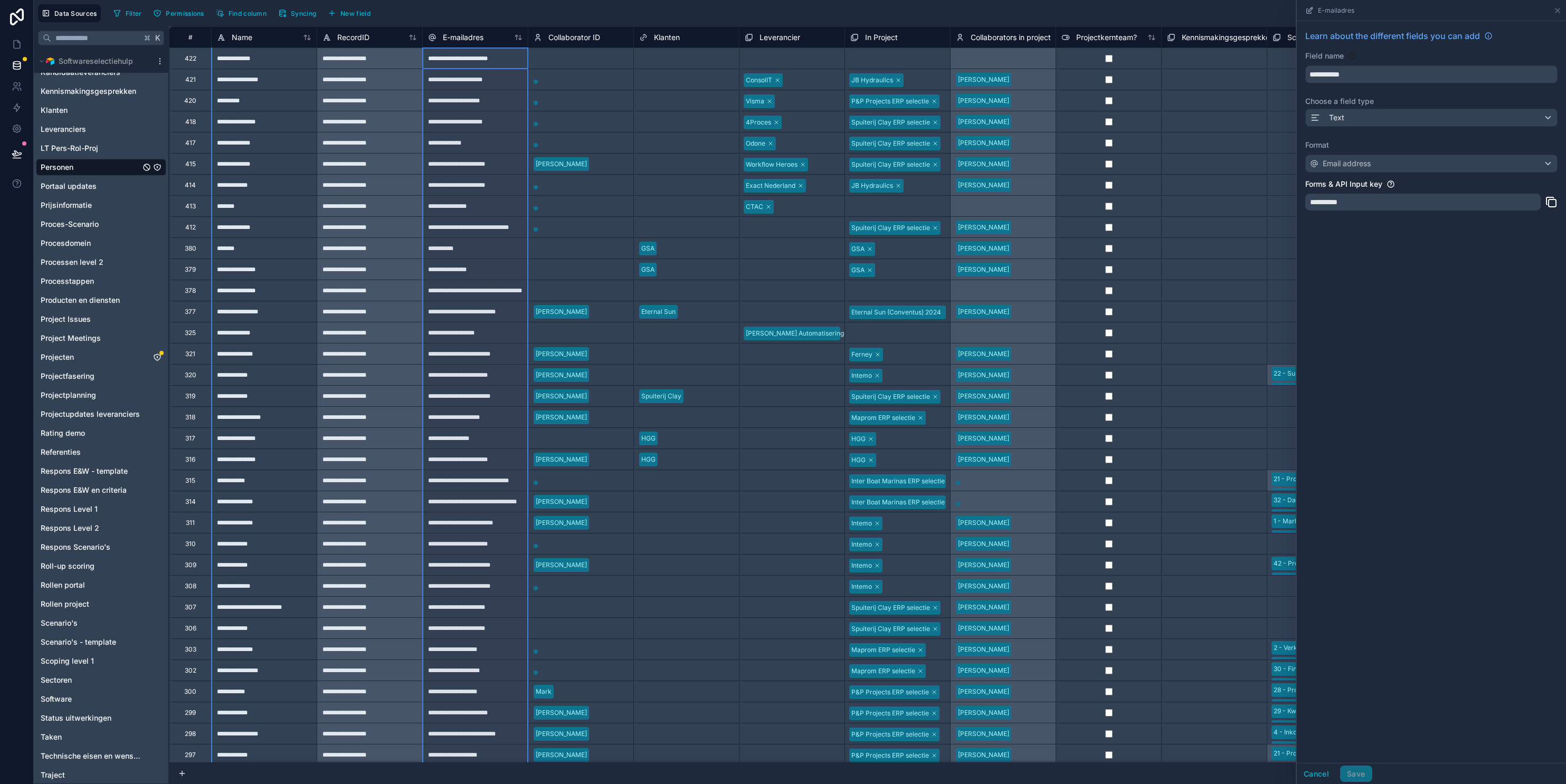
click at [652, 150] on div "Select a Klanten" at bounding box center [686, 142] width 105 height 21
click at [986, 41] on span "Collaborators in project" at bounding box center [1011, 37] width 80 height 11
click at [690, 40] on div "Klanten" at bounding box center [687, 37] width 95 height 13
click at [653, 36] on div "Klanten" at bounding box center [660, 37] width 41 height 13
click at [669, 33] on span "Klanten" at bounding box center [667, 37] width 26 height 11
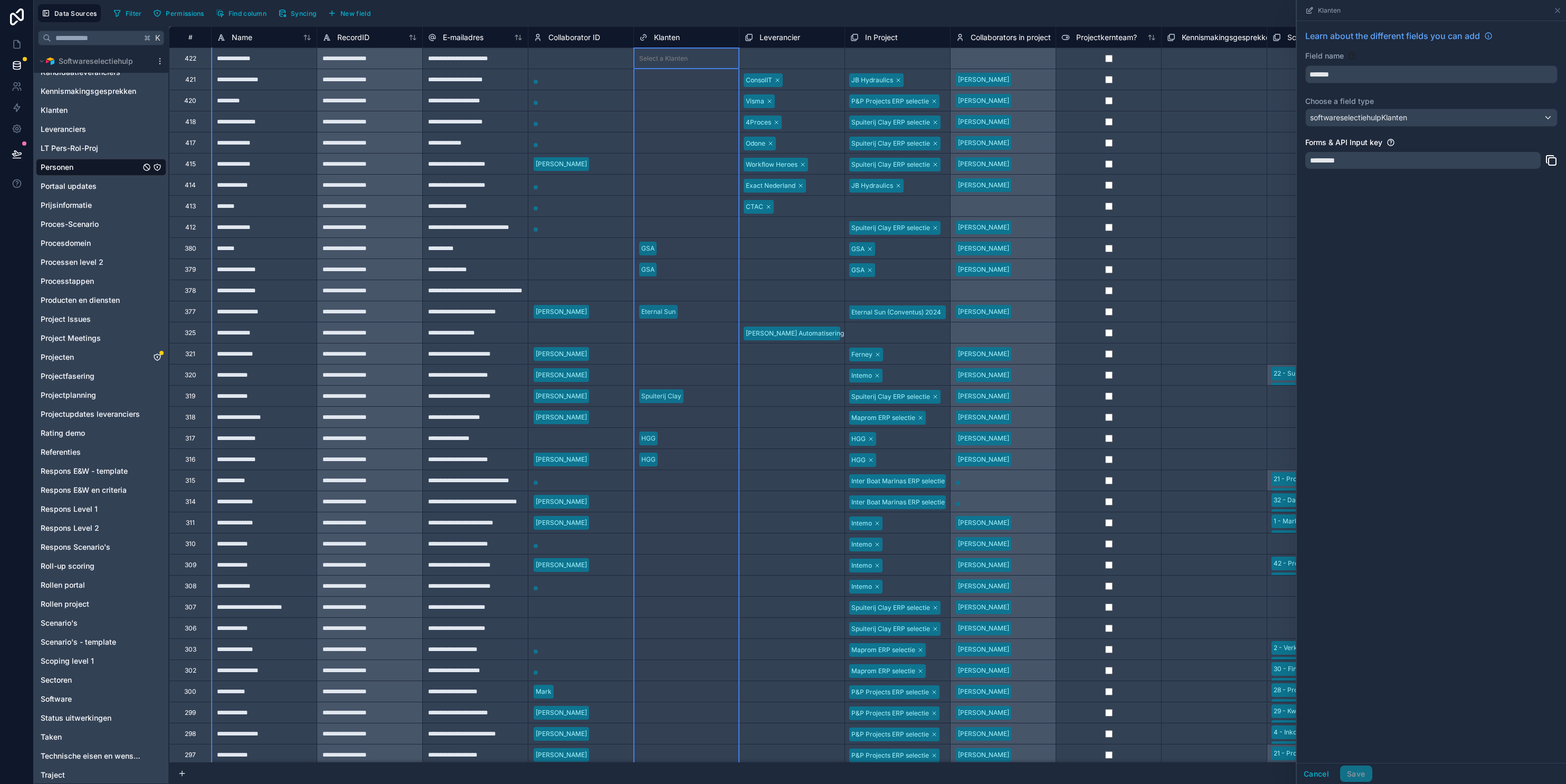
click at [647, 37] on icon at bounding box center [643, 37] width 8 height 13
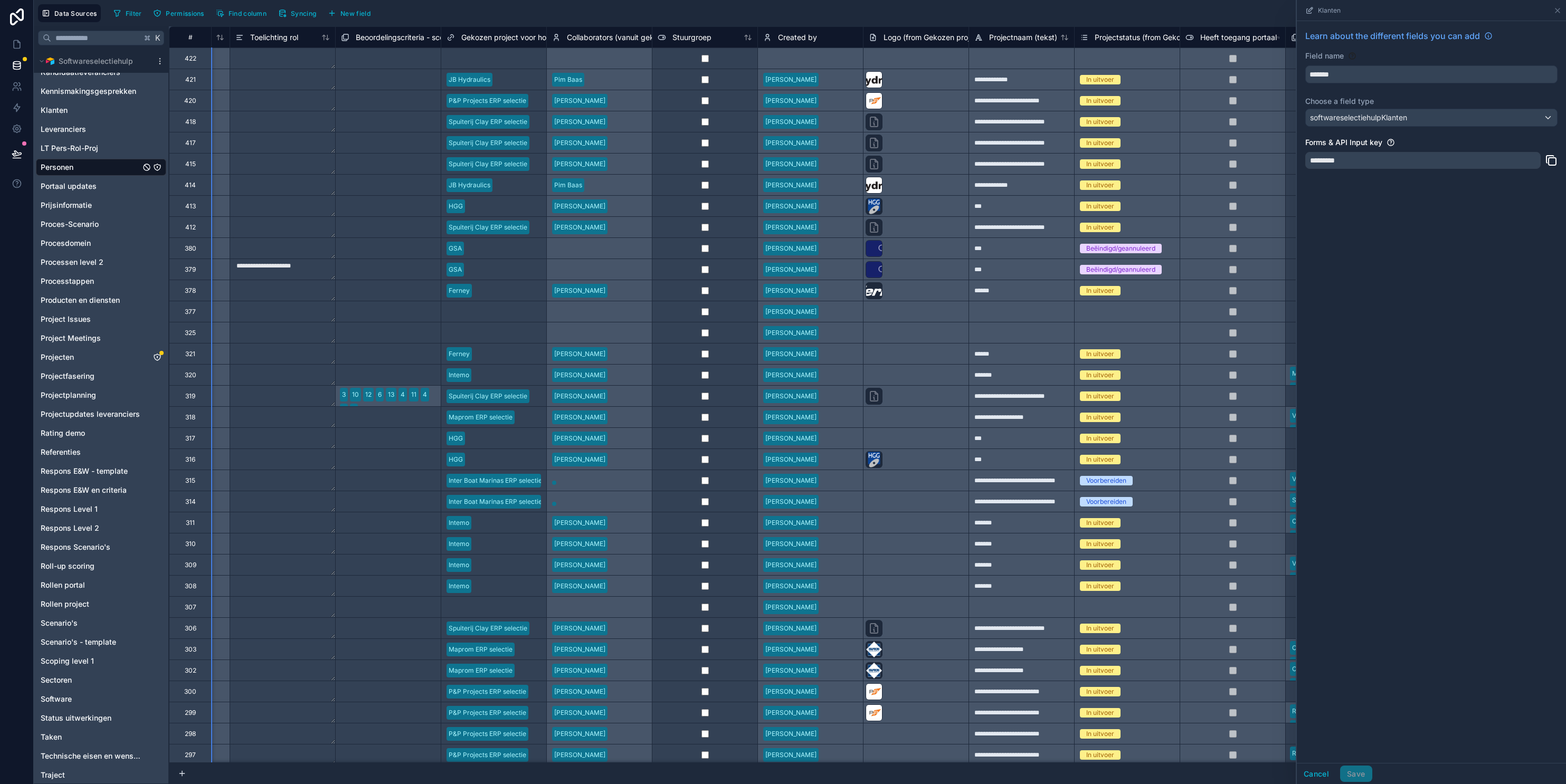
scroll to position [0, 1465]
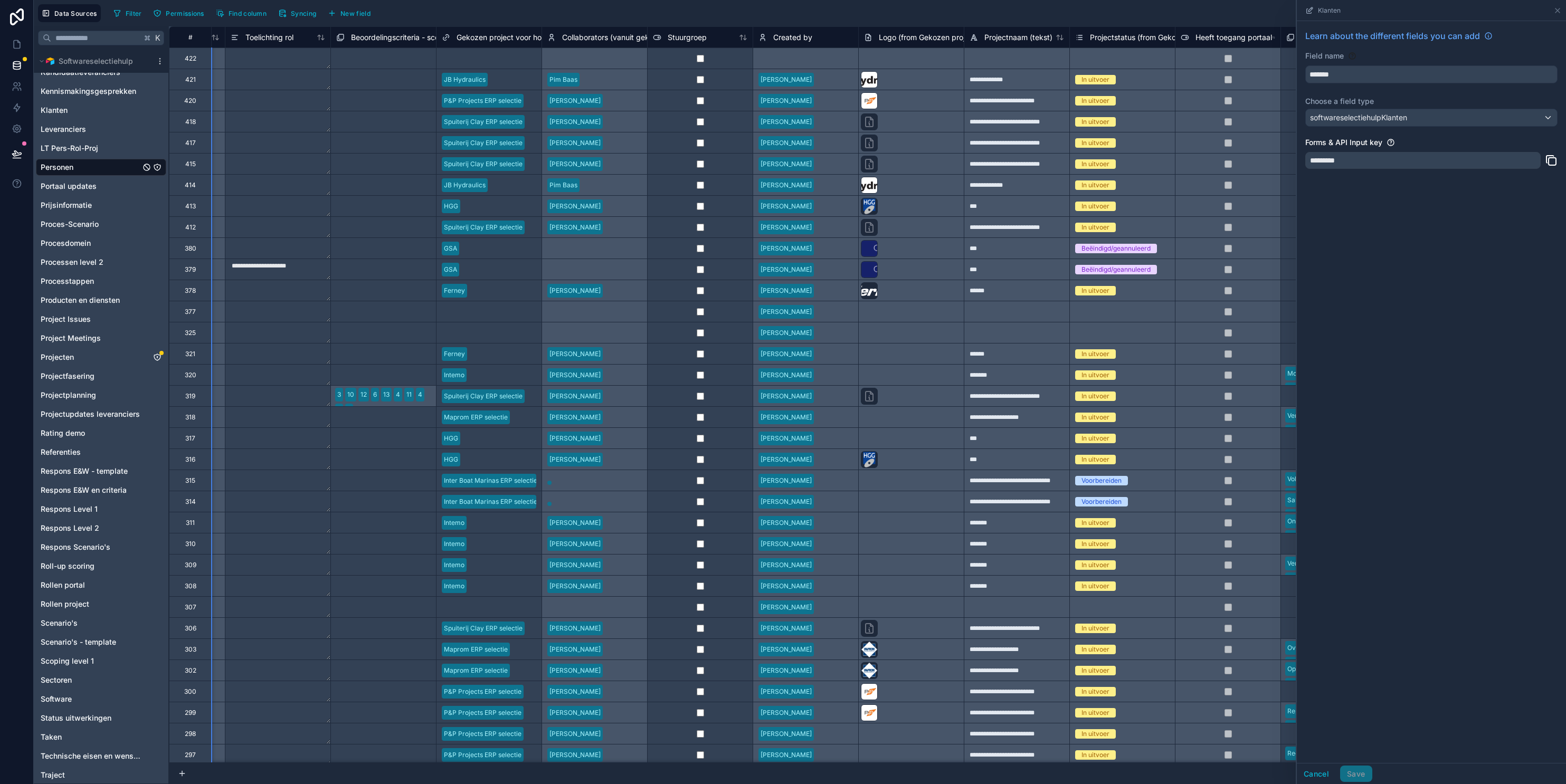
click at [502, 42] on span "Gekozen project voor hoofdmenu" at bounding box center [514, 37] width 116 height 11
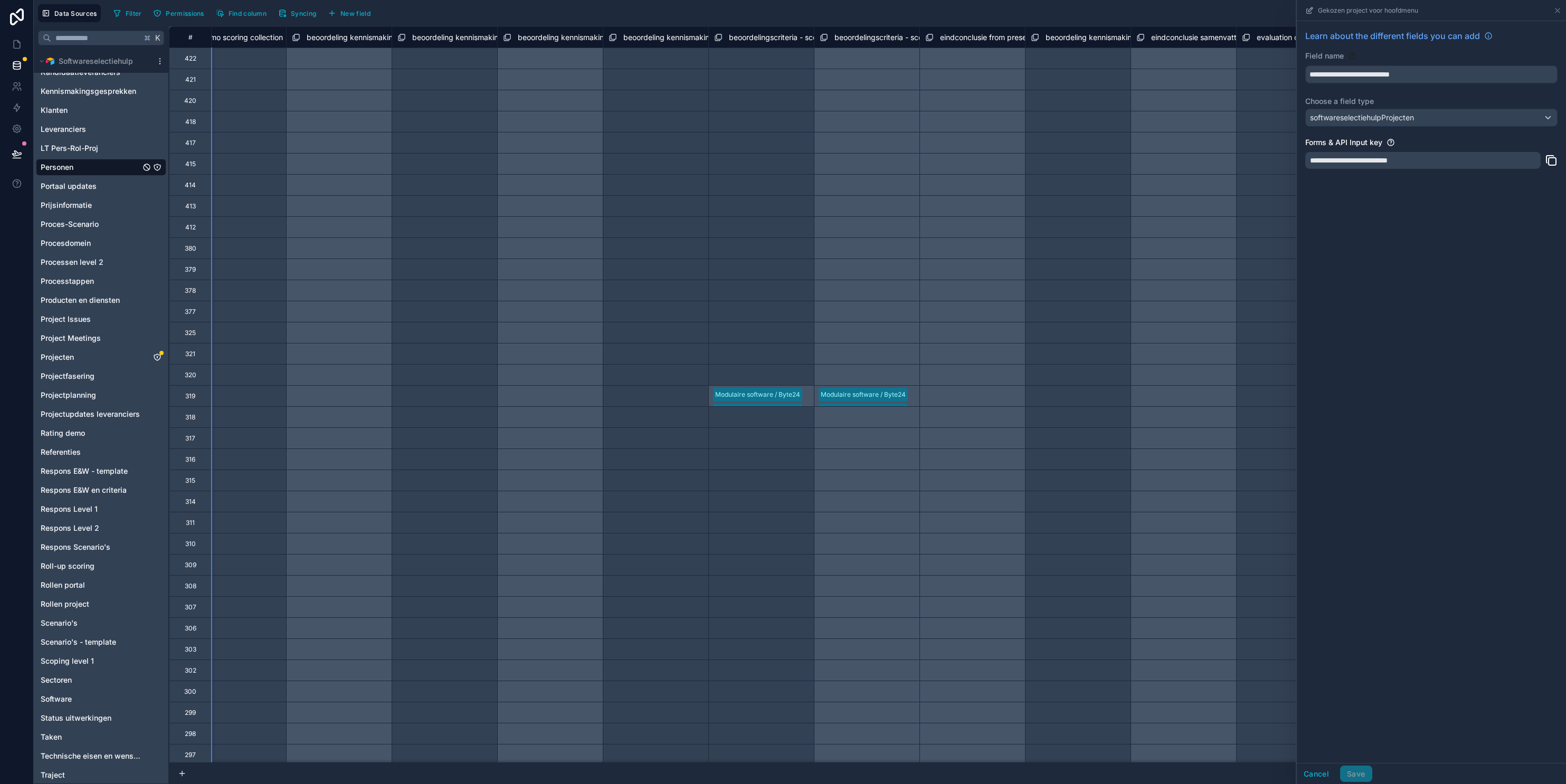
scroll to position [0, 5086]
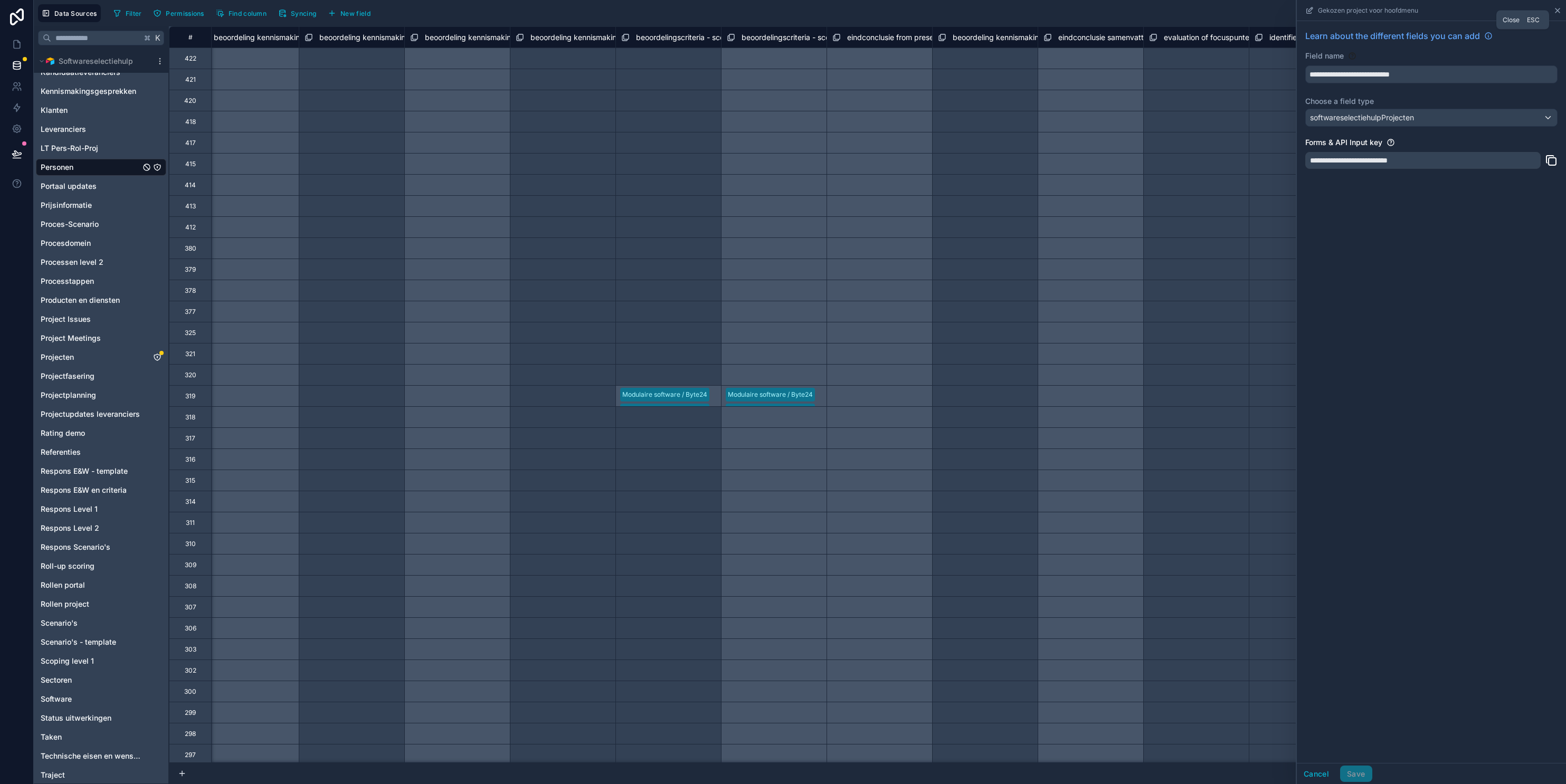
click at [1171, 9] on icon at bounding box center [1558, 10] width 8 height 8
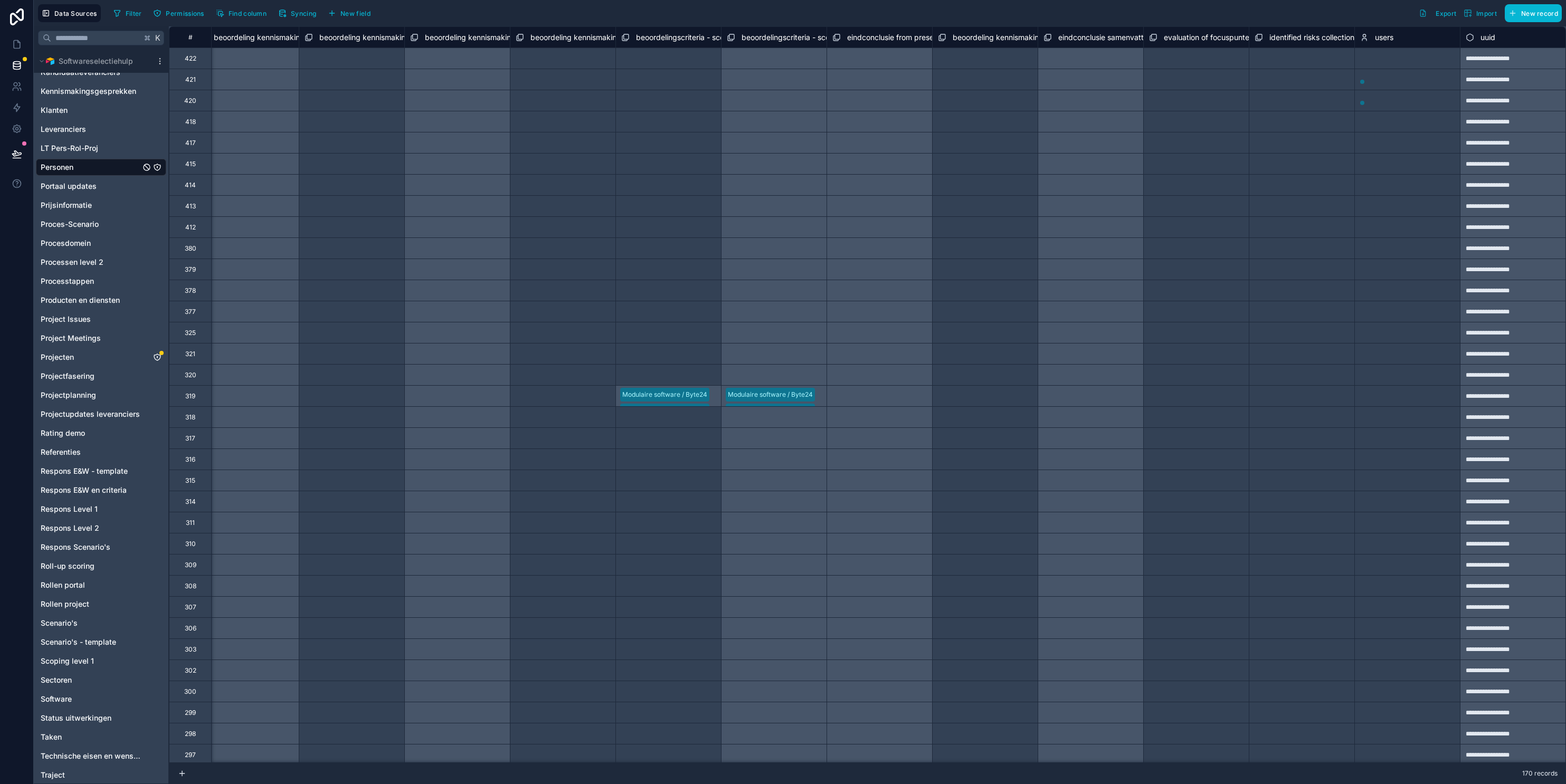
click at [1171, 68] on div "Select a users" at bounding box center [1407, 58] width 105 height 21
click at [1171, 38] on span "users" at bounding box center [1385, 37] width 18 height 11
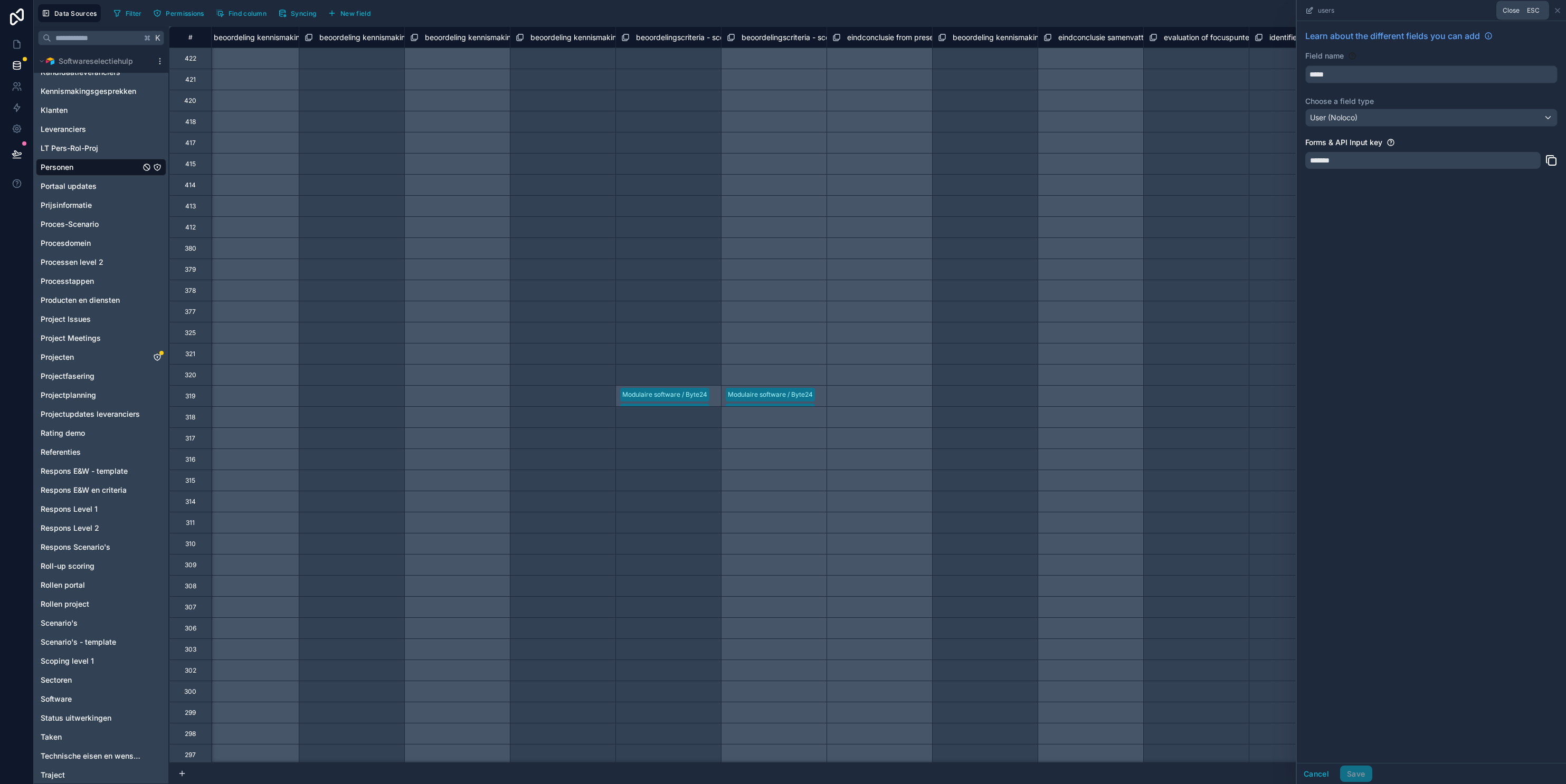
drag, startPoint x: 1555, startPoint y: 10, endPoint x: 1549, endPoint y: 12, distance: 6.3
click at [1171, 10] on icon at bounding box center [1558, 10] width 8 height 8
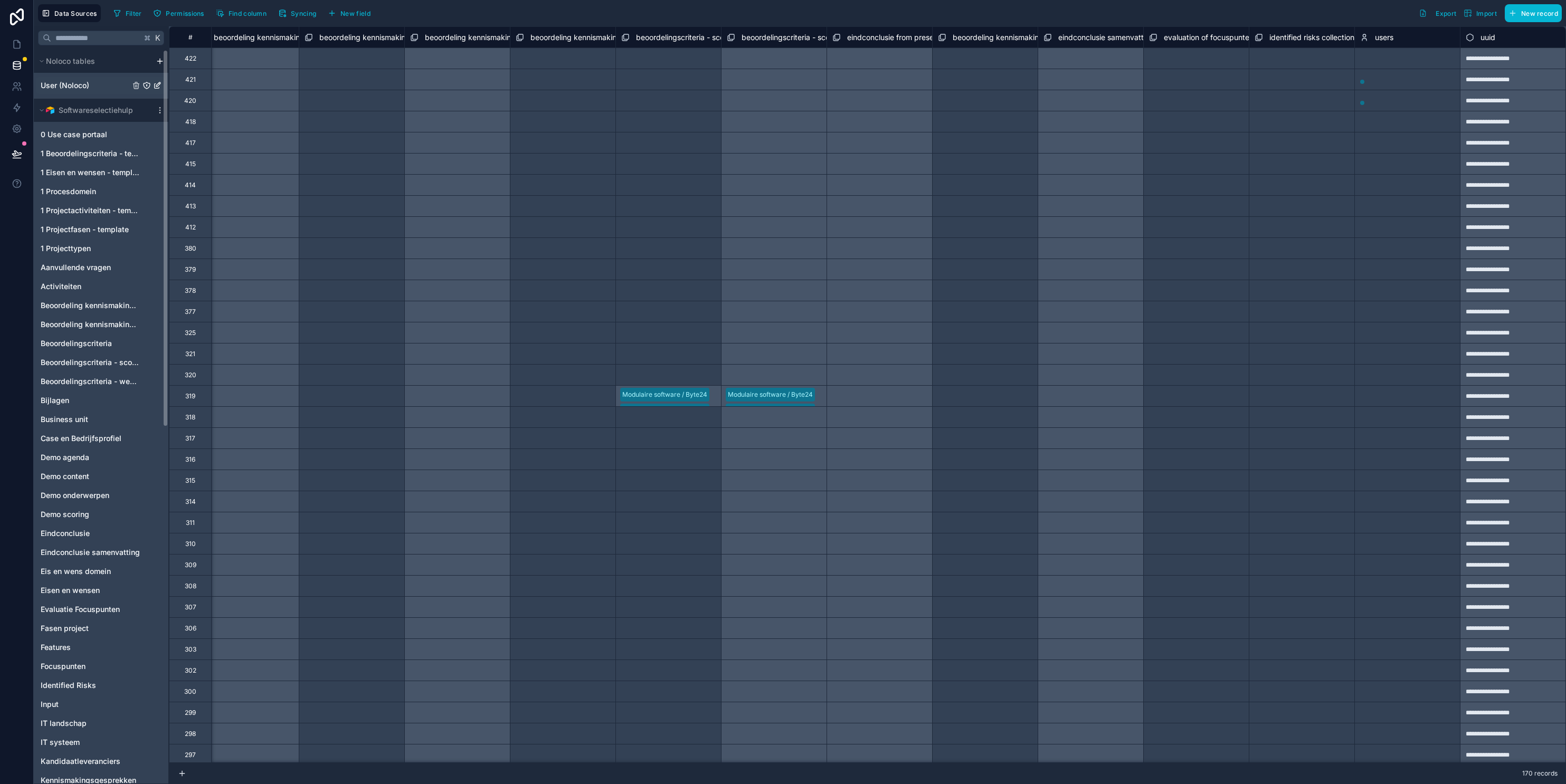
click at [91, 85] on div "User (Noloco)" at bounding box center [100, 86] width 130 height 17
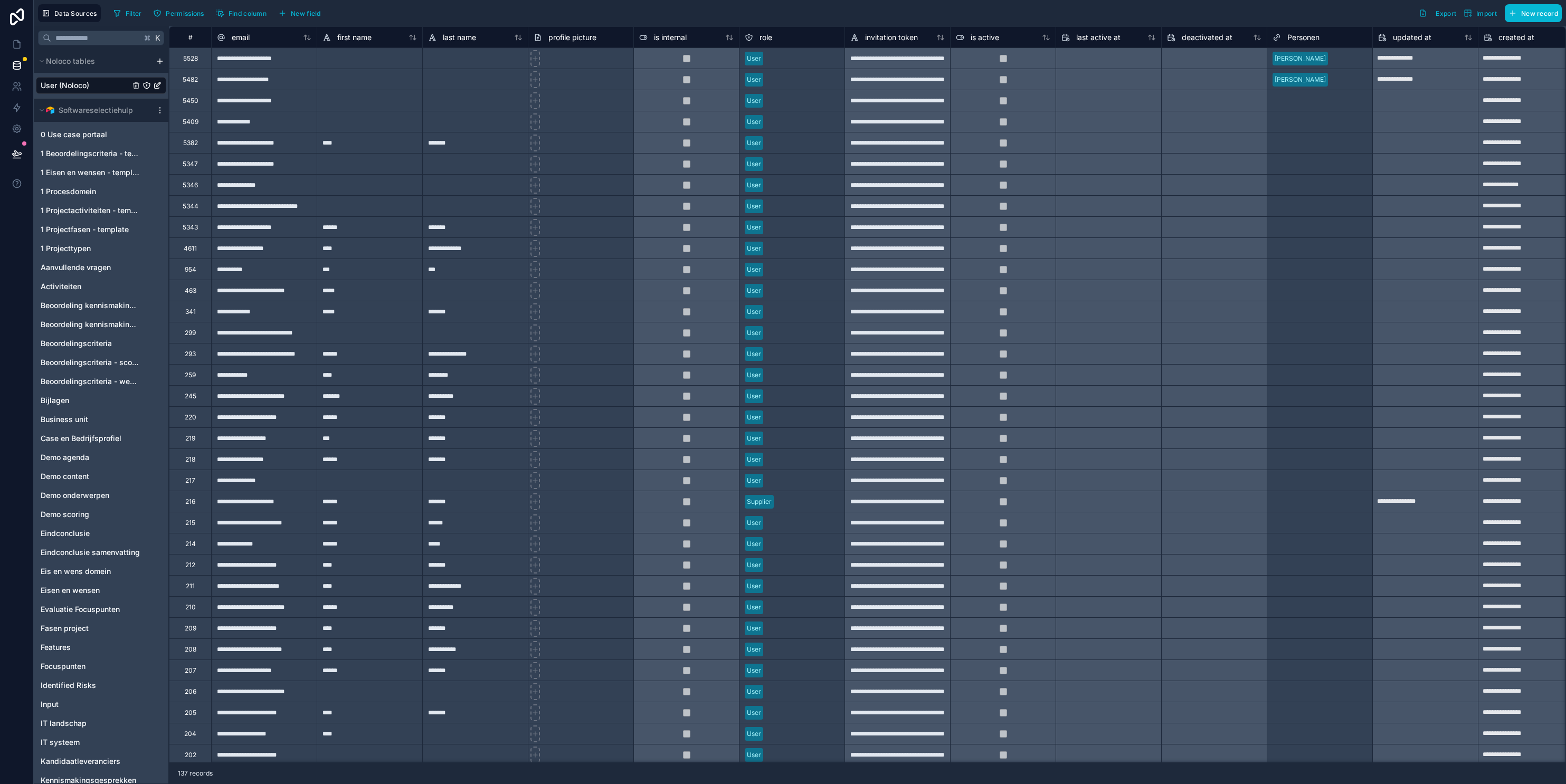
click at [1171, 98] on div "Select a Personen" at bounding box center [1300, 100] width 55 height 8
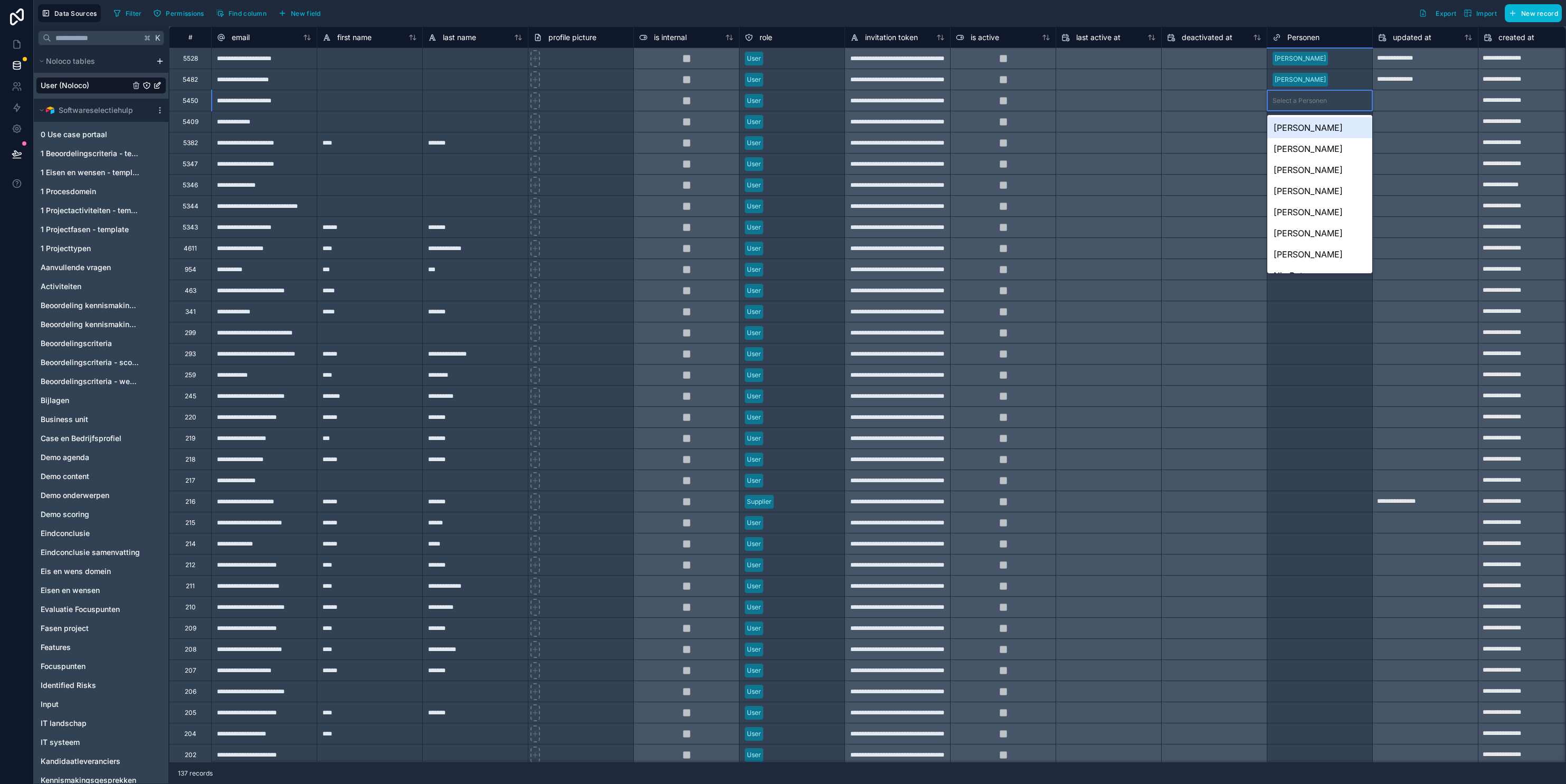
click at [1171, 106] on div "Select a Personen" at bounding box center [1319, 101] width 105 height 11
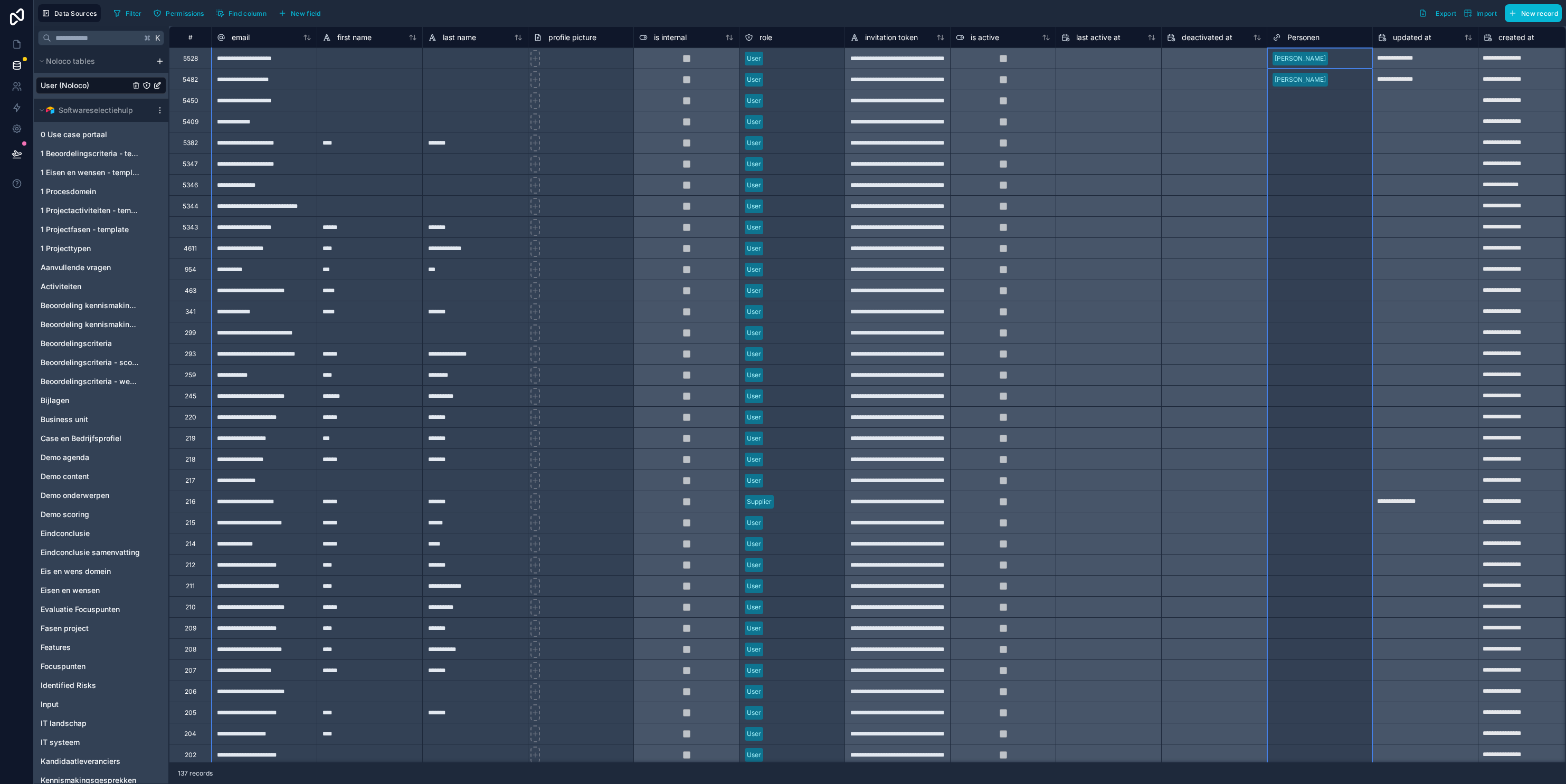
click at [1171, 39] on span "Personen" at bounding box center [1303, 37] width 32 height 11
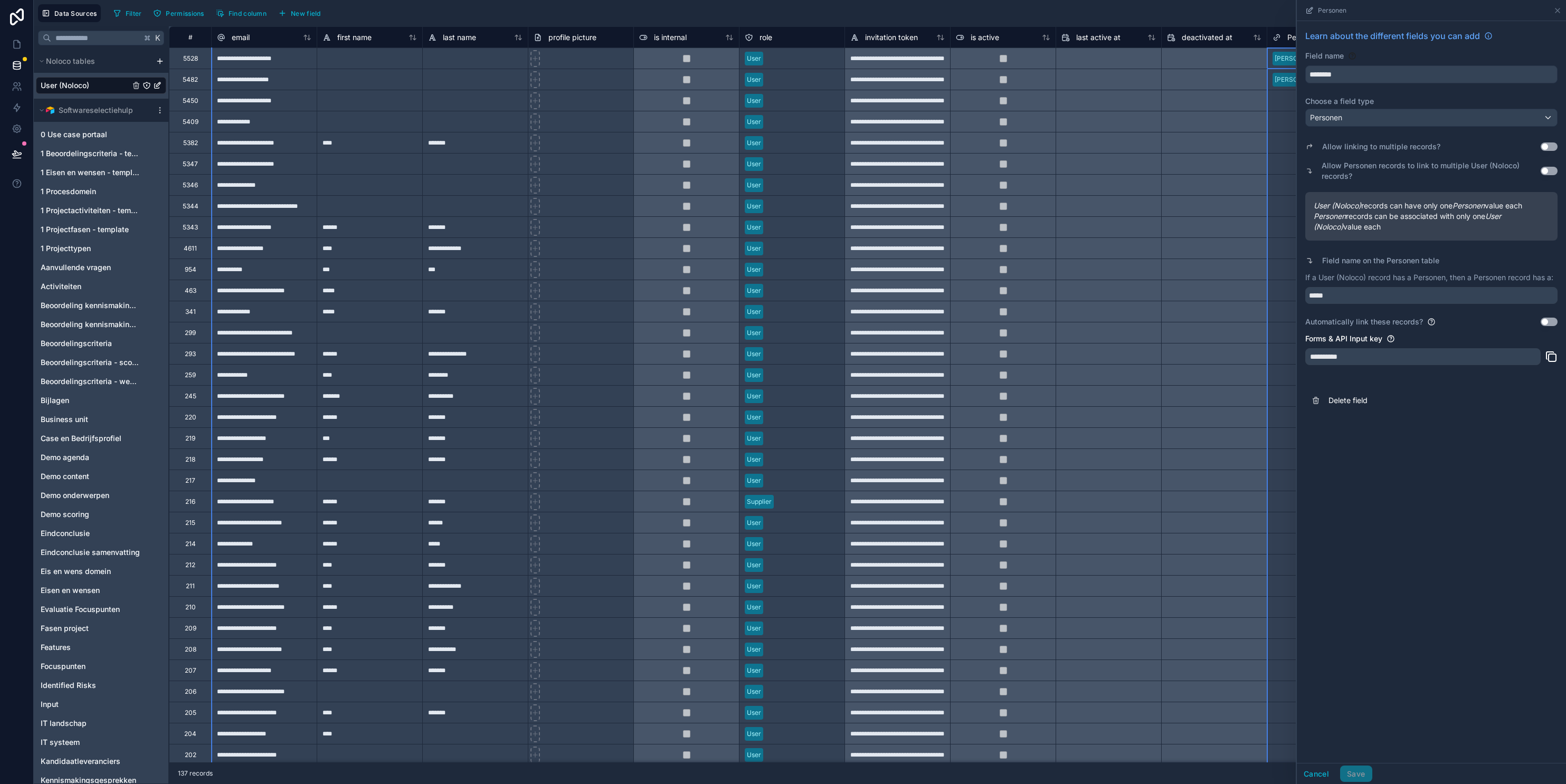
click at [1171, 318] on div "Automatically link these records? Use setting" at bounding box center [1431, 322] width 252 height 11
click at [1171, 321] on button "Use setting" at bounding box center [1550, 321] width 17 height 8
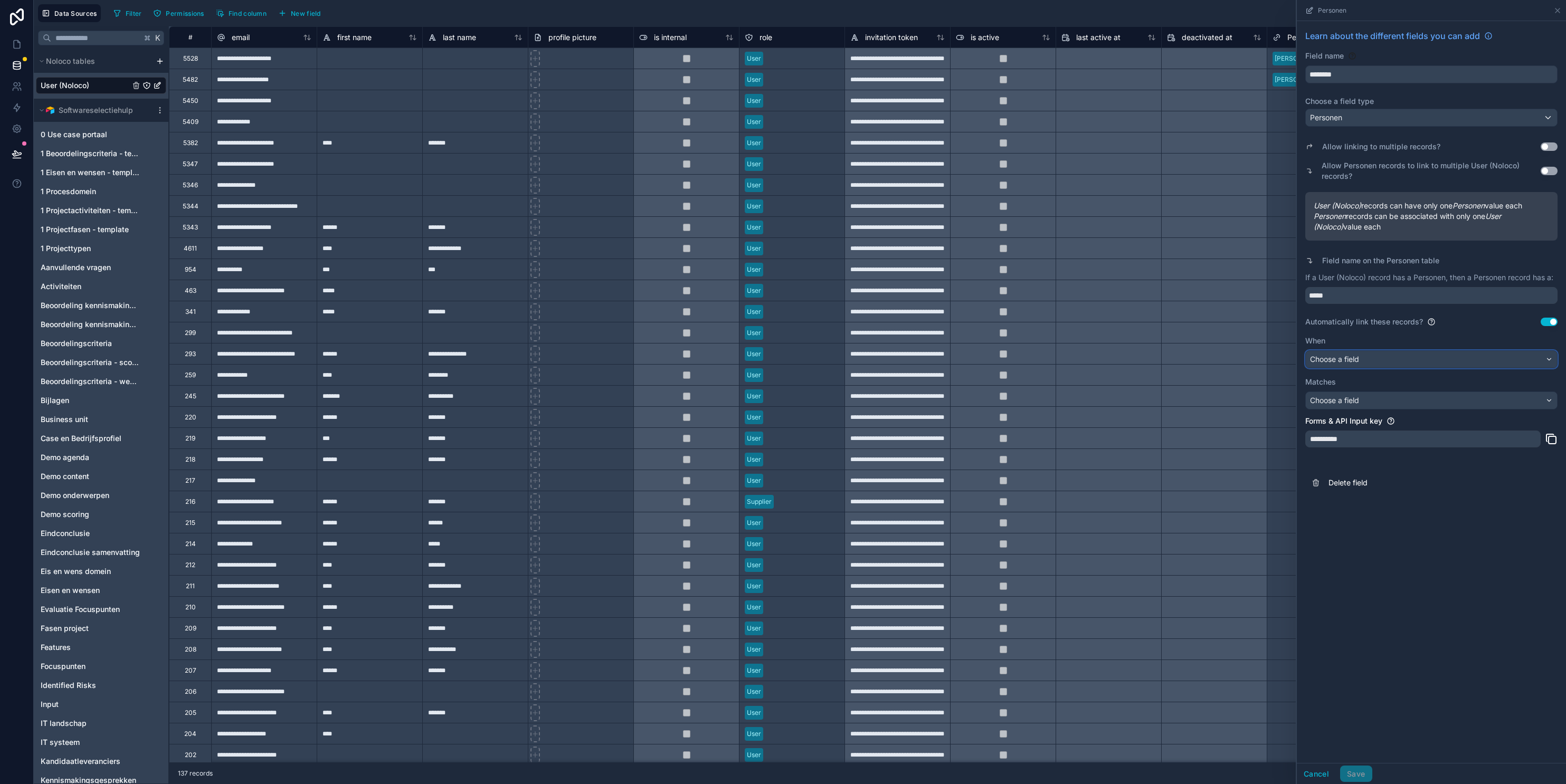
click at [1171, 361] on div "Choose a field" at bounding box center [1432, 359] width 251 height 17
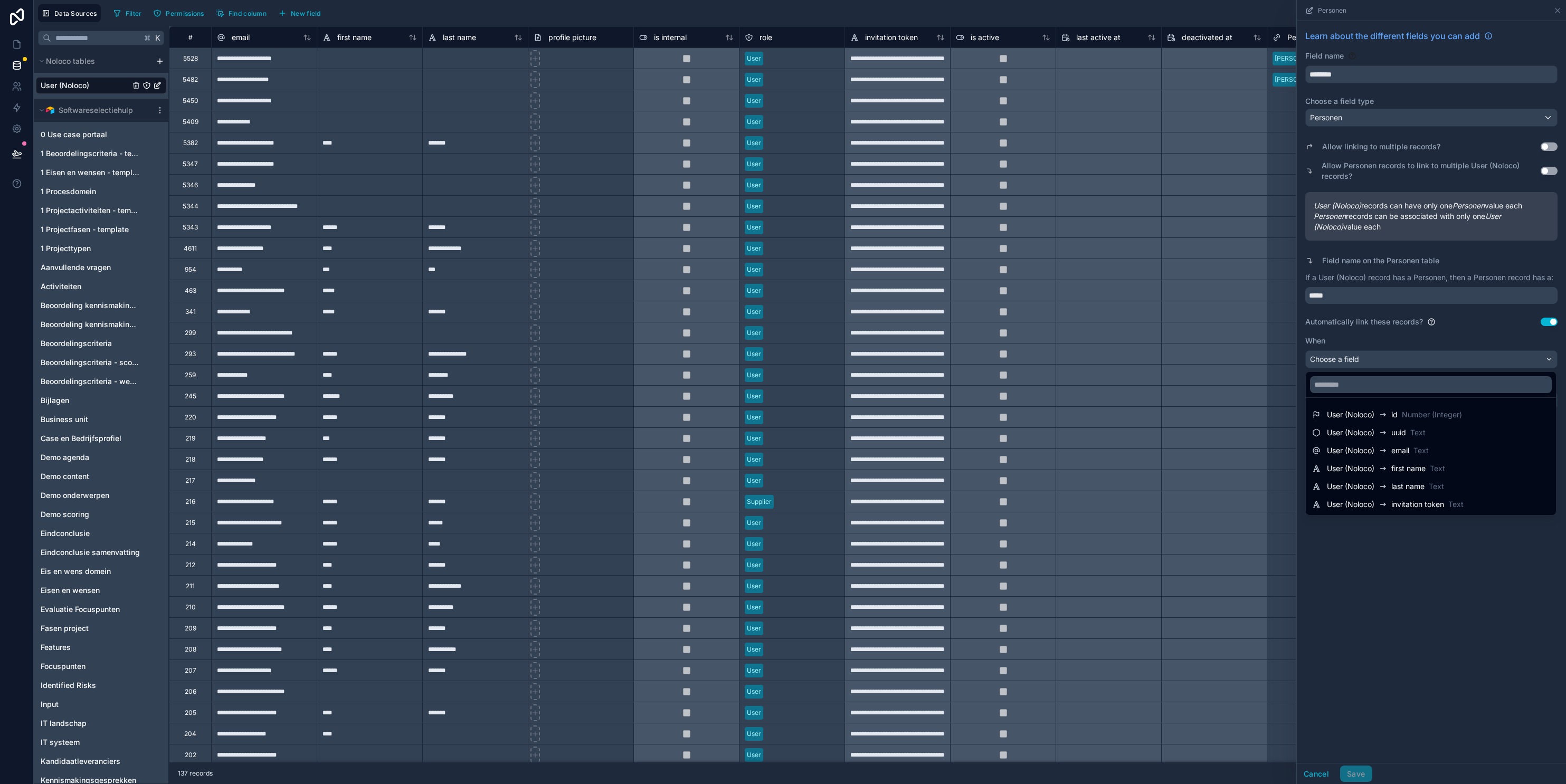
click at [1171, 657] on div at bounding box center [1432, 392] width 270 height 784
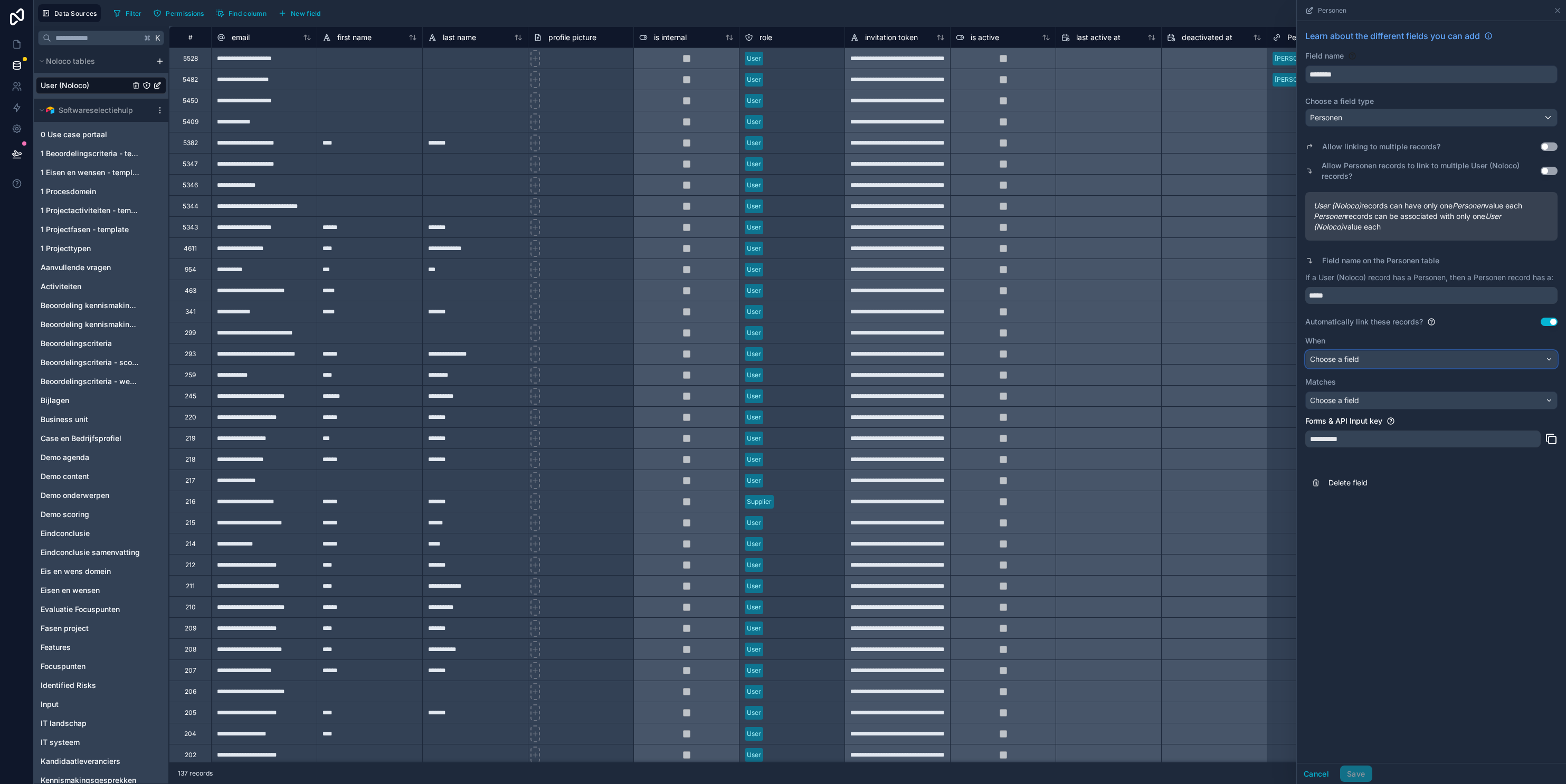
click at [1171, 362] on span "Choose a field" at bounding box center [1335, 359] width 49 height 9
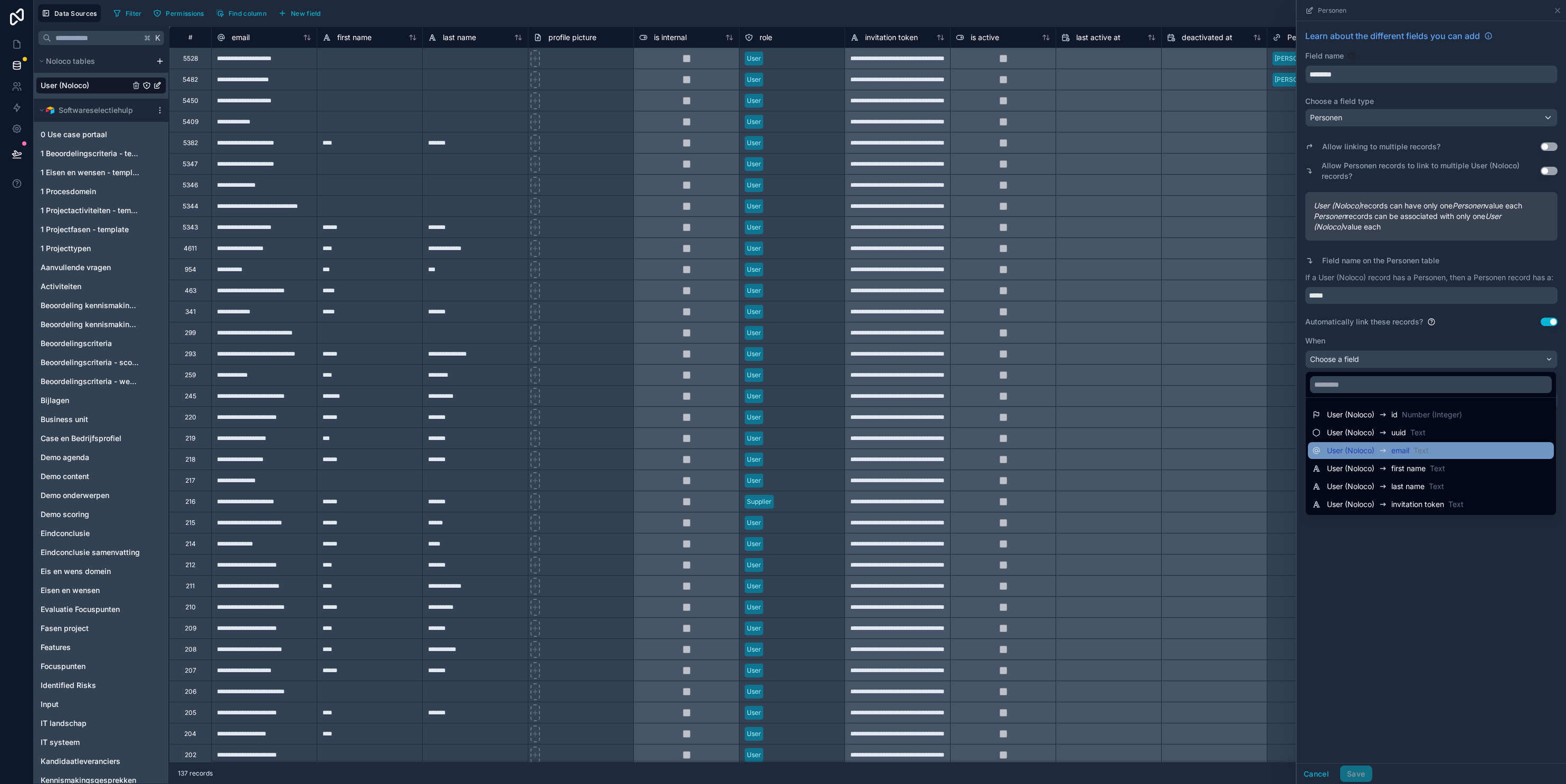
click at [1171, 453] on span "Text" at bounding box center [1421, 451] width 15 height 11
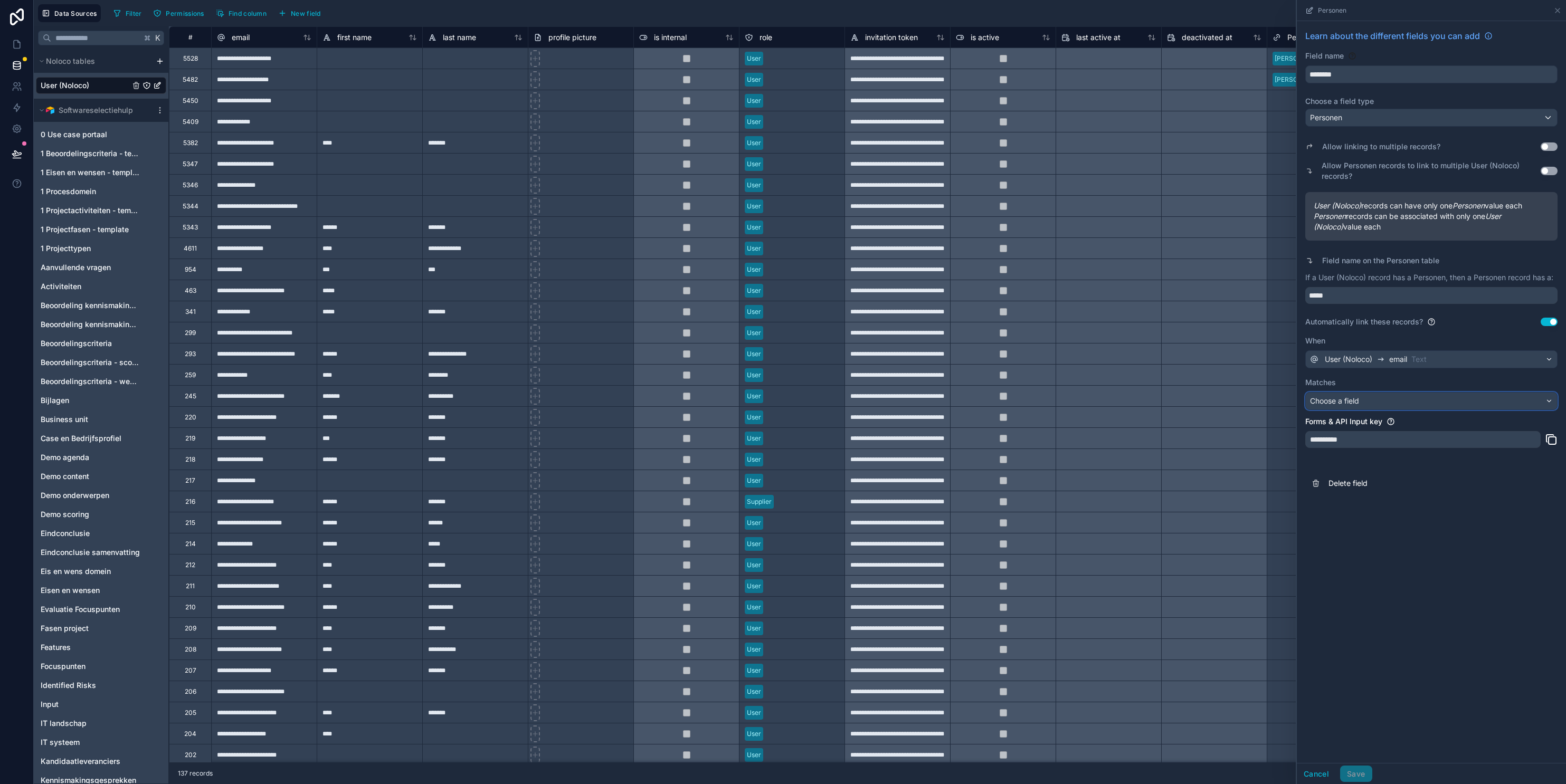
click at [1171, 398] on div "Choose a field" at bounding box center [1432, 401] width 251 height 17
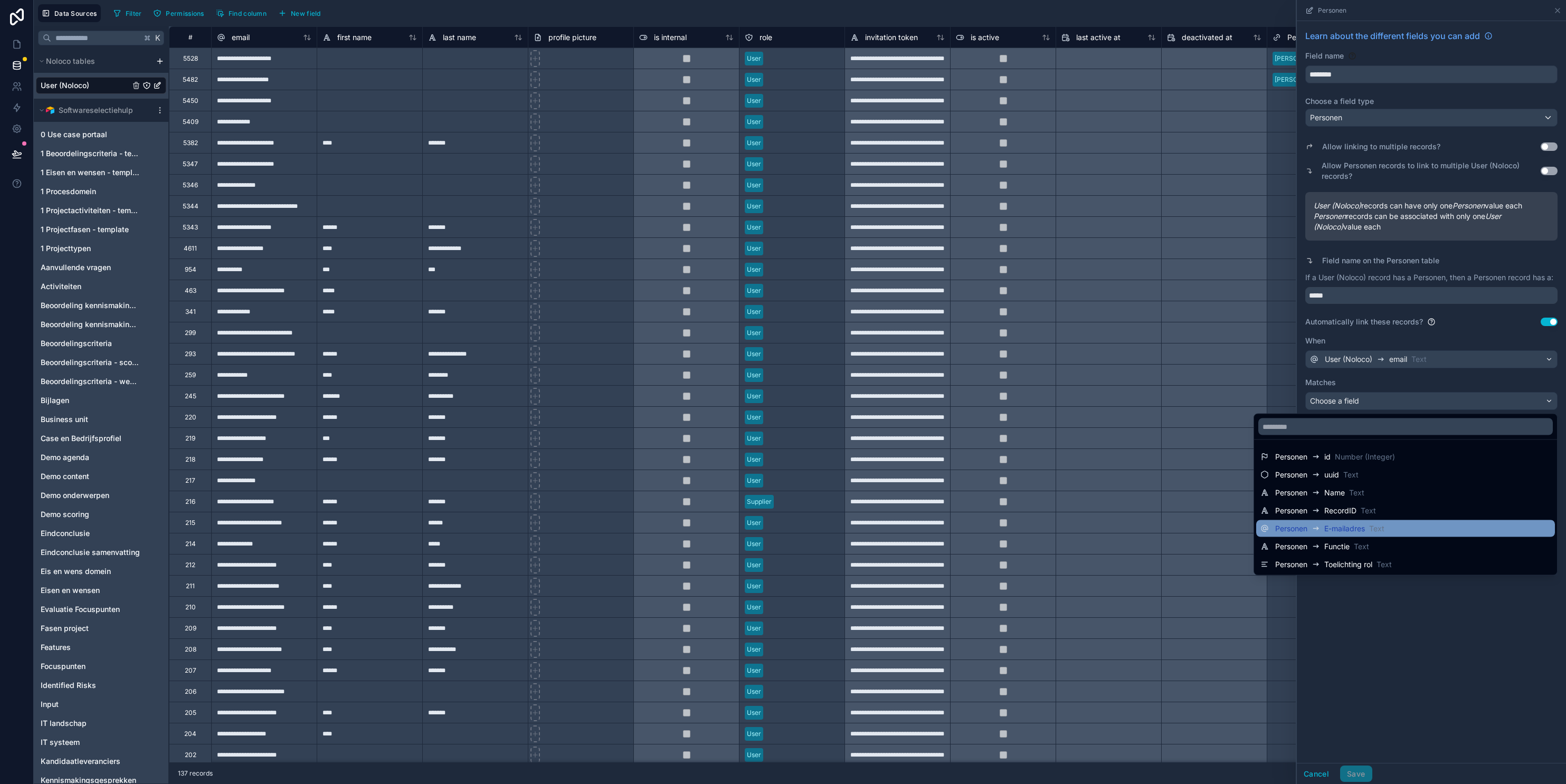
click at [1171, 525] on div "Personen E-mailadres Text" at bounding box center [1406, 529] width 291 height 13
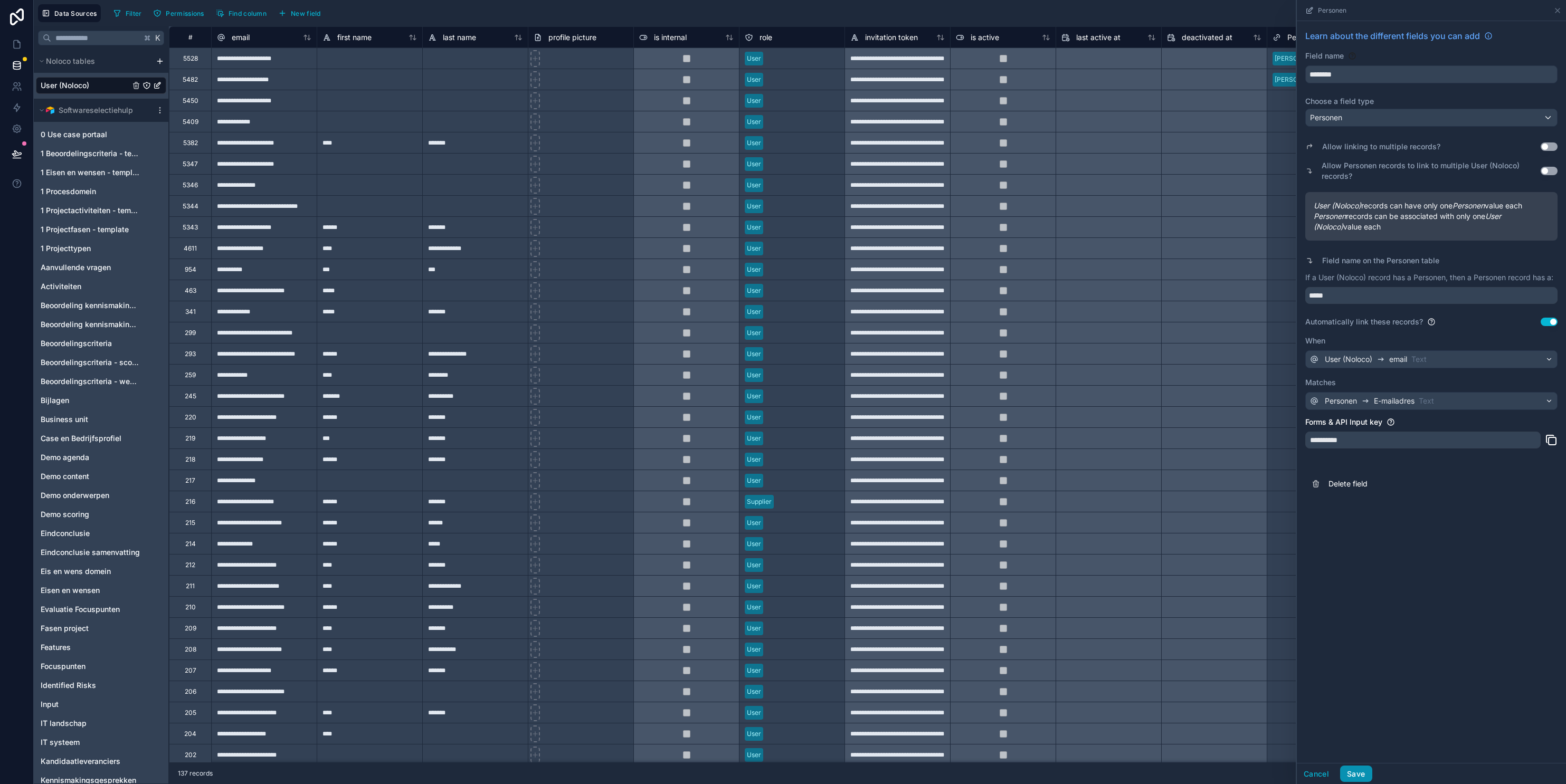
click at [1171, 773] on button "Save" at bounding box center [1356, 774] width 32 height 17
click at [1171, 362] on div "User (Noloco) email Text" at bounding box center [1377, 360] width 102 height 13
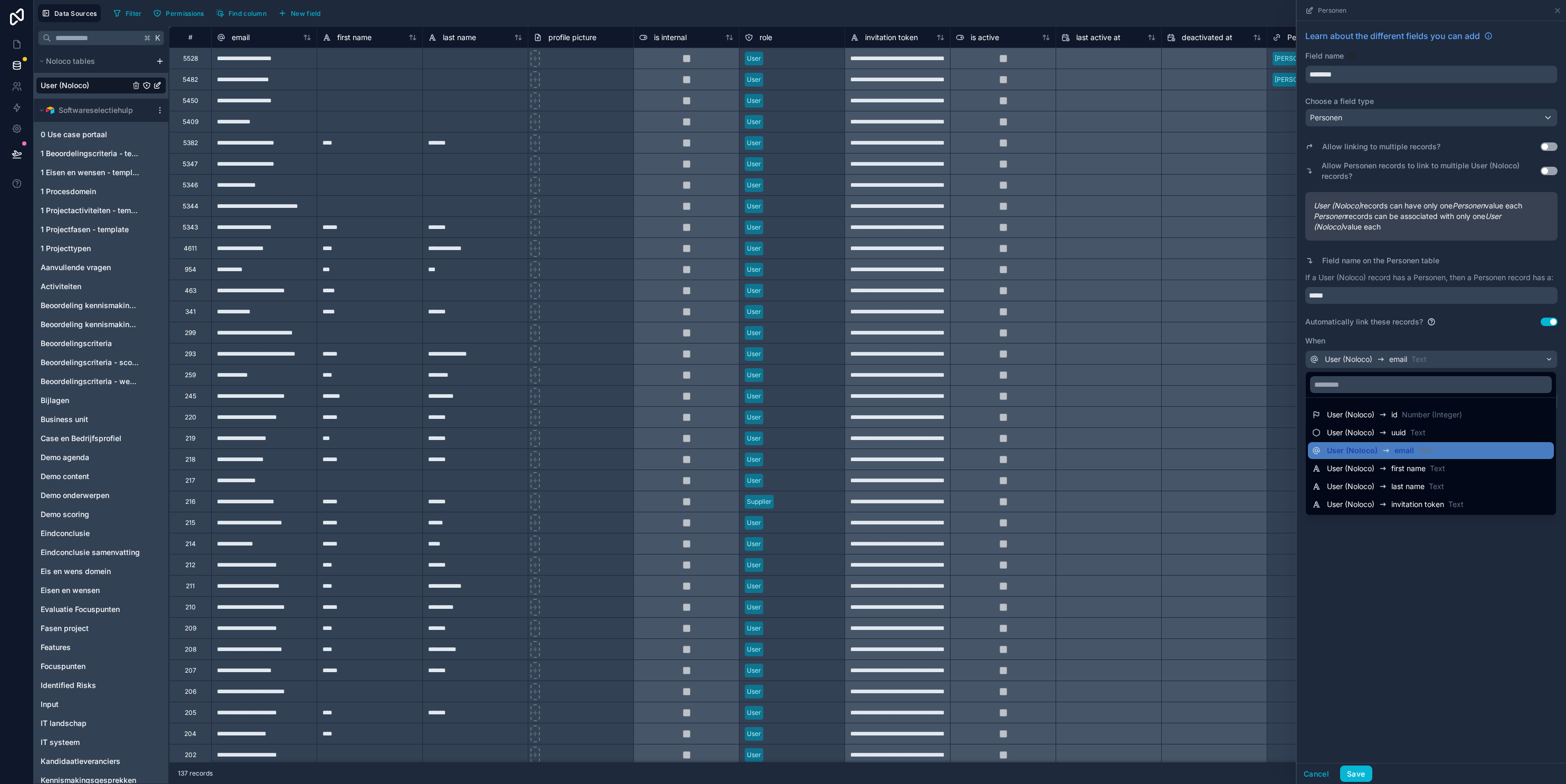
click at [1171, 334] on div at bounding box center [1432, 392] width 270 height 784
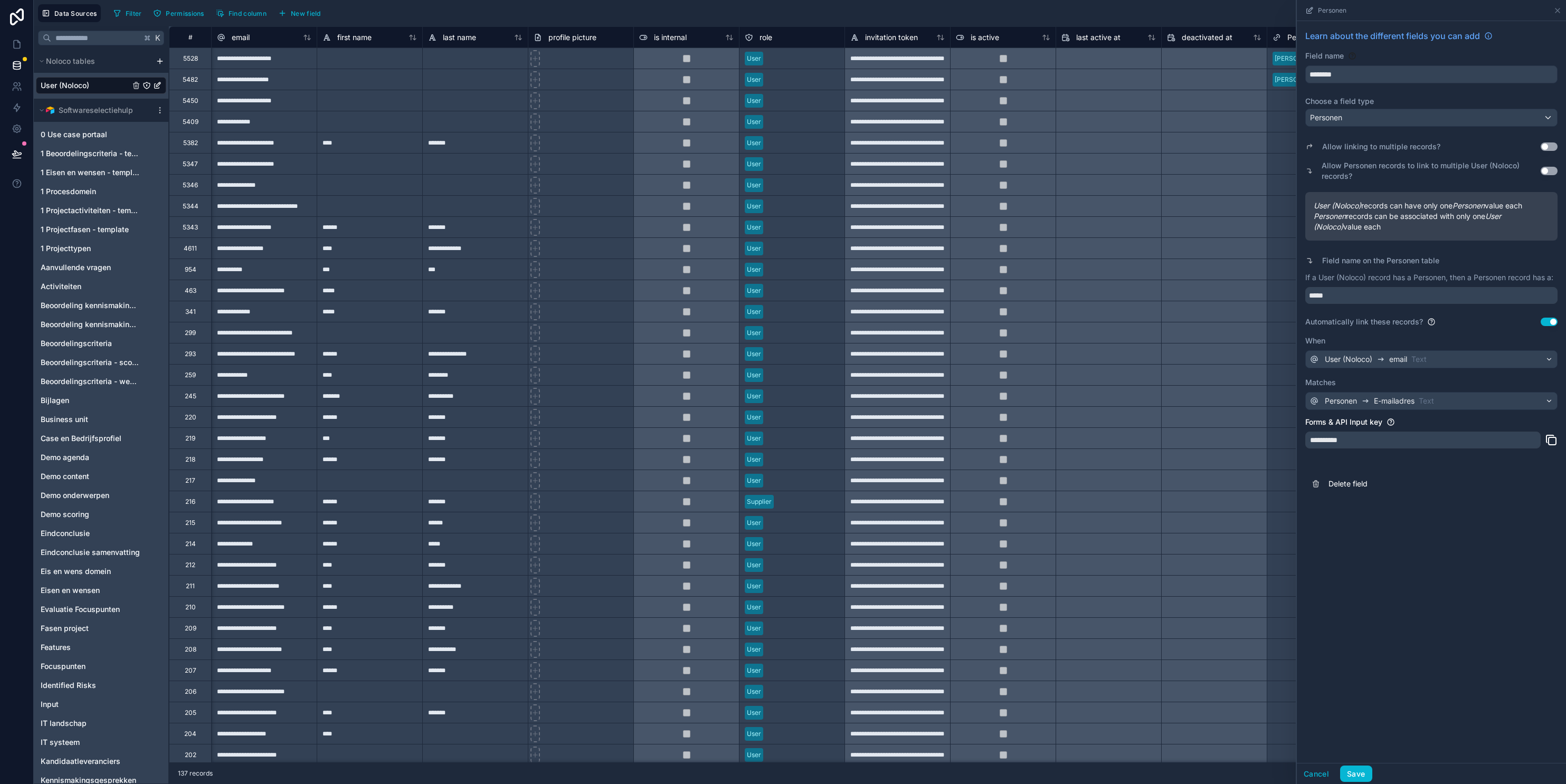
scroll to position [0, 24]
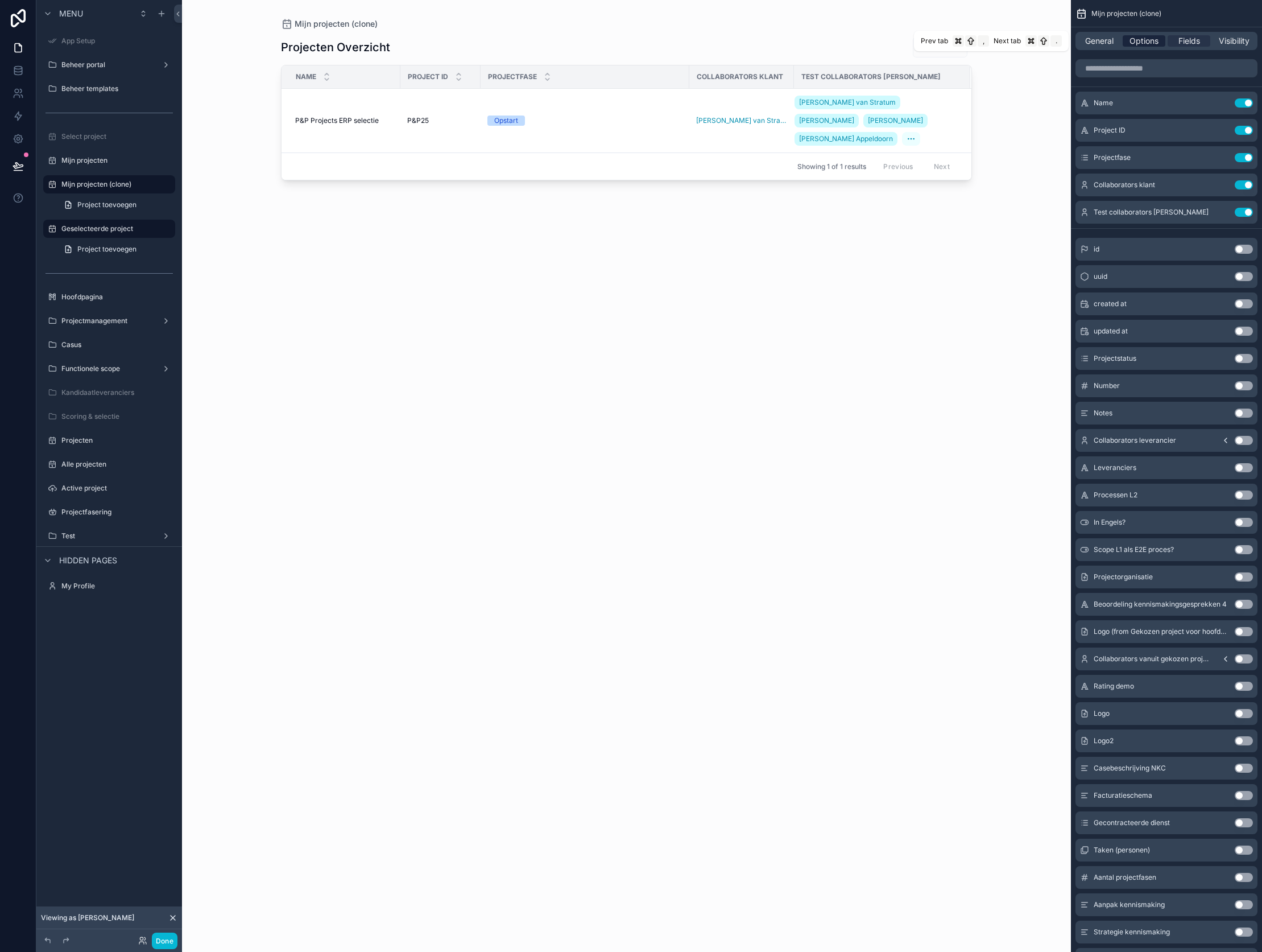
click at [1137, 41] on span "Options" at bounding box center [1144, 41] width 29 height 12
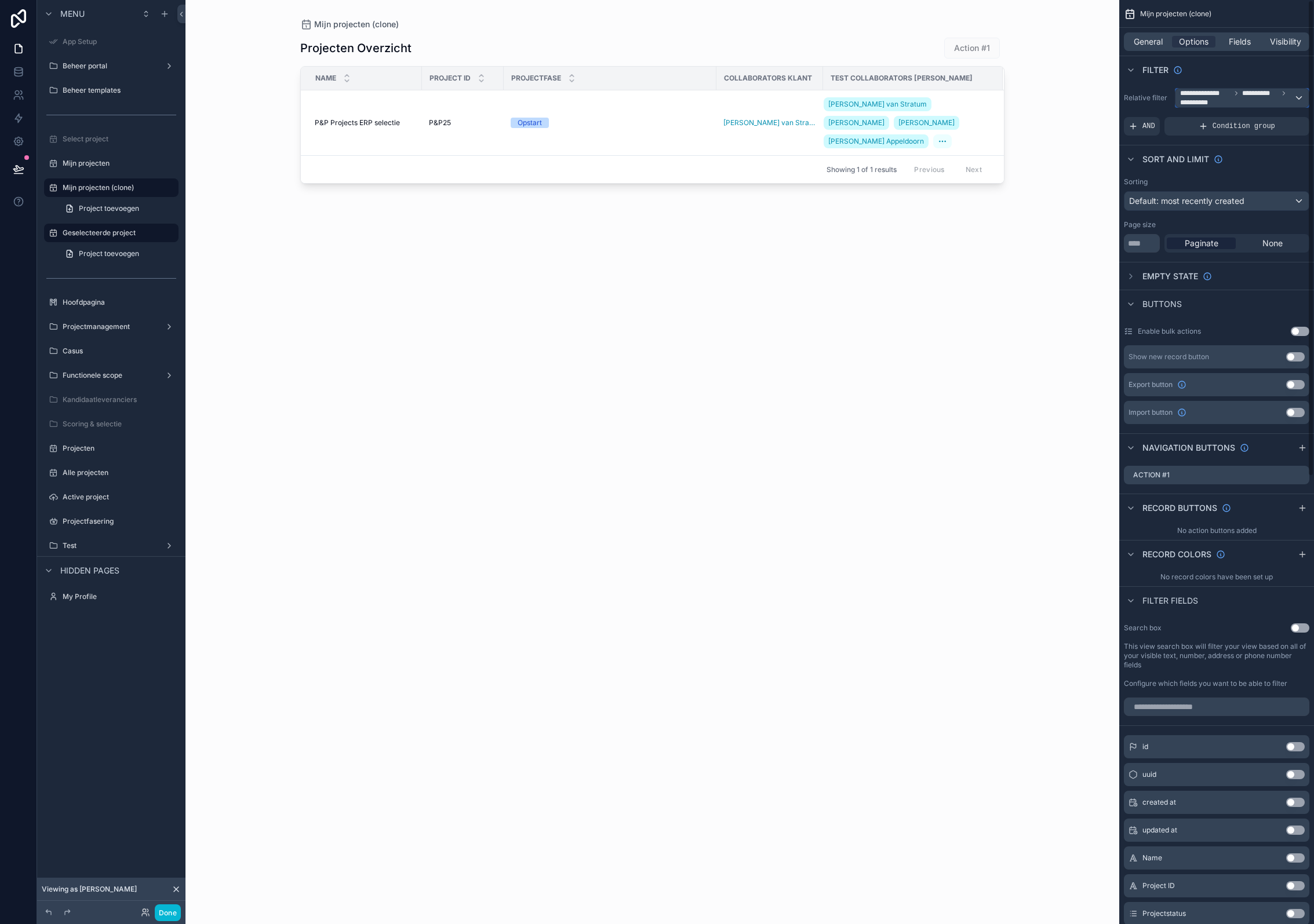
click at [1249, 95] on span "**********" at bounding box center [1260, 93] width 36 height 9
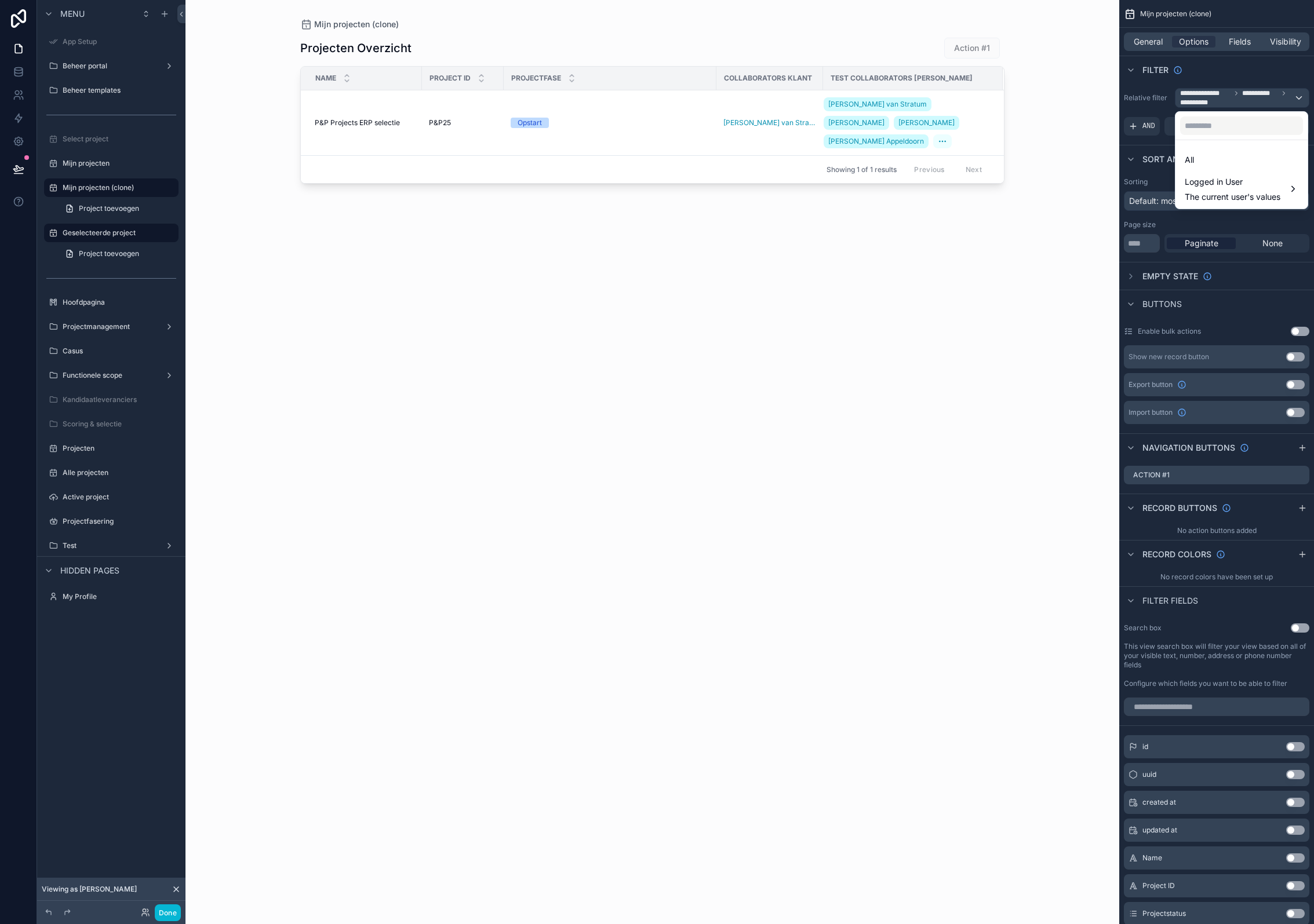
click at [1285, 94] on div "scrollable content" at bounding box center [657, 462] width 1314 height 924
click at [1285, 96] on div "**********" at bounding box center [1241, 98] width 133 height 19
click at [1187, 192] on span "The current user's values" at bounding box center [1233, 197] width 96 height 12
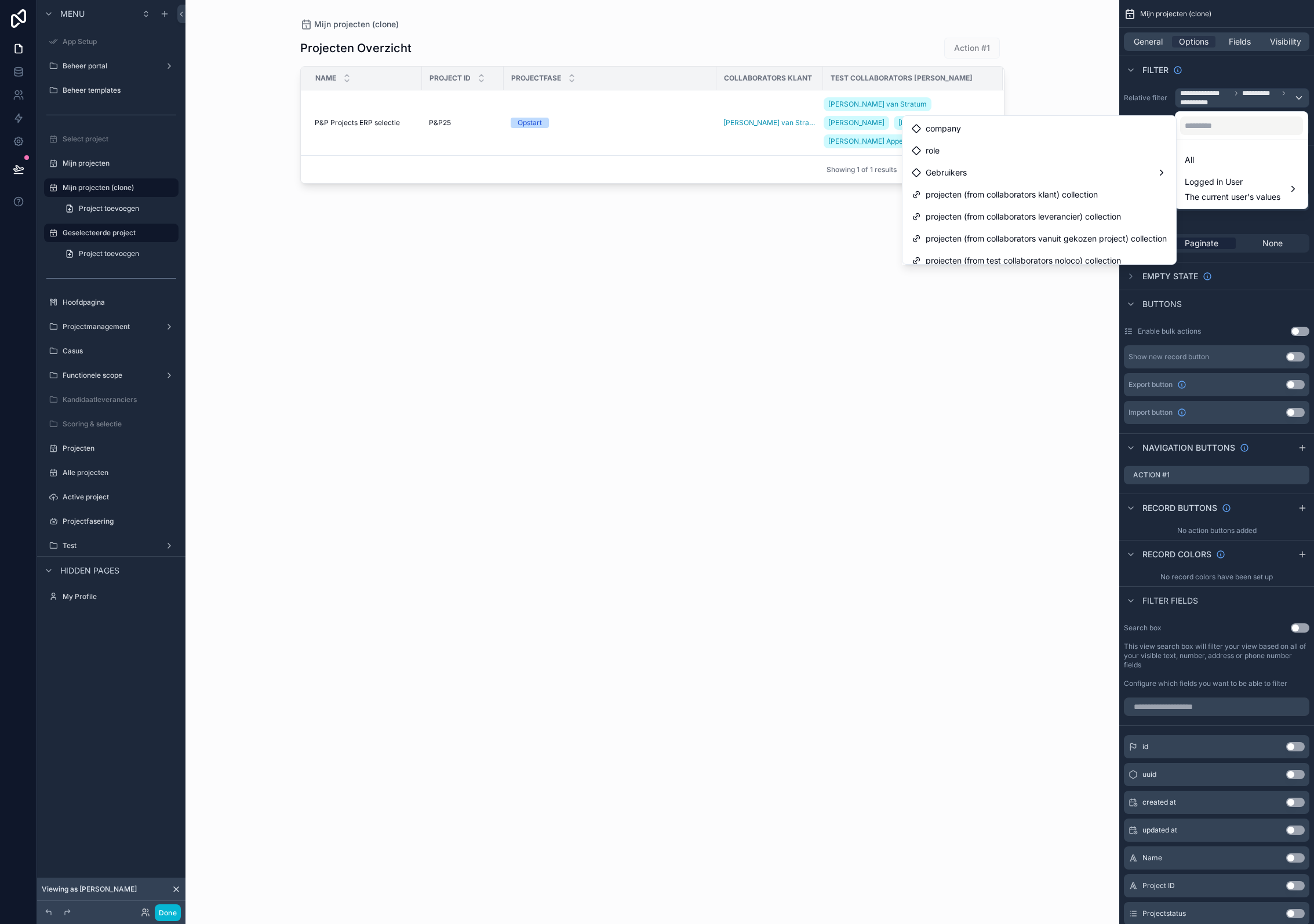
click at [236, 198] on div "Mijn projecten (clone) Projecten Overzicht Action #1 Name Project ID Projectfas…" at bounding box center [652, 462] width 934 height 924
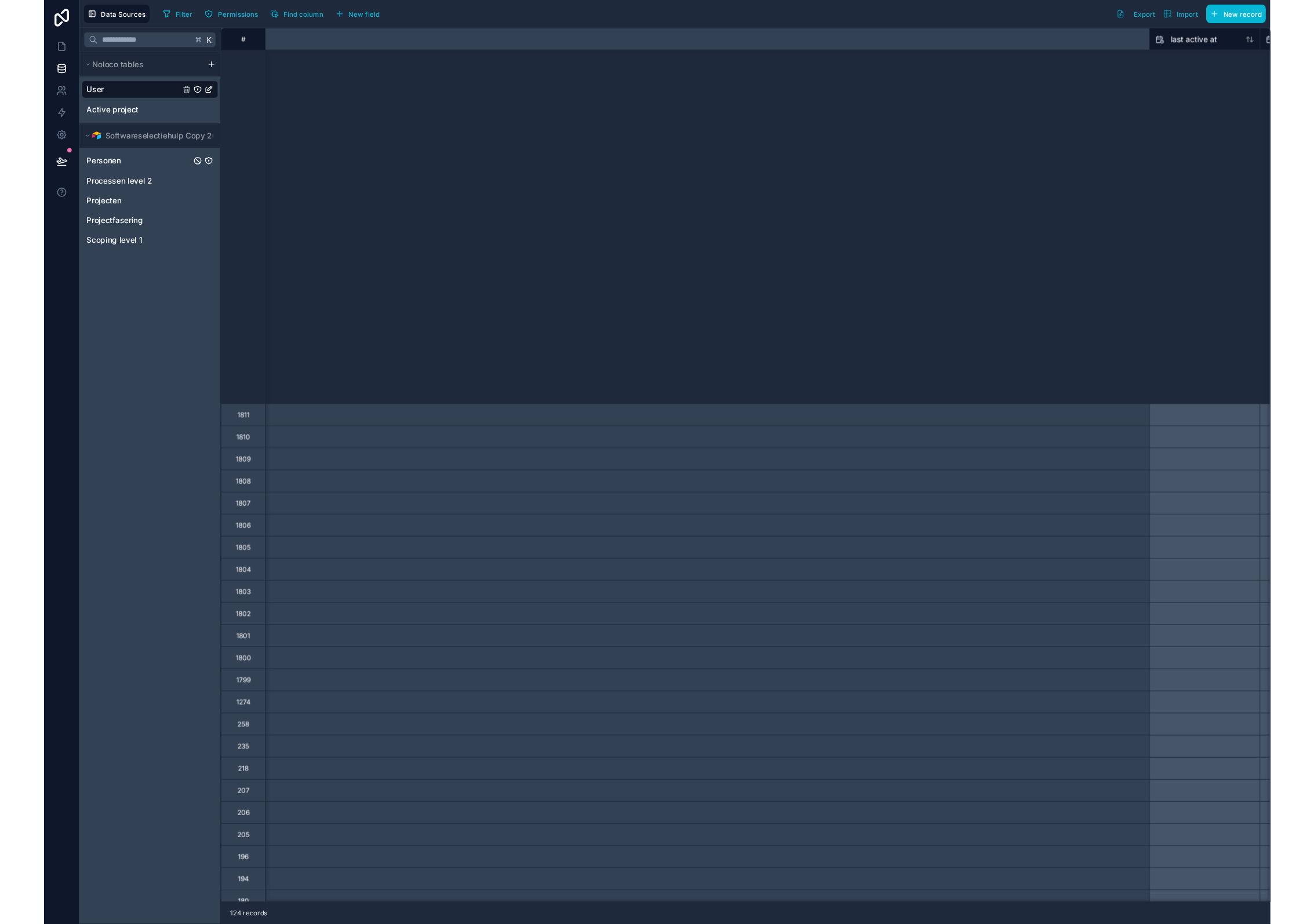
scroll to position [512, 1172]
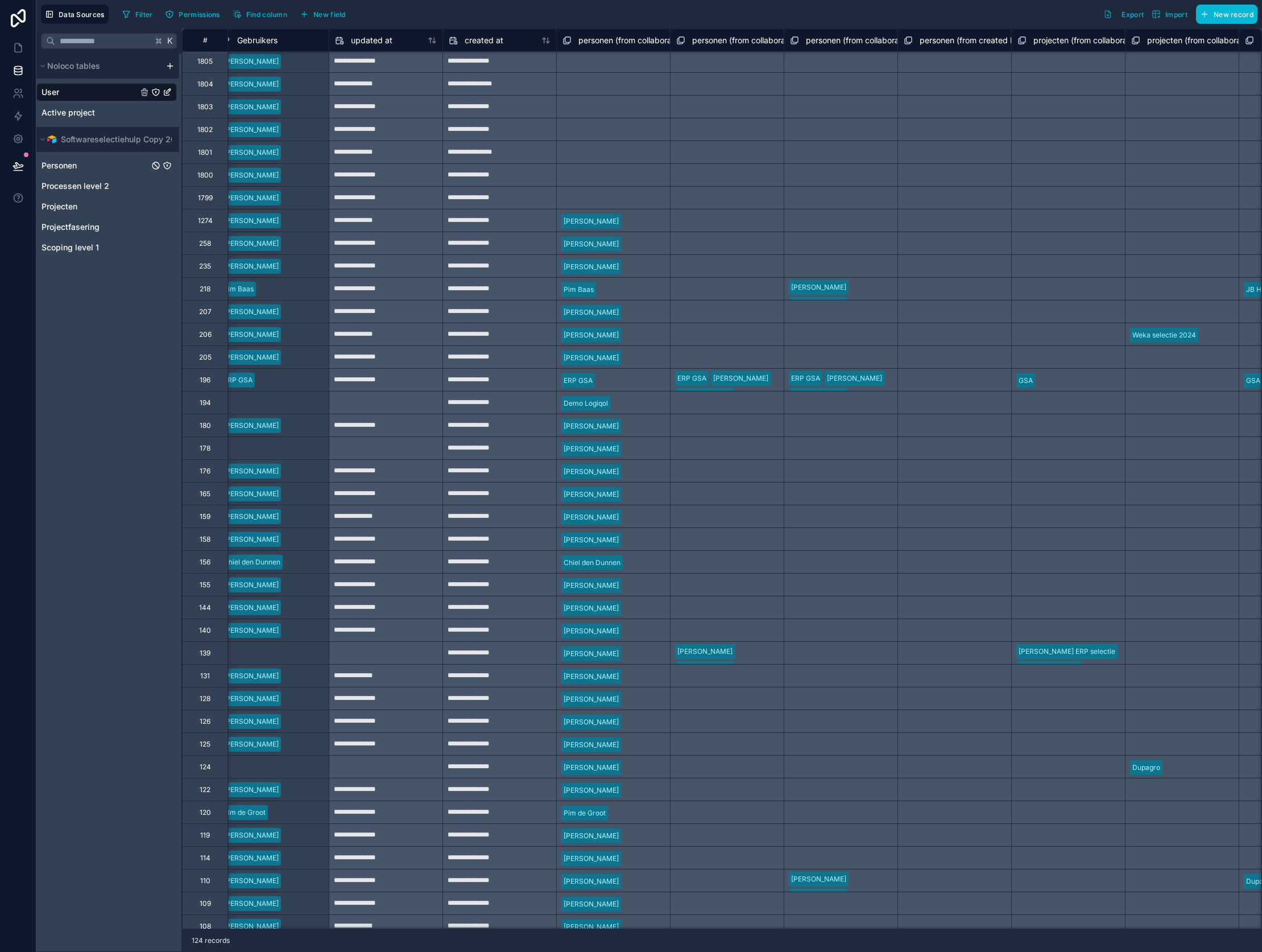
click at [114, 170] on div "Personen" at bounding box center [106, 165] width 140 height 19
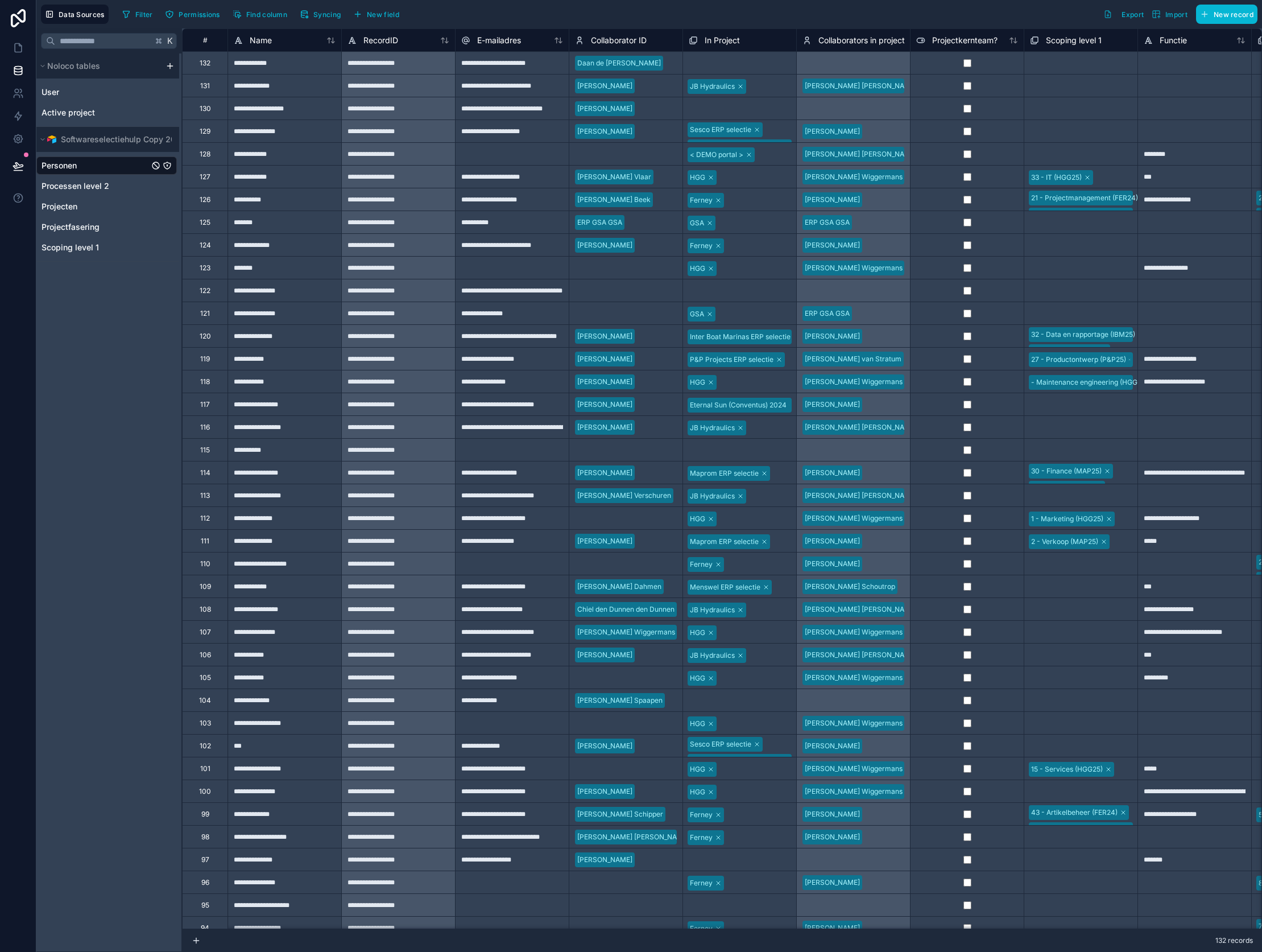
click at [782, 84] on div "JB Hydraulics" at bounding box center [739, 85] width 113 height 19
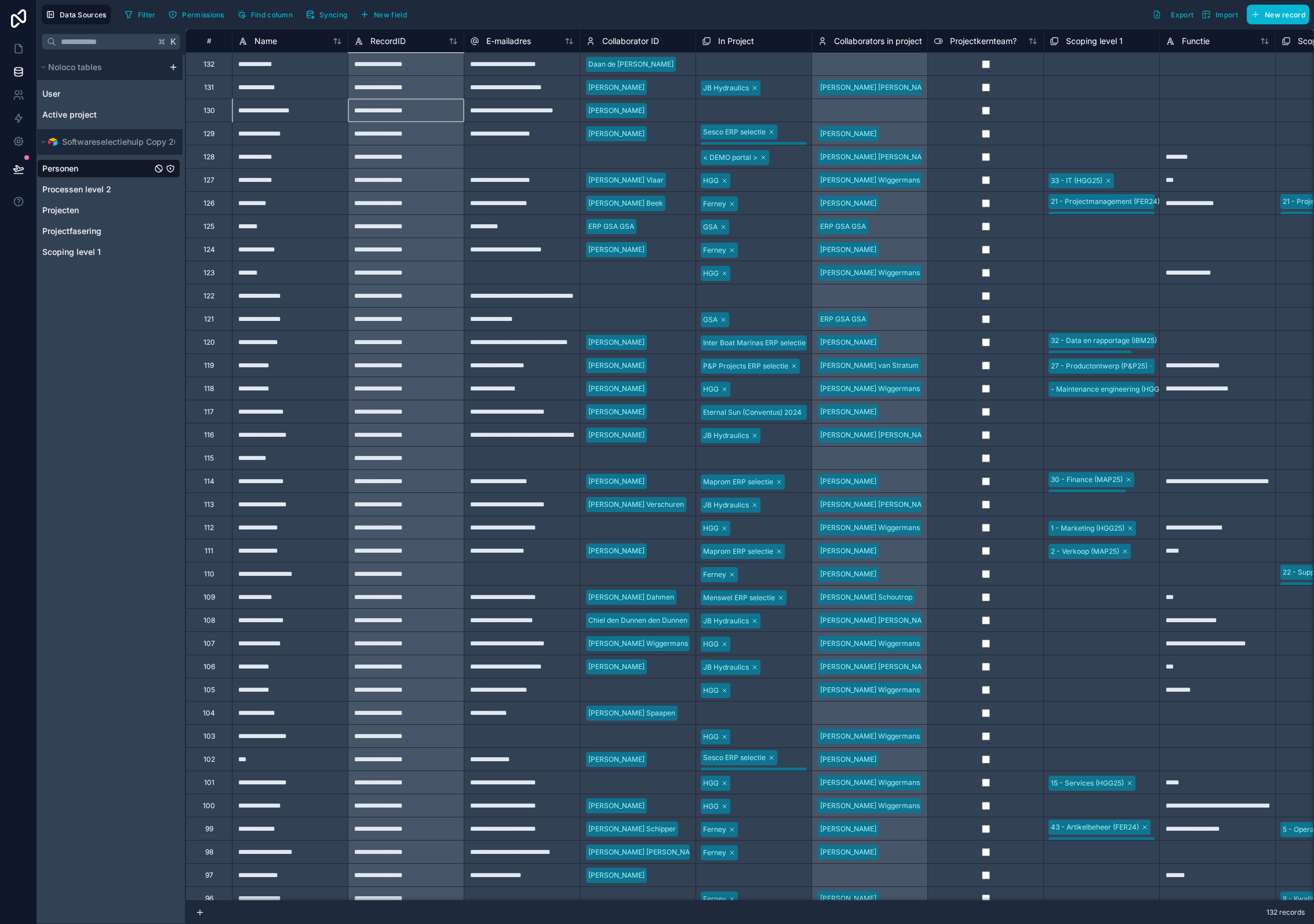
click at [392, 100] on div "**********" at bounding box center [406, 110] width 116 height 23
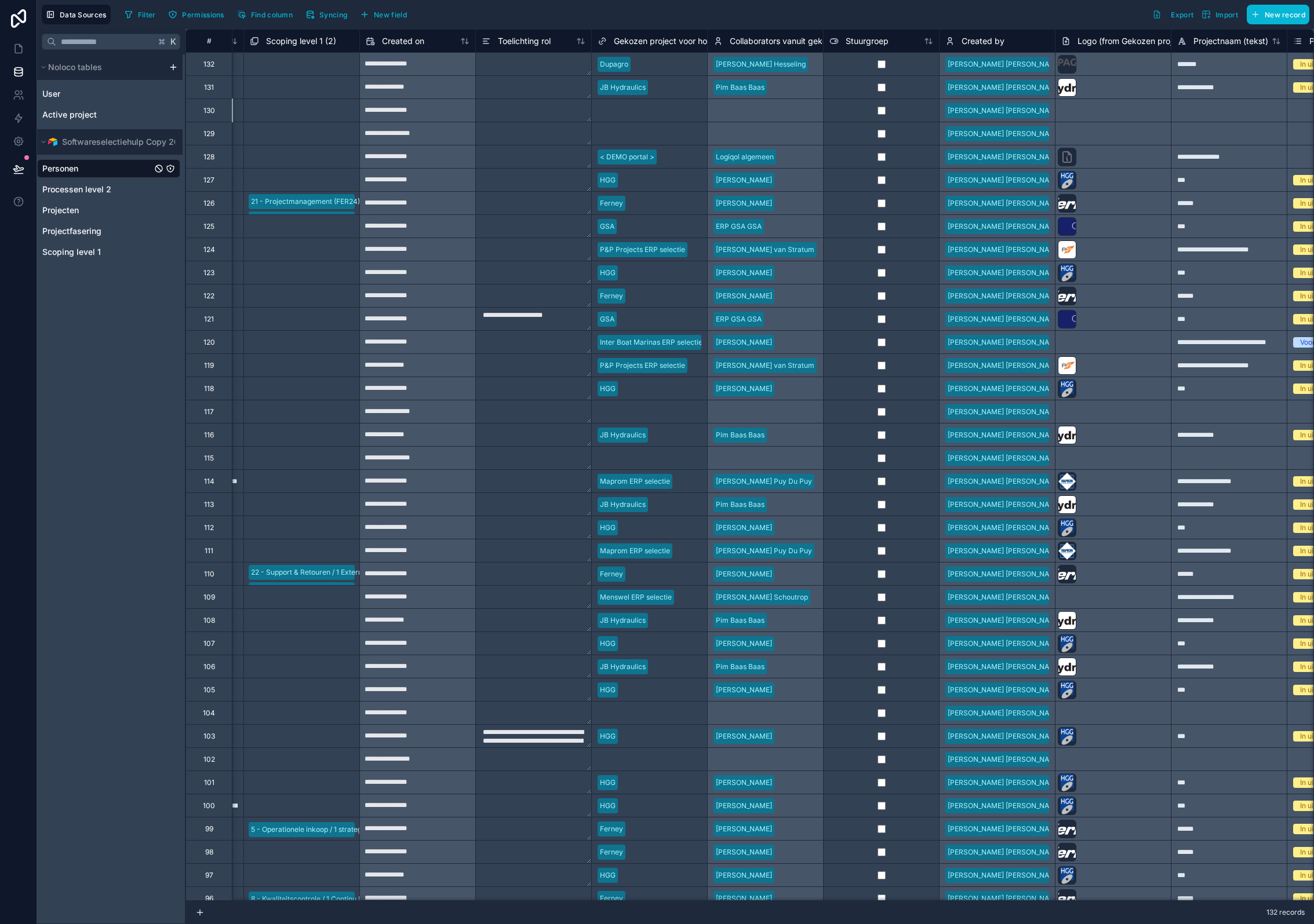
scroll to position [0, 1041]
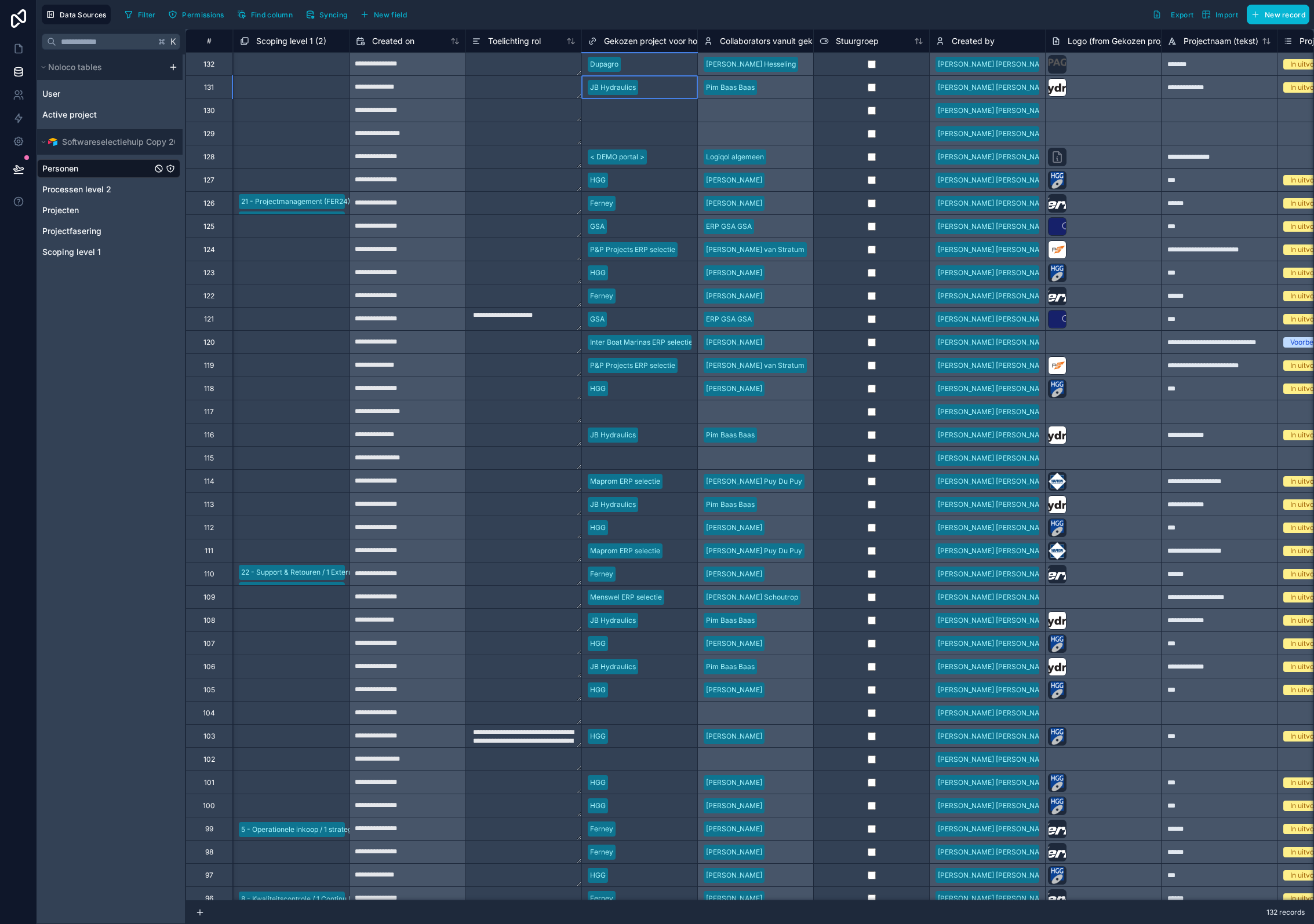
click at [661, 83] on div "JB Hydraulics" at bounding box center [639, 87] width 115 height 17
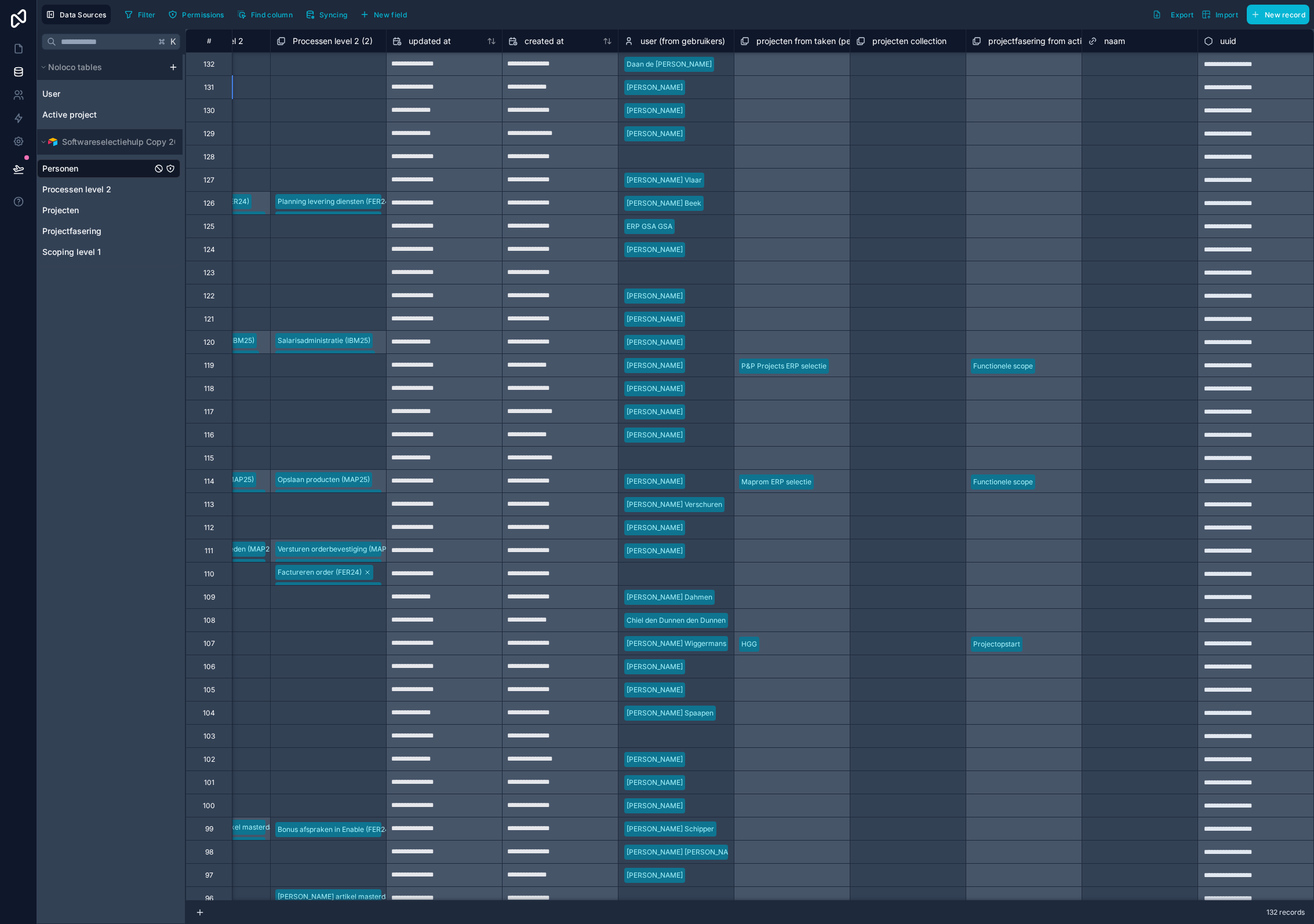
scroll to position [1, 2859]
click at [717, 64] on div "Daan de [PERSON_NAME]" at bounding box center [675, 63] width 115 height 17
click at [706, 44] on span "user (from gebruikers)" at bounding box center [682, 41] width 85 height 12
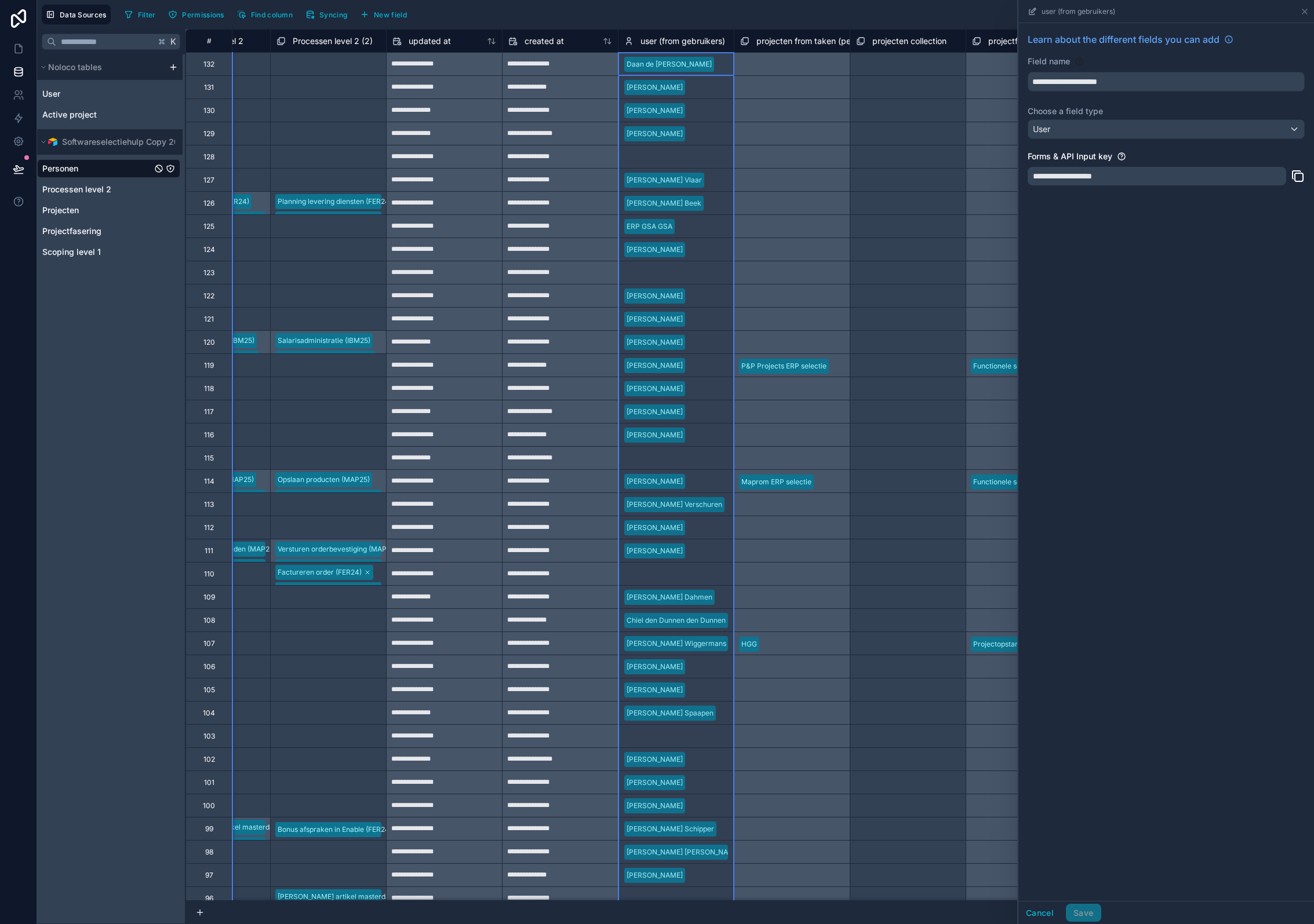
click at [706, 138] on div "[PERSON_NAME]" at bounding box center [675, 133] width 115 height 17
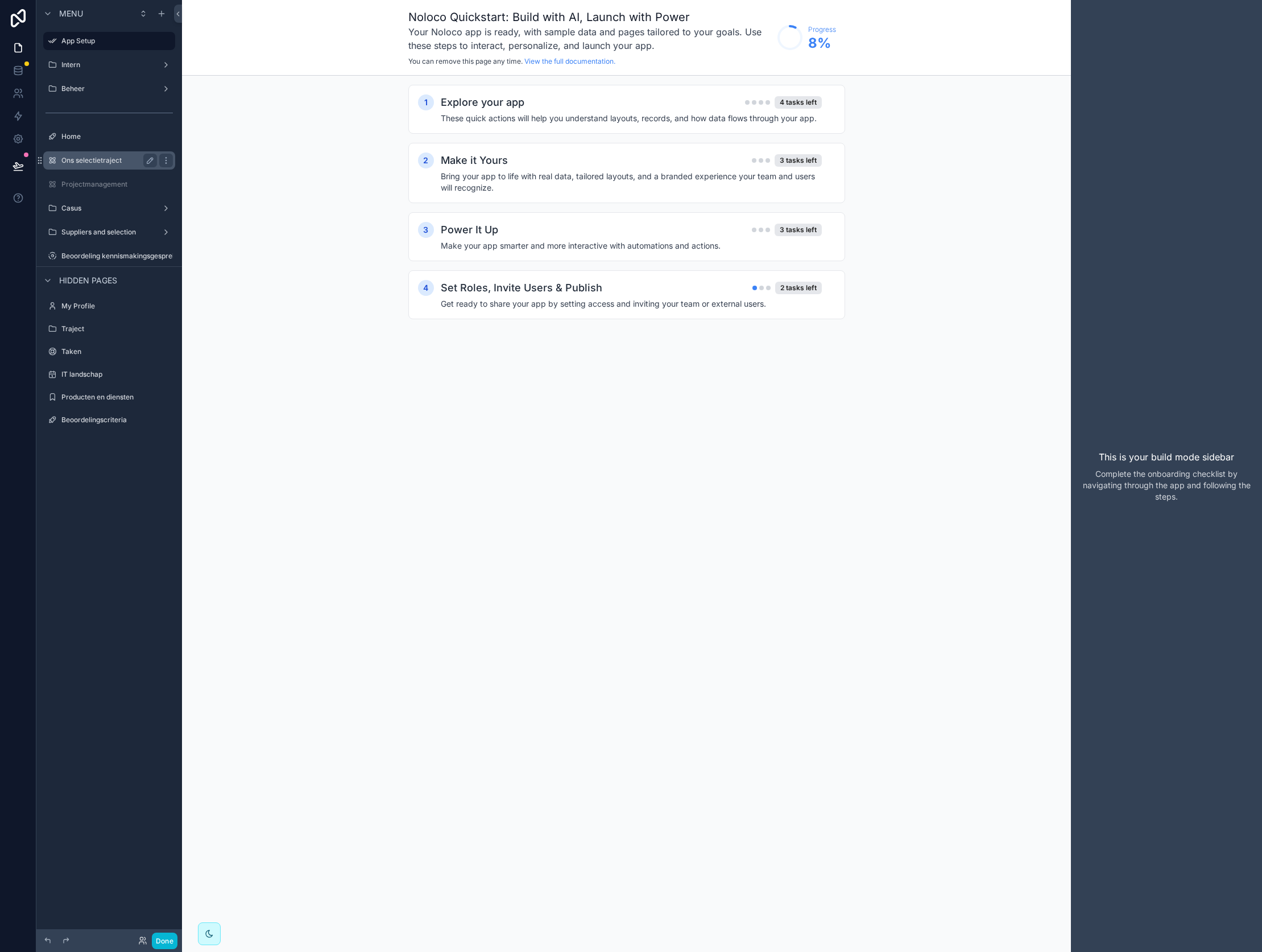
click at [108, 156] on label "Ons selectietraject" at bounding box center [107, 160] width 91 height 9
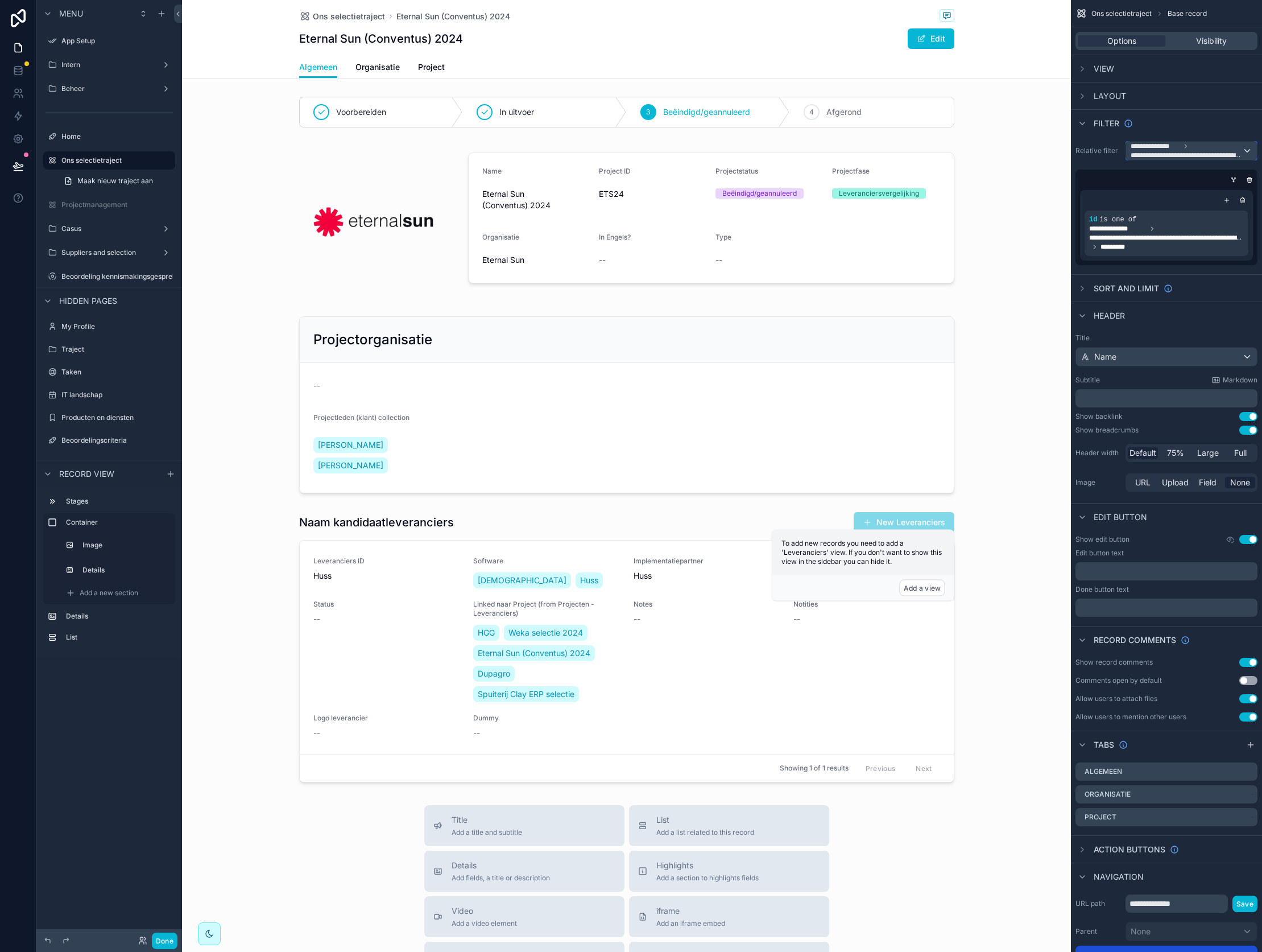
click at [1182, 154] on span "**********" at bounding box center [1186, 155] width 112 height 9
click at [1174, 248] on span "The current user's values" at bounding box center [1183, 248] width 94 height 12
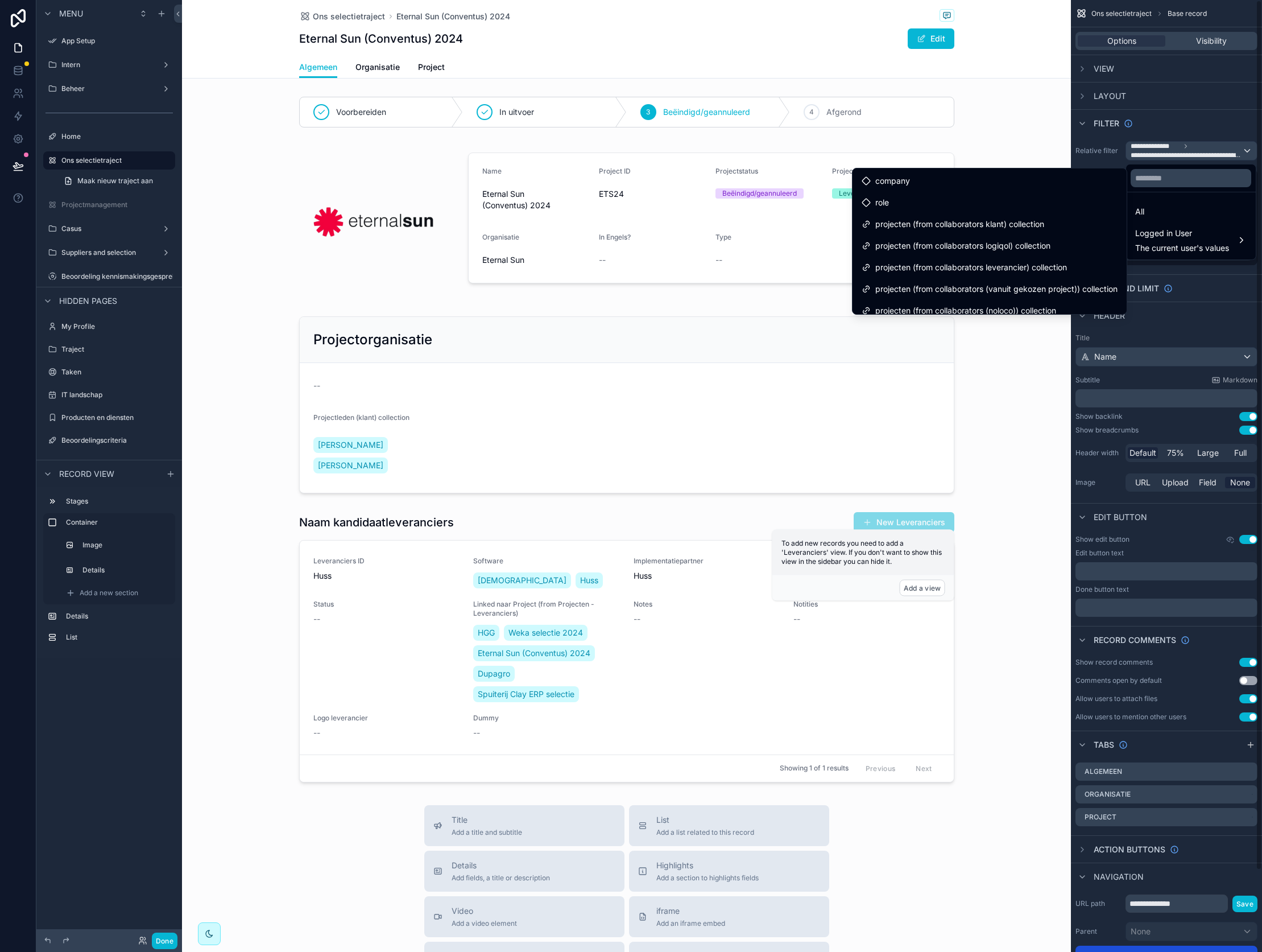
click at [1138, 70] on div "scrollable content" at bounding box center [631, 476] width 1262 height 952
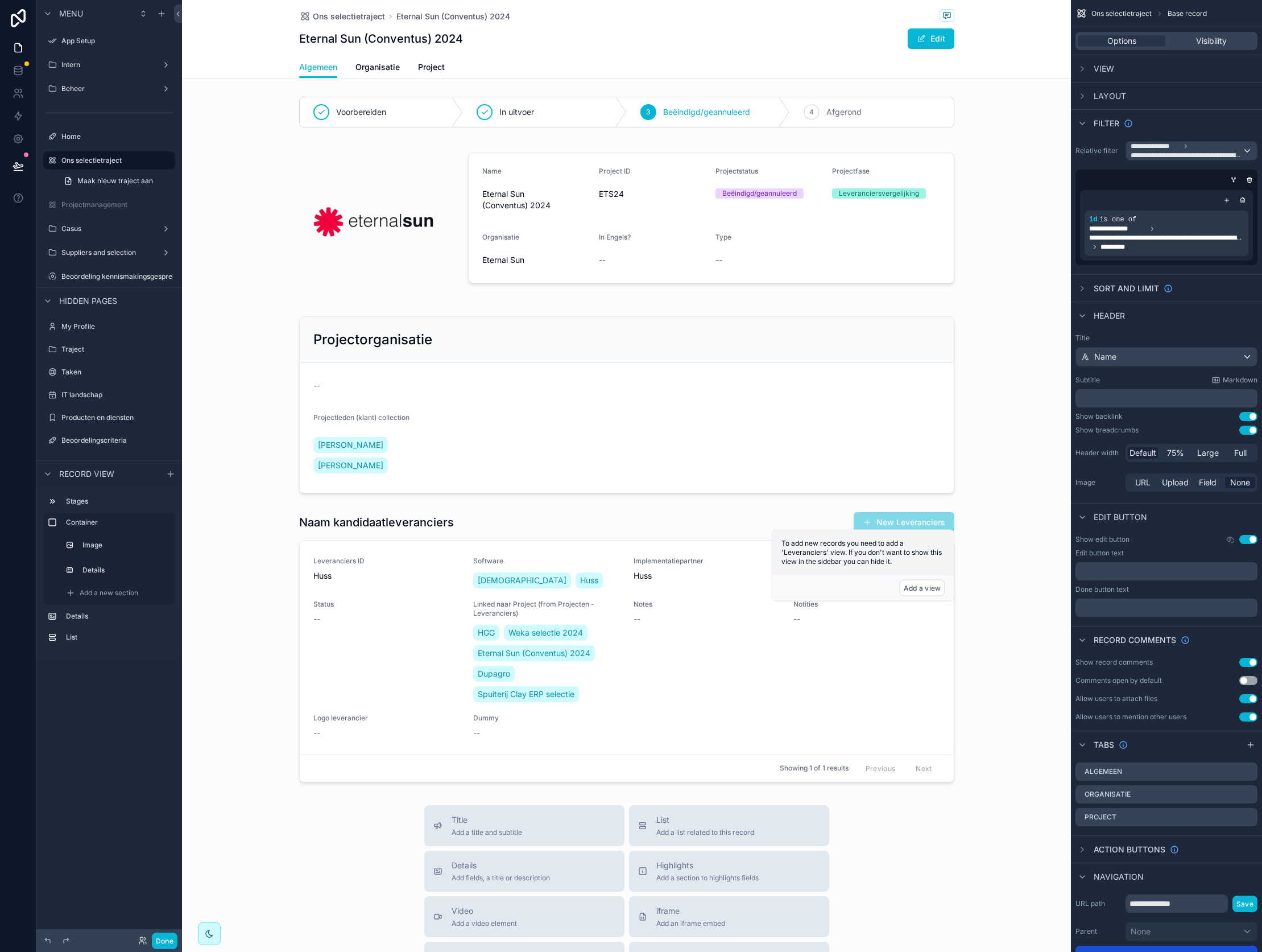
click at [1125, 69] on div "View" at bounding box center [1166, 69] width 191 height 27
click at [1086, 71] on icon "scrollable content" at bounding box center [1081, 68] width 9 height 9
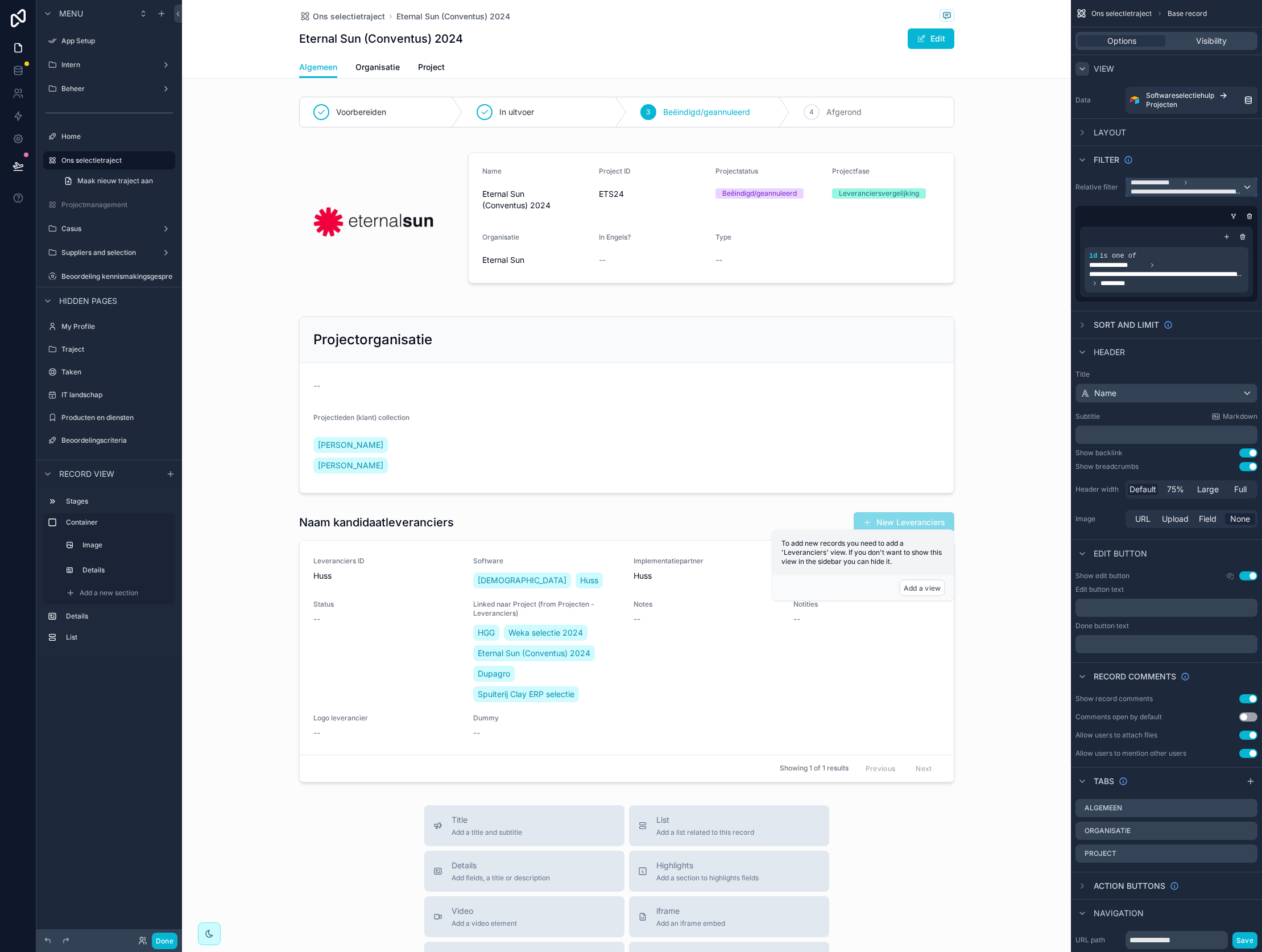
click at [1172, 191] on span "**********" at bounding box center [1186, 191] width 112 height 9
click at [1156, 288] on span "The current user's values" at bounding box center [1183, 285] width 94 height 12
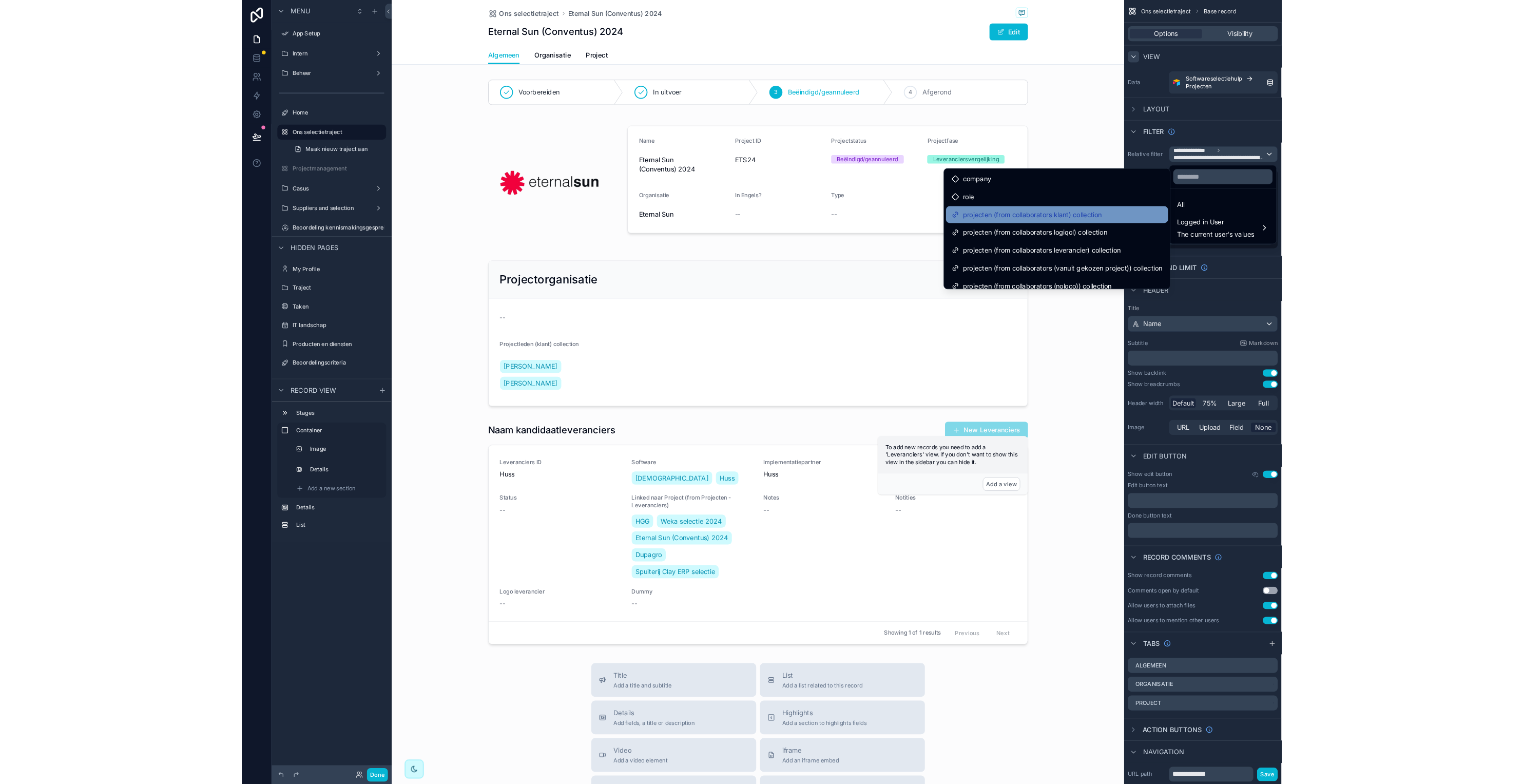
scroll to position [47, 0]
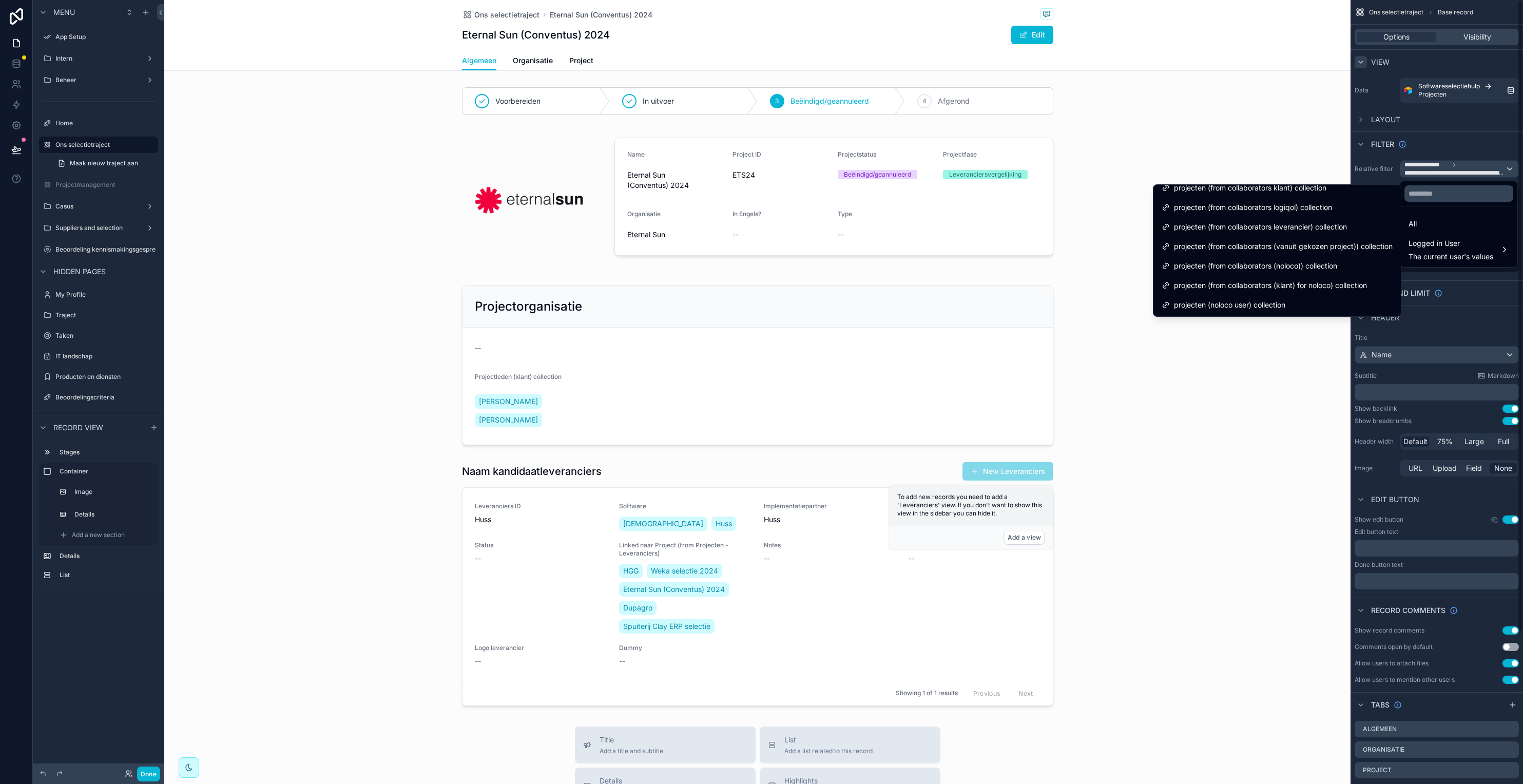
click at [87, 83] on div "scrollable content" at bounding box center [761, 392] width 1523 height 784
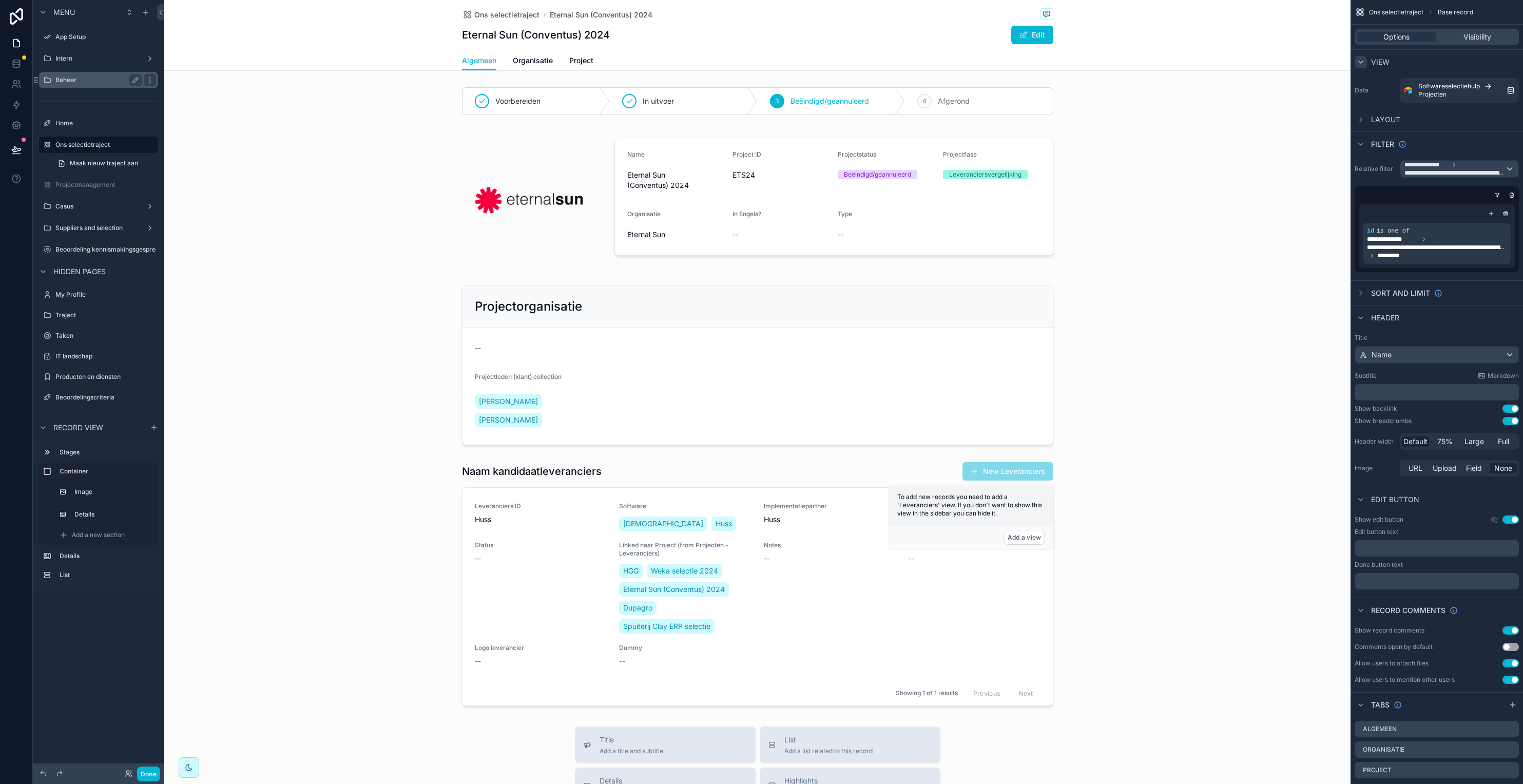
click at [90, 82] on label "Beheer" at bounding box center [97, 80] width 82 height 8
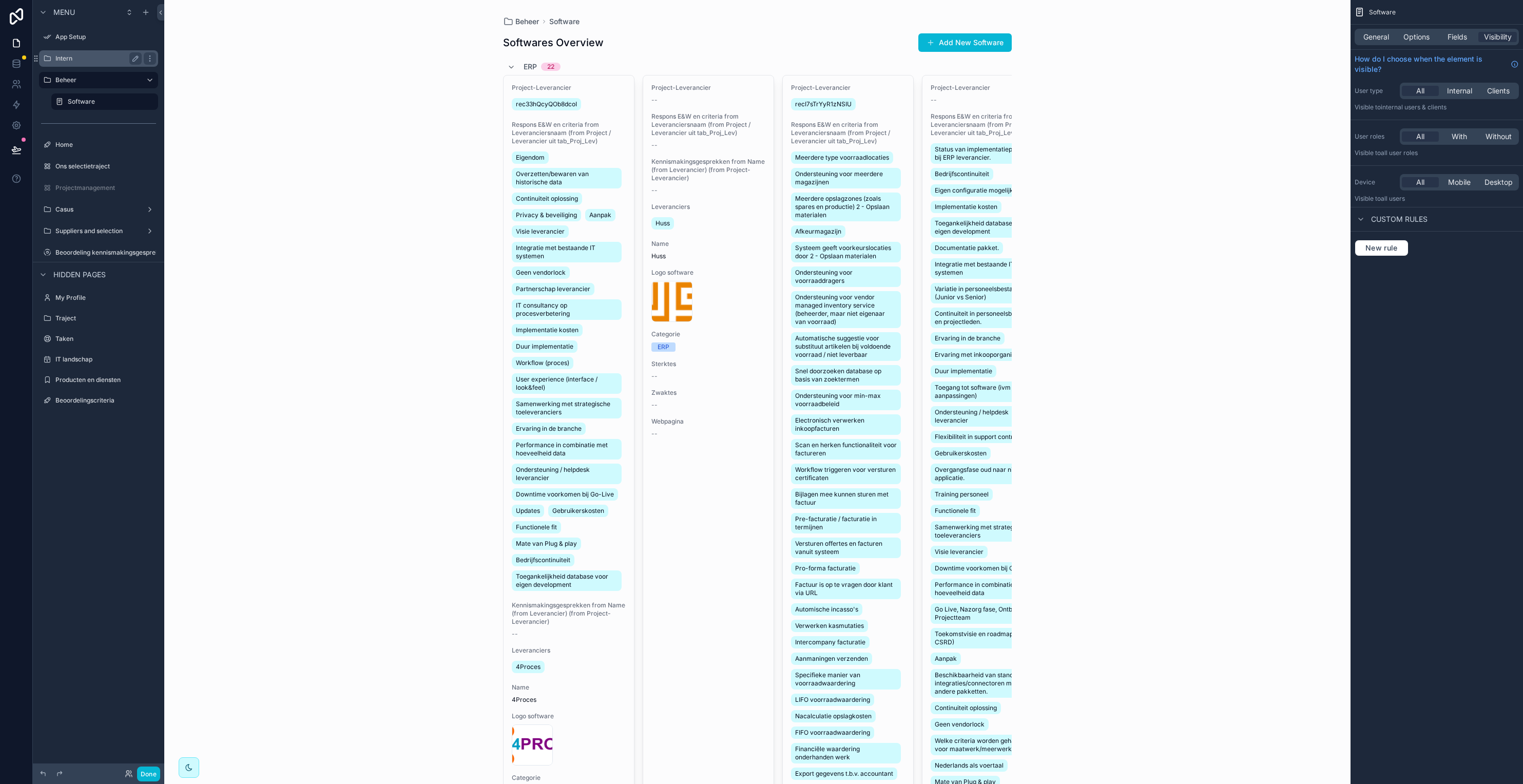
click at [92, 63] on div "Intern" at bounding box center [98, 58] width 86 height 12
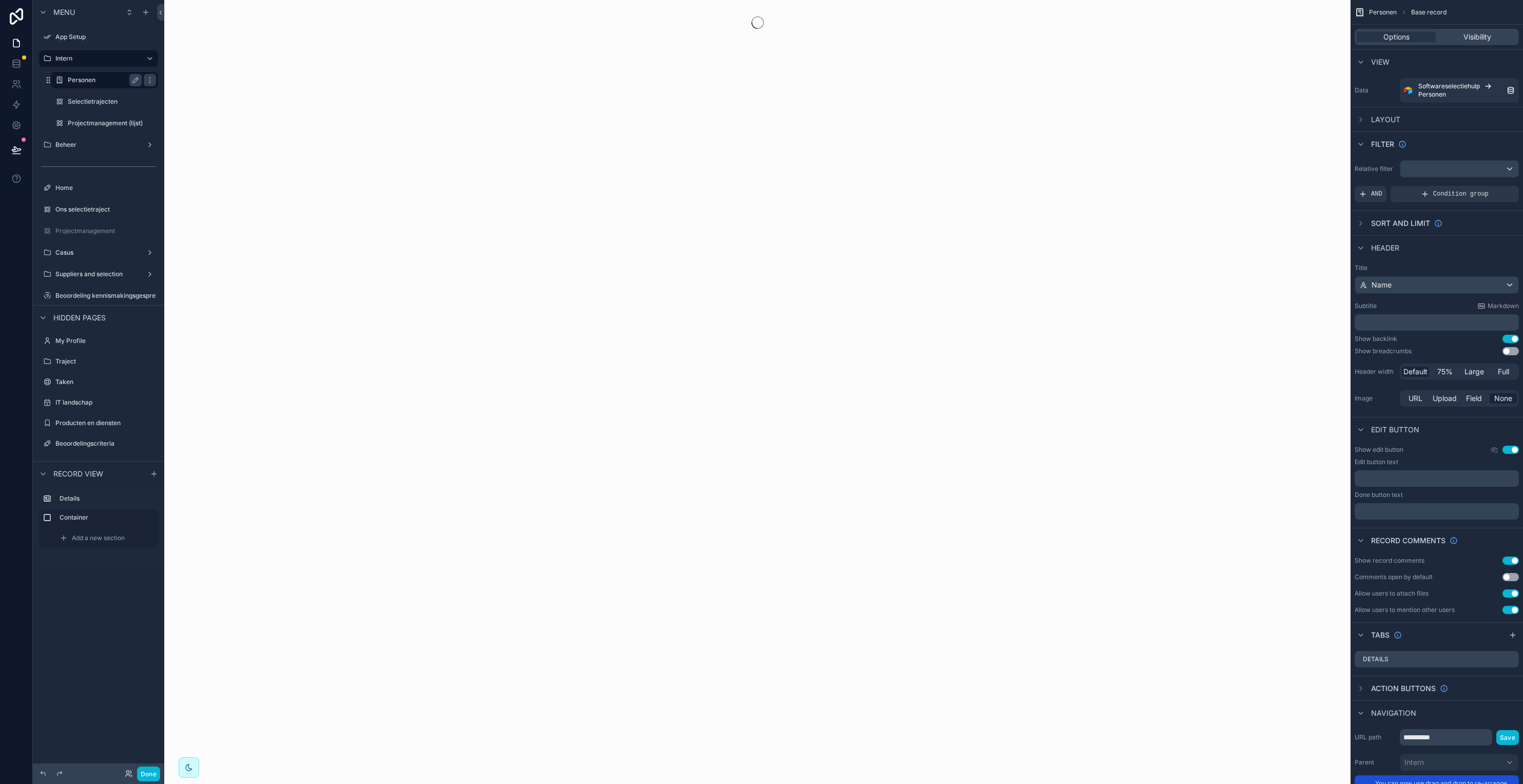
click at [92, 82] on label "Personen" at bounding box center [102, 80] width 70 height 8
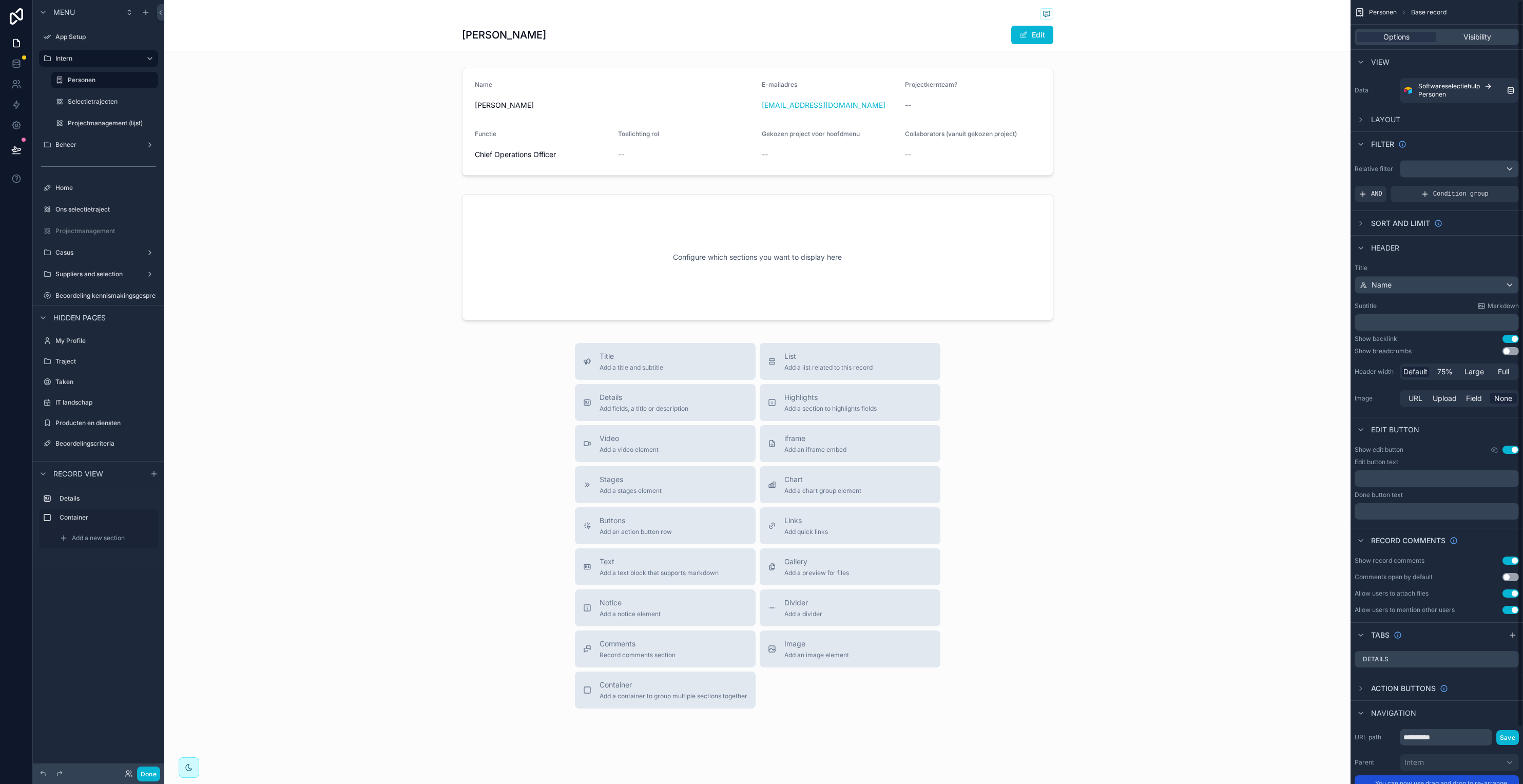
click at [1138, 121] on div "Layout" at bounding box center [1437, 120] width 173 height 25
click at [1138, 120] on span "Layout" at bounding box center [1386, 120] width 29 height 11
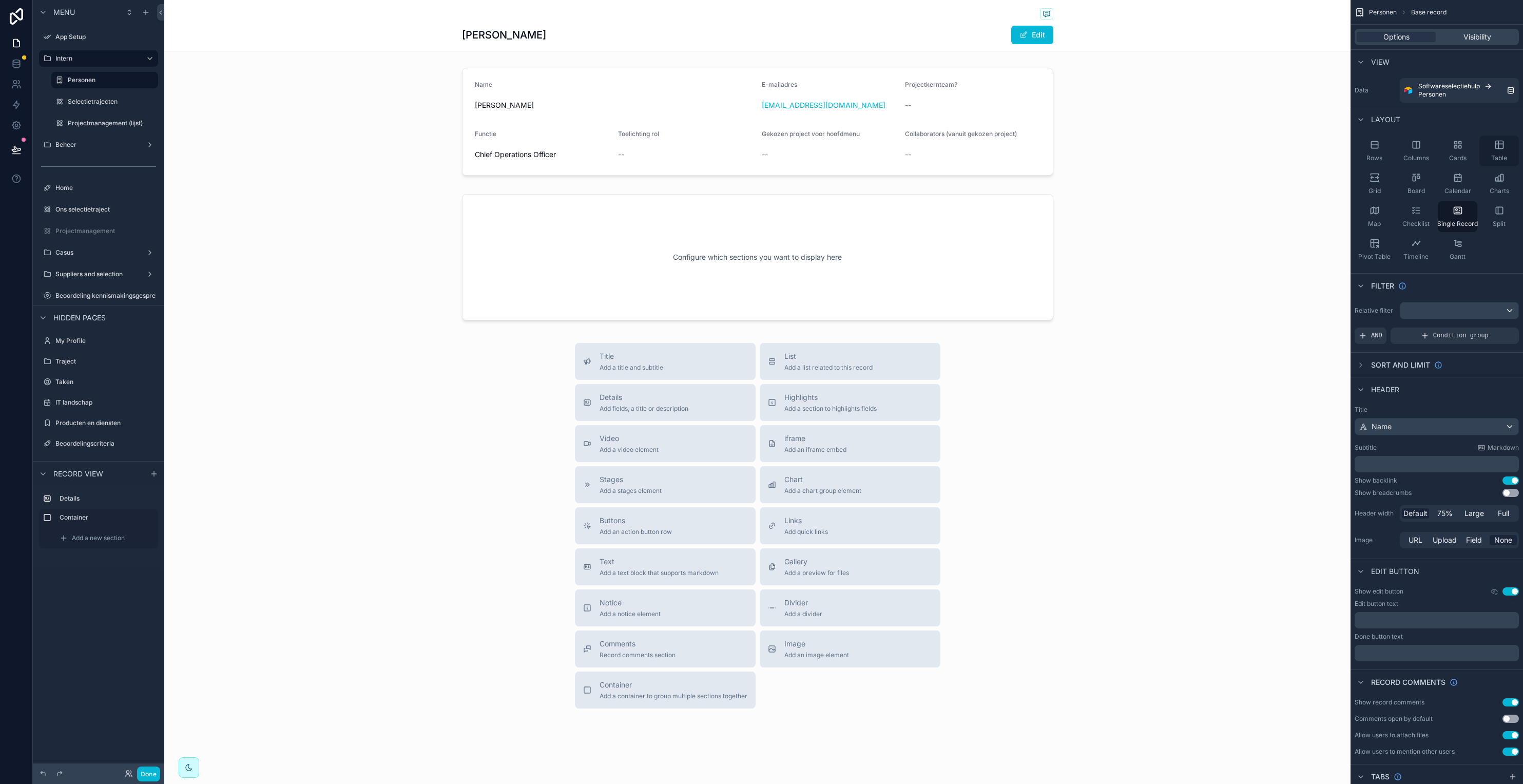
click at [1138, 146] on div "Table" at bounding box center [1499, 151] width 40 height 31
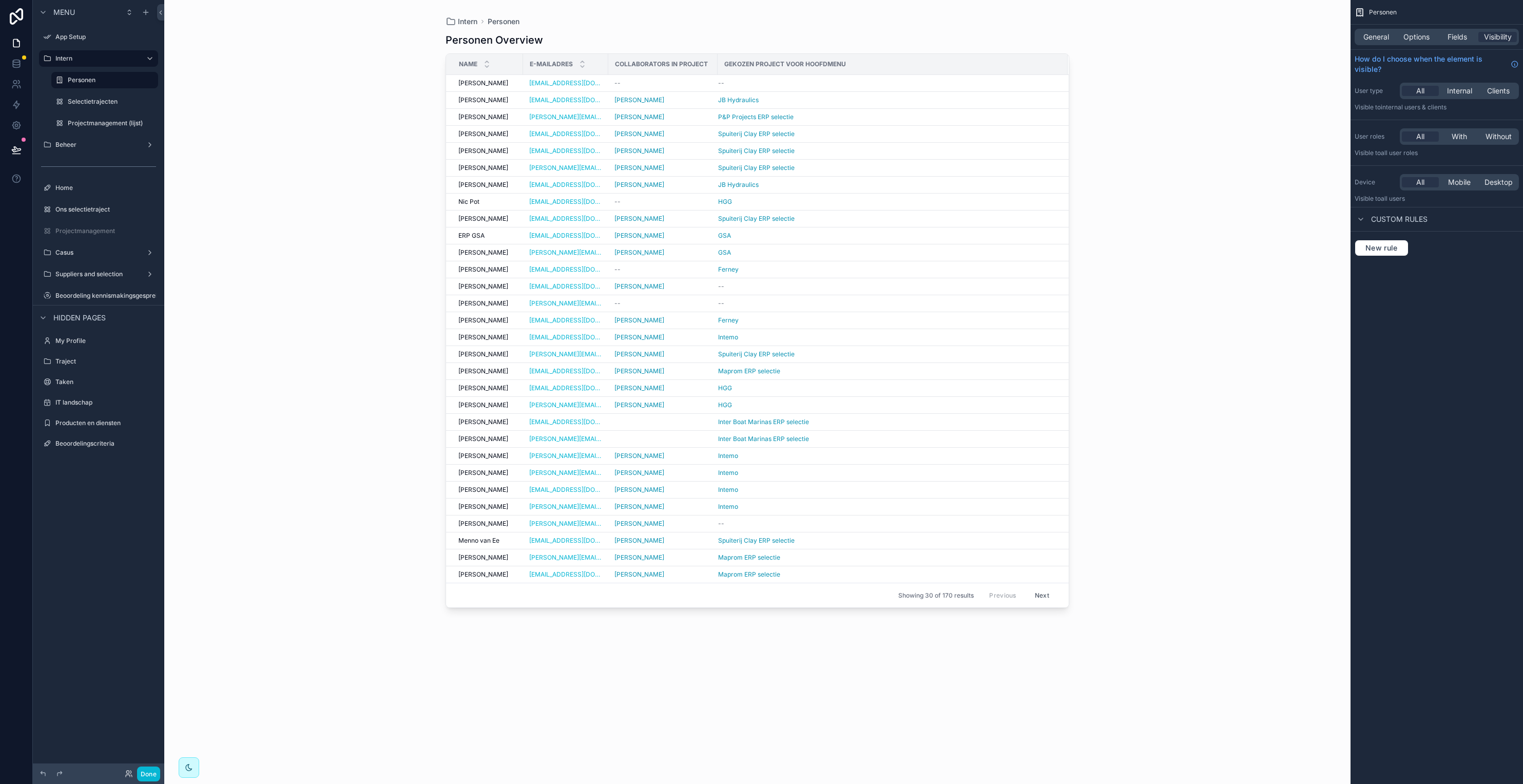
click at [1138, 46] on div "General Options Fields Visibility" at bounding box center [1437, 37] width 173 height 25
click at [1138, 37] on span "Fields" at bounding box center [1457, 37] width 19 height 11
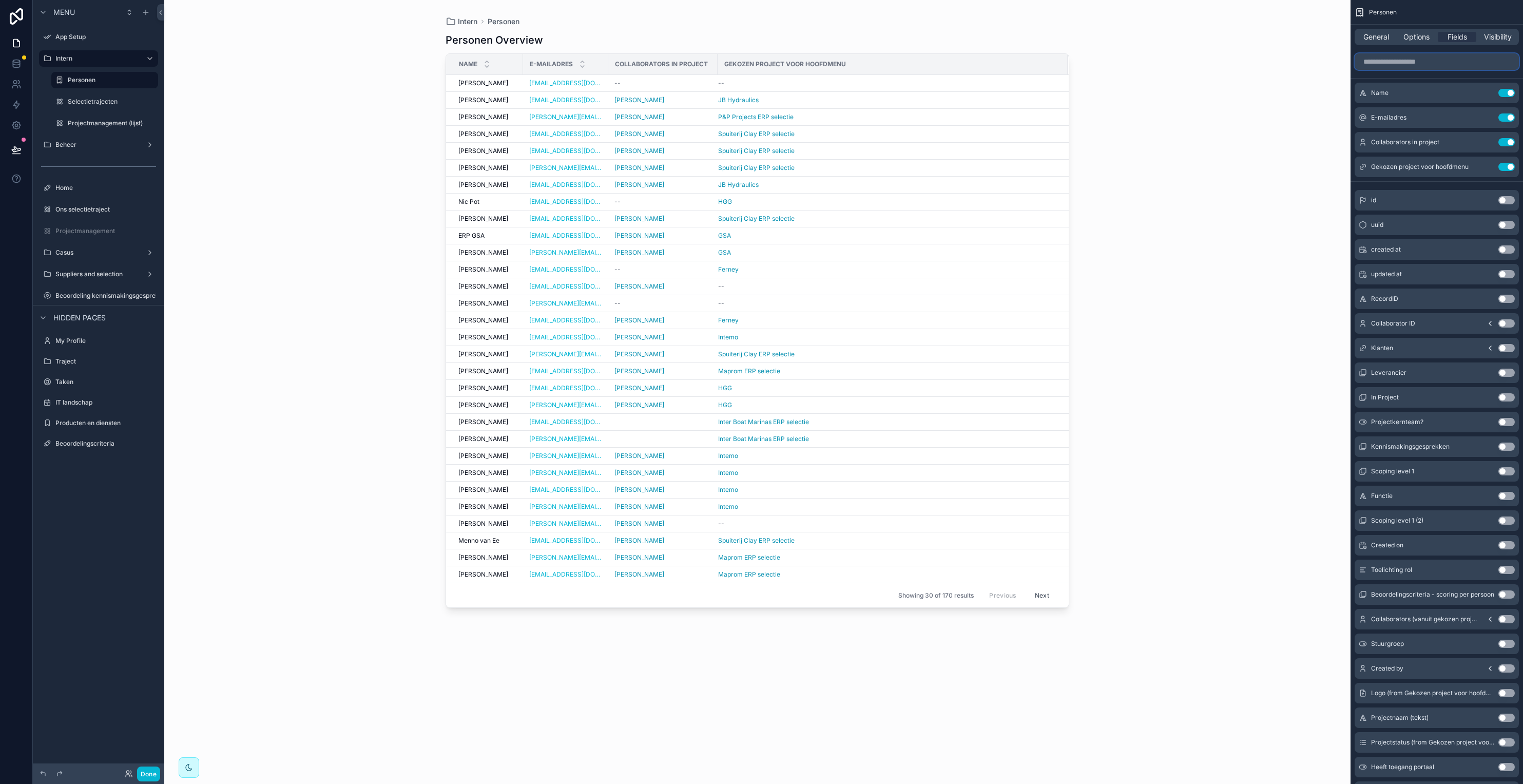
click at [1138, 65] on input "scrollable content" at bounding box center [1436, 61] width 164 height 17
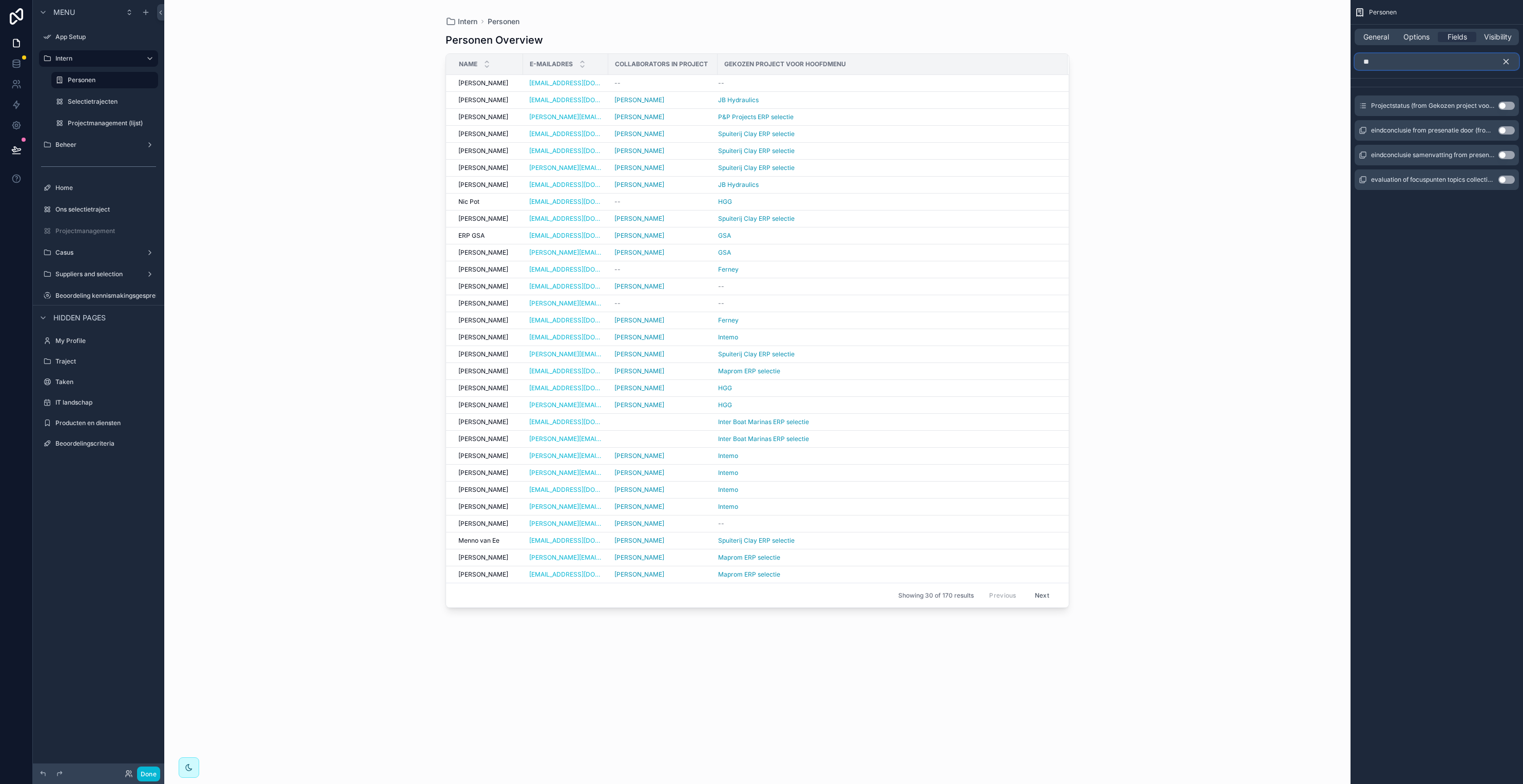
type input "*"
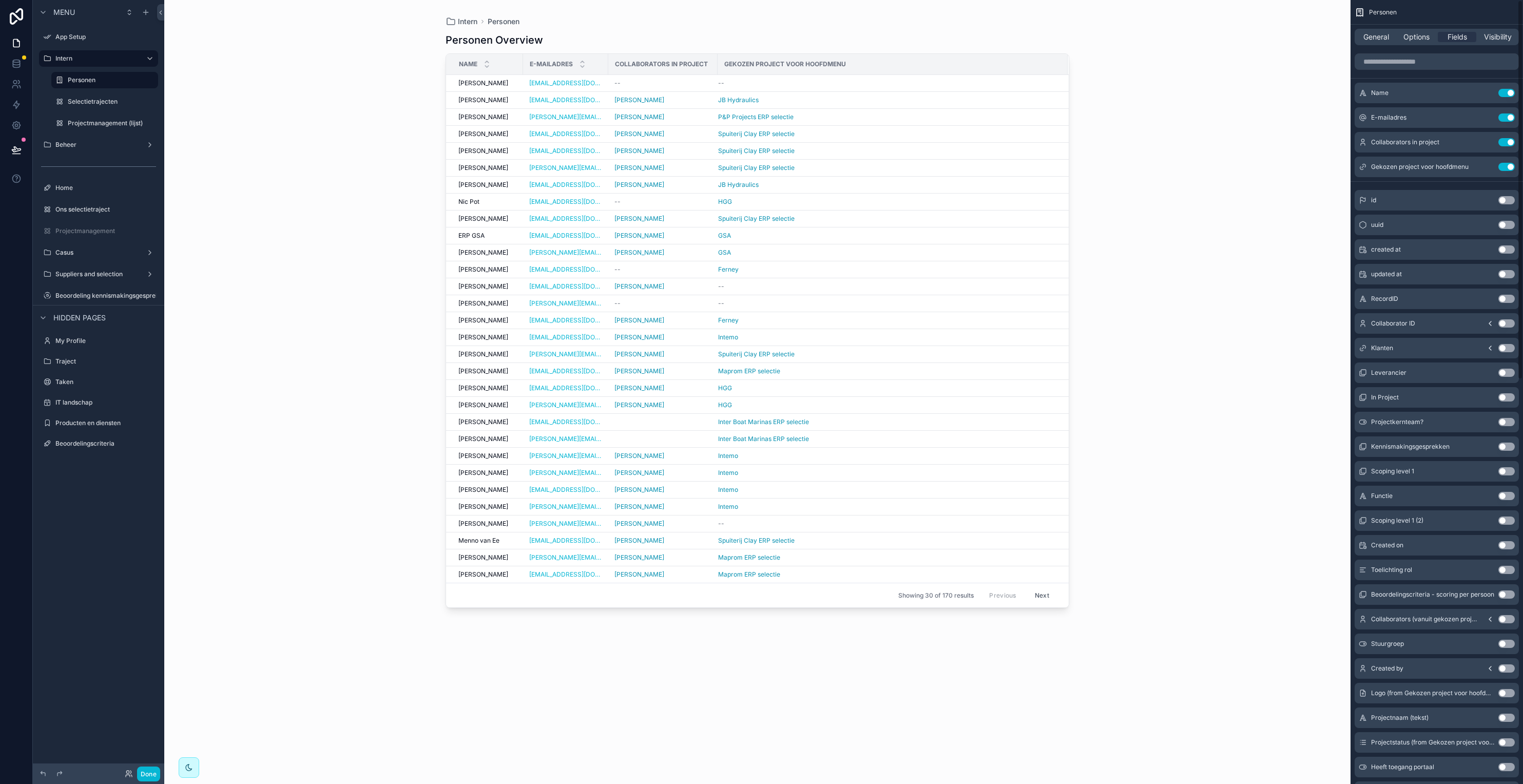
drag, startPoint x: 1239, startPoint y: 122, endPoint x: 1196, endPoint y: 116, distance: 43.4
click at [1138, 122] on div "Intern Personen Personen Overview Name E-mailadres Collaborators in project Gek…" at bounding box center [757, 392] width 1186 height 784
click at [580, 83] on div "scrollable content" at bounding box center [757, 385] width 657 height 772
click at [542, 83] on link "[EMAIL_ADDRESS][DOMAIN_NAME]" at bounding box center [565, 82] width 73 height 8
click at [485, 85] on span "[PERSON_NAME]" at bounding box center [484, 82] width 50 height 8
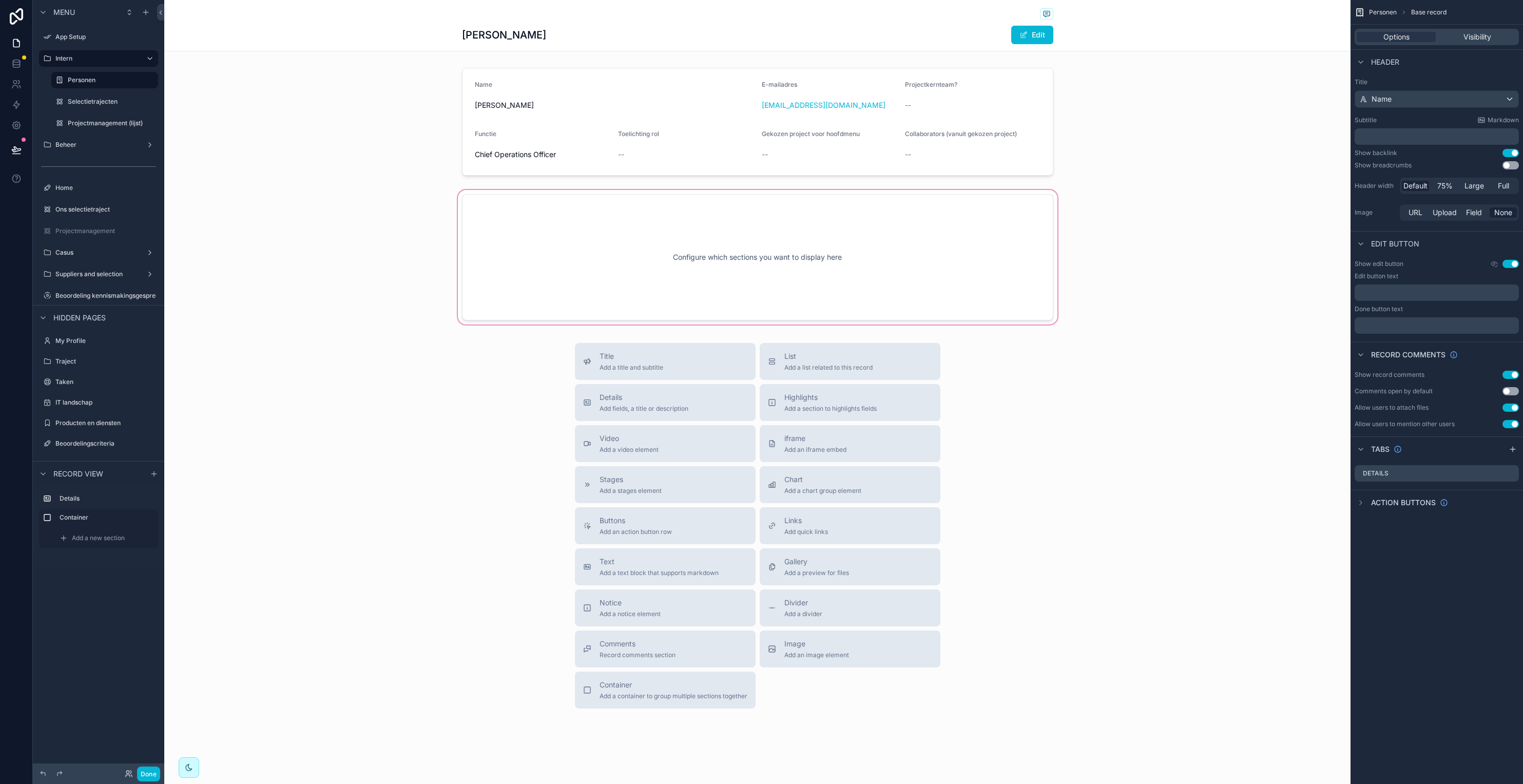
click at [966, 264] on div "scrollable content" at bounding box center [757, 257] width 1186 height 138
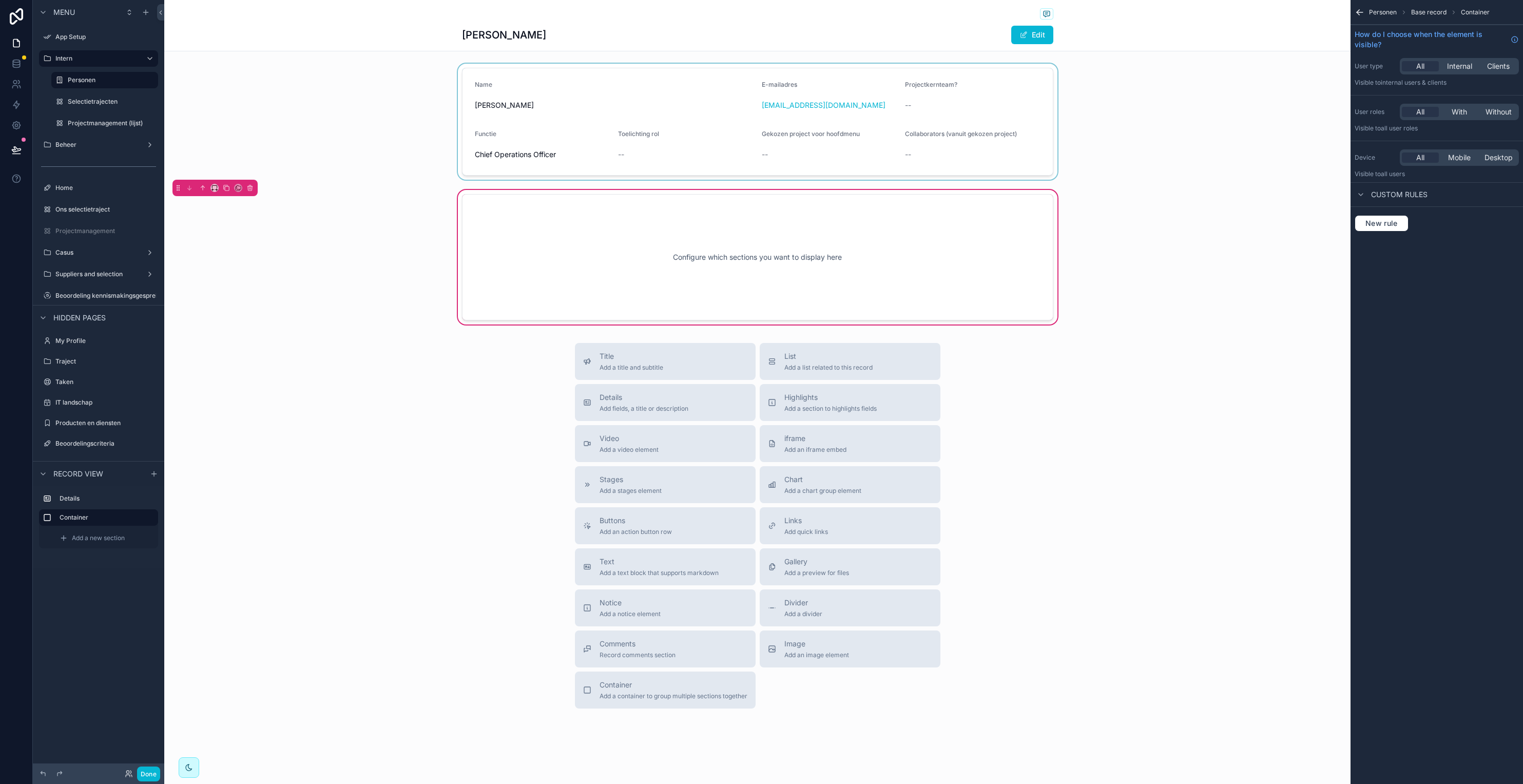
click at [1005, 101] on div "scrollable content" at bounding box center [757, 121] width 1186 height 116
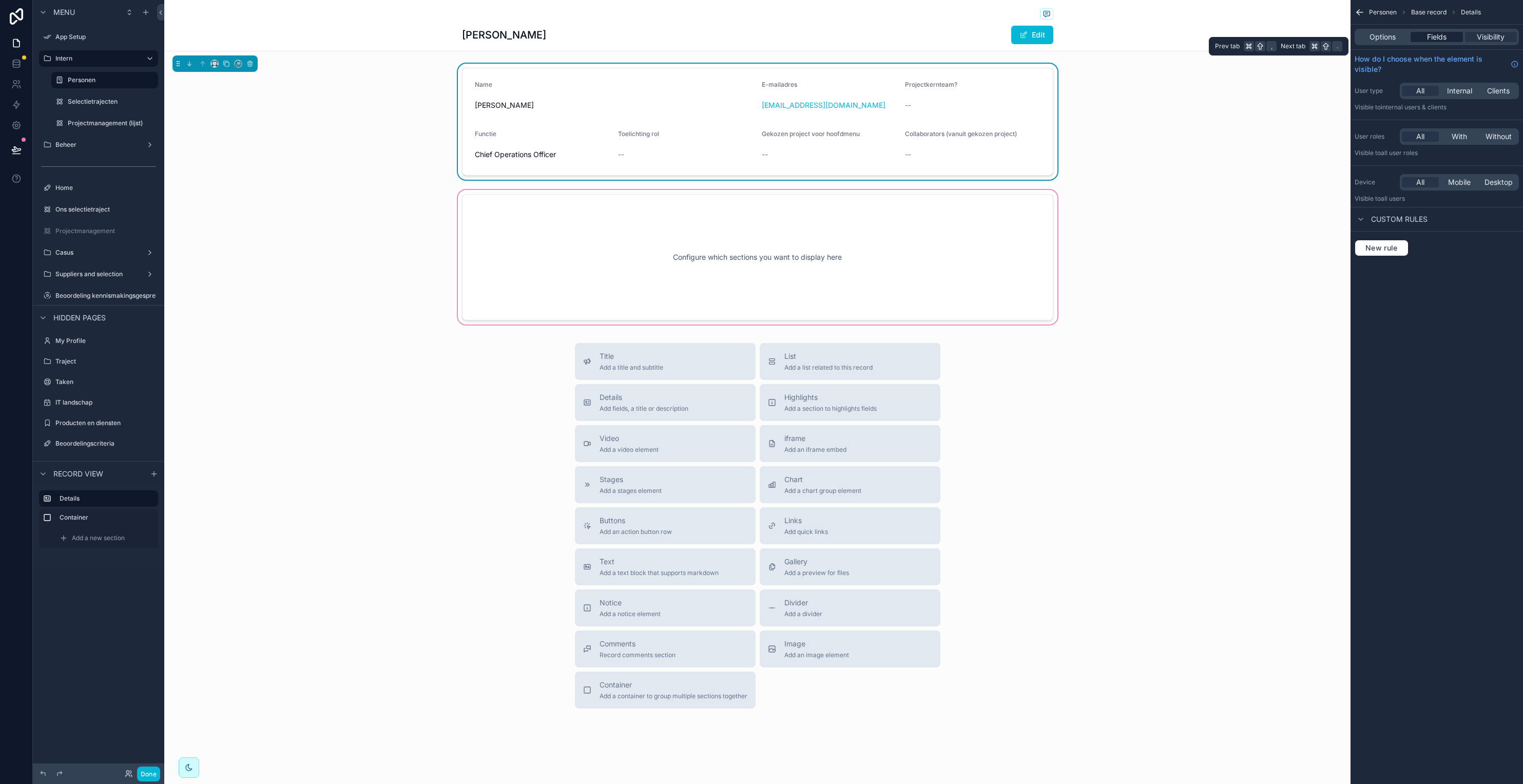
click at [1138, 36] on span "Fields" at bounding box center [1437, 37] width 19 height 11
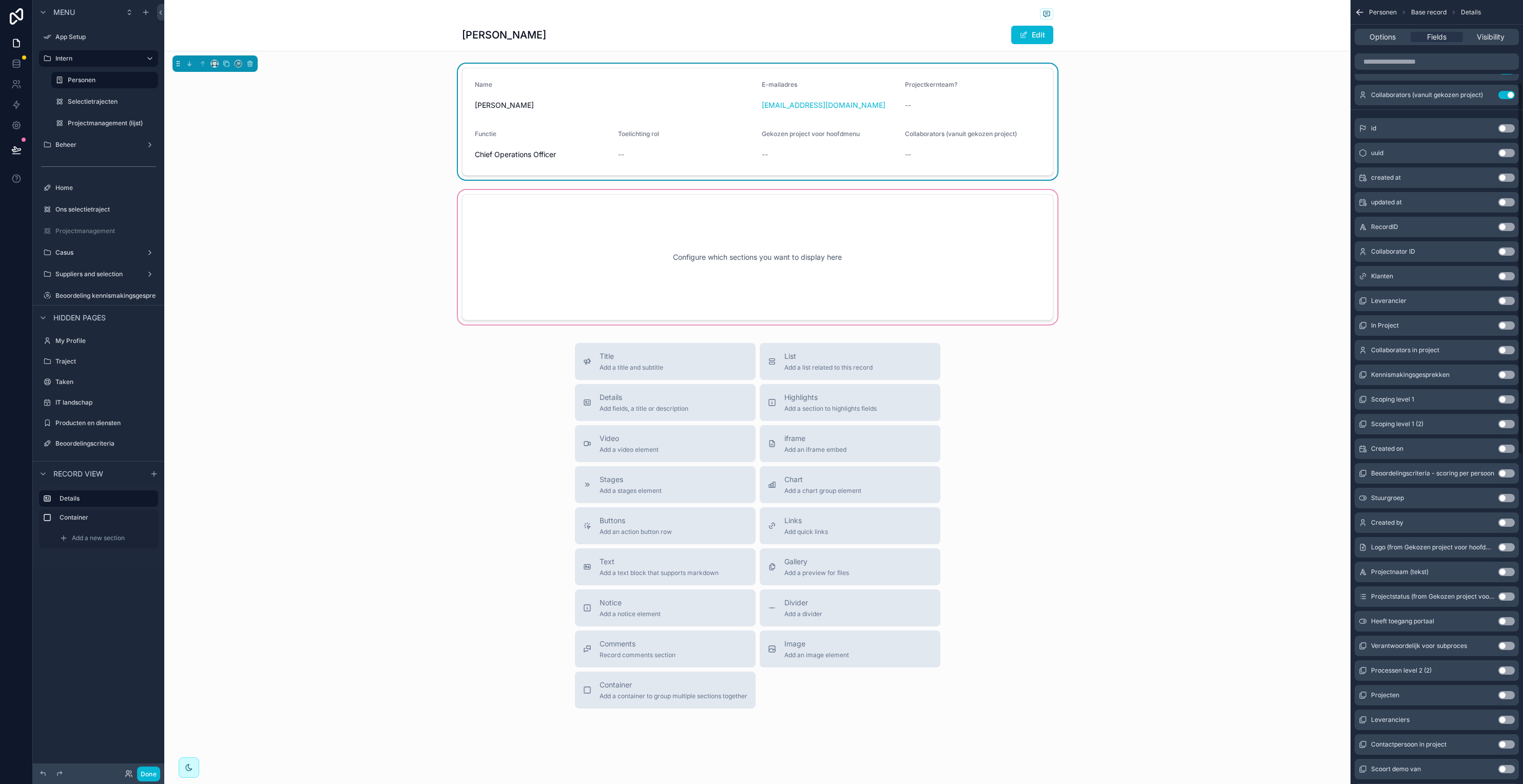
scroll to position [188, 0]
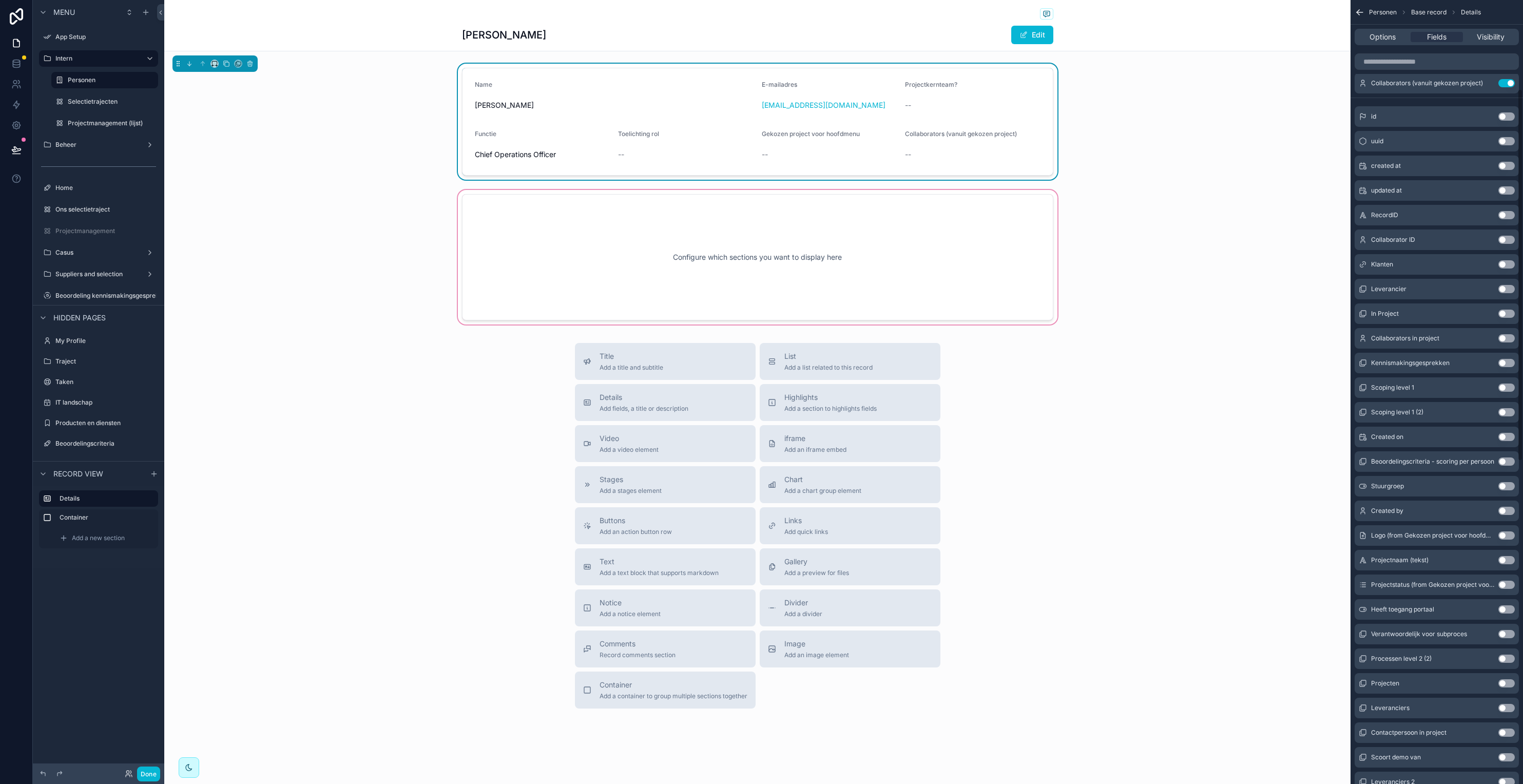
click at [1138, 265] on button "Use setting" at bounding box center [1507, 264] width 17 height 8
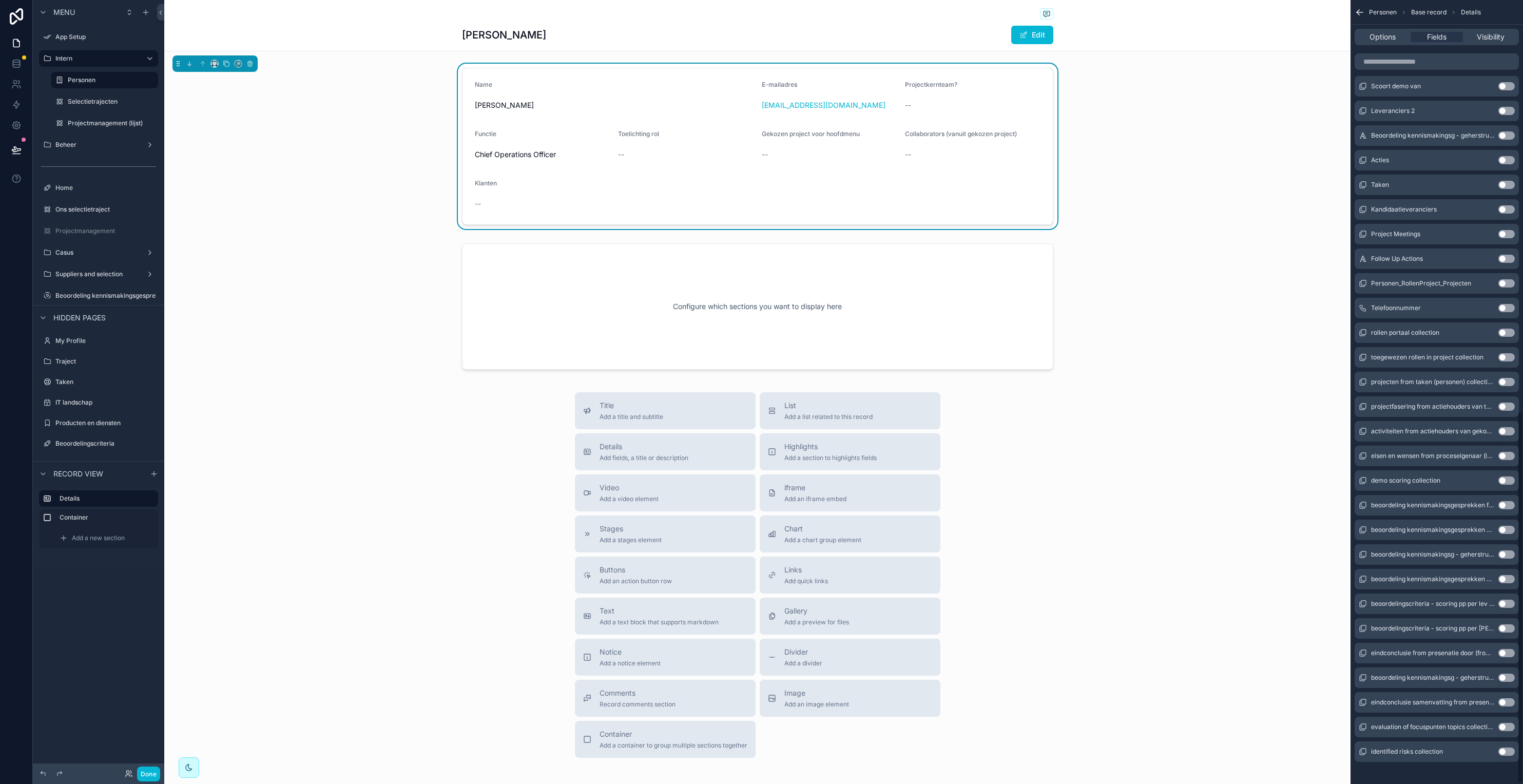
scroll to position [866, 0]
click at [326, 205] on div "Name [PERSON_NAME] E-mailadres [EMAIL_ADDRESS][DOMAIN_NAME] Projectkernteam? --…" at bounding box center [757, 146] width 1186 height 166
click at [93, 208] on label "Ons selectietraject" at bounding box center [106, 209] width 101 height 8
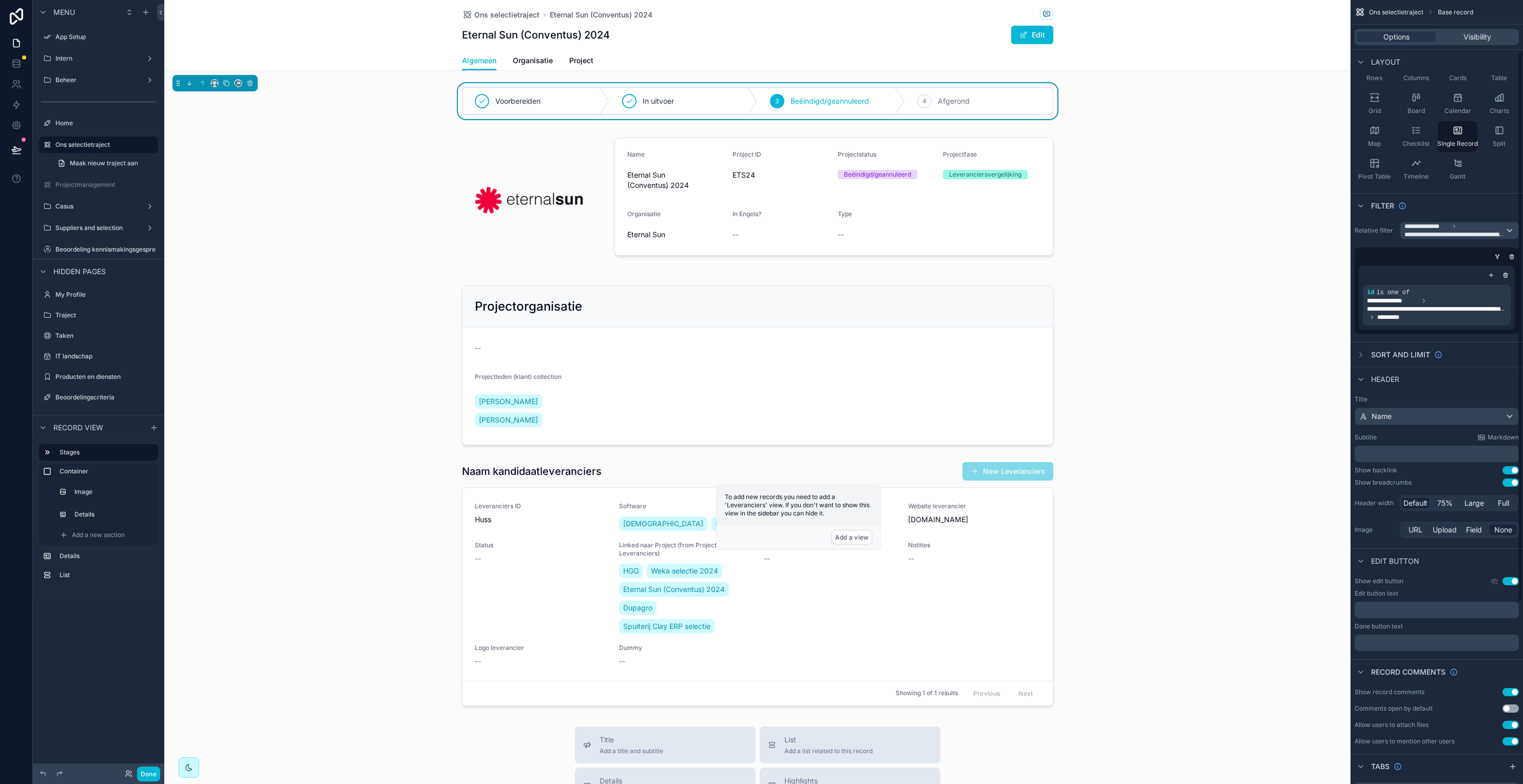
scroll to position [73, 0]
click at [1138, 240] on span "**********" at bounding box center [1456, 242] width 101 height 8
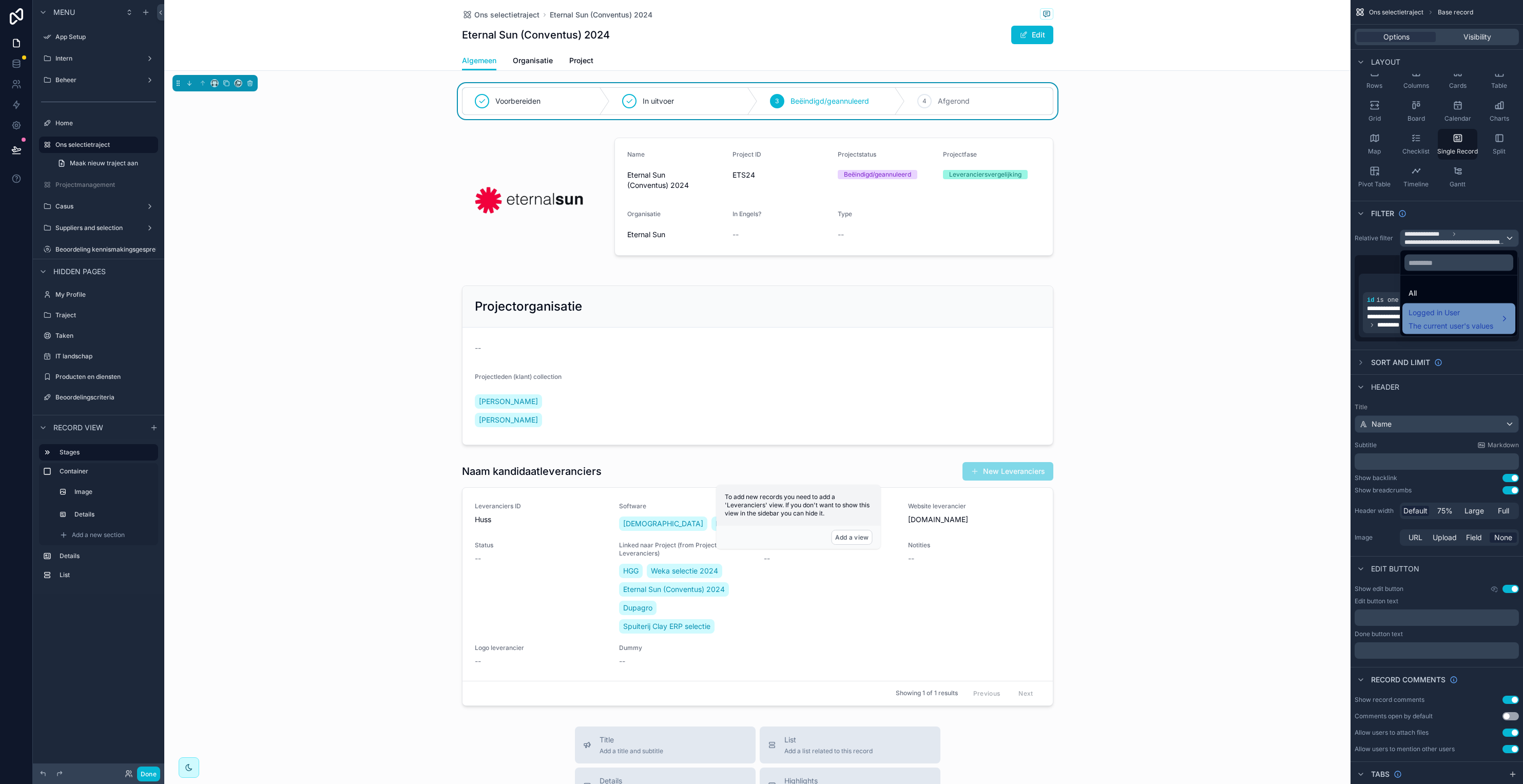
click at [1138, 322] on span "The current user's values" at bounding box center [1451, 326] width 85 height 11
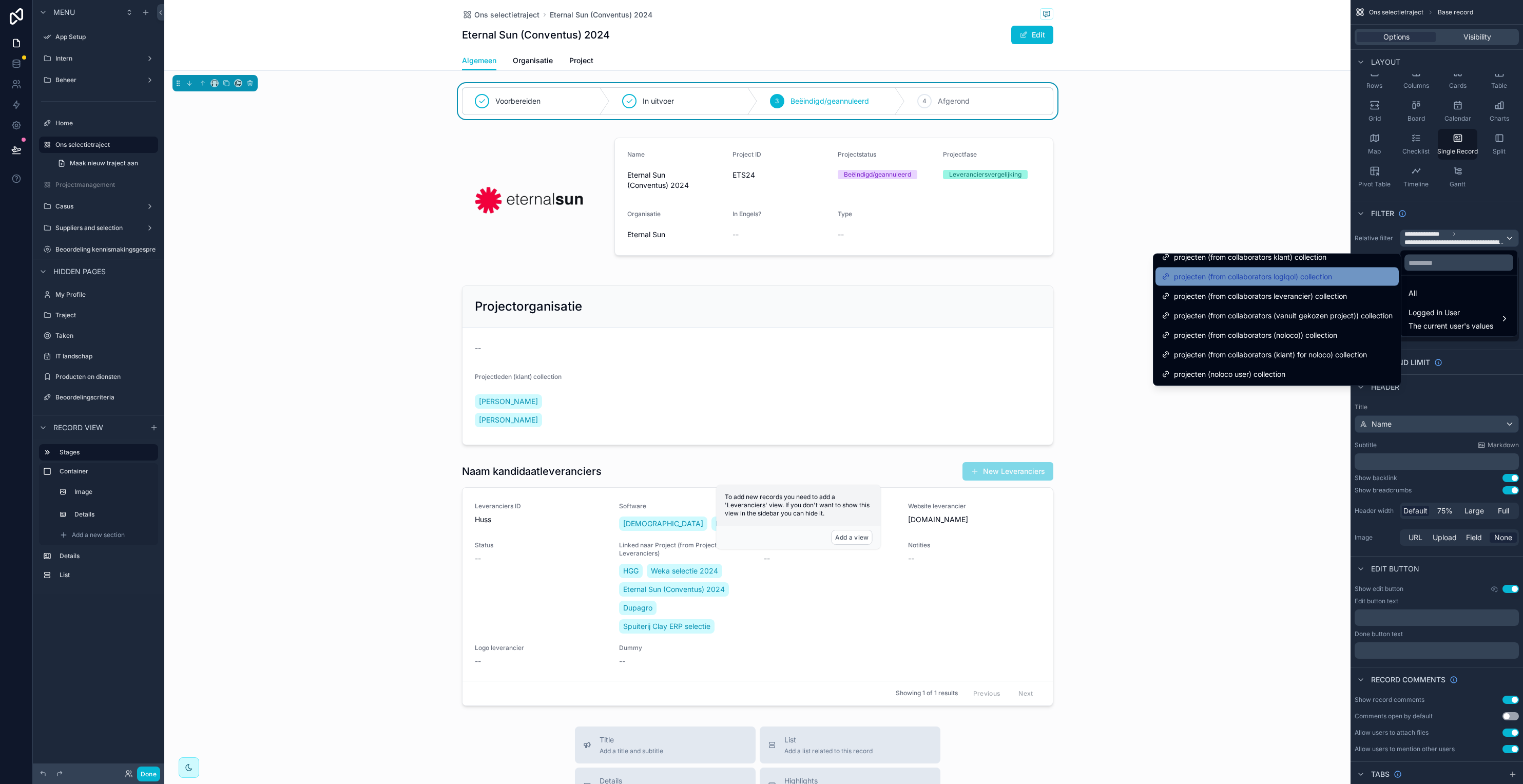
scroll to position [0, 0]
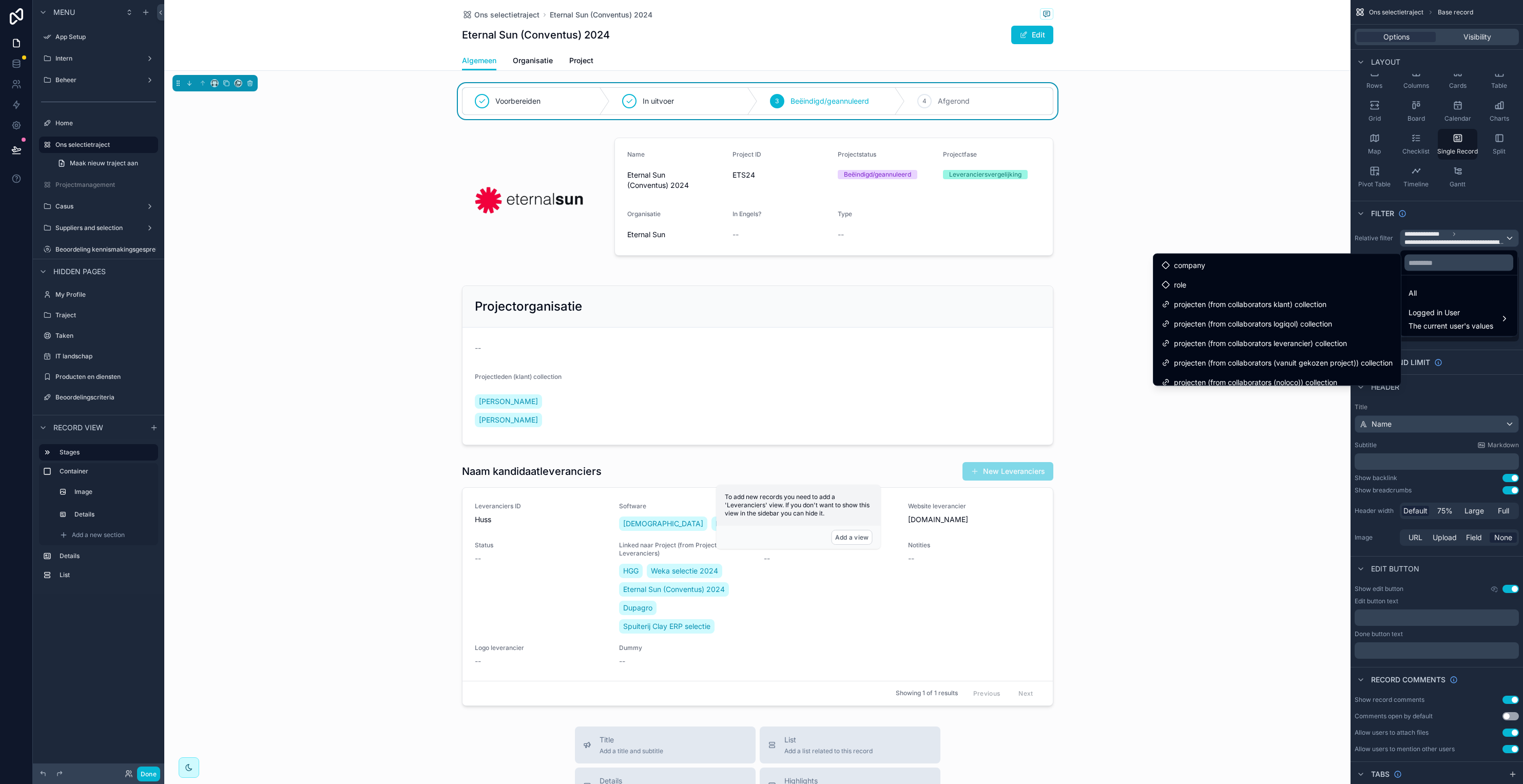
click at [1138, 159] on div "scrollable content" at bounding box center [757, 586] width 1186 height 1174
